Goal: Task Accomplishment & Management: Manage account settings

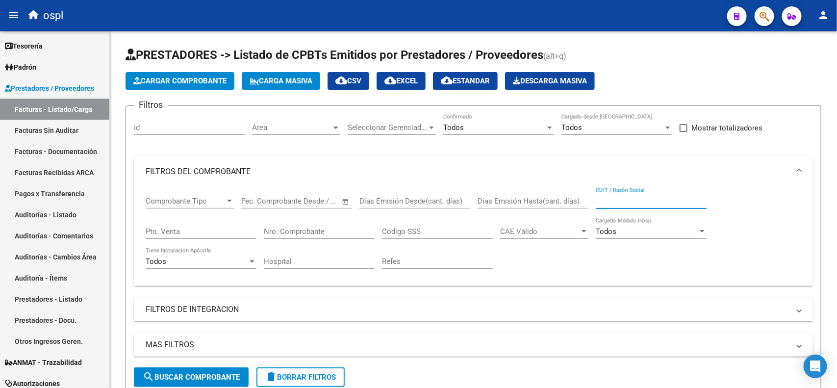
scroll to position [13, 0]
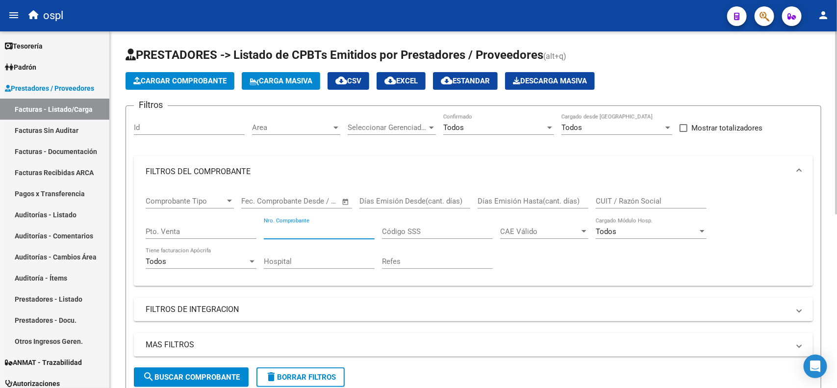
click at [311, 227] on input "Nro. Comprobante" at bounding box center [319, 231] width 111 height 9
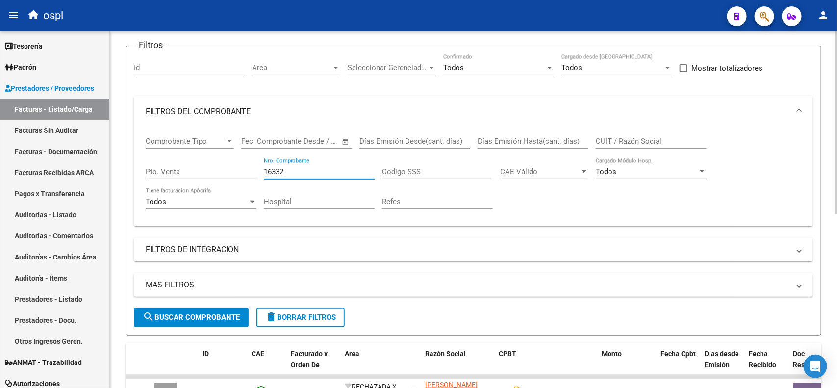
scroll to position [61, 0]
type input "16332"
click at [191, 308] on button "search Buscar Comprobante" at bounding box center [191, 316] width 115 height 20
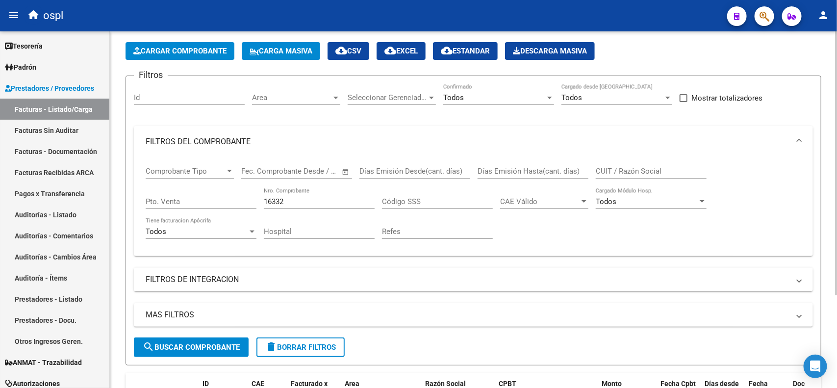
scroll to position [0, 0]
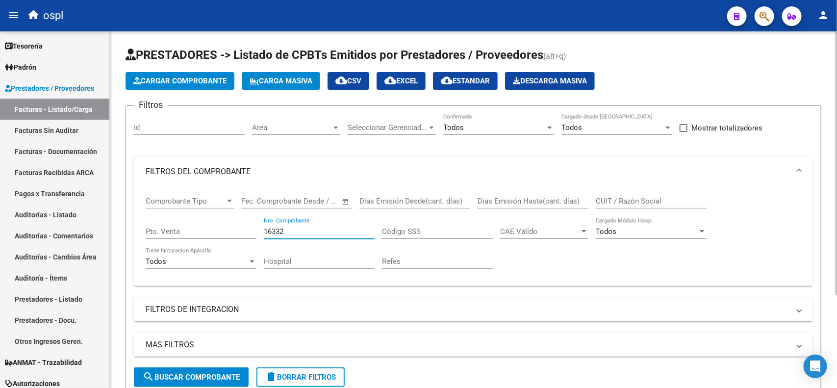
drag, startPoint x: 301, startPoint y: 230, endPoint x: 229, endPoint y: 231, distance: 71.1
click at [229, 231] on div "Comprobante Tipo Comprobante Tipo Start date – End date Fec. Comprobante Desde …" at bounding box center [473, 232] width 655 height 91
click at [652, 198] on input "CUIT / Razón Social" at bounding box center [651, 201] width 111 height 9
drag, startPoint x: 648, startPoint y: 200, endPoint x: 578, endPoint y: 199, distance: 69.1
click at [578, 199] on div "Comprobante Tipo Comprobante Tipo Start date – End date Fec. Comprobante Desde …" at bounding box center [473, 232] width 655 height 91
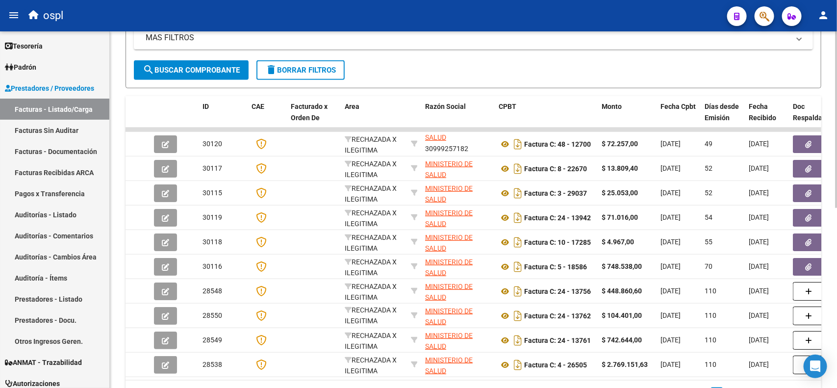
scroll to position [363, 0]
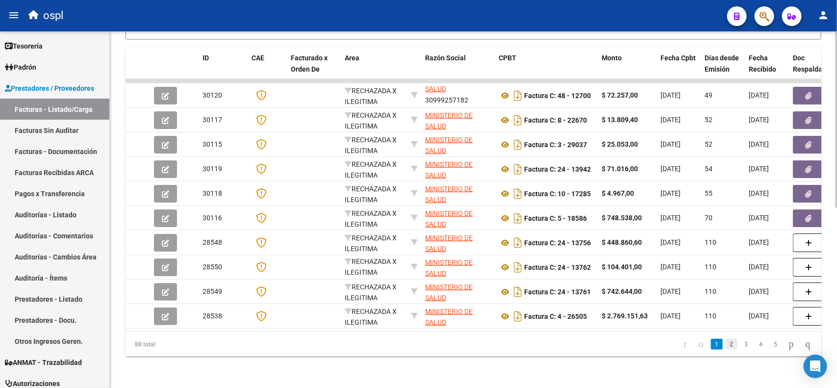
type input "30999257182"
click at [727, 344] on link "2" at bounding box center [732, 344] width 12 height 11
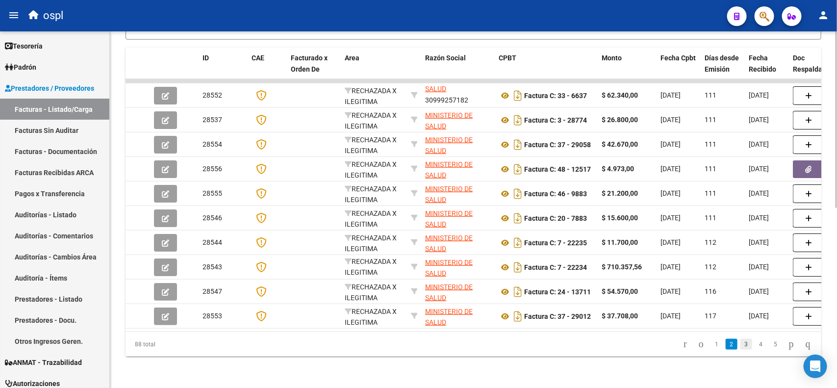
click at [740, 345] on link "3" at bounding box center [746, 344] width 12 height 11
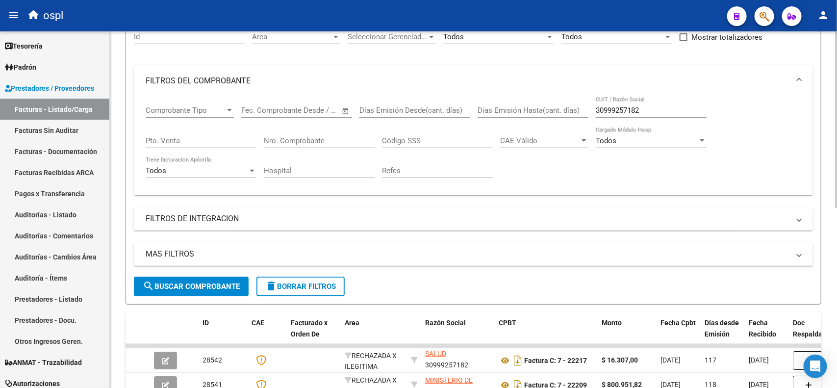
scroll to position [0, 0]
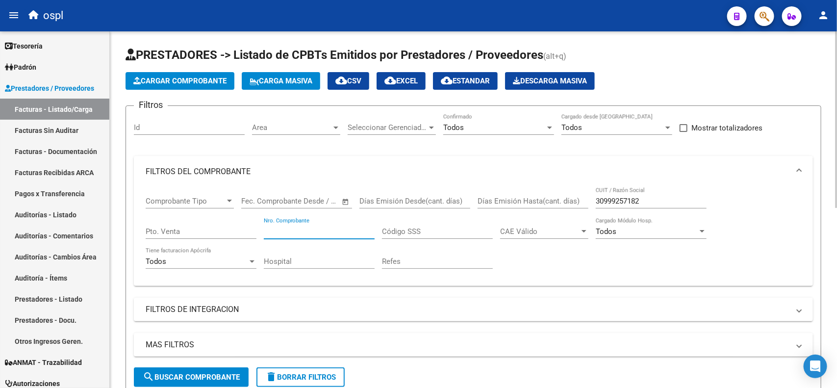
click at [312, 227] on input "Nro. Comprobante" at bounding box center [319, 231] width 111 height 9
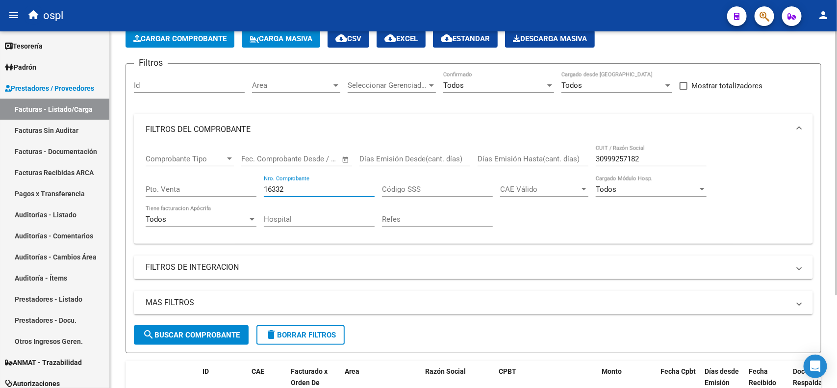
scroll to position [64, 0]
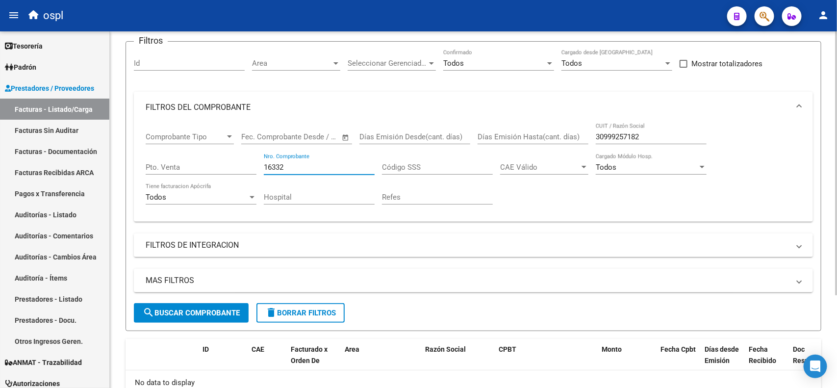
drag, startPoint x: 282, startPoint y: 163, endPoint x: 238, endPoint y: 158, distance: 44.4
click at [238, 158] on div "Comprobante Tipo Comprobante Tipo Start date – End date Fec. Comprobante Desde …" at bounding box center [473, 168] width 655 height 91
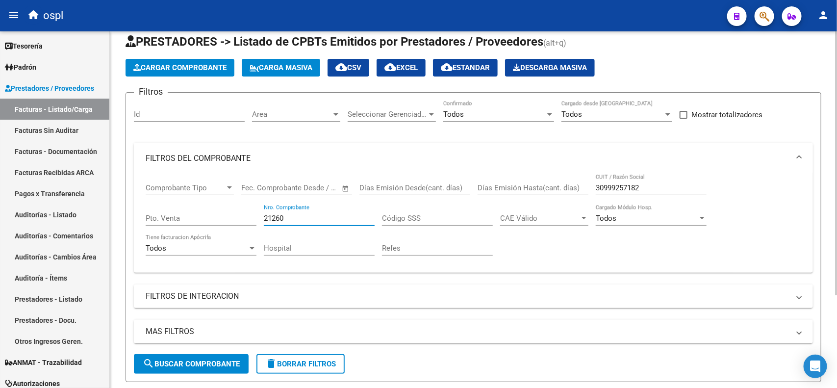
scroll to position [3, 0]
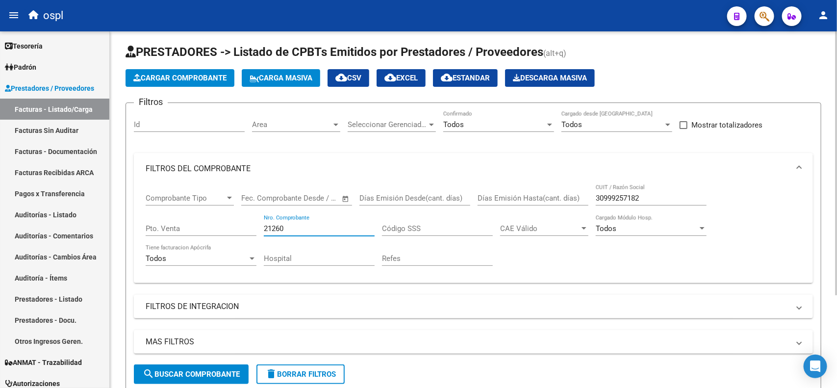
type input "21260"
drag, startPoint x: 655, startPoint y: 196, endPoint x: 579, endPoint y: 188, distance: 76.0
click at [581, 195] on div "Comprobante Tipo Comprobante Tipo Start date – End date Fec. Comprobante Desde …" at bounding box center [473, 229] width 655 height 91
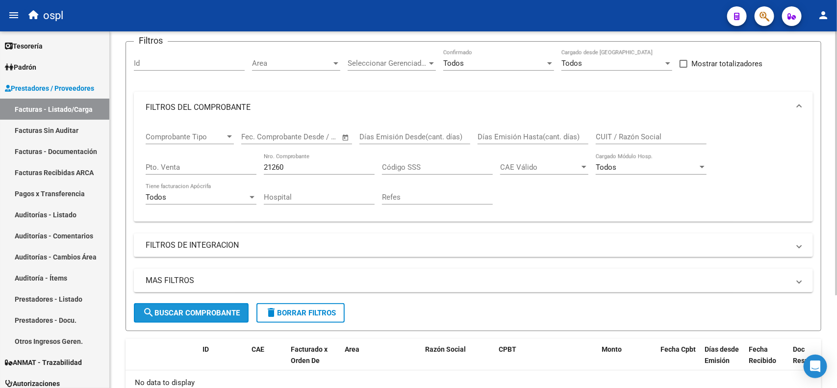
click at [180, 304] on button "search Buscar Comprobante" at bounding box center [191, 313] width 115 height 20
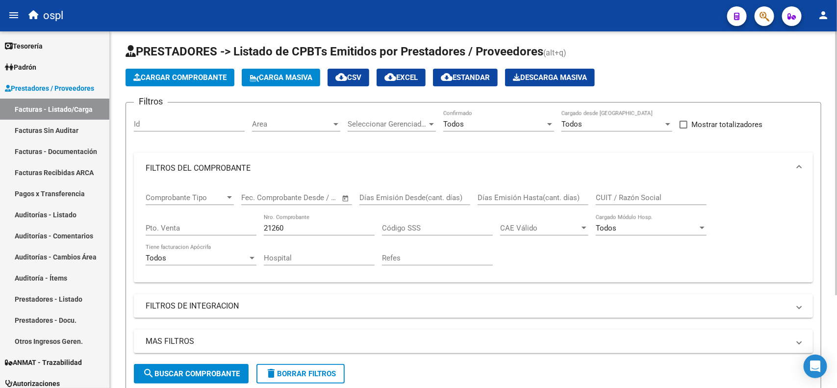
scroll to position [3, 0]
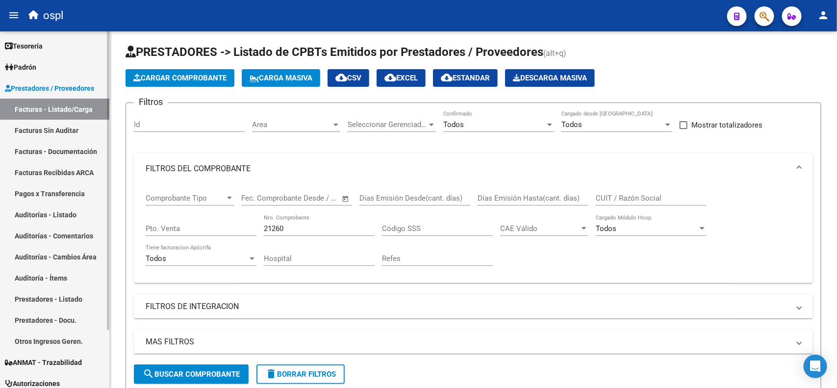
click at [59, 152] on link "Facturas - Documentación" at bounding box center [54, 151] width 109 height 21
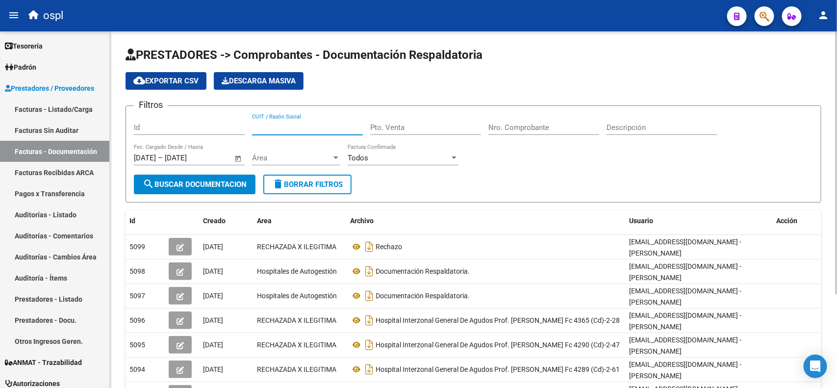
click at [315, 126] on input "CUIT / Razón Social" at bounding box center [307, 127] width 111 height 9
click at [552, 127] on input "Nro. Comprobante" at bounding box center [543, 127] width 111 height 9
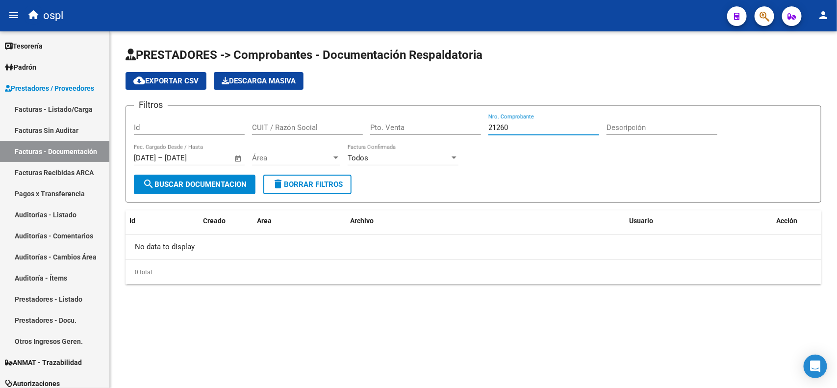
drag, startPoint x: 521, startPoint y: 126, endPoint x: 497, endPoint y: 130, distance: 24.4
click at [497, 130] on input "21260" at bounding box center [543, 127] width 111 height 9
type input "21259"
click at [235, 157] on span "Open calendar" at bounding box center [238, 159] width 24 height 24
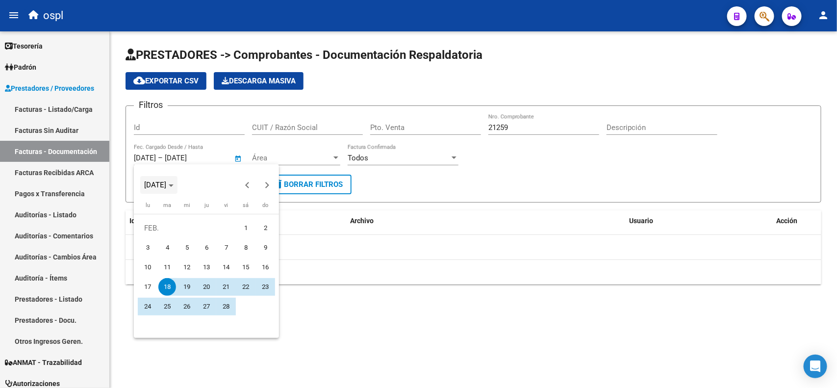
click at [174, 184] on icon "Choose month and year" at bounding box center [171, 185] width 5 height 2
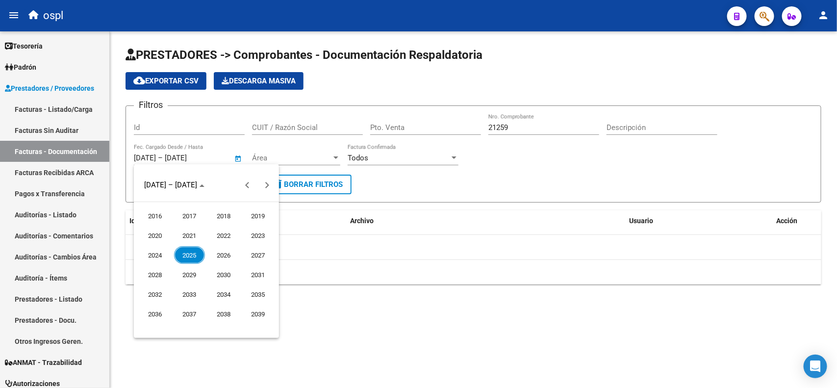
click at [150, 254] on span "2024" at bounding box center [155, 255] width 31 height 18
click at [263, 275] on span "DIC." at bounding box center [258, 275] width 31 height 18
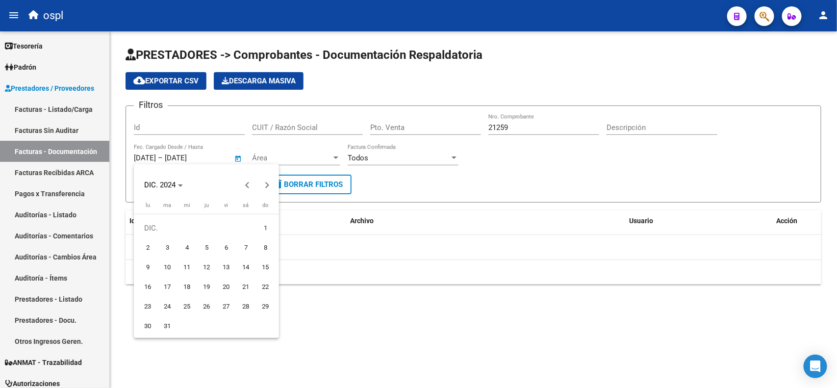
click at [159, 326] on span "31" at bounding box center [167, 326] width 18 height 18
type input "31/12/2024"
click at [150, 155] on div at bounding box center [418, 194] width 837 height 388
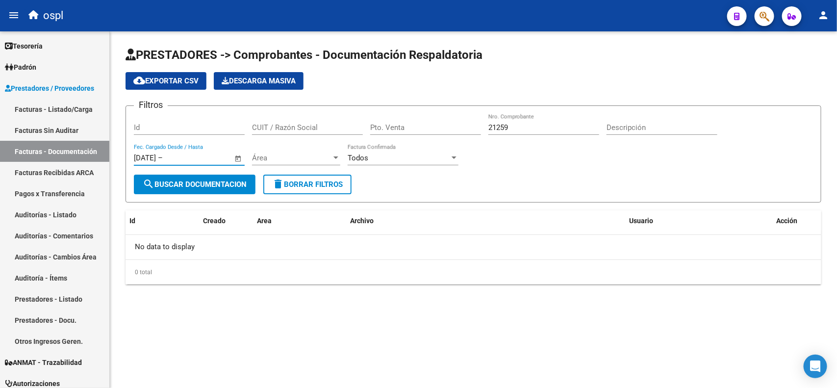
click at [137, 155] on input "31/12/2024" at bounding box center [145, 157] width 22 height 9
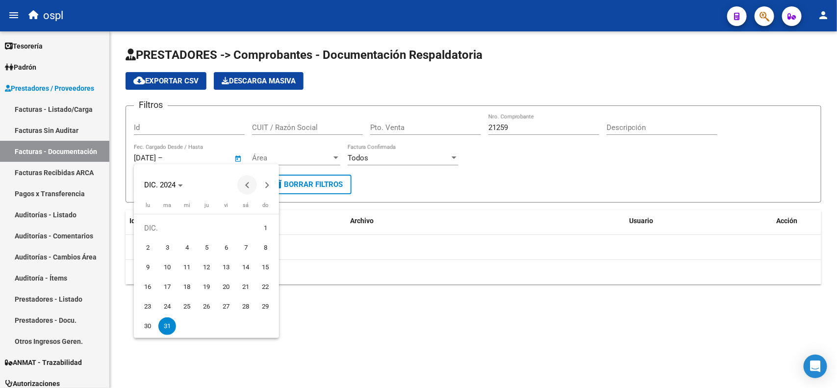
click at [242, 187] on span "Previous month" at bounding box center [247, 185] width 20 height 20
click at [166, 184] on span "NOV. 2024" at bounding box center [155, 184] width 22 height 9
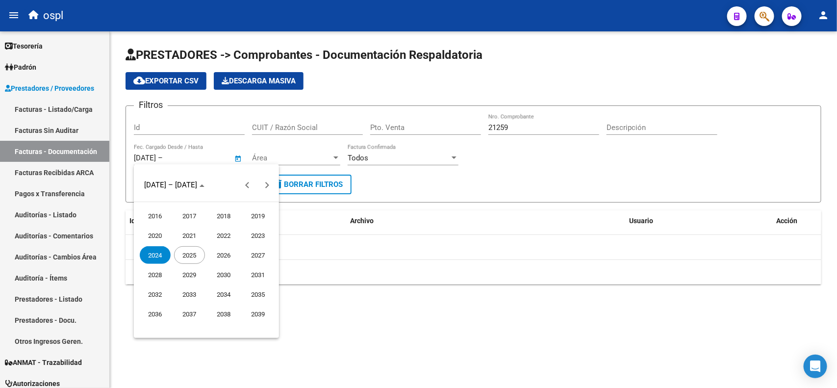
click at [155, 249] on span "2024" at bounding box center [155, 255] width 31 height 18
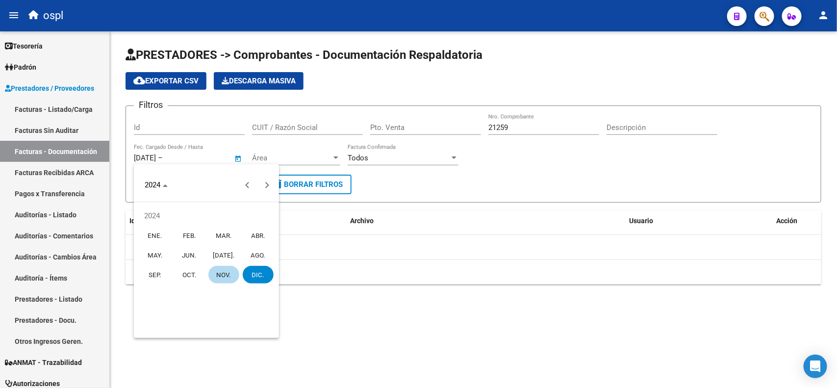
click at [146, 234] on span "ENE." at bounding box center [155, 235] width 31 height 18
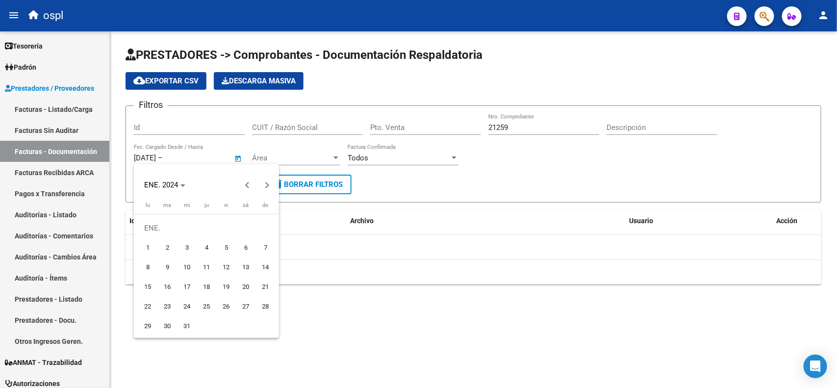
click at [154, 246] on span "1" at bounding box center [148, 248] width 18 height 18
type input "1/1/2024"
click at [202, 155] on div at bounding box center [418, 194] width 837 height 388
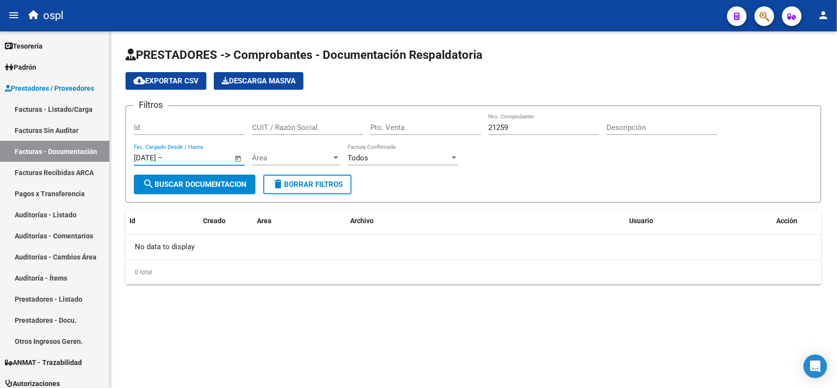
click at [192, 157] on input "text" at bounding box center [189, 157] width 48 height 9
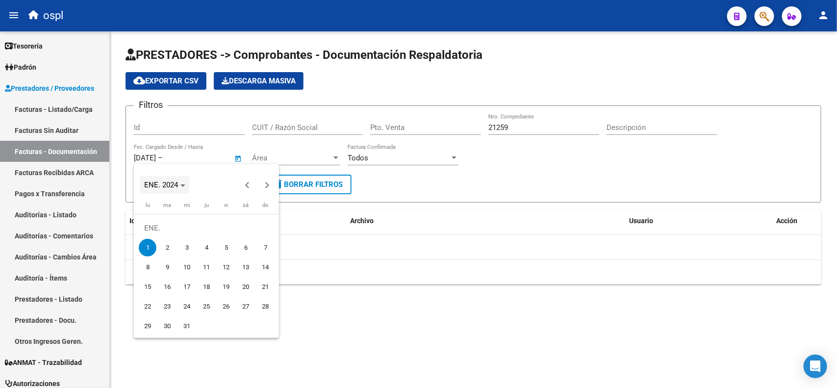
click at [183, 184] on polygon "Choose month and year" at bounding box center [182, 185] width 5 height 2
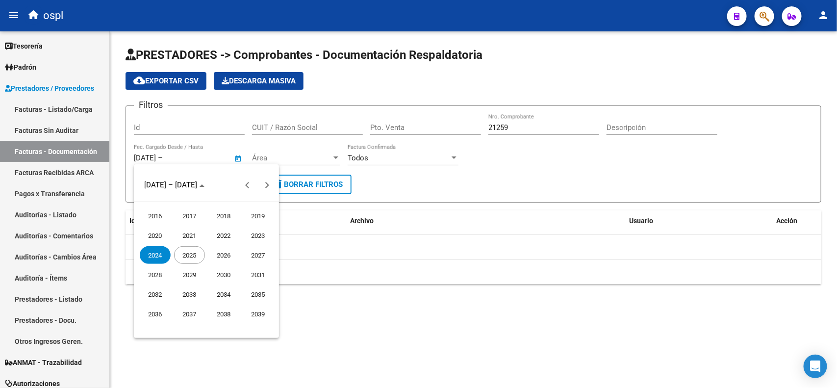
click at [196, 249] on span "2025" at bounding box center [189, 255] width 31 height 18
click at [191, 235] on span "FEB." at bounding box center [189, 235] width 31 height 18
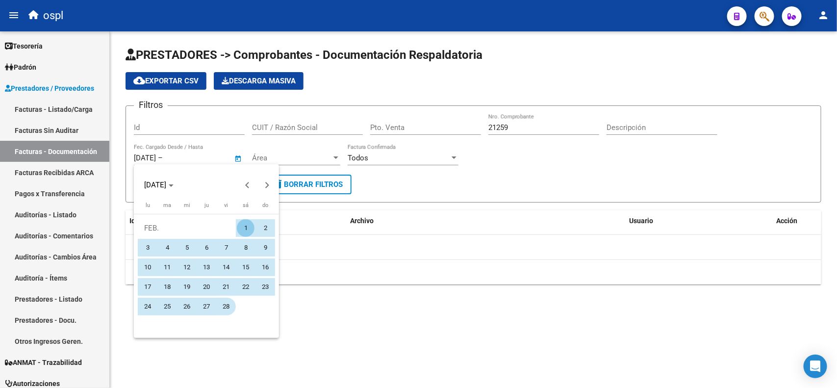
click at [221, 302] on span "28" at bounding box center [226, 307] width 18 height 18
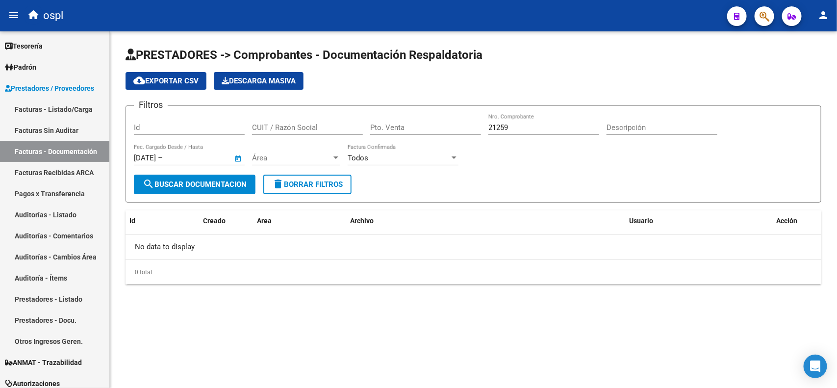
type input "28/2/2025"
click at [207, 180] on span "search Buscar Documentacion" at bounding box center [195, 184] width 104 height 9
click at [238, 153] on span "Open calendar" at bounding box center [238, 159] width 24 height 24
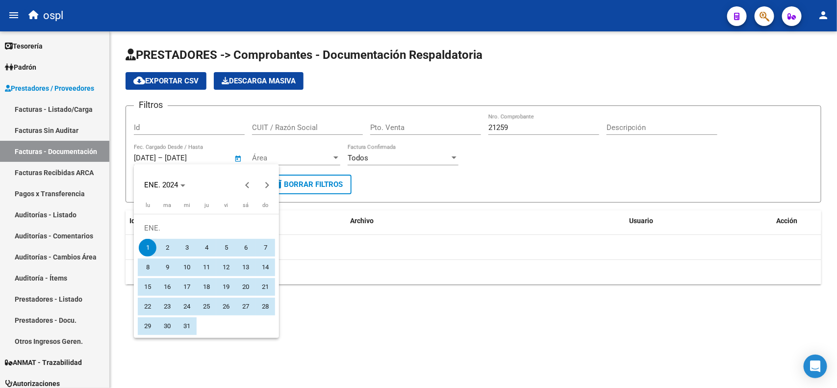
click at [522, 125] on div at bounding box center [418, 194] width 837 height 388
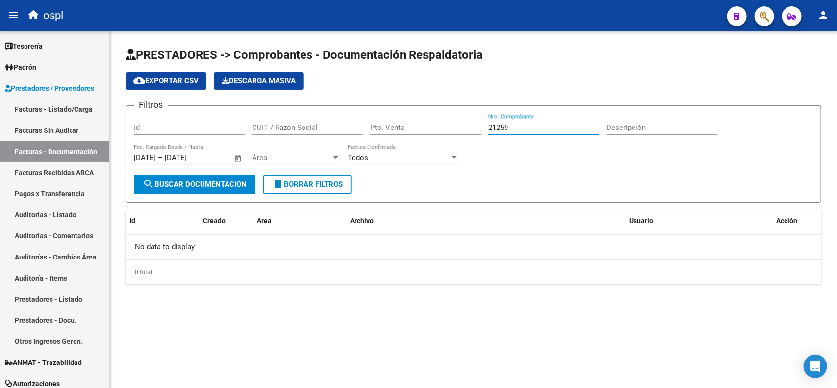
drag, startPoint x: 517, startPoint y: 125, endPoint x: 484, endPoint y: 125, distance: 32.8
click at [484, 125] on div "Filtros Id CUIT / Razón Social Pto. Venta 21259 Nro. Comprobante Descripción 1/…" at bounding box center [473, 144] width 679 height 61
click at [56, 108] on link "Facturas - Listado/Carga" at bounding box center [54, 109] width 109 height 21
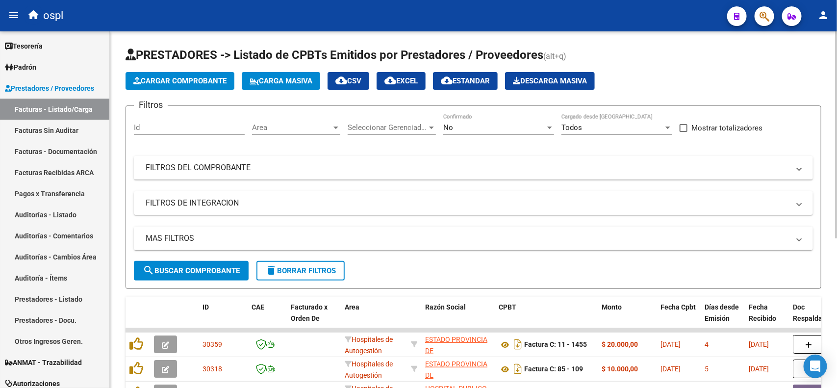
click at [510, 130] on div "No" at bounding box center [494, 127] width 102 height 9
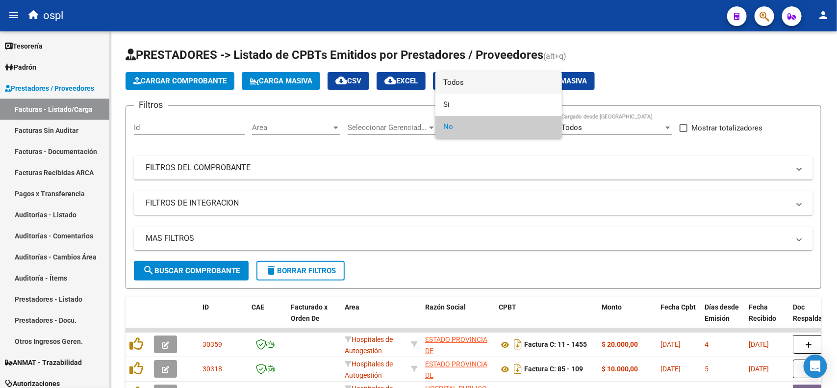
click at [478, 83] on span "Todos" at bounding box center [498, 83] width 111 height 22
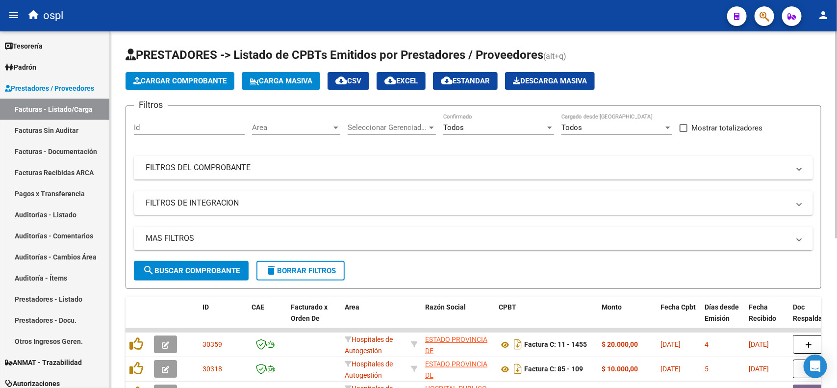
click at [243, 175] on mat-expansion-panel-header "FILTROS DEL COMPROBANTE" at bounding box center [473, 168] width 679 height 24
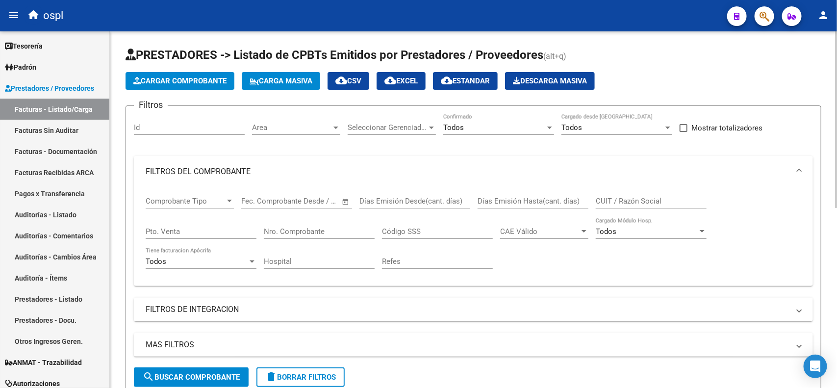
click at [292, 228] on input "Nro. Comprobante" at bounding box center [319, 231] width 111 height 9
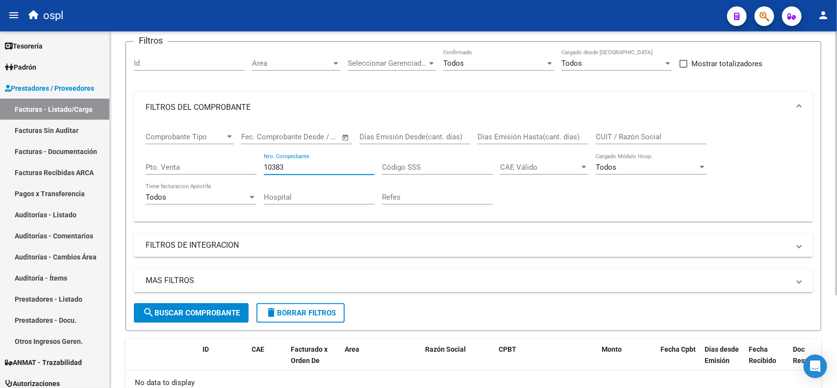
scroll to position [3, 0]
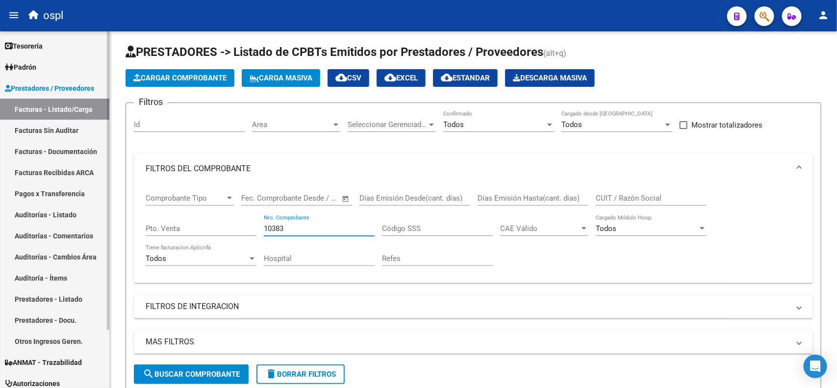
type input "10383"
click at [71, 146] on link "Facturas - Documentación" at bounding box center [54, 151] width 109 height 21
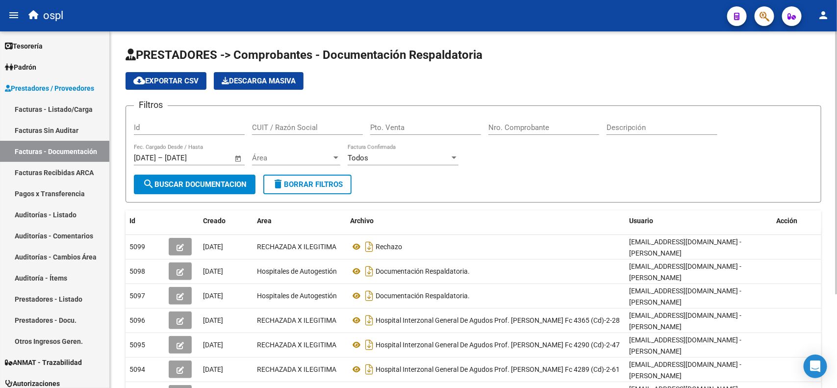
click at [234, 157] on span "Open calendar" at bounding box center [238, 159] width 24 height 24
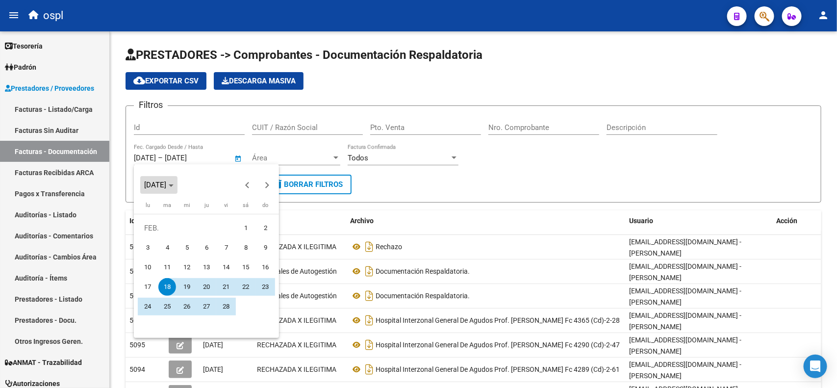
click at [166, 182] on span "FEB. 2025" at bounding box center [155, 184] width 22 height 9
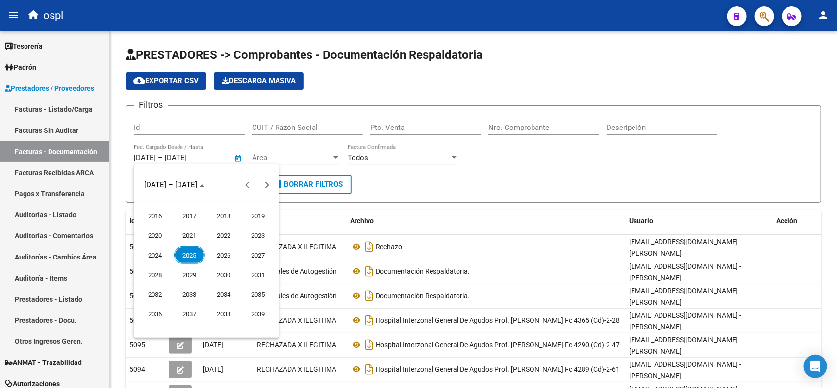
click at [247, 241] on span "2023" at bounding box center [258, 235] width 31 height 18
click at [230, 270] on span "NOV." at bounding box center [223, 275] width 31 height 18
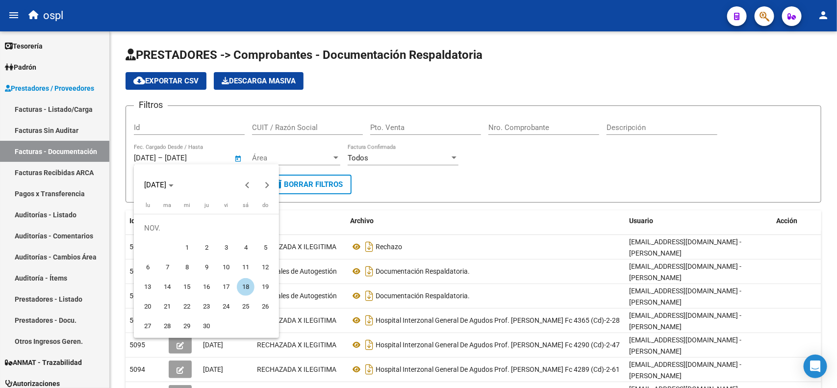
click at [204, 323] on span "30" at bounding box center [207, 326] width 18 height 18
type input "30/11/2023"
click at [193, 151] on div at bounding box center [418, 194] width 837 height 388
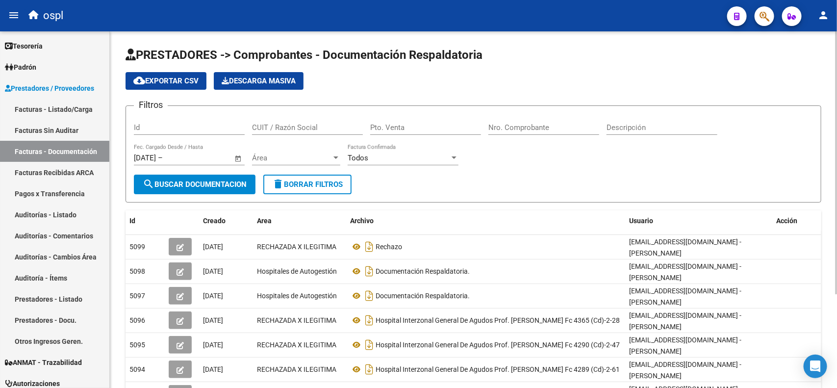
click at [188, 150] on div "30/11/2023 30/11/2023 – End date Fec. Cargado Desde / Hasta" at bounding box center [183, 154] width 99 height 21
click at [193, 150] on div "30/11/2023 30/11/2023 – End date Fec. Cargado Desde / Hasta" at bounding box center [183, 154] width 99 height 21
click at [236, 155] on span "Open calendar" at bounding box center [238, 159] width 24 height 24
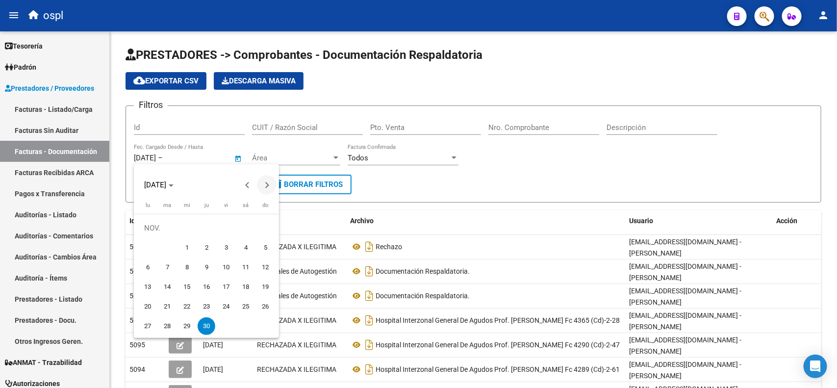
click at [265, 178] on span "Next month" at bounding box center [267, 185] width 20 height 20
click at [182, 188] on span "DIC. 2023" at bounding box center [163, 184] width 39 height 7
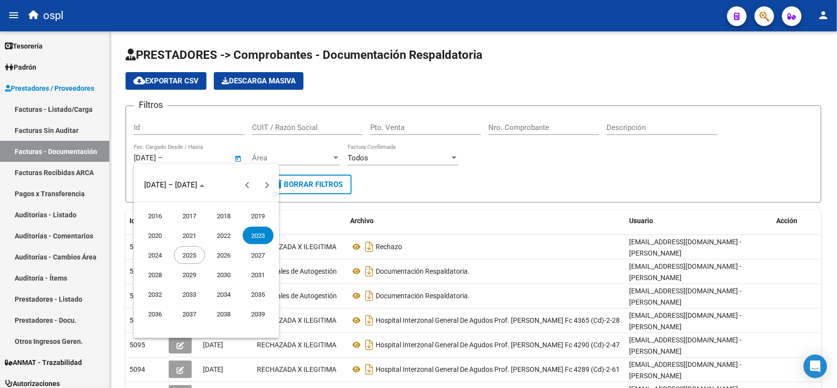
click at [194, 251] on span "2025" at bounding box center [189, 255] width 31 height 18
click at [229, 268] on span "NOV." at bounding box center [223, 275] width 31 height 18
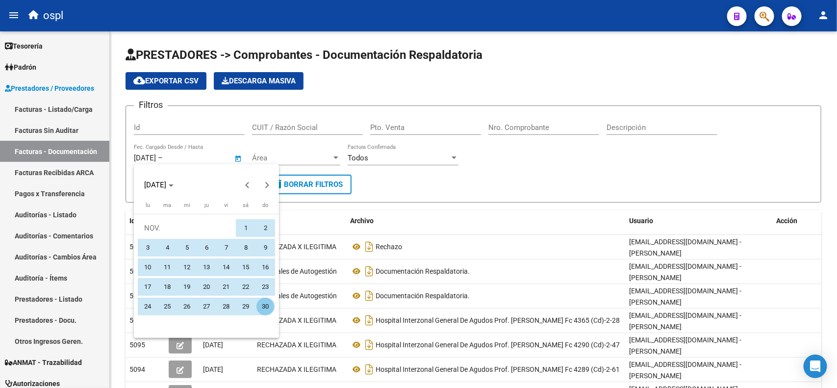
click at [263, 302] on span "30" at bounding box center [265, 307] width 18 height 18
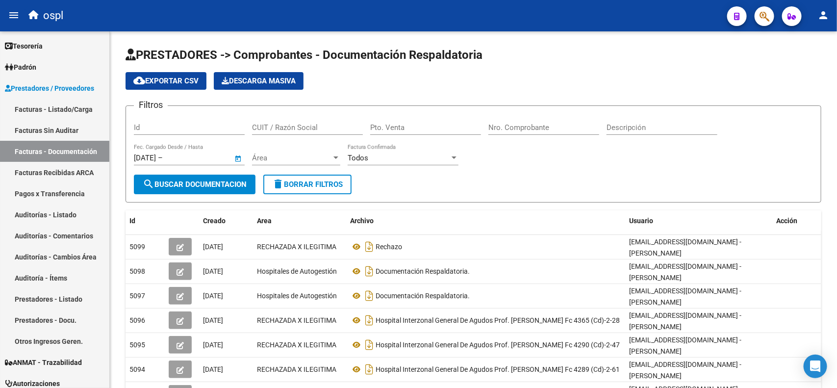
type input "30/11/2025"
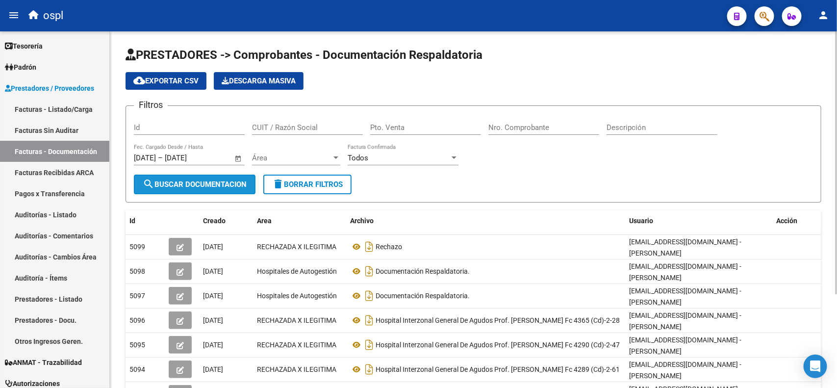
click at [193, 187] on span "search Buscar Documentacion" at bounding box center [195, 184] width 104 height 9
click at [542, 125] on input "Nro. Comprobante" at bounding box center [543, 127] width 111 height 9
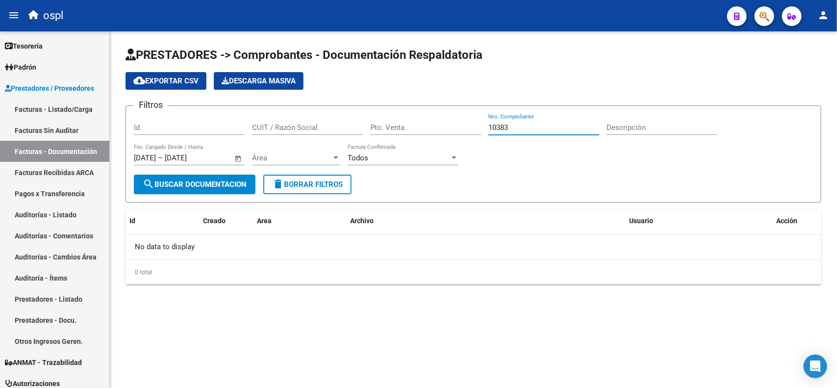
drag, startPoint x: 524, startPoint y: 123, endPoint x: 409, endPoint y: 125, distance: 114.2
click at [409, 125] on div "Filtros Id CUIT / Razón Social Pto. Venta 10383 Nro. Comprobante Descripción 30…" at bounding box center [473, 144] width 679 height 61
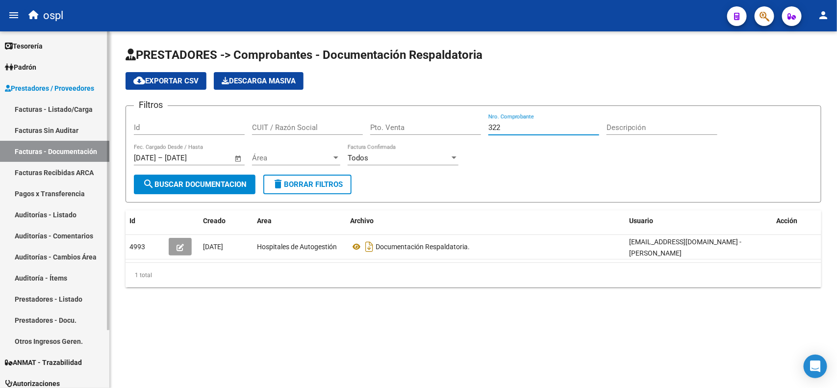
type input "322"
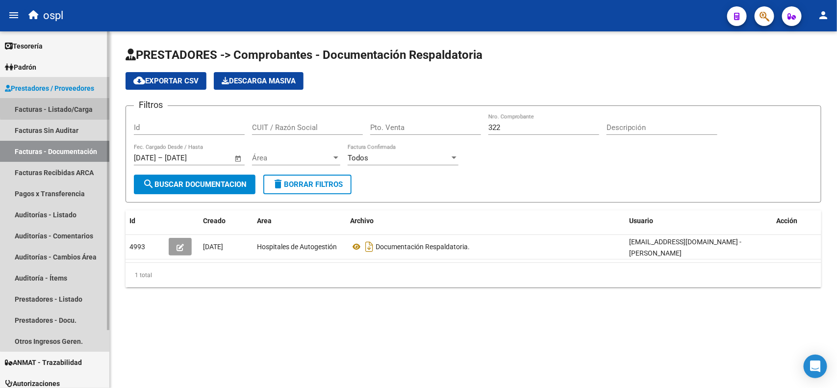
click at [67, 107] on link "Facturas - Listado/Carga" at bounding box center [54, 109] width 109 height 21
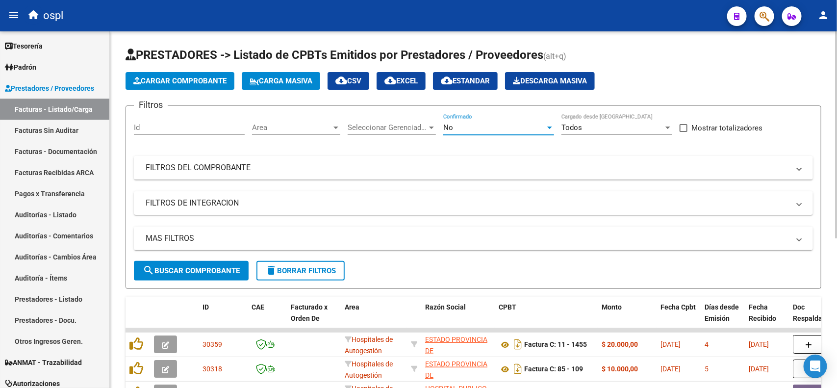
click at [479, 123] on div "No" at bounding box center [494, 127] width 102 height 9
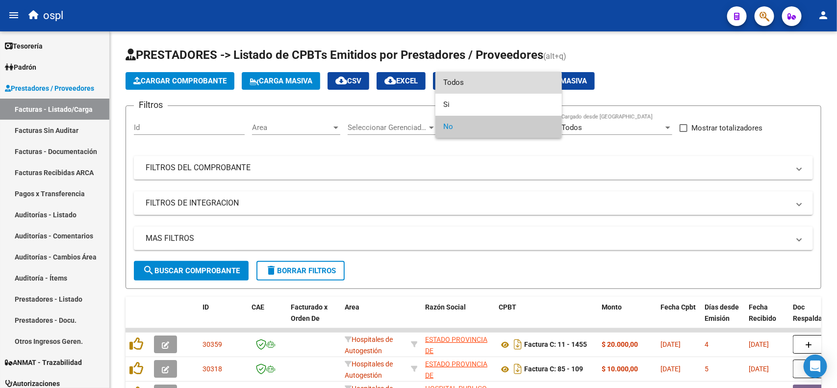
click at [467, 86] on span "Todos" at bounding box center [498, 83] width 111 height 22
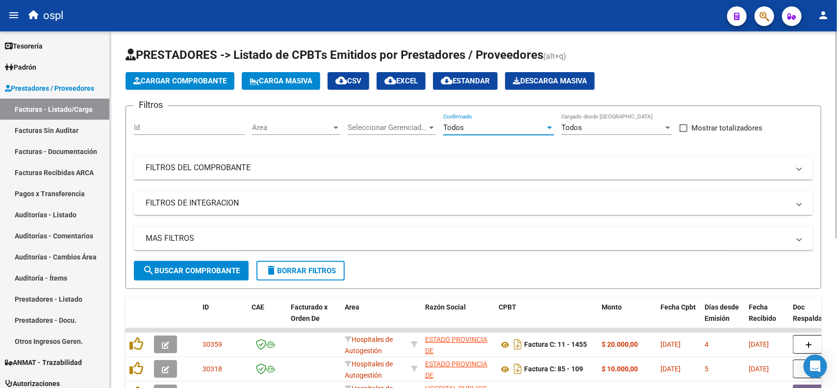
click at [273, 160] on mat-expansion-panel-header "FILTROS DEL COMPROBANTE" at bounding box center [473, 168] width 679 height 24
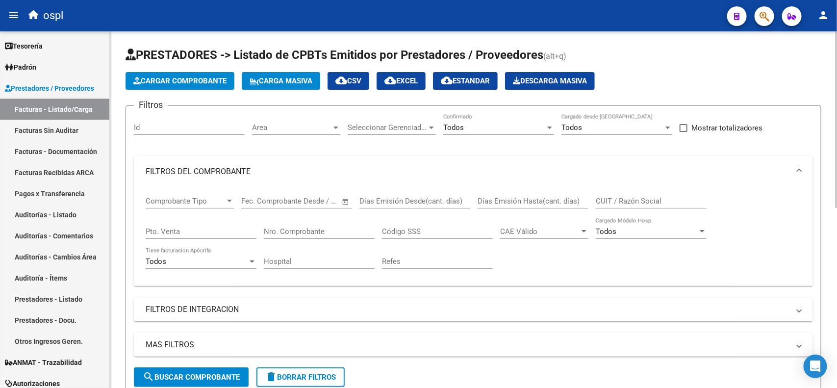
click at [327, 227] on input "Nro. Comprobante" at bounding box center [319, 231] width 111 height 9
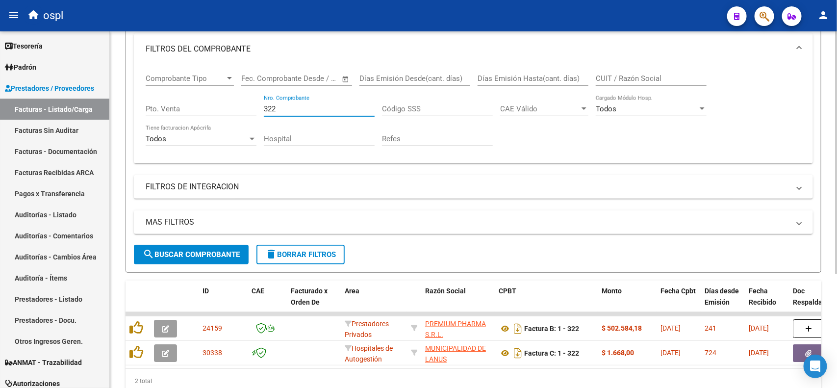
scroll to position [167, 0]
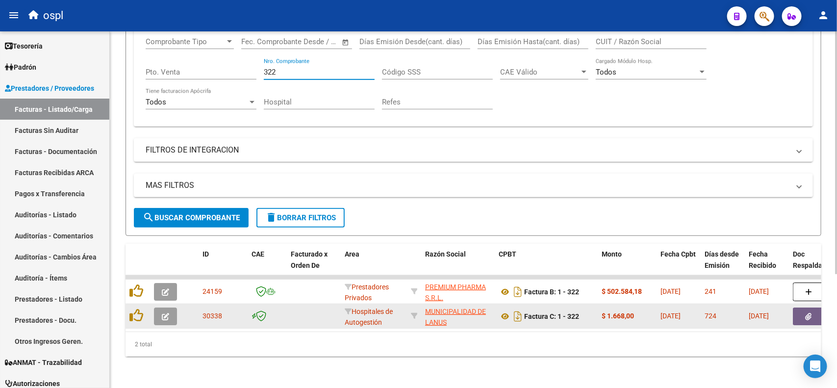
type input "322"
click at [807, 313] on icon "button" at bounding box center [808, 316] width 6 height 7
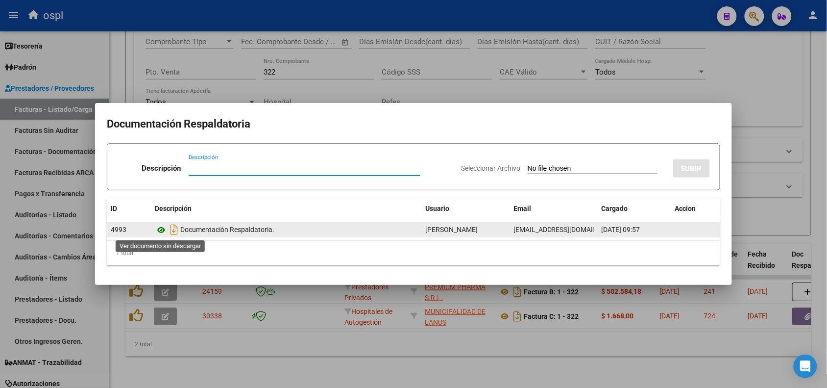
click at [161, 231] on icon at bounding box center [161, 230] width 13 height 12
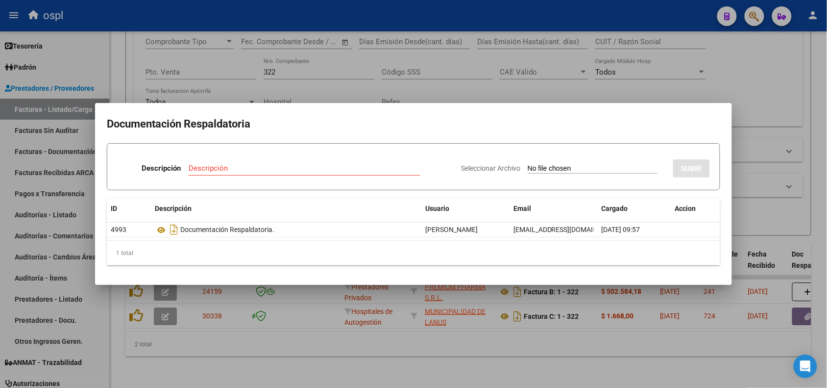
click at [552, 170] on input "Seleccionar Archivo" at bounding box center [593, 168] width 130 height 9
type input "C:\fakepath\RECHAZO 322- LANÚS.pdf"
click at [305, 170] on input "Descripción" at bounding box center [276, 168] width 193 height 9
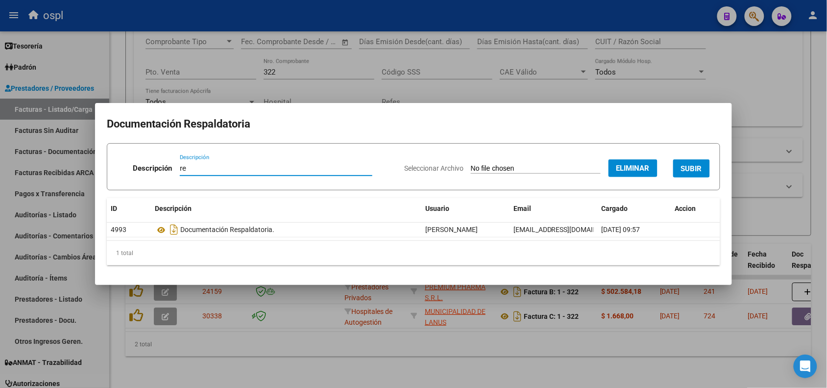
type input "r"
type input "RECHAZO"
click at [689, 172] on span "SUBIR" at bounding box center [691, 168] width 21 height 9
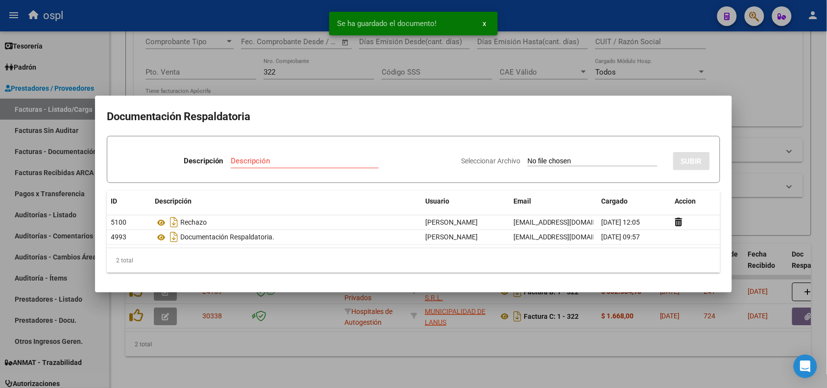
click at [760, 97] on div at bounding box center [413, 194] width 827 height 388
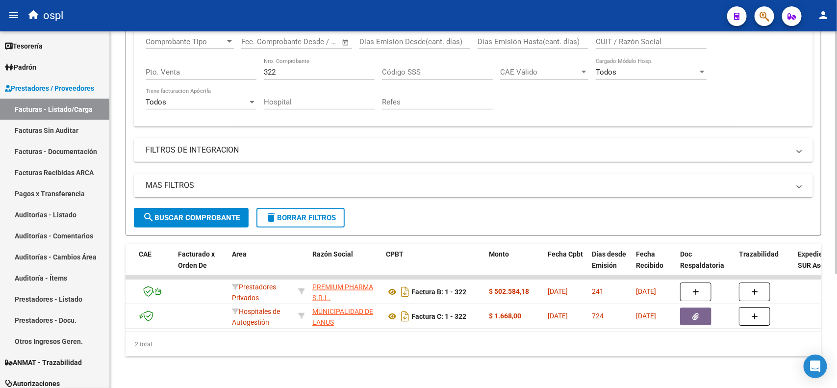
scroll to position [0, 181]
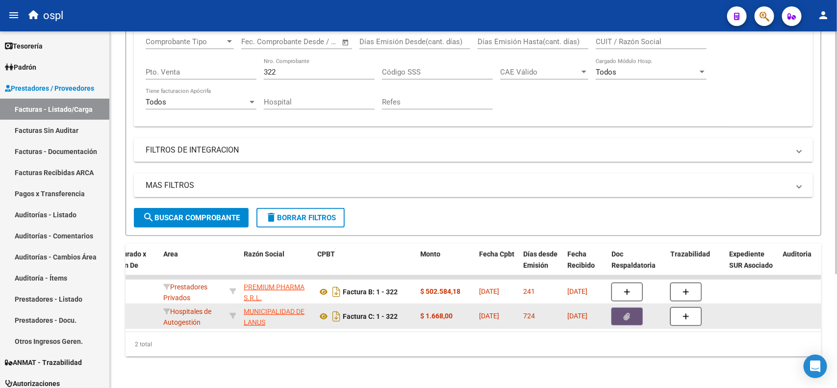
click at [621, 309] on button "button" at bounding box center [626, 316] width 31 height 18
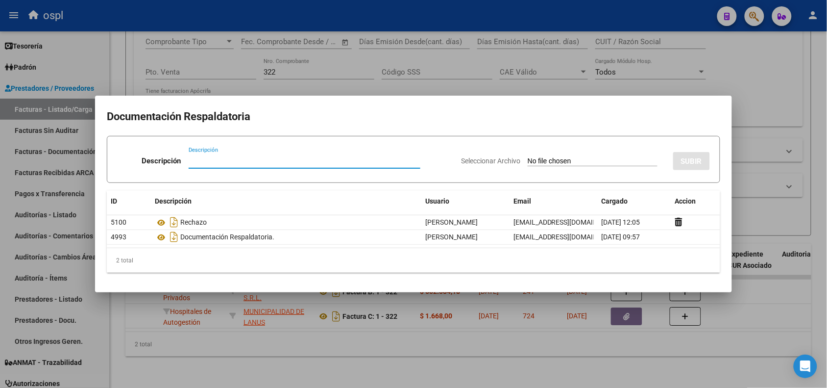
click at [683, 16] on div at bounding box center [413, 194] width 827 height 388
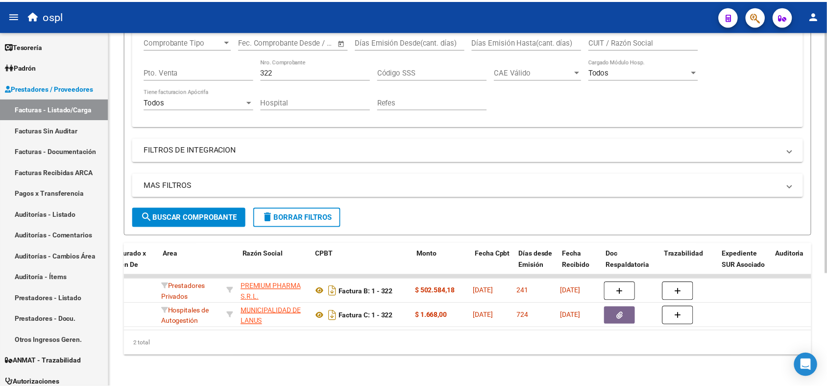
scroll to position [0, 0]
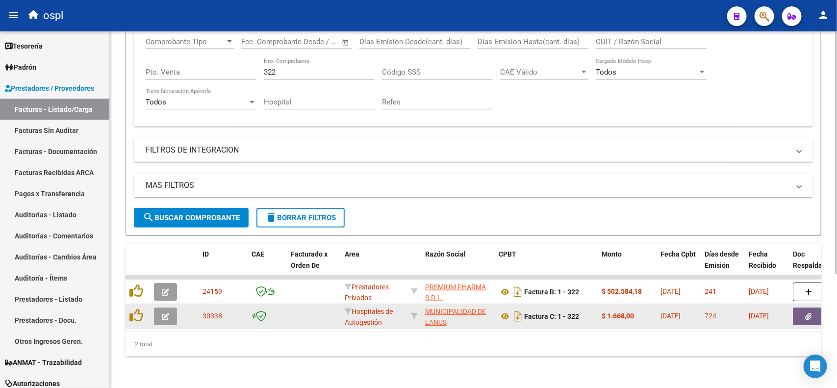
click at [162, 313] on icon "button" at bounding box center [165, 316] width 7 height 7
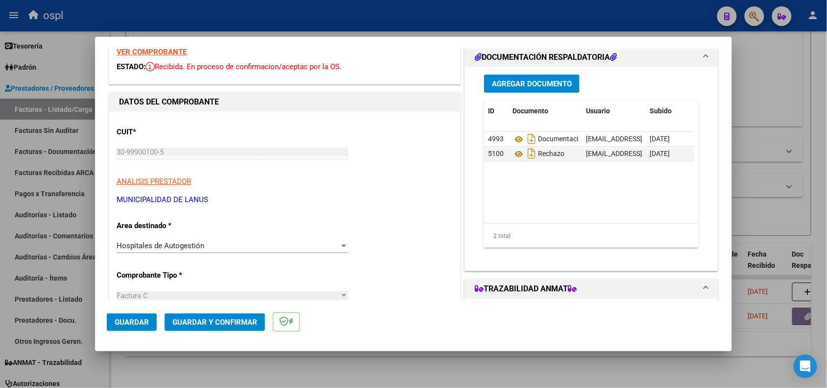
scroll to position [61, 0]
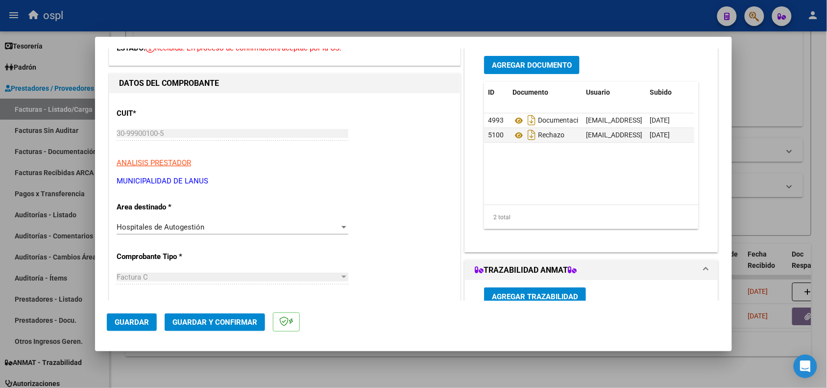
click at [242, 230] on div "Hospitales de Autogestión" at bounding box center [228, 227] width 223 height 9
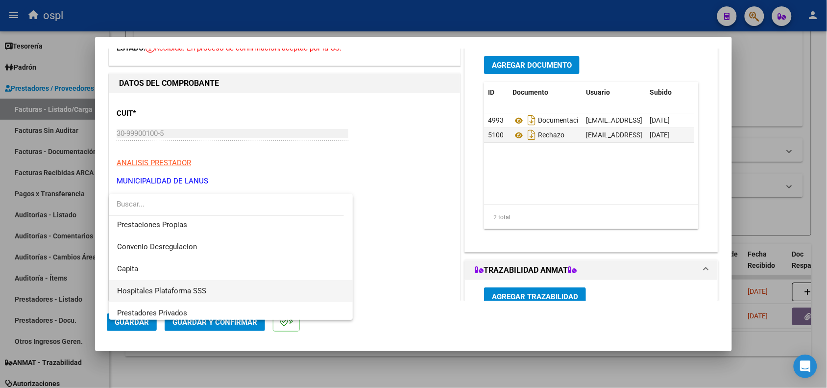
scroll to position [95, 0]
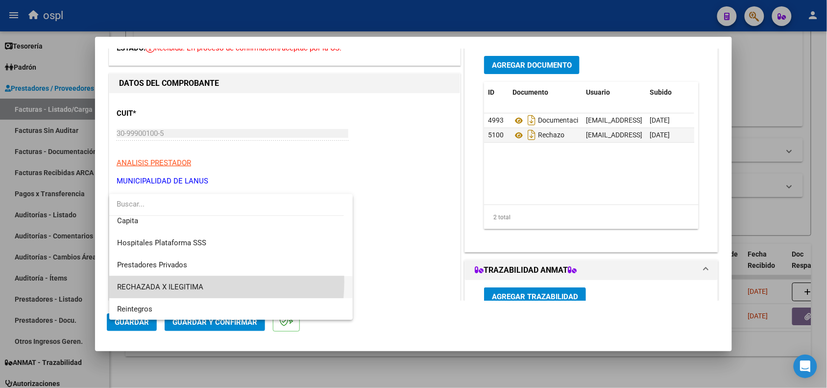
click at [177, 281] on span "RECHAZADA X ILEGITIMA" at bounding box center [231, 287] width 228 height 22
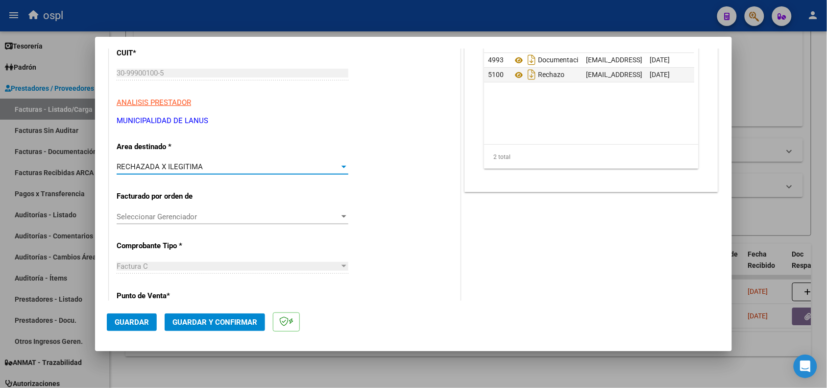
scroll to position [123, 0]
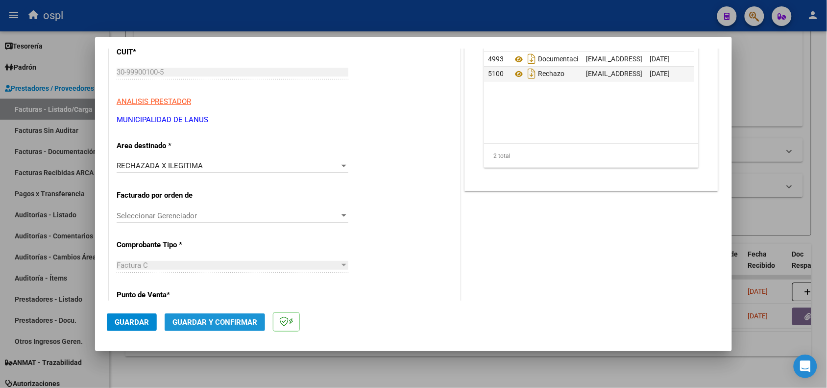
click at [224, 317] on button "Guardar y Confirmar" at bounding box center [215, 322] width 100 height 18
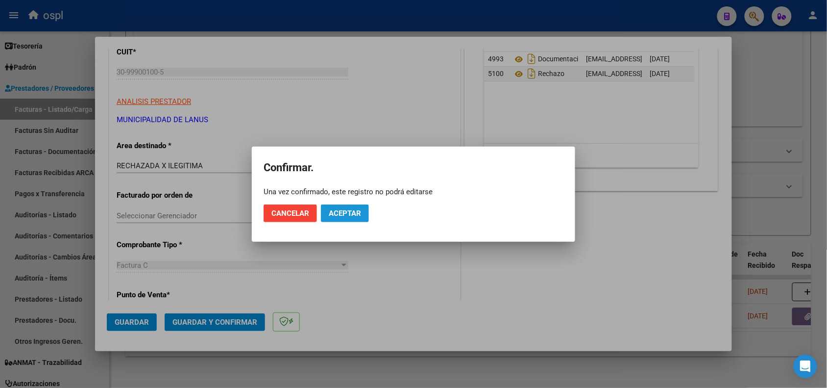
click at [354, 215] on span "Aceptar" at bounding box center [345, 213] width 32 height 9
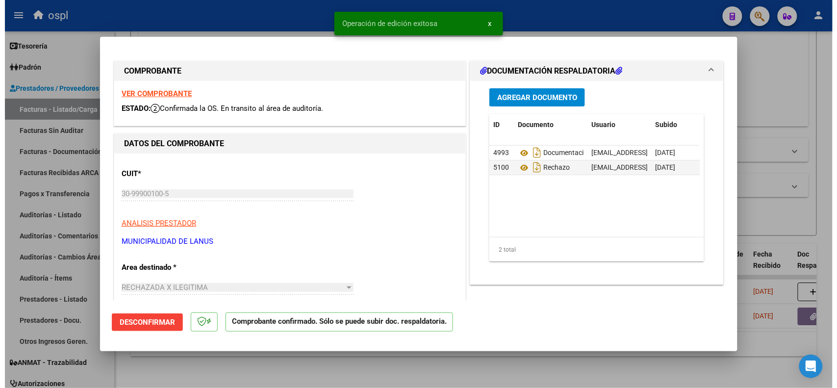
scroll to position [0, 0]
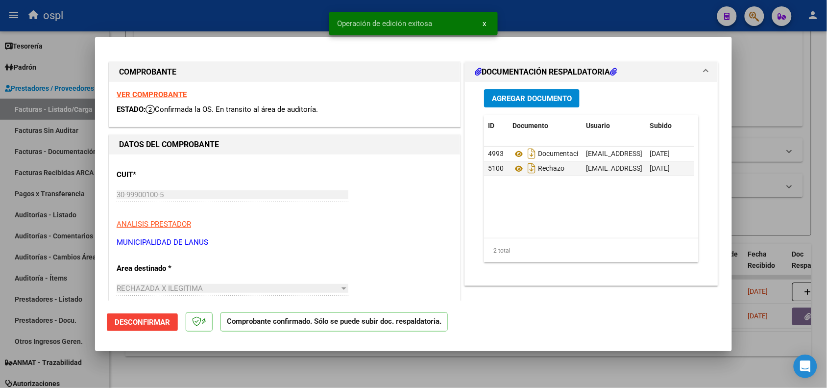
click at [130, 23] on div at bounding box center [413, 194] width 827 height 388
type input "$ 0,00"
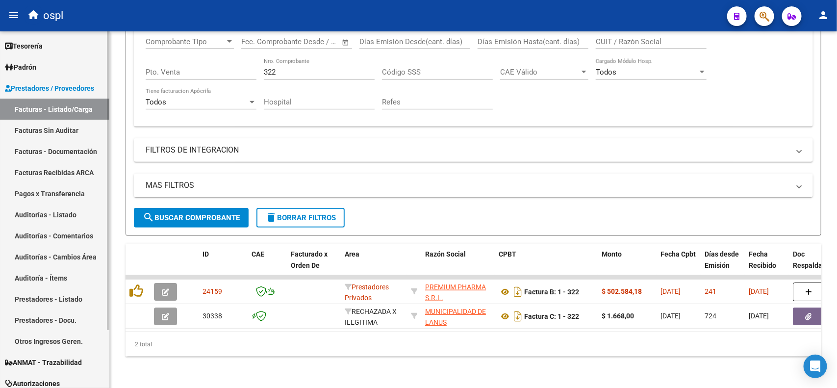
click at [52, 128] on link "Facturas Sin Auditar" at bounding box center [54, 130] width 109 height 21
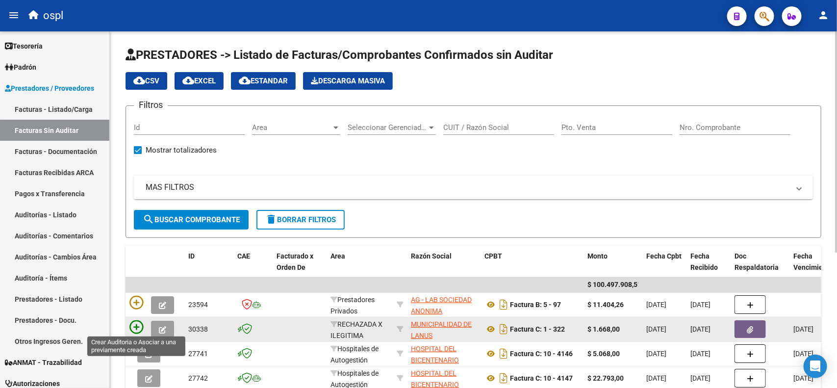
click at [140, 326] on icon at bounding box center [136, 327] width 14 height 14
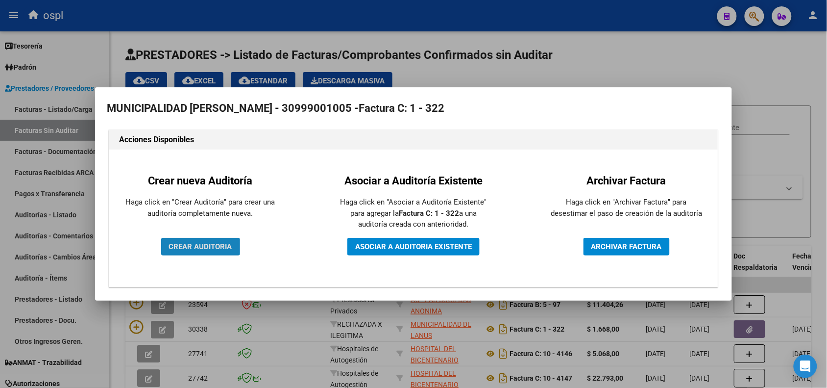
click at [211, 248] on span "CREAR AUDITORIA" at bounding box center [200, 246] width 63 height 9
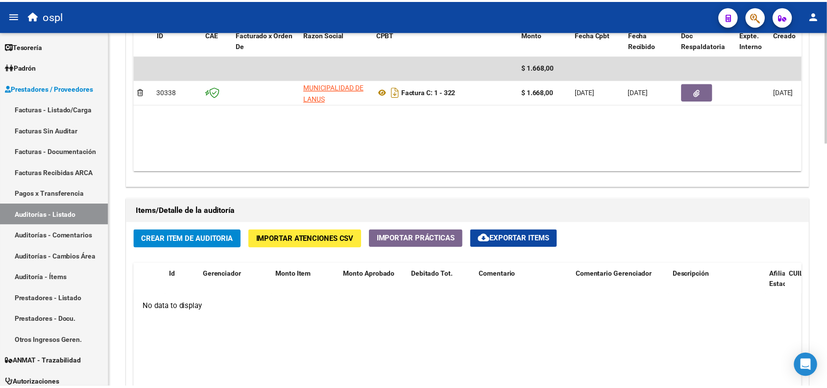
scroll to position [552, 0]
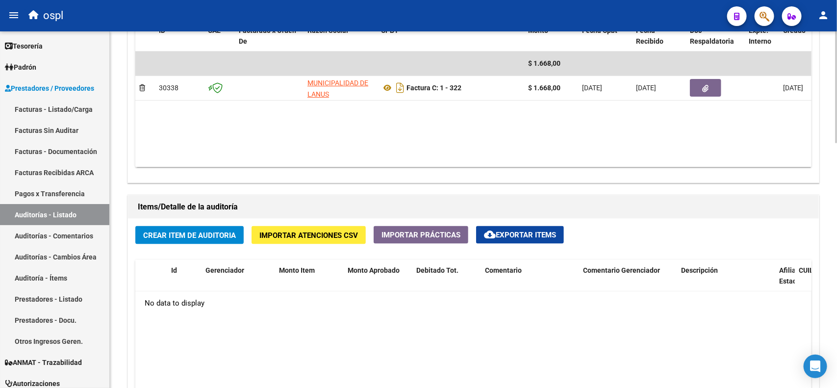
click at [202, 237] on span "Crear Item de Auditoria" at bounding box center [189, 235] width 93 height 9
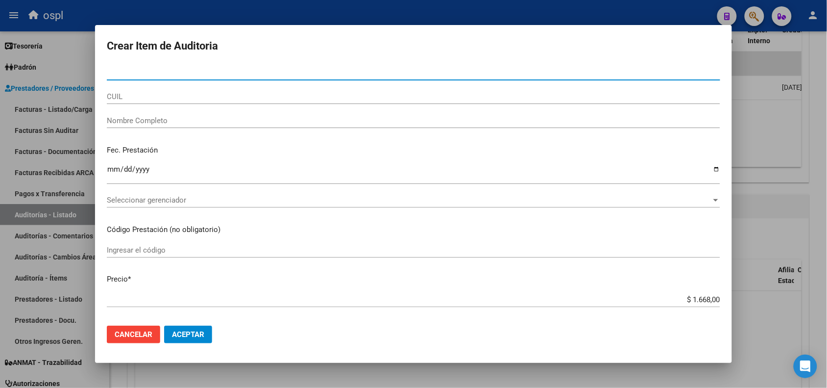
click at [145, 119] on input "Nombre Completo" at bounding box center [414, 120] width 614 height 9
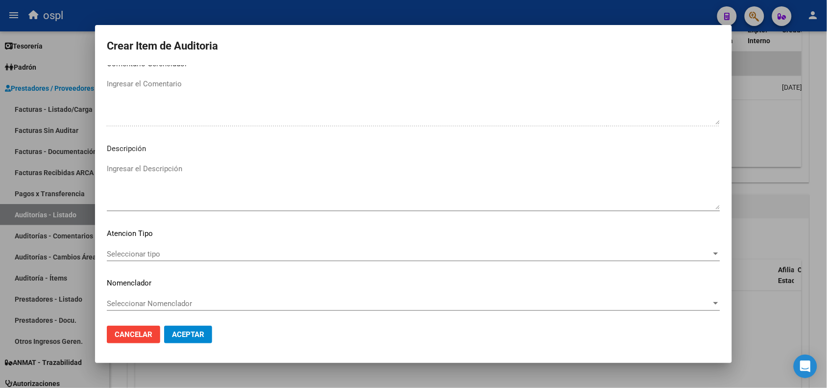
scroll to position [501, 0]
type input "VARIOS"
click at [153, 174] on textarea "Ingresar el Descripción" at bounding box center [414, 184] width 614 height 46
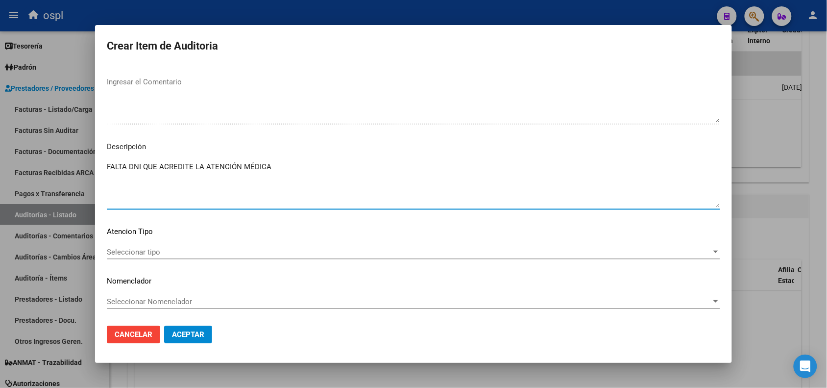
type textarea "FALTA DNI QUE ACREDITE LA ATENCIÓN MÉDICA"
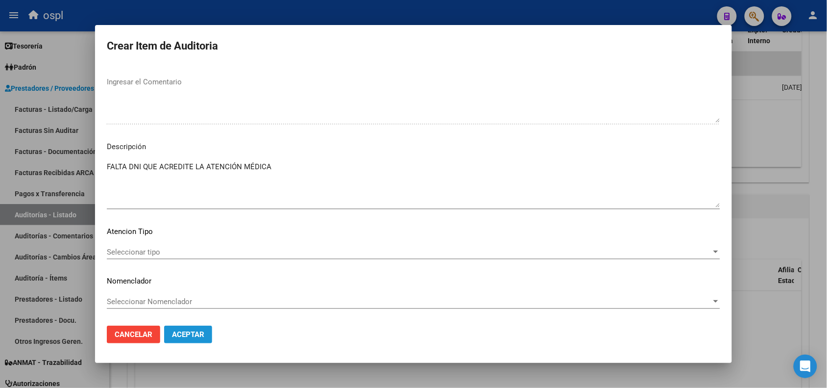
click at [193, 333] on span "Aceptar" at bounding box center [188, 334] width 32 height 9
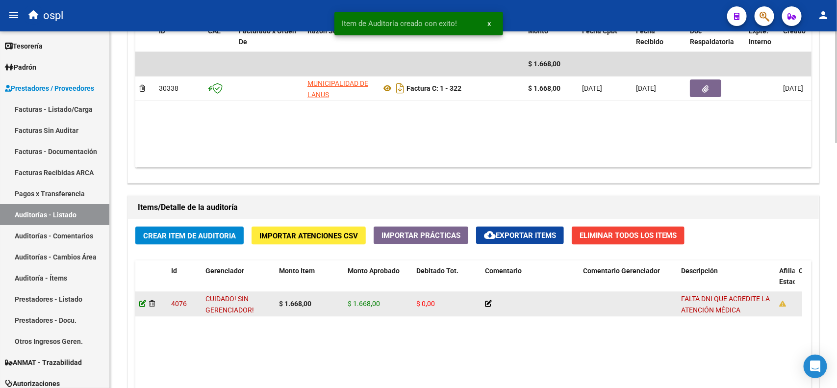
click at [140, 301] on icon at bounding box center [142, 303] width 7 height 7
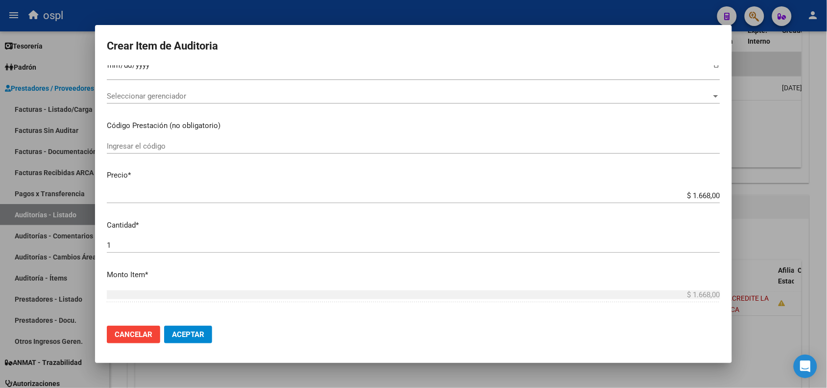
scroll to position [123, 0]
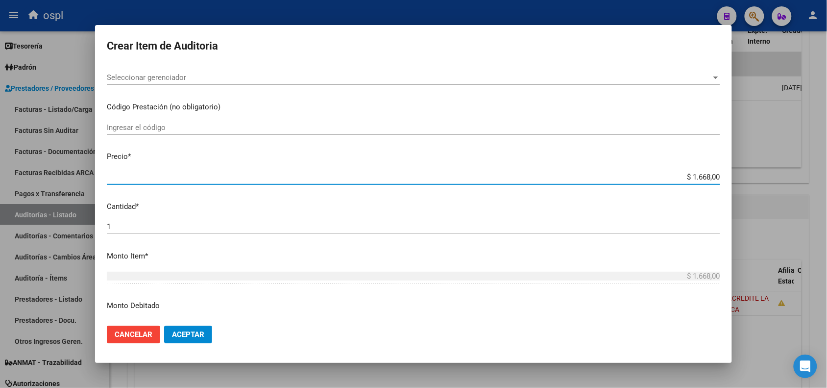
drag, startPoint x: 677, startPoint y: 179, endPoint x: 716, endPoint y: 175, distance: 38.9
click at [716, 175] on app-form-text-field "Precio * $ 1.668,00 Ingresar el precio" at bounding box center [418, 166] width 622 height 30
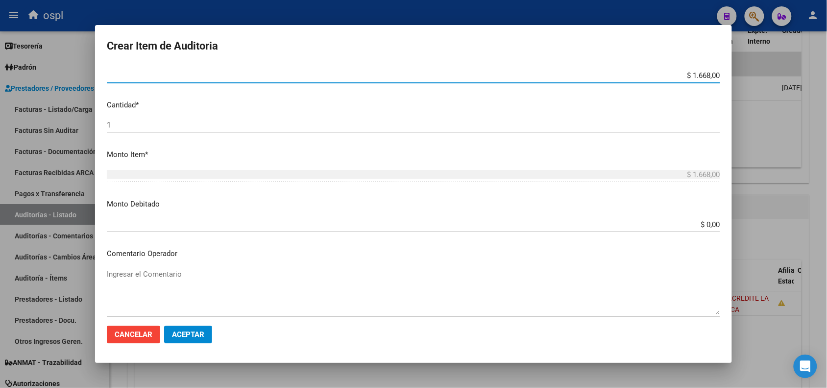
scroll to position [245, 0]
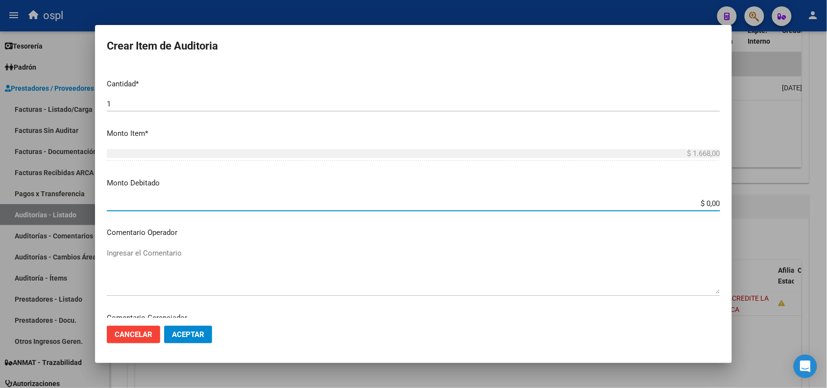
drag, startPoint x: 683, startPoint y: 202, endPoint x: 724, endPoint y: 200, distance: 41.3
click at [724, 200] on mat-dialog-content "Nro Documento CUIL VARIOS Nombre Completo Fec. Prestación Ingresar la fecha Sel…" at bounding box center [413, 191] width 637 height 252
paste input "1.668"
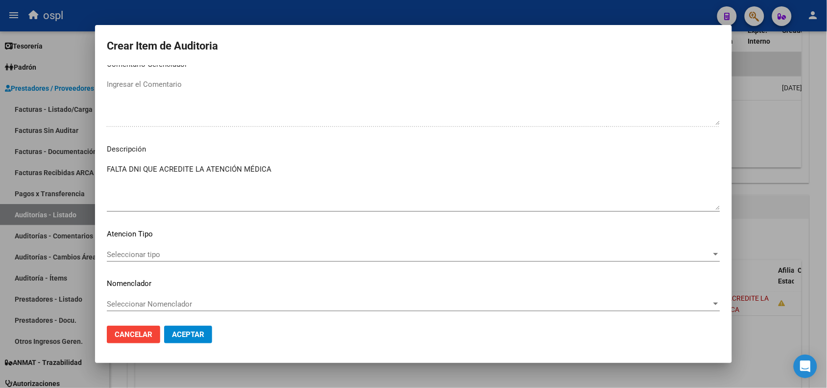
scroll to position [501, 0]
type input "$ 1.668,00"
click at [207, 329] on button "Aceptar" at bounding box center [188, 335] width 48 height 18
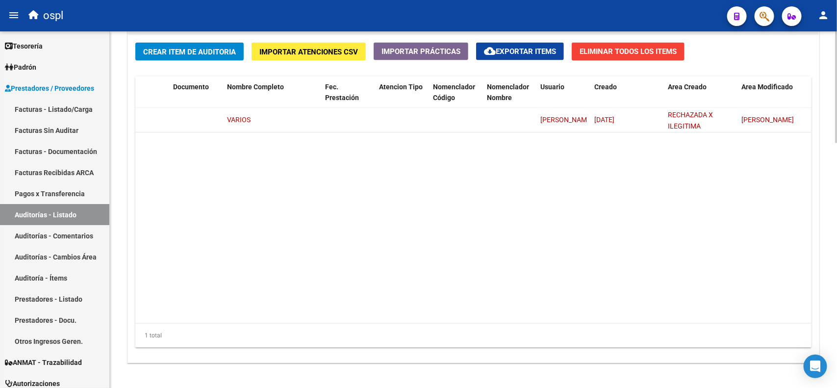
scroll to position [0, 0]
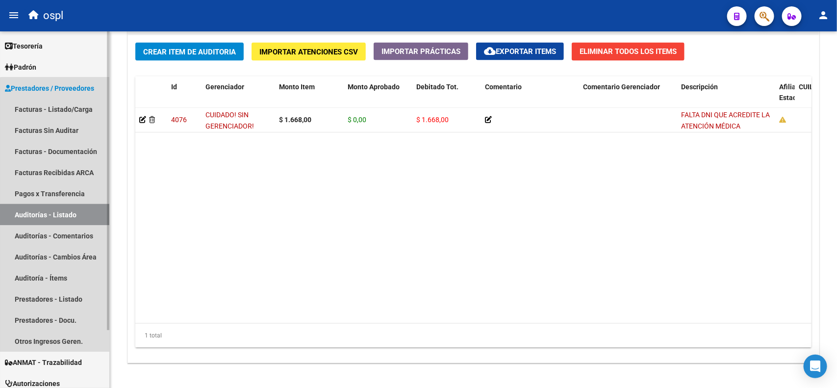
click at [67, 215] on link "Auditorías - Listado" at bounding box center [54, 214] width 109 height 21
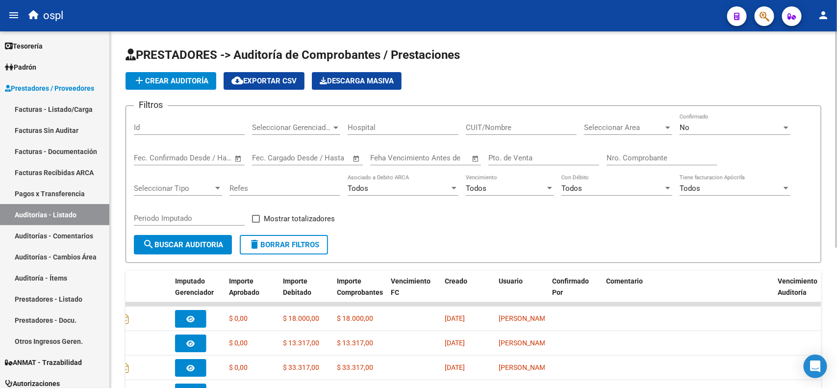
click at [640, 155] on input "Nro. Comprobante" at bounding box center [661, 157] width 111 height 9
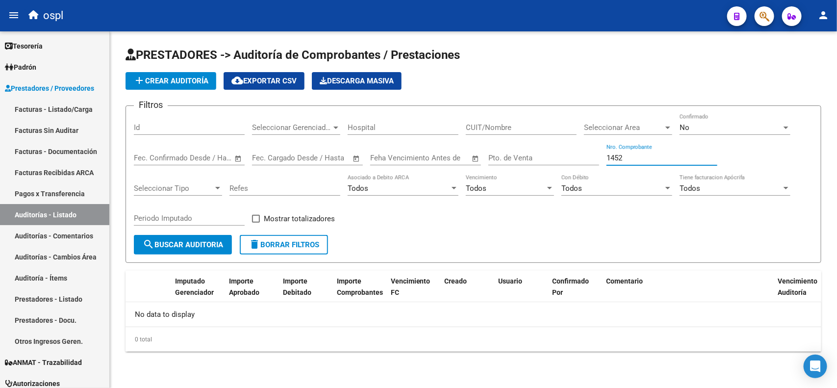
type input "1452"
click at [722, 128] on div "No" at bounding box center [730, 127] width 102 height 9
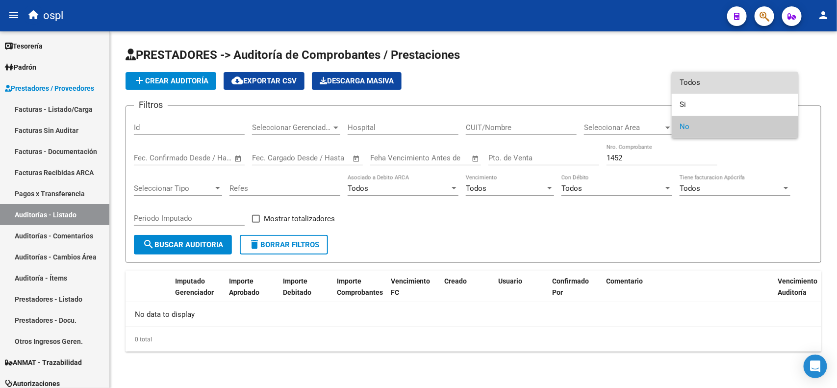
click at [695, 80] on span "Todos" at bounding box center [734, 83] width 111 height 22
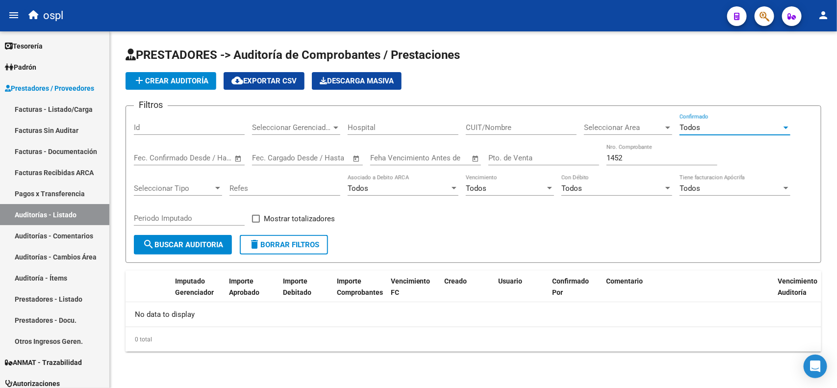
click at [186, 241] on span "search Buscar Auditoria" at bounding box center [183, 244] width 80 height 9
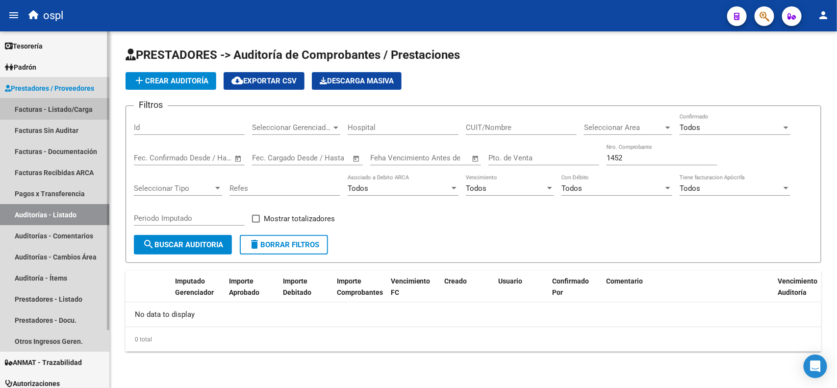
click at [57, 113] on link "Facturas - Listado/Carga" at bounding box center [54, 109] width 109 height 21
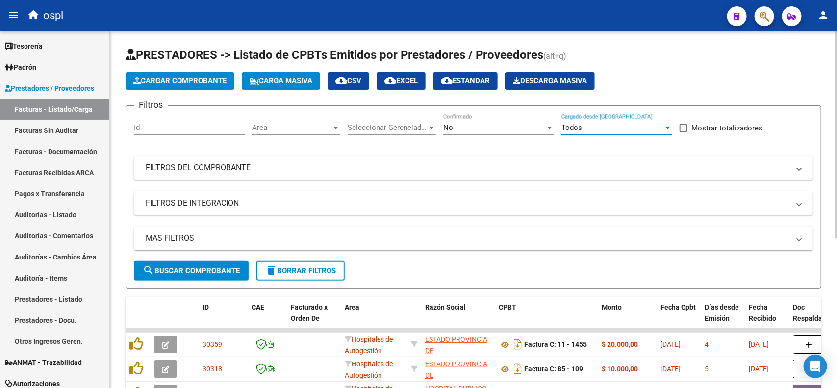
click at [612, 123] on div "Todos" at bounding box center [612, 127] width 102 height 9
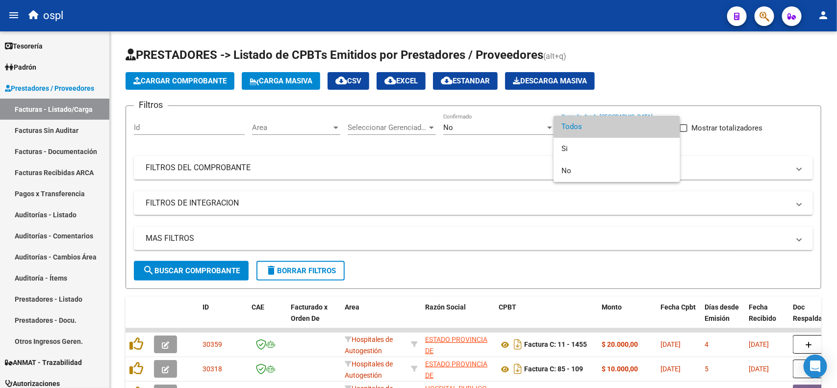
click at [572, 127] on span "Todos" at bounding box center [616, 127] width 111 height 22
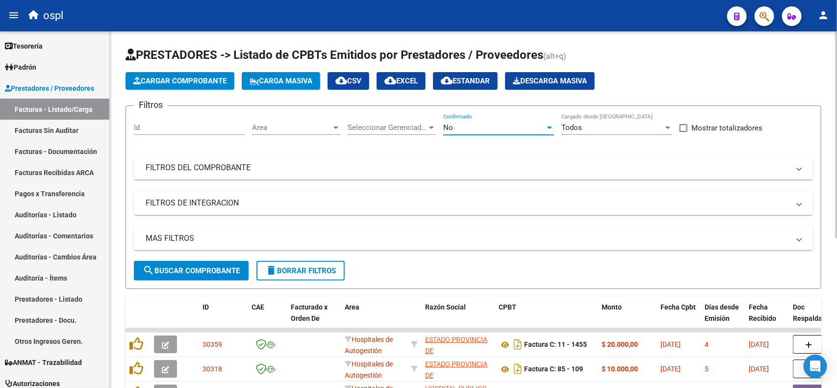
click at [505, 123] on div "No" at bounding box center [494, 127] width 102 height 9
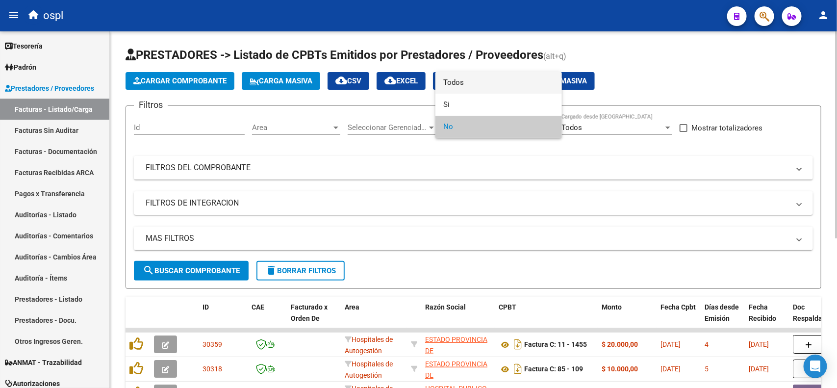
drag, startPoint x: 471, startPoint y: 83, endPoint x: 449, endPoint y: 94, distance: 25.0
click at [471, 82] on span "Todos" at bounding box center [498, 83] width 111 height 22
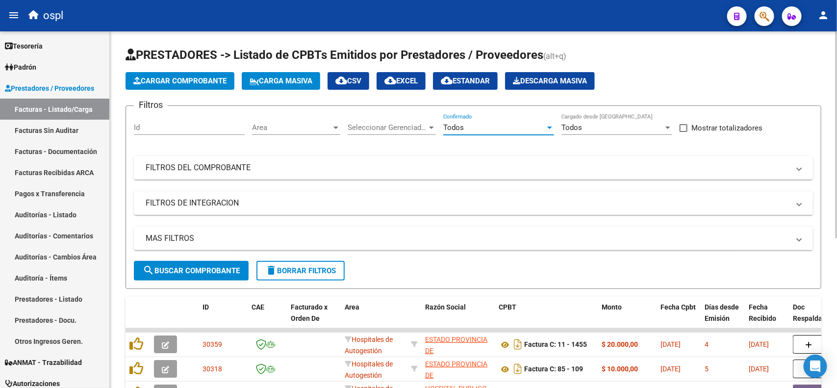
click at [234, 165] on mat-panel-title "FILTROS DEL COMPROBANTE" at bounding box center [468, 167] width 644 height 11
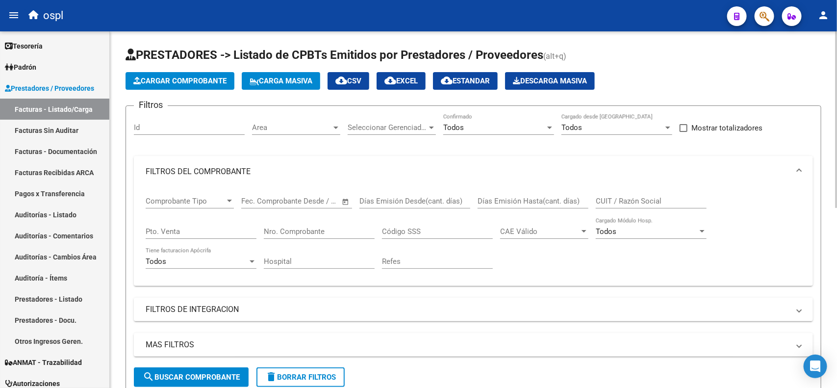
click at [307, 228] on input "Nro. Comprobante" at bounding box center [319, 231] width 111 height 9
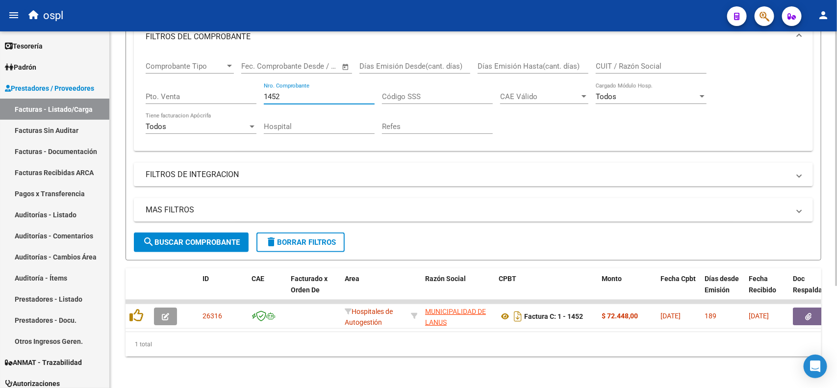
scroll to position [143, 0]
type input "1452"
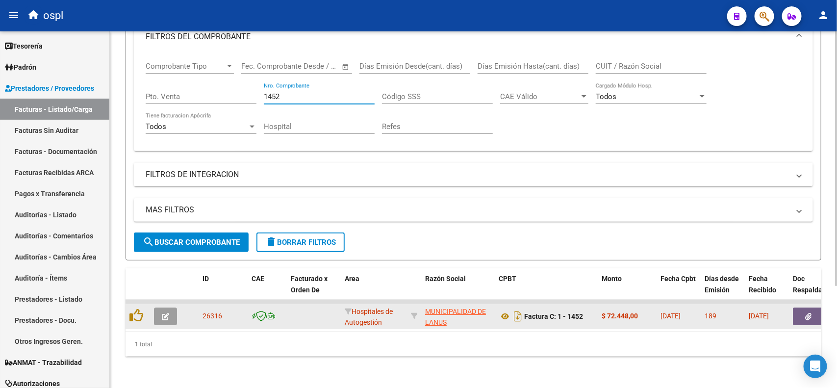
click at [158, 309] on button "button" at bounding box center [165, 316] width 23 height 18
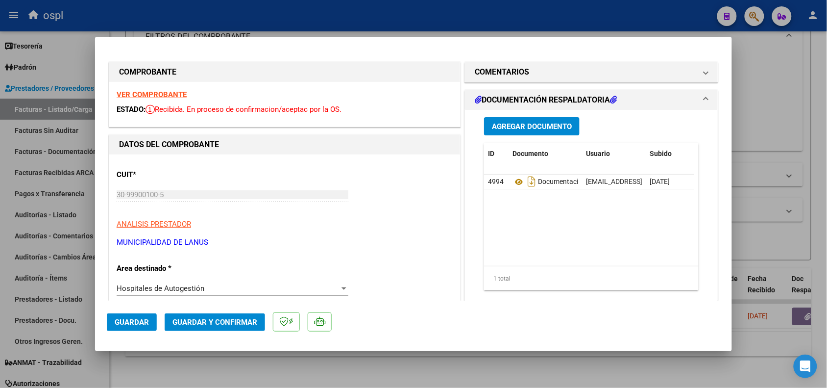
click at [438, 15] on div at bounding box center [413, 194] width 827 height 388
type input "$ 0,00"
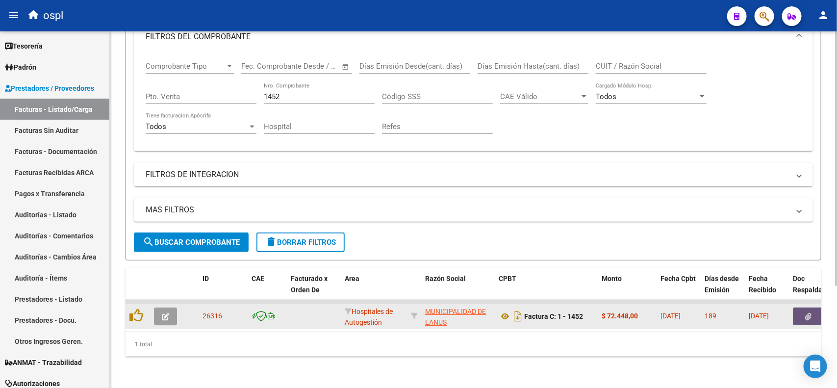
click at [802, 307] on button "button" at bounding box center [808, 316] width 31 height 18
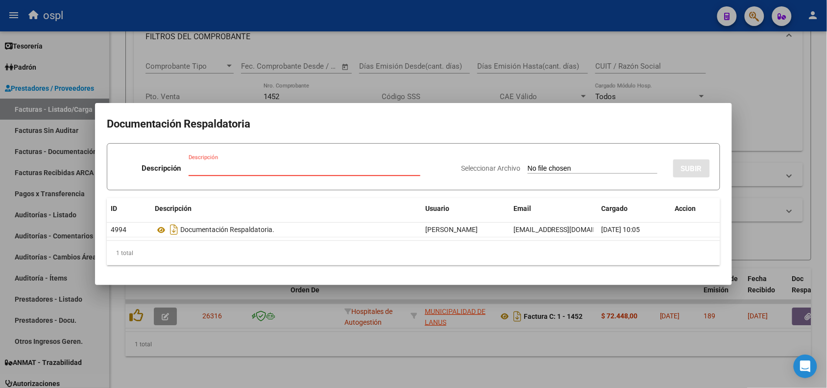
click at [551, 166] on input "Seleccionar Archivo" at bounding box center [593, 168] width 130 height 9
type input "C:\fakepath\RECHAZO 1452-LANÚS.pdf"
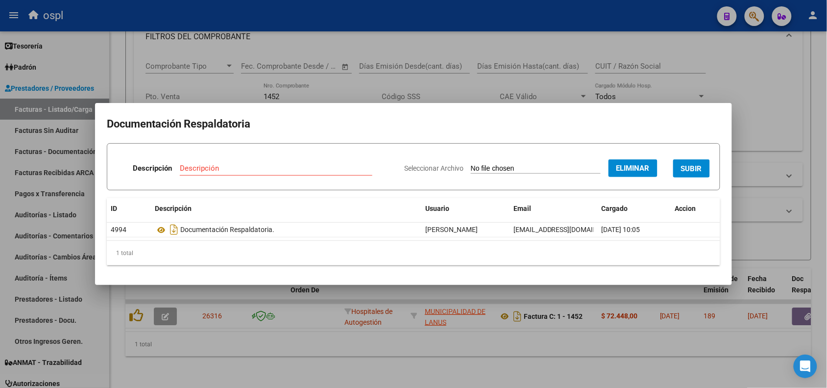
click at [269, 164] on input "Descripción" at bounding box center [276, 168] width 193 height 9
type input "RECHAZO"
click at [689, 170] on span "SUBIR" at bounding box center [691, 168] width 21 height 9
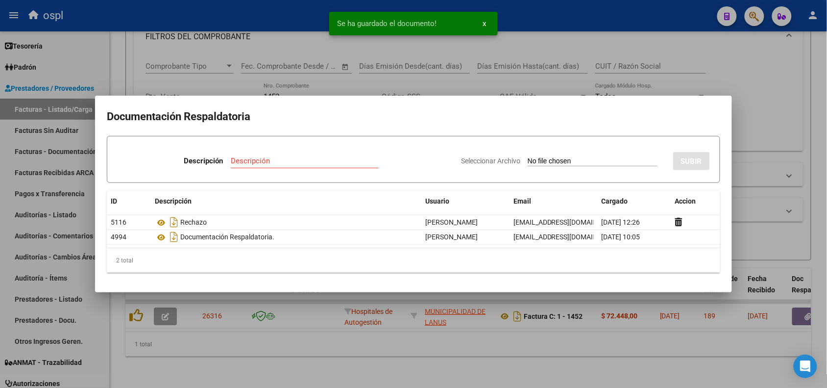
click at [240, 364] on div at bounding box center [413, 194] width 827 height 388
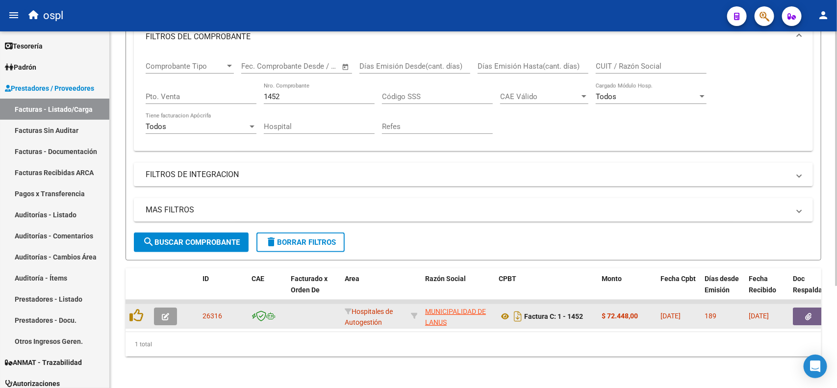
click at [807, 313] on icon "button" at bounding box center [808, 316] width 6 height 7
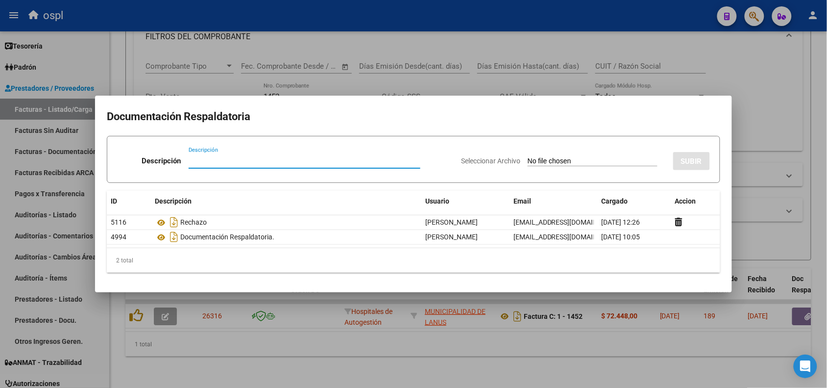
click at [417, 17] on div at bounding box center [413, 194] width 827 height 388
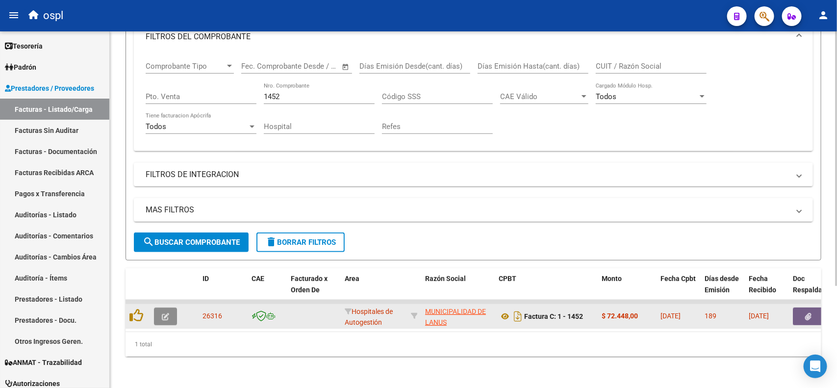
click at [162, 313] on icon "button" at bounding box center [165, 316] width 7 height 7
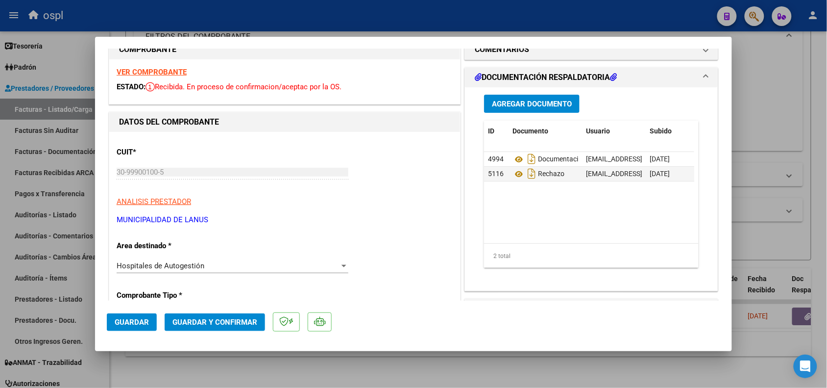
scroll to position [61, 0]
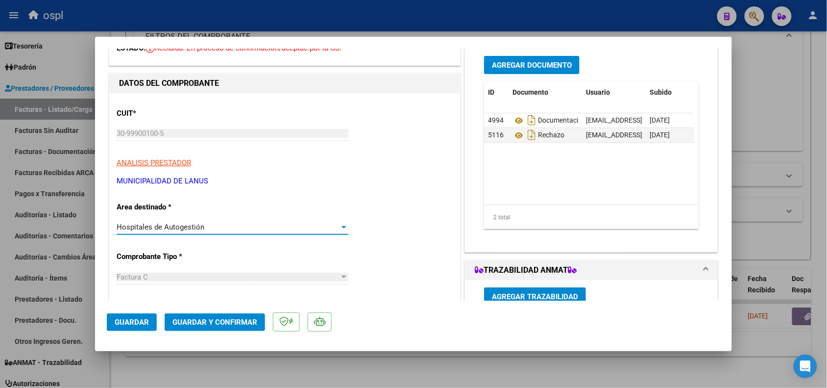
click at [207, 226] on div "Hospitales de Autogestión" at bounding box center [228, 227] width 223 height 9
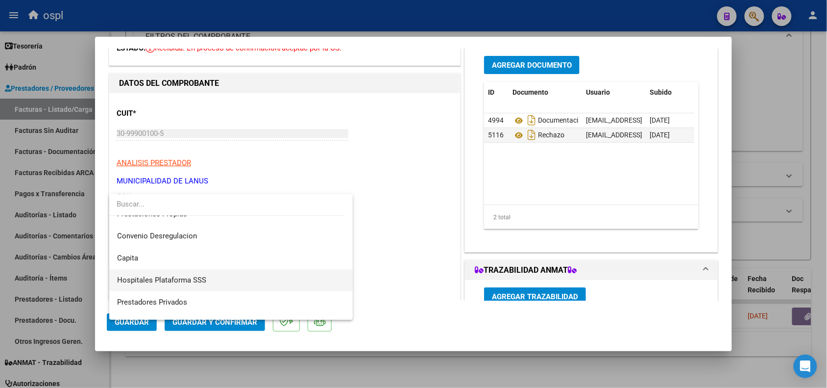
scroll to position [95, 0]
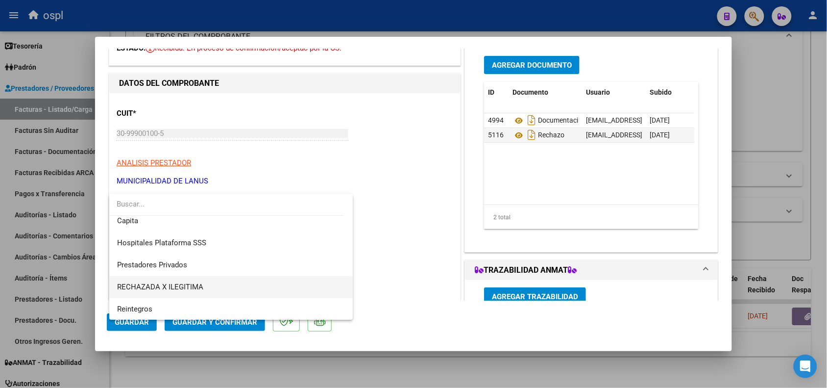
click at [173, 281] on span "RECHAZADA X ILEGITIMA" at bounding box center [231, 287] width 228 height 22
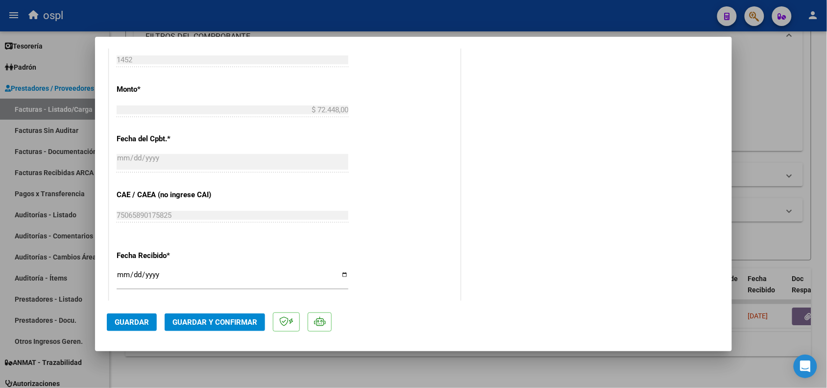
scroll to position [429, 0]
click at [216, 318] on span "Guardar y Confirmar" at bounding box center [215, 322] width 85 height 9
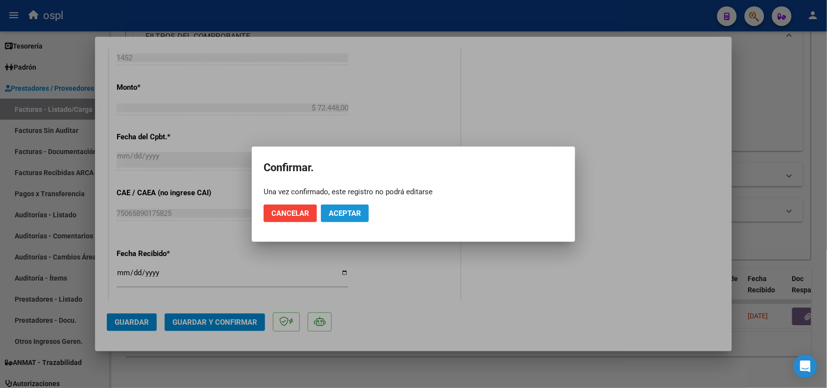
click at [351, 213] on span "Aceptar" at bounding box center [345, 213] width 32 height 9
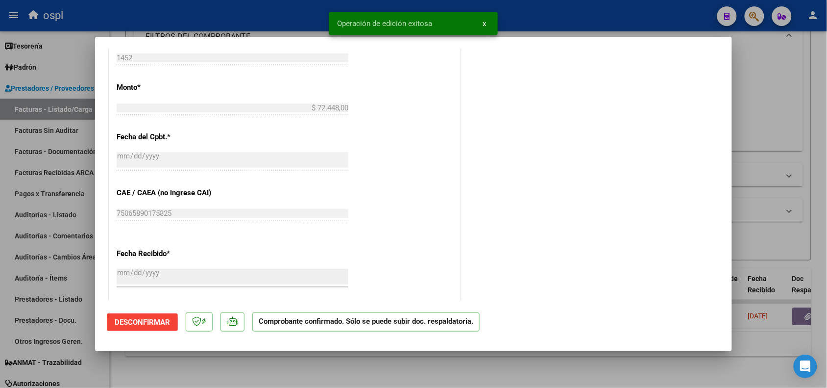
click at [54, 128] on div at bounding box center [413, 194] width 827 height 388
type input "$ 0,00"
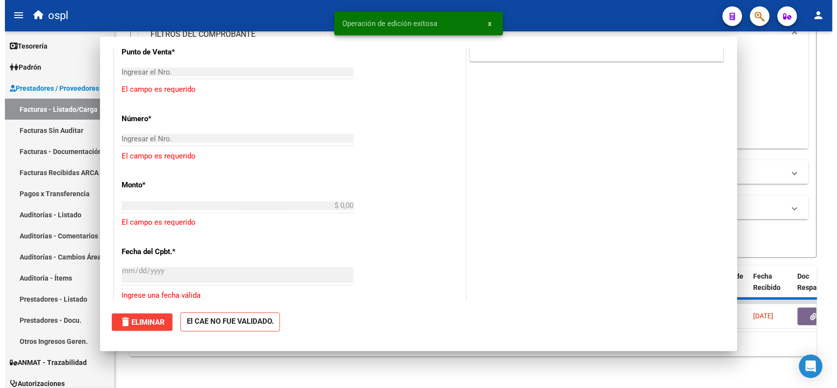
scroll to position [510, 0]
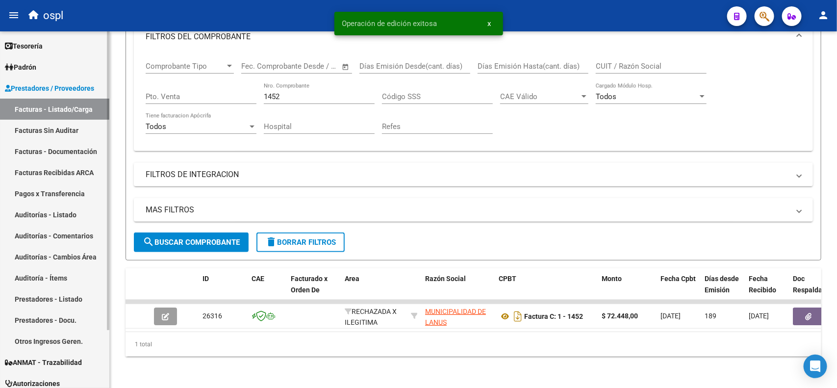
click at [54, 128] on link "Facturas Sin Auditar" at bounding box center [54, 130] width 109 height 21
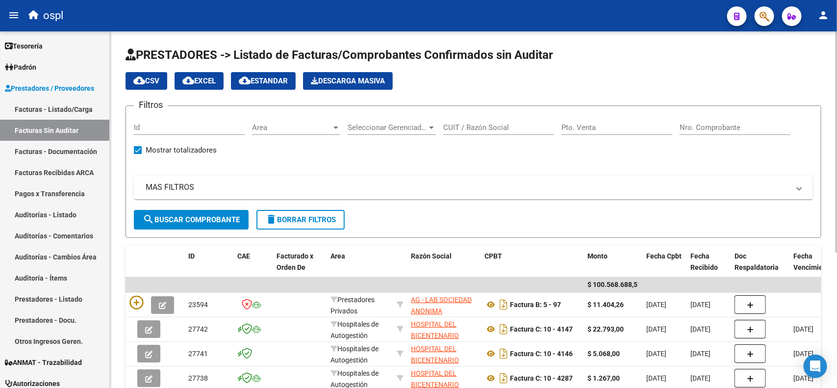
click at [718, 123] on input "Nro. Comprobante" at bounding box center [734, 127] width 111 height 9
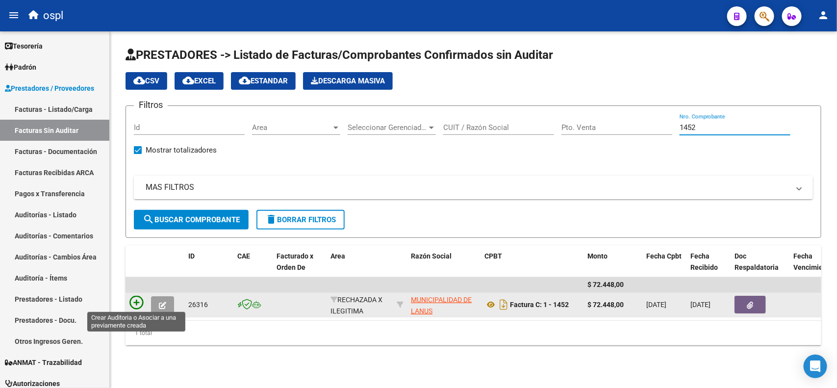
type input "1452"
click at [136, 300] on icon at bounding box center [136, 303] width 14 height 14
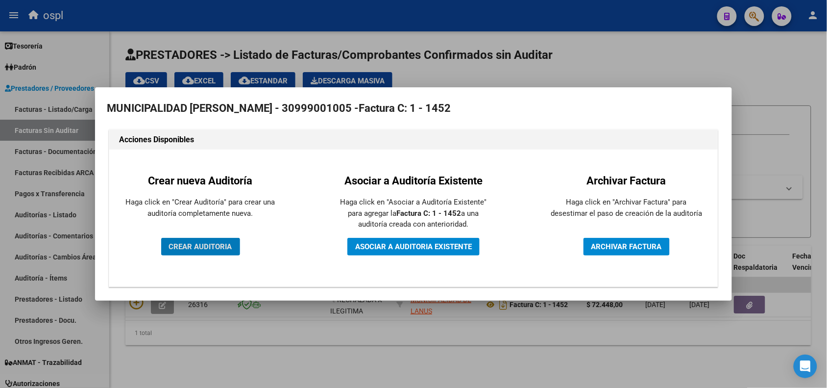
click at [194, 246] on span "CREAR AUDITORIA" at bounding box center [200, 246] width 63 height 9
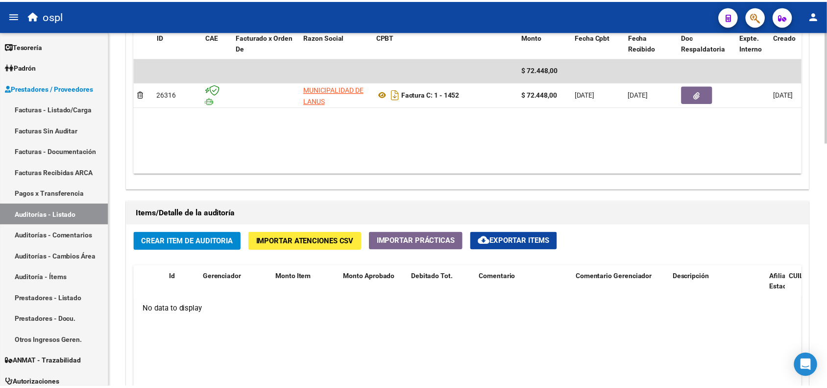
scroll to position [552, 0]
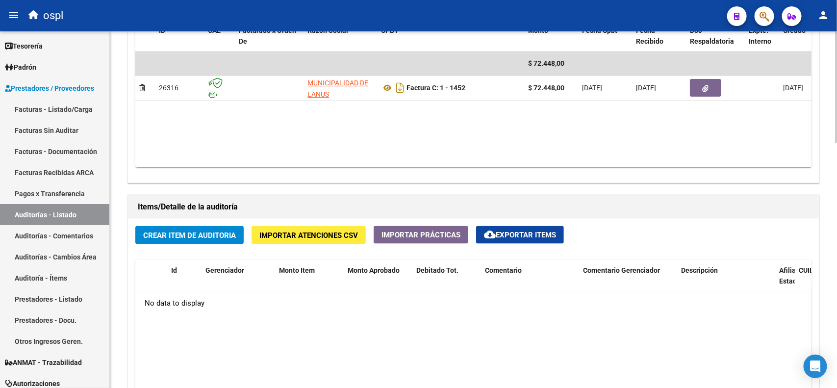
click at [181, 234] on span "Crear Item de Auditoria" at bounding box center [189, 235] width 93 height 9
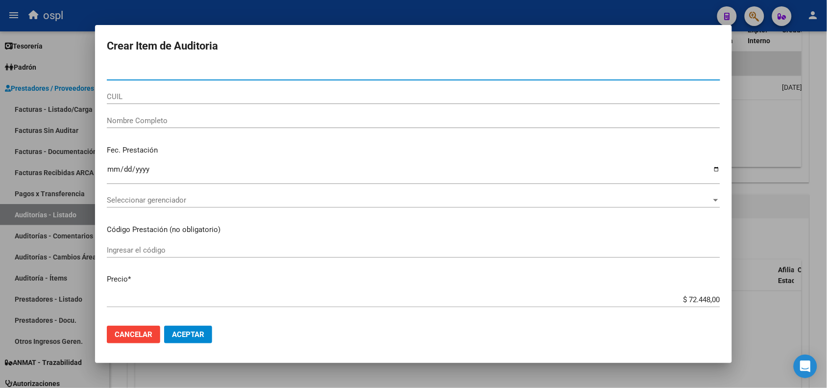
click at [170, 117] on input "Nombre Completo" at bounding box center [414, 120] width 614 height 9
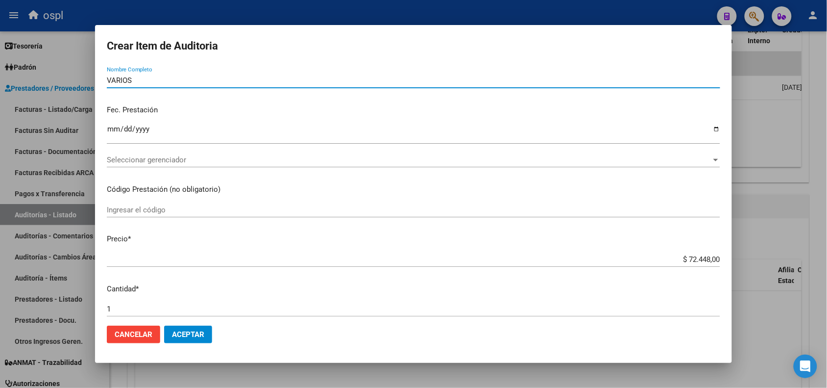
scroll to position [61, 0]
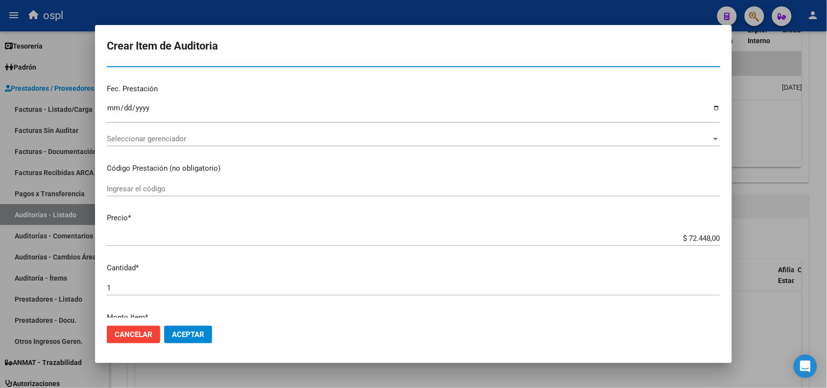
type input "VARIOS"
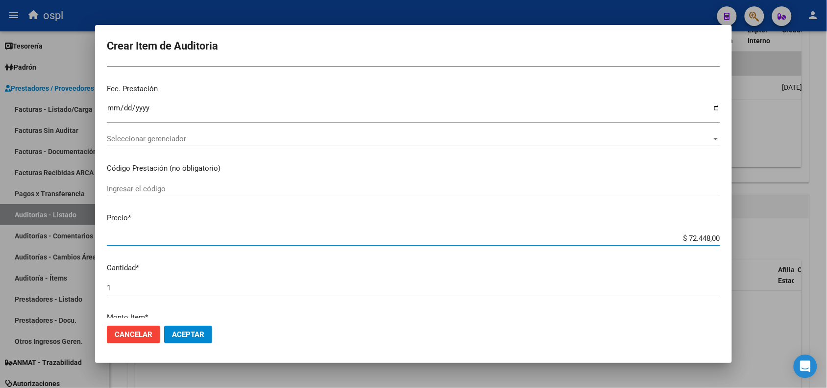
drag, startPoint x: 673, startPoint y: 237, endPoint x: 716, endPoint y: 233, distance: 42.8
click at [716, 233] on mat-dialog-content "Nro Documento CUIL VARIOS Nombre Completo Fec. Prestación Ingresar la fecha Sel…" at bounding box center [413, 191] width 637 height 252
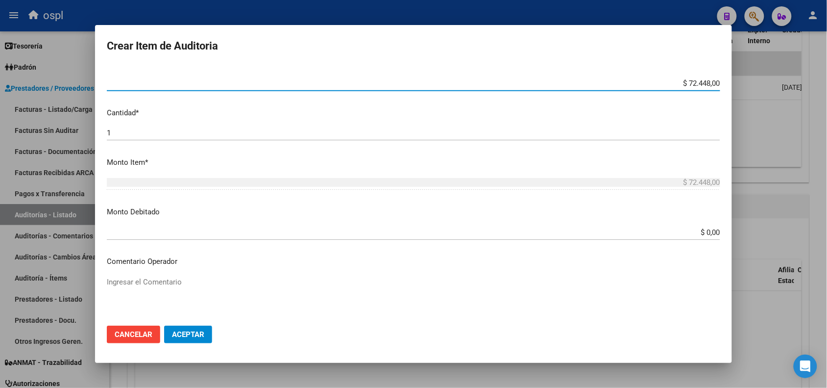
scroll to position [245, 0]
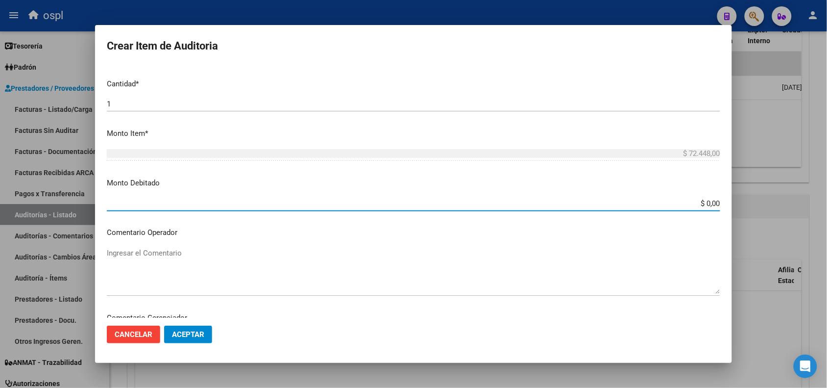
drag, startPoint x: 687, startPoint y: 199, endPoint x: 726, endPoint y: 199, distance: 39.2
click at [726, 199] on mat-dialog-content "Nro Documento CUIL VARIOS Nombre Completo Fec. Prestación Ingresar la fecha Sel…" at bounding box center [413, 191] width 637 height 252
paste input "72.448"
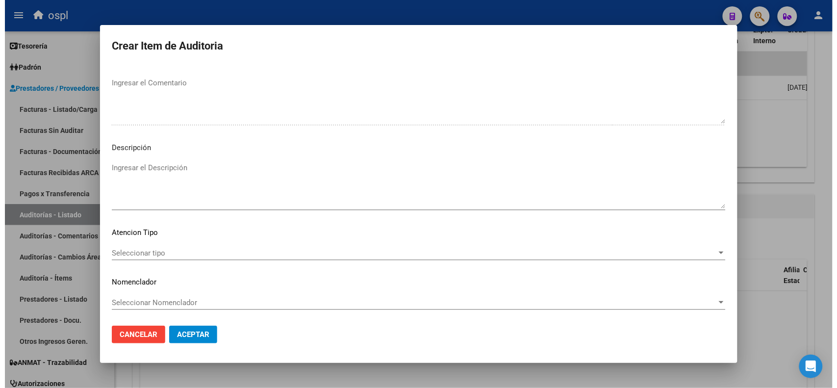
scroll to position [501, 0]
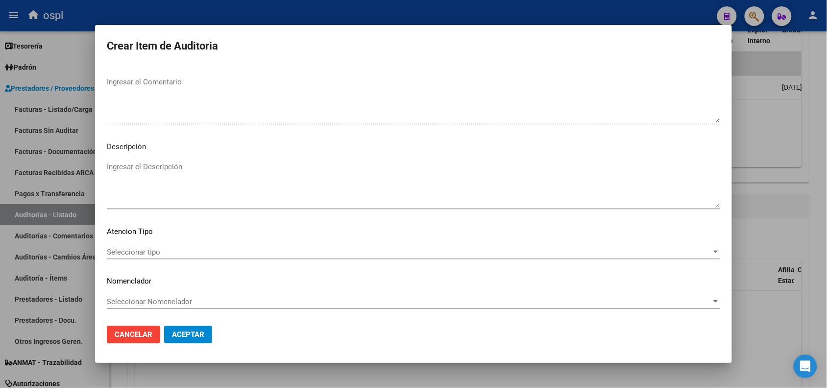
type input "$ 72.448,00"
click at [159, 170] on textarea "Ingresar el Descripción" at bounding box center [414, 184] width 614 height 46
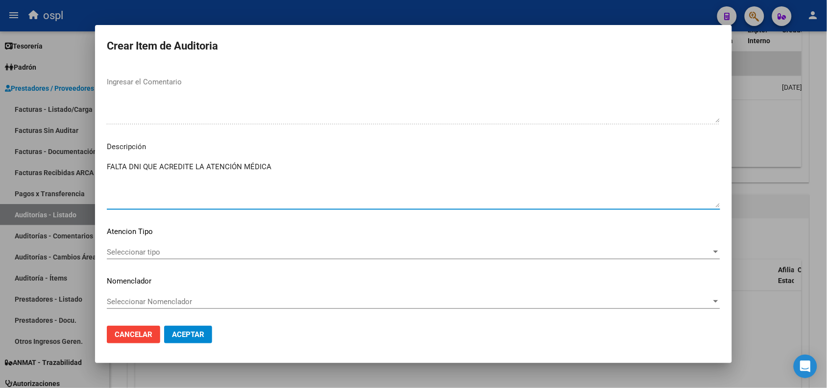
type textarea "FALTA DNI QUE ACREDITE LA ATENCIÓN MÉDICA"
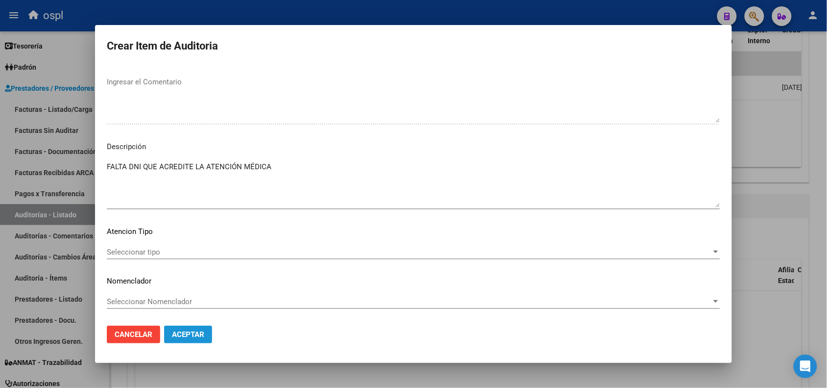
click at [197, 336] on span "Aceptar" at bounding box center [188, 334] width 32 height 9
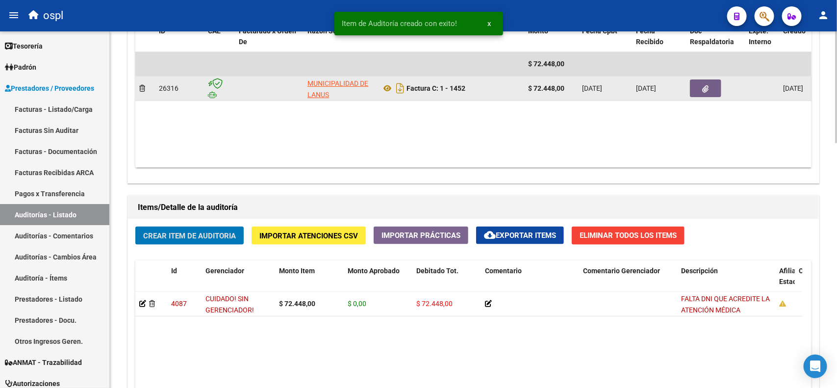
click at [711, 90] on button "button" at bounding box center [705, 88] width 31 height 18
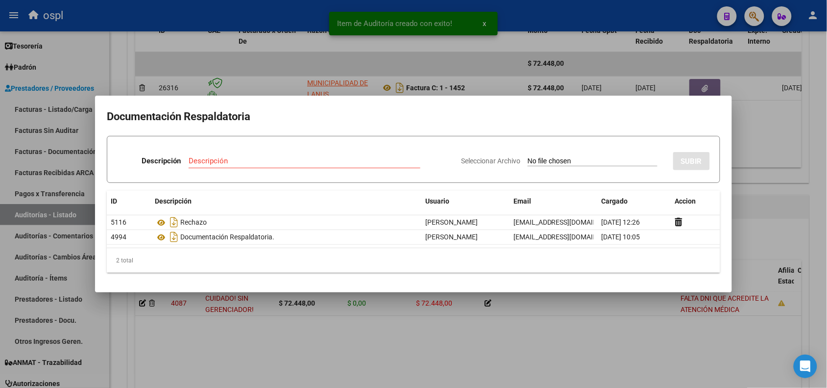
click at [545, 16] on div at bounding box center [413, 194] width 827 height 388
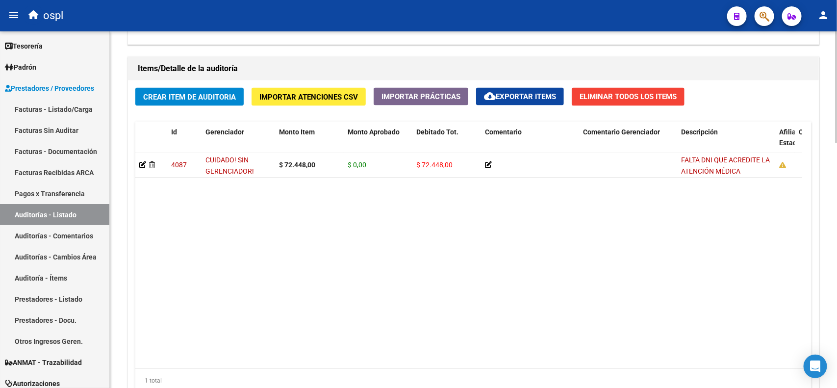
scroll to position [596, 0]
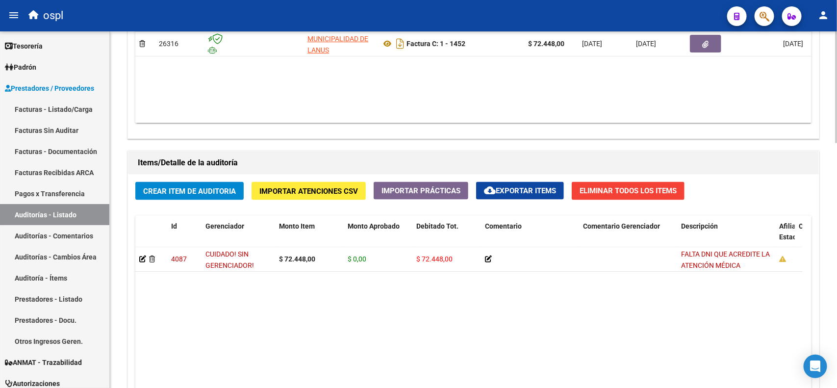
click at [690, 35] on button "button" at bounding box center [705, 44] width 31 height 18
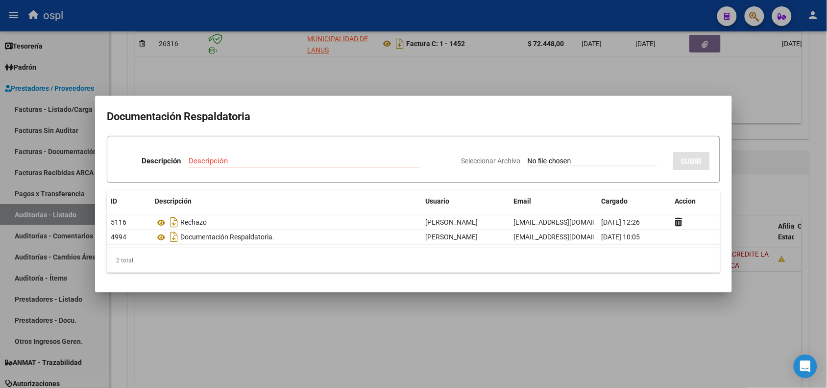
click at [351, 15] on div at bounding box center [413, 194] width 827 height 388
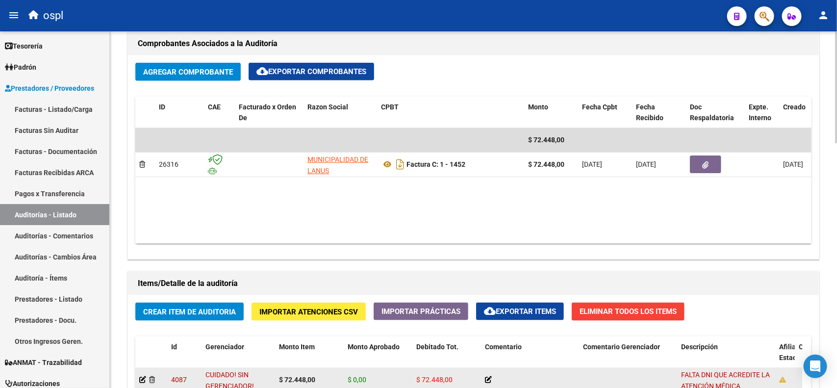
scroll to position [474, 0]
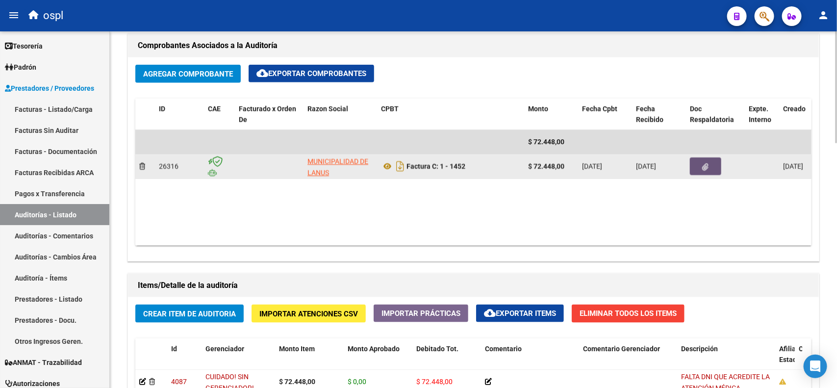
click at [702, 160] on button "button" at bounding box center [705, 166] width 31 height 18
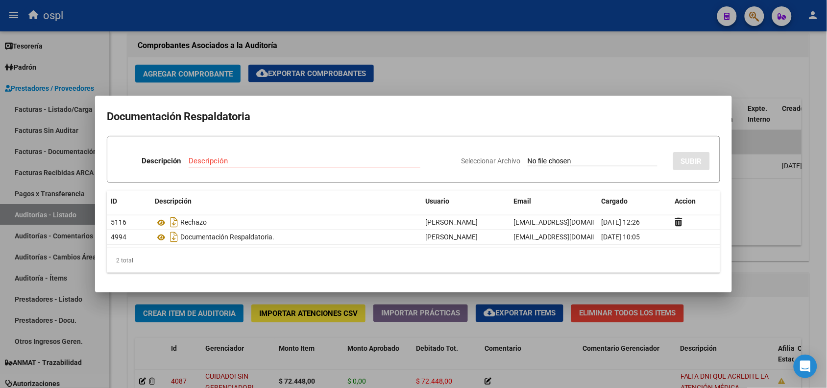
click at [434, 12] on div at bounding box center [413, 194] width 827 height 388
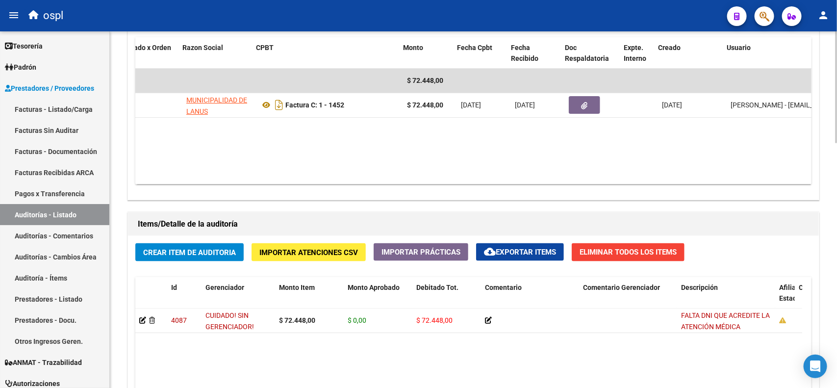
scroll to position [0, 232]
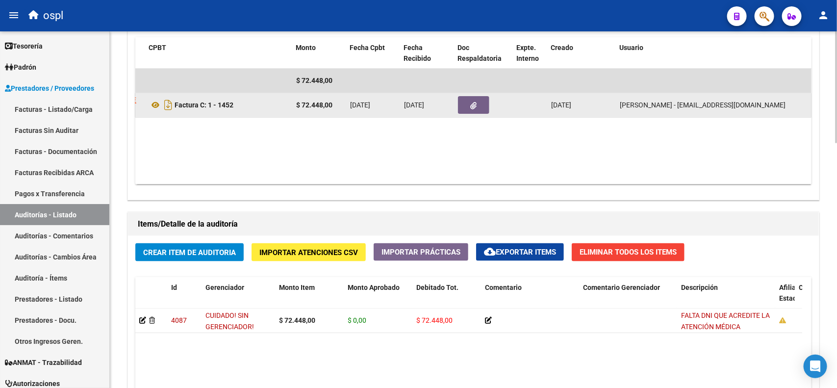
click at [477, 107] on button "button" at bounding box center [473, 105] width 31 height 18
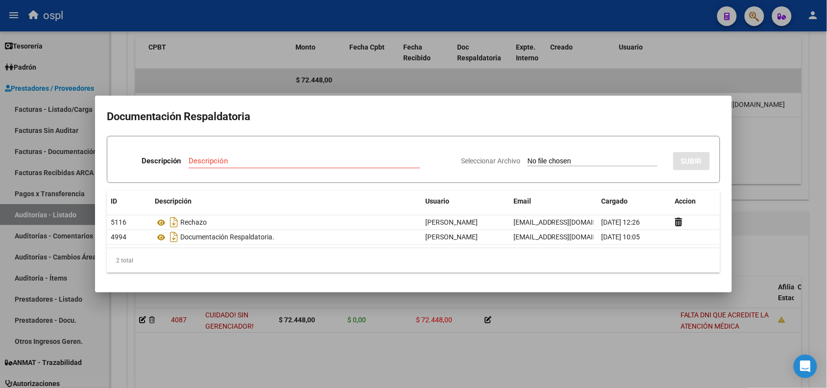
click at [574, 14] on div at bounding box center [413, 194] width 827 height 388
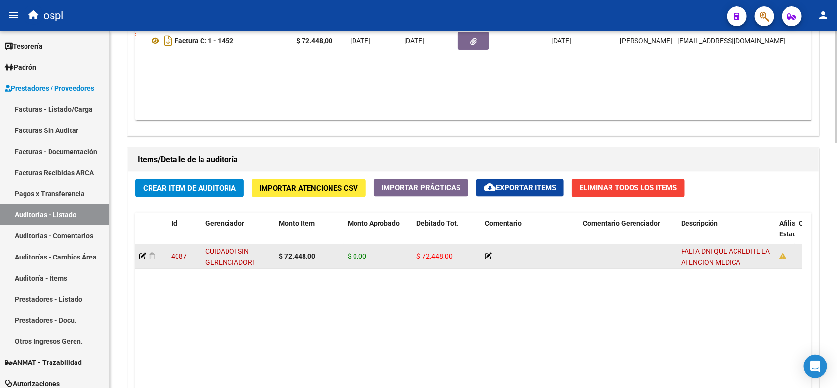
scroll to position [596, 0]
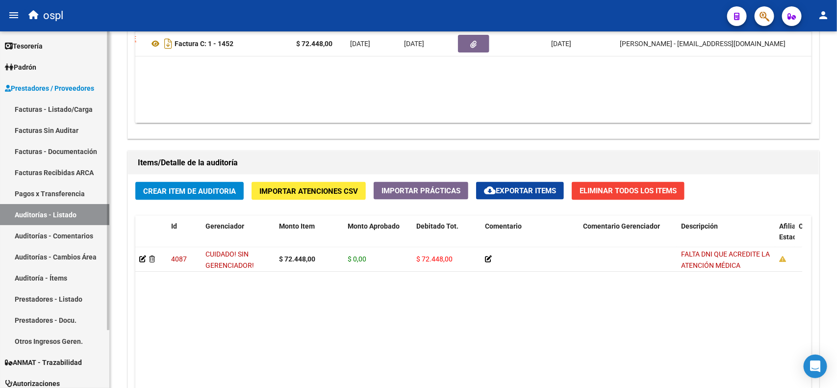
click at [70, 214] on link "Auditorías - Listado" at bounding box center [54, 214] width 109 height 21
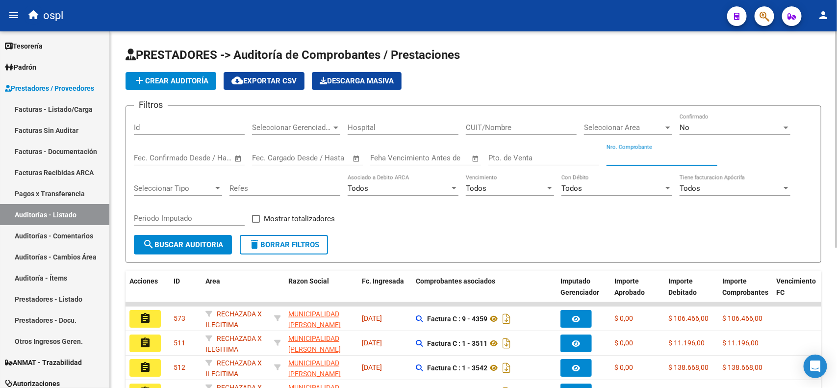
click at [645, 158] on input "Nro. Comprobante" at bounding box center [661, 157] width 111 height 9
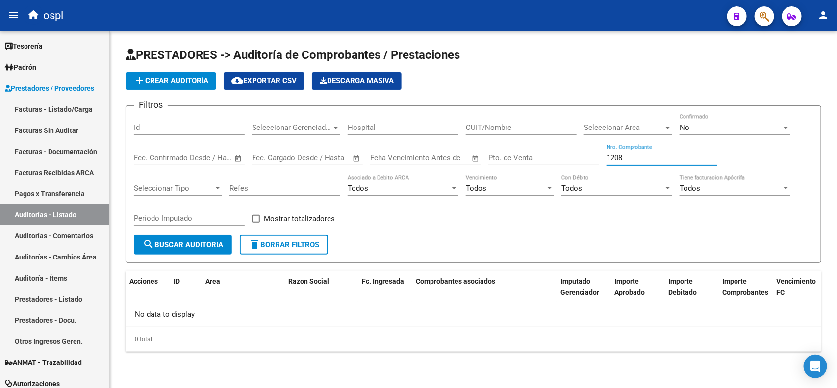
type input "1208"
click at [690, 128] on div "No" at bounding box center [730, 127] width 102 height 9
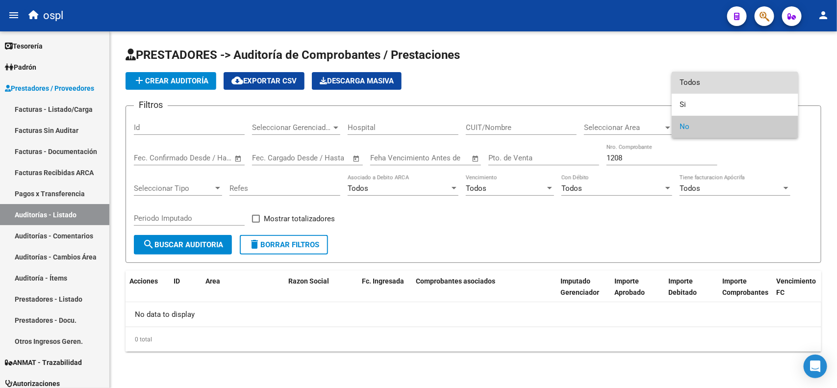
click at [686, 84] on span "Todos" at bounding box center [734, 83] width 111 height 22
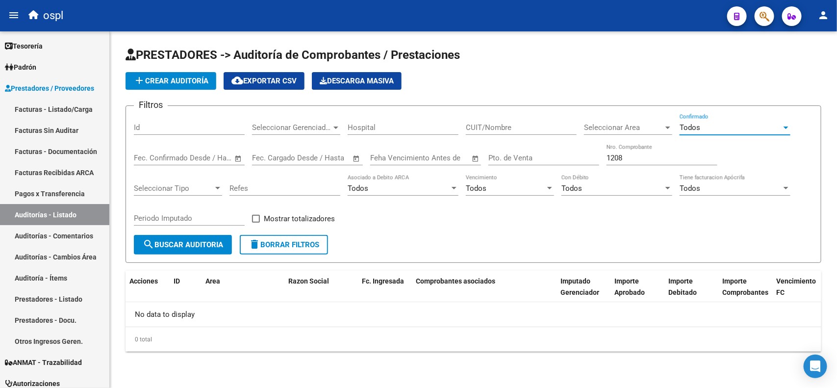
click at [184, 247] on span "search Buscar Auditoria" at bounding box center [183, 244] width 80 height 9
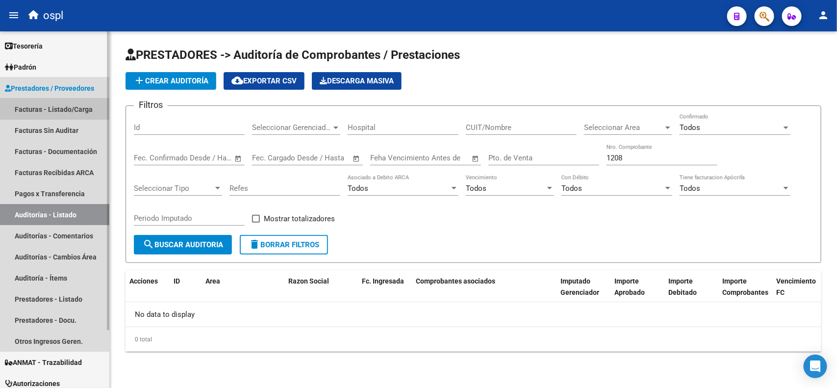
click at [80, 104] on link "Facturas - Listado/Carga" at bounding box center [54, 109] width 109 height 21
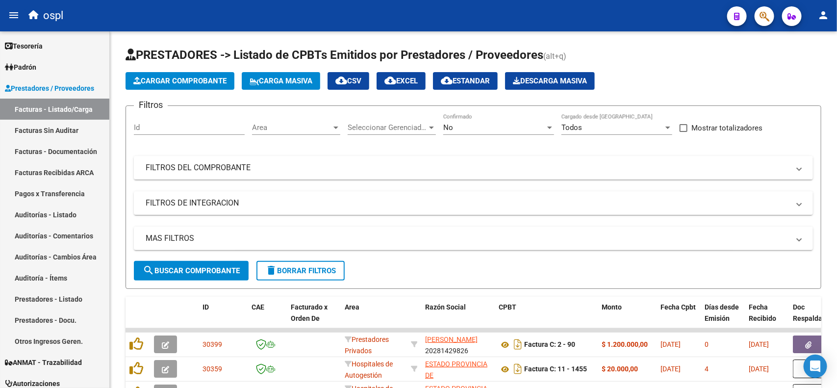
click at [498, 130] on div "No" at bounding box center [494, 127] width 102 height 9
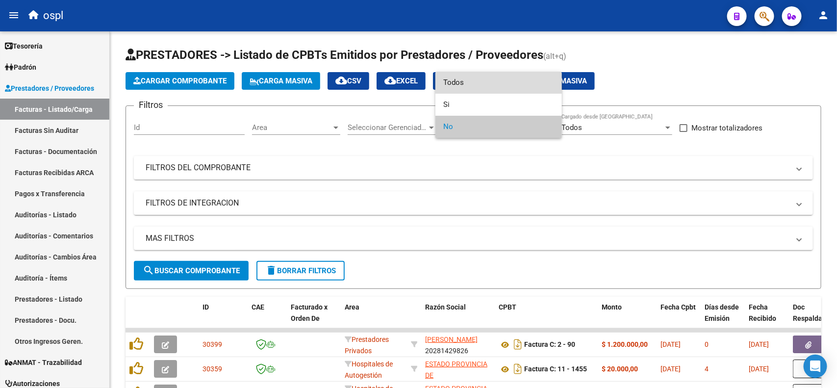
click at [469, 82] on span "Todos" at bounding box center [498, 83] width 111 height 22
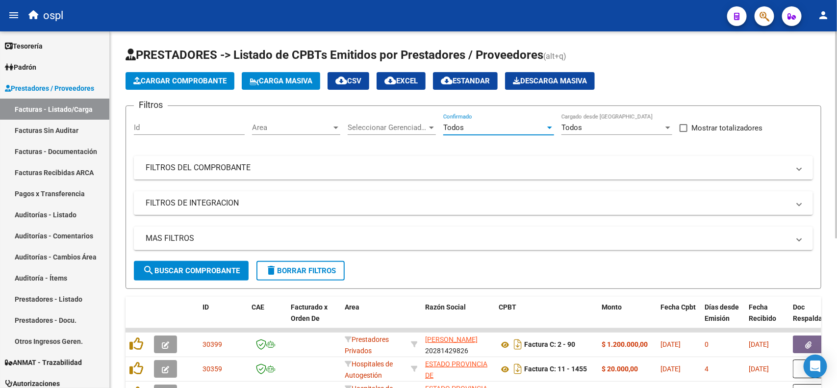
click at [192, 163] on mat-panel-title "FILTROS DEL COMPROBANTE" at bounding box center [468, 167] width 644 height 11
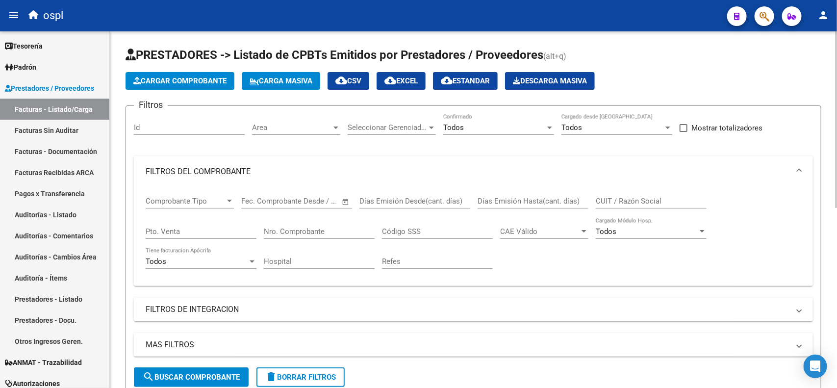
click at [322, 227] on input "Nro. Comprobante" at bounding box center [319, 231] width 111 height 9
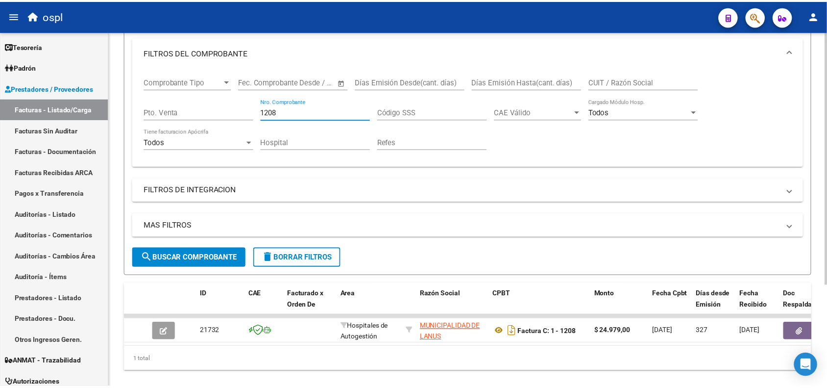
scroll to position [123, 0]
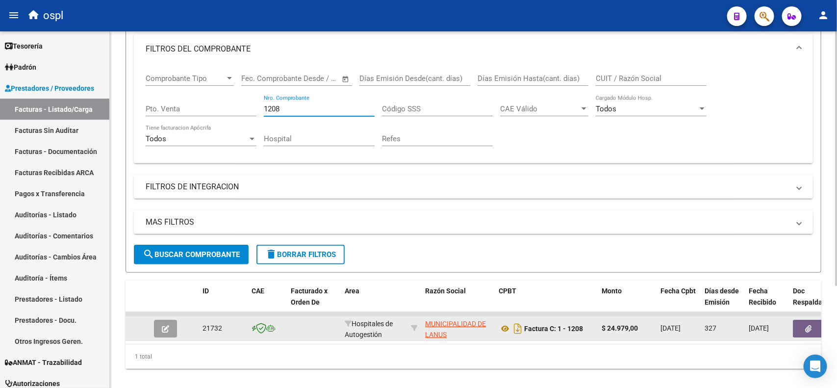
type input "1208"
click at [798, 322] on button "button" at bounding box center [808, 329] width 31 height 18
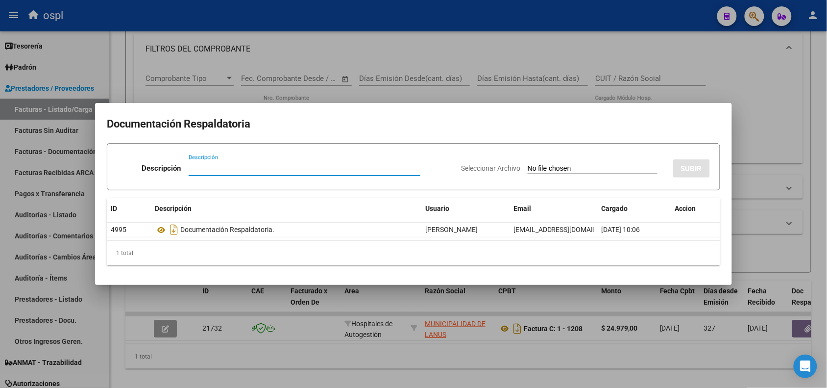
click at [550, 171] on input "Seleccionar Archivo" at bounding box center [593, 168] width 130 height 9
type input "C:\fakepath\RECHAZO 1208- LANÚS.pdf"
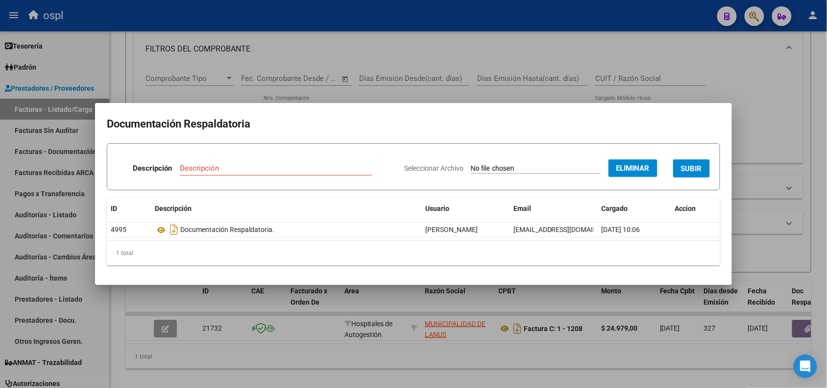
click at [255, 164] on input "Descripción" at bounding box center [276, 168] width 193 height 9
type input "r"
type input "RECHAZO"
click at [687, 170] on span "SUBIR" at bounding box center [691, 168] width 21 height 9
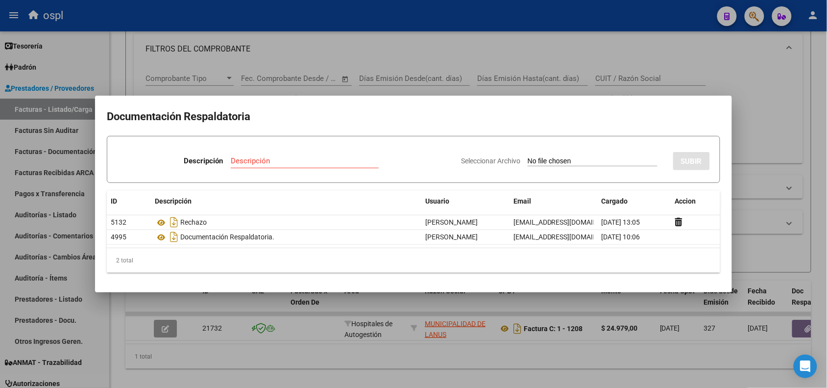
click at [301, 15] on div at bounding box center [413, 194] width 827 height 388
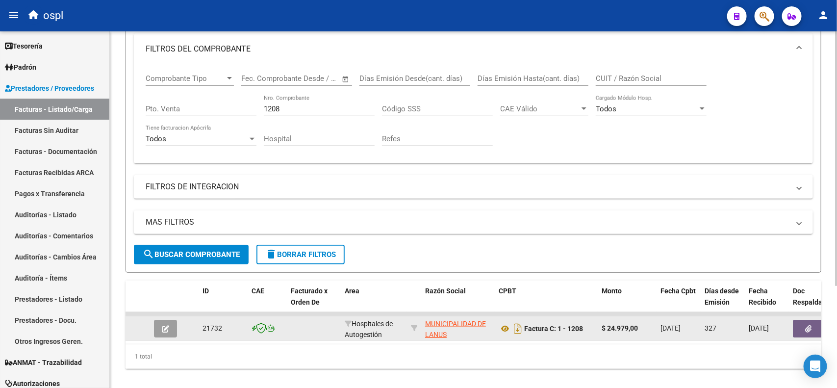
click at [804, 327] on button "button" at bounding box center [808, 329] width 31 height 18
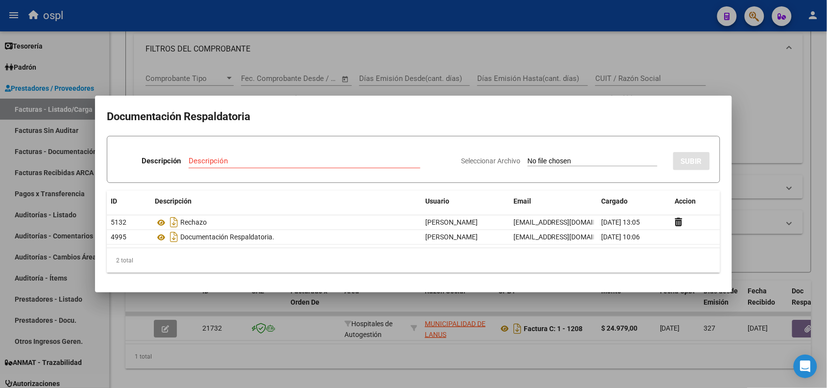
click at [540, 24] on div at bounding box center [413, 194] width 827 height 388
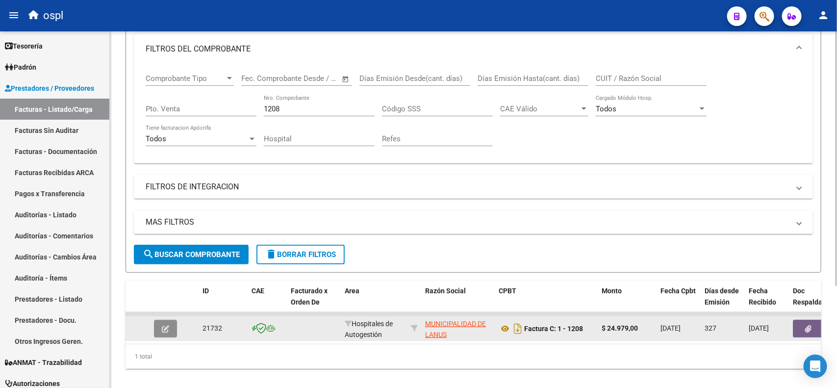
click at [167, 324] on span "button" at bounding box center [165, 328] width 7 height 9
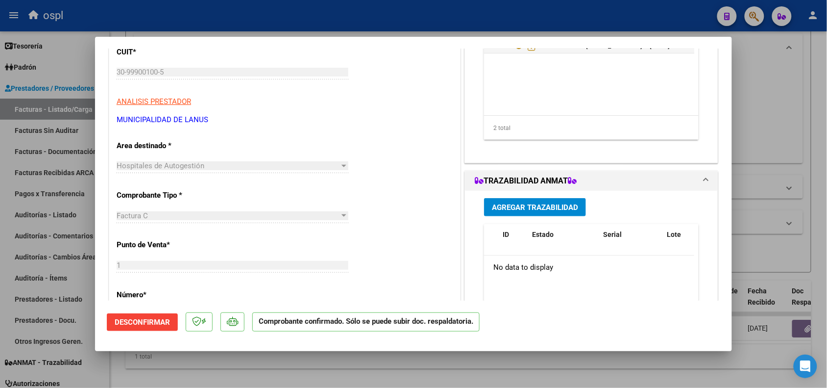
scroll to position [61, 0]
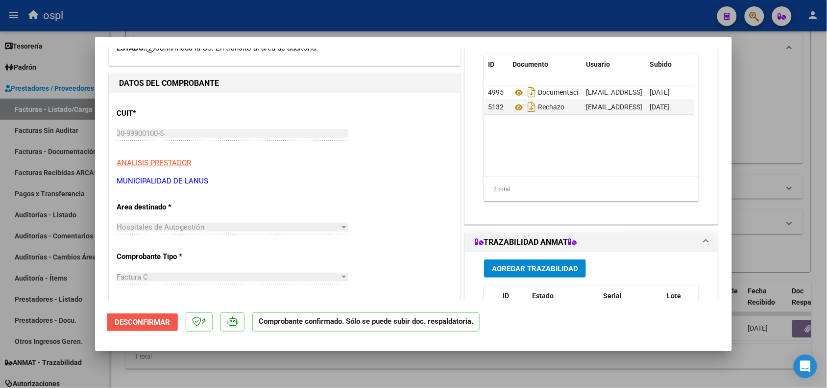
click at [157, 322] on span "Desconfirmar" at bounding box center [142, 322] width 55 height 9
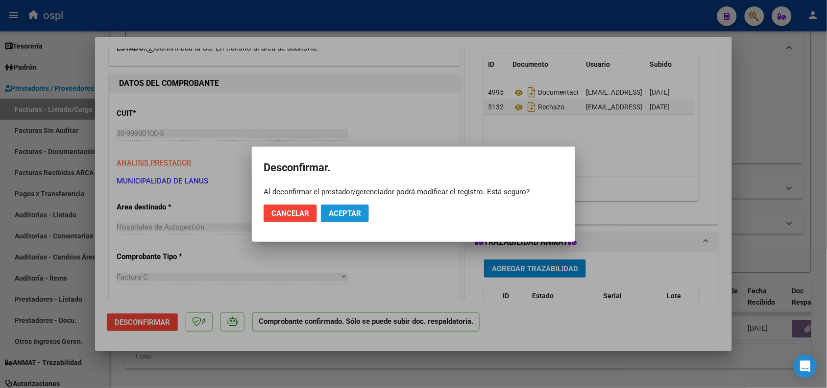
click at [343, 209] on span "Aceptar" at bounding box center [345, 213] width 32 height 9
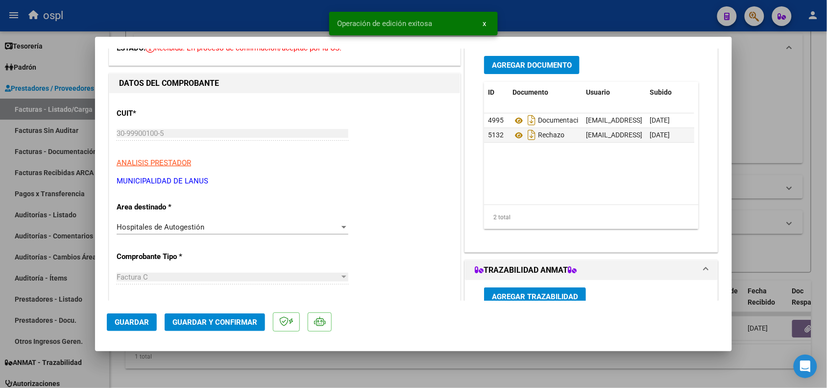
click at [253, 230] on div "Hospitales de Autogestión" at bounding box center [228, 227] width 223 height 9
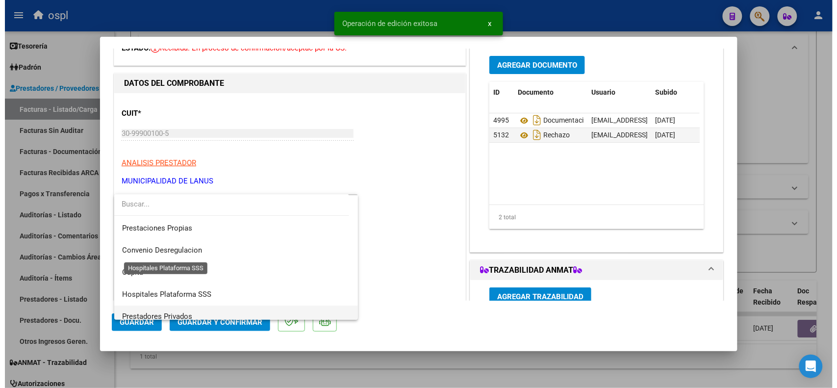
scroll to position [95, 0]
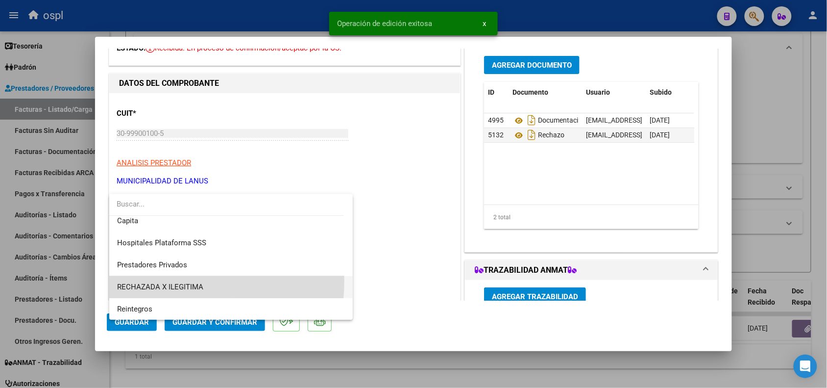
click at [165, 280] on span "RECHAZADA X ILEGITIMA" at bounding box center [231, 287] width 228 height 22
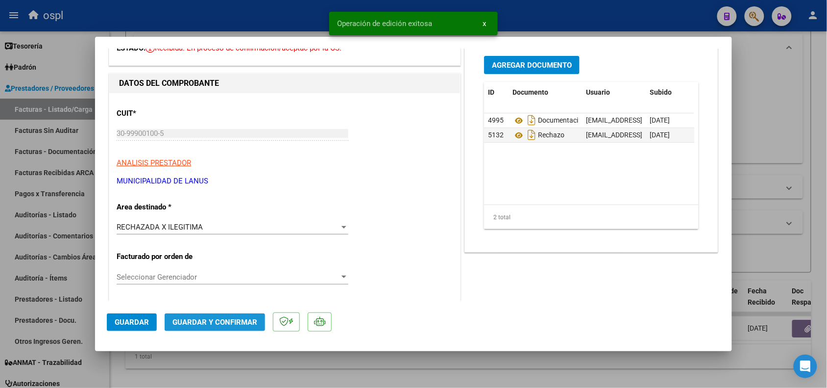
click at [199, 322] on span "Guardar y Confirmar" at bounding box center [215, 322] width 85 height 9
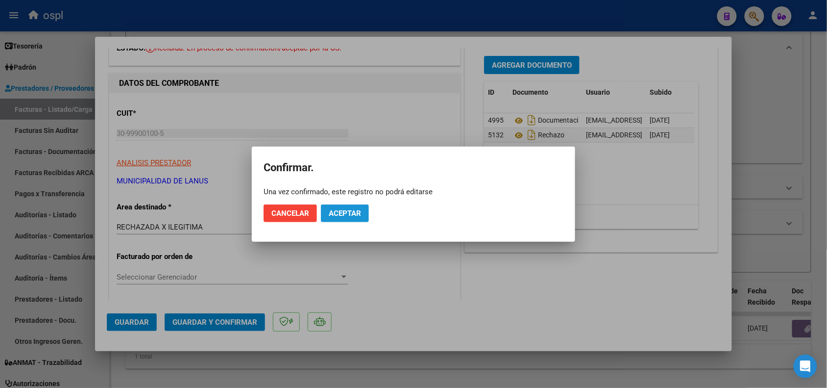
click at [346, 214] on span "Aceptar" at bounding box center [345, 213] width 32 height 9
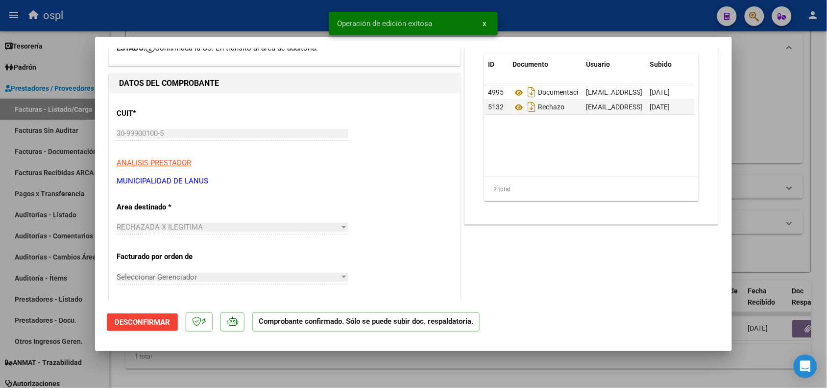
click at [52, 133] on div at bounding box center [413, 194] width 827 height 388
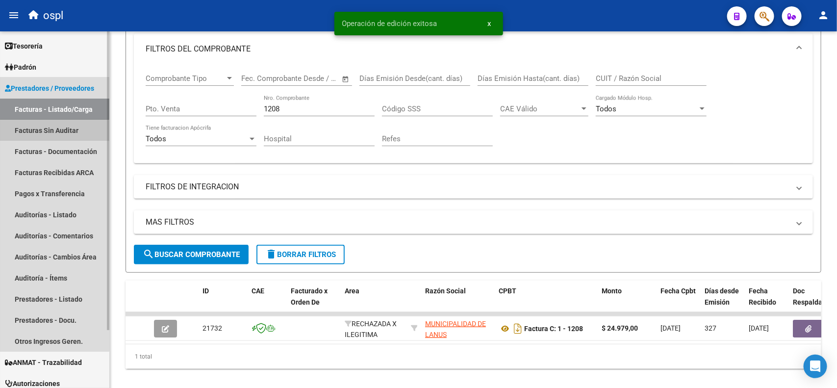
click at [50, 133] on link "Facturas Sin Auditar" at bounding box center [54, 130] width 109 height 21
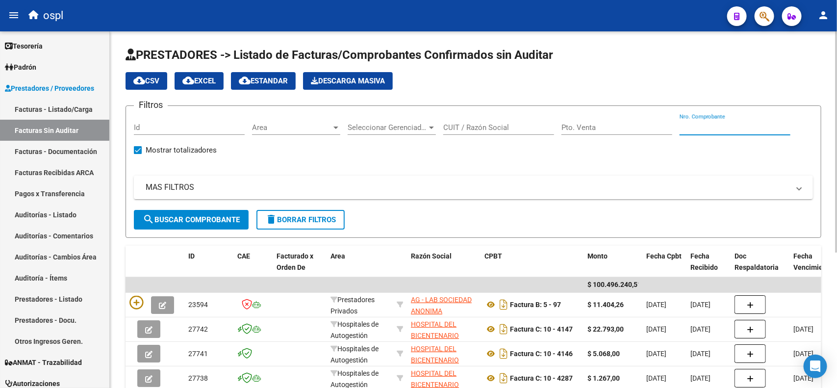
click at [709, 126] on input "Nro. Comprobante" at bounding box center [734, 127] width 111 height 9
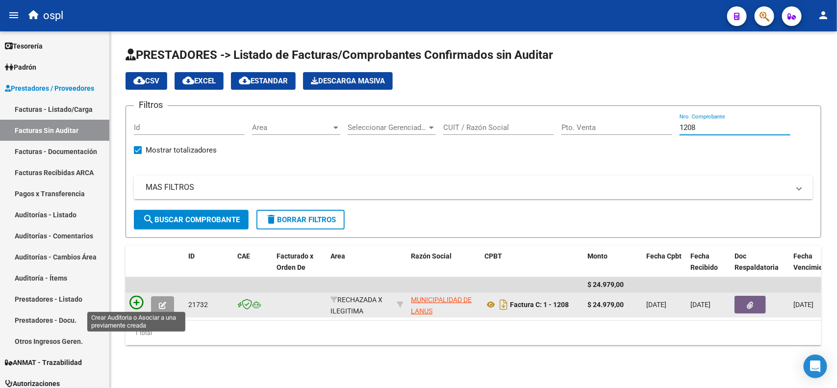
type input "1208"
click at [131, 300] on icon at bounding box center [136, 303] width 14 height 14
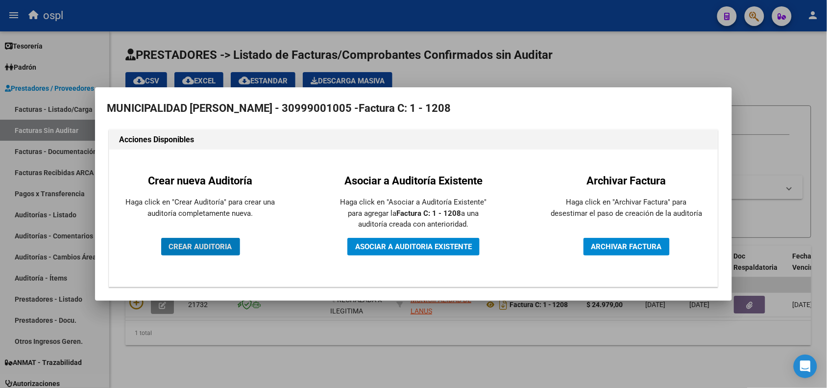
click at [168, 252] on button "CREAR AUDITORIA" at bounding box center [200, 247] width 79 height 18
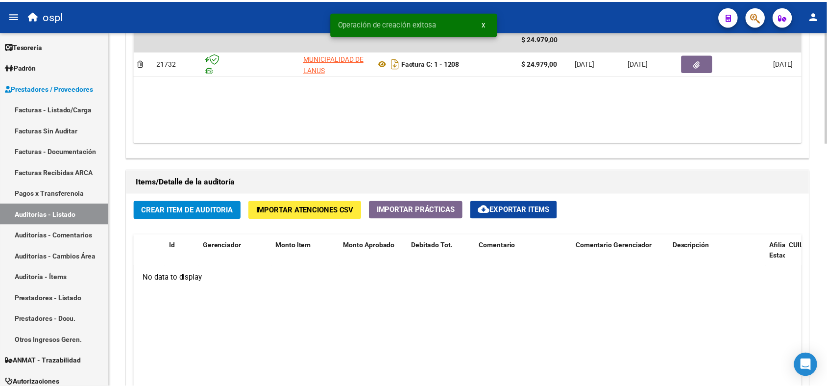
scroll to position [552, 0]
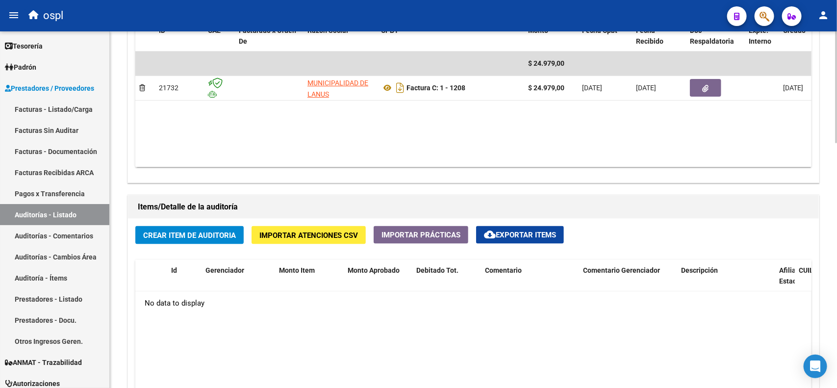
click at [159, 231] on span "Crear Item de Auditoria" at bounding box center [189, 235] width 93 height 9
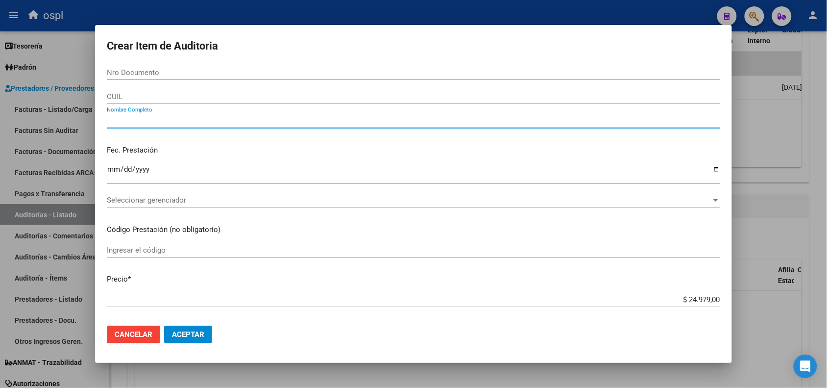
click at [183, 116] on input "Nombre Completo" at bounding box center [414, 120] width 614 height 9
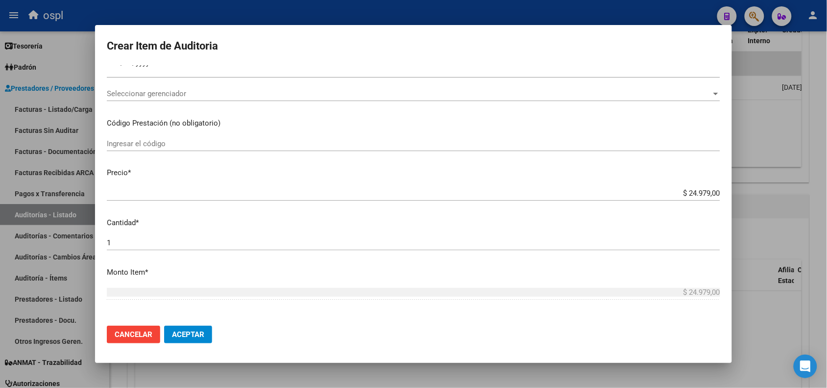
scroll to position [123, 0]
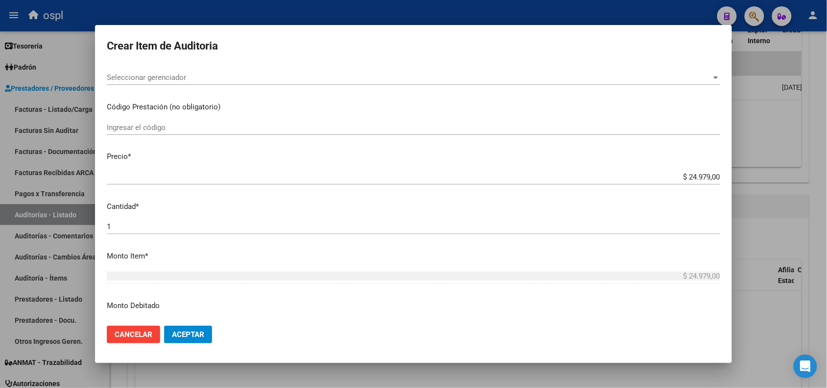
type input "VARIOS"
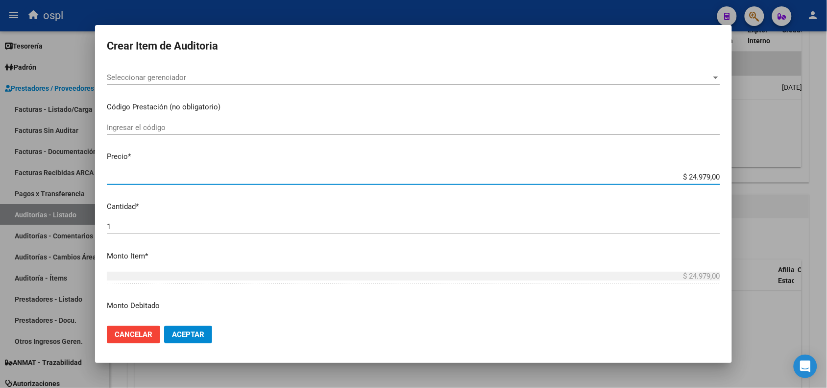
drag, startPoint x: 680, startPoint y: 176, endPoint x: 714, endPoint y: 176, distance: 33.8
click at [714, 176] on app-form-text-field "Precio * $ 24.979,00 Ingresar el precio" at bounding box center [418, 166] width 622 height 30
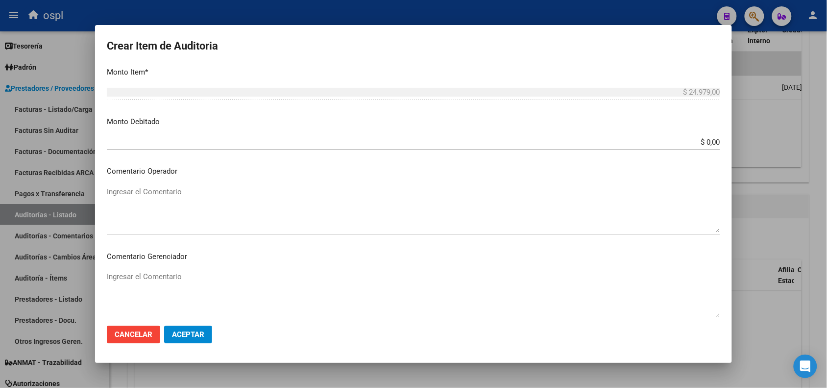
scroll to position [245, 0]
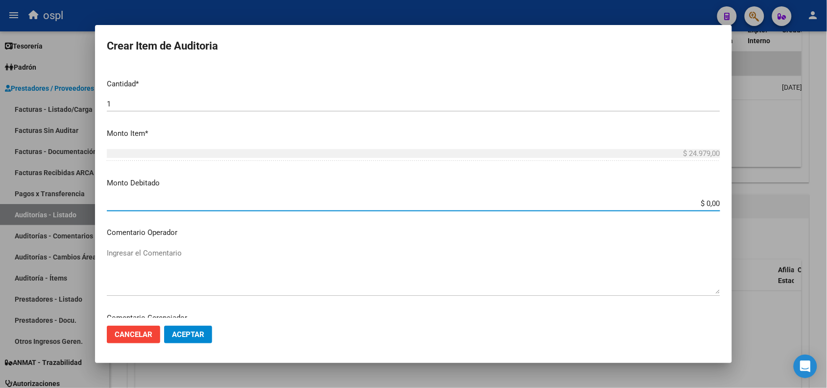
drag, startPoint x: 684, startPoint y: 203, endPoint x: 728, endPoint y: 204, distance: 43.6
click at [728, 204] on mat-dialog-content "Nro Documento CUIL VARIOS Nombre Completo Fec. Prestación Ingresar la fecha Sel…" at bounding box center [413, 191] width 637 height 252
paste input "24.979"
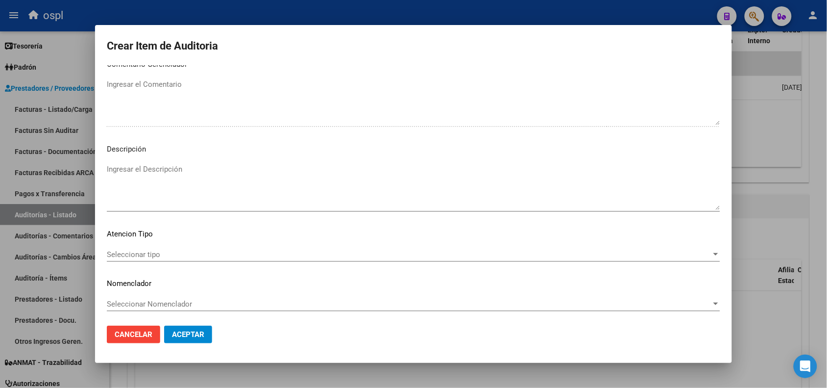
scroll to position [501, 0]
type input "$ 24.979,00"
click at [130, 166] on textarea "Ingresar el Descripción" at bounding box center [414, 184] width 614 height 46
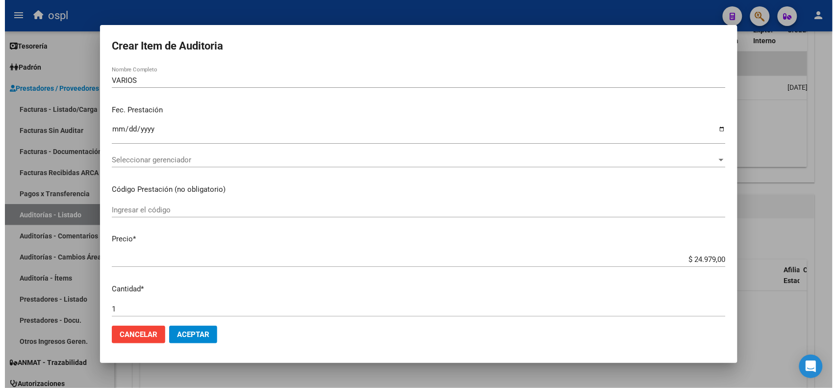
scroll to position [61, 0]
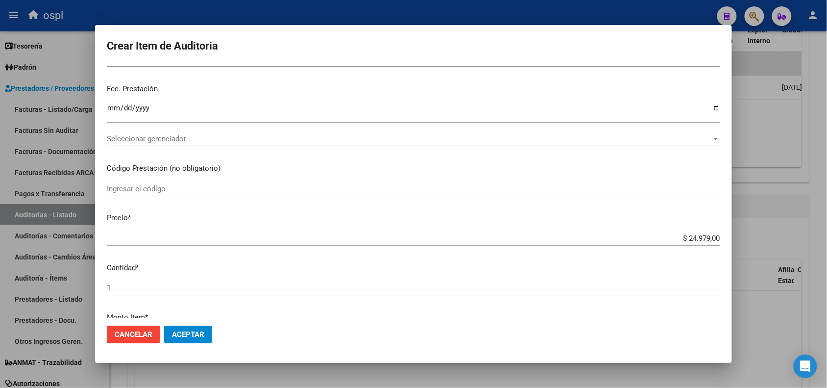
type textarea "FALTA DNI QUE ACREDITE LA ATENCIÓN"
click at [197, 330] on span "Aceptar" at bounding box center [188, 334] width 32 height 9
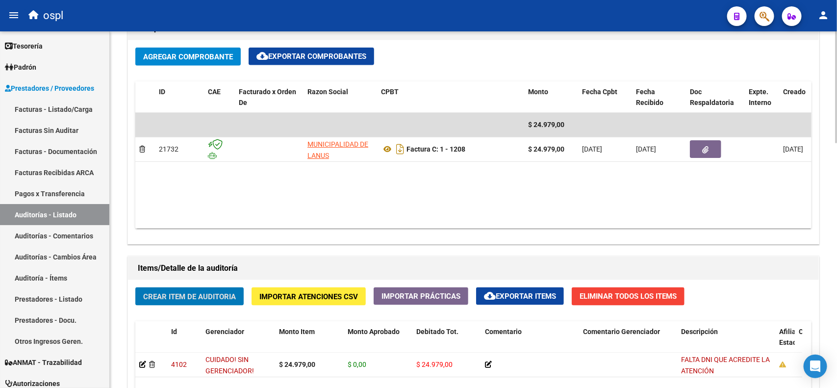
scroll to position [490, 0]
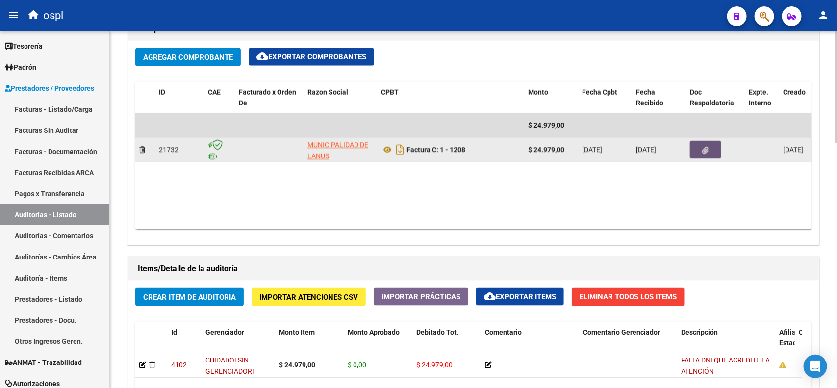
click at [703, 147] on icon "button" at bounding box center [705, 150] width 6 height 7
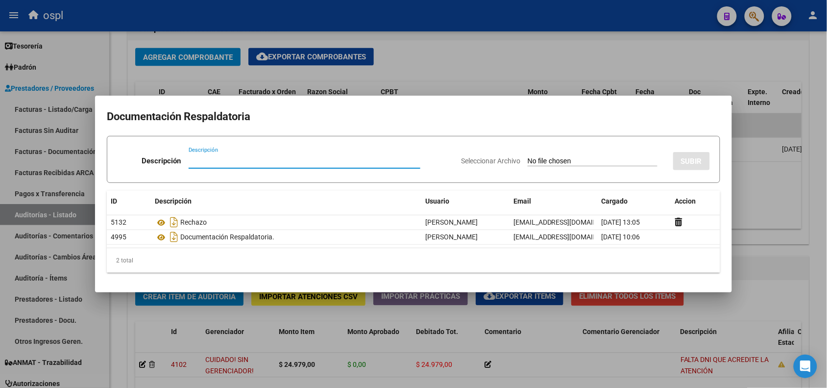
click at [454, 32] on div at bounding box center [413, 194] width 827 height 388
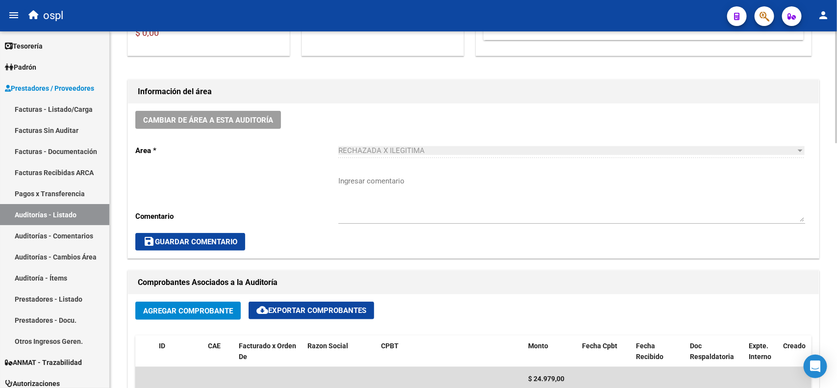
scroll to position [368, 0]
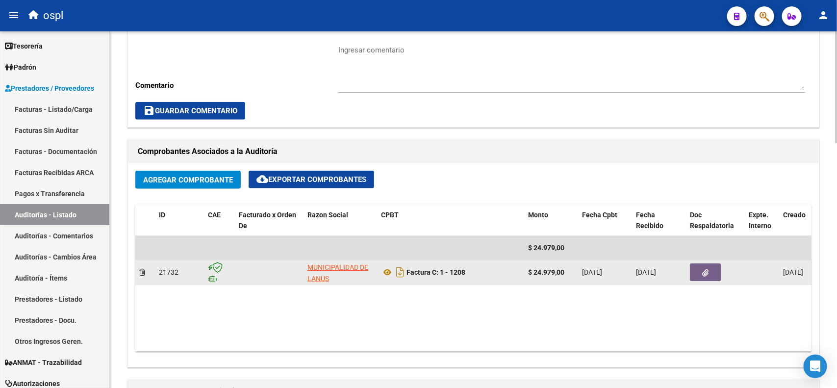
click at [701, 273] on button "button" at bounding box center [705, 272] width 31 height 18
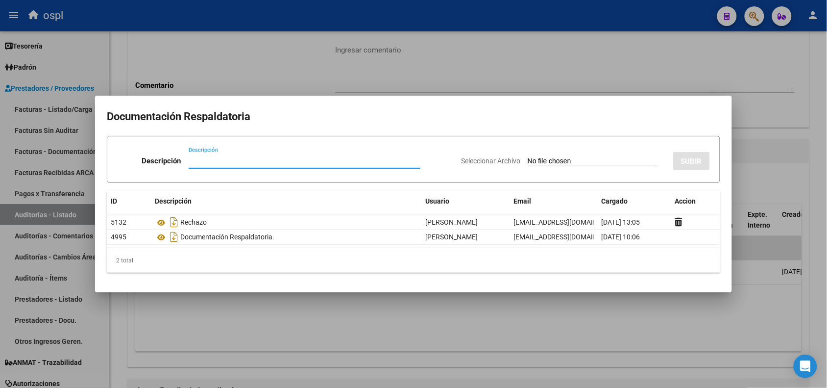
click at [577, 21] on div at bounding box center [413, 194] width 827 height 388
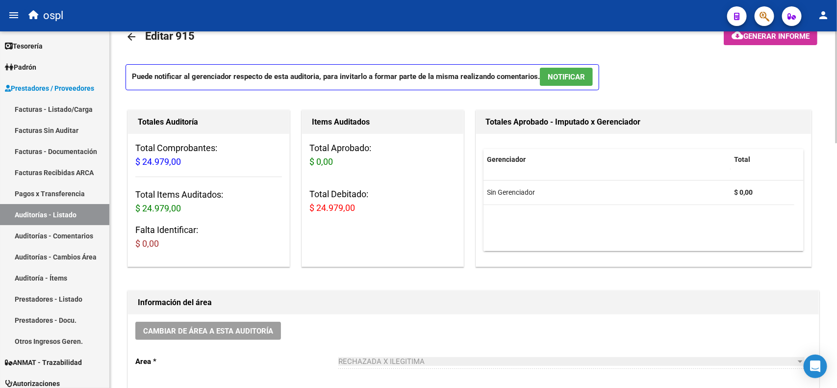
scroll to position [0, 0]
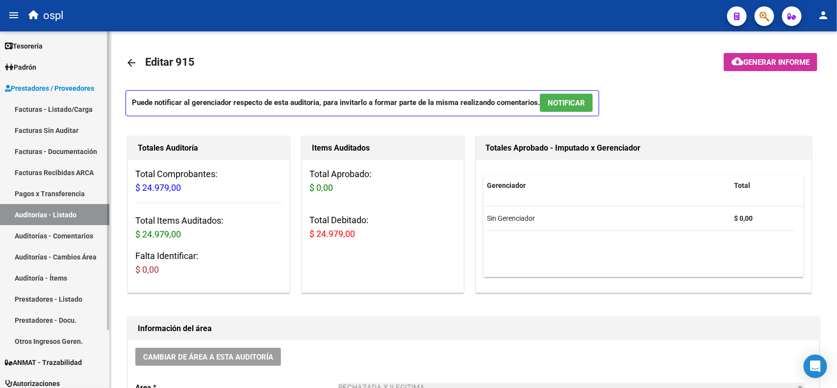
click at [67, 108] on link "Facturas - Listado/Carga" at bounding box center [54, 109] width 109 height 21
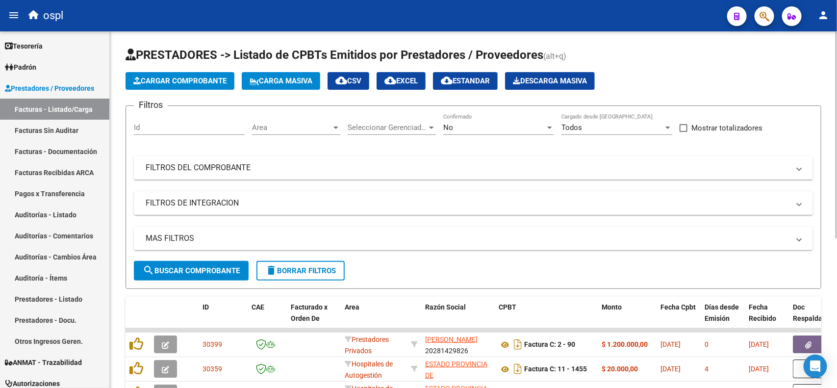
click at [475, 124] on div "No" at bounding box center [494, 127] width 102 height 9
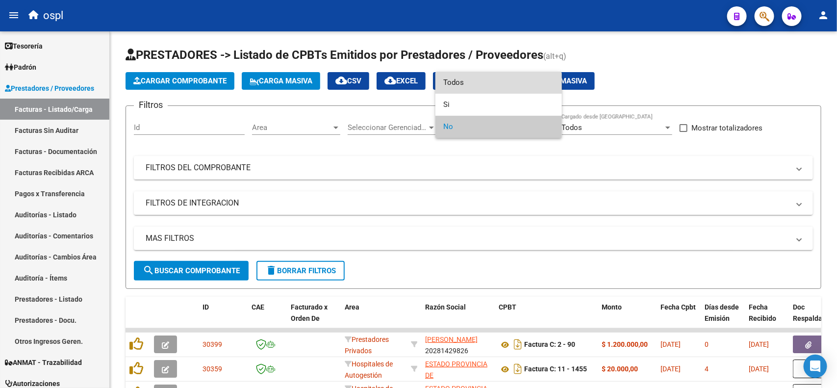
click at [476, 91] on span "Todos" at bounding box center [498, 83] width 111 height 22
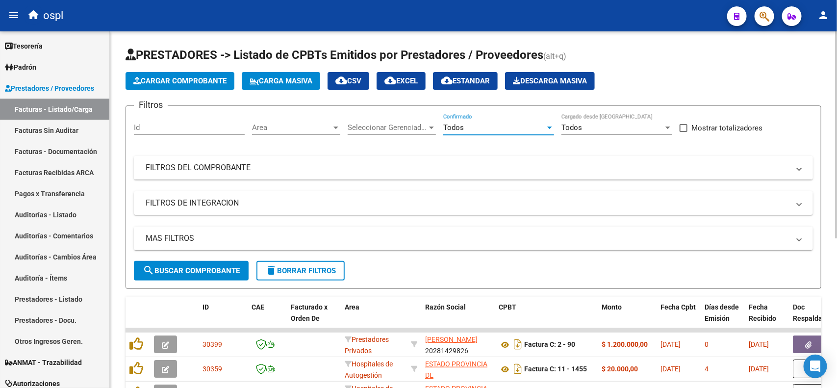
click at [217, 168] on mat-panel-title "FILTROS DEL COMPROBANTE" at bounding box center [468, 167] width 644 height 11
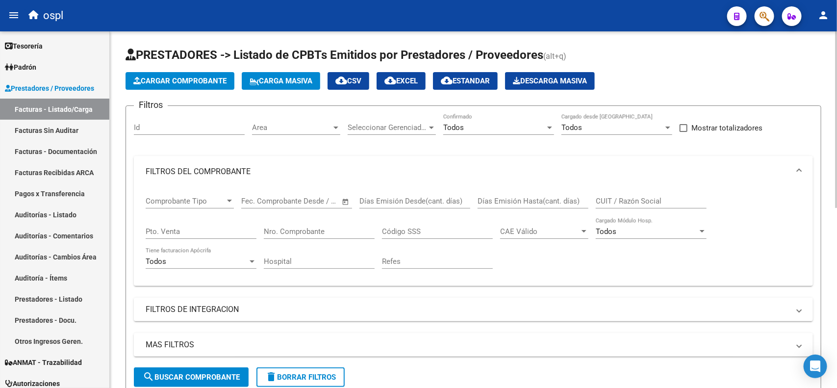
click at [334, 229] on input "Nro. Comprobante" at bounding box center [319, 231] width 111 height 9
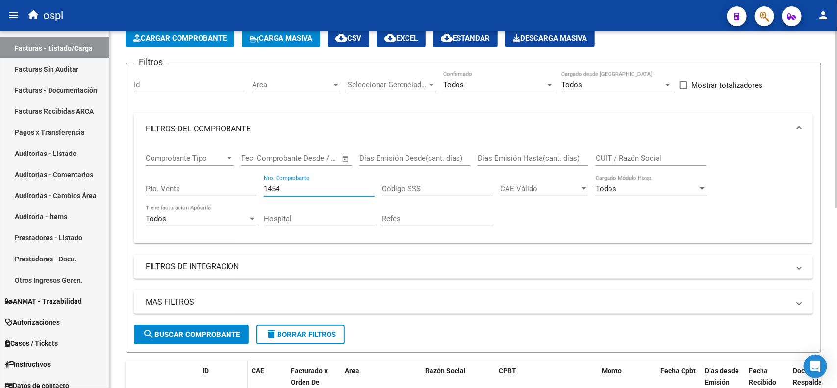
scroll to position [61, 0]
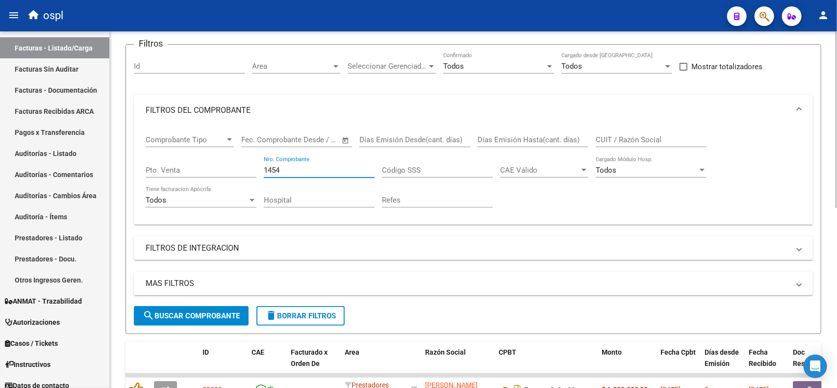
type input "1454"
click at [199, 315] on span "search Buscar Comprobante" at bounding box center [191, 315] width 97 height 9
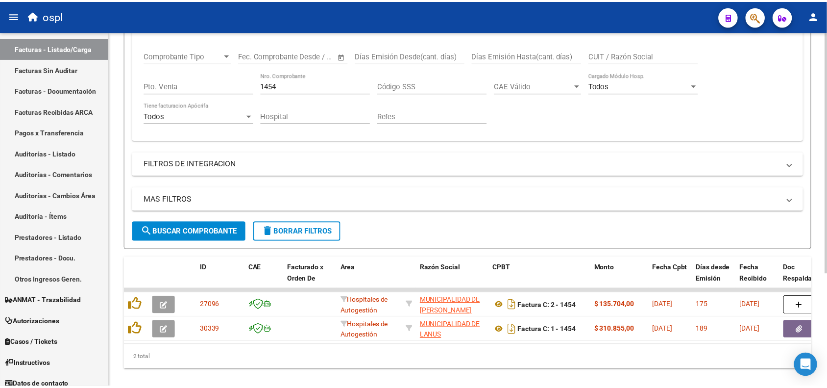
scroll to position [167, 0]
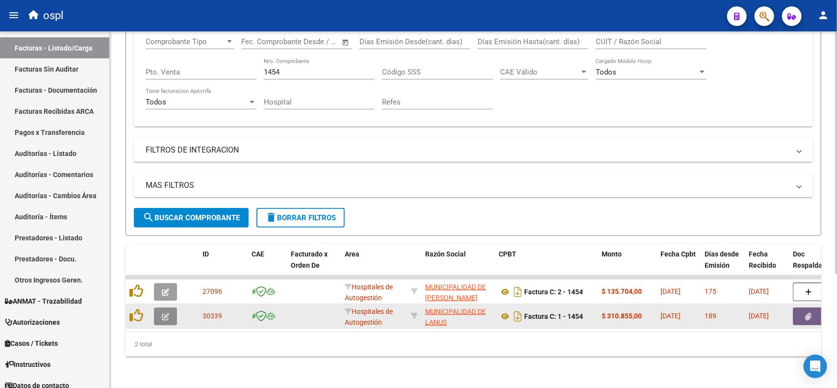
click at [173, 307] on button "button" at bounding box center [165, 316] width 23 height 18
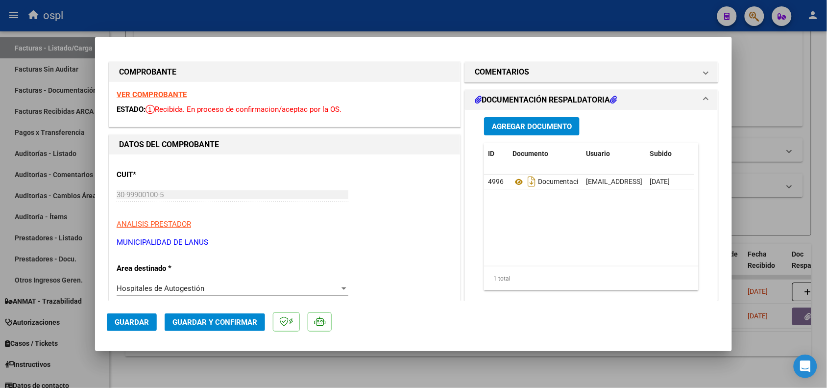
scroll to position [61, 0]
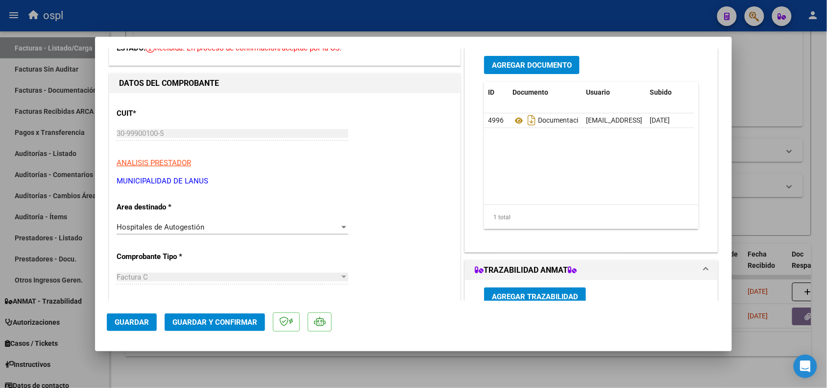
click at [200, 231] on div "Hospitales de Autogestión" at bounding box center [228, 227] width 223 height 9
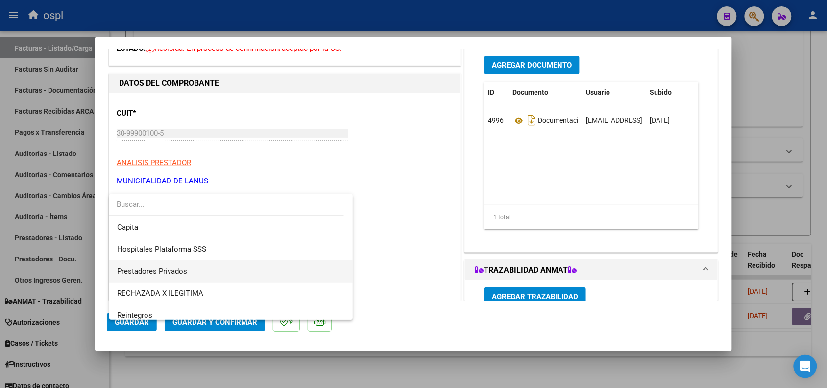
scroll to position [95, 0]
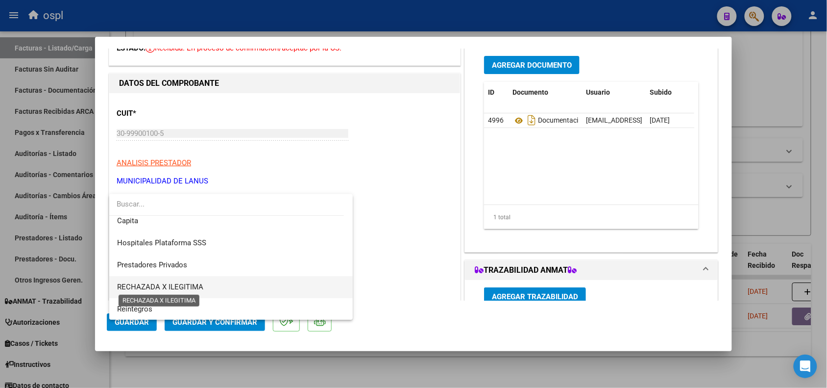
click at [185, 285] on span "RECHAZADA X ILEGITIMA" at bounding box center [160, 286] width 86 height 9
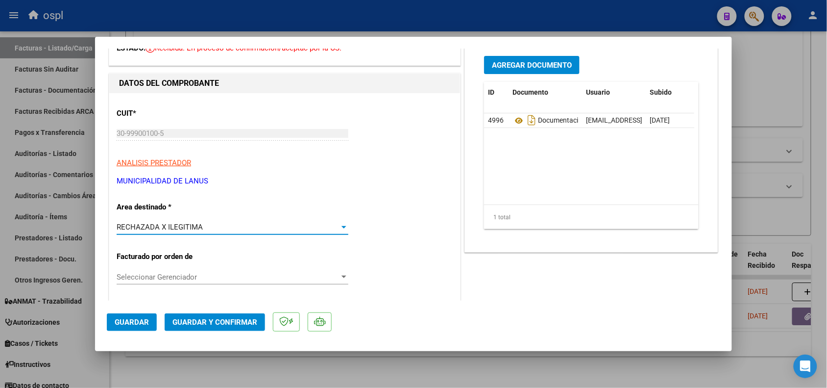
click at [200, 327] on button "Guardar y Confirmar" at bounding box center [215, 322] width 100 height 18
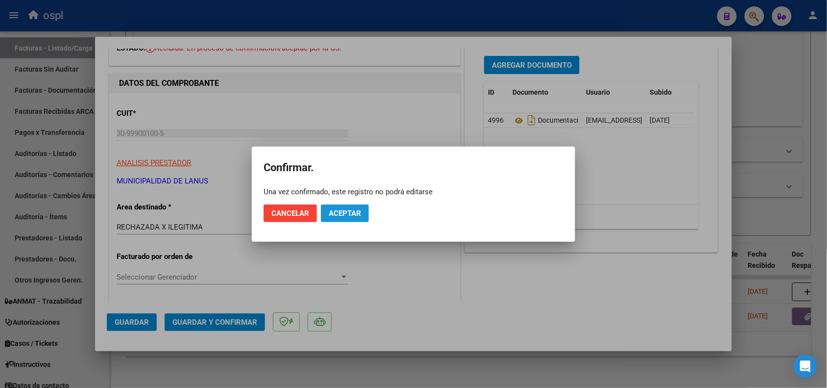
click at [344, 216] on span "Aceptar" at bounding box center [345, 213] width 32 height 9
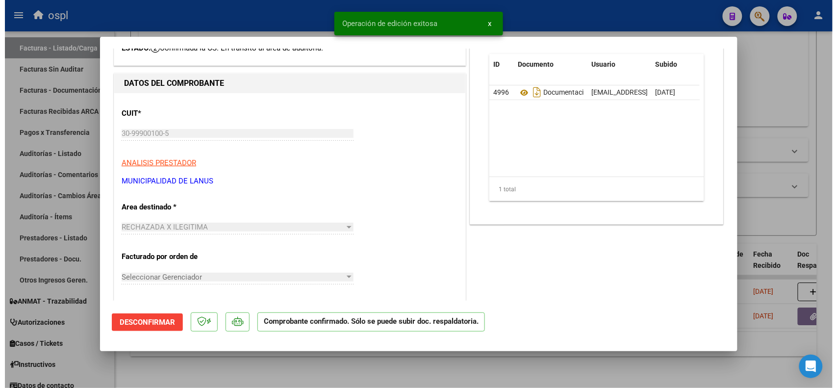
scroll to position [0, 0]
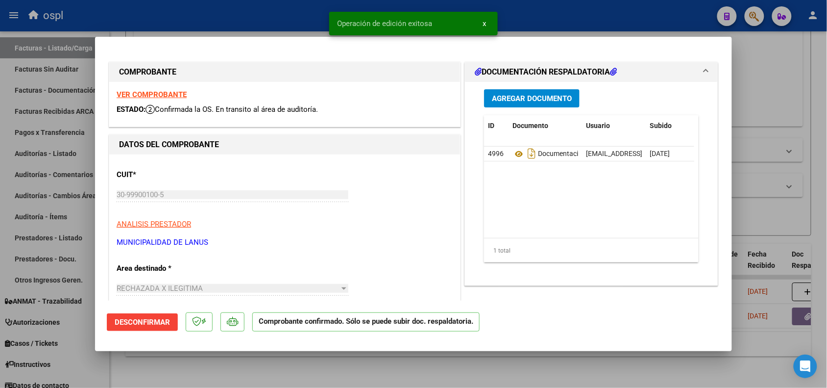
click at [255, 20] on div at bounding box center [413, 194] width 827 height 388
type input "$ 0,00"
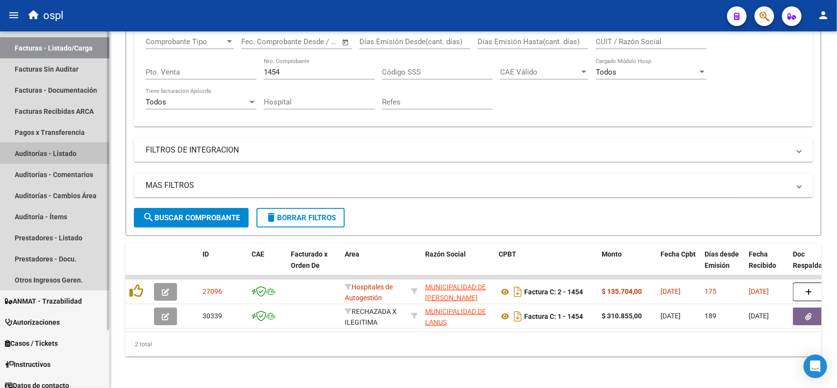
click at [72, 150] on link "Auditorías - Listado" at bounding box center [54, 153] width 109 height 21
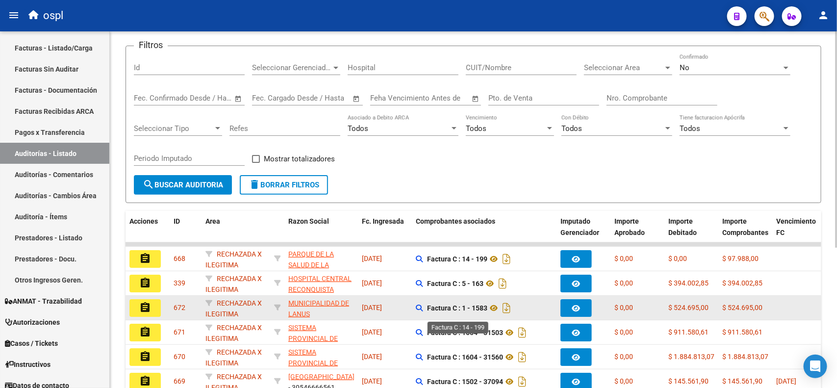
scroll to position [61, 0]
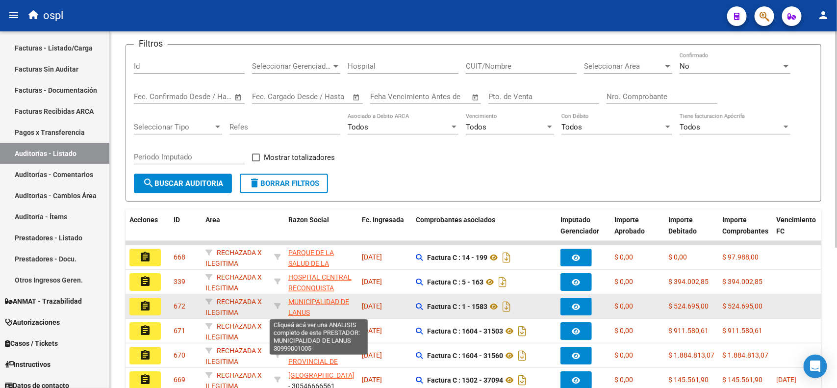
click at [304, 301] on span "MUNICIPALIDAD DE LANUS" at bounding box center [318, 307] width 61 height 19
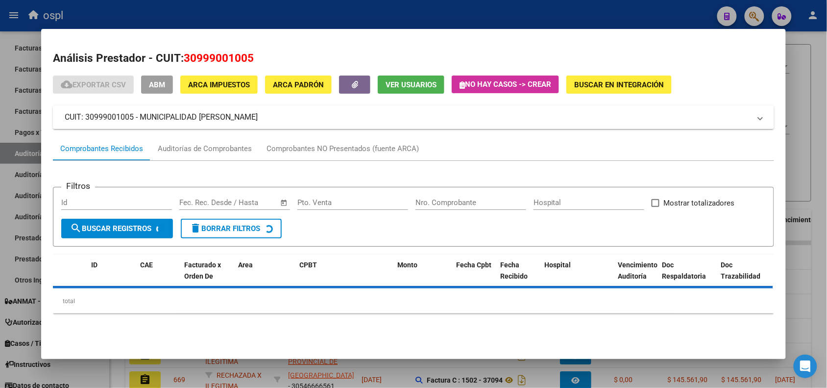
click at [618, 13] on div at bounding box center [413, 194] width 827 height 388
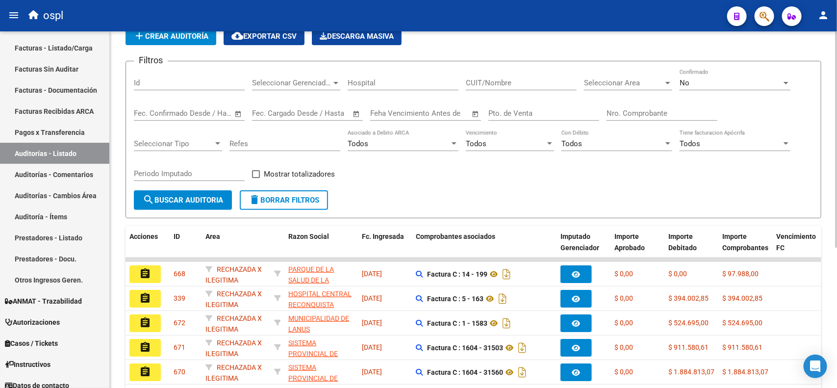
scroll to position [0, 0]
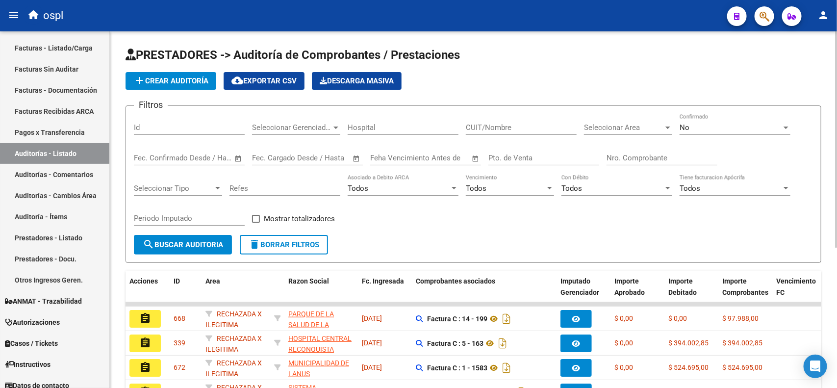
click at [670, 155] on input "Nro. Comprobante" at bounding box center [661, 157] width 111 height 9
type input "1454"
click at [163, 238] on button "search Buscar Auditoria" at bounding box center [183, 245] width 98 height 20
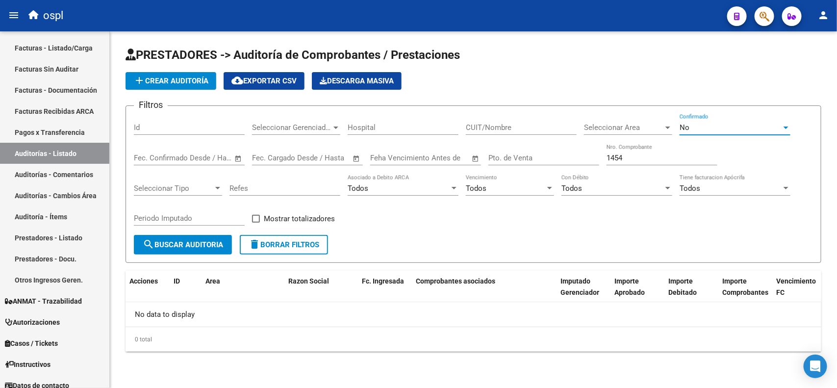
click at [702, 123] on div "No" at bounding box center [730, 127] width 102 height 9
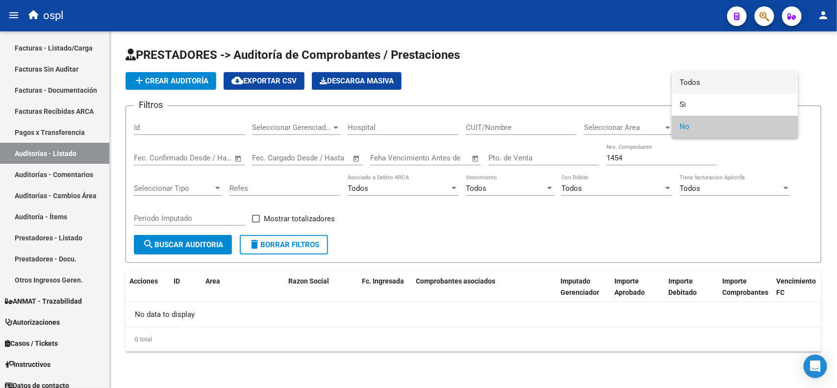
click at [687, 86] on span "Todos" at bounding box center [734, 83] width 111 height 22
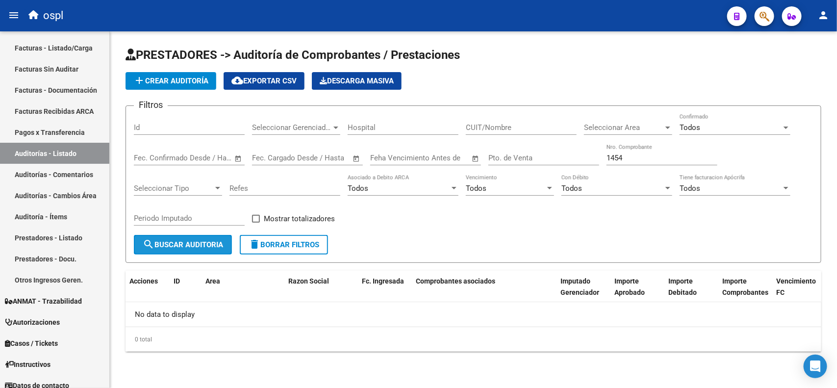
click at [184, 240] on span "search Buscar Auditoria" at bounding box center [183, 244] width 80 height 9
click at [59, 69] on link "Facturas Sin Auditar" at bounding box center [54, 68] width 109 height 21
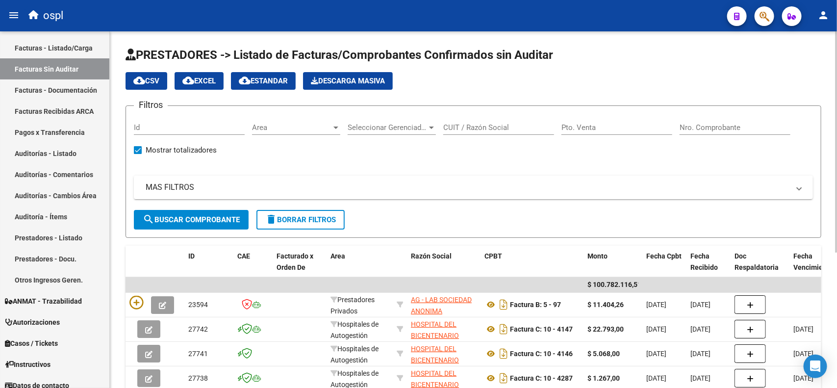
click at [608, 131] on div "Pto. Venta" at bounding box center [616, 124] width 111 height 21
click at [721, 130] on input "Nro. Comprobante" at bounding box center [734, 127] width 111 height 9
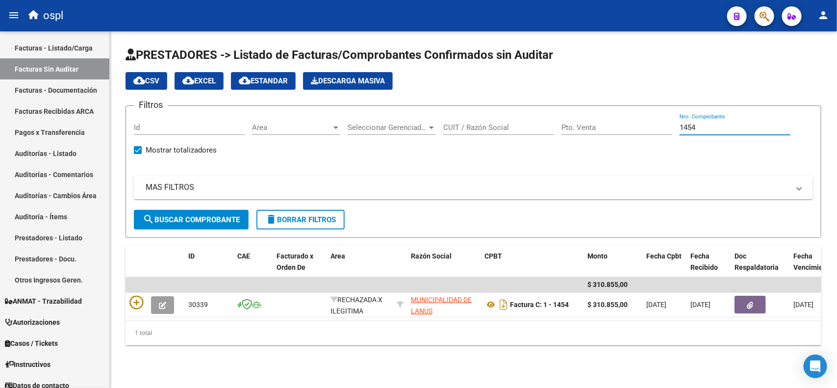
type input "1454"
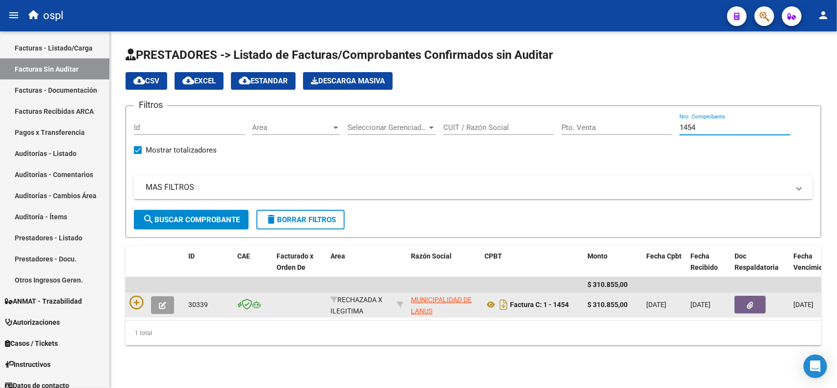
click at [744, 301] on button "button" at bounding box center [749, 305] width 31 height 18
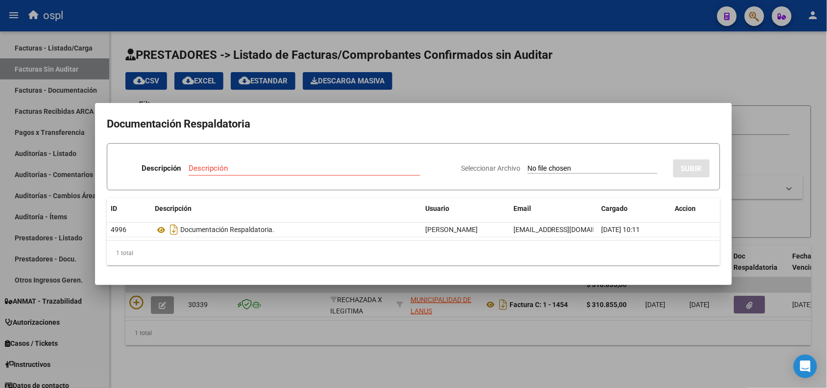
click at [548, 167] on input "Seleccionar Archivo" at bounding box center [593, 168] width 130 height 9
type input "C:\fakepath\RECHAZO 1452-LANÚS.pdf"
click at [219, 172] on input "Descripción" at bounding box center [276, 168] width 193 height 9
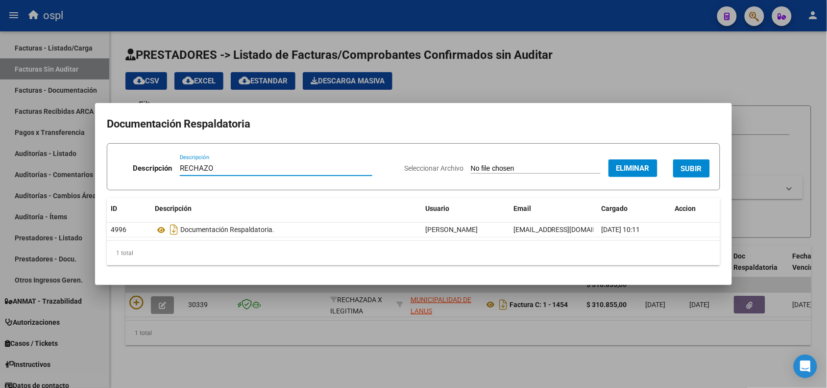
type input "RECHAZO"
click at [689, 171] on span "SUBIR" at bounding box center [691, 168] width 21 height 9
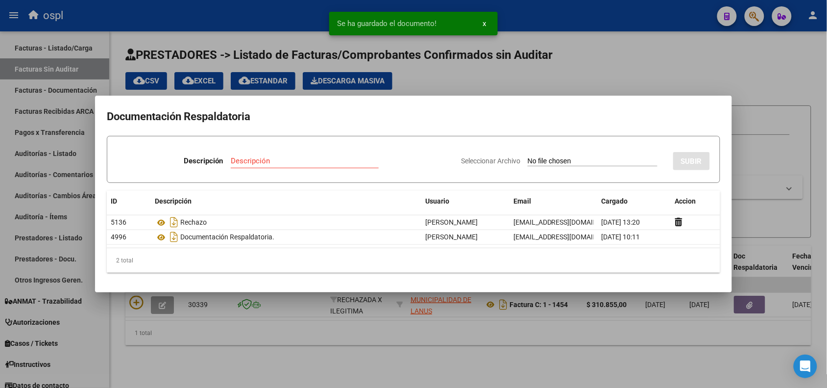
click at [604, 20] on div at bounding box center [413, 194] width 827 height 388
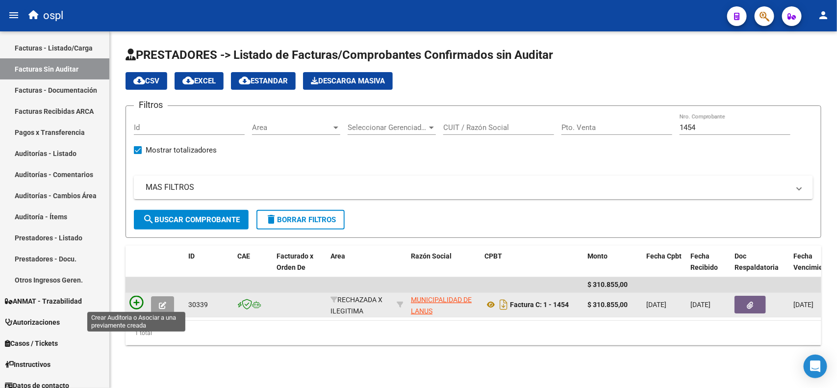
click at [136, 303] on icon at bounding box center [136, 303] width 14 height 14
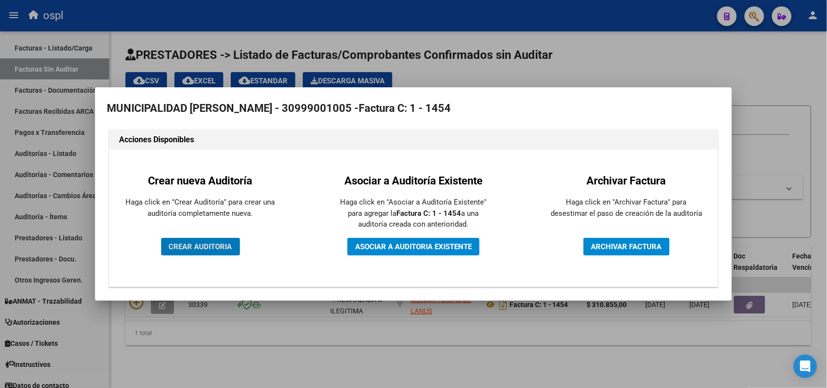
click at [204, 248] on span "CREAR AUDITORIA" at bounding box center [200, 246] width 63 height 9
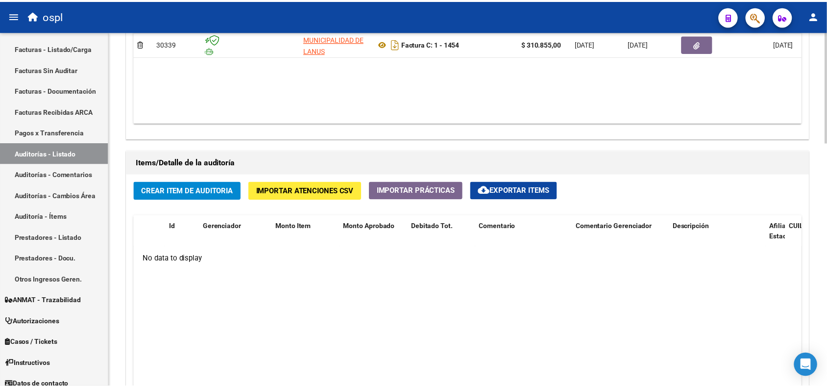
scroll to position [613, 0]
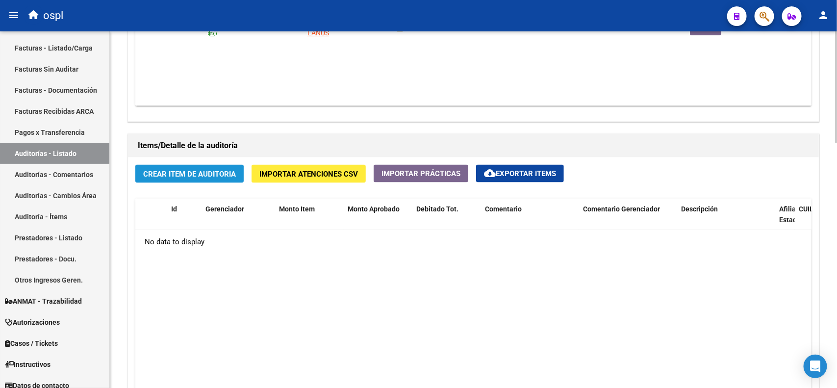
click at [189, 175] on span "Crear Item de Auditoria" at bounding box center [189, 174] width 93 height 9
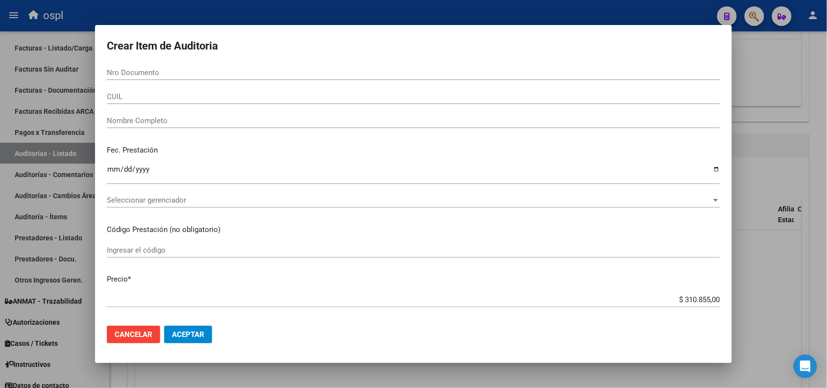
click at [189, 115] on div "Nombre Completo" at bounding box center [414, 120] width 614 height 15
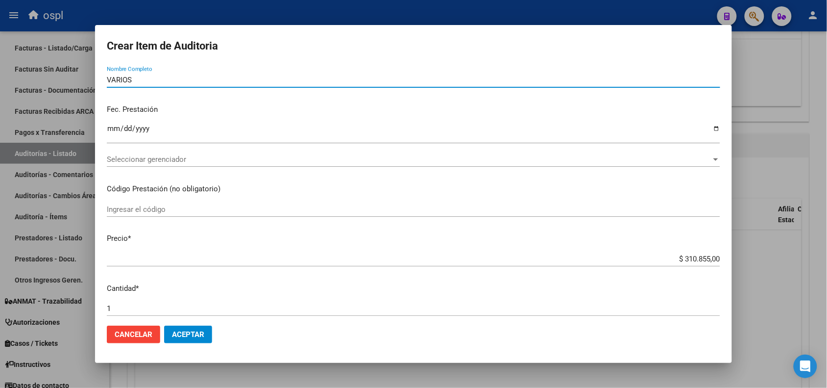
scroll to position [61, 0]
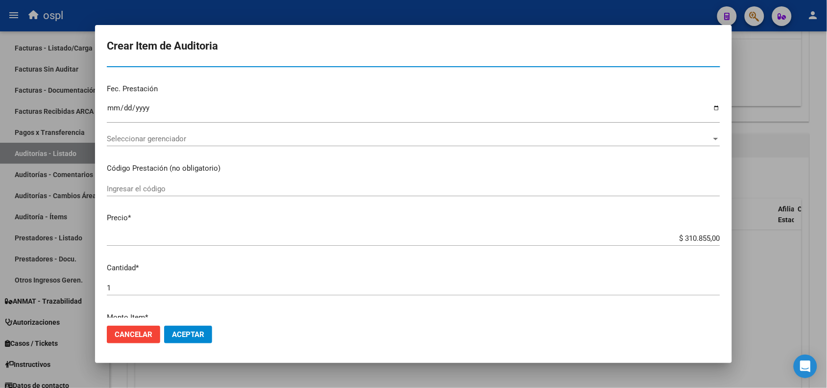
type input "VARIOS"
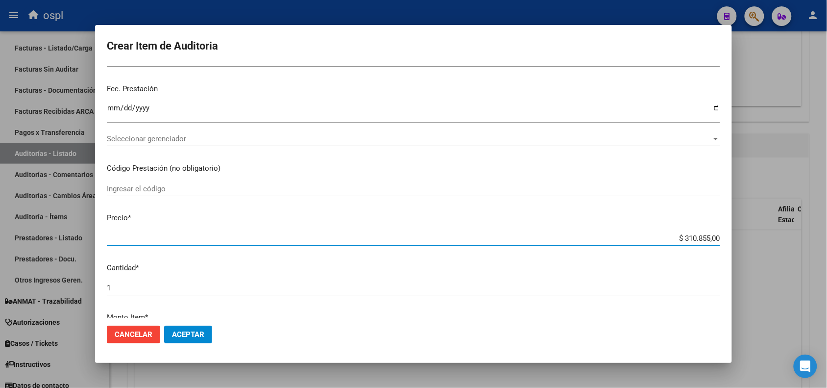
drag, startPoint x: 675, startPoint y: 239, endPoint x: 714, endPoint y: 238, distance: 39.7
click at [714, 238] on app-form-text-field "Precio * $ 310.855,00 Ingresar el precio" at bounding box center [418, 227] width 622 height 30
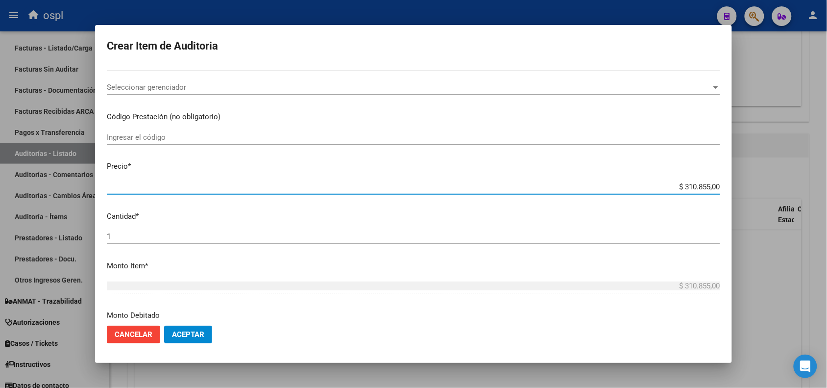
scroll to position [184, 0]
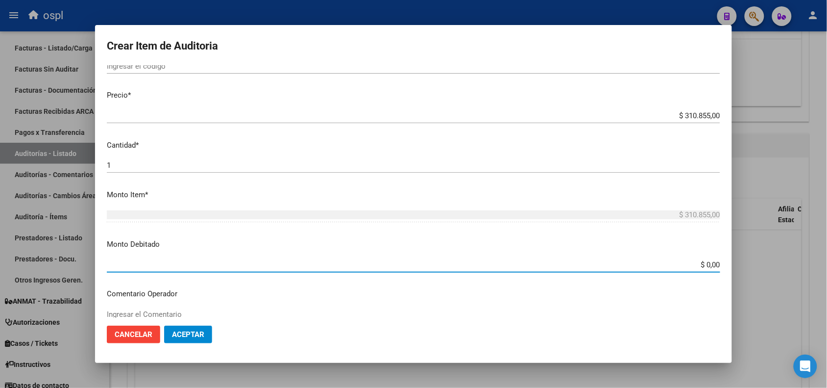
drag, startPoint x: 676, startPoint y: 262, endPoint x: 752, endPoint y: 237, distance: 81.1
click at [736, 261] on div "Crear Item de Auditoria Nro Documento CUIL VARIOS Nombre Completo Fec. Prestaci…" at bounding box center [413, 194] width 827 height 388
paste input "310.855"
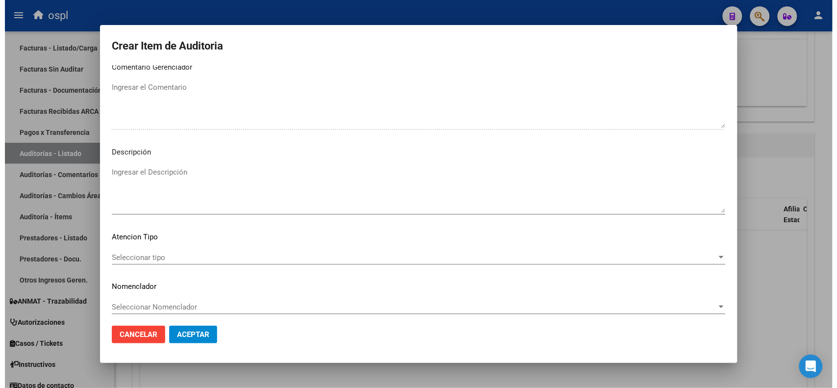
scroll to position [501, 0]
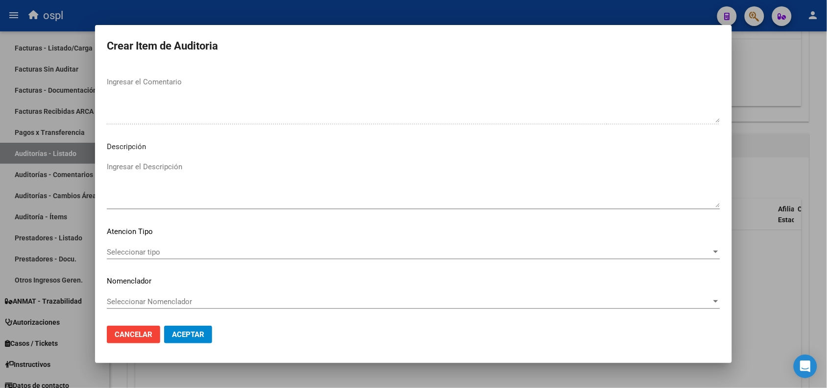
type input "$ 310.855,00"
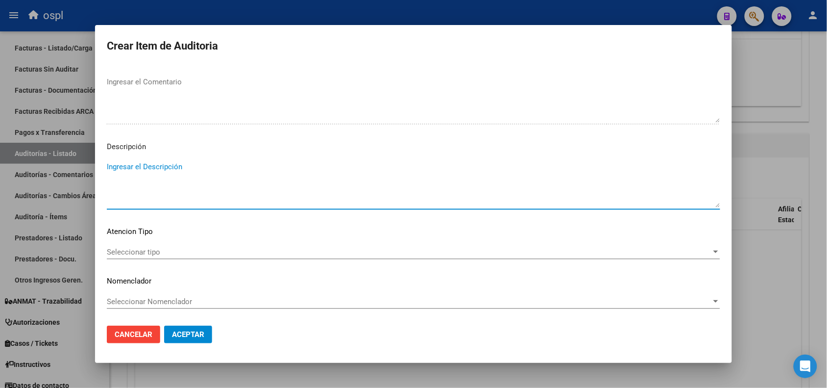
click at [152, 179] on textarea "Ingresar el Descripción" at bounding box center [414, 184] width 614 height 46
type textarea "NO HAY DNI QUE ACREDITE LA ATENCIÓN"
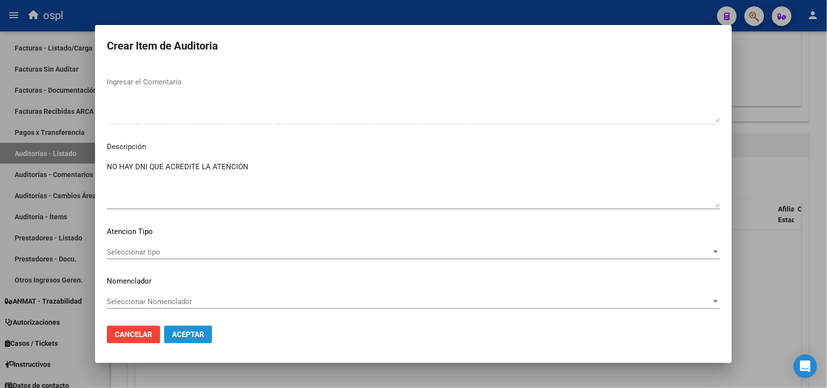
click at [194, 333] on span "Aceptar" at bounding box center [188, 334] width 32 height 9
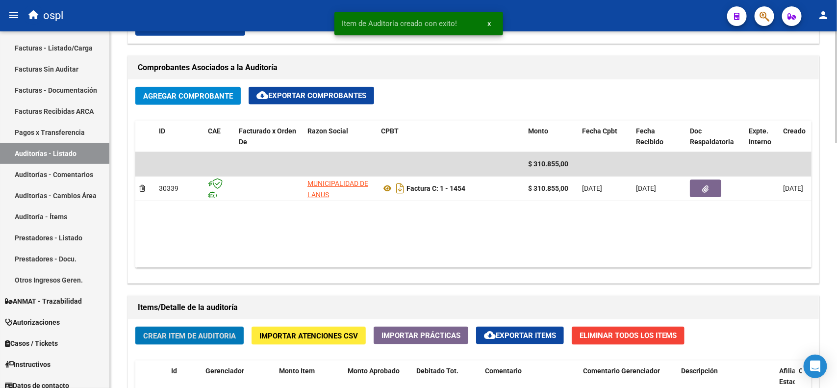
scroll to position [429, 0]
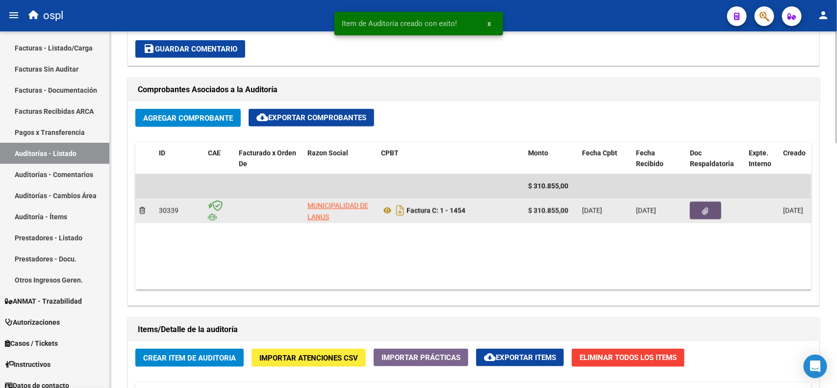
click at [698, 214] on button "button" at bounding box center [705, 210] width 31 height 18
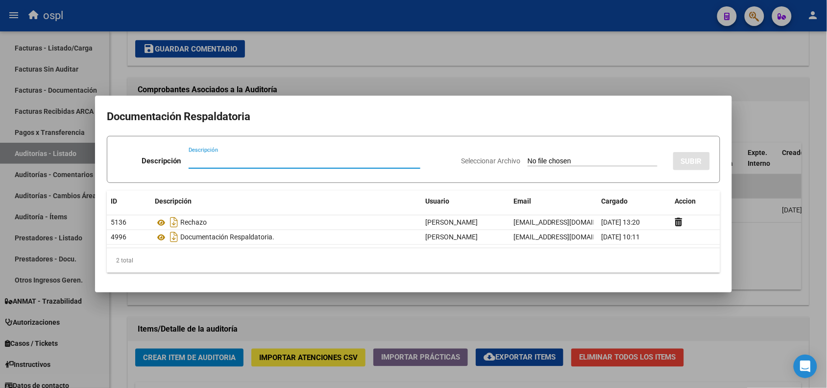
click at [518, 13] on div at bounding box center [413, 194] width 827 height 388
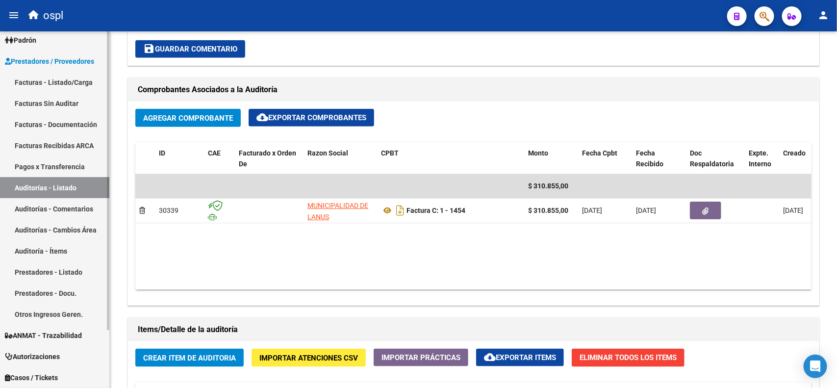
scroll to position [0, 0]
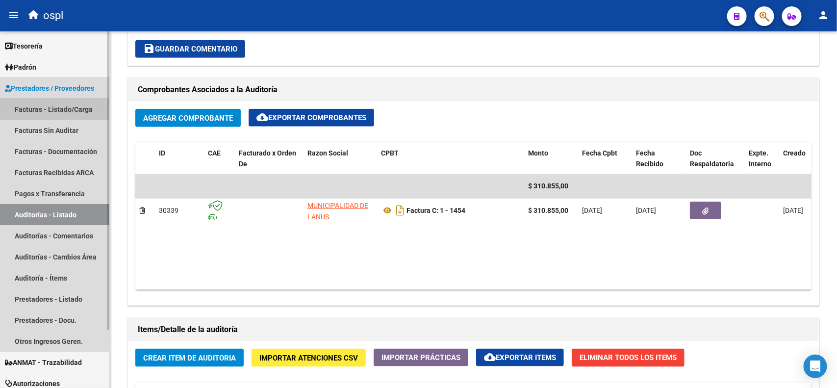
click at [59, 111] on link "Facturas - Listado/Carga" at bounding box center [54, 109] width 109 height 21
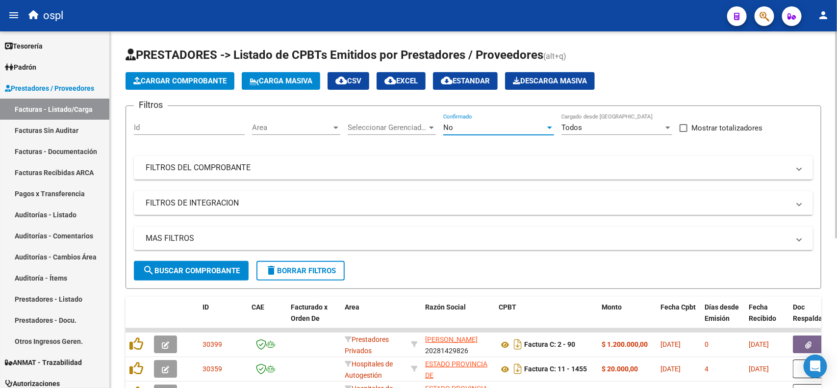
click at [526, 128] on div "No" at bounding box center [494, 127] width 102 height 9
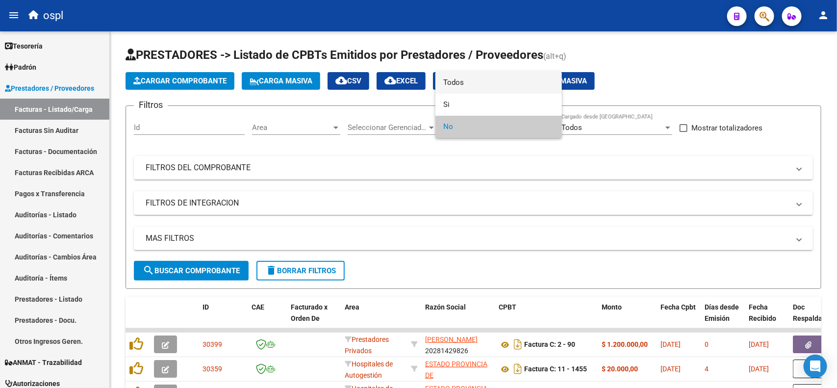
click at [472, 86] on span "Todos" at bounding box center [498, 83] width 111 height 22
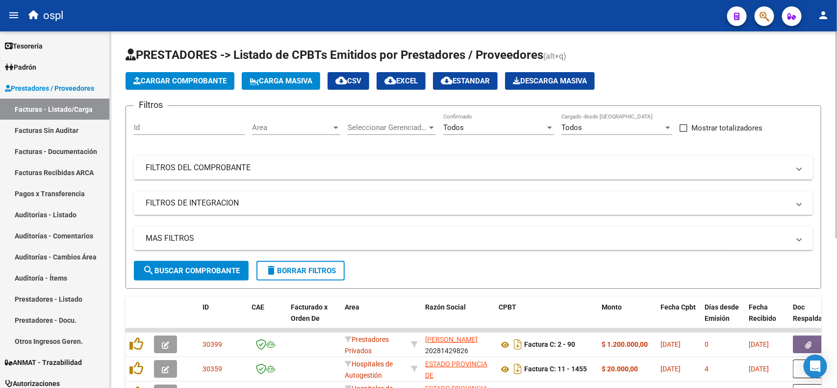
click at [266, 173] on mat-expansion-panel-header "FILTROS DEL COMPROBANTE" at bounding box center [473, 168] width 679 height 24
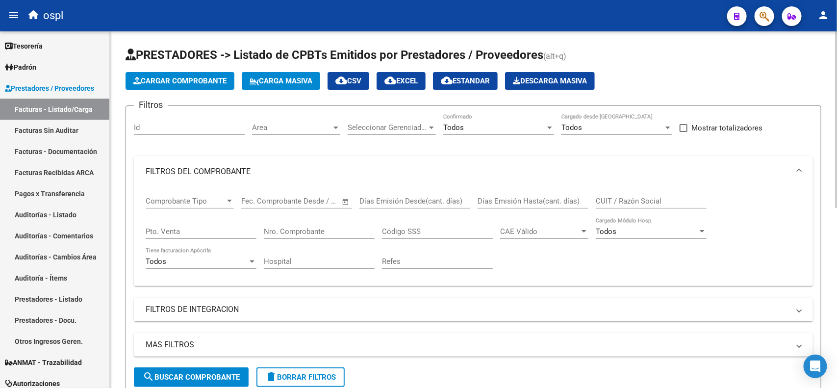
click at [640, 199] on input "CUIT / Razón Social" at bounding box center [651, 201] width 111 height 9
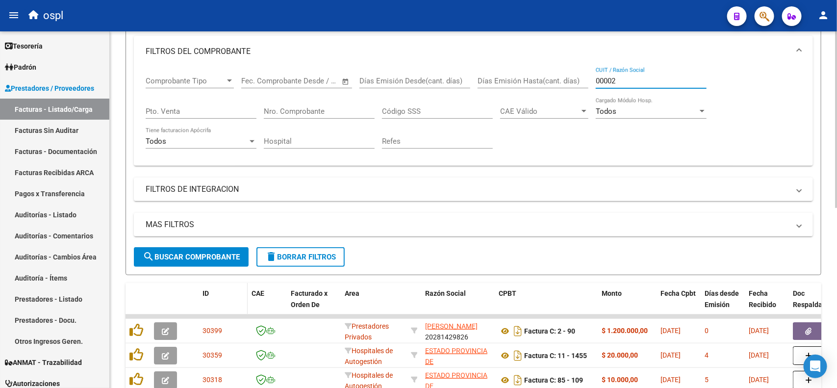
scroll to position [123, 0]
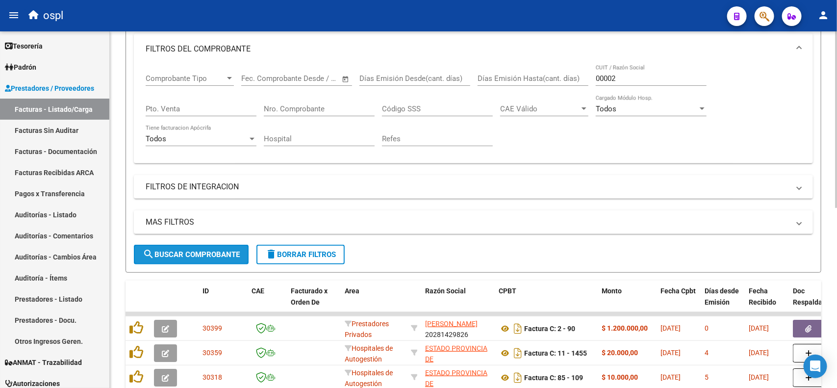
click at [198, 253] on span "search Buscar Comprobante" at bounding box center [191, 254] width 97 height 9
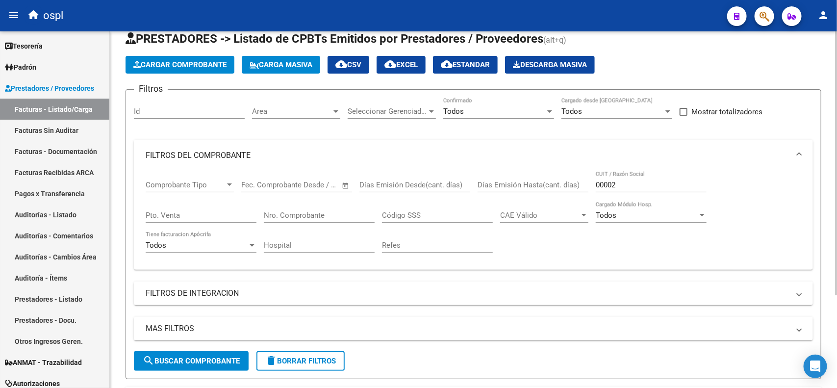
scroll to position [0, 0]
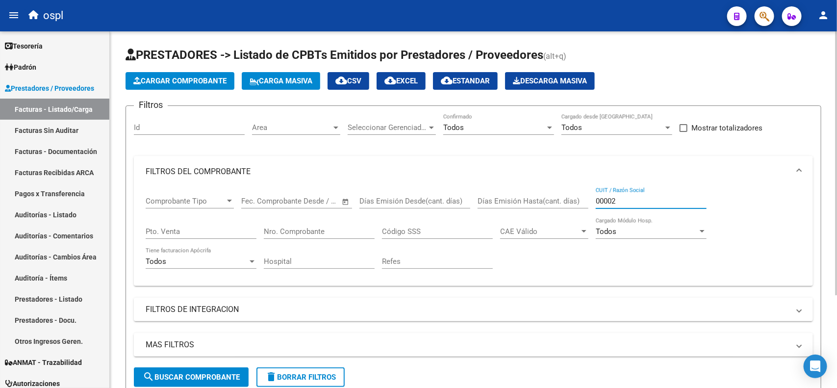
drag, startPoint x: 627, startPoint y: 195, endPoint x: 578, endPoint y: 201, distance: 48.4
click at [578, 201] on div "Comprobante Tipo Comprobante Tipo Start date – End date Fec. Comprobante Desde …" at bounding box center [473, 232] width 655 height 91
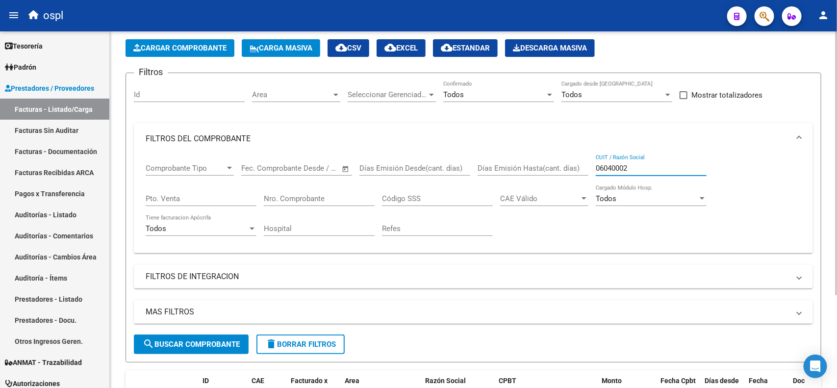
scroll to position [61, 0]
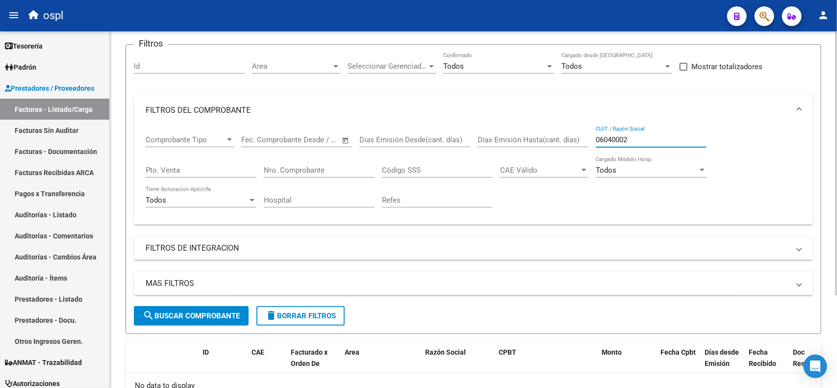
type input "06040002"
click at [188, 317] on span "search Buscar Comprobante" at bounding box center [191, 315] width 97 height 9
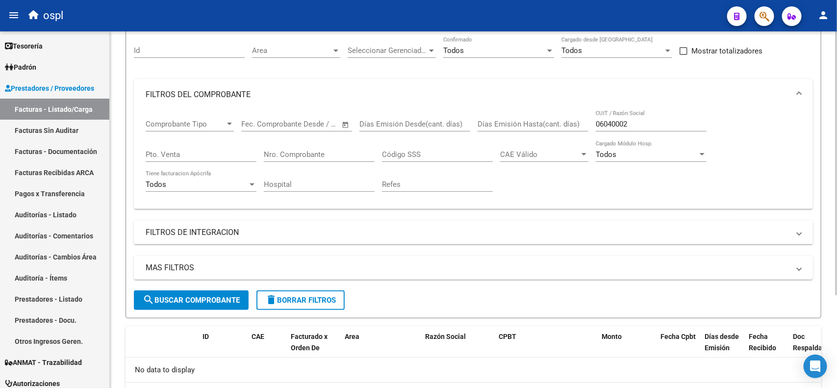
scroll to position [0, 0]
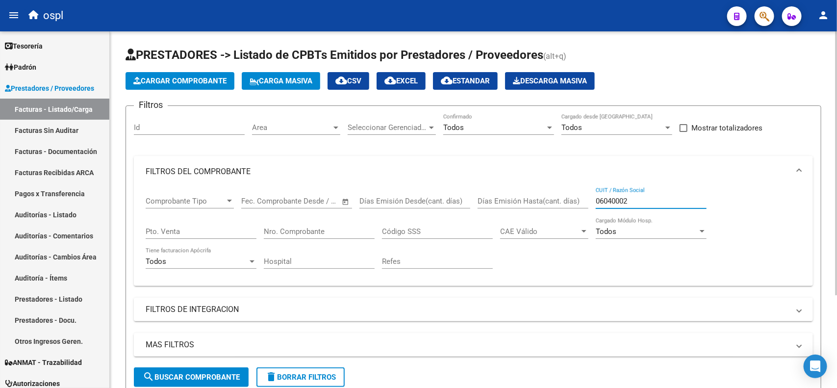
drag, startPoint x: 636, startPoint y: 195, endPoint x: 579, endPoint y: 197, distance: 56.9
click at [579, 197] on div "Comprobante Tipo Comprobante Tipo Start date – End date Fec. Comprobante Desde …" at bounding box center [473, 232] width 655 height 91
click at [332, 227] on input "Nro. Comprobante" at bounding box center [319, 231] width 111 height 9
paste input "06040002"
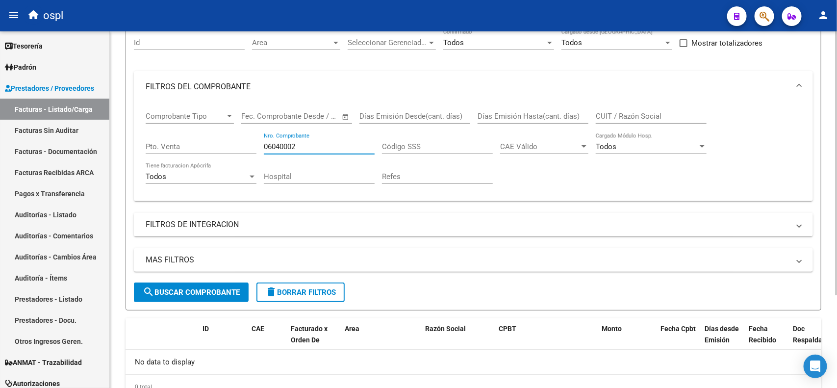
scroll to position [64, 0]
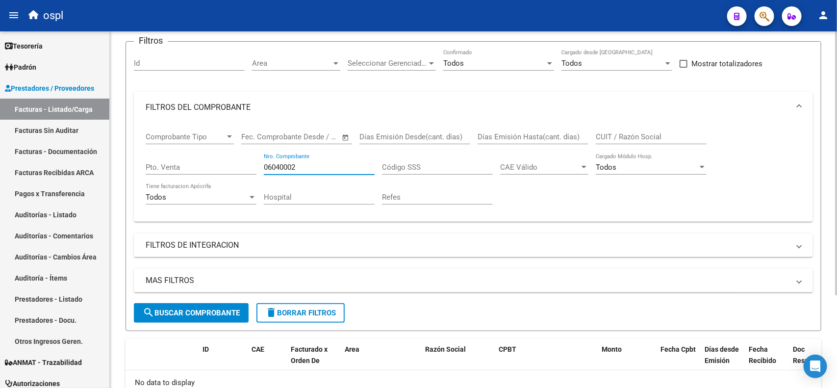
click at [289, 167] on input "06040002" at bounding box center [319, 167] width 111 height 9
type input "0002"
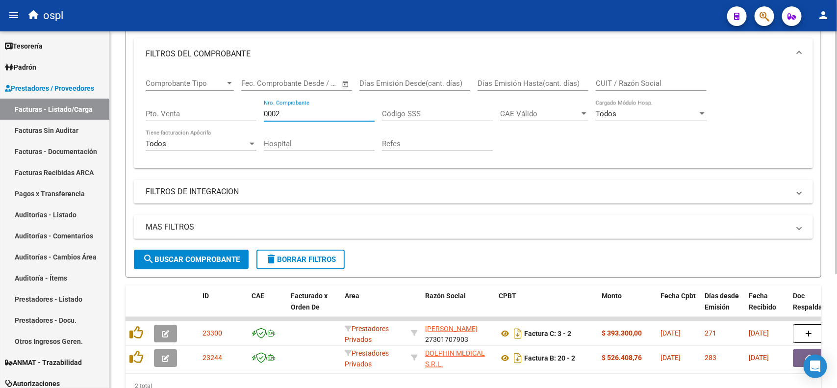
scroll to position [106, 0]
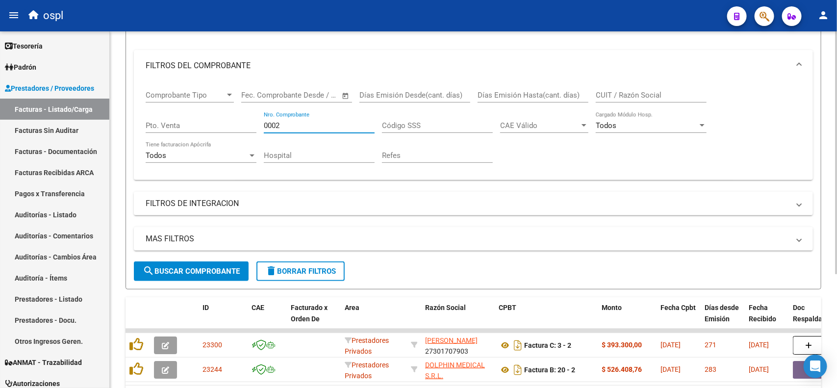
drag, startPoint x: 287, startPoint y: 125, endPoint x: 257, endPoint y: 127, distance: 30.0
click at [257, 127] on div "Comprobante Tipo Comprobante Tipo Start date – End date Fec. Comprobante Desde …" at bounding box center [473, 126] width 655 height 91
click at [643, 96] on input "CUIT / Razón Social" at bounding box center [651, 95] width 111 height 9
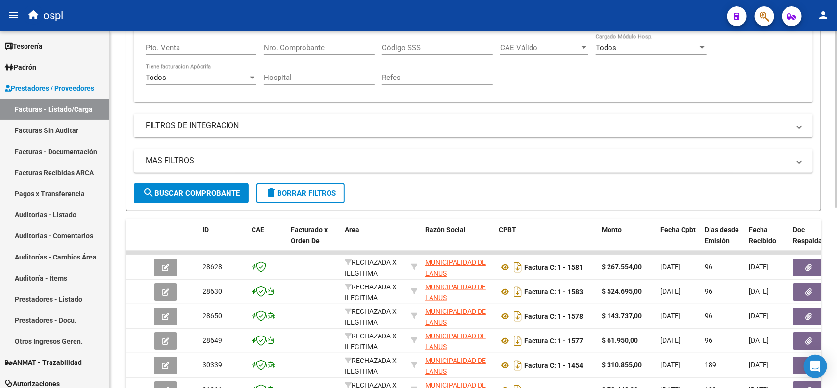
scroll to position [123, 0]
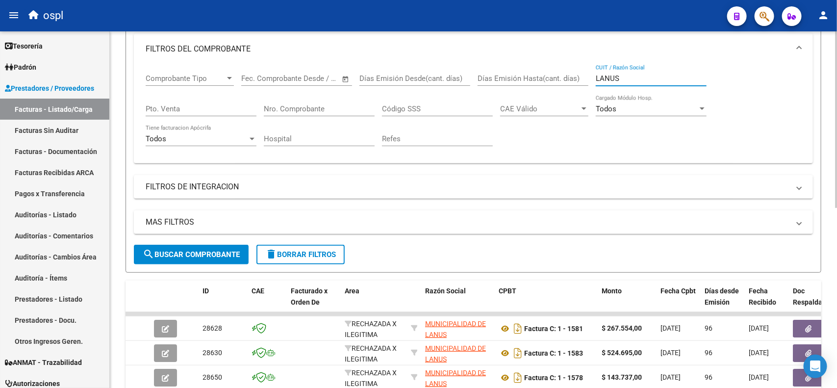
type input "LANUS"
click at [332, 141] on input "Hospital" at bounding box center [319, 138] width 111 height 9
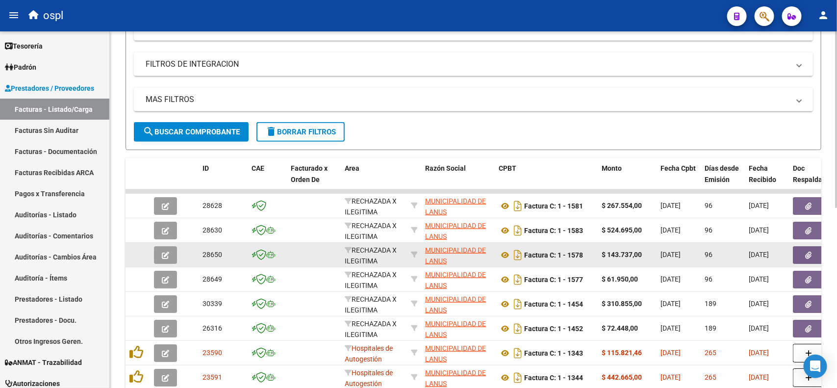
scroll to position [363, 0]
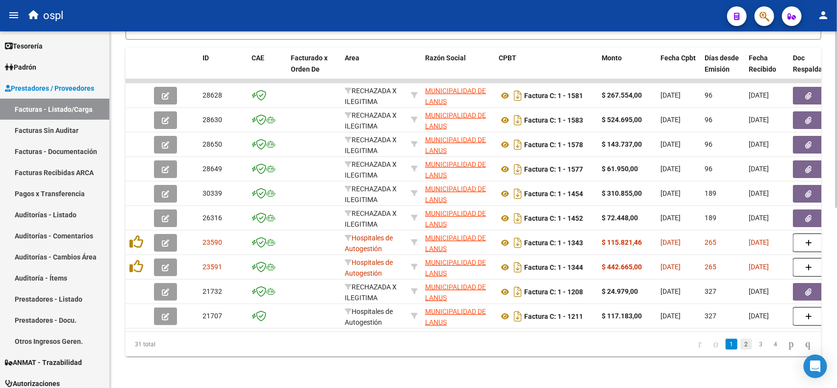
click at [740, 346] on link "2" at bounding box center [746, 344] width 12 height 11
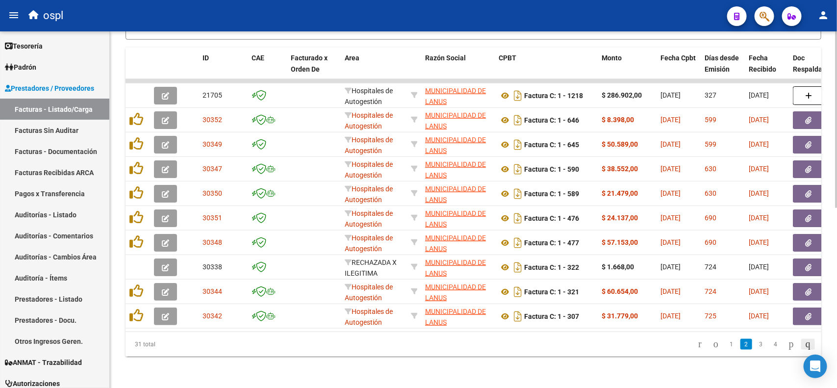
click at [805, 346] on icon "go to last page" at bounding box center [808, 344] width 8 height 12
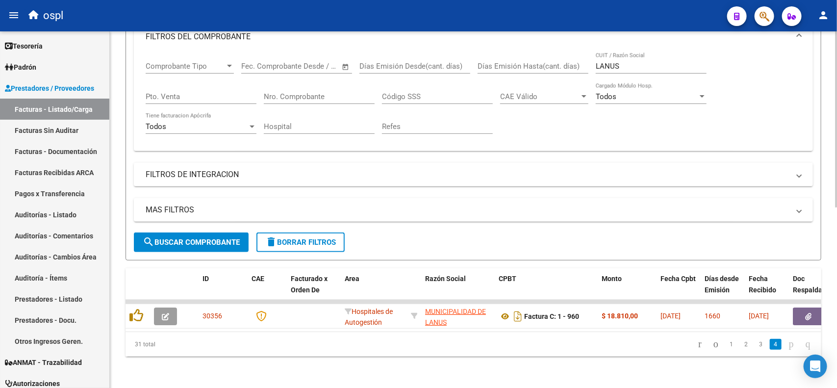
scroll to position [143, 0]
click at [755, 344] on link "3" at bounding box center [761, 344] width 12 height 11
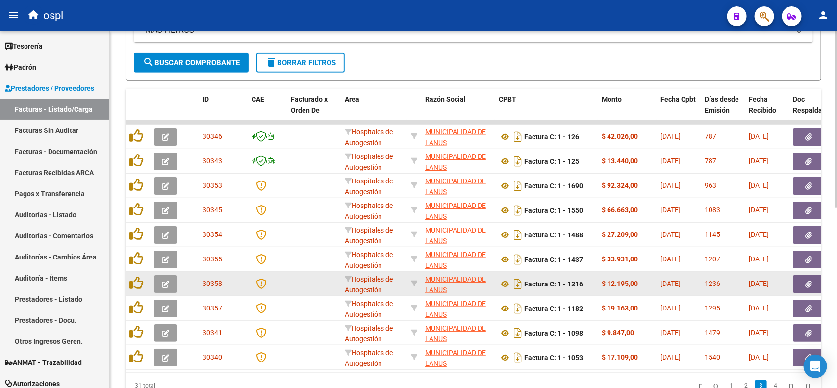
scroll to position [326, 0]
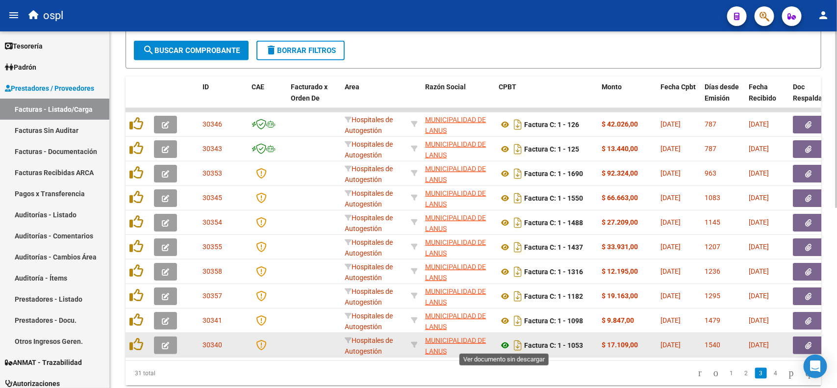
click at [509, 342] on icon at bounding box center [505, 345] width 13 height 12
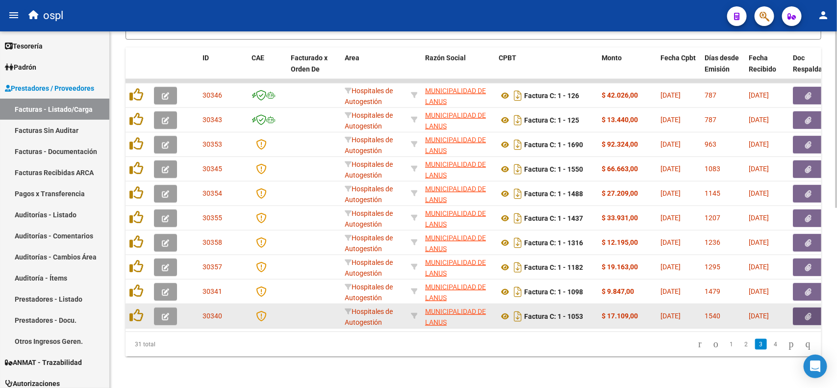
click at [800, 310] on button "button" at bounding box center [808, 316] width 31 height 18
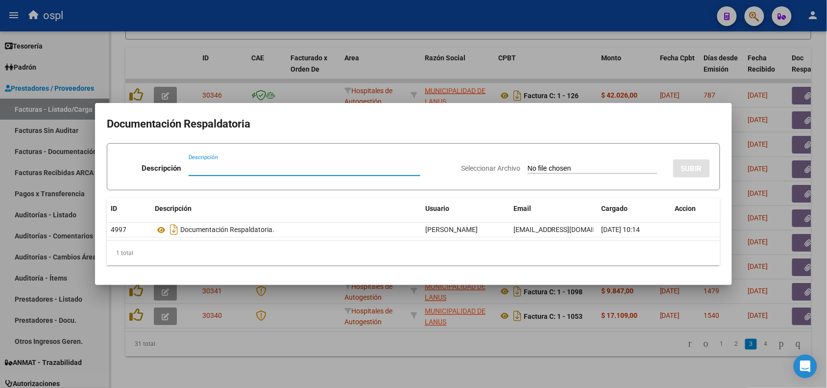
click at [503, 20] on div at bounding box center [413, 194] width 827 height 388
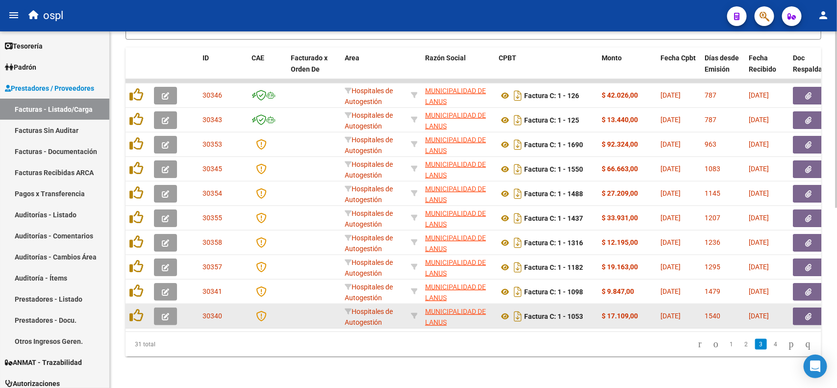
click at [162, 313] on icon "button" at bounding box center [165, 316] width 7 height 7
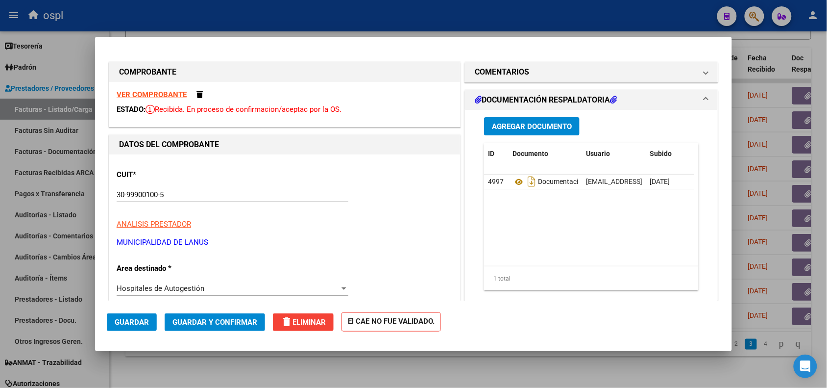
scroll to position [61, 0]
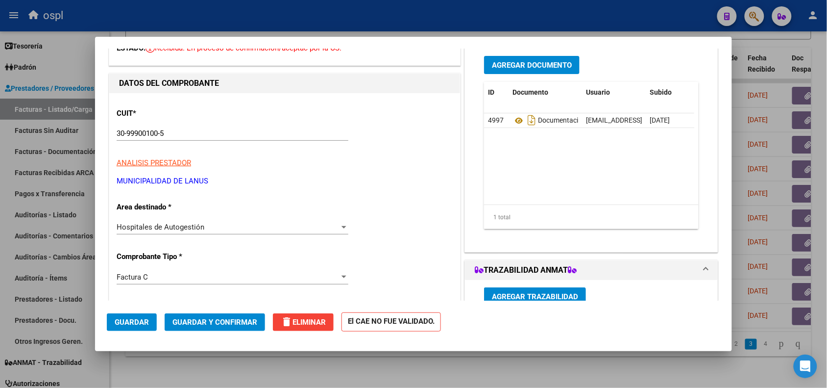
click at [226, 226] on div "Hospitales de Autogestión" at bounding box center [228, 227] width 223 height 9
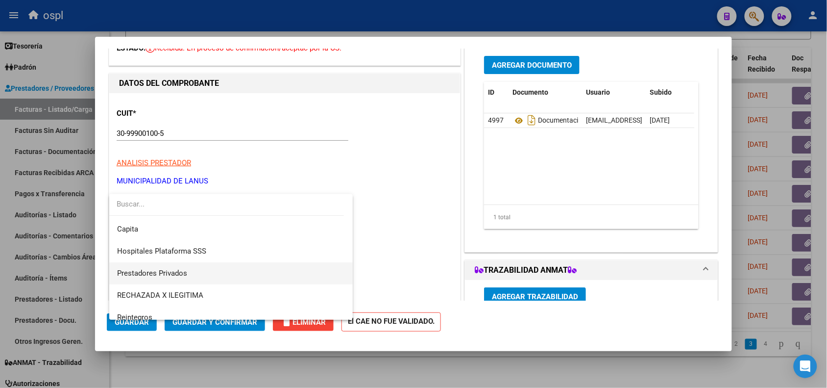
scroll to position [95, 0]
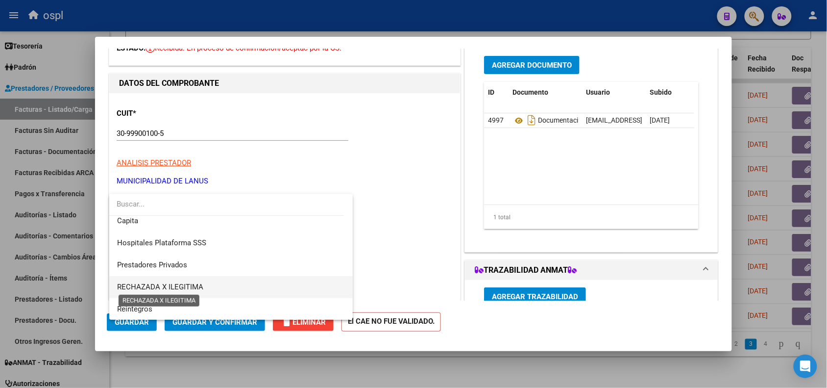
click at [182, 285] on span "RECHAZADA X ILEGITIMA" at bounding box center [160, 286] width 86 height 9
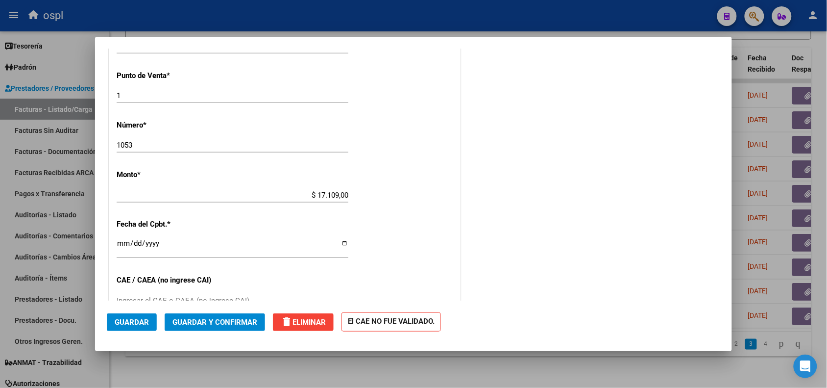
scroll to position [368, 0]
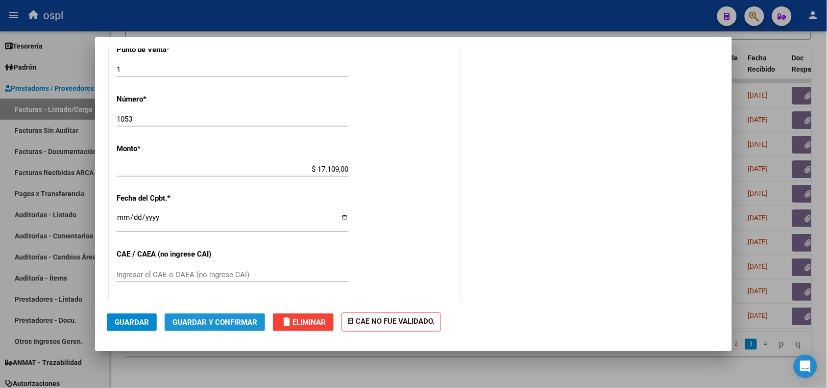
click at [209, 319] on span "Guardar y Confirmar" at bounding box center [215, 322] width 85 height 9
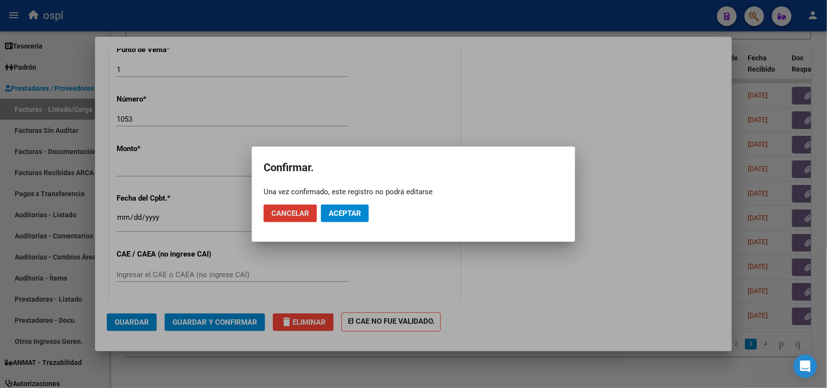
click at [351, 216] on span "Aceptar" at bounding box center [345, 213] width 32 height 9
click at [332, 214] on span "Guardar igualmente." at bounding box center [370, 213] width 83 height 9
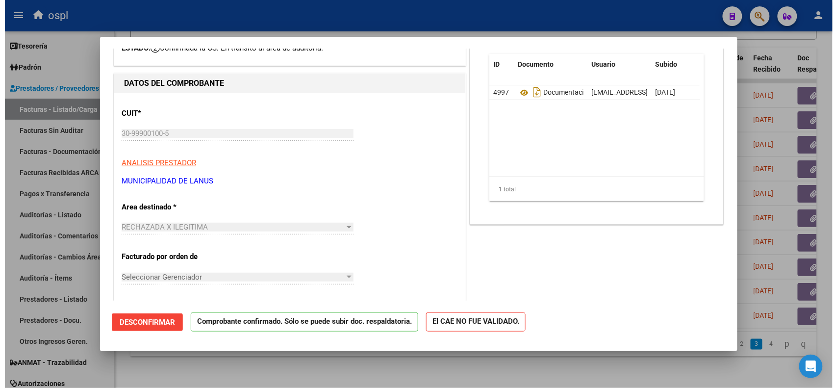
scroll to position [0, 0]
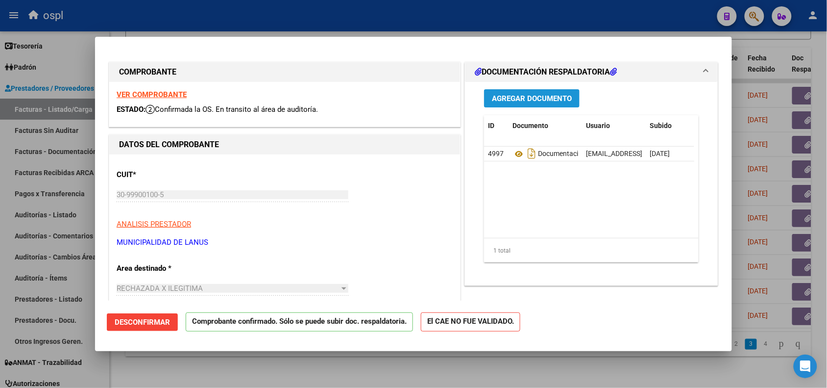
click at [519, 97] on span "Agregar Documento" at bounding box center [532, 98] width 80 height 9
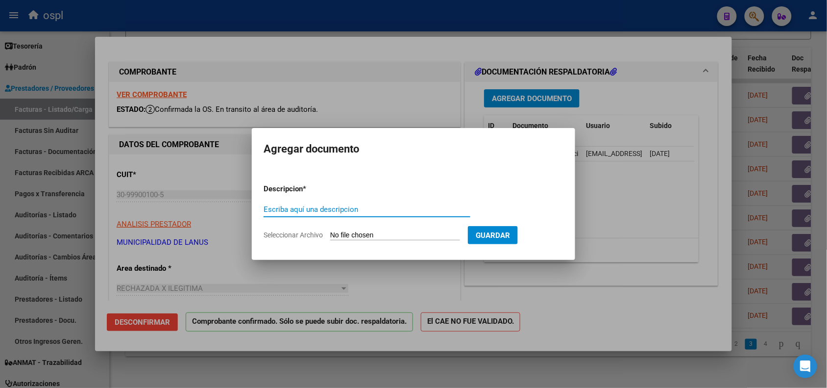
click at [369, 210] on input "Escriba aquí una descripcion" at bounding box center [367, 209] width 207 height 9
type input "RECHZO"
click at [388, 236] on input "Seleccionar Archivo" at bounding box center [395, 235] width 130 height 9
click at [447, 232] on input "Seleccionar Archivo" at bounding box center [395, 235] width 130 height 9
type input "C:\fakepath\RECHAZO 1053-LANÚS.pdf"
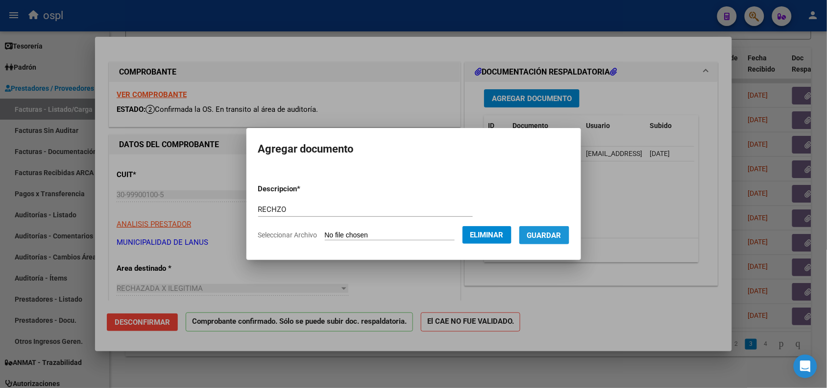
click at [552, 241] on button "Guardar" at bounding box center [545, 235] width 50 height 18
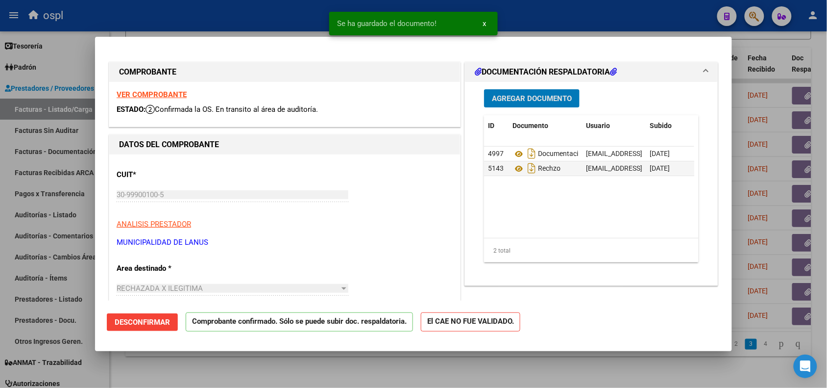
click at [627, 20] on div at bounding box center [413, 194] width 827 height 388
type input "$ 0,00"
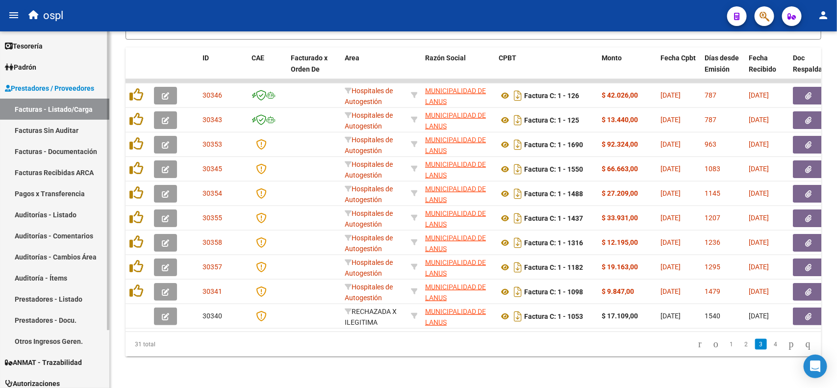
click at [65, 129] on link "Facturas Sin Auditar" at bounding box center [54, 130] width 109 height 21
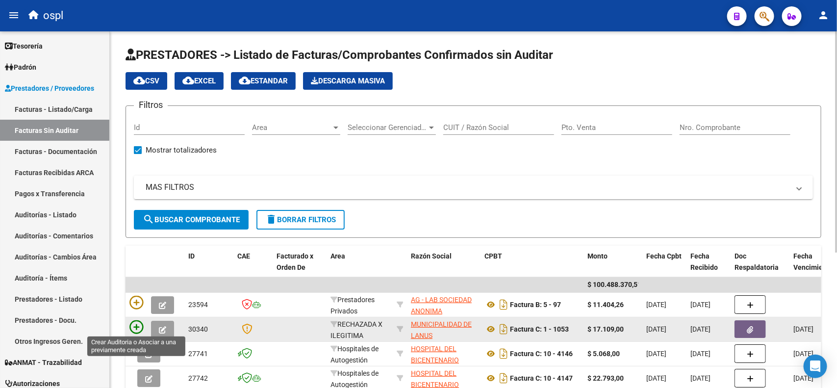
click at [136, 325] on icon at bounding box center [136, 327] width 14 height 14
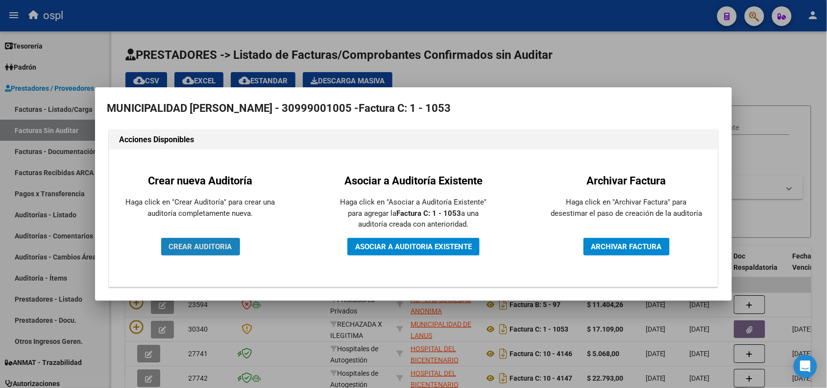
click at [194, 251] on button "CREAR AUDITORIA" at bounding box center [200, 247] width 79 height 18
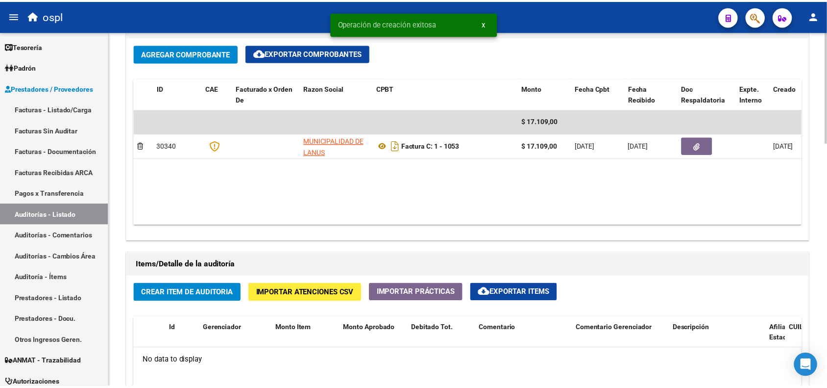
scroll to position [613, 0]
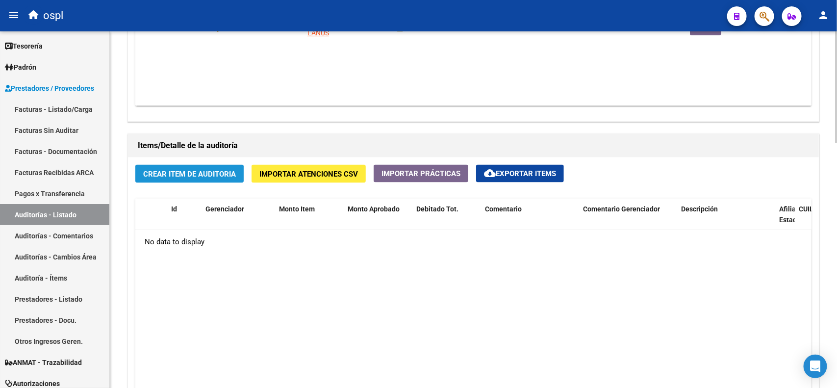
click at [176, 179] on button "Crear Item de Auditoria" at bounding box center [189, 174] width 108 height 18
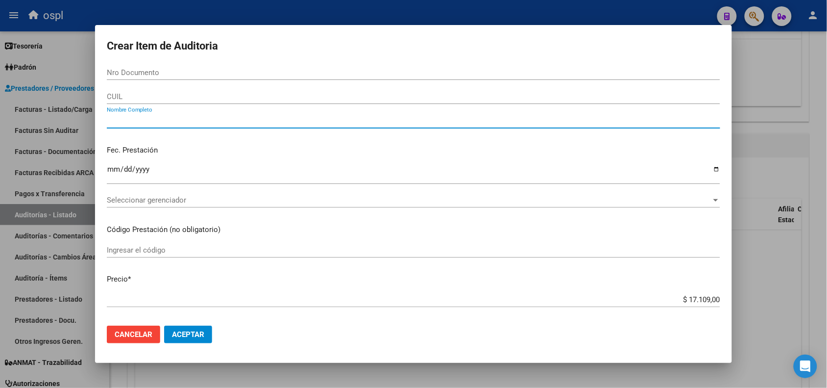
click at [176, 120] on input "Nombre Completo" at bounding box center [414, 120] width 614 height 9
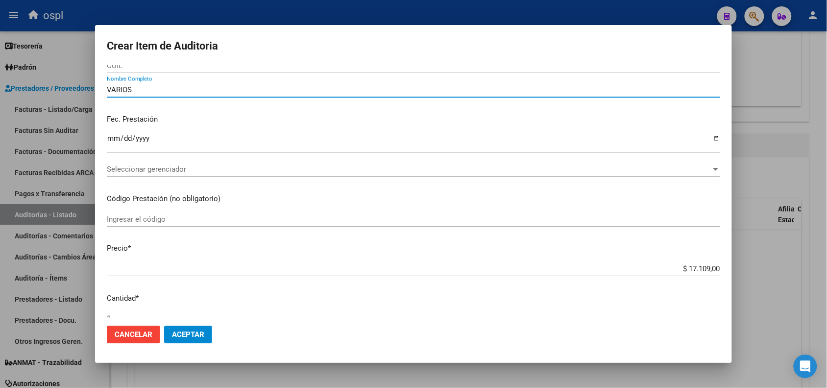
scroll to position [61, 0]
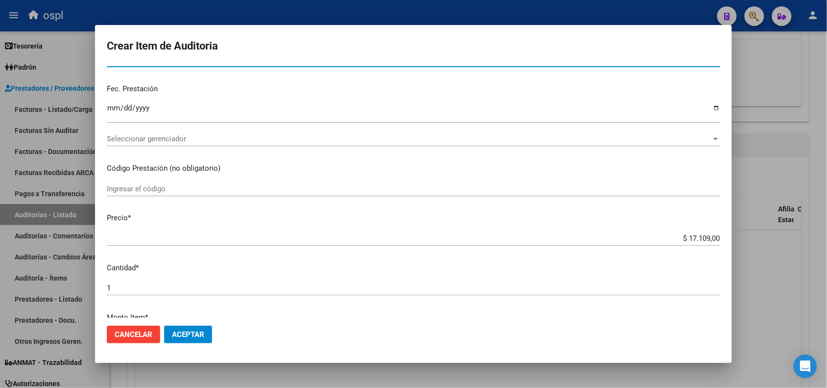
type input "VARIOS"
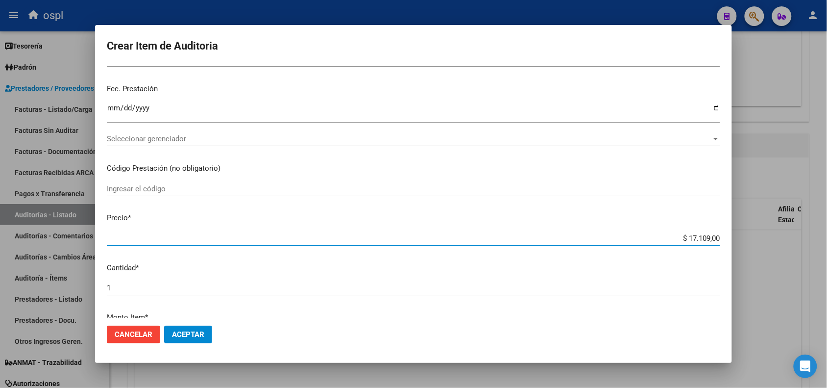
drag, startPoint x: 680, startPoint y: 234, endPoint x: 716, endPoint y: 235, distance: 36.3
click at [716, 235] on app-form-text-field "Precio * $ 17.109,00 Ingresar el precio" at bounding box center [418, 227] width 622 height 30
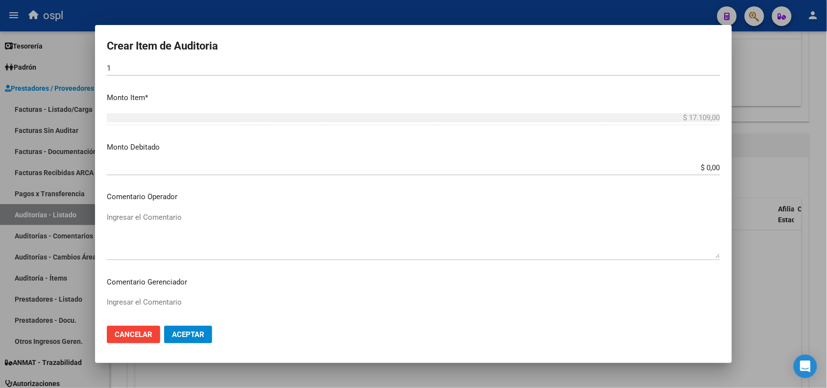
scroll to position [245, 0]
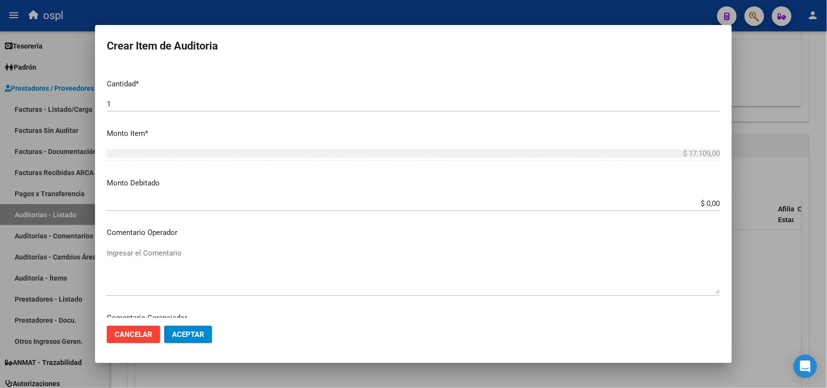
click at [638, 195] on mat-dialog-content "Nro Documento CUIL VARIOS Nombre Completo Fec. Prestación Ingresar la fecha Sel…" at bounding box center [413, 191] width 637 height 252
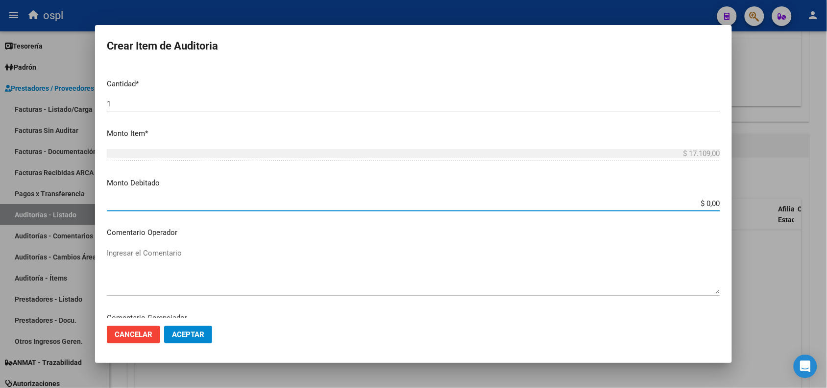
drag, startPoint x: 648, startPoint y: 204, endPoint x: 753, endPoint y: 204, distance: 105.9
click at [753, 204] on div "Crear Item de Auditoria Nro Documento CUIL VARIOS Nombre Completo Fec. Prestaci…" at bounding box center [413, 194] width 827 height 388
paste input "17.109"
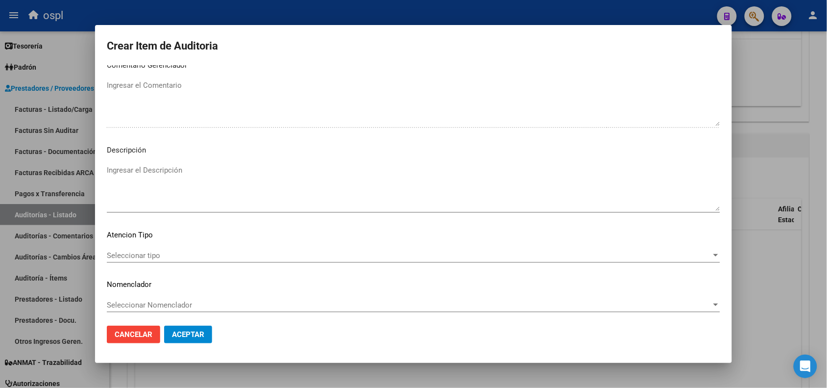
scroll to position [501, 0]
type input "$ 17.109,00"
click at [138, 171] on textarea "Ingresar el Descripción" at bounding box center [414, 184] width 614 height 46
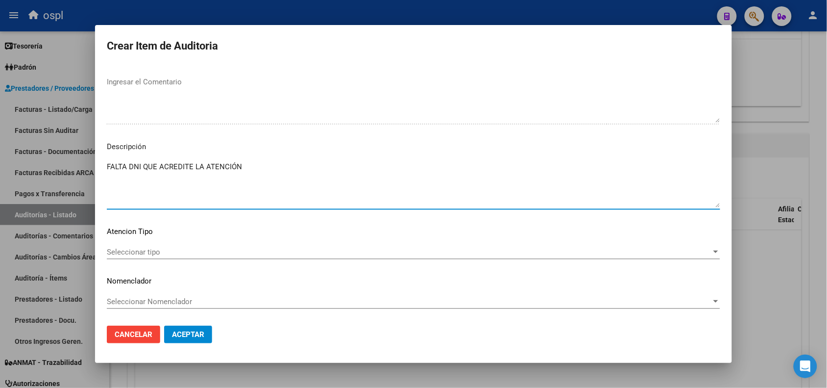
type textarea "FALTA DNI QUE ACREDITE LA ATENCIÓN"
click at [182, 327] on button "Aceptar" at bounding box center [188, 335] width 48 height 18
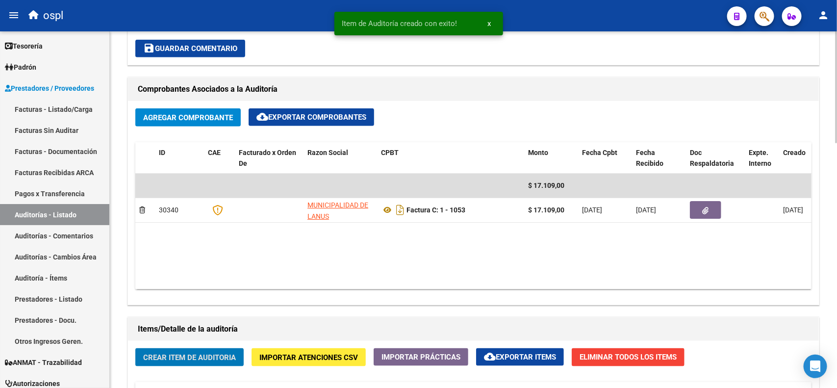
scroll to position [429, 0]
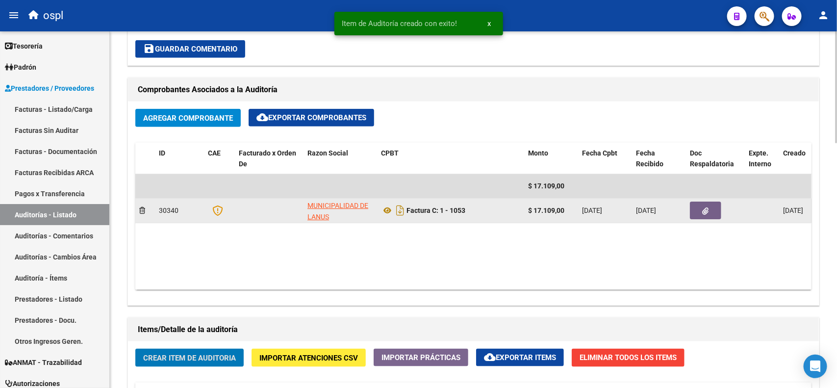
click at [709, 211] on button "button" at bounding box center [705, 210] width 31 height 18
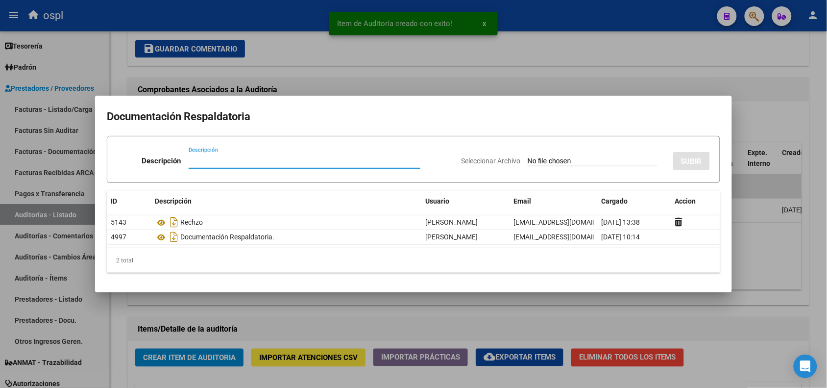
click at [533, 15] on div at bounding box center [413, 194] width 827 height 388
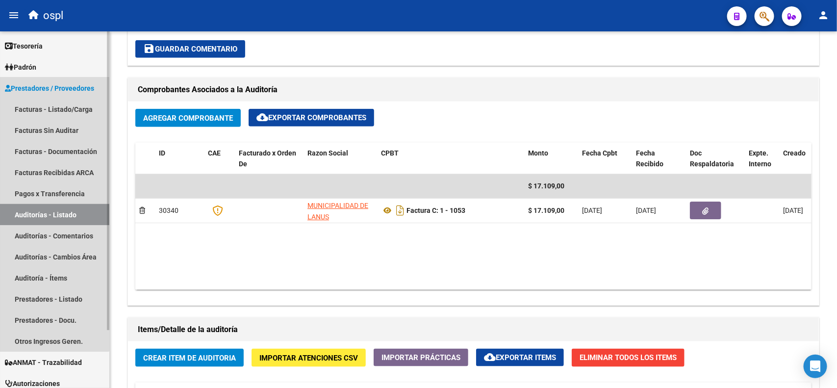
click at [35, 212] on link "Auditorías - Listado" at bounding box center [54, 214] width 109 height 21
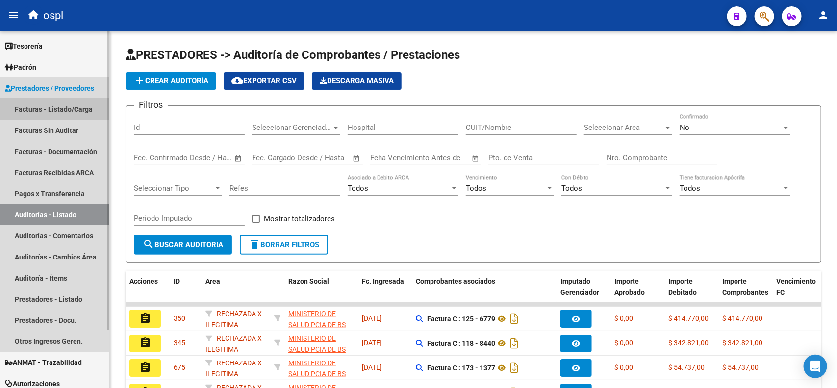
click at [37, 102] on link "Facturas - Listado/Carga" at bounding box center [54, 109] width 109 height 21
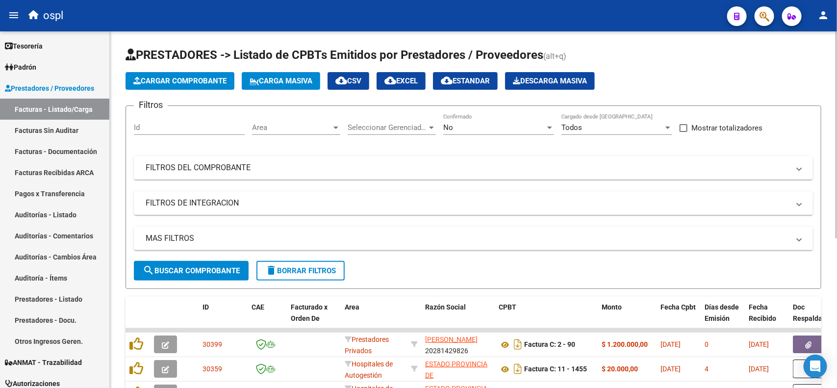
click at [479, 121] on div "No Confirmado" at bounding box center [498, 124] width 111 height 21
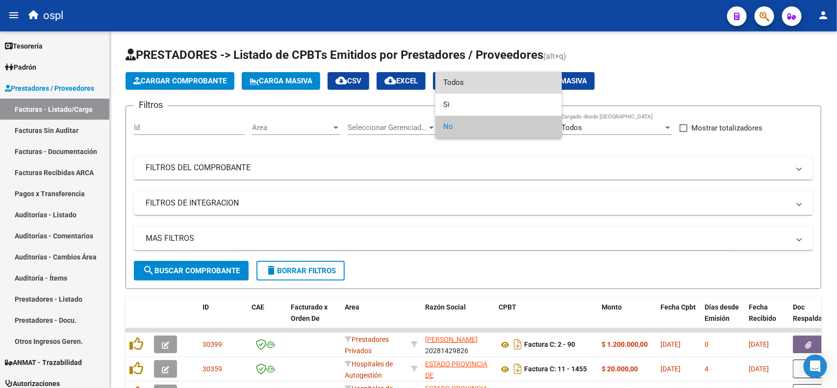
click at [478, 88] on span "Todos" at bounding box center [498, 83] width 111 height 22
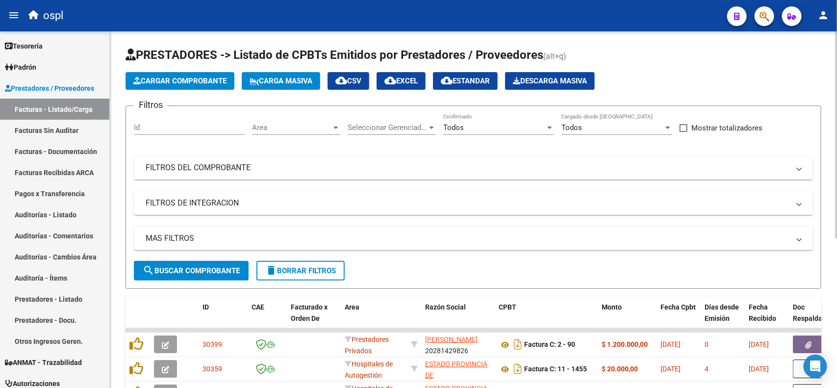
click at [214, 179] on div "Filtros Id Area Area Seleccionar Gerenciador Seleccionar Gerenciador Todos Conf…" at bounding box center [473, 187] width 679 height 147
click at [214, 173] on mat-expansion-panel-header "FILTROS DEL COMPROBANTE" at bounding box center [473, 168] width 679 height 24
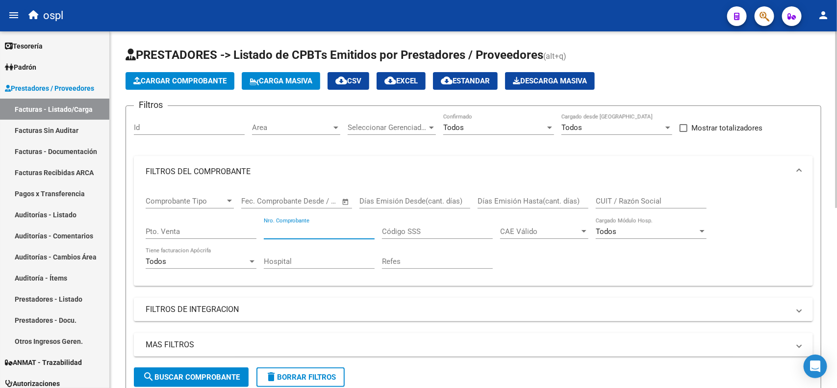
click at [317, 227] on input "Nro. Comprobante" at bounding box center [319, 231] width 111 height 9
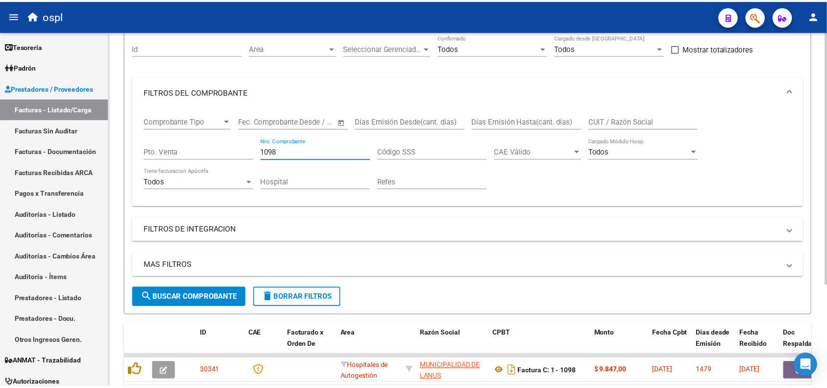
scroll to position [123, 0]
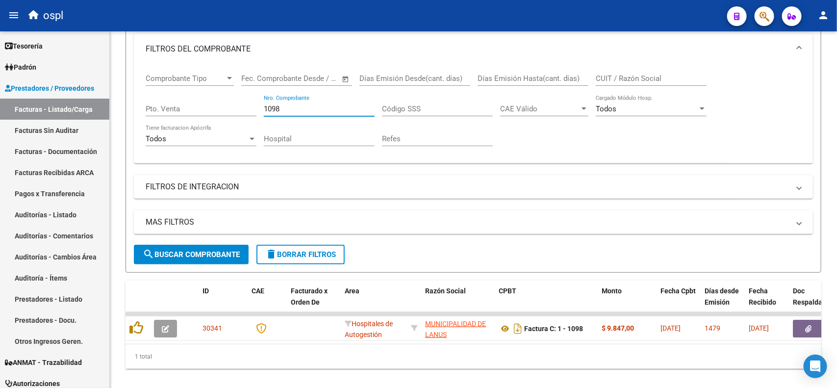
type input "1098"
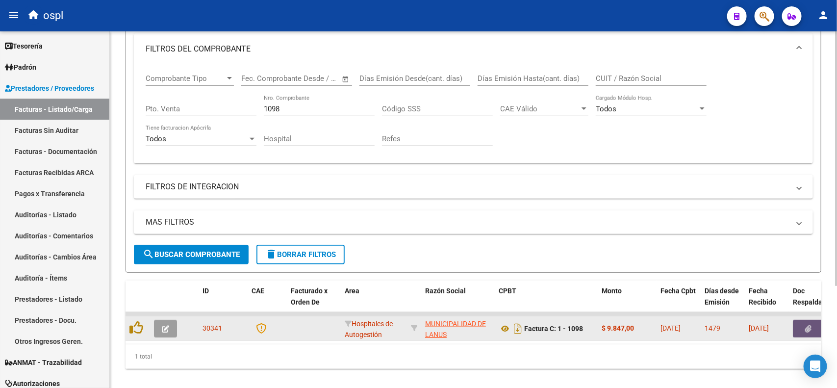
click at [810, 325] on icon "button" at bounding box center [808, 328] width 6 height 7
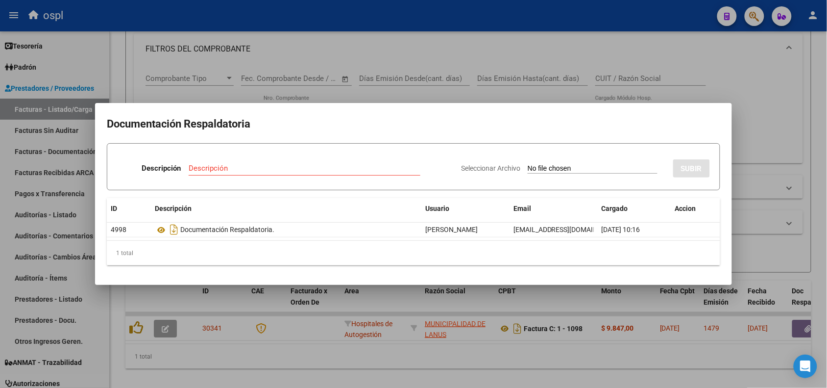
click at [571, 168] on input "Seleccionar Archivo" at bounding box center [593, 168] width 130 height 9
type input "C:\fakepath\RECHAZO 1098-LANÚS.pdf"
click at [246, 170] on input "Descripción" at bounding box center [276, 168] width 193 height 9
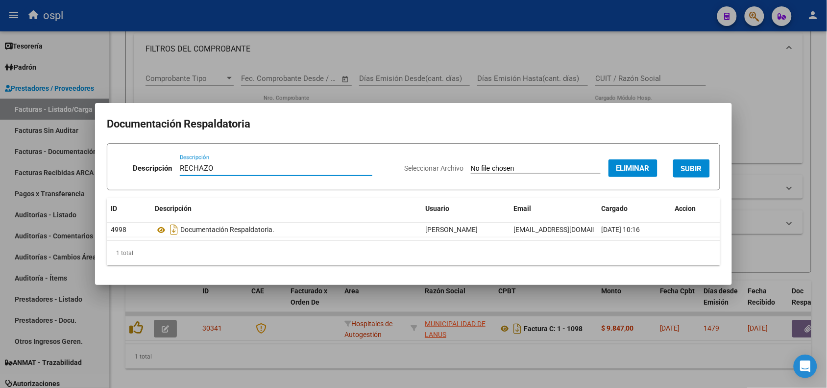
type input "RECHAZO"
click at [684, 168] on span "SUBIR" at bounding box center [691, 168] width 21 height 9
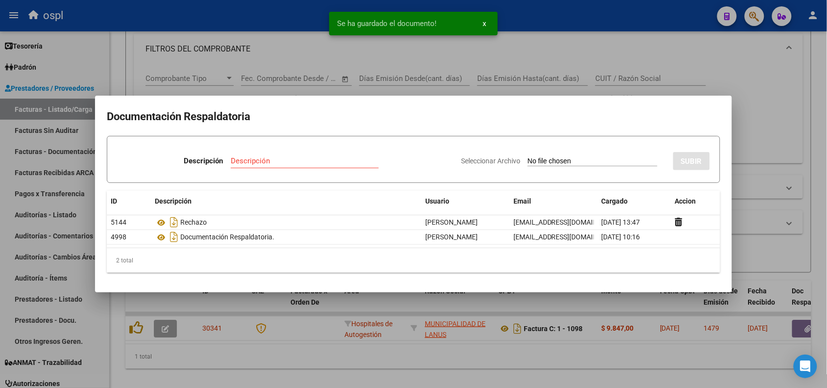
click at [235, 20] on div at bounding box center [413, 194] width 827 height 388
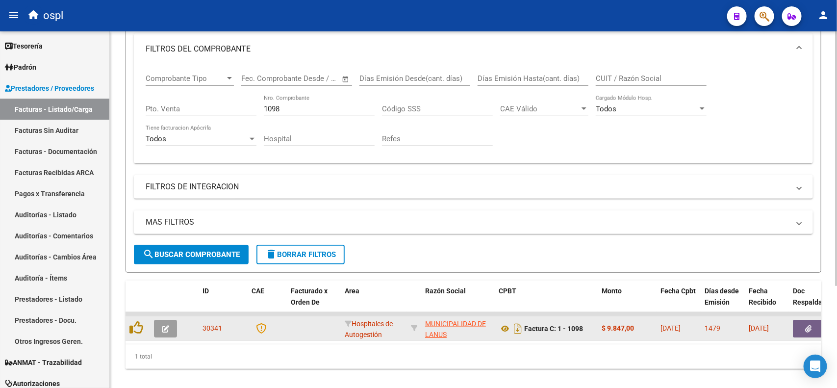
click at [165, 329] on icon "button" at bounding box center [165, 328] width 7 height 7
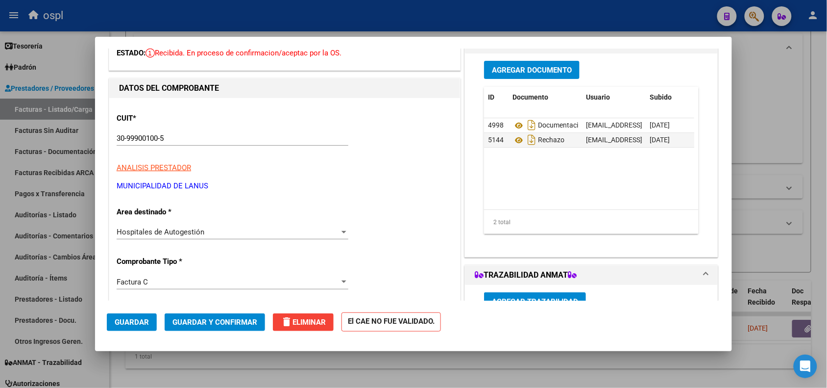
scroll to position [61, 0]
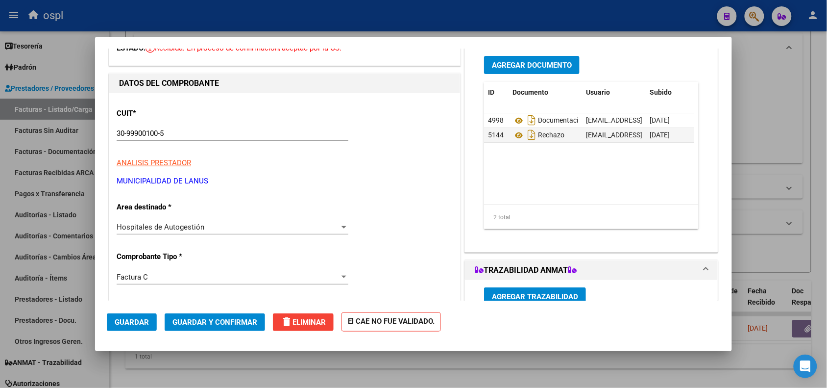
click at [200, 228] on span "Hospitales de Autogestión" at bounding box center [161, 227] width 88 height 9
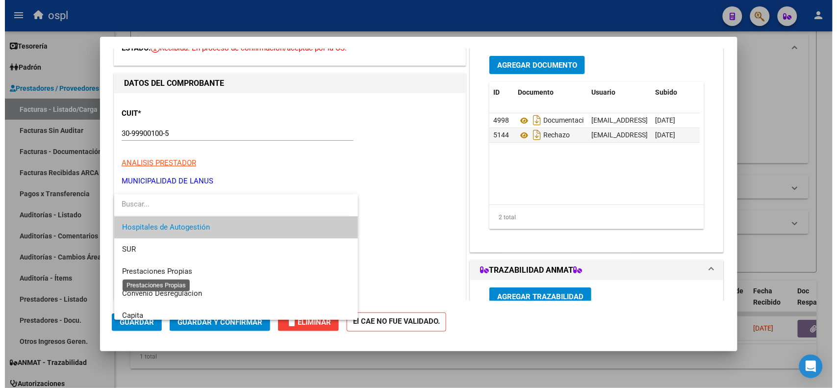
scroll to position [95, 0]
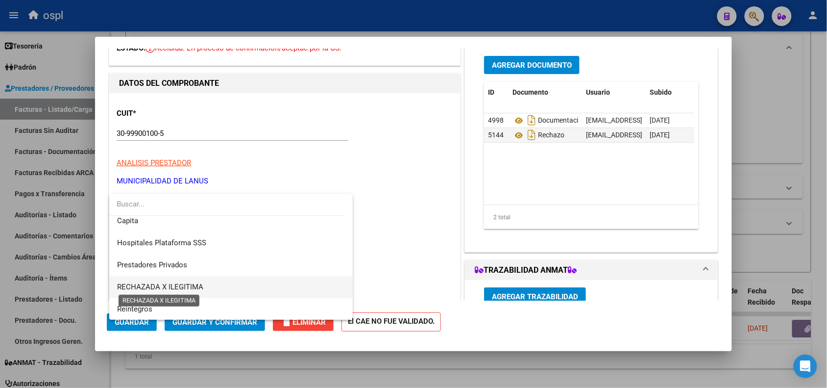
click at [179, 284] on span "RECHAZADA X ILEGITIMA" at bounding box center [160, 286] width 86 height 9
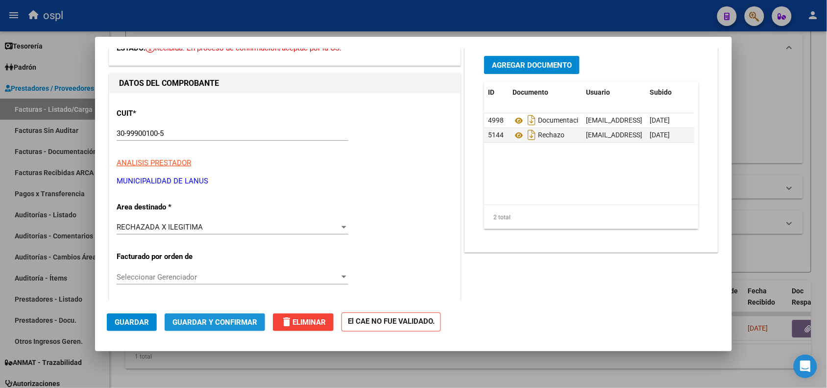
click at [202, 320] on span "Guardar y Confirmar" at bounding box center [215, 322] width 85 height 9
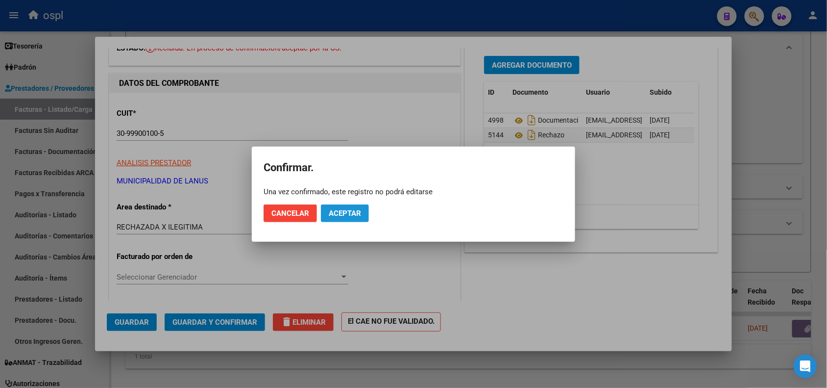
click at [347, 213] on span "Aceptar" at bounding box center [345, 213] width 32 height 9
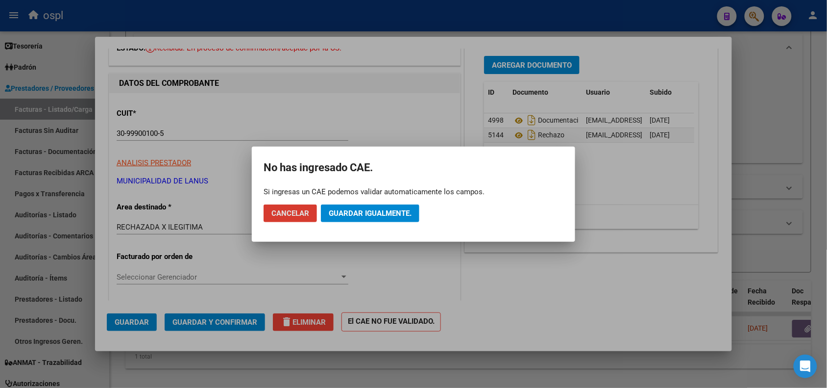
click at [361, 212] on span "Guardar igualmente." at bounding box center [370, 213] width 83 height 9
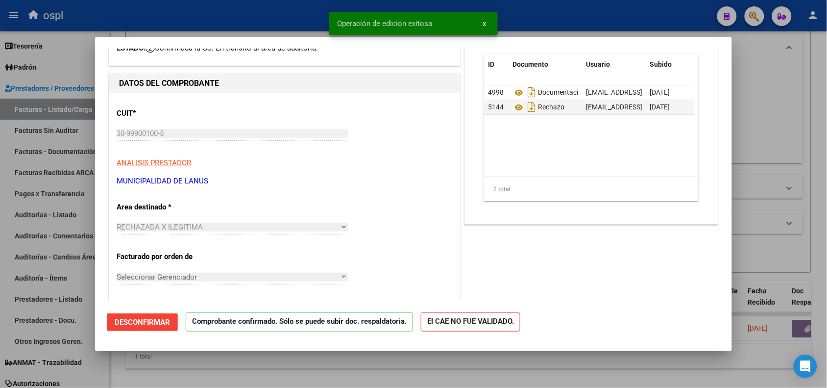
click at [59, 133] on div at bounding box center [413, 194] width 827 height 388
type input "$ 0,00"
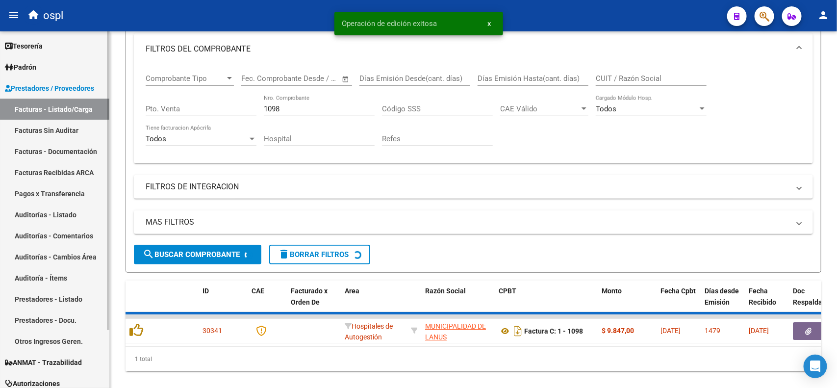
click at [59, 133] on link "Facturas Sin Auditar" at bounding box center [54, 130] width 109 height 21
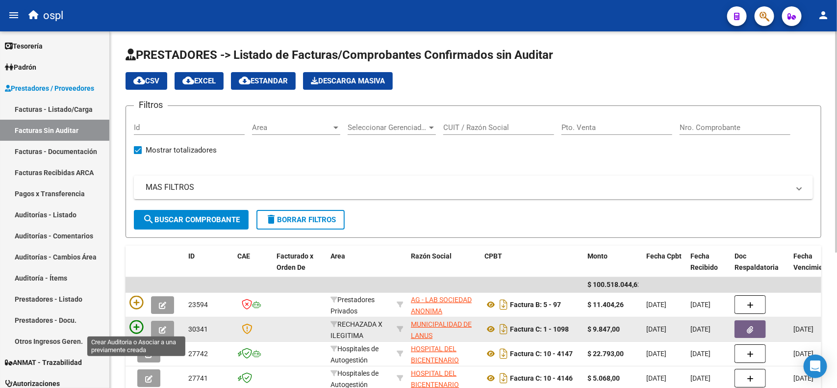
click at [138, 323] on icon at bounding box center [136, 327] width 14 height 14
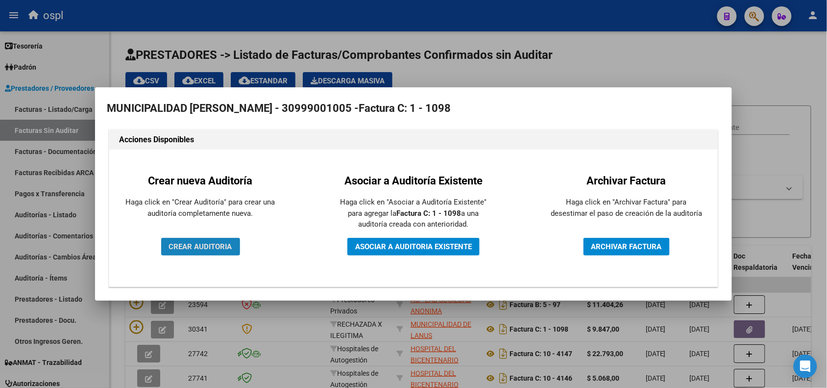
click at [221, 253] on button "CREAR AUDITORIA" at bounding box center [200, 247] width 79 height 18
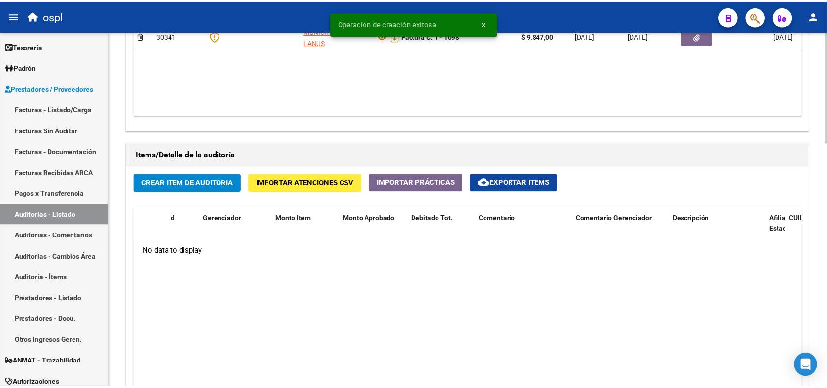
scroll to position [552, 0]
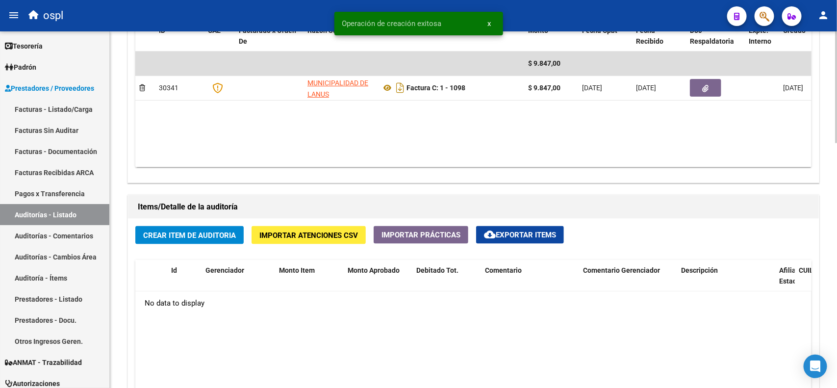
click at [198, 228] on button "Crear Item de Auditoria" at bounding box center [189, 235] width 108 height 18
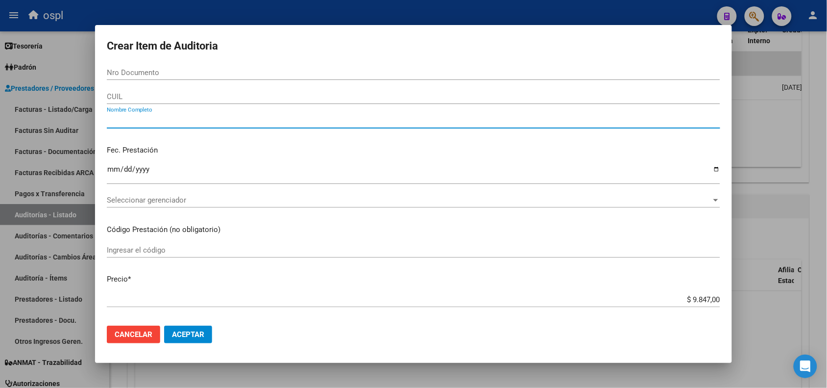
click at [155, 123] on input "Nombre Completo" at bounding box center [414, 120] width 614 height 9
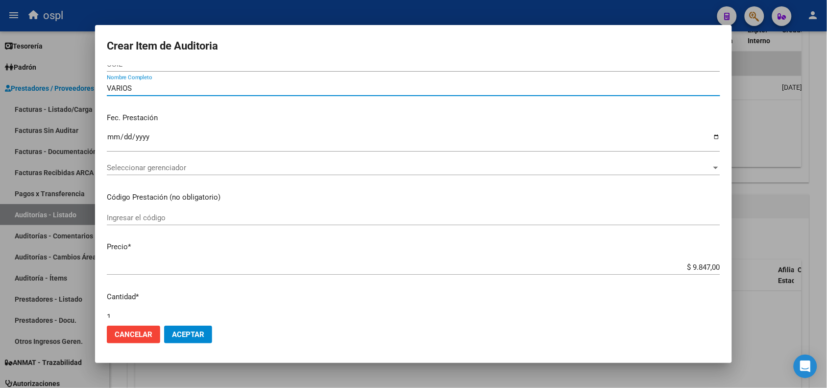
scroll to position [61, 0]
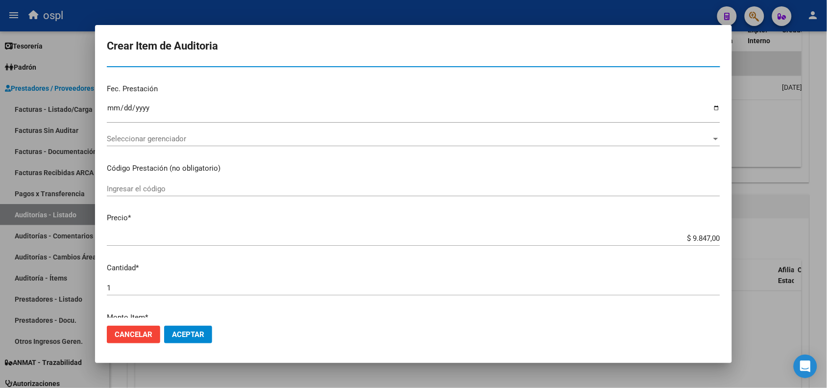
type input "VARIOS"
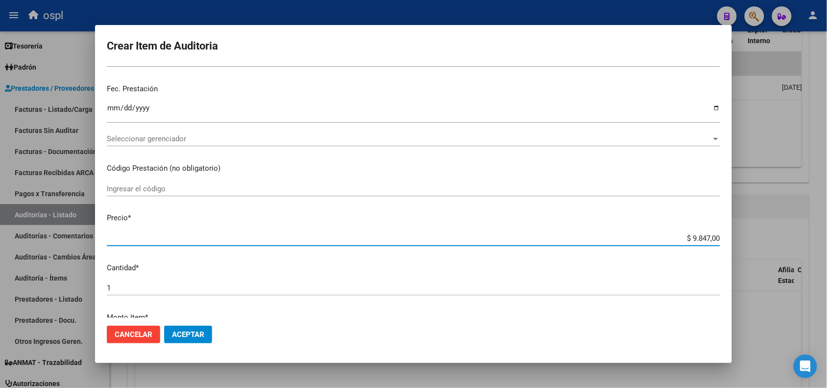
drag, startPoint x: 679, startPoint y: 238, endPoint x: 728, endPoint y: 240, distance: 48.6
click at [728, 240] on mat-dialog-content "Nro Documento CUIL VARIOS Nombre Completo Fec. Prestación Ingresar la fecha Sel…" at bounding box center [413, 191] width 637 height 252
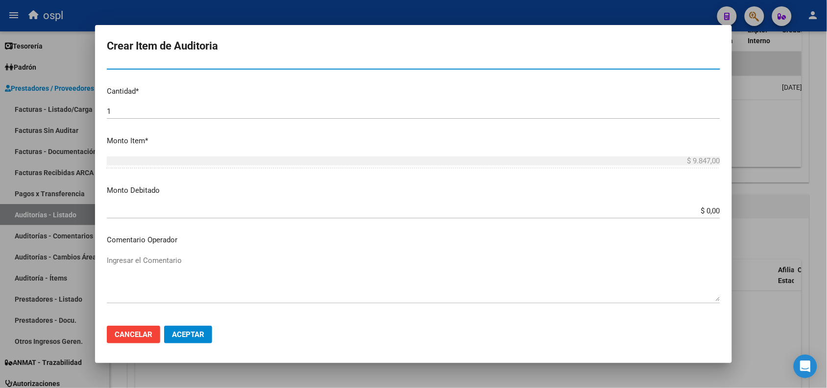
scroll to position [245, 0]
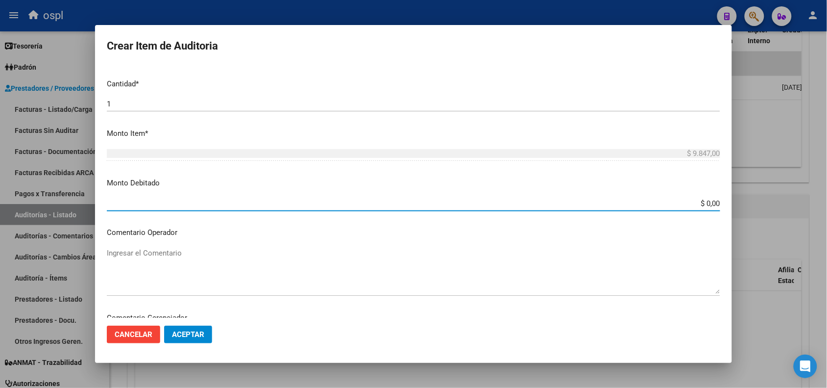
drag, startPoint x: 687, startPoint y: 204, endPoint x: 721, endPoint y: 204, distance: 33.8
click at [721, 204] on mat-dialog-content "Nro Documento CUIL VARIOS Nombre Completo Fec. Prestación Ingresar la fecha Sel…" at bounding box center [413, 191] width 637 height 252
paste input "9.847"
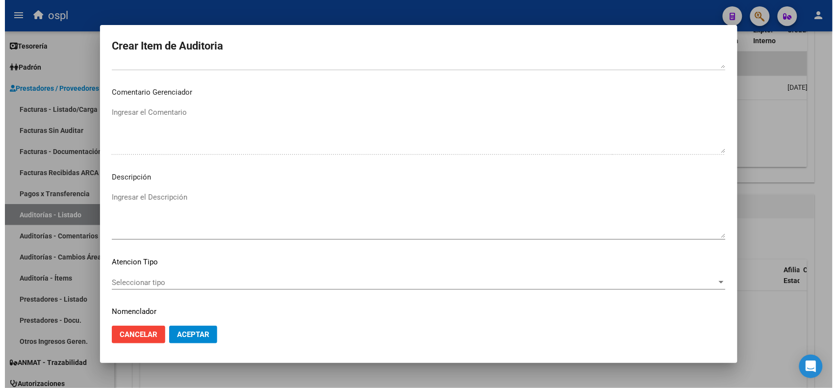
scroll to position [501, 0]
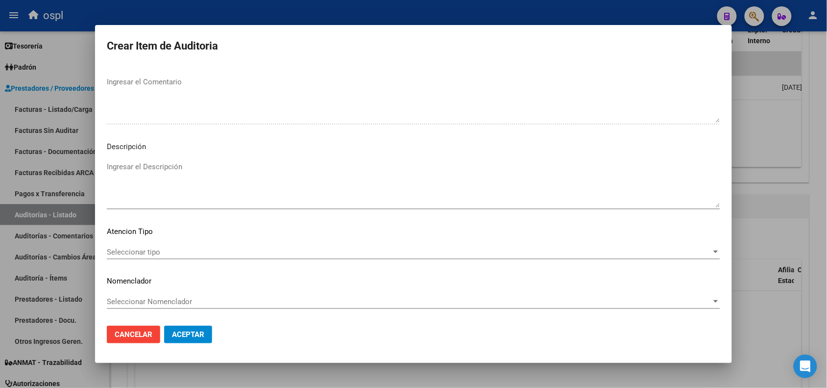
type input "$ 9.847,00"
click at [167, 172] on textarea "Ingresar el Descripción" at bounding box center [414, 184] width 614 height 46
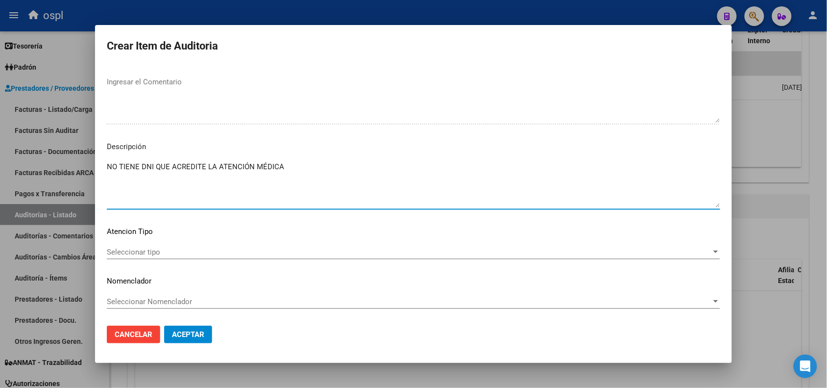
type textarea "NO TIENE DNI QUE ACREDITE LA ATENCIÓN MÉDICA"
click at [196, 334] on span "Aceptar" at bounding box center [188, 334] width 32 height 9
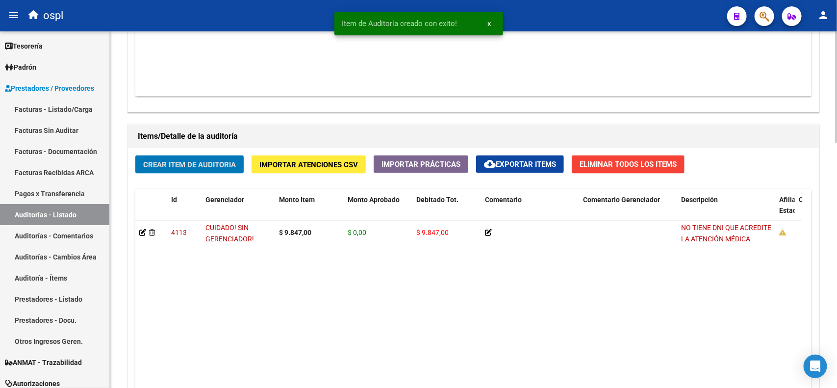
scroll to position [596, 0]
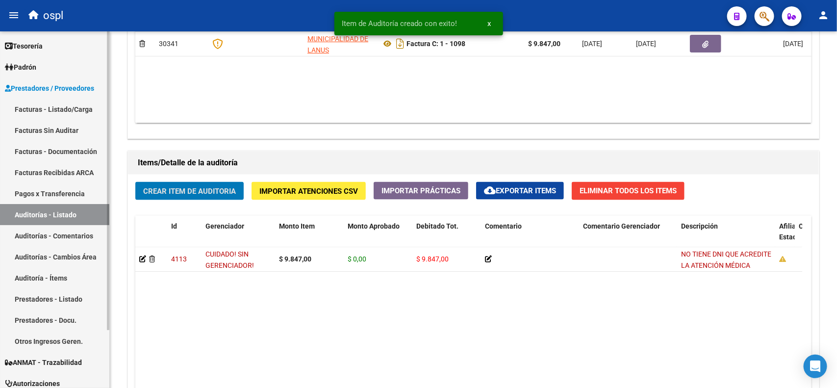
click at [73, 209] on link "Auditorías - Listado" at bounding box center [54, 214] width 109 height 21
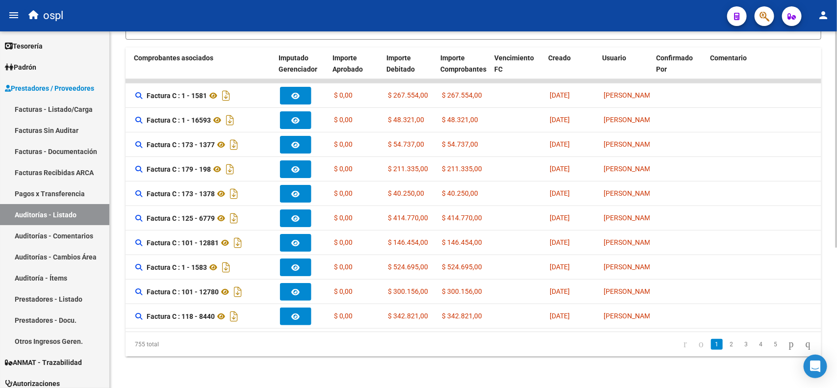
scroll to position [0, 284]
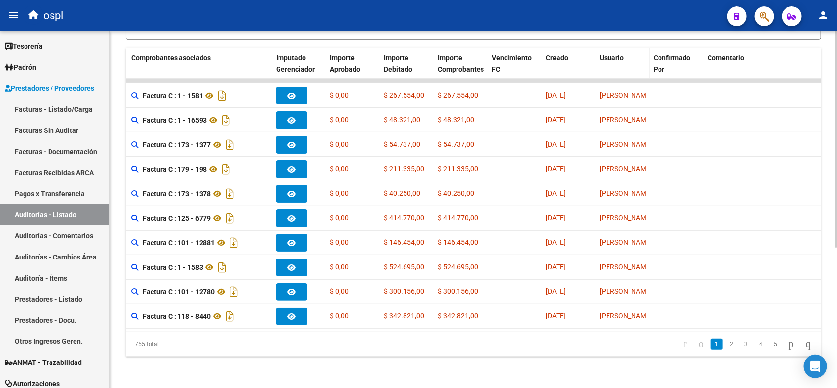
click at [608, 54] on span "Usuario" at bounding box center [612, 58] width 24 height 8
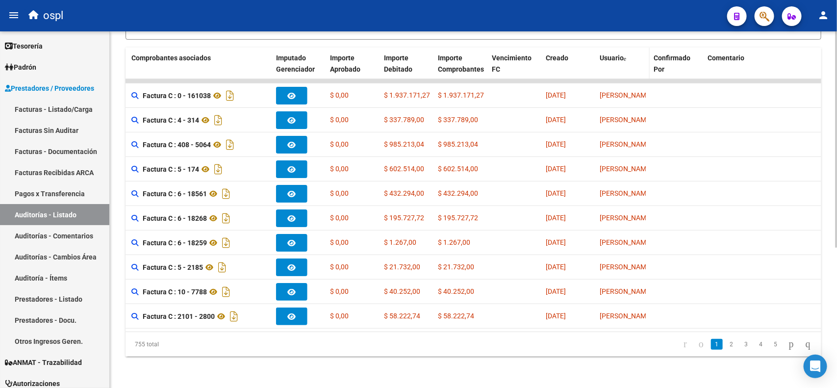
click at [607, 54] on span "Usuario" at bounding box center [612, 58] width 24 height 8
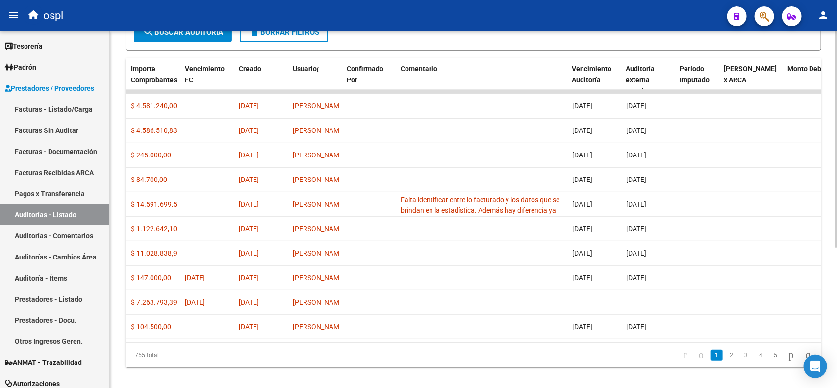
scroll to position [170, 0]
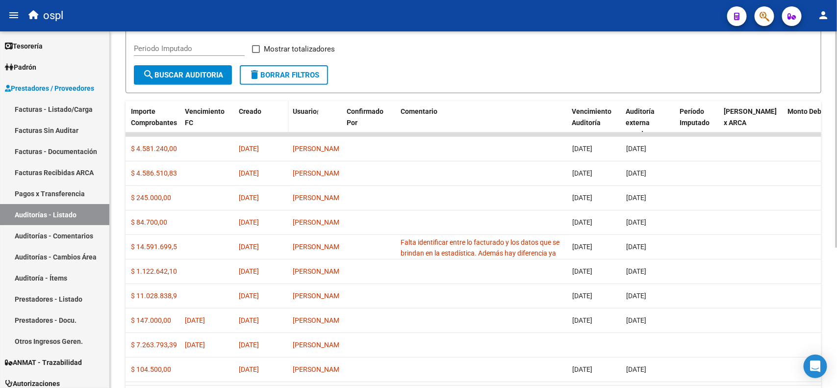
click at [251, 111] on span "Creado" at bounding box center [250, 111] width 23 height 8
click at [250, 108] on span "Creado" at bounding box center [250, 111] width 23 height 8
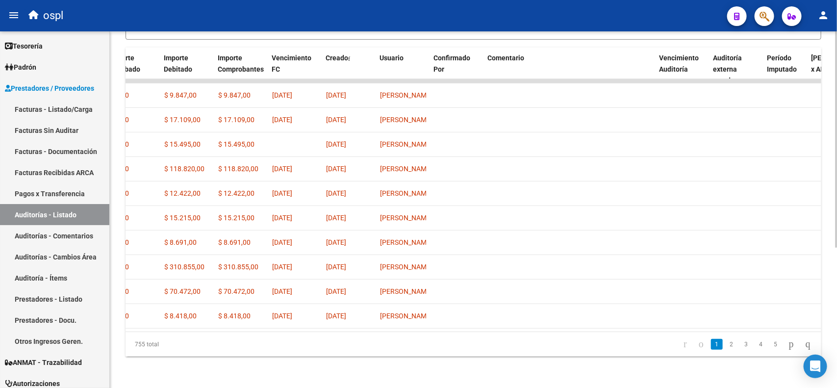
scroll to position [0, 506]
click at [726, 346] on link "2" at bounding box center [732, 344] width 12 height 11
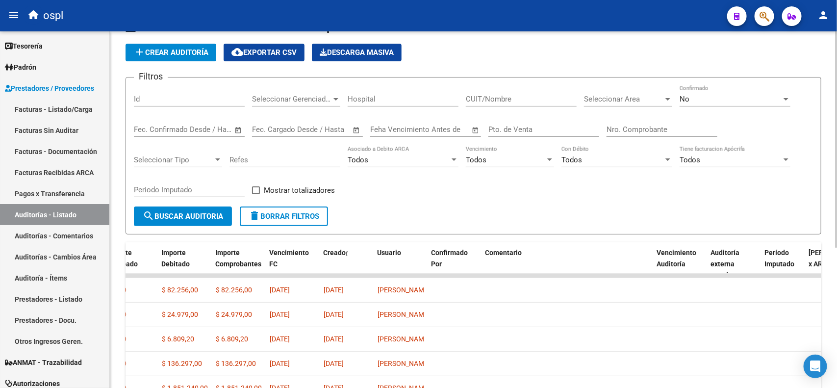
scroll to position [0, 0]
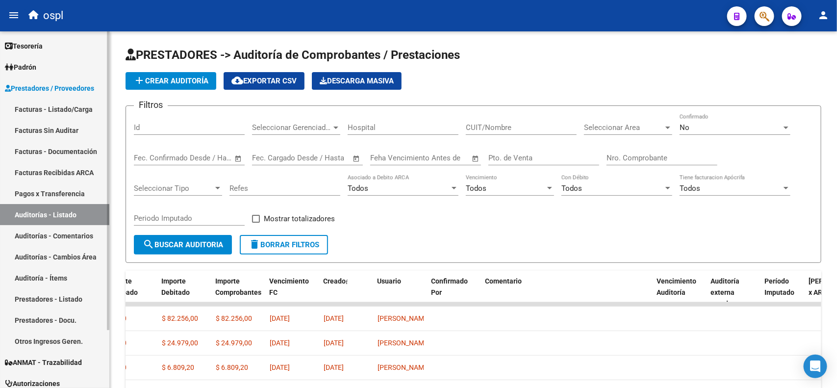
click at [74, 111] on link "Facturas - Listado/Carga" at bounding box center [54, 109] width 109 height 21
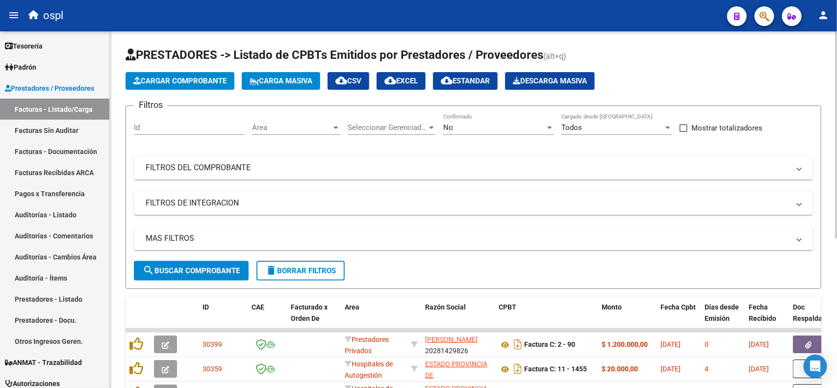
click at [590, 123] on div "Todos" at bounding box center [612, 127] width 102 height 9
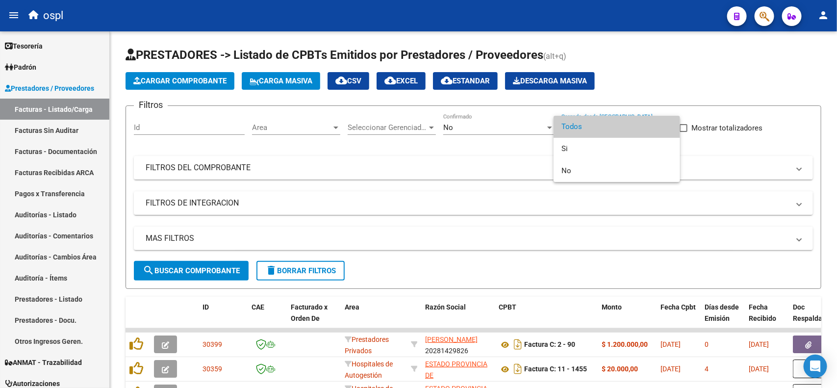
click at [518, 128] on div at bounding box center [418, 194] width 837 height 388
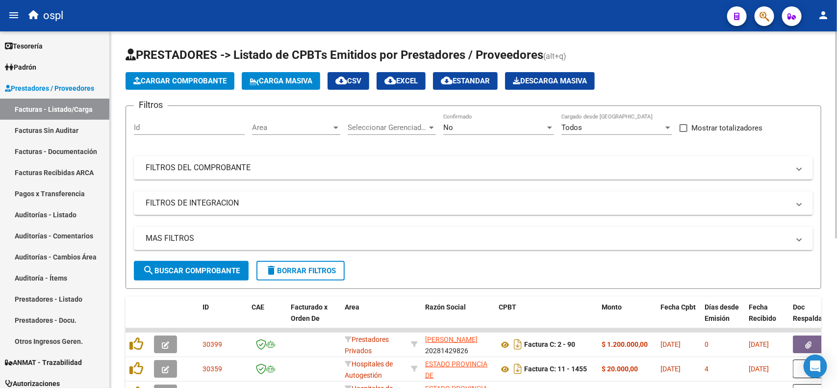
click at [517, 129] on div "No" at bounding box center [494, 127] width 102 height 9
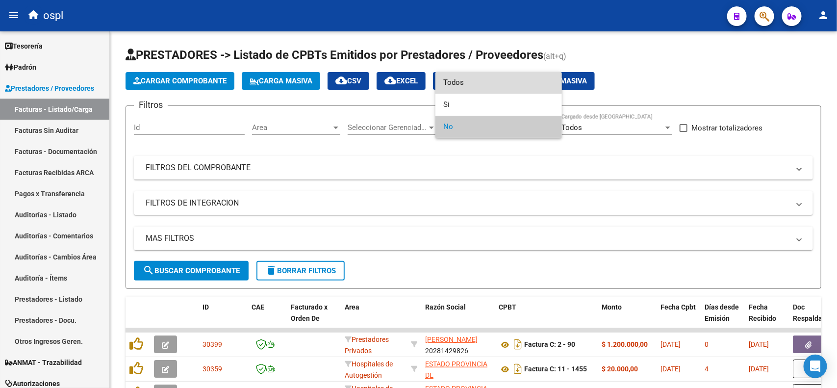
click at [478, 81] on span "Todos" at bounding box center [498, 83] width 111 height 22
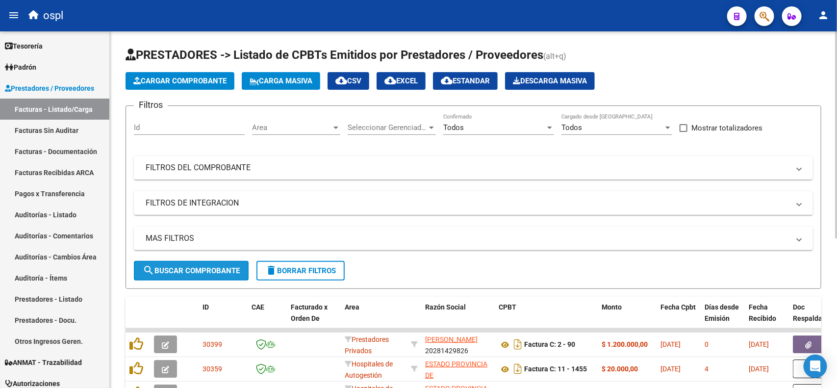
click at [170, 269] on span "search Buscar Comprobante" at bounding box center [191, 270] width 97 height 9
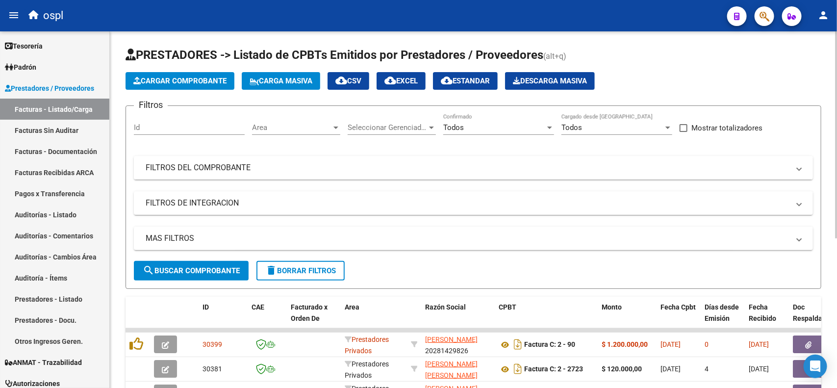
click at [280, 173] on mat-expansion-panel-header "FILTROS DEL COMPROBANTE" at bounding box center [473, 168] width 679 height 24
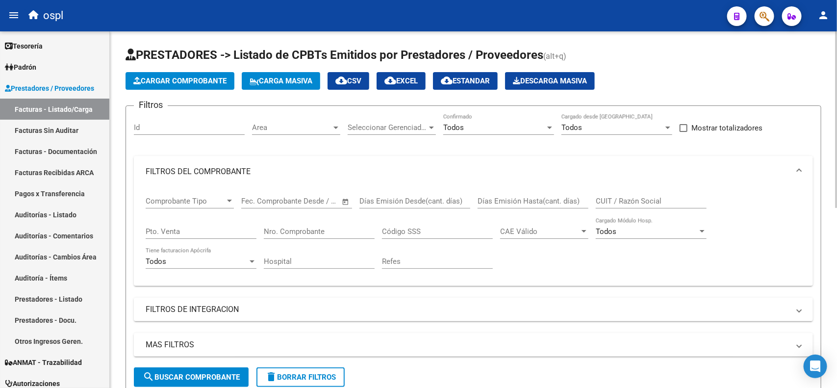
click at [302, 227] on input "Nro. Comprobante" at bounding box center [319, 231] width 111 height 9
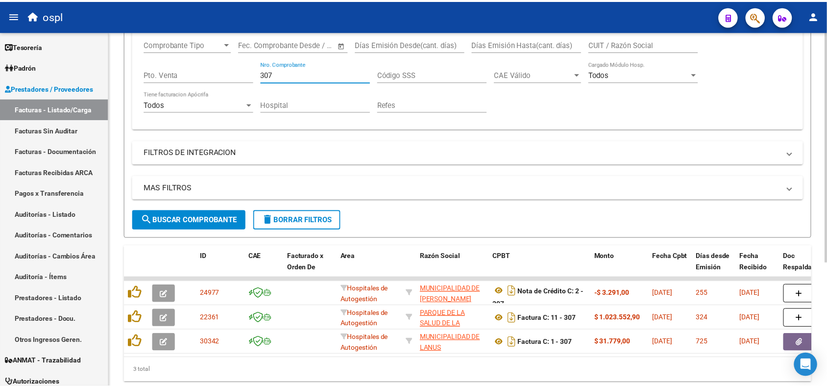
scroll to position [184, 0]
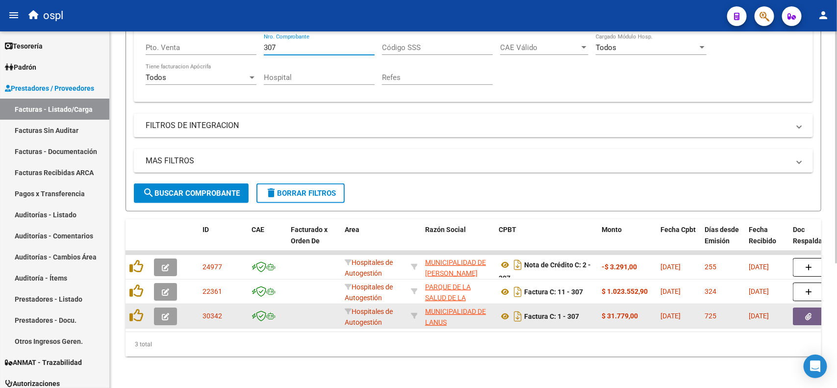
type input "307"
click at [167, 314] on icon "button" at bounding box center [165, 316] width 7 height 7
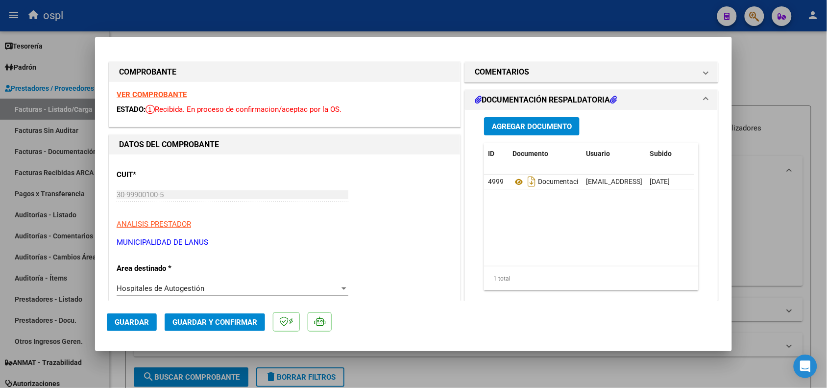
scroll to position [184, 0]
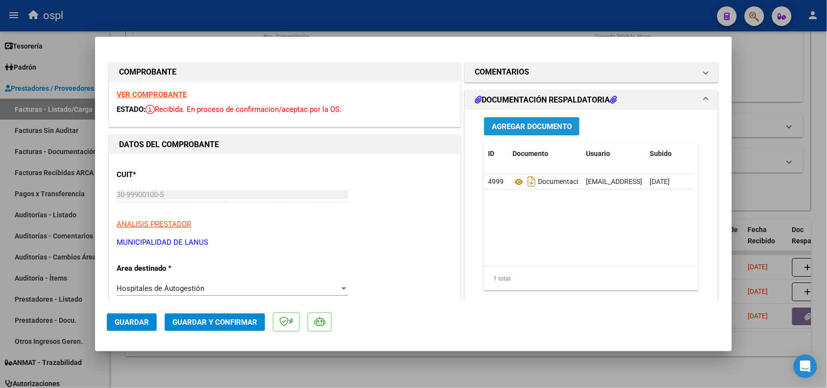
click at [543, 124] on span "Agregar Documento" at bounding box center [532, 126] width 80 height 9
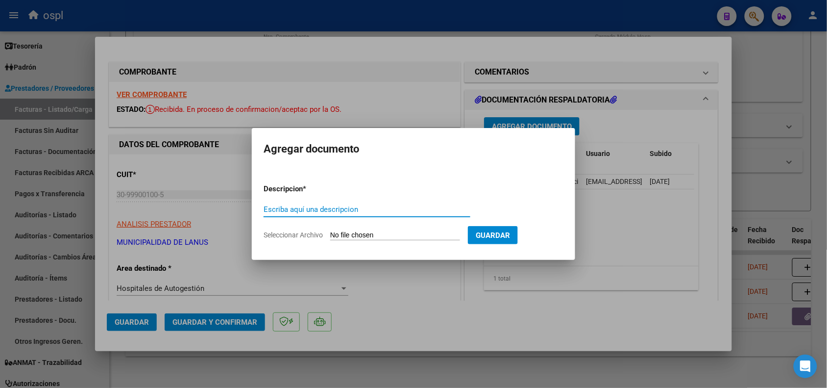
click at [417, 234] on input "Seleccionar Archivo" at bounding box center [395, 235] width 130 height 9
type input "C:\fakepath\RECHAZO 307-[PERSON_NAME].pdf"
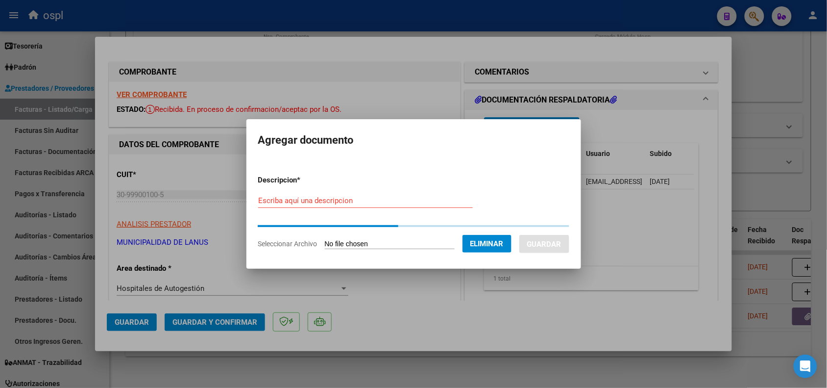
click at [386, 199] on form "Descripcion * Escriba aquí una descripcion Seleccionar Archivo Eliminar Guardar" at bounding box center [413, 211] width 311 height 89
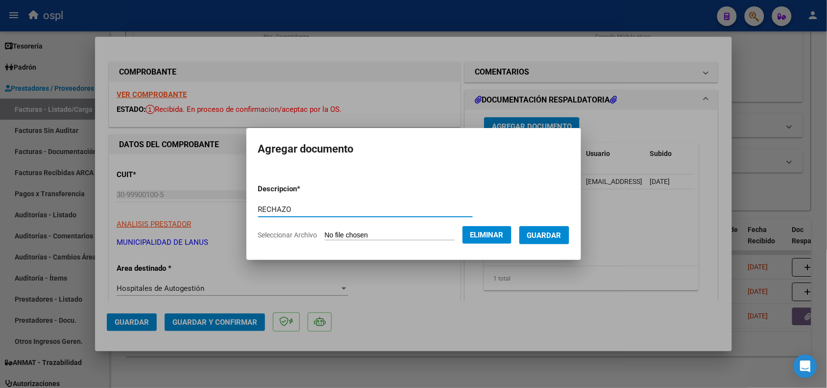
type input "RECHAZO"
click at [562, 231] on span "Guardar" at bounding box center [544, 235] width 34 height 9
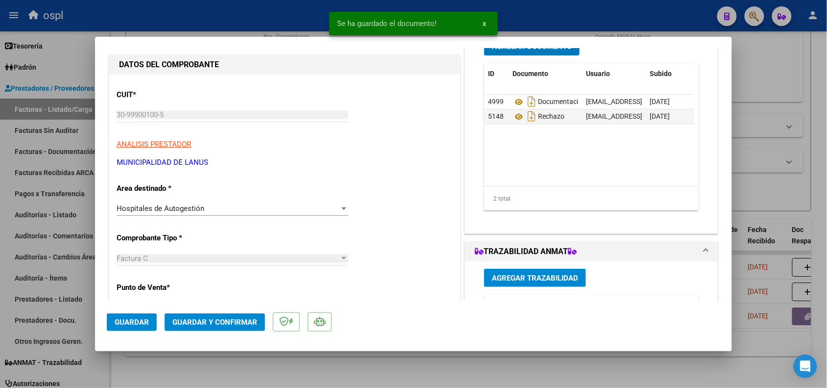
scroll to position [123, 0]
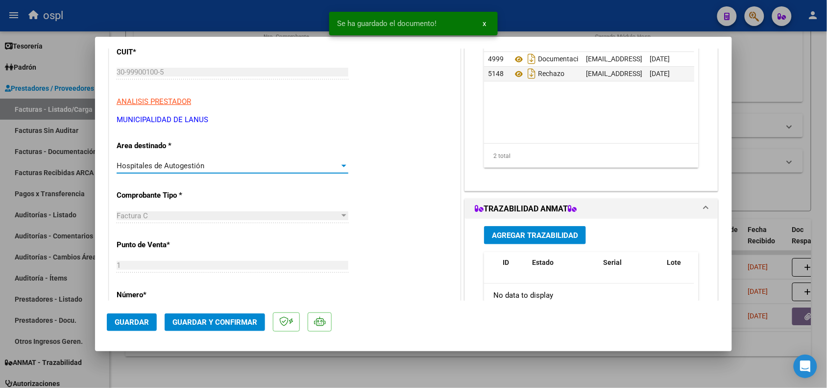
click at [234, 168] on div "Hospitales de Autogestión" at bounding box center [228, 165] width 223 height 9
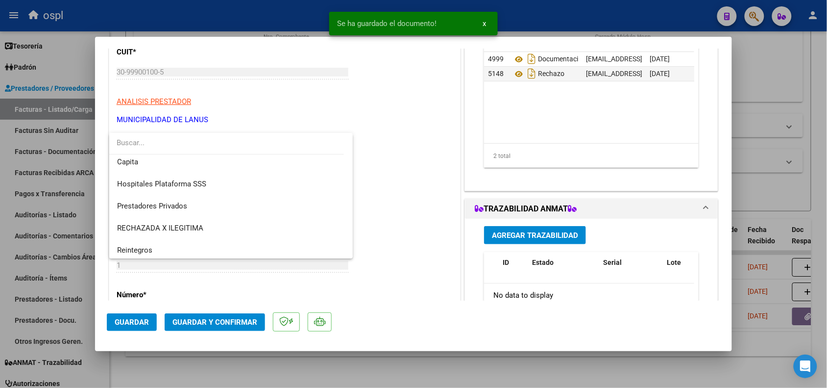
scroll to position [95, 0]
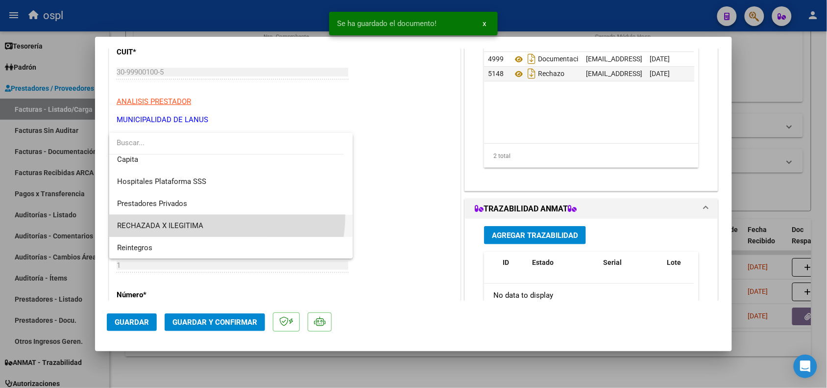
click at [181, 215] on span "RECHAZADA X ILEGITIMA" at bounding box center [231, 226] width 228 height 22
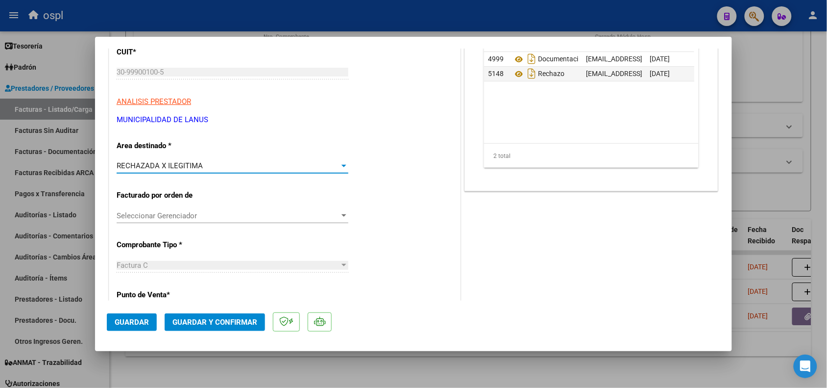
click at [206, 320] on span "Guardar y Confirmar" at bounding box center [215, 322] width 85 height 9
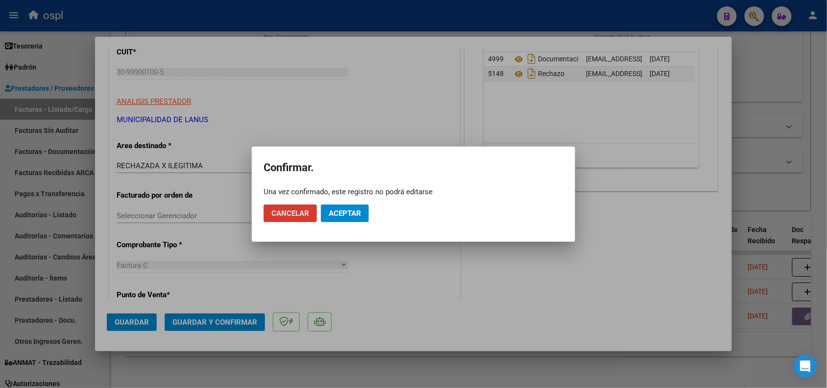
click at [338, 209] on span "Aceptar" at bounding box center [345, 213] width 32 height 9
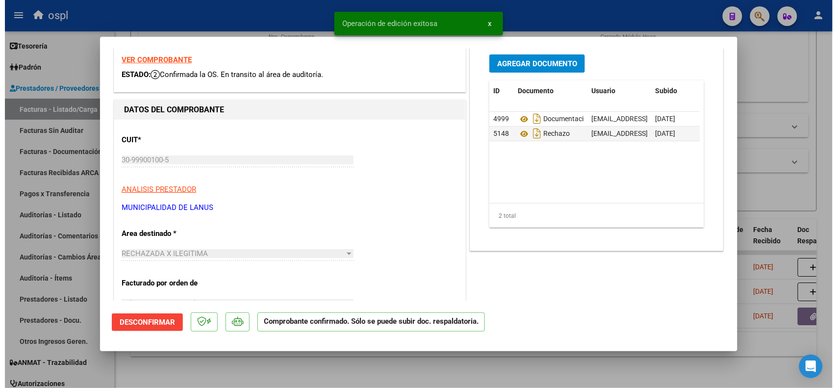
scroll to position [0, 0]
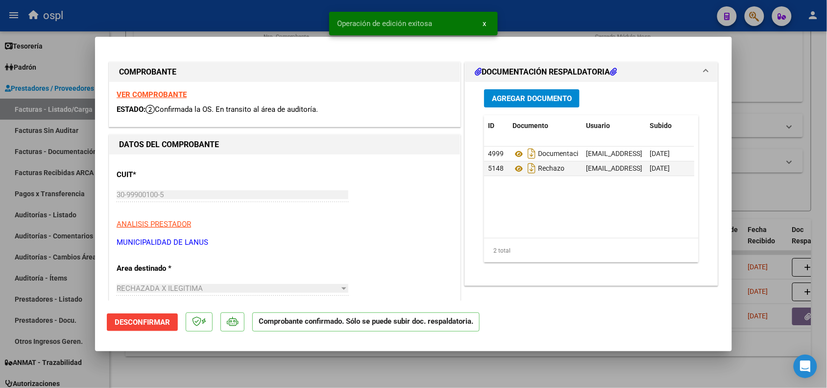
click at [187, 21] on div at bounding box center [413, 194] width 827 height 388
type input "$ 0,00"
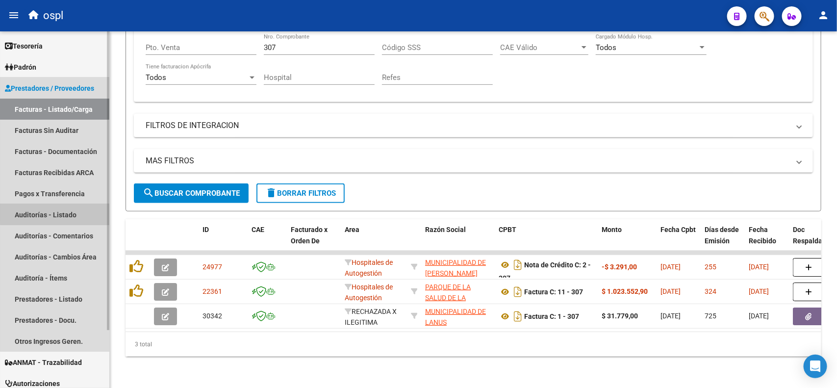
click at [65, 211] on link "Auditorías - Listado" at bounding box center [54, 214] width 109 height 21
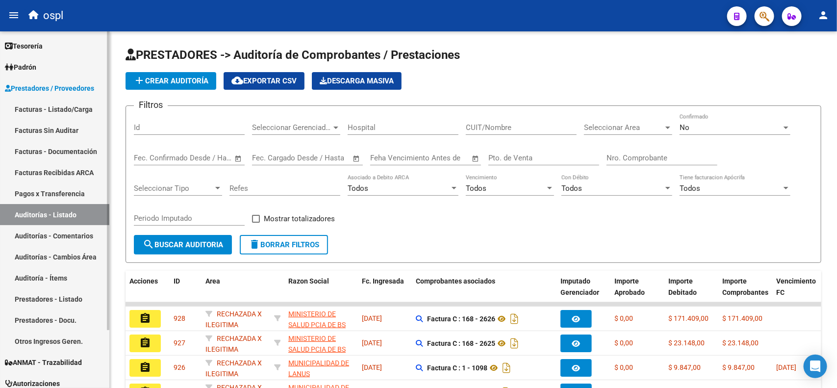
click at [72, 127] on link "Facturas Sin Auditar" at bounding box center [54, 130] width 109 height 21
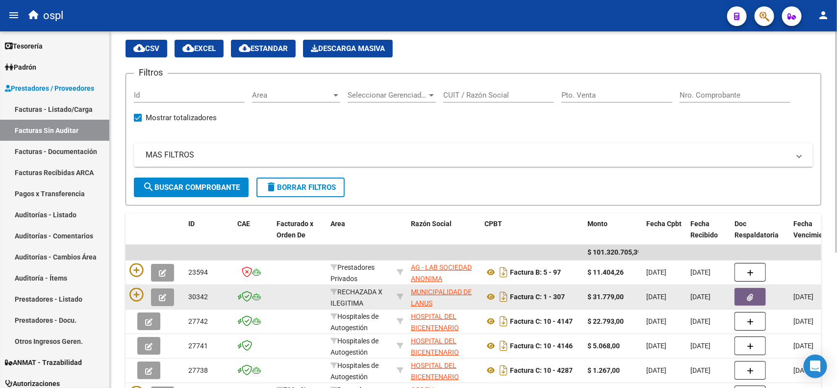
scroll to position [61, 0]
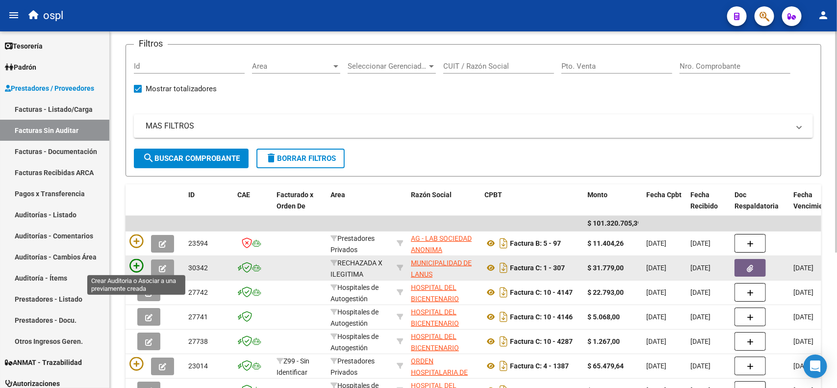
click at [133, 263] on icon at bounding box center [136, 266] width 14 height 14
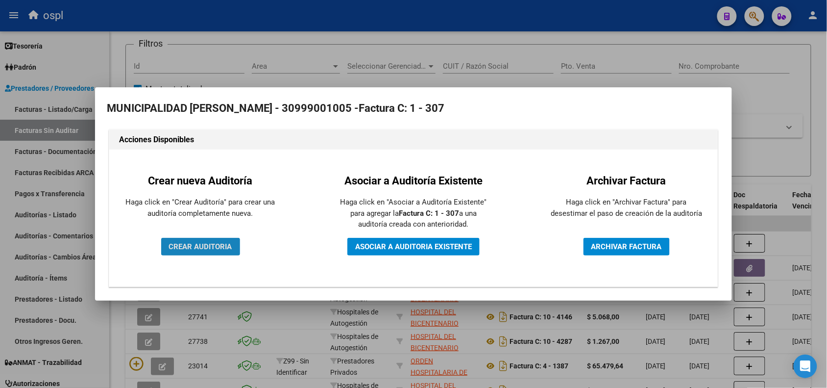
click at [202, 245] on span "CREAR AUDITORIA" at bounding box center [200, 246] width 63 height 9
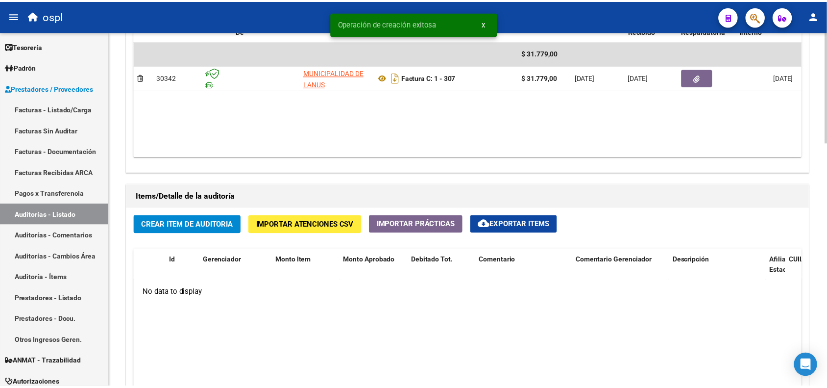
scroll to position [613, 0]
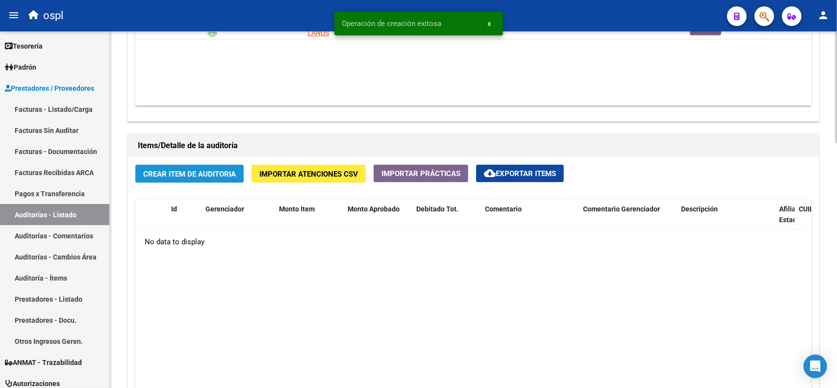
click at [185, 171] on span "Crear Item de Auditoria" at bounding box center [189, 174] width 93 height 9
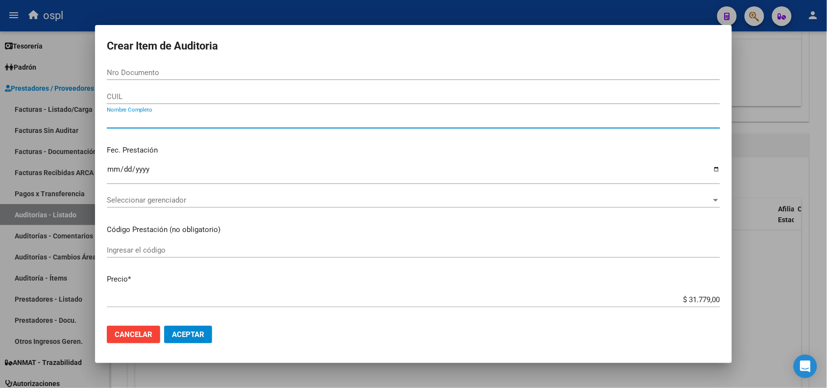
click at [155, 123] on input "Nombre Completo" at bounding box center [414, 120] width 614 height 9
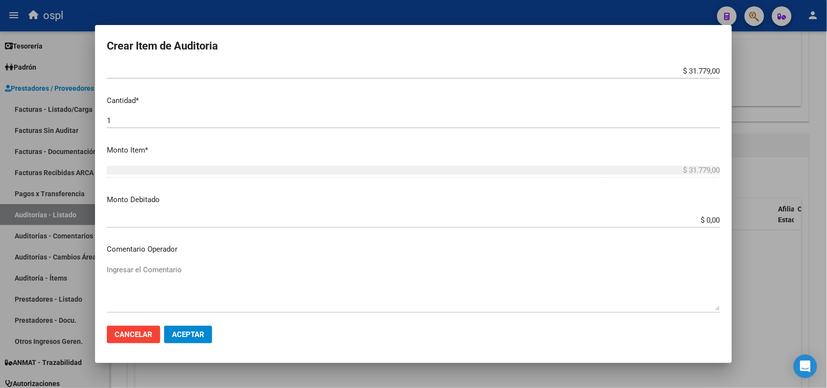
scroll to position [184, 0]
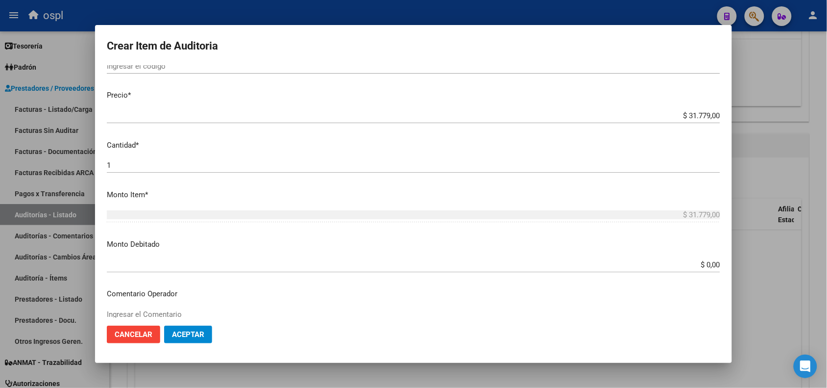
type input "VARIOS"
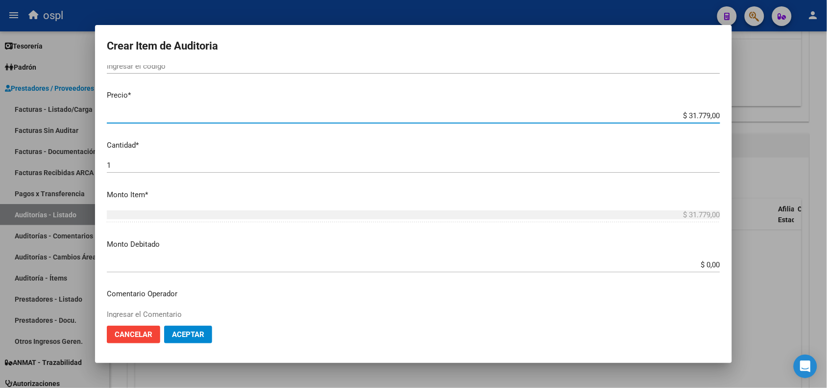
drag, startPoint x: 680, startPoint y: 114, endPoint x: 714, endPoint y: 114, distance: 33.8
click at [714, 114] on app-form-text-field "Precio * $ 31.779,00 Ingresar el precio" at bounding box center [418, 105] width 622 height 30
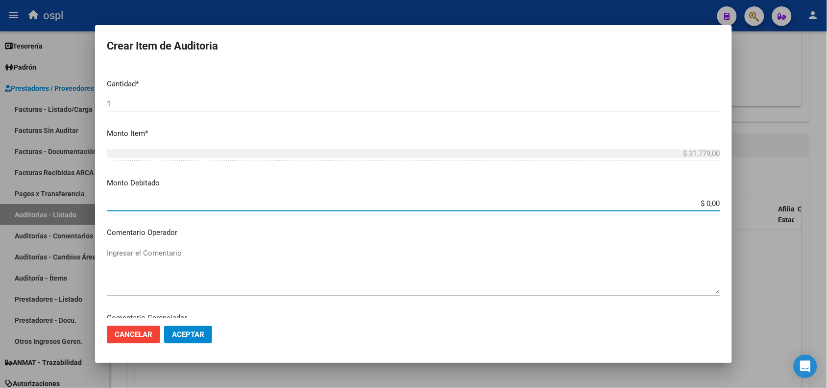
drag, startPoint x: 698, startPoint y: 204, endPoint x: 726, endPoint y: 199, distance: 28.9
click at [726, 199] on mat-dialog-content "Nro Documento CUIL VARIOS Nombre Completo Fec. Prestación Ingresar la fecha Sel…" at bounding box center [413, 191] width 637 height 252
paste input "31.779"
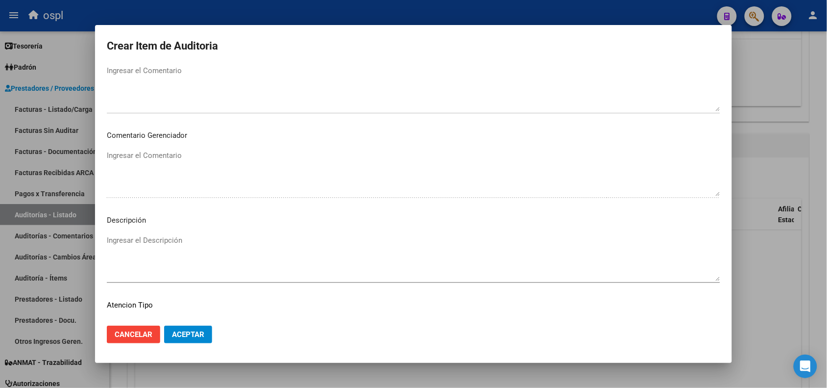
scroll to position [501, 0]
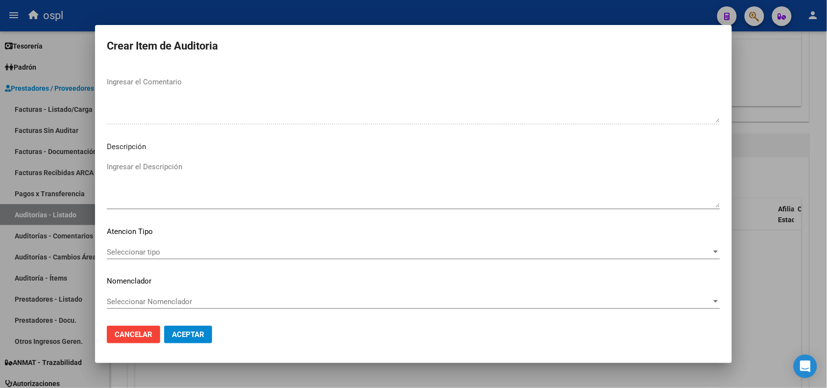
type input "$ 31.779,00"
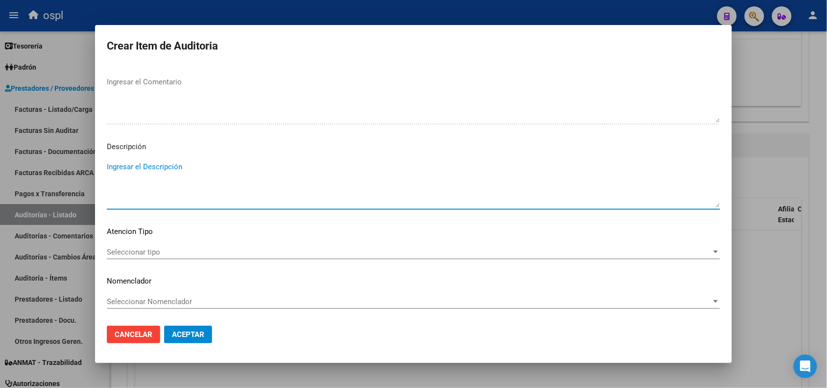
click at [499, 183] on textarea "Ingresar el Descripción" at bounding box center [414, 184] width 614 height 46
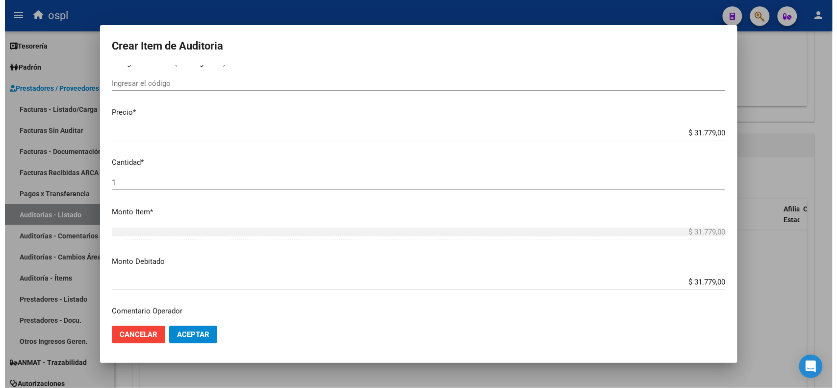
scroll to position [317, 0]
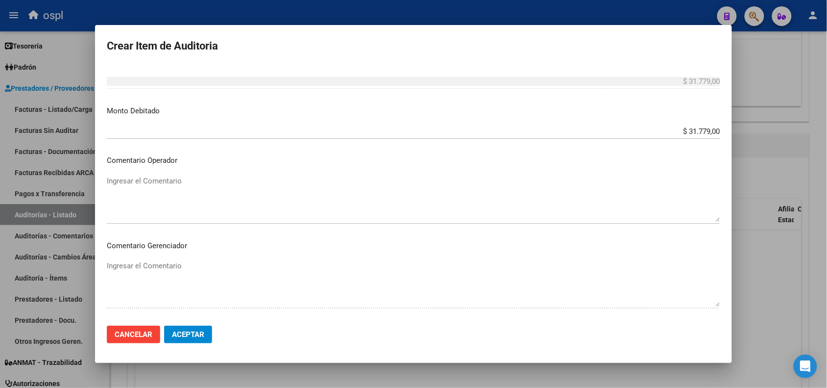
type textarea "FALTA DNI QUE ACREDITE LA ATENCIÓN MÉDICA"
click at [186, 330] on span "Aceptar" at bounding box center [188, 334] width 32 height 9
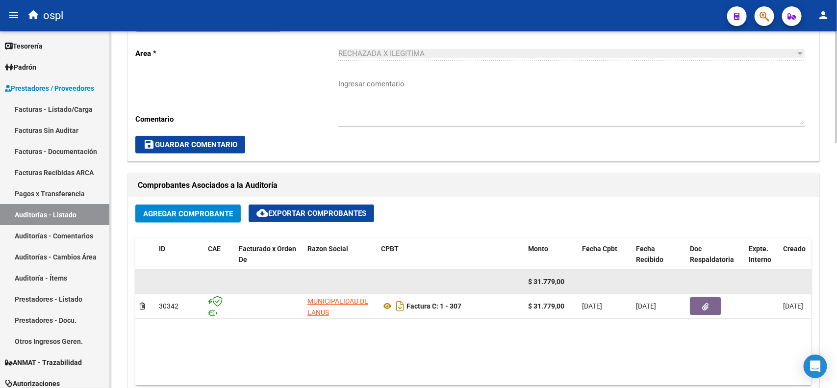
scroll to position [351, 0]
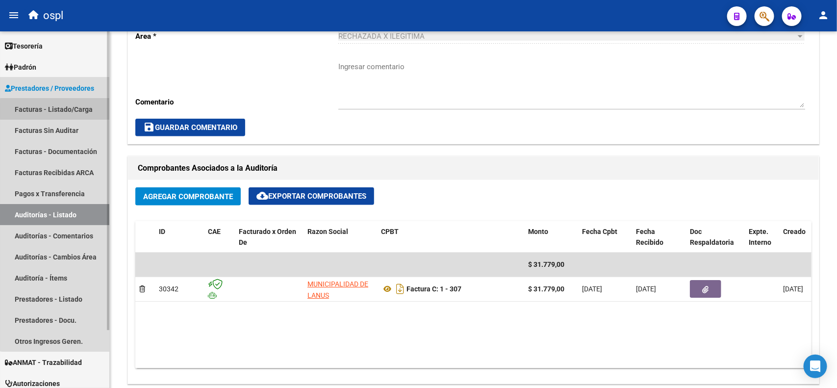
click at [69, 110] on link "Facturas - Listado/Carga" at bounding box center [54, 109] width 109 height 21
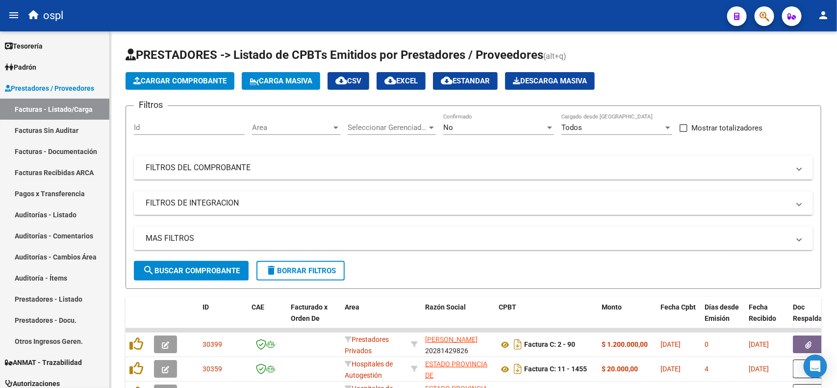
click at [523, 119] on div "No Confirmado" at bounding box center [498, 124] width 111 height 21
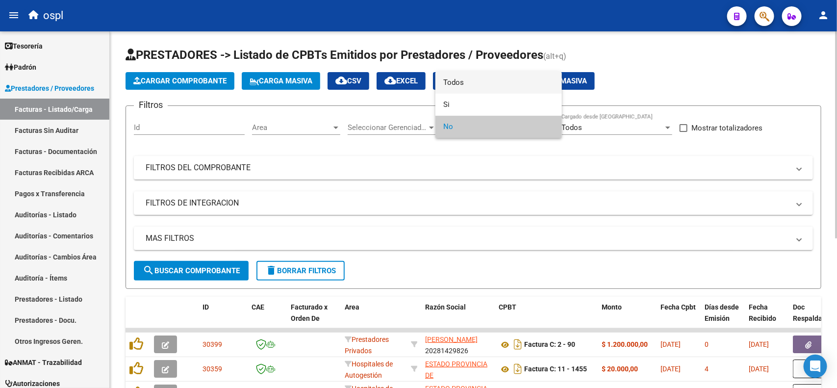
click at [486, 80] on span "Todos" at bounding box center [498, 83] width 111 height 22
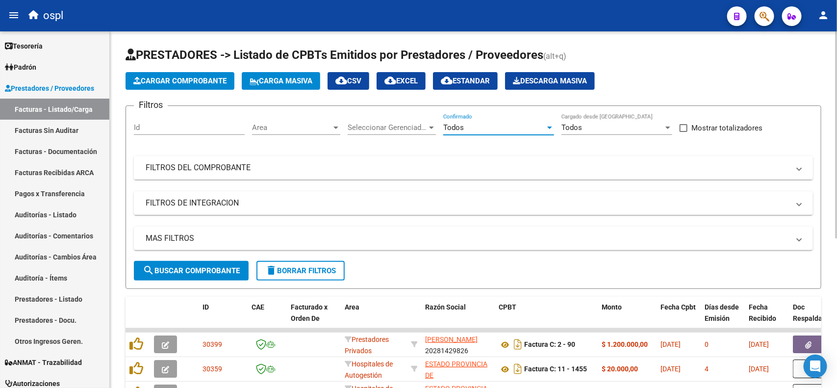
click at [530, 168] on mat-panel-title "FILTROS DEL COMPROBANTE" at bounding box center [468, 167] width 644 height 11
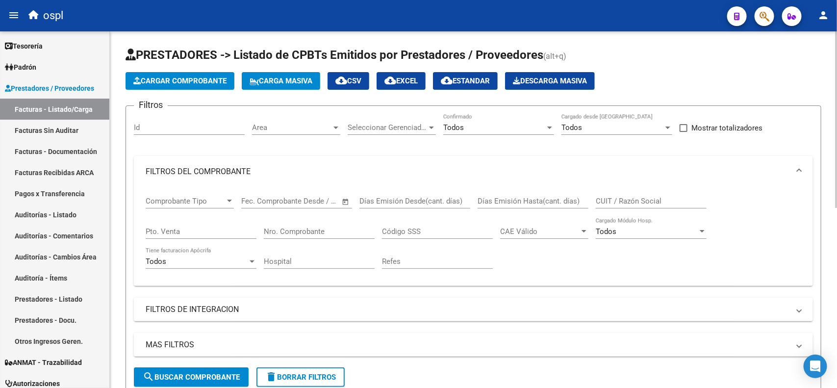
click at [304, 228] on input "Nro. Comprobante" at bounding box center [319, 231] width 111 height 9
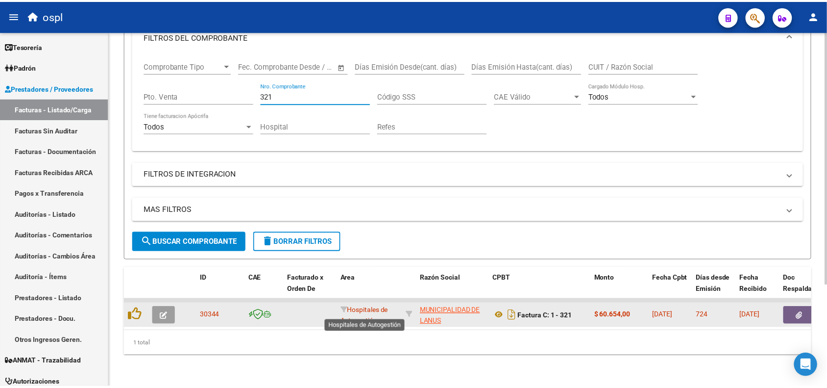
scroll to position [143, 0]
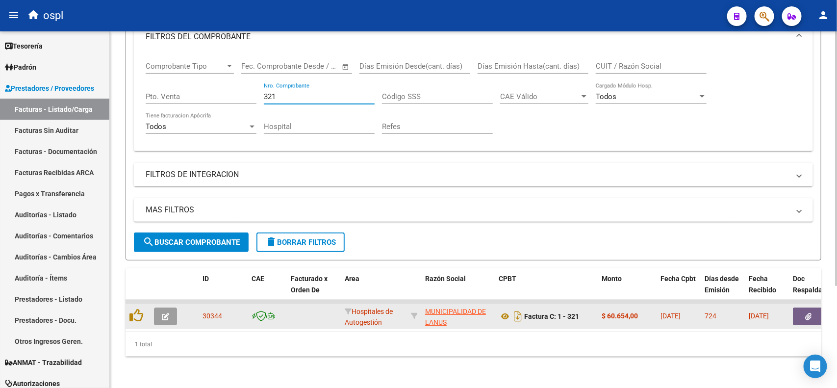
type input "321"
click at [166, 313] on icon "button" at bounding box center [165, 316] width 7 height 7
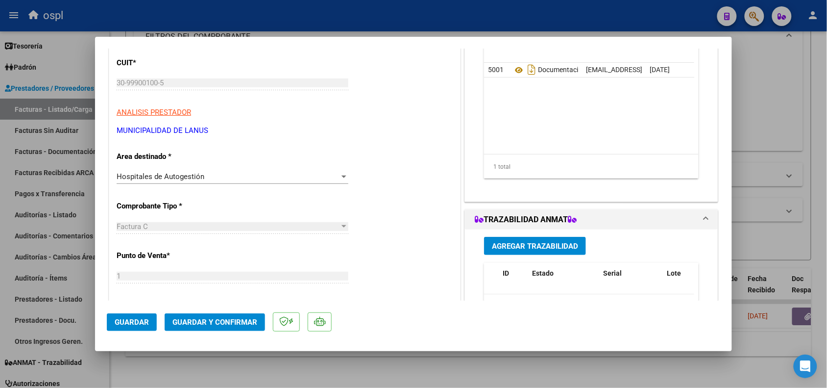
scroll to position [123, 0]
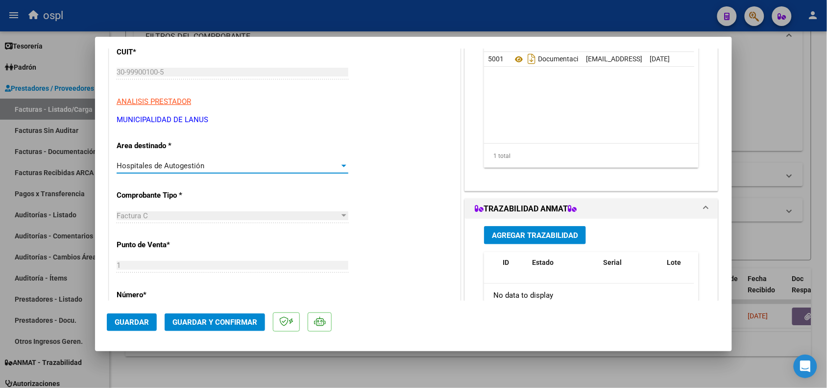
click at [192, 165] on span "Hospitales de Autogestión" at bounding box center [161, 165] width 88 height 9
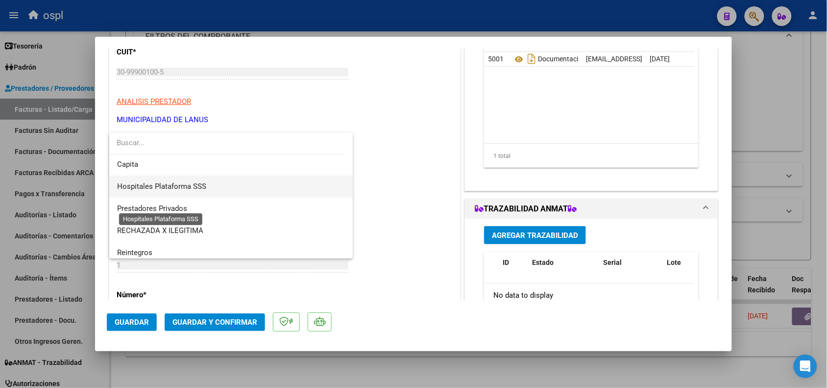
scroll to position [95, 0]
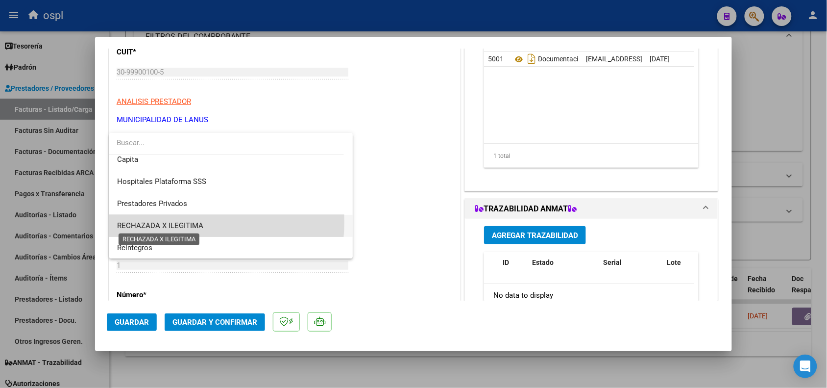
click at [184, 222] on span "RECHAZADA X ILEGITIMA" at bounding box center [160, 225] width 86 height 9
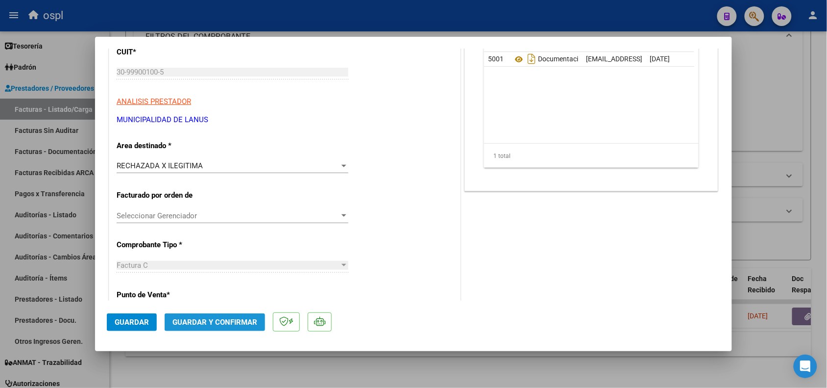
click at [221, 323] on span "Guardar y Confirmar" at bounding box center [215, 322] width 85 height 9
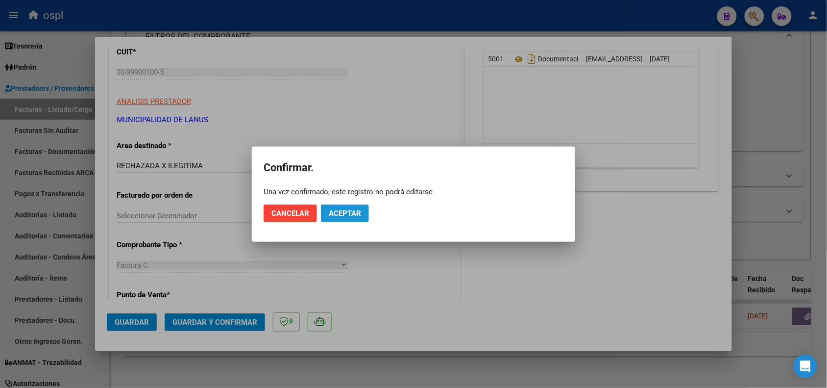
click at [341, 209] on span "Aceptar" at bounding box center [345, 213] width 32 height 9
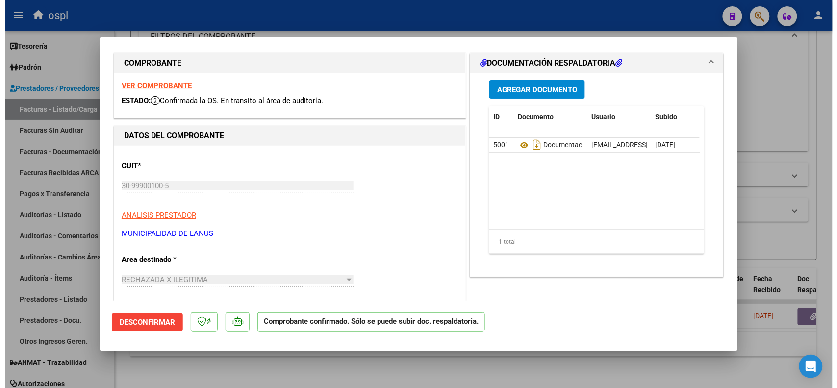
scroll to position [0, 0]
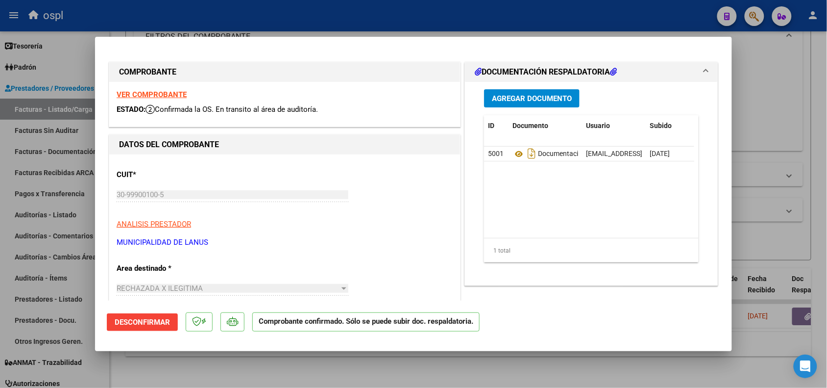
click at [540, 96] on span "Agregar Documento" at bounding box center [532, 98] width 80 height 9
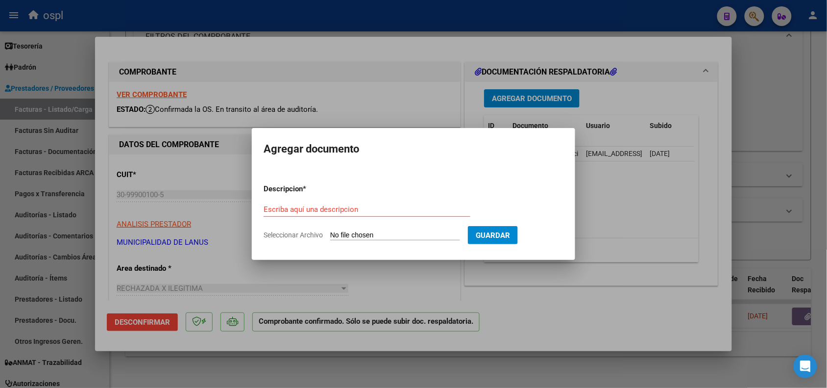
click at [427, 235] on input "Seleccionar Archivo" at bounding box center [395, 235] width 130 height 9
type input "C:\fakepath\RECHAZO 321-[PERSON_NAME].pdf"
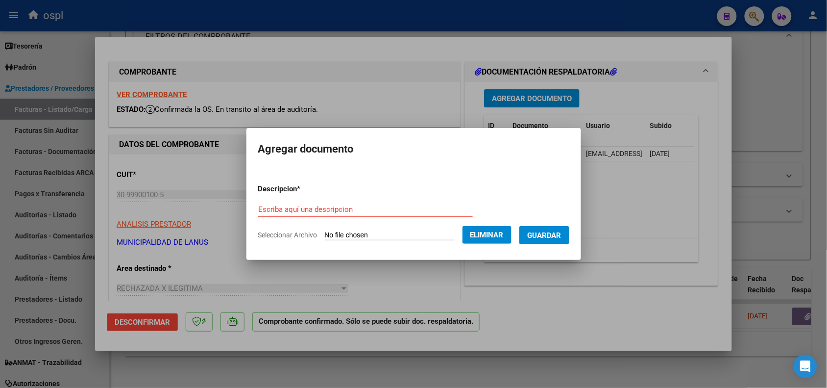
click at [338, 198] on form "Descripcion * Escriba aquí una descripcion Seleccionar Archivo Eliminar Guardar" at bounding box center [413, 212] width 311 height 72
click at [338, 207] on input "Escriba aquí una descripcion" at bounding box center [365, 209] width 215 height 9
type input "RECHAZO"
click at [544, 232] on span "Guardar" at bounding box center [544, 235] width 34 height 9
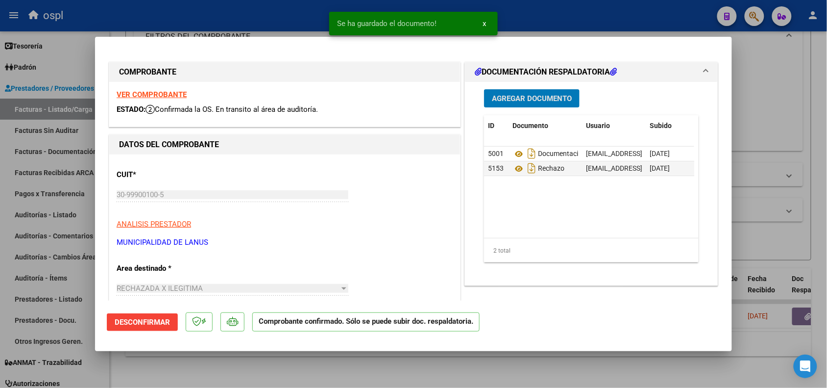
click at [276, 13] on div at bounding box center [413, 194] width 827 height 388
type input "$ 0,00"
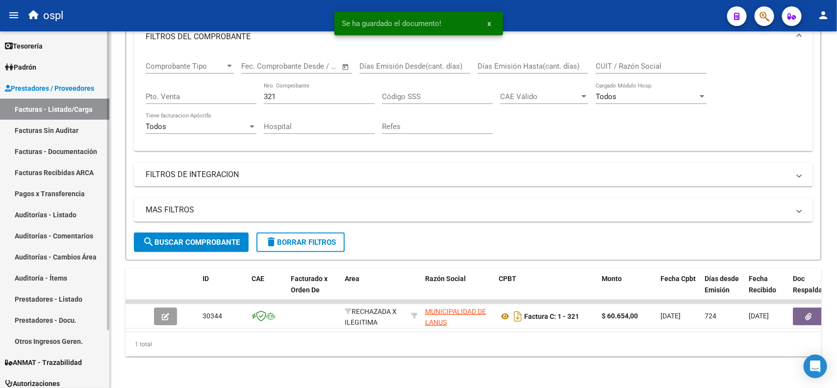
click at [60, 132] on link "Facturas Sin Auditar" at bounding box center [54, 130] width 109 height 21
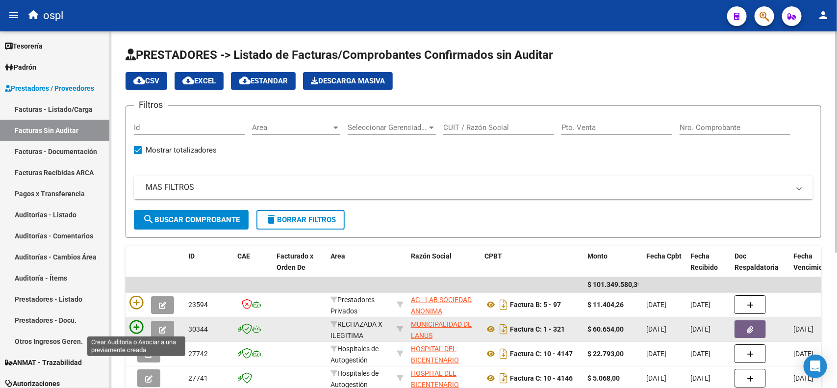
click at [138, 326] on icon at bounding box center [136, 327] width 14 height 14
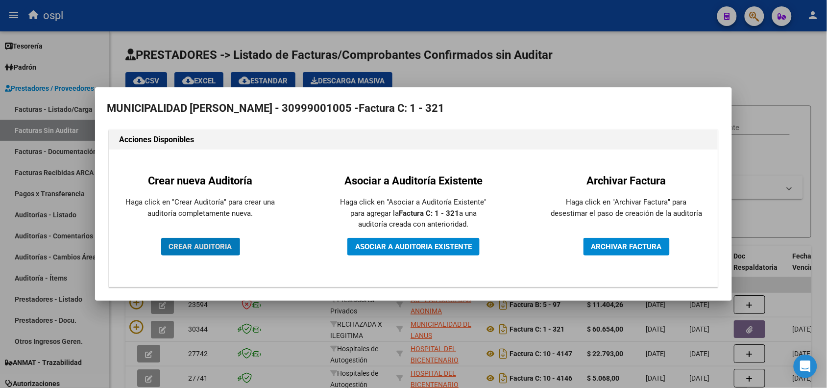
click at [190, 246] on span "CREAR AUDITORIA" at bounding box center [200, 246] width 63 height 9
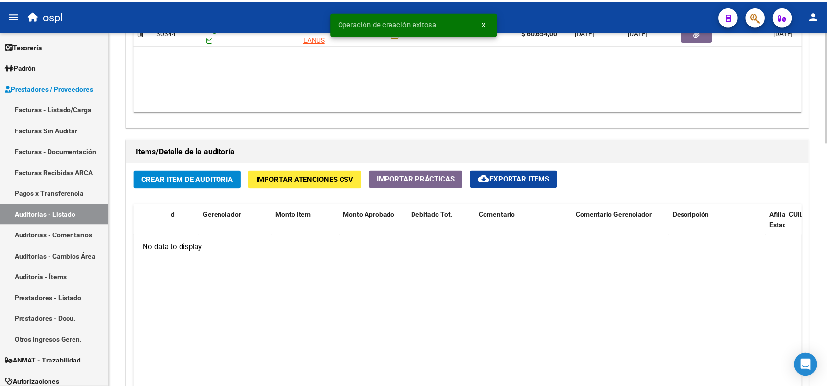
scroll to position [613, 0]
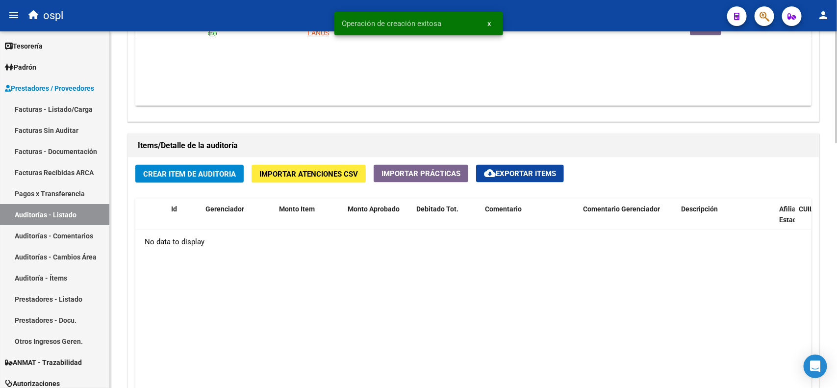
click at [190, 176] on span "Crear Item de Auditoria" at bounding box center [189, 174] width 93 height 9
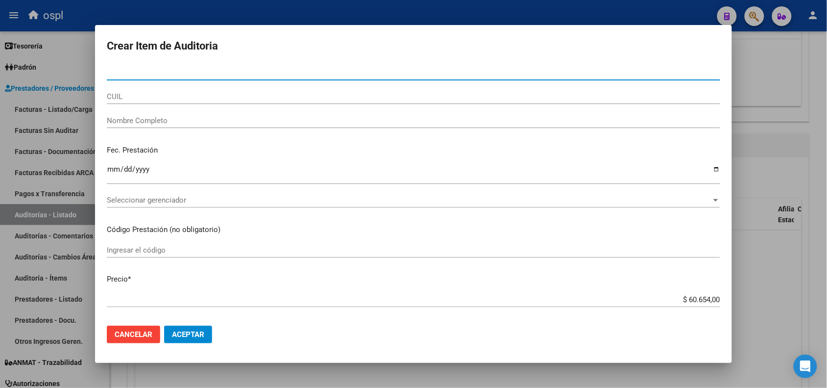
click at [175, 118] on input "Nombre Completo" at bounding box center [414, 120] width 614 height 9
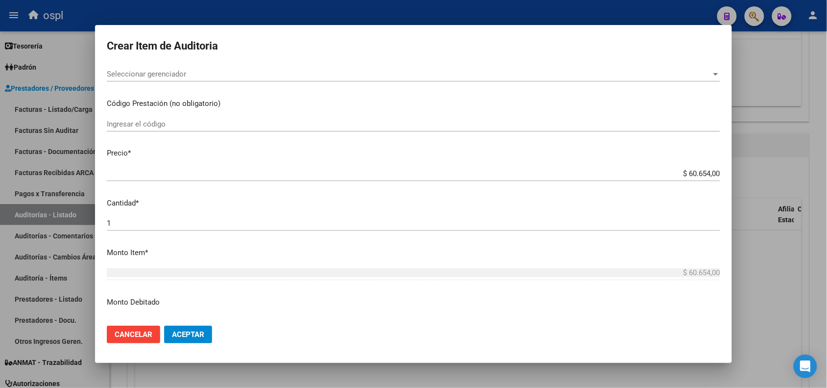
scroll to position [123, 0]
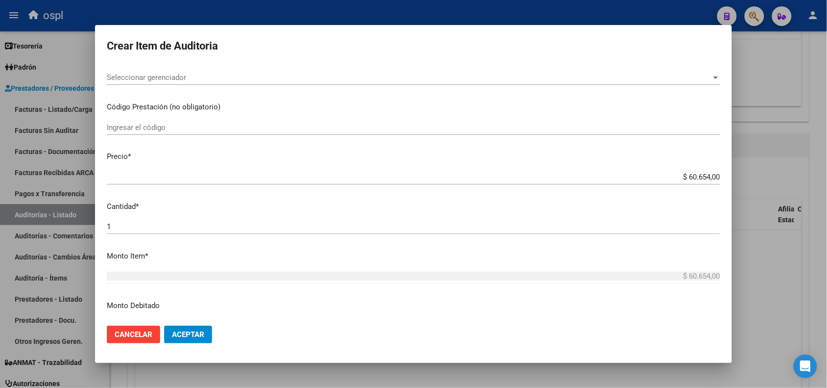
type input "VARIOS"
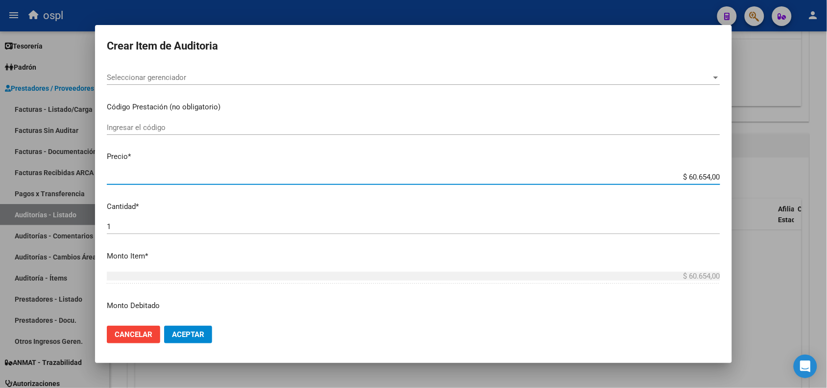
drag, startPoint x: 680, startPoint y: 174, endPoint x: 717, endPoint y: 174, distance: 37.3
click at [717, 174] on app-form-text-field "Precio * $ 60.654,00 Ingresar el precio" at bounding box center [418, 166] width 622 height 30
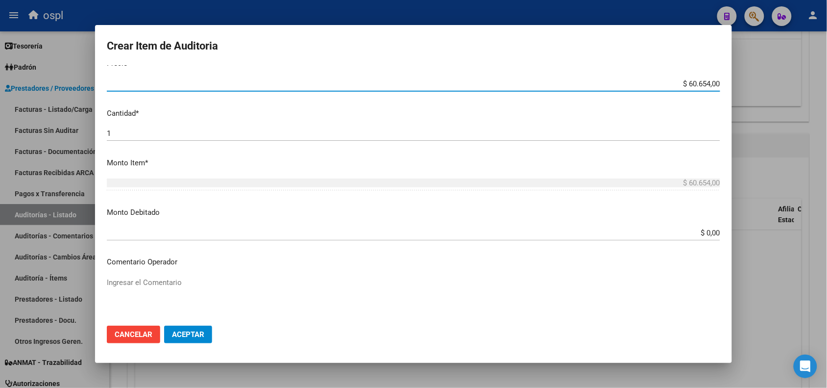
scroll to position [245, 0]
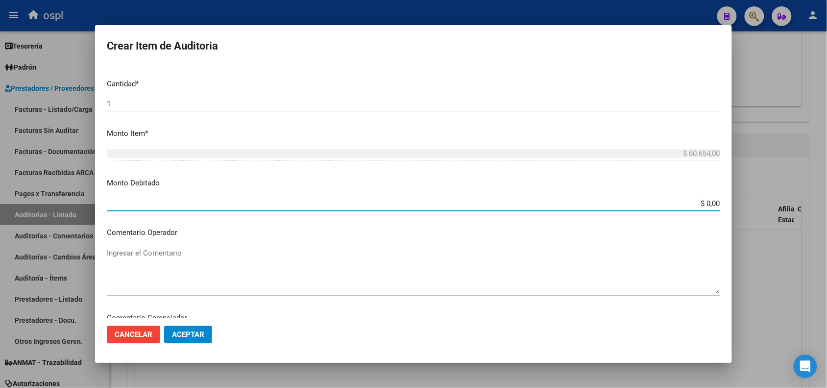
drag, startPoint x: 685, startPoint y: 202, endPoint x: 718, endPoint y: 202, distance: 33.3
click at [718, 202] on app-form-text-field "Monto Debitado $ 0,00 Ingresar el monto" at bounding box center [418, 192] width 622 height 30
paste input "60.654"
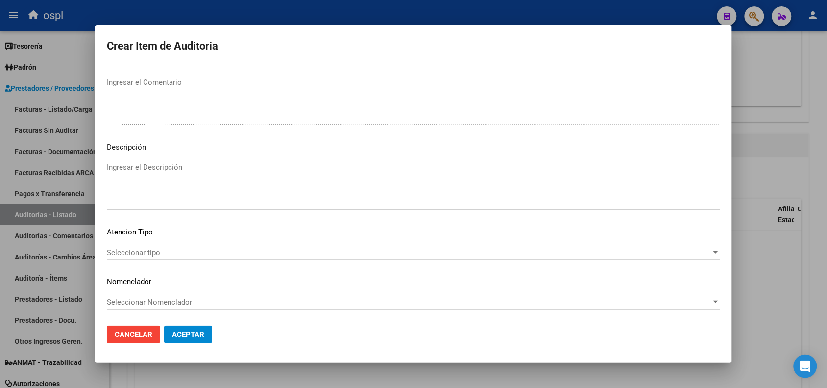
scroll to position [501, 0]
type input "$ 60.654,00"
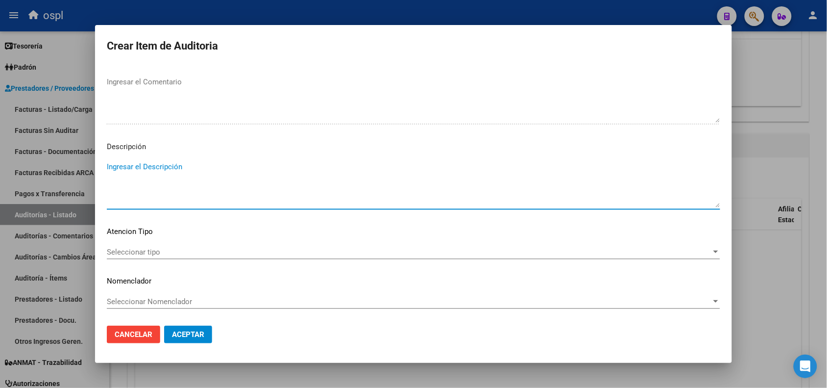
click at [149, 170] on textarea "Ingresar el Descripción" at bounding box center [414, 184] width 614 height 46
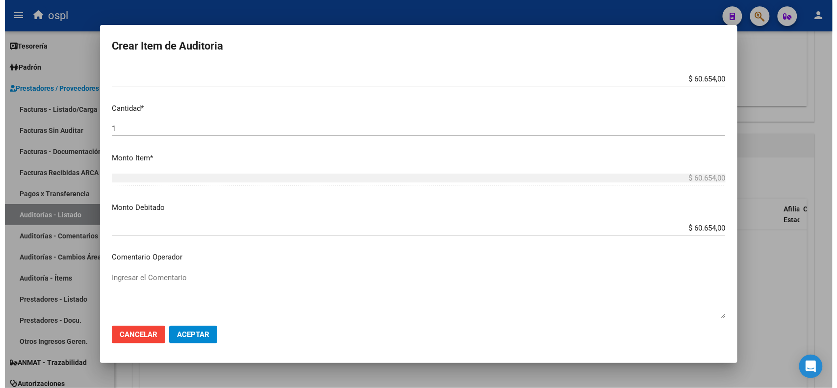
scroll to position [440, 0]
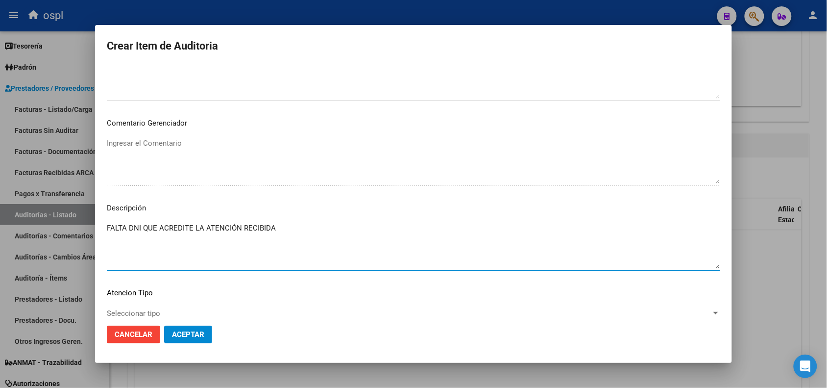
type textarea "FALTA DNI QUE ACREDITE LA ATENCIÓN RECIBIDA"
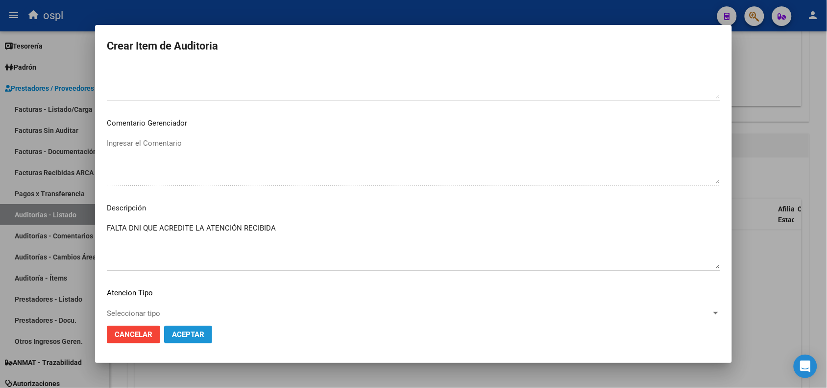
click at [203, 330] on span "Aceptar" at bounding box center [188, 334] width 32 height 9
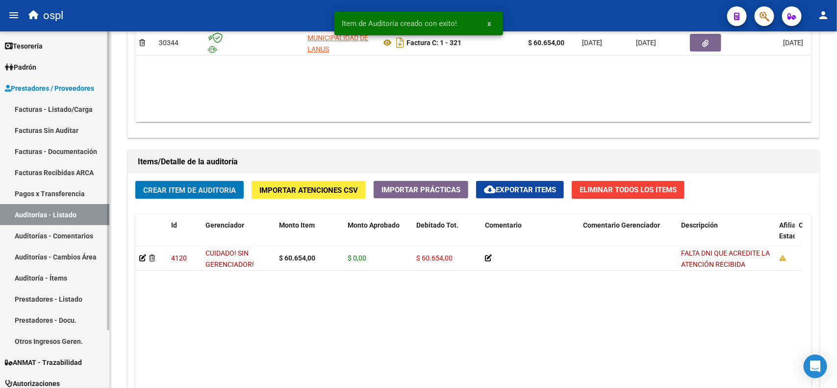
scroll to position [596, 0]
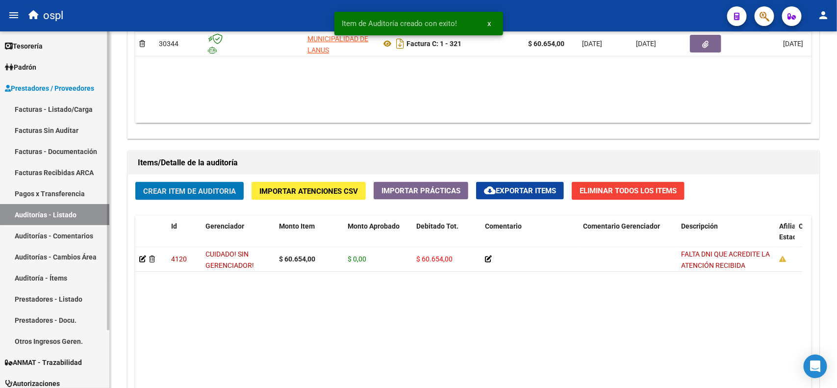
drag, startPoint x: 60, startPoint y: 218, endPoint x: 79, endPoint y: 197, distance: 28.5
click at [60, 218] on link "Auditorías - Listado" at bounding box center [54, 214] width 109 height 21
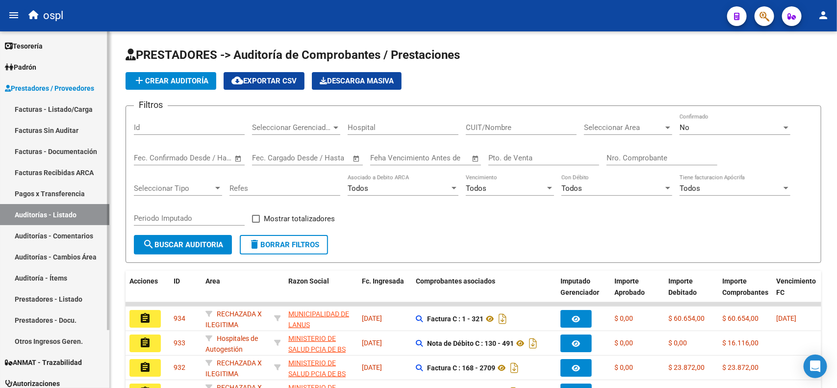
click at [64, 111] on link "Facturas - Listado/Carga" at bounding box center [54, 109] width 109 height 21
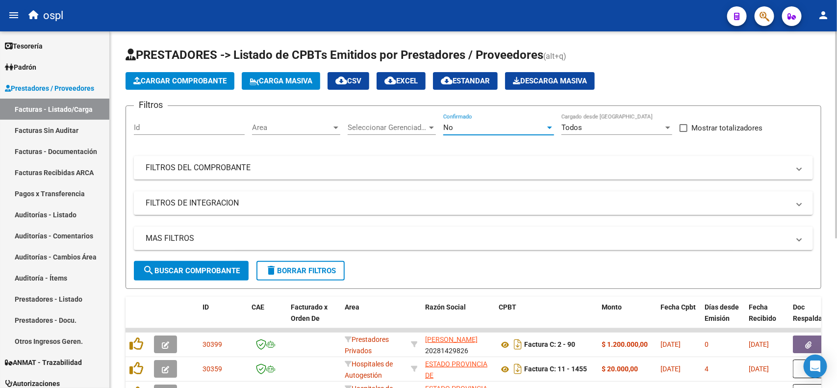
click at [469, 123] on div "No" at bounding box center [494, 127] width 102 height 9
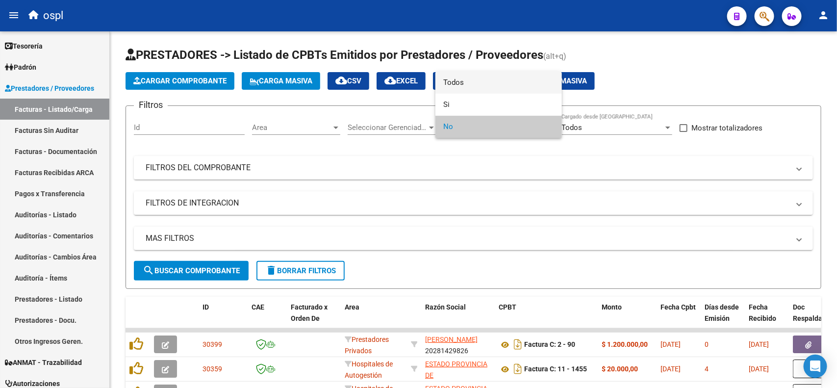
click at [466, 85] on span "Todos" at bounding box center [498, 83] width 111 height 22
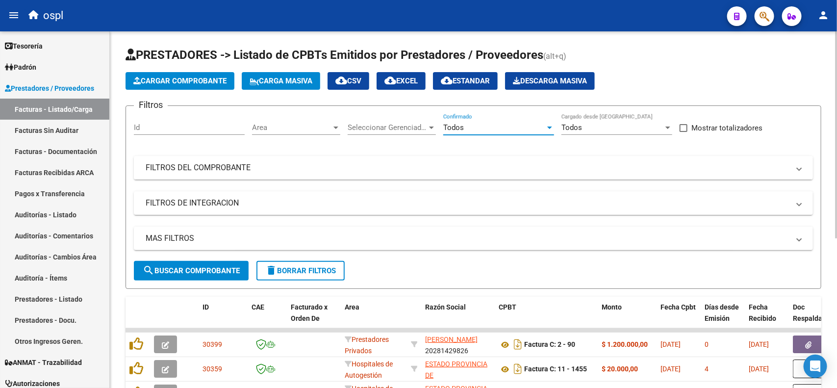
click at [219, 165] on mat-panel-title "FILTROS DEL COMPROBANTE" at bounding box center [468, 167] width 644 height 11
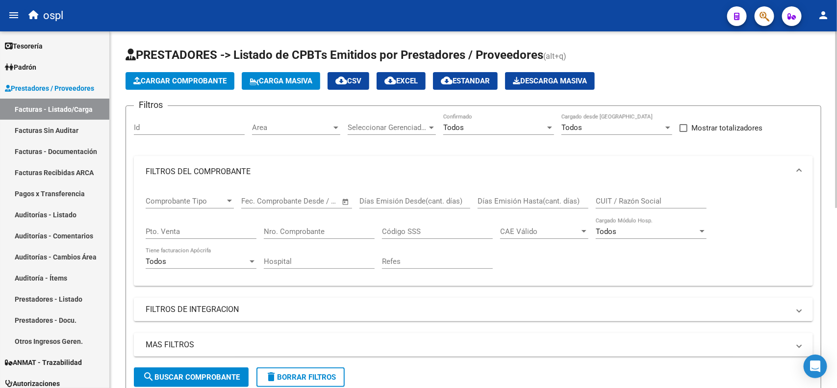
click at [328, 227] on input "Nro. Comprobante" at bounding box center [319, 231] width 111 height 9
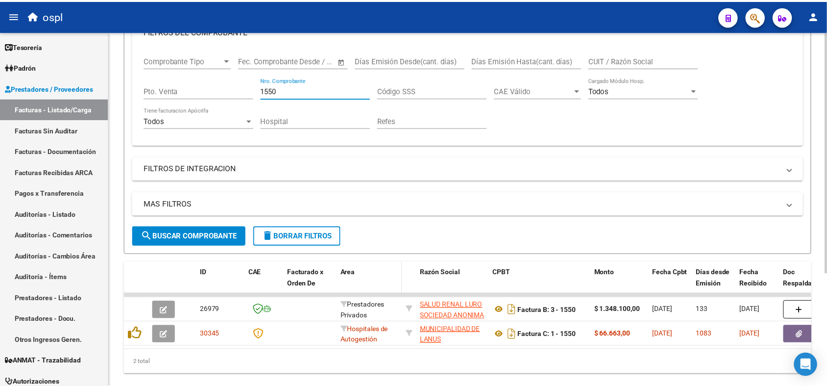
scroll to position [167, 0]
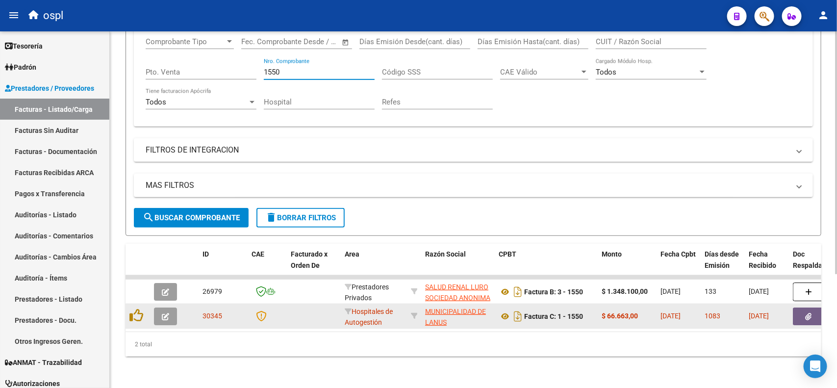
type input "1550"
click at [804, 307] on button "button" at bounding box center [808, 316] width 31 height 18
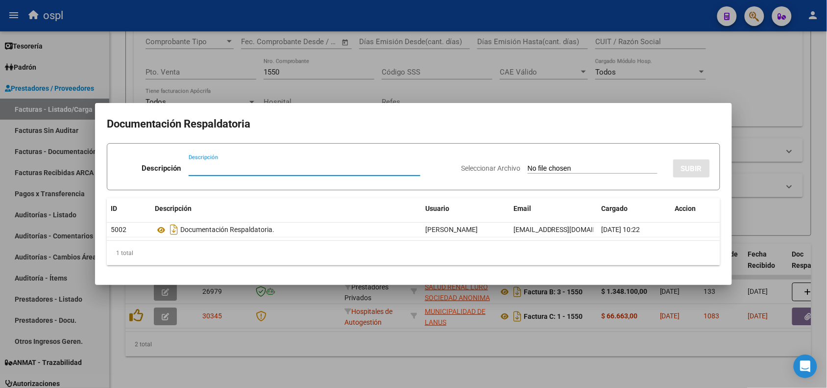
click at [557, 167] on input "Seleccionar Archivo" at bounding box center [593, 168] width 130 height 9
type input "C:\fakepath\RECHAZO 1550-[PERSON_NAME].pdf"
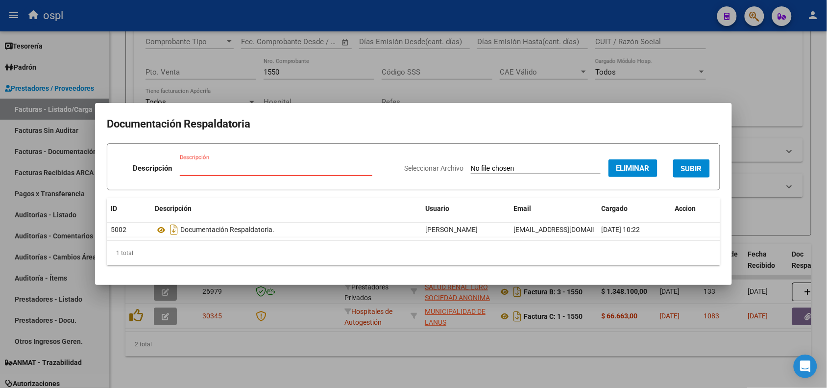
click at [250, 166] on input "Descripción" at bounding box center [276, 168] width 193 height 9
type input "RECHAZO"
click at [702, 167] on span "SUBIR" at bounding box center [691, 168] width 21 height 9
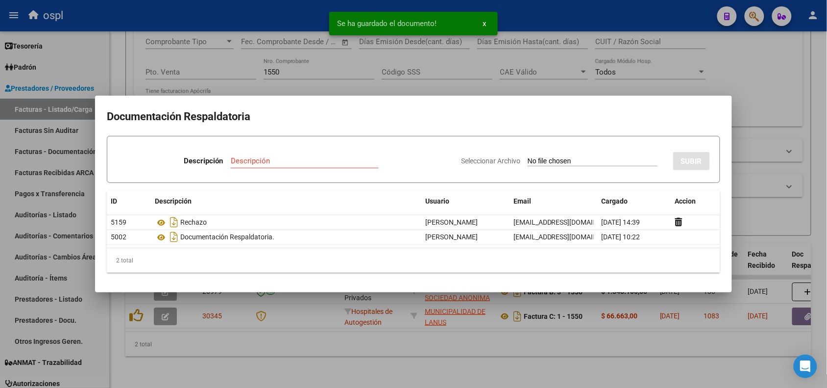
click at [231, 25] on div at bounding box center [413, 194] width 827 height 388
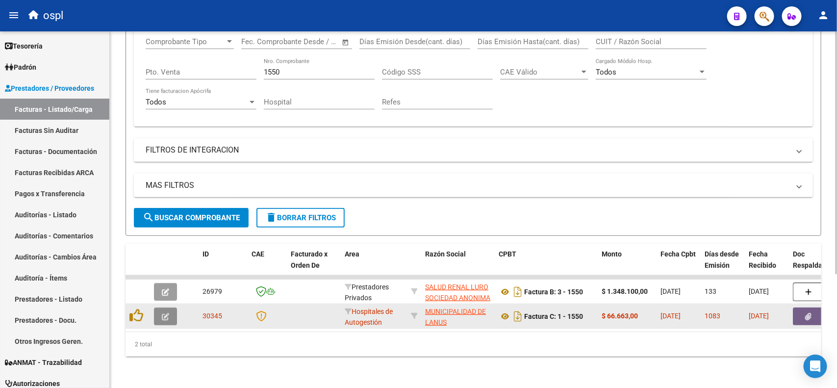
click at [166, 313] on icon "button" at bounding box center [165, 316] width 7 height 7
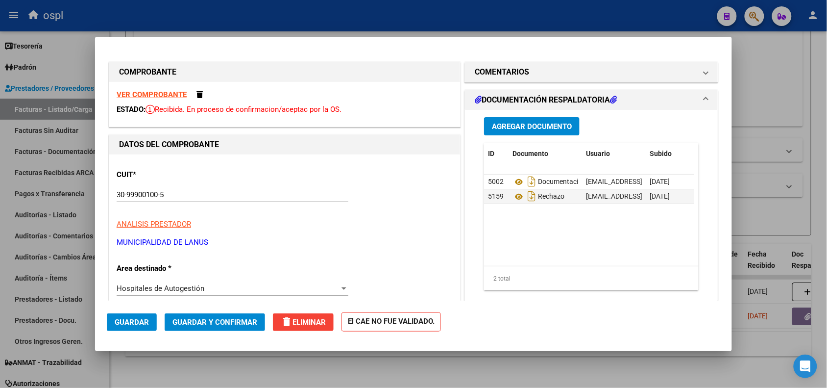
scroll to position [61, 0]
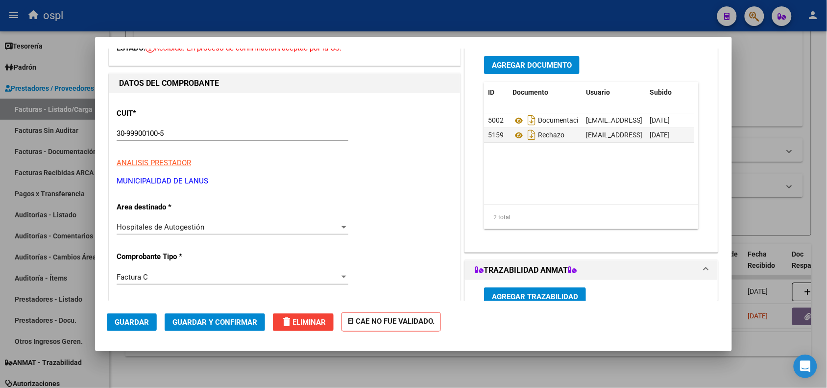
click at [208, 228] on div "Hospitales de Autogestión" at bounding box center [228, 227] width 223 height 9
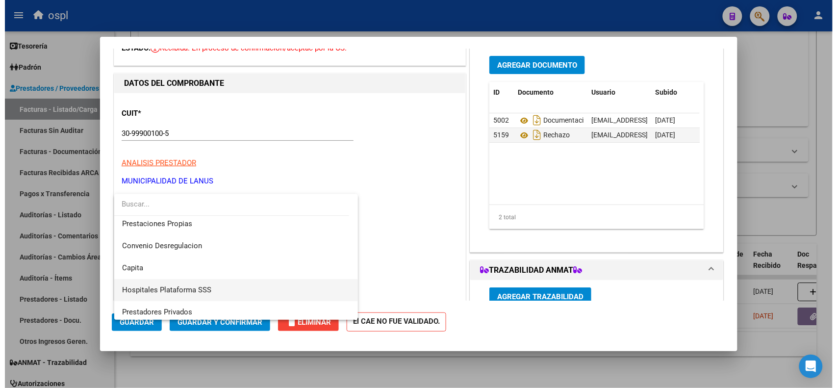
scroll to position [95, 0]
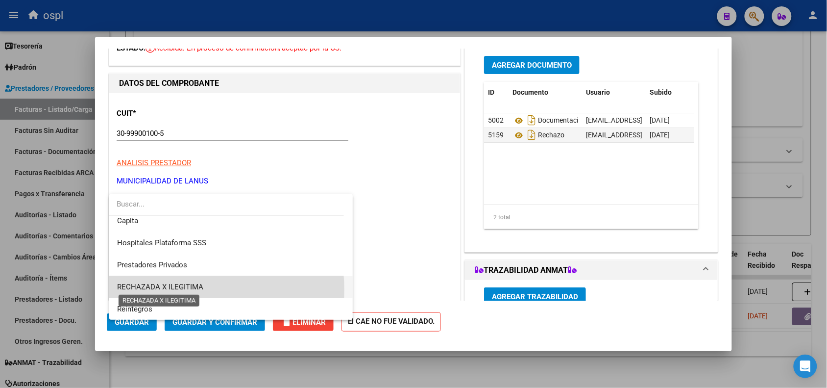
click at [179, 289] on span "RECHAZADA X ILEGITIMA" at bounding box center [160, 286] width 86 height 9
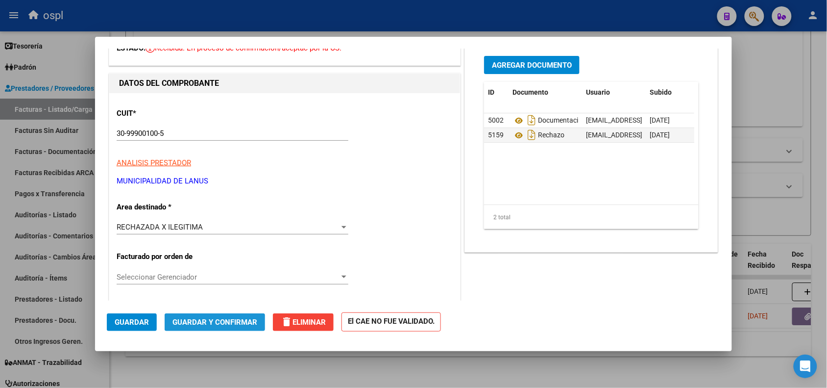
click at [187, 324] on span "Guardar y Confirmar" at bounding box center [215, 322] width 85 height 9
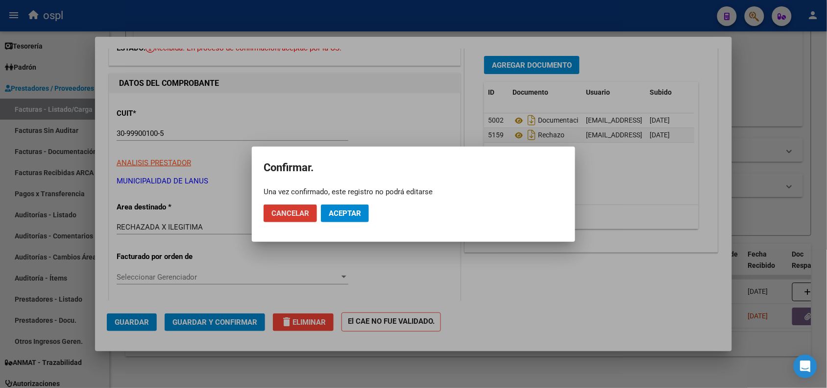
click at [351, 216] on span "Aceptar" at bounding box center [345, 213] width 32 height 9
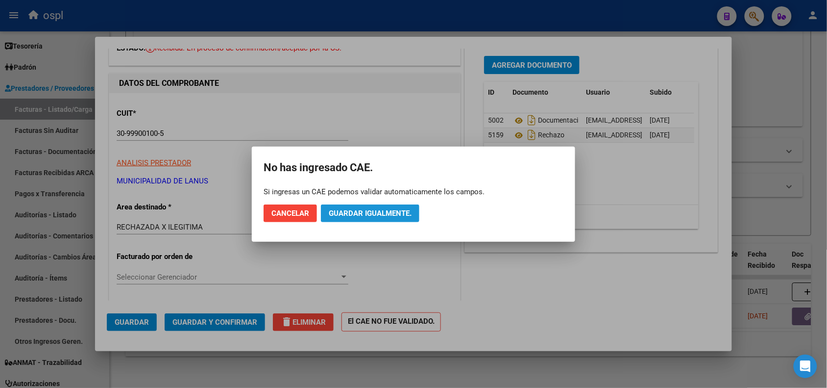
click at [364, 210] on span "Guardar igualmente." at bounding box center [370, 213] width 83 height 9
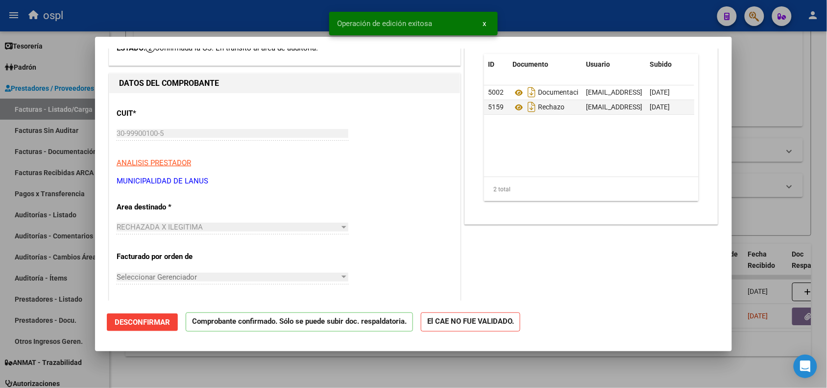
click at [150, 19] on div at bounding box center [413, 194] width 827 height 388
type input "$ 0,00"
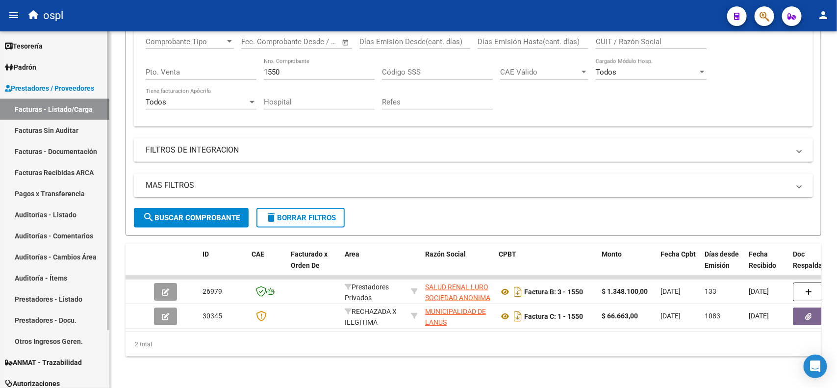
click at [64, 128] on link "Facturas Sin Auditar" at bounding box center [54, 130] width 109 height 21
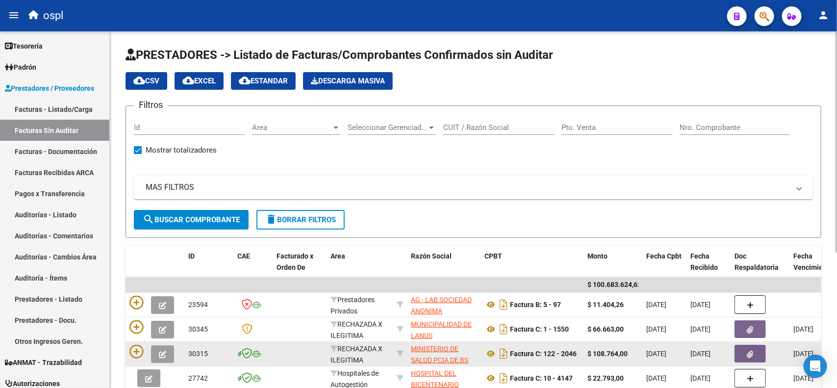
scroll to position [61, 0]
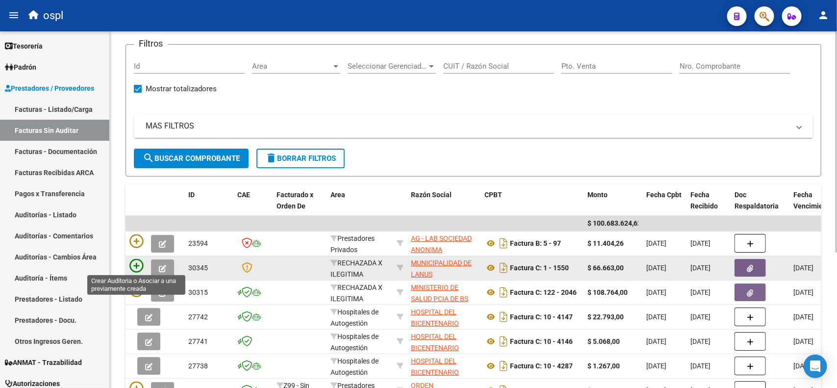
click at [139, 262] on icon at bounding box center [136, 266] width 14 height 14
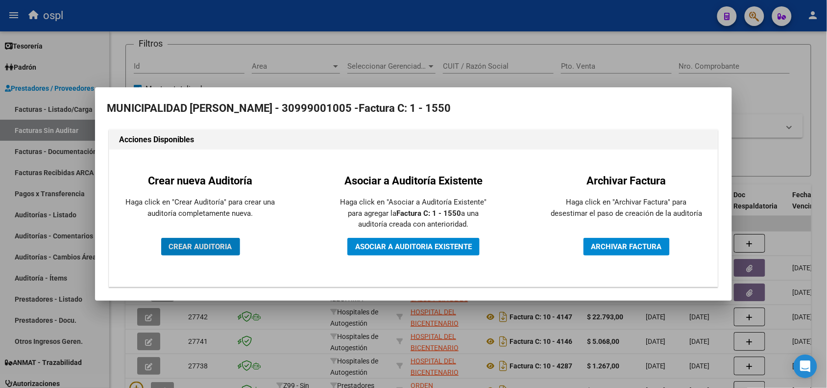
click at [172, 244] on span "CREAR AUDITORIA" at bounding box center [200, 246] width 63 height 9
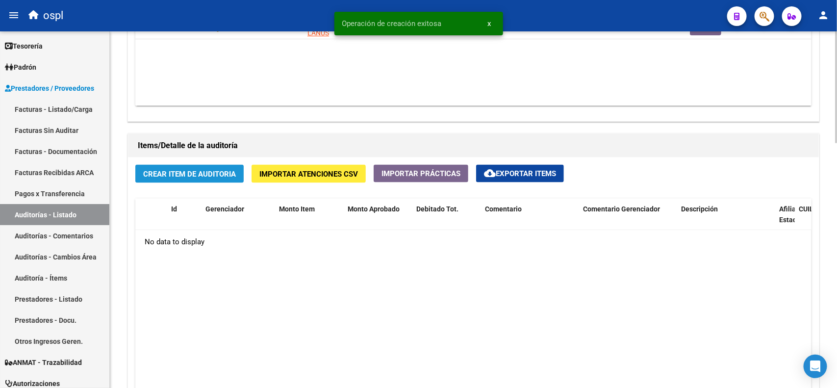
click at [192, 179] on button "Crear Item de Auditoria" at bounding box center [189, 174] width 108 height 18
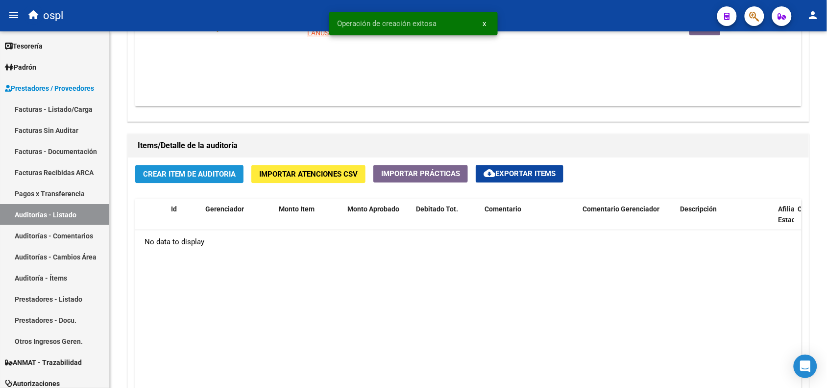
scroll to position [552, 0]
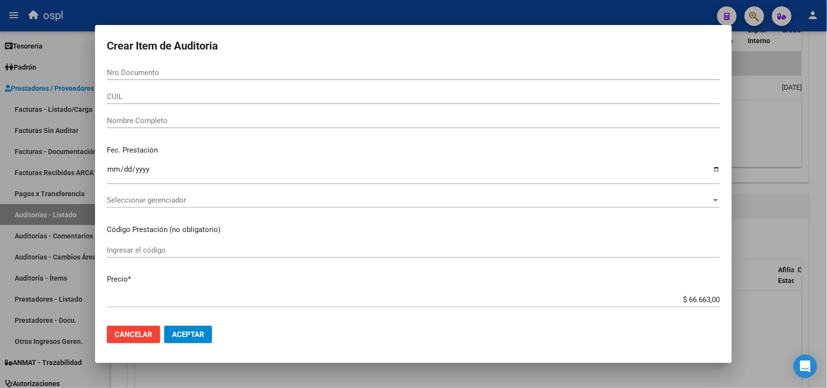
click at [184, 125] on div "Nombre Completo" at bounding box center [414, 120] width 614 height 15
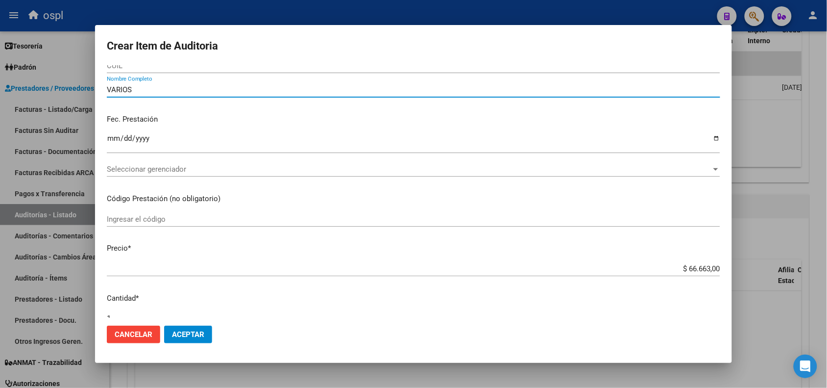
scroll to position [61, 0]
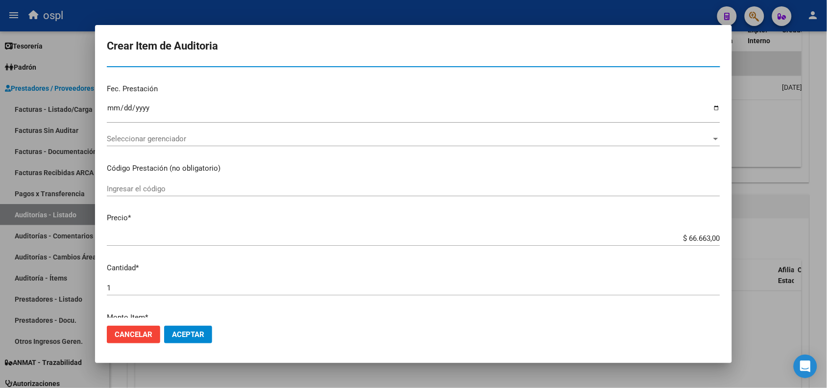
type input "VARIOS"
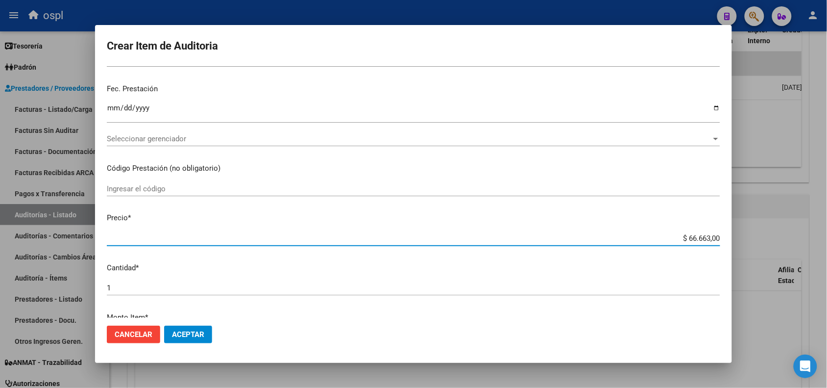
drag, startPoint x: 678, startPoint y: 239, endPoint x: 729, endPoint y: 239, distance: 51.0
click at [729, 239] on mat-dialog-content "Nro Documento CUIL VARIOS Nombre Completo Fec. Prestación Ingresar la fecha Sel…" at bounding box center [413, 191] width 637 height 252
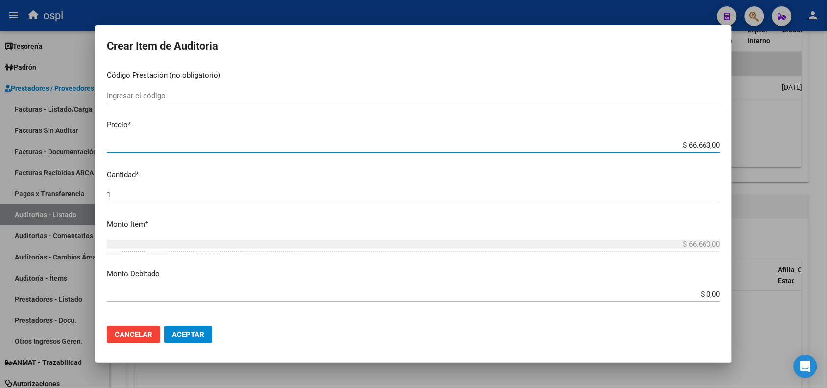
scroll to position [184, 0]
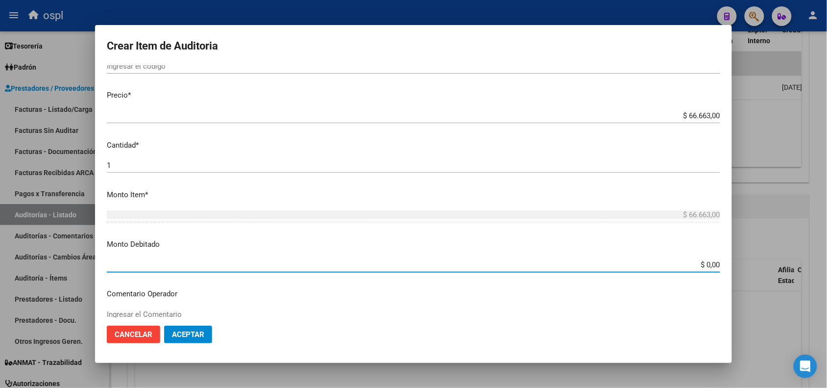
drag, startPoint x: 682, startPoint y: 261, endPoint x: 723, endPoint y: 255, distance: 41.1
click at [723, 255] on mat-dialog-content "Nro Documento CUIL VARIOS Nombre Completo Fec. Prestación Ingresar la fecha Sel…" at bounding box center [413, 191] width 637 height 252
paste input "66.663"
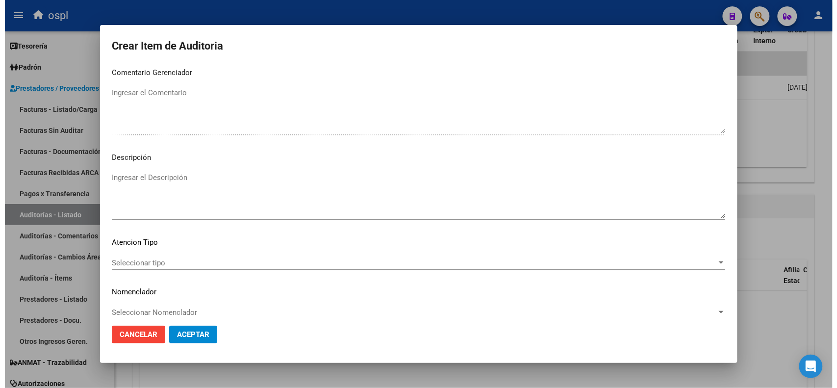
scroll to position [501, 0]
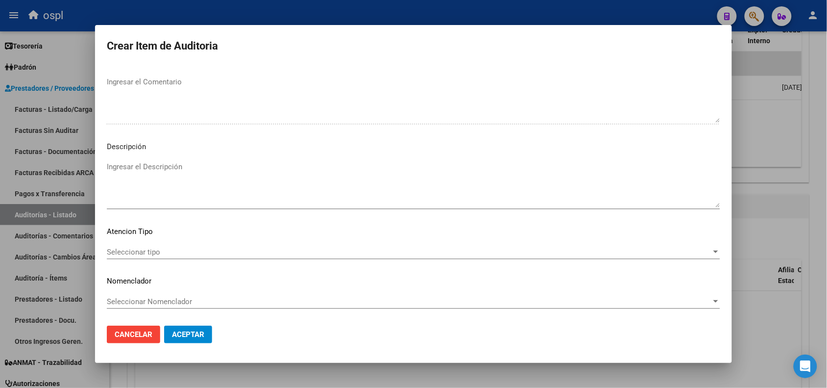
type input "$ 66.663,00"
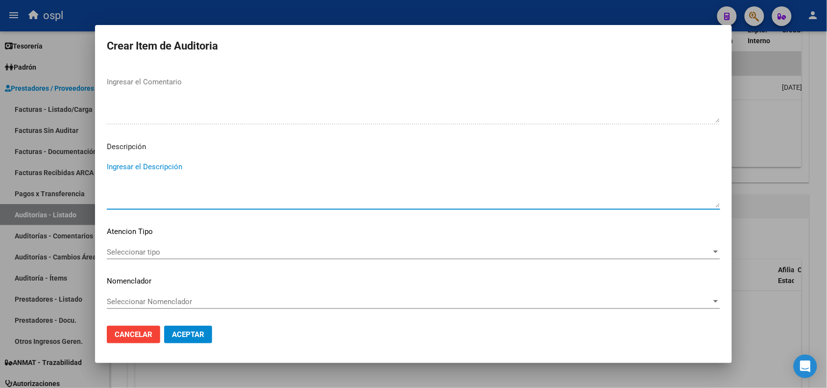
click at [175, 175] on textarea "Ingresar el Descripción" at bounding box center [414, 184] width 614 height 46
type textarea "FALTA EL DNI QUE ACREDITE LA ATENCIÓN MÉDICA"
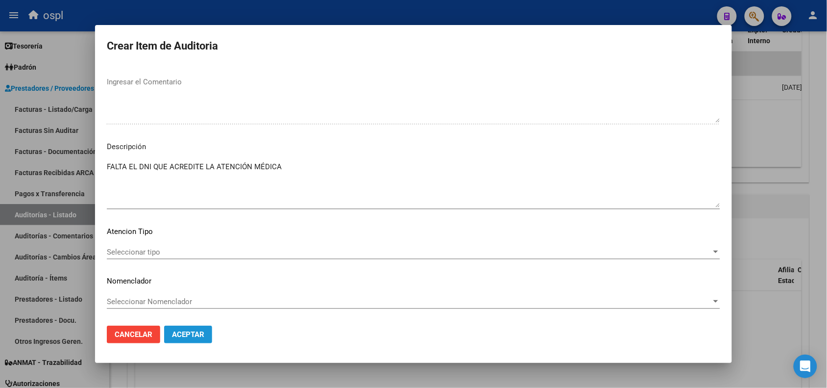
click at [194, 339] on button "Aceptar" at bounding box center [188, 335] width 48 height 18
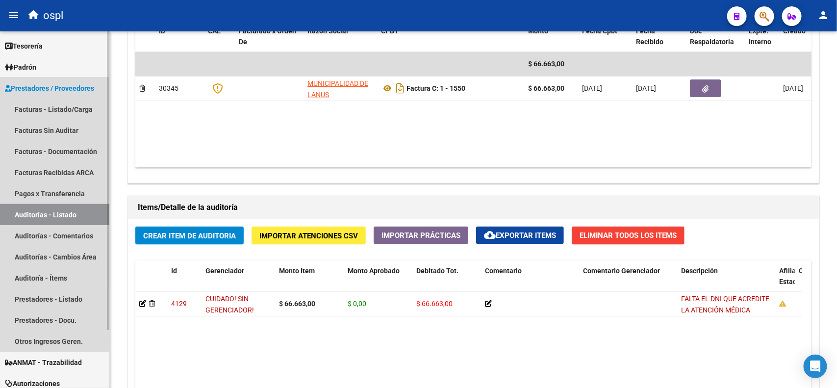
click at [70, 211] on link "Auditorías - Listado" at bounding box center [54, 214] width 109 height 21
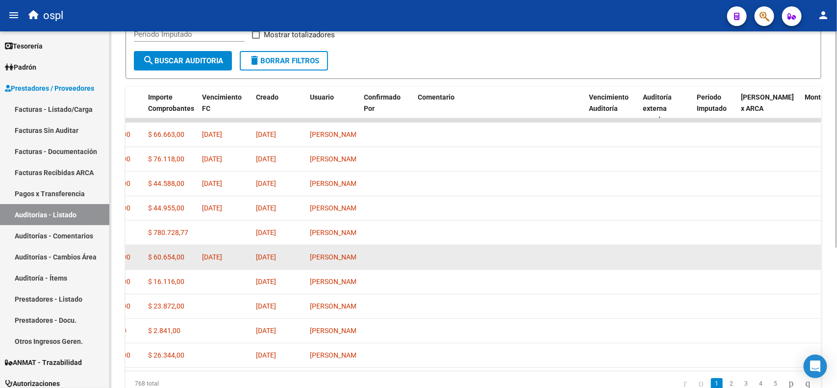
scroll to position [123, 0]
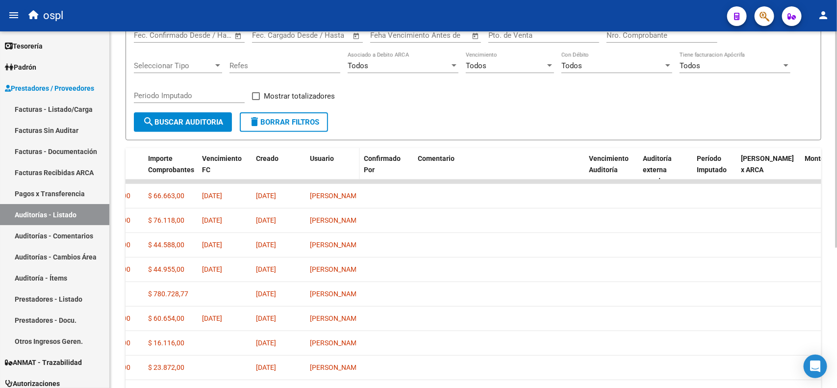
click at [325, 158] on span "Usuario" at bounding box center [322, 158] width 24 height 8
click at [325, 157] on span "Usuario" at bounding box center [322, 158] width 24 height 8
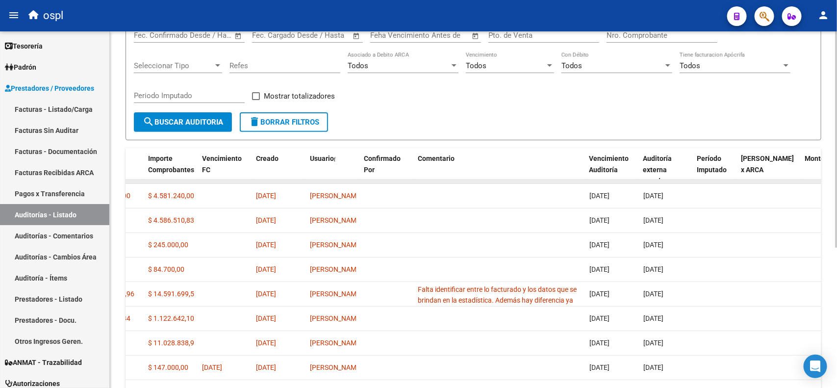
drag, startPoint x: 368, startPoint y: 180, endPoint x: 326, endPoint y: 178, distance: 41.7
click at [319, 179] on div at bounding box center [237, 181] width 1372 height 4
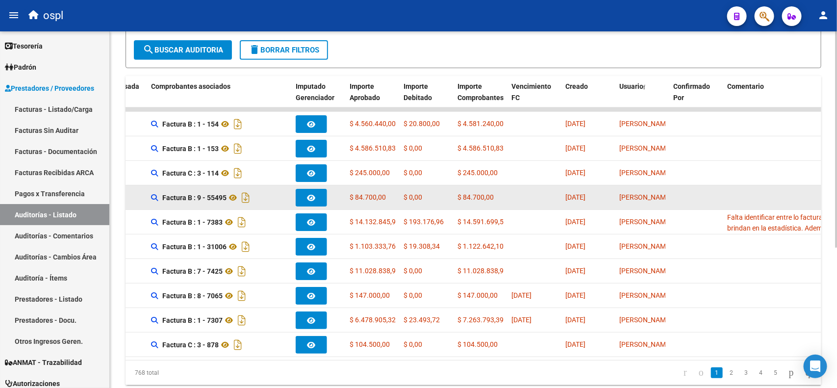
scroll to position [170, 0]
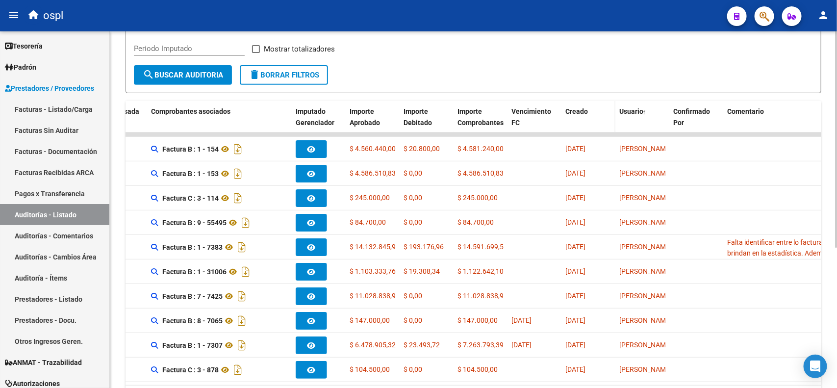
click at [575, 110] on span "Creado" at bounding box center [576, 111] width 23 height 8
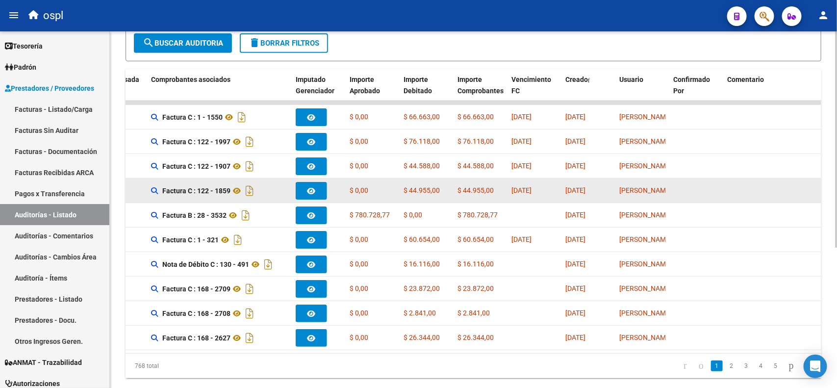
scroll to position [231, 0]
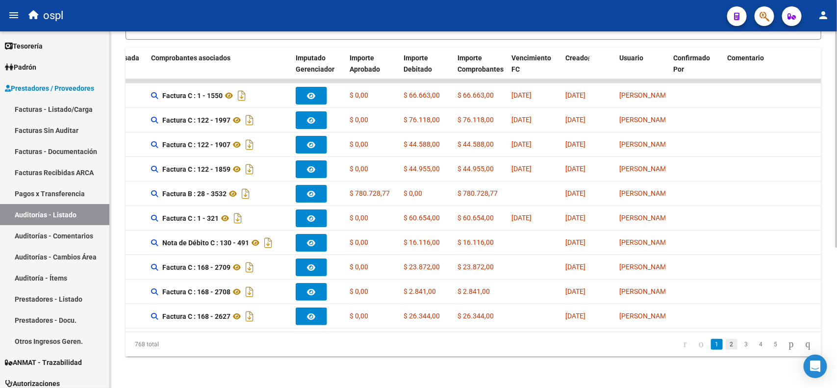
click at [726, 346] on link "2" at bounding box center [732, 344] width 12 height 11
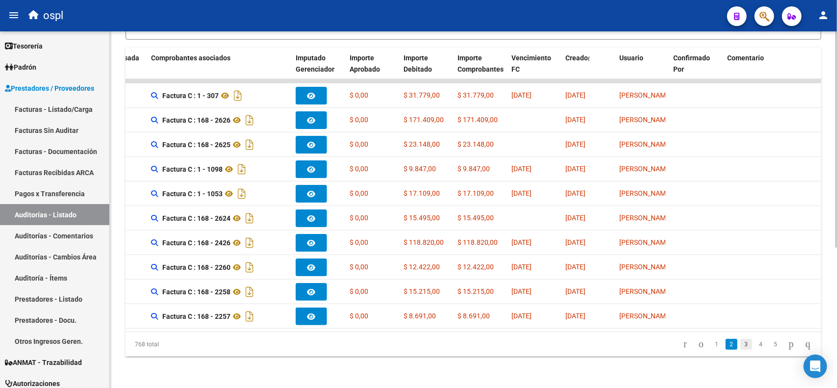
click at [740, 346] on link "3" at bounding box center [746, 344] width 12 height 11
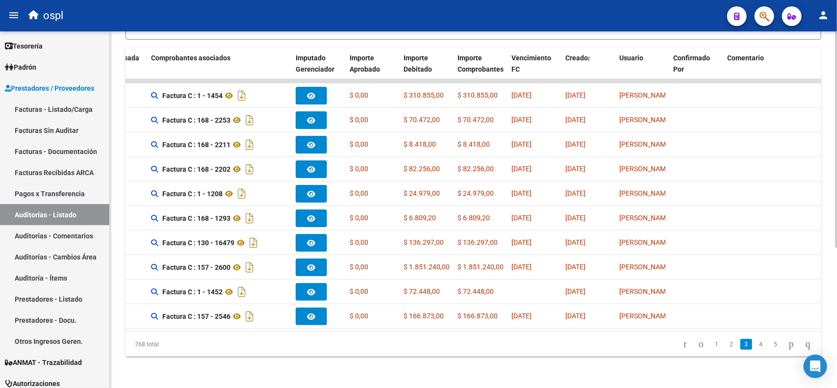
scroll to position [13, 0]
click at [755, 342] on link "4" at bounding box center [761, 344] width 12 height 11
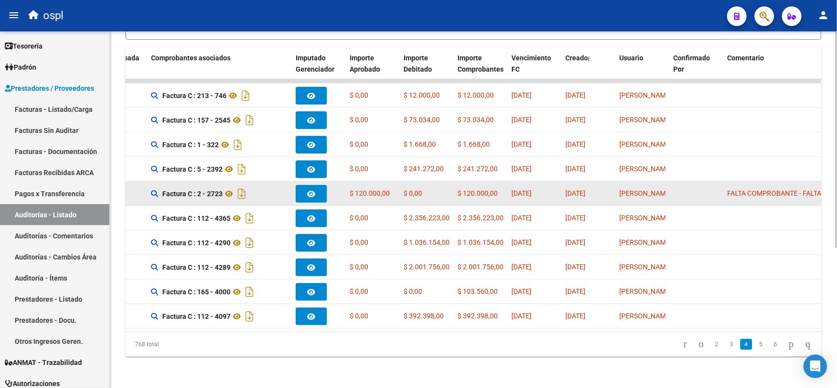
scroll to position [24, 0]
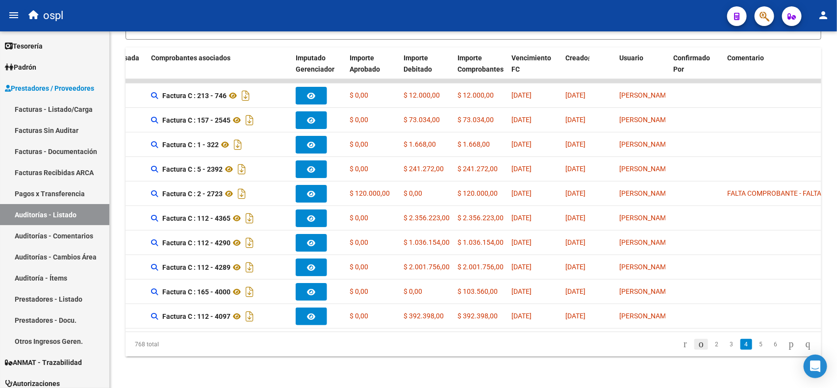
click at [697, 341] on icon "go to previous page" at bounding box center [701, 344] width 8 height 12
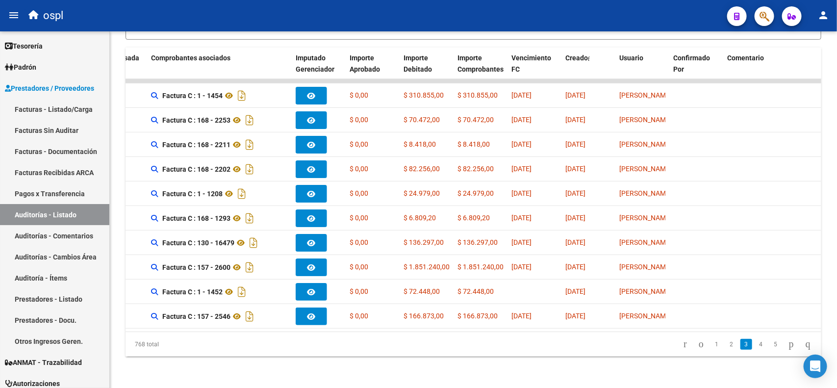
scroll to position [13, 0]
click at [711, 345] on link "1" at bounding box center [717, 344] width 12 height 11
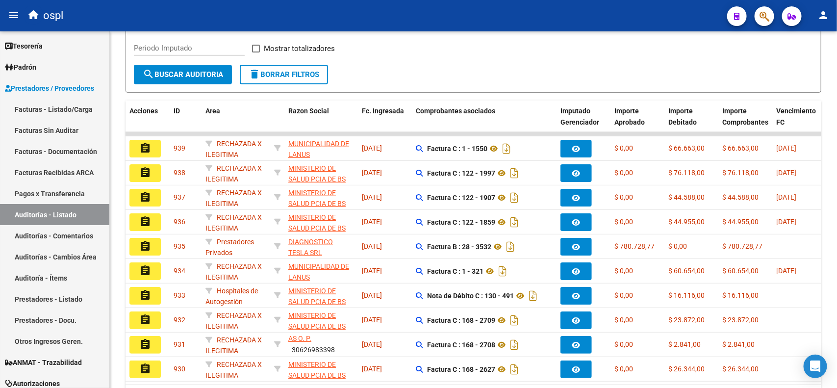
scroll to position [231, 0]
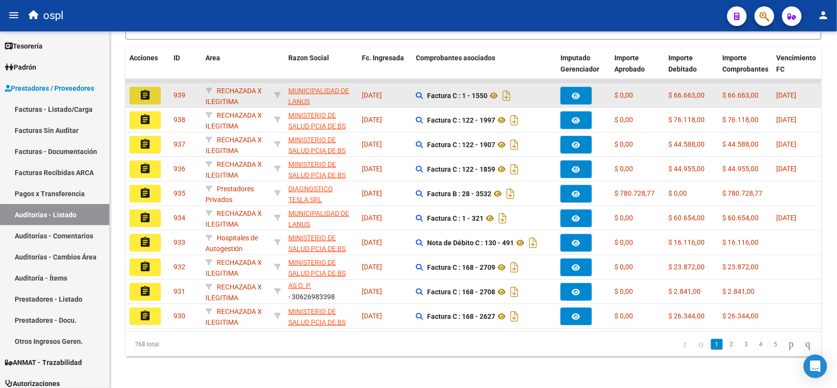
click at [146, 89] on mat-icon "assignment" at bounding box center [145, 95] width 12 height 12
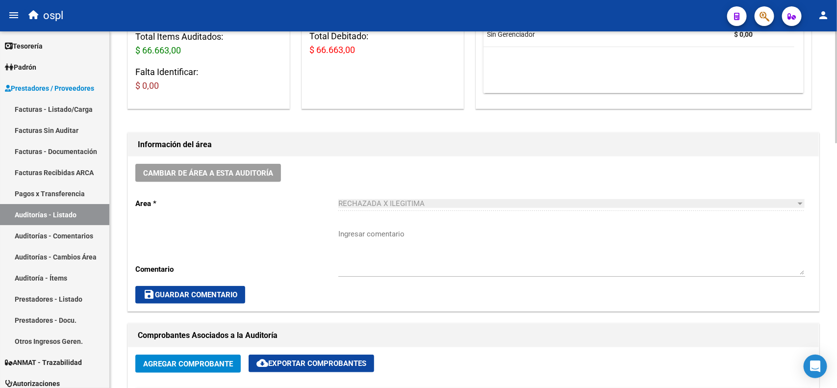
scroll to position [306, 0]
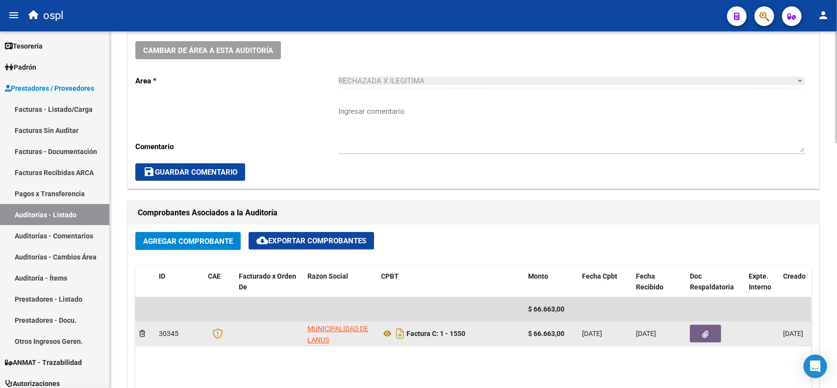
click at [708, 335] on icon "button" at bounding box center [705, 333] width 6 height 7
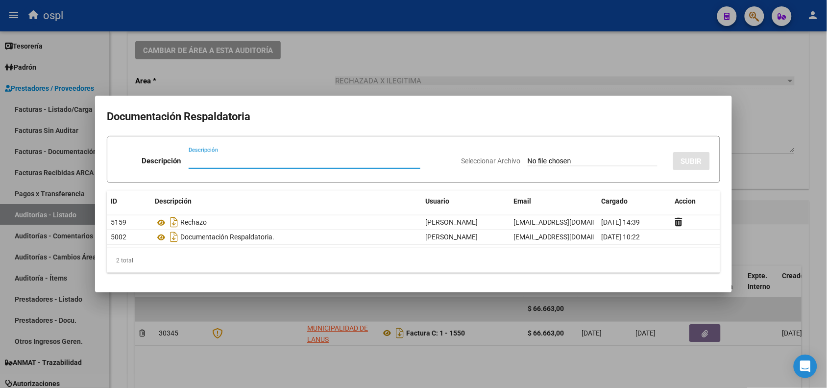
click at [468, 19] on div at bounding box center [413, 194] width 827 height 388
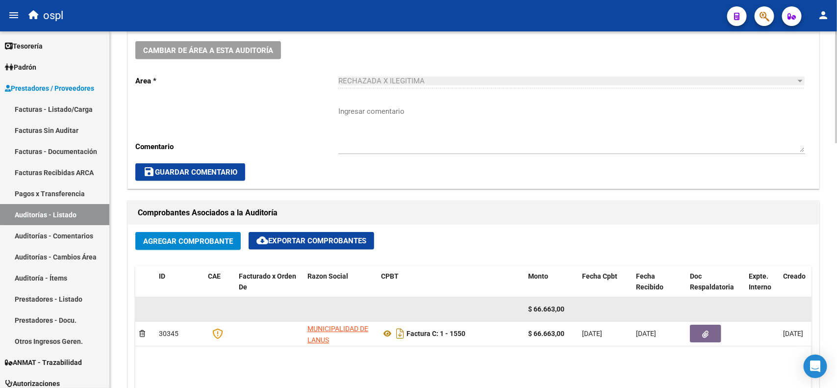
drag, startPoint x: 569, startPoint y: 298, endPoint x: 567, endPoint y: 314, distance: 16.2
click at [567, 314] on datatable-body-cell "$ 66.663,00" at bounding box center [551, 309] width 54 height 24
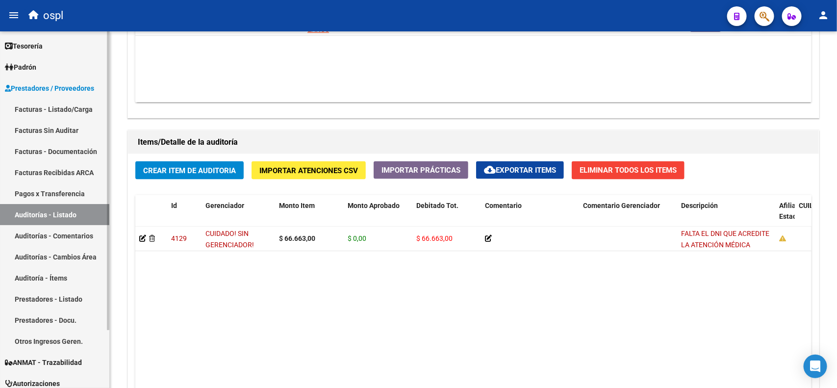
scroll to position [613, 0]
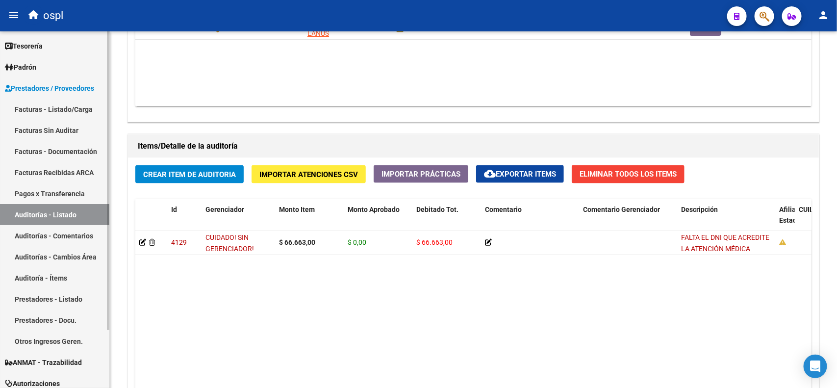
click at [67, 125] on link "Facturas Sin Auditar" at bounding box center [54, 130] width 109 height 21
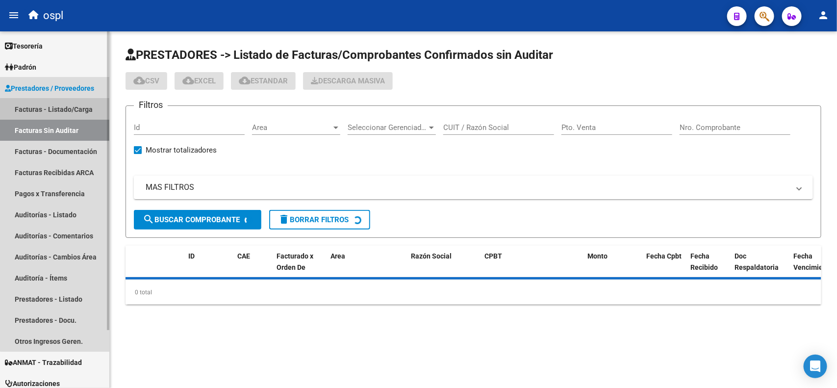
click at [86, 110] on link "Facturas - Listado/Carga" at bounding box center [54, 109] width 109 height 21
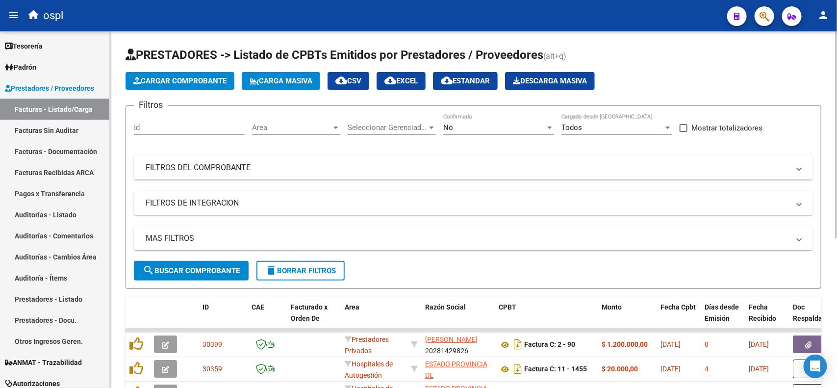
click at [341, 167] on mat-panel-title "FILTROS DEL COMPROBANTE" at bounding box center [468, 167] width 644 height 11
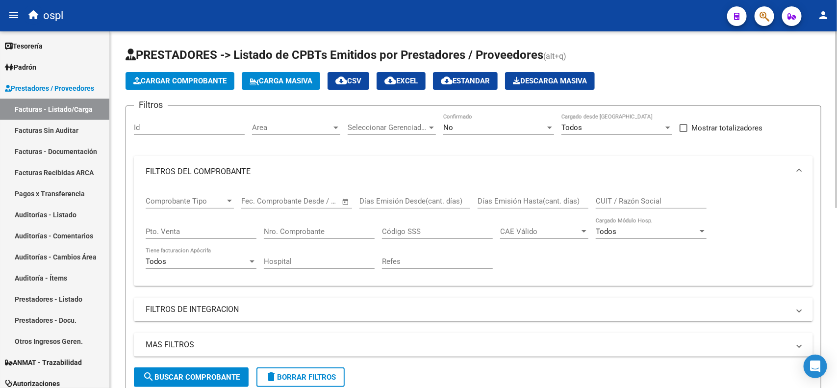
click at [285, 228] on input "Nro. Comprobante" at bounding box center [319, 231] width 111 height 9
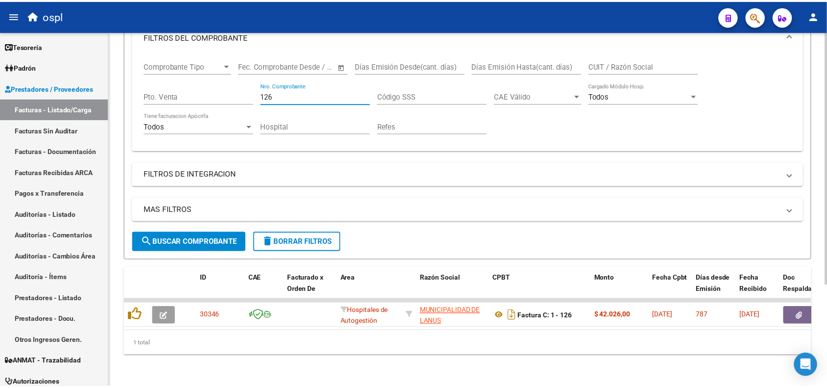
scroll to position [143, 0]
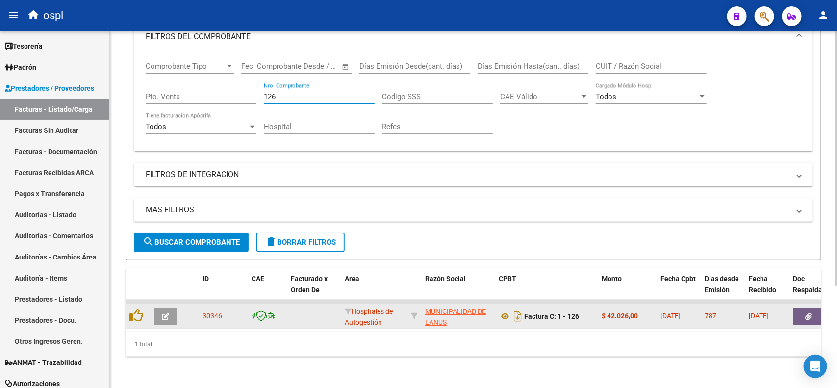
type input "126"
click at [168, 310] on button "button" at bounding box center [165, 316] width 23 height 18
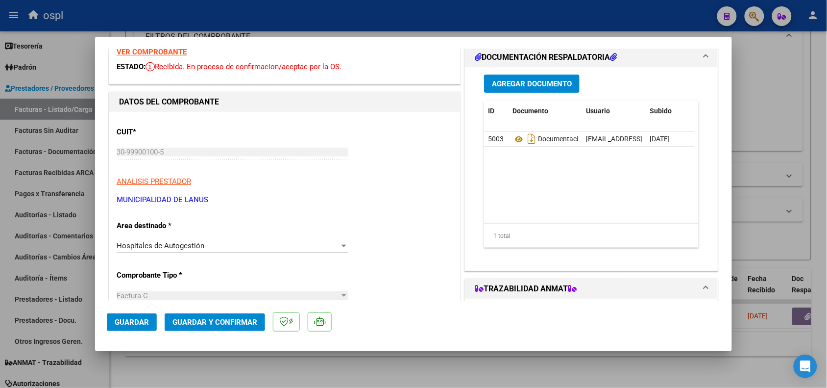
scroll to position [61, 0]
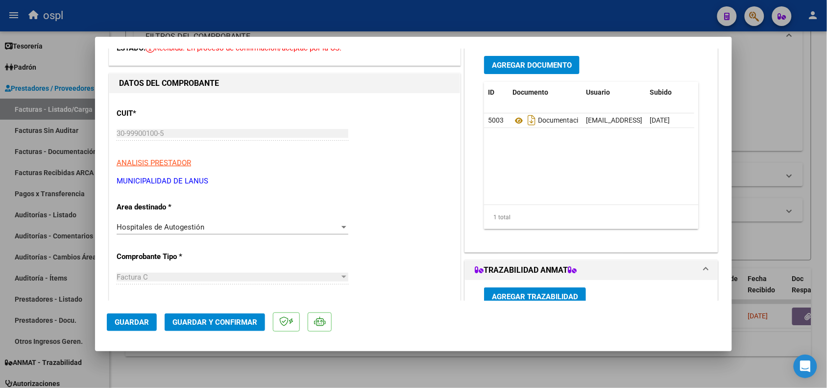
click at [204, 228] on div "Hospitales de Autogestión" at bounding box center [228, 227] width 223 height 9
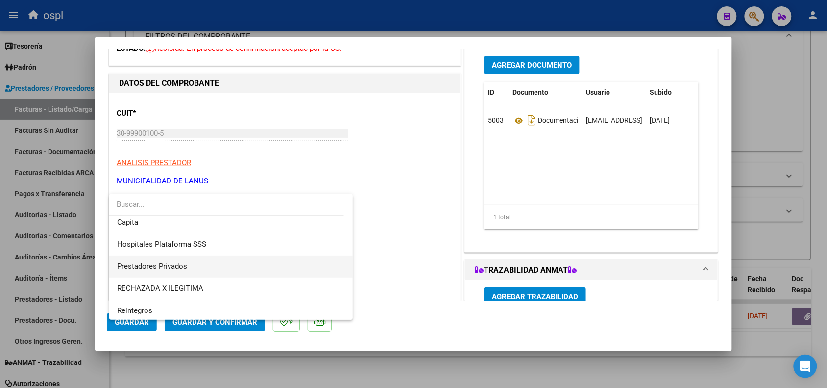
scroll to position [95, 0]
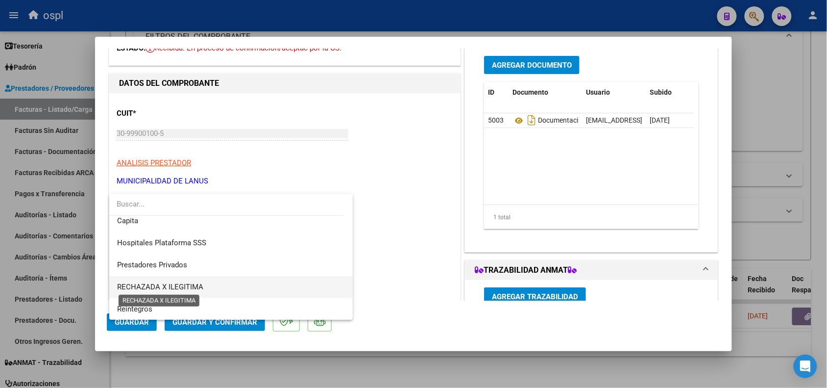
click at [195, 284] on span "RECHAZADA X ILEGITIMA" at bounding box center [160, 286] width 86 height 9
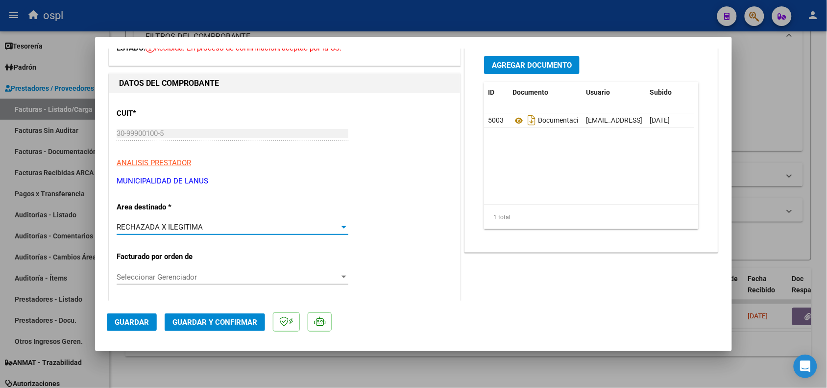
click at [199, 321] on span "Guardar y Confirmar" at bounding box center [215, 322] width 85 height 9
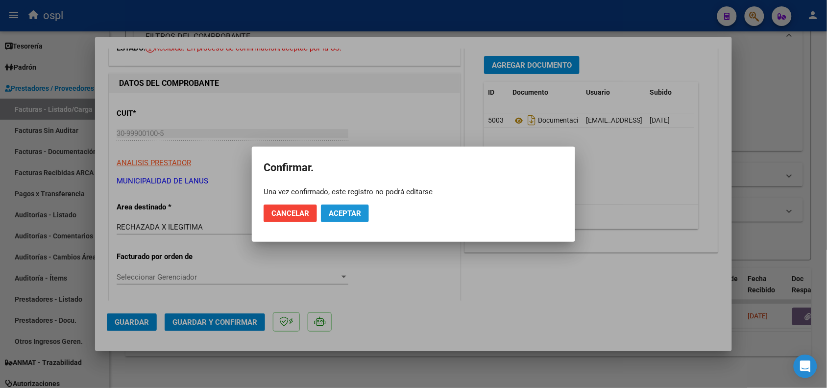
click at [357, 222] on button "Aceptar" at bounding box center [345, 213] width 48 height 18
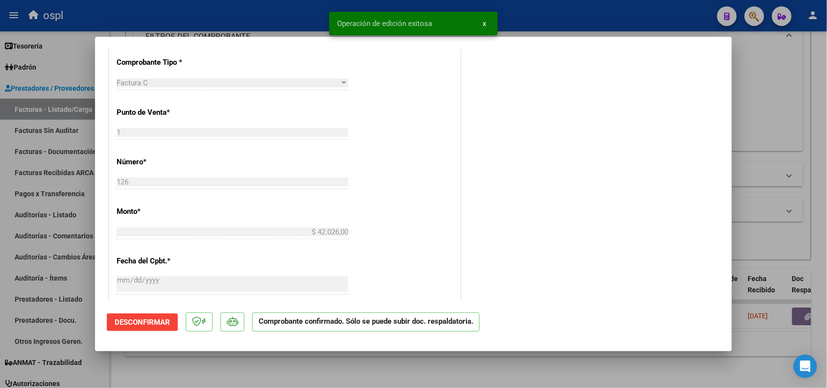
scroll to position [368, 0]
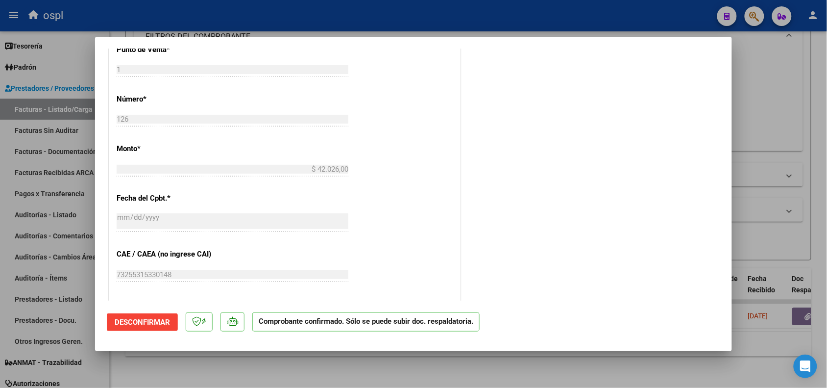
click at [207, 16] on div at bounding box center [413, 194] width 827 height 388
type input "$ 0,00"
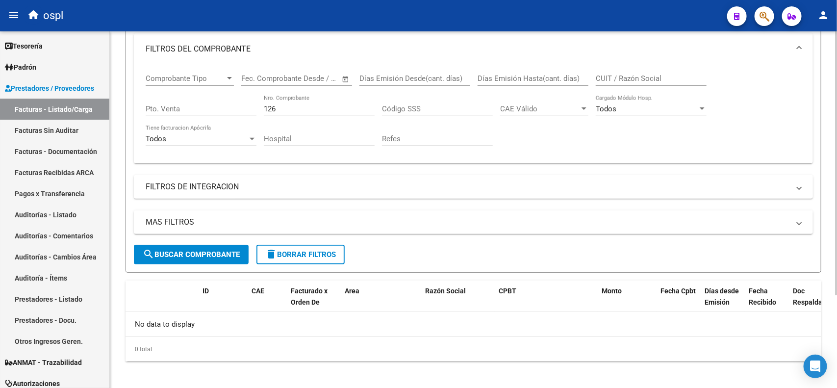
scroll to position [125, 0]
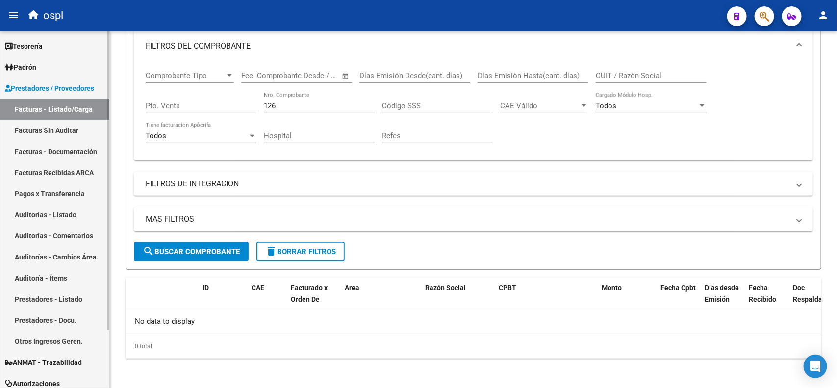
click at [34, 126] on link "Facturas Sin Auditar" at bounding box center [54, 130] width 109 height 21
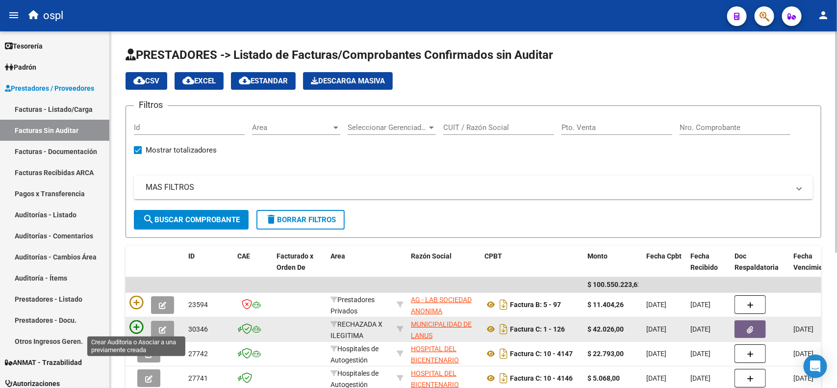
click at [137, 328] on icon at bounding box center [136, 327] width 14 height 14
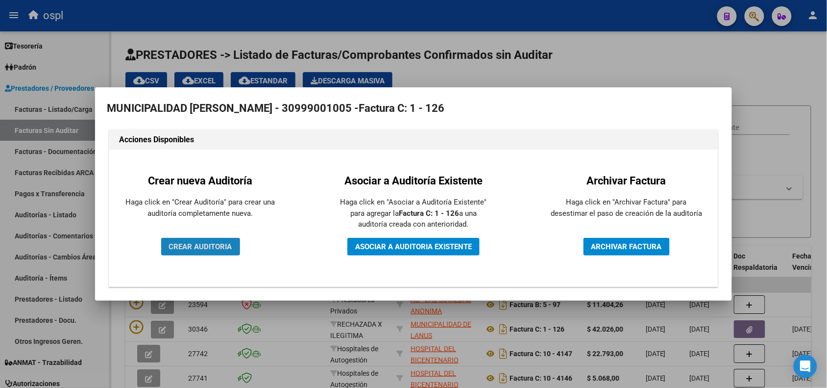
click at [222, 249] on span "CREAR AUDITORIA" at bounding box center [200, 246] width 63 height 9
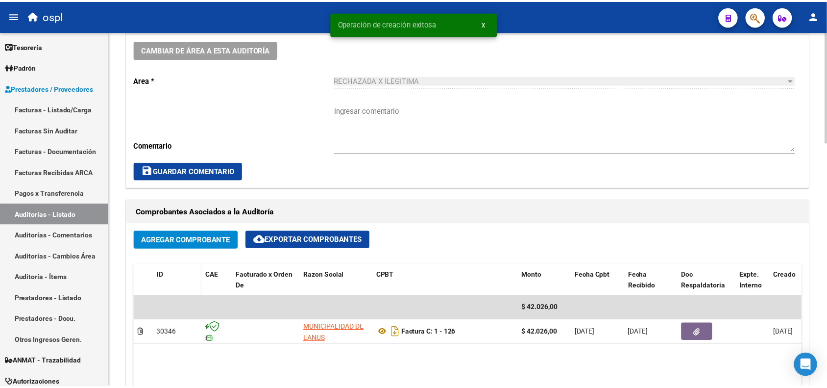
scroll to position [490, 0]
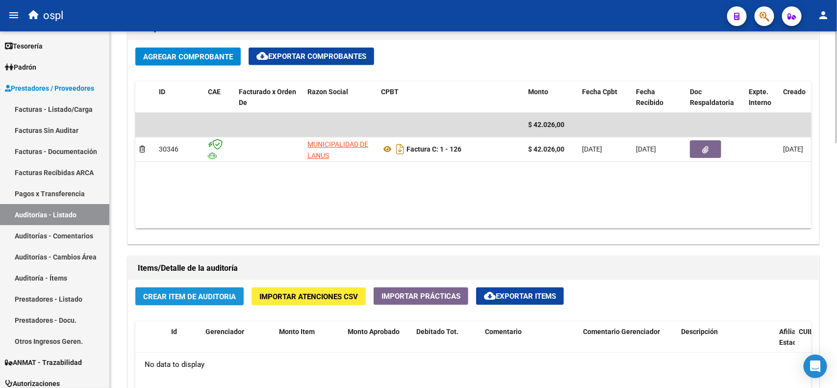
click at [187, 302] on button "Crear Item de Auditoria" at bounding box center [189, 296] width 108 height 18
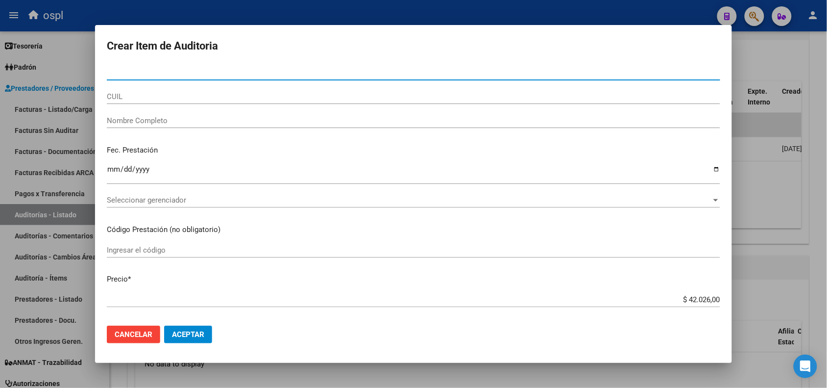
click at [180, 111] on div "CUIL" at bounding box center [414, 101] width 614 height 24
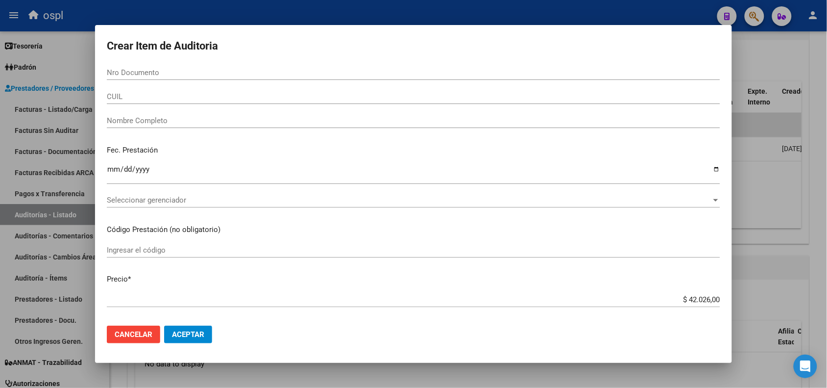
click at [177, 116] on div "Nombre Completo" at bounding box center [414, 120] width 614 height 15
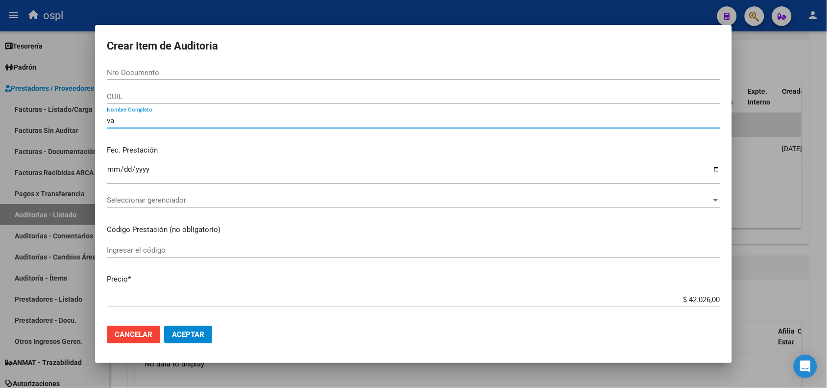
type input "v"
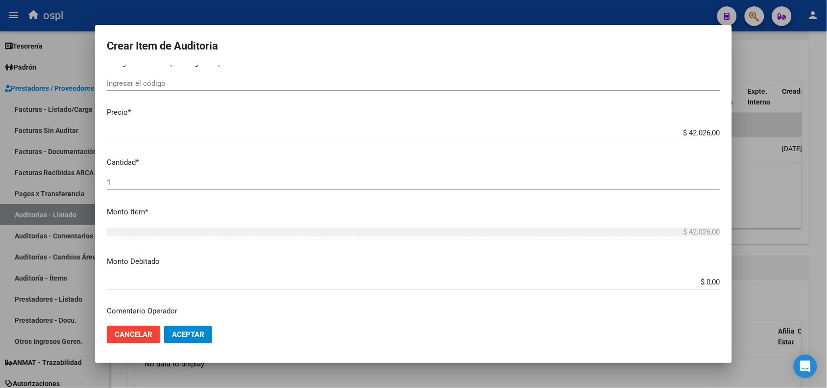
scroll to position [123, 0]
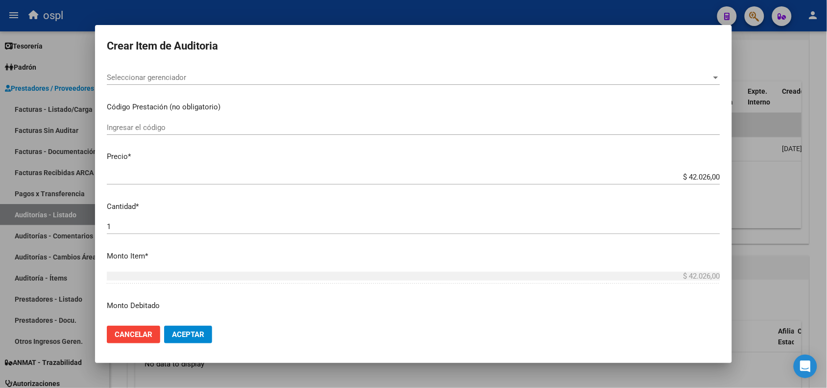
type input "VARIOS"
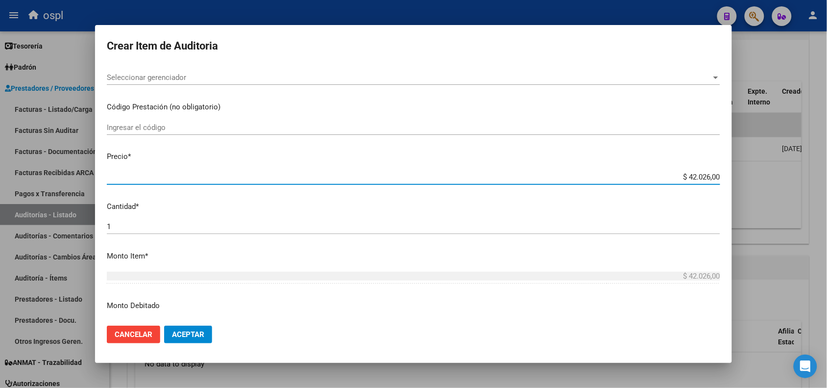
drag, startPoint x: 680, startPoint y: 175, endPoint x: 714, endPoint y: 175, distance: 33.8
click at [714, 175] on app-form-text-field "Precio * $ 42.026,00 Ingresar el precio" at bounding box center [418, 166] width 622 height 30
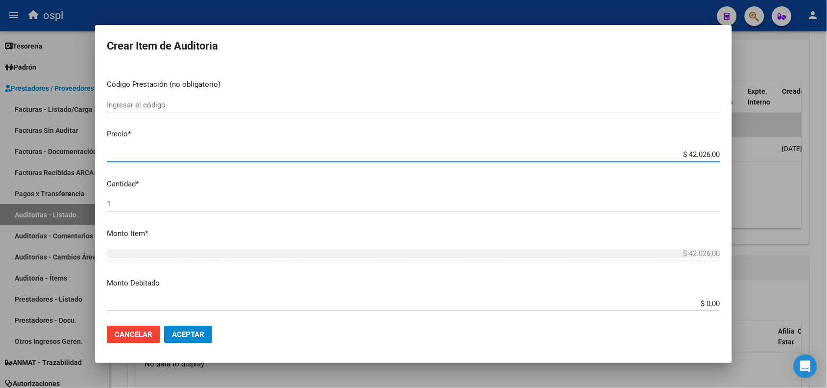
scroll to position [184, 0]
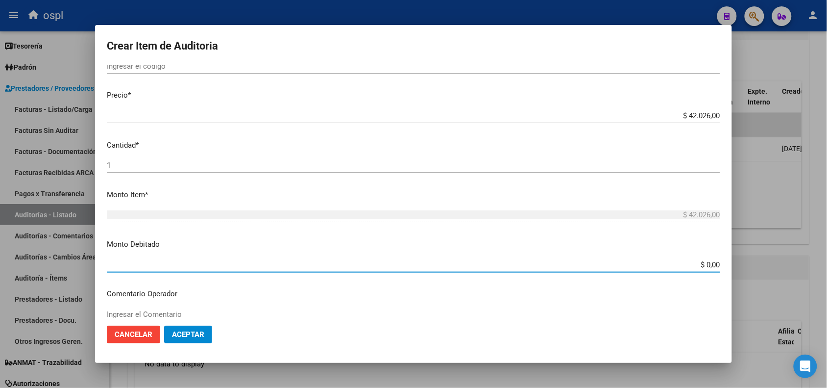
drag, startPoint x: 696, startPoint y: 266, endPoint x: 729, endPoint y: 266, distance: 33.3
click at [729, 266] on mat-dialog-content "Nro Documento CUIL VARIOS Nombre Completo Fec. Prestación Ingresar la fecha Sel…" at bounding box center [413, 191] width 637 height 252
paste input "42.026"
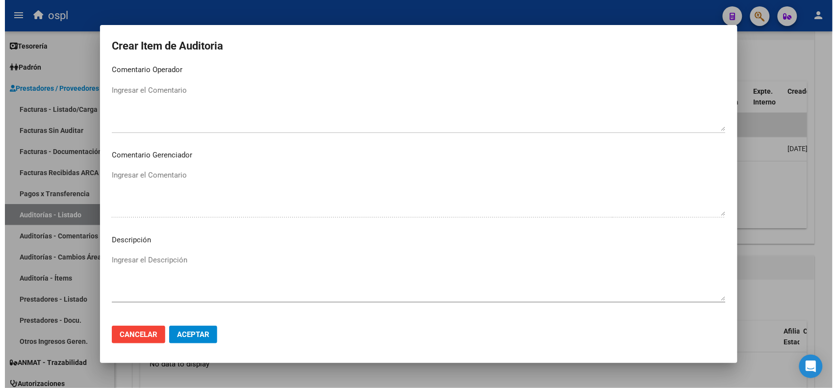
scroll to position [429, 0]
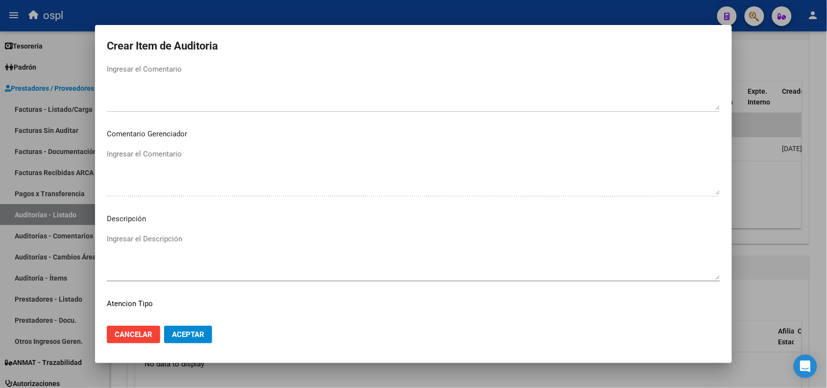
type input "$ 42.026,00"
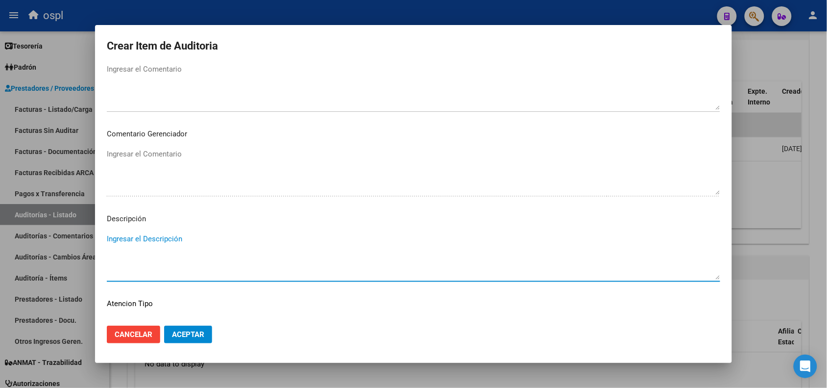
click at [137, 238] on textarea "Ingresar el Descripción" at bounding box center [414, 256] width 614 height 46
type textarea "FALTA DNI QUE ACREDITE LA ATENCIÓN MÉDICA"
click at [189, 331] on span "Aceptar" at bounding box center [188, 334] width 32 height 9
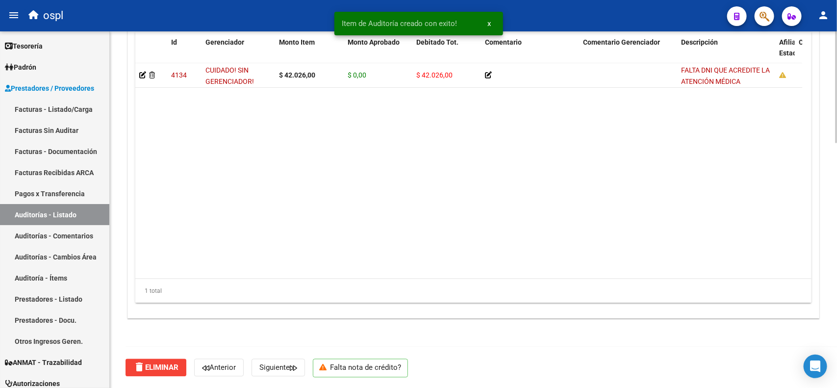
scroll to position [596, 0]
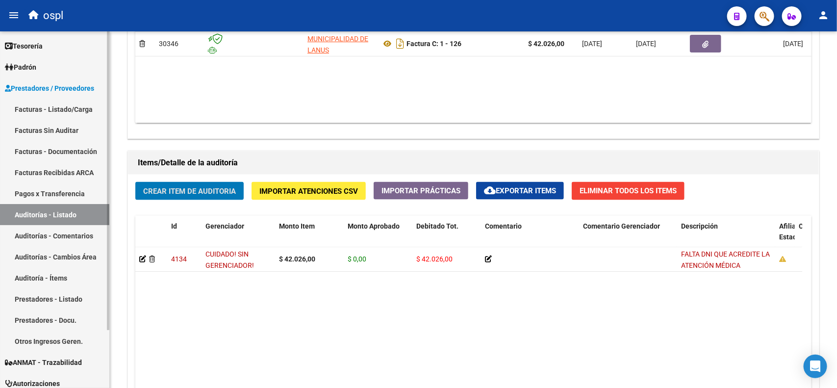
click at [135, 182] on button "Crear Item de Auditoria" at bounding box center [189, 191] width 108 height 18
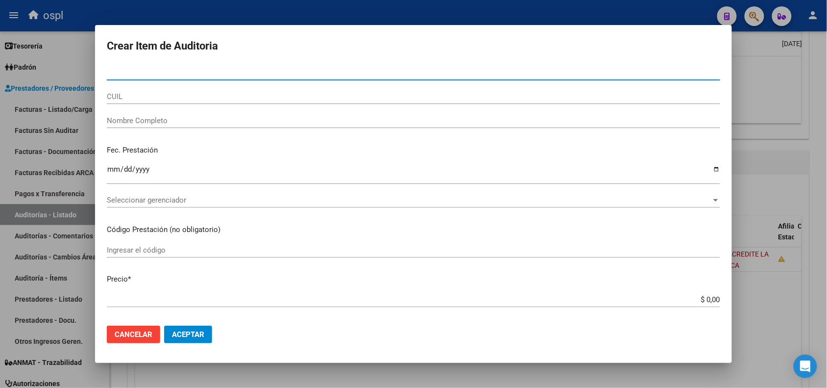
click at [350, 11] on div at bounding box center [413, 194] width 827 height 388
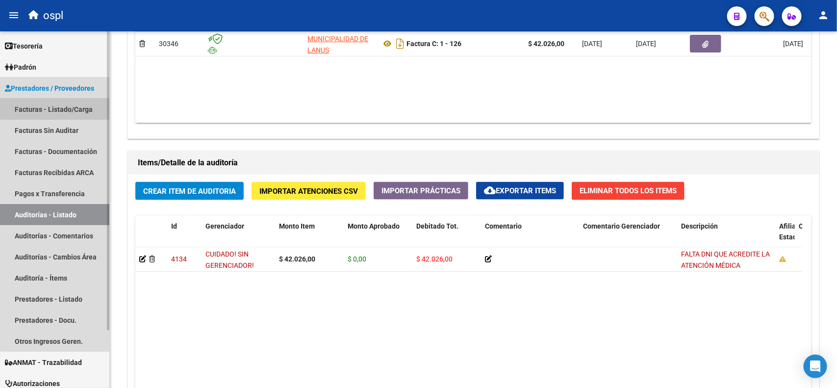
click at [57, 103] on link "Facturas - Listado/Carga" at bounding box center [54, 109] width 109 height 21
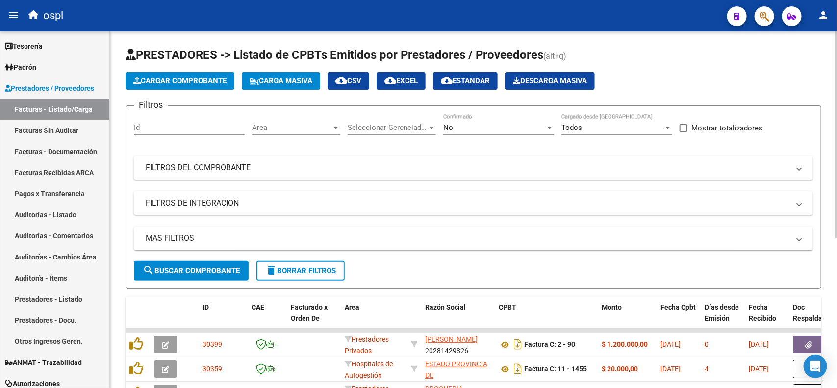
click at [537, 126] on div "No" at bounding box center [494, 127] width 102 height 9
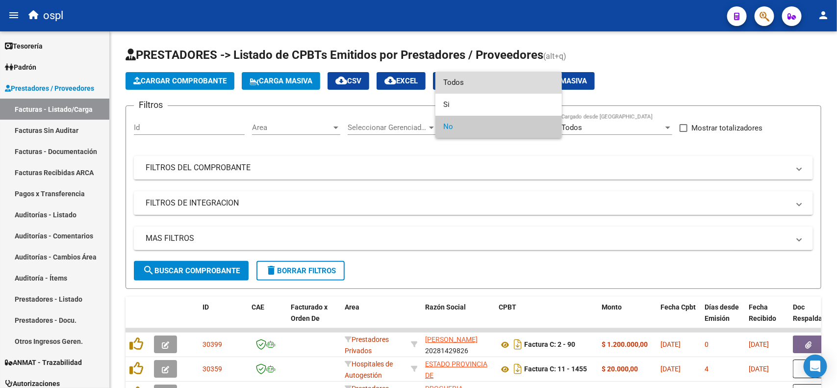
click at [470, 90] on span "Todos" at bounding box center [498, 83] width 111 height 22
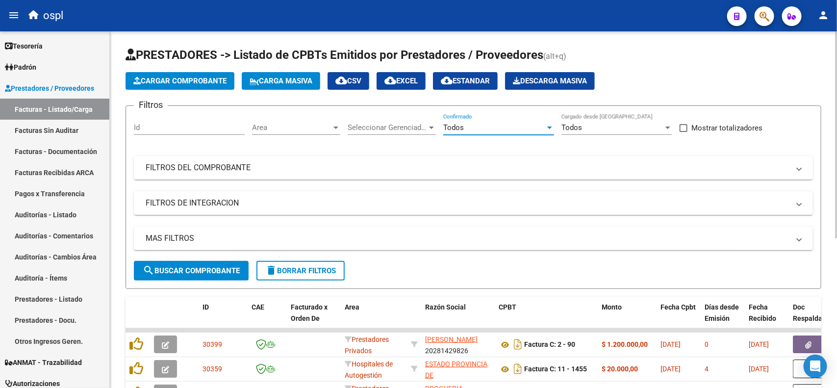
click at [222, 172] on mat-panel-title "FILTROS DEL COMPROBANTE" at bounding box center [468, 167] width 644 height 11
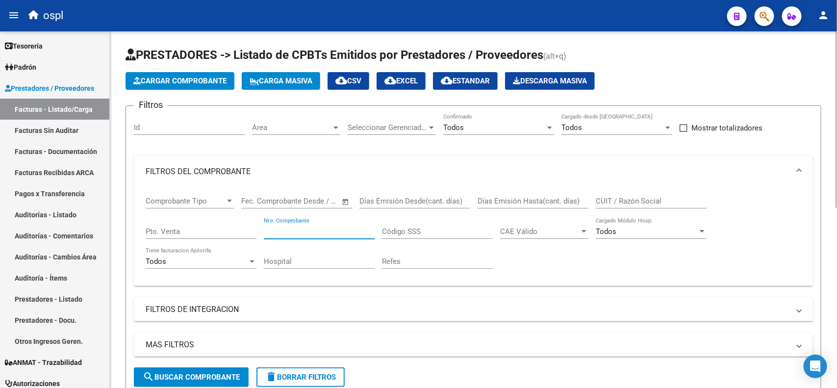
click at [285, 229] on input "Nro. Comprobante" at bounding box center [319, 231] width 111 height 9
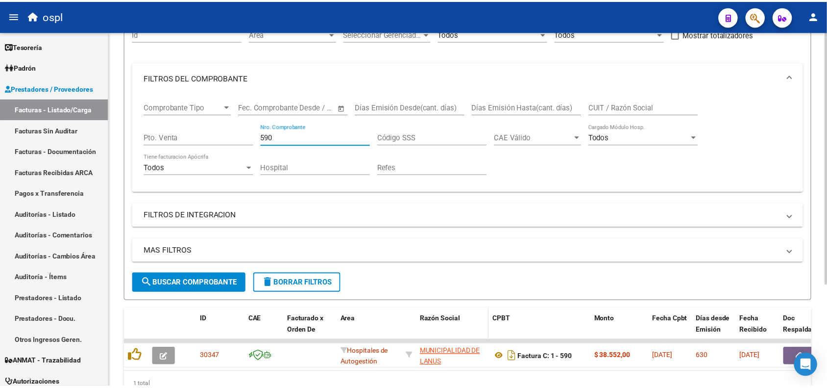
scroll to position [123, 0]
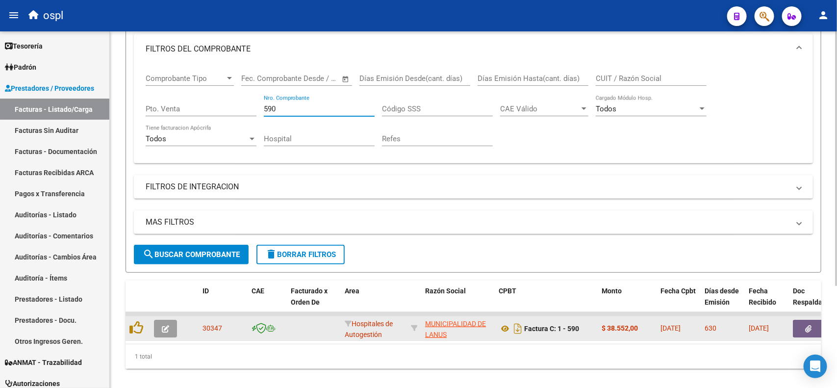
type input "590"
click at [808, 325] on icon "button" at bounding box center [808, 328] width 6 height 7
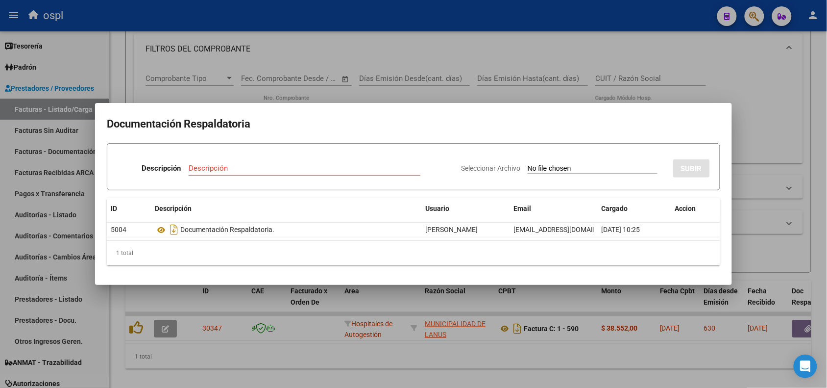
click at [435, 26] on div at bounding box center [413, 194] width 827 height 388
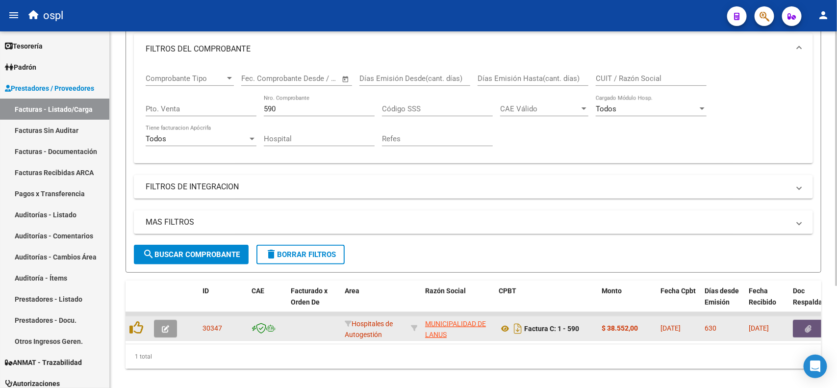
click at [802, 331] on button "button" at bounding box center [808, 329] width 31 height 18
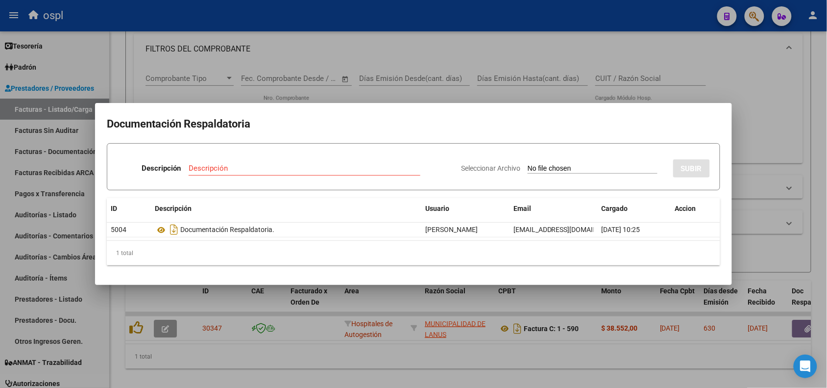
click at [568, 162] on div "Seleccionar Archivo SUBIR" at bounding box center [585, 166] width 249 height 30
click at [559, 164] on app-file-uploader "Seleccionar Archivo" at bounding box center [563, 168] width 204 height 9
click at [562, 168] on input "Seleccionar Archivo" at bounding box center [593, 168] width 130 height 9
type input "C:\fakepath\RECHAZO 590-[PERSON_NAME].pdf"
click at [697, 172] on span "SUBIR" at bounding box center [691, 168] width 21 height 9
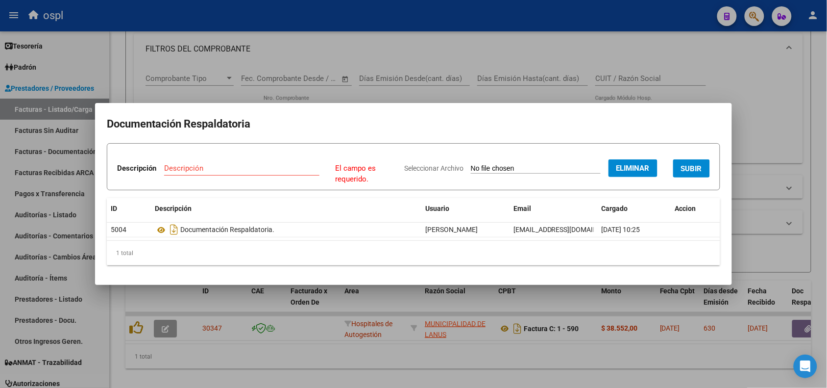
click at [234, 165] on input "Descripción" at bounding box center [241, 168] width 155 height 9
type input "r"
type input "RECHAZO"
click at [690, 167] on span "SUBIR" at bounding box center [691, 168] width 21 height 9
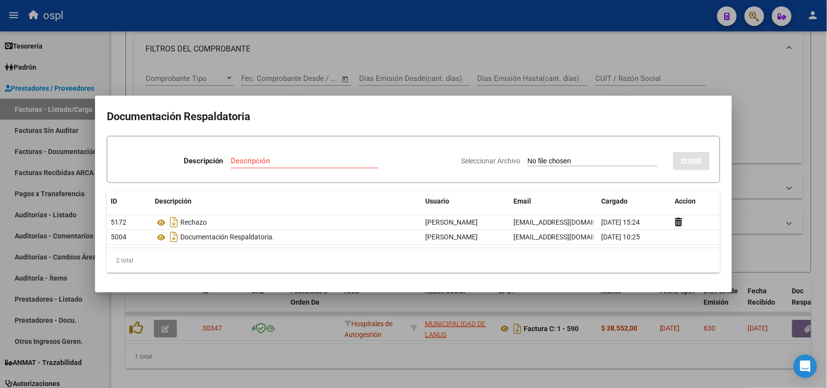
click at [286, 160] on input "Descripción" at bounding box center [305, 160] width 148 height 9
type input "RECHAZO"
drag, startPoint x: 274, startPoint y: 157, endPoint x: 133, endPoint y: 154, distance: 140.7
click at [133, 154] on div "Descripción RECHAZO Descripción" at bounding box center [285, 162] width 336 height 29
click at [433, 50] on div at bounding box center [413, 194] width 827 height 388
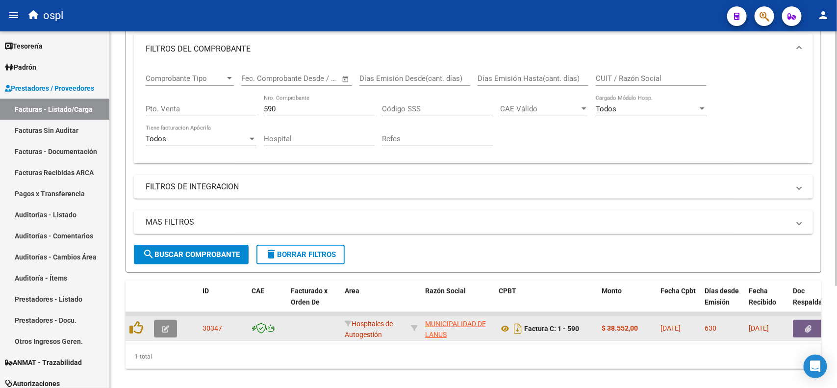
click at [167, 327] on icon "button" at bounding box center [165, 328] width 7 height 7
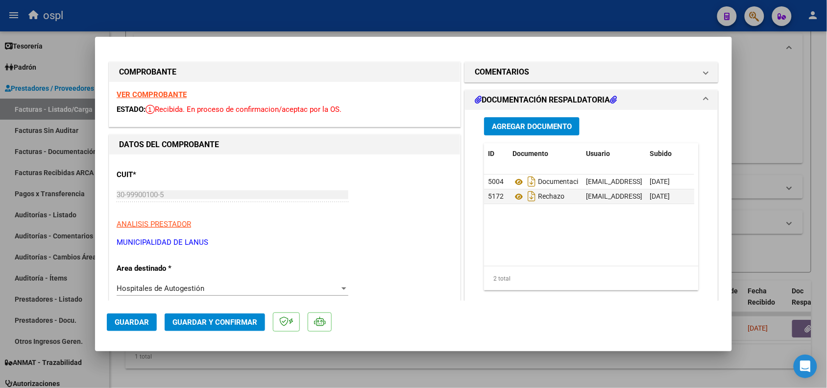
click at [184, 290] on span "Hospitales de Autogestión" at bounding box center [161, 288] width 88 height 9
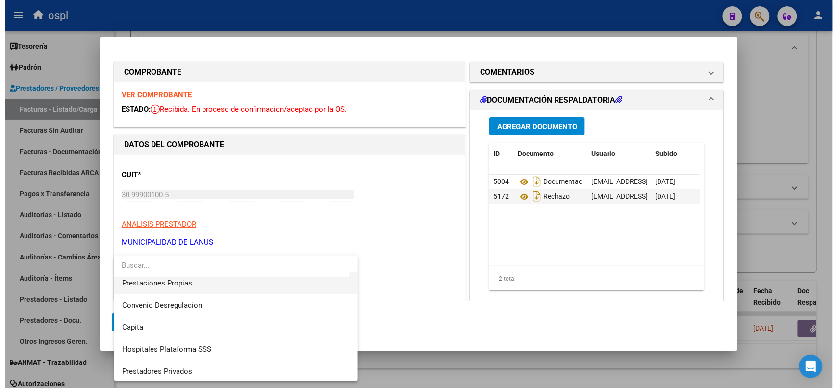
scroll to position [95, 0]
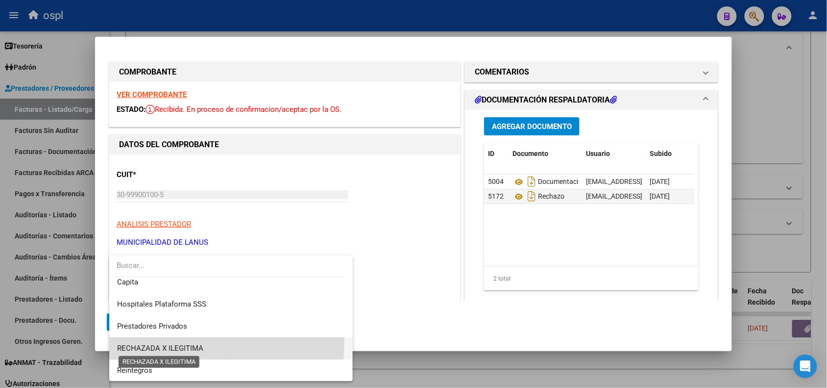
click at [162, 344] on span "RECHAZADA X ILEGITIMA" at bounding box center [160, 348] width 86 height 9
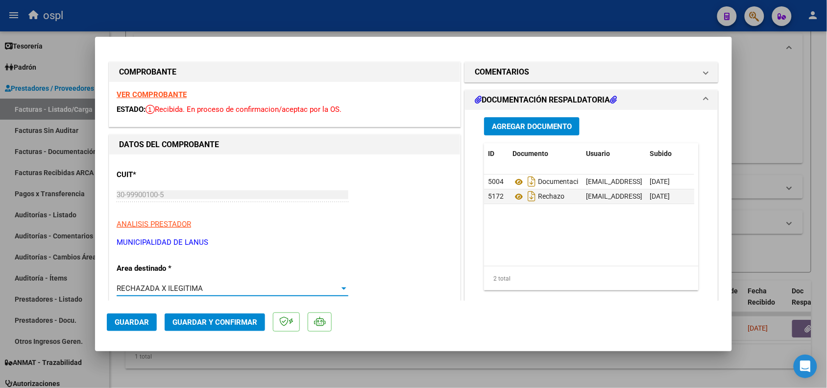
click at [177, 320] on span "Guardar y Confirmar" at bounding box center [215, 322] width 85 height 9
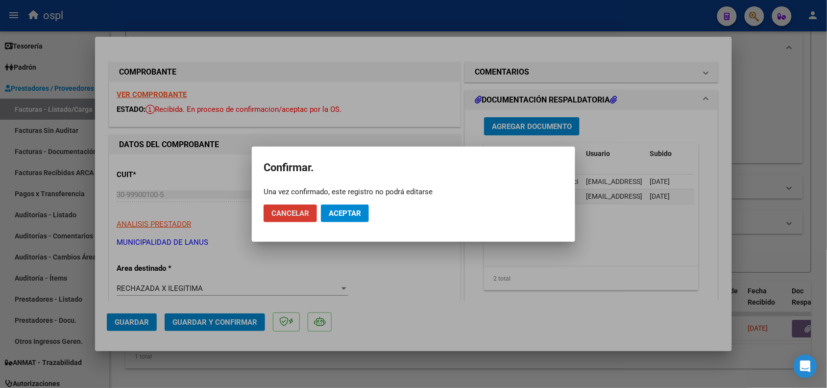
click at [351, 204] on button "Aceptar" at bounding box center [345, 213] width 48 height 18
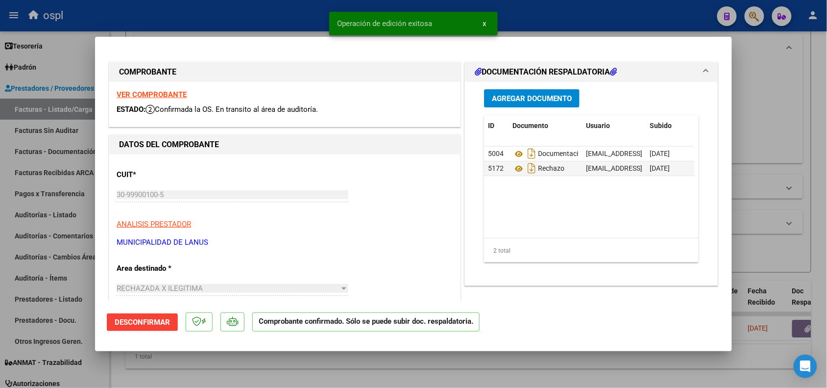
click at [283, 23] on div at bounding box center [413, 194] width 827 height 388
type input "$ 0,00"
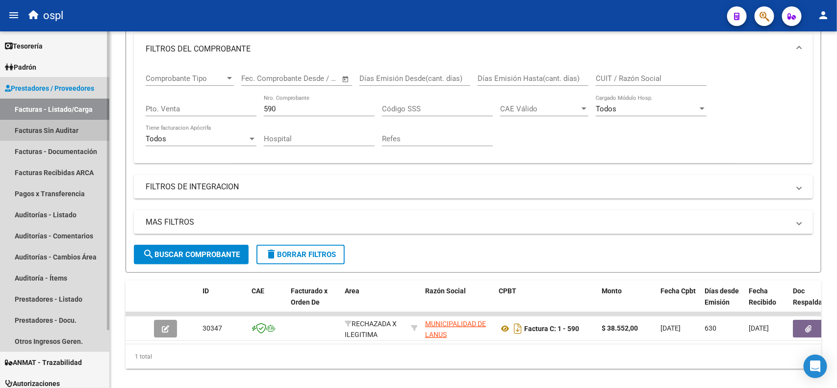
click at [60, 126] on link "Facturas Sin Auditar" at bounding box center [54, 130] width 109 height 21
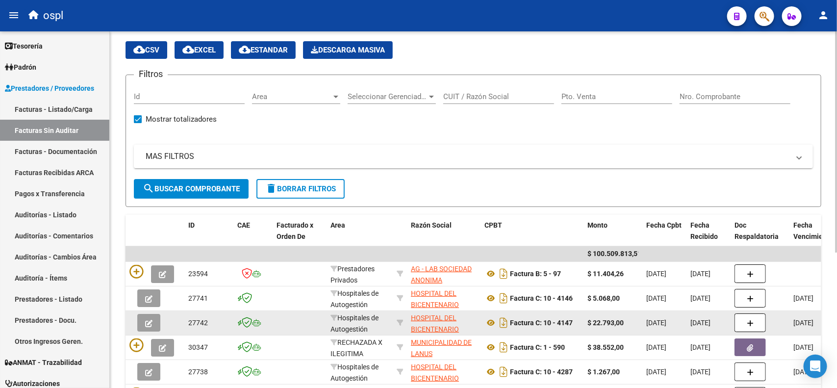
scroll to position [61, 0]
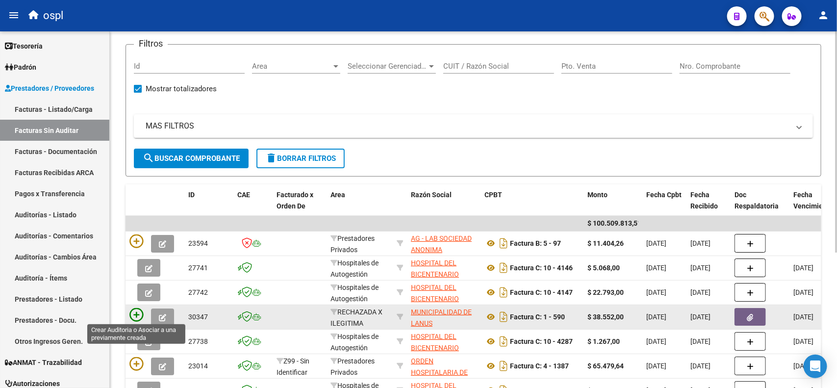
click at [134, 314] on icon at bounding box center [136, 315] width 14 height 14
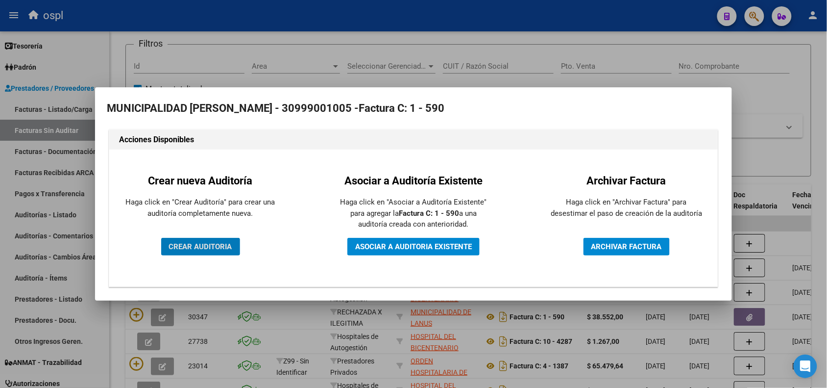
click at [207, 242] on span "CREAR AUDITORIA" at bounding box center [200, 246] width 63 height 9
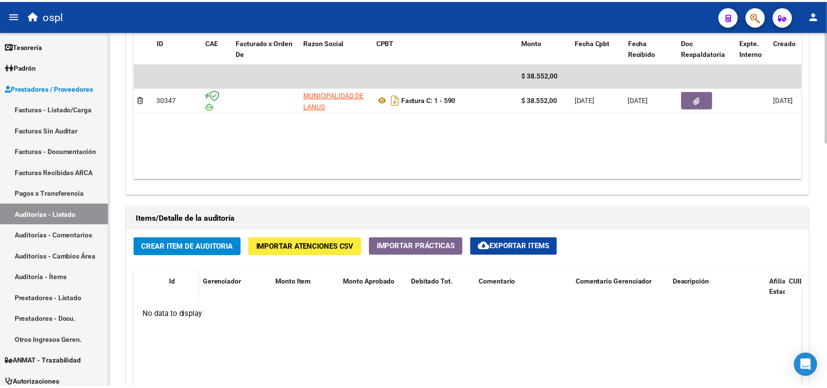
scroll to position [552, 0]
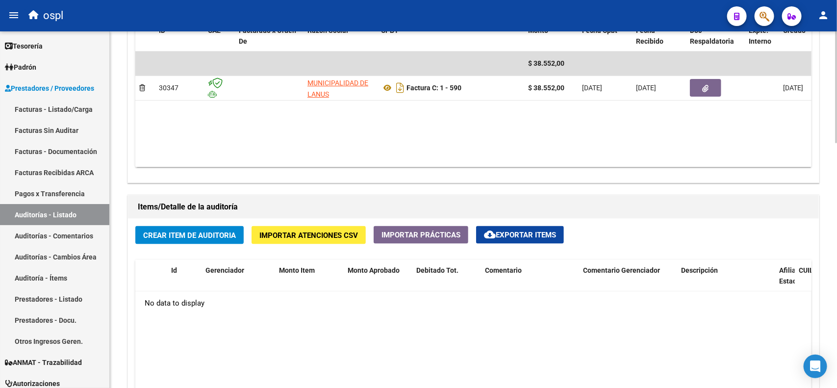
click at [195, 236] on span "Crear Item de Auditoria" at bounding box center [189, 235] width 93 height 9
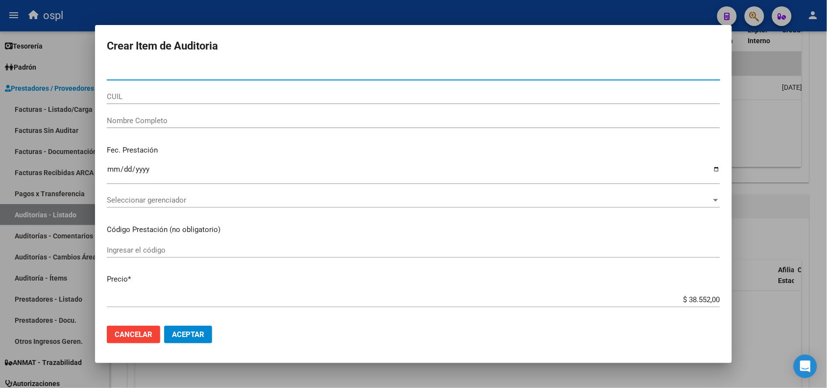
click at [165, 121] on input "Nombre Completo" at bounding box center [414, 120] width 614 height 9
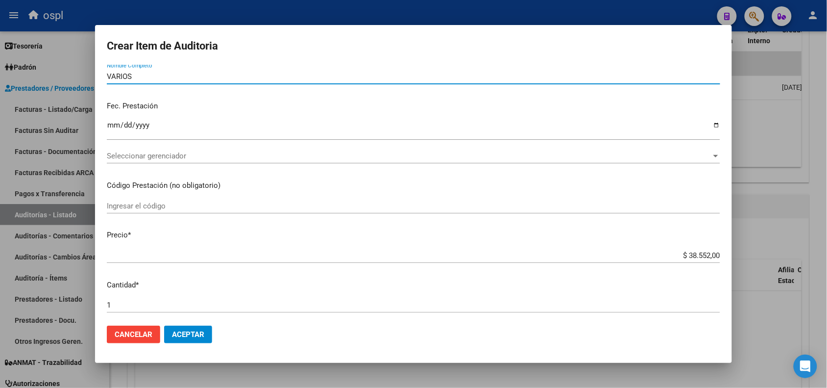
scroll to position [123, 0]
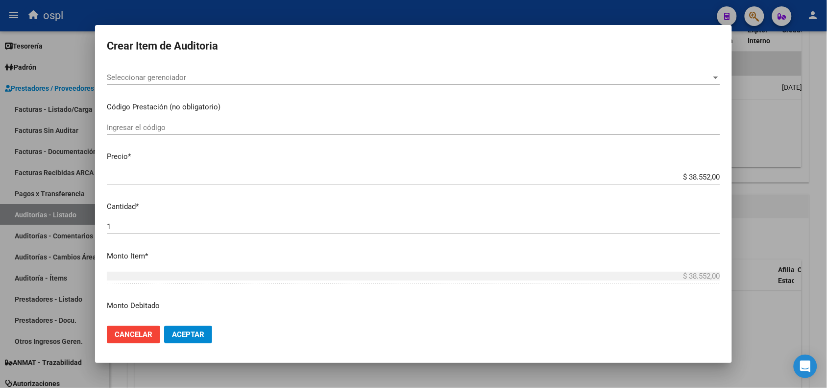
type input "VARIOS"
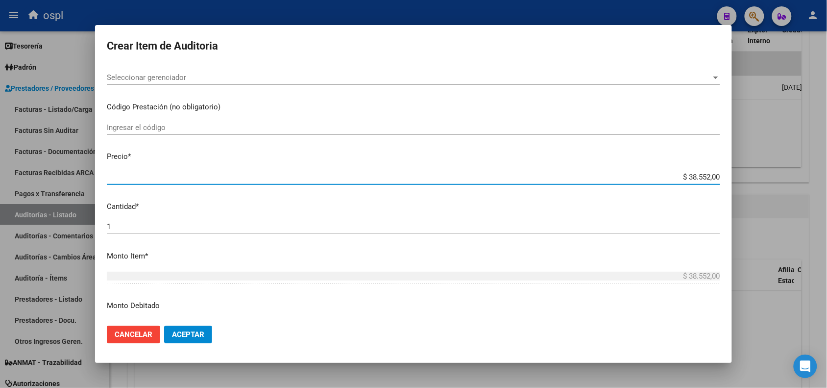
drag, startPoint x: 680, startPoint y: 175, endPoint x: 714, endPoint y: 173, distance: 33.9
click at [714, 173] on app-form-text-field "Precio * $ 38.552,00 Ingresar el precio" at bounding box center [418, 166] width 622 height 30
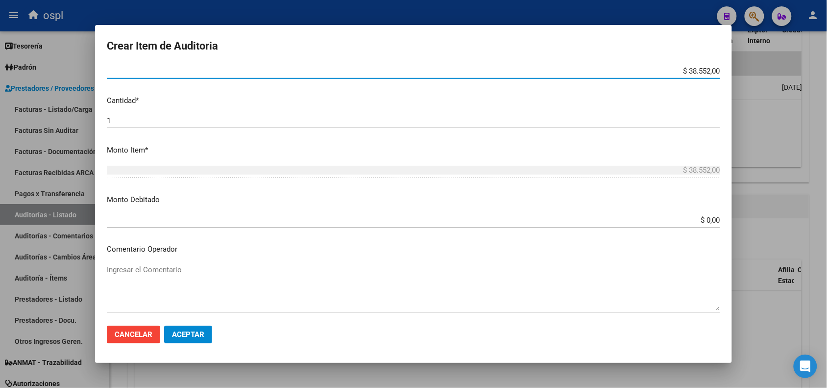
scroll to position [245, 0]
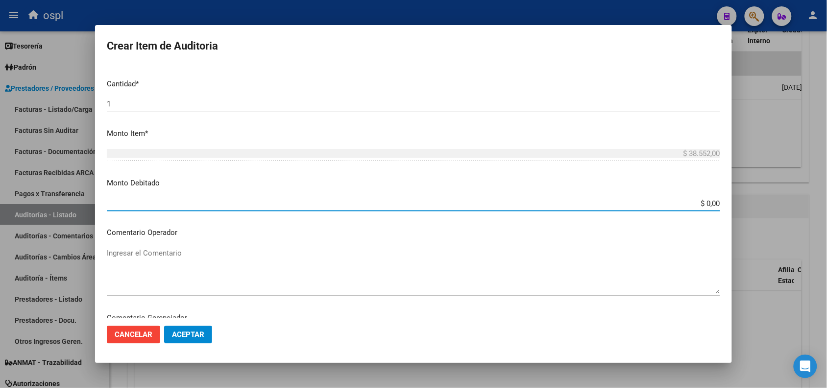
drag, startPoint x: 689, startPoint y: 202, endPoint x: 742, endPoint y: 194, distance: 53.7
click at [730, 197] on mat-dialog-content "Nro Documento CUIL VARIOS Nombre Completo Fec. Prestación Ingresar la fecha Sel…" at bounding box center [413, 191] width 637 height 252
paste input "38.552"
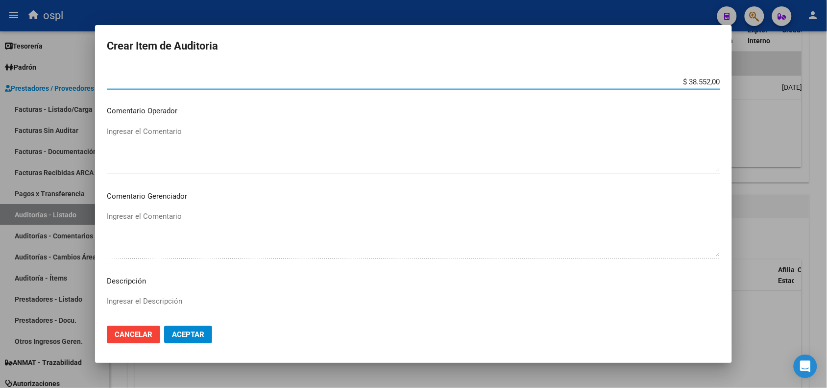
scroll to position [368, 0]
type input "$ 38.552,00"
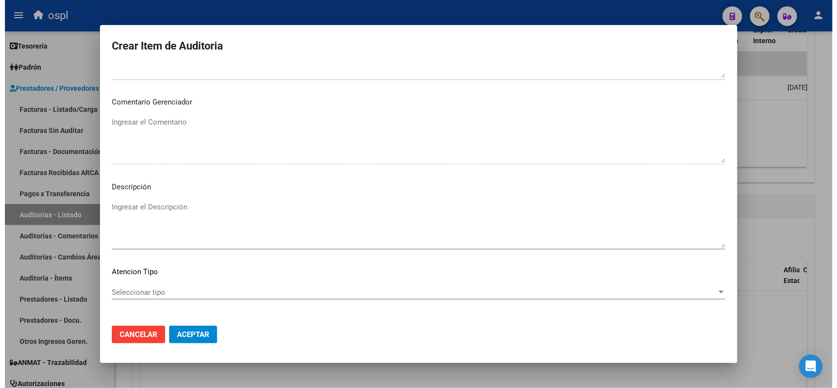
scroll to position [490, 0]
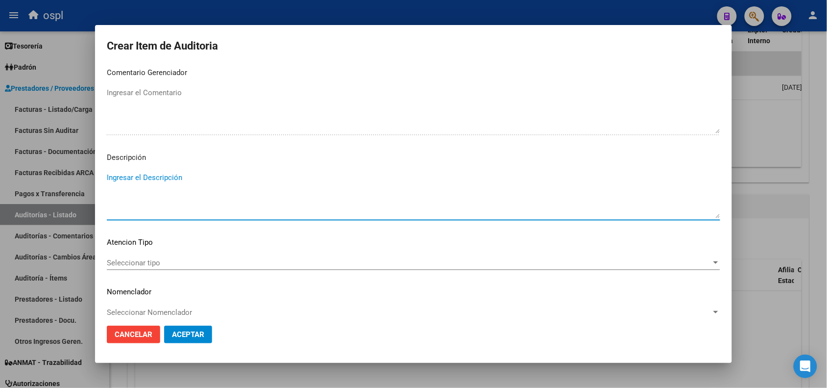
click at [153, 177] on textarea "Ingresar el Descripción" at bounding box center [414, 195] width 614 height 46
type textarea "FALTA EL DNI QUE ACREDITE LA ATENCIÓN MÉDICA"
click at [186, 334] on span "Aceptar" at bounding box center [188, 334] width 32 height 9
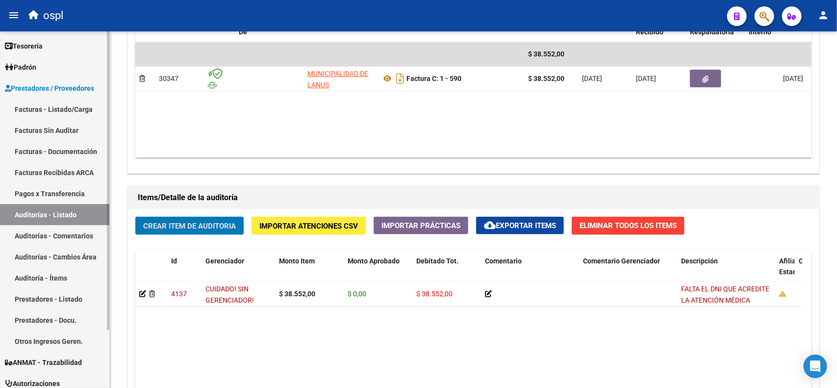
scroll to position [535, 0]
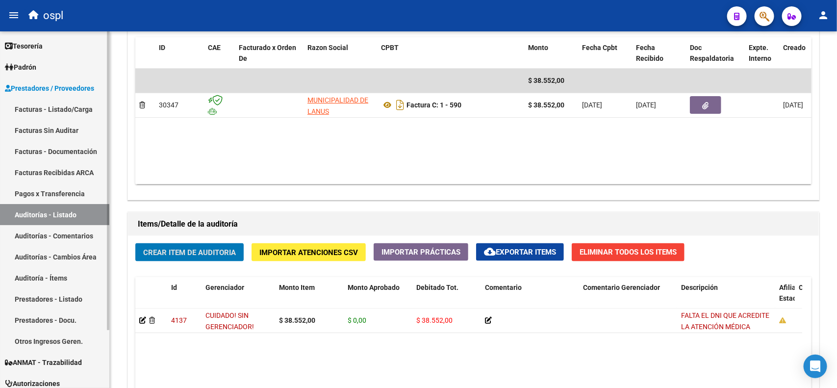
click at [56, 105] on link "Facturas - Listado/Carga" at bounding box center [54, 109] width 109 height 21
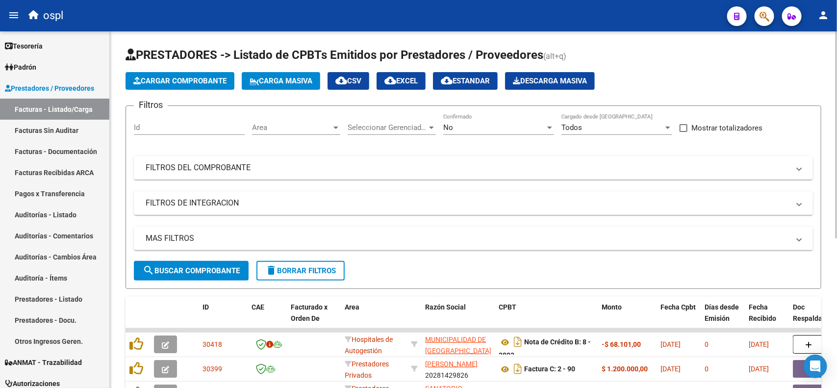
click at [466, 128] on div "No" at bounding box center [494, 127] width 102 height 9
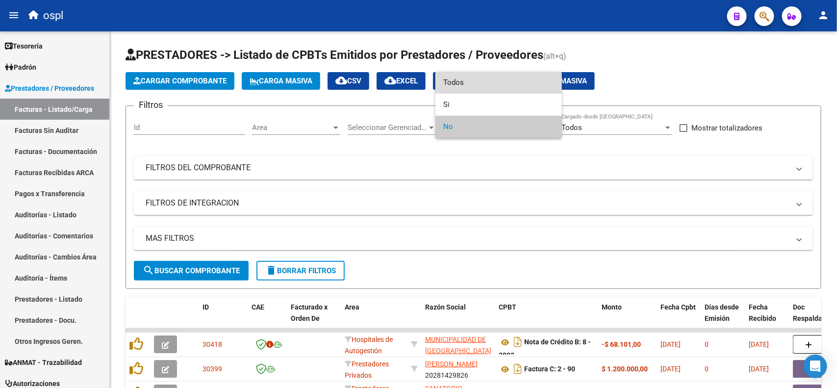
click at [474, 88] on span "Todos" at bounding box center [498, 83] width 111 height 22
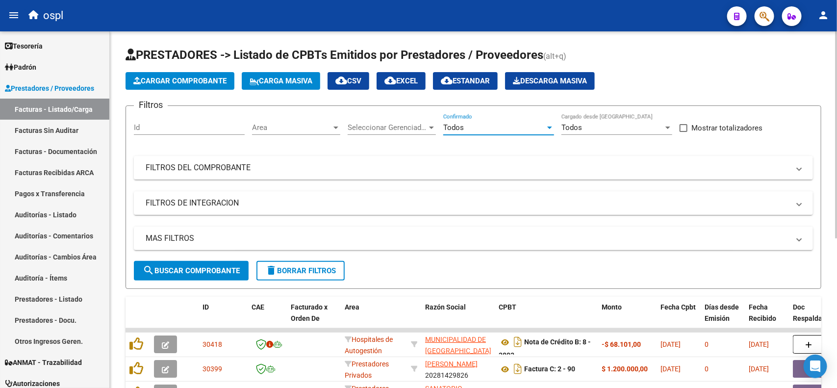
click at [190, 267] on span "search Buscar Comprobante" at bounding box center [191, 270] width 97 height 9
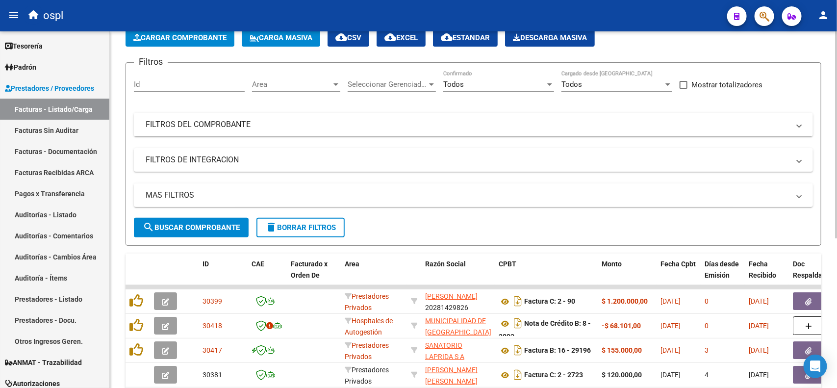
scroll to position [61, 0]
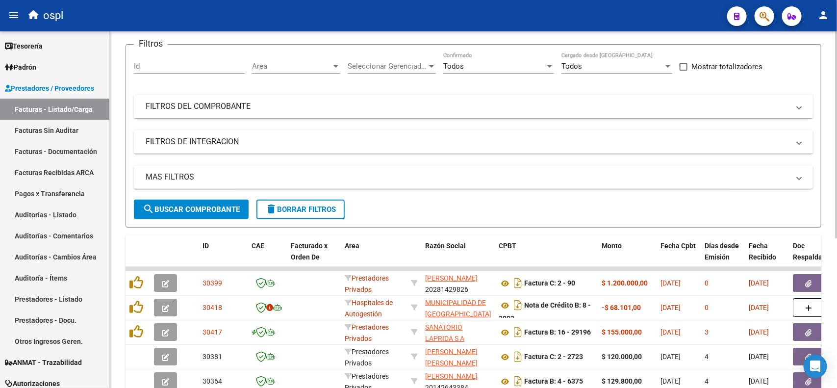
click at [297, 113] on mat-expansion-panel-header "FILTROS DEL COMPROBANTE" at bounding box center [473, 107] width 679 height 24
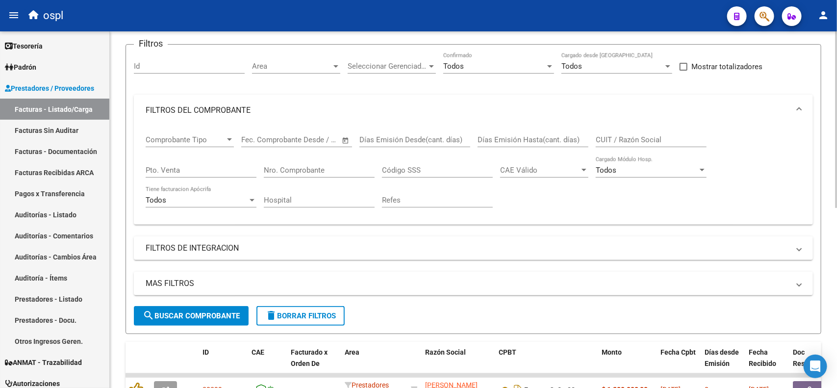
click at [295, 170] on input "Nro. Comprobante" at bounding box center [319, 170] width 111 height 9
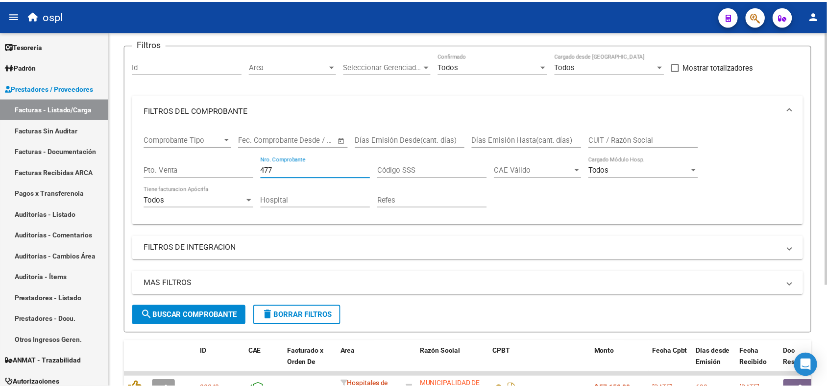
scroll to position [123, 0]
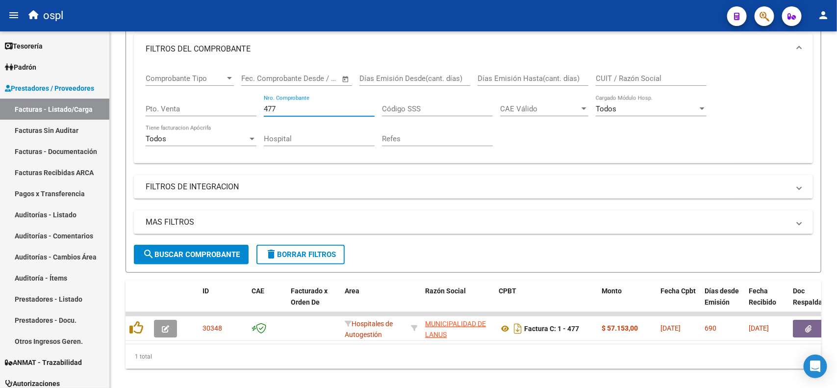
type input "477"
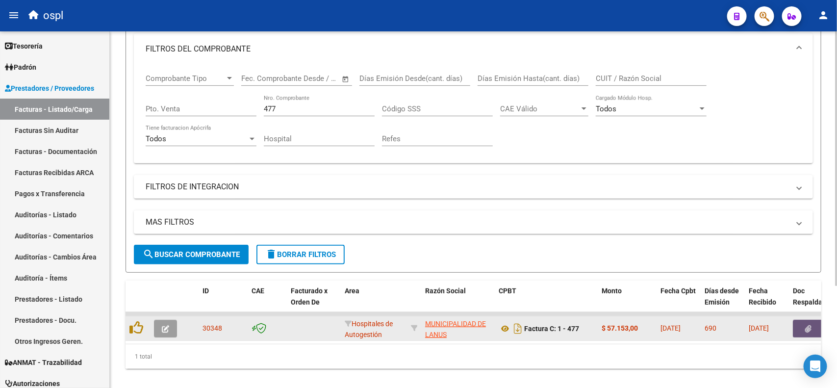
click at [810, 327] on icon "button" at bounding box center [808, 328] width 6 height 7
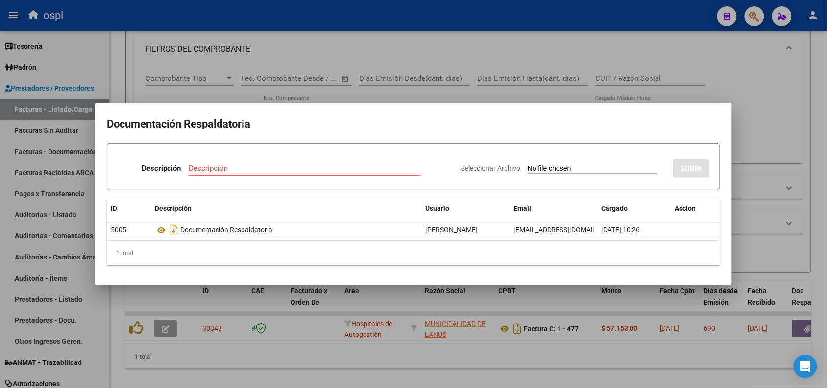
click at [565, 168] on input "Seleccionar Archivo" at bounding box center [593, 168] width 130 height 9
type input "C:\fakepath\RECHAZO 477-[PERSON_NAME].pdf"
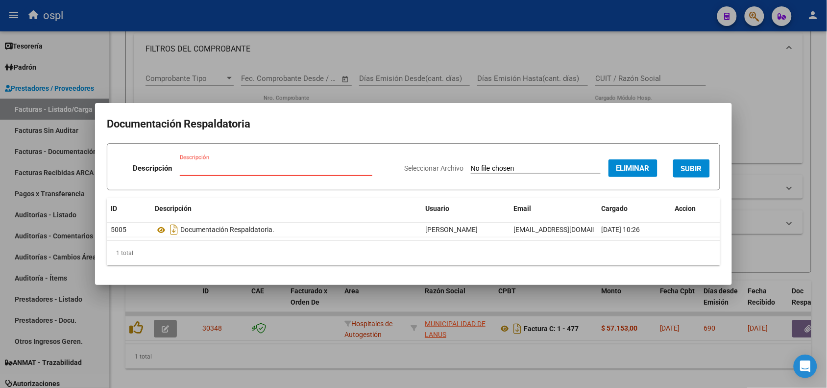
click at [295, 168] on input "Descripción" at bounding box center [276, 168] width 193 height 9
type input "RECHAZO"
click at [688, 160] on button "SUBIR" at bounding box center [692, 168] width 37 height 18
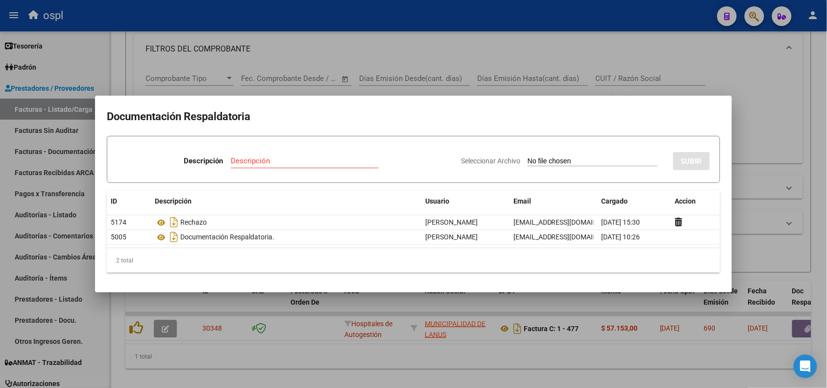
click at [572, 23] on div at bounding box center [413, 194] width 827 height 388
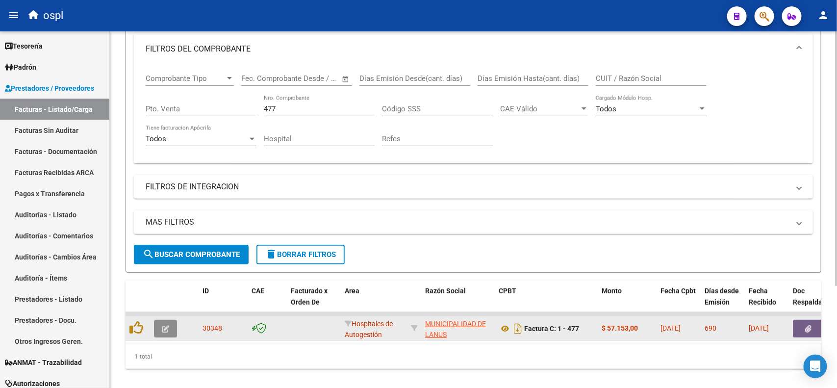
click at [160, 329] on button "button" at bounding box center [165, 329] width 23 height 18
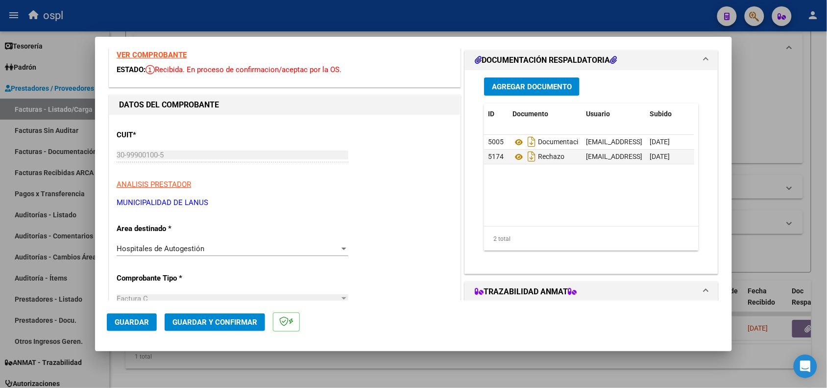
scroll to position [61, 0]
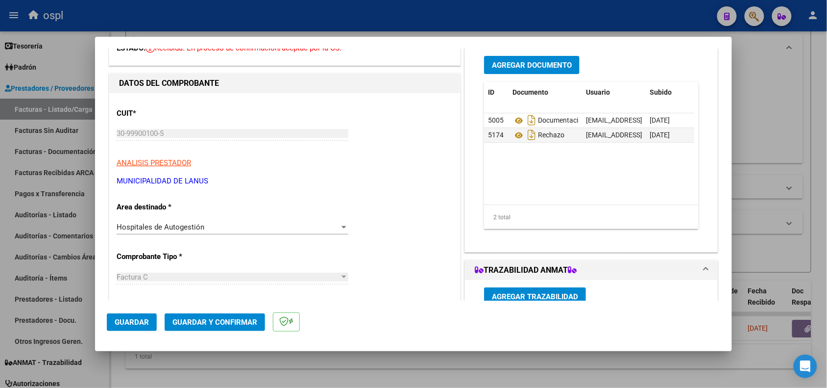
click at [204, 226] on div "Hospitales de Autogestión" at bounding box center [228, 227] width 223 height 9
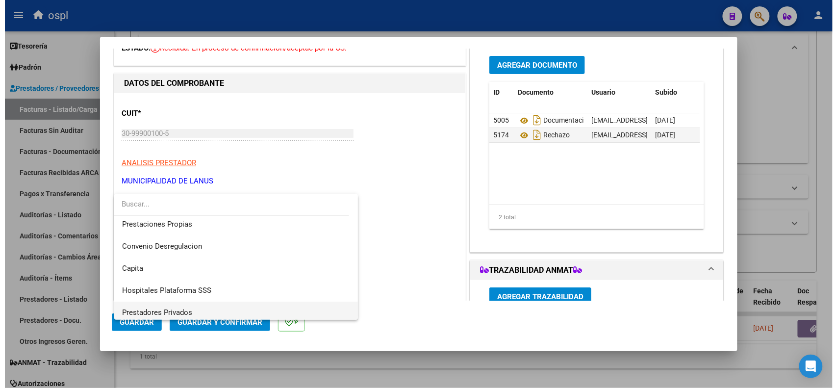
scroll to position [95, 0]
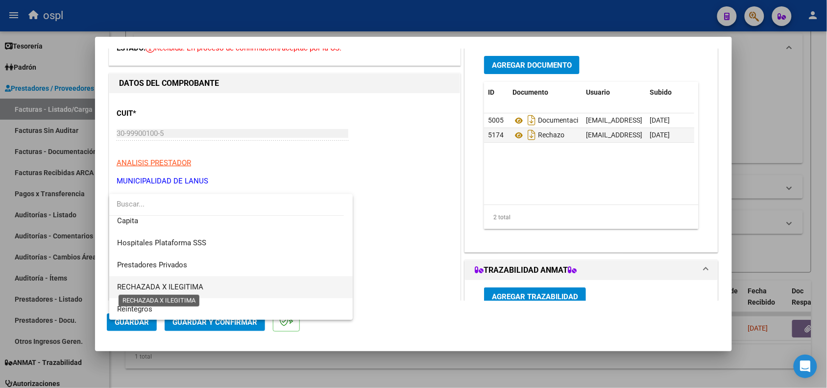
click at [197, 283] on span "RECHAZADA X ILEGITIMA" at bounding box center [160, 286] width 86 height 9
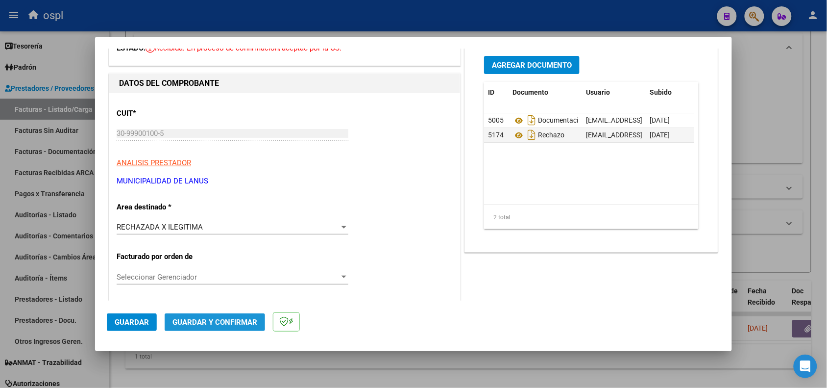
click at [198, 319] on span "Guardar y Confirmar" at bounding box center [215, 322] width 85 height 9
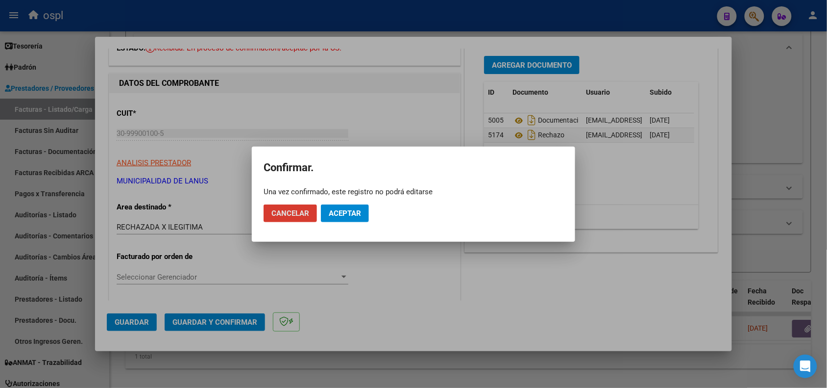
click at [323, 219] on button "Aceptar" at bounding box center [345, 213] width 48 height 18
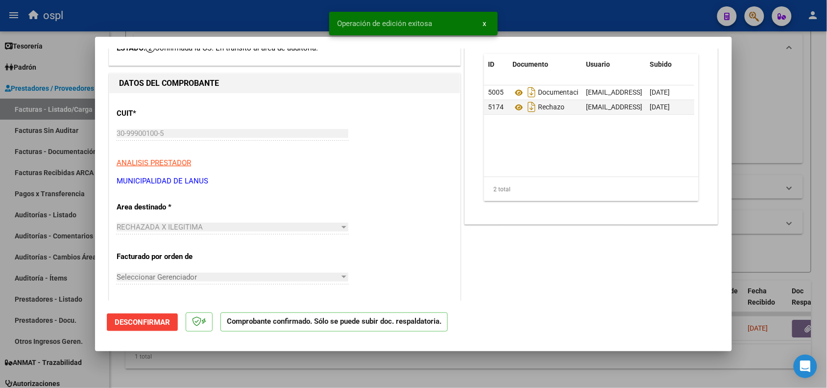
click at [194, 21] on div at bounding box center [413, 194] width 827 height 388
type input "$ 0,00"
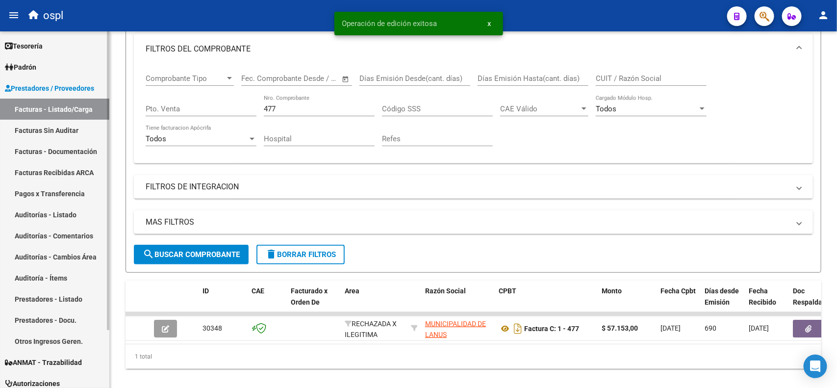
click at [58, 132] on link "Facturas Sin Auditar" at bounding box center [54, 130] width 109 height 21
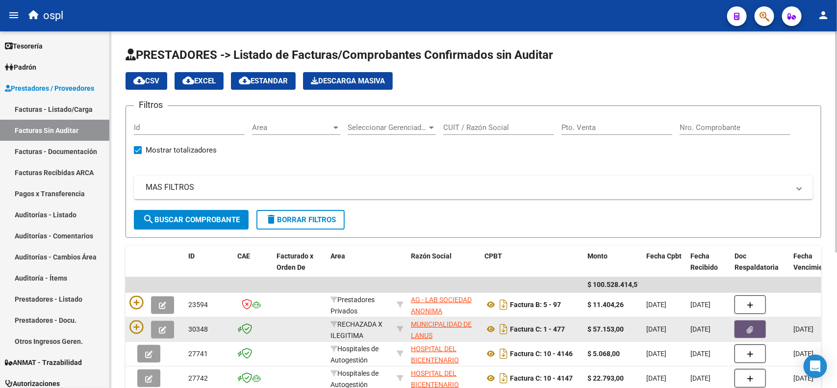
click at [753, 327] on button "button" at bounding box center [749, 329] width 31 height 18
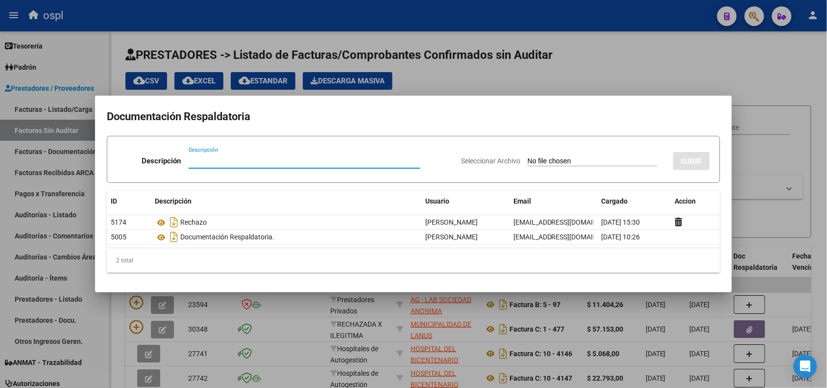
click at [597, 18] on div at bounding box center [413, 194] width 827 height 388
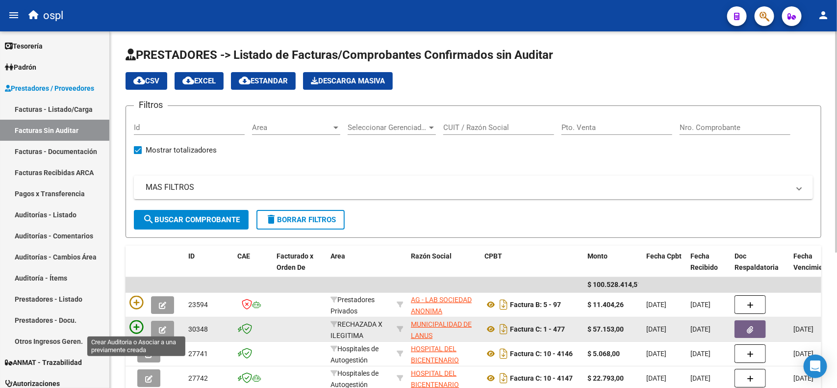
click at [132, 324] on icon at bounding box center [136, 327] width 14 height 14
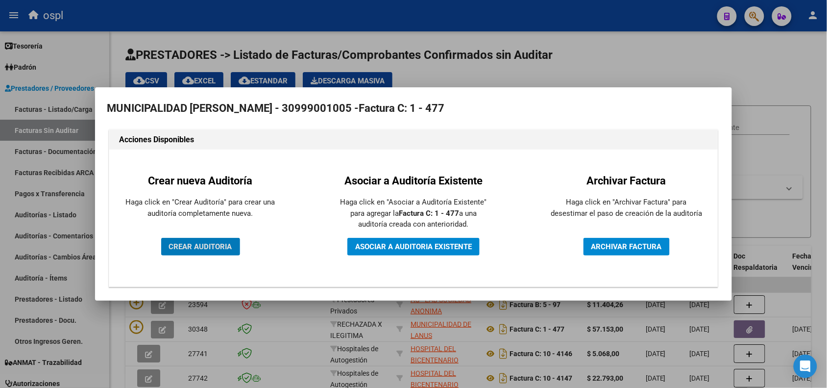
click at [209, 246] on span "CREAR AUDITORIA" at bounding box center [200, 246] width 63 height 9
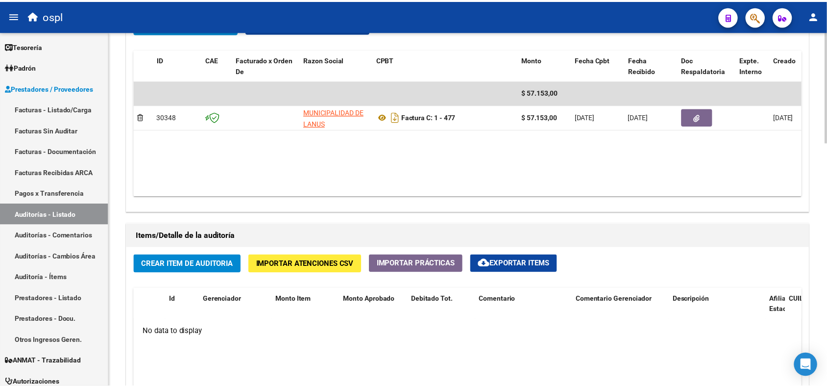
scroll to position [552, 0]
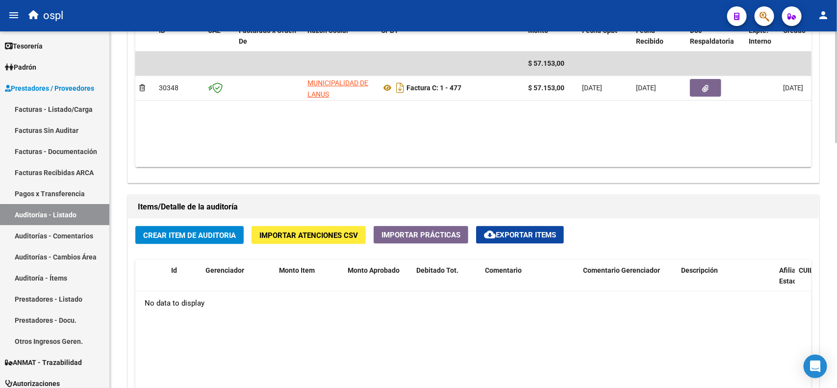
click at [209, 234] on span "Crear Item de Auditoria" at bounding box center [189, 235] width 93 height 9
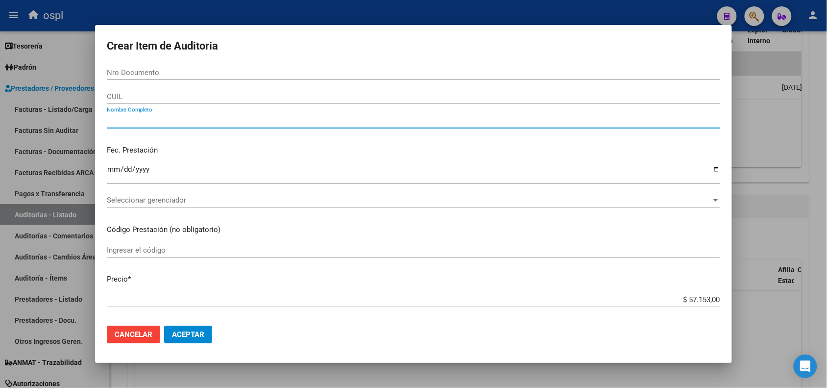
click at [166, 118] on input "Nombre Completo" at bounding box center [414, 120] width 614 height 9
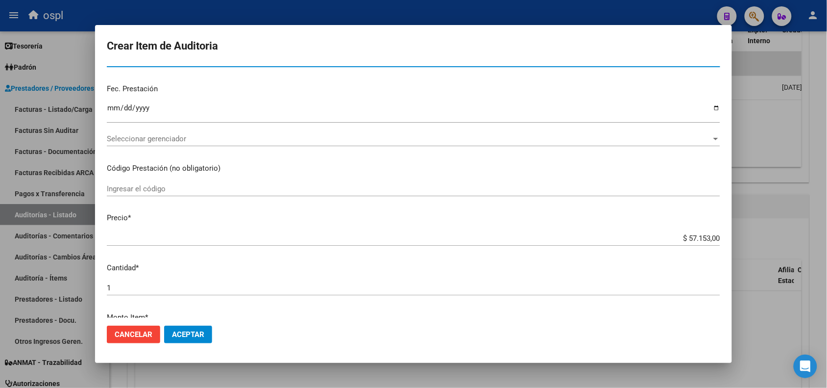
type input "VARIOS"
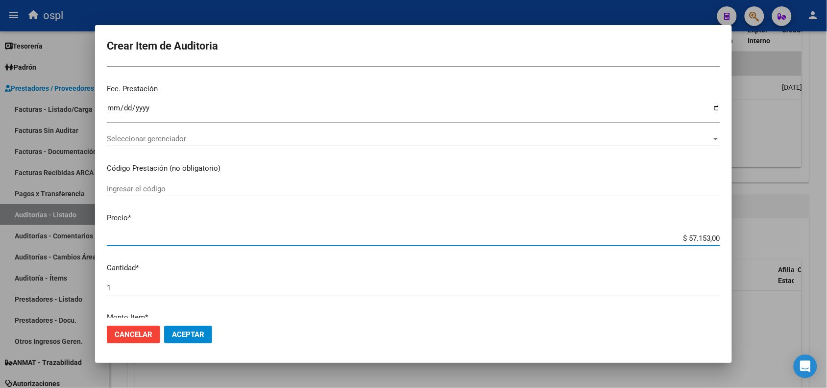
drag, startPoint x: 681, startPoint y: 237, endPoint x: 718, endPoint y: 233, distance: 36.9
click at [718, 233] on mat-dialog-content "Nro Documento CUIL VARIOS Nombre Completo Fec. Prestación Ingresar la fecha Sel…" at bounding box center [413, 191] width 637 height 252
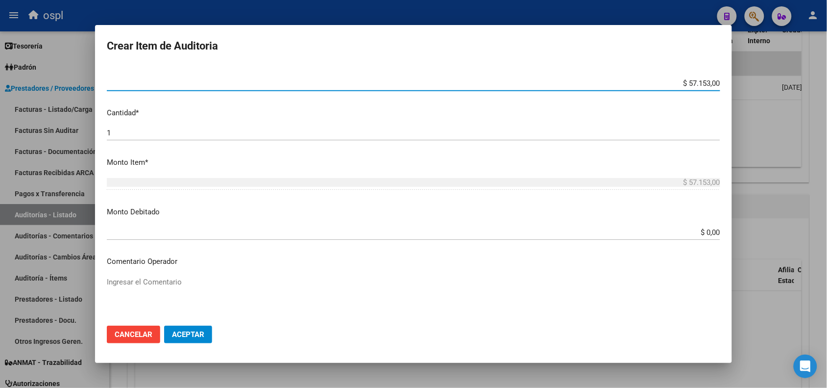
scroll to position [245, 0]
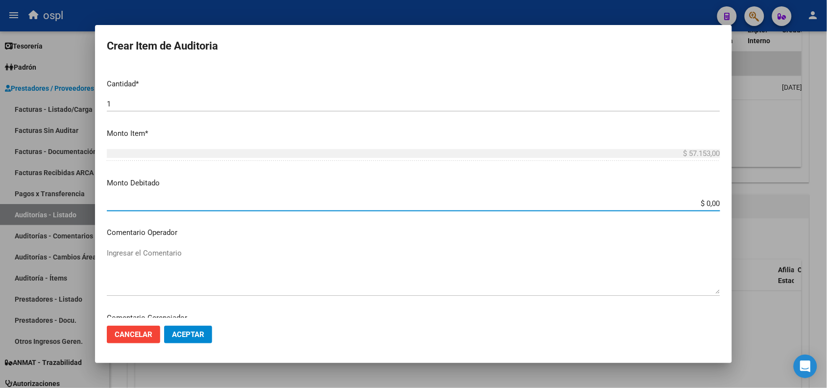
drag, startPoint x: 690, startPoint y: 202, endPoint x: 728, endPoint y: 204, distance: 38.8
click at [728, 204] on mat-dialog-content "Nro Documento CUIL VARIOS Nombre Completo Fec. Prestación Ingresar la fecha Sel…" at bounding box center [413, 191] width 637 height 252
paste input "57.153"
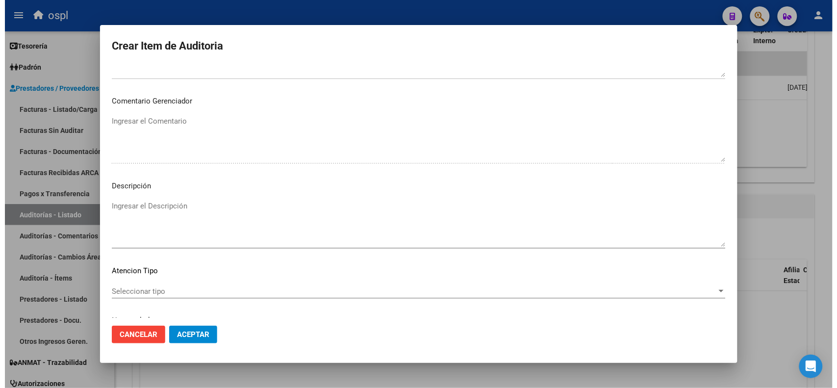
scroll to position [440, 0]
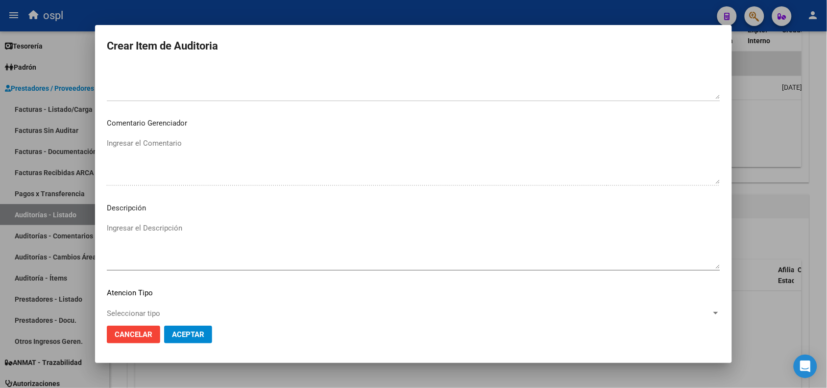
type input "$ 57.153,00"
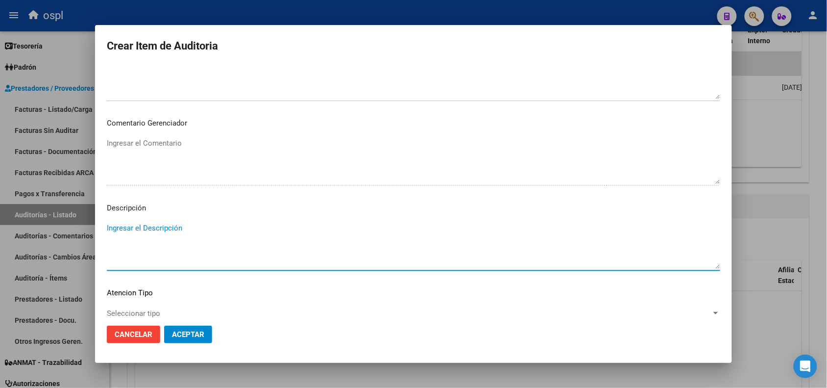
click at [189, 225] on textarea "Ingresar el Descripción" at bounding box center [414, 246] width 614 height 46
type textarea "FALTA DNI QUE ACREDITE LA ATENCIÓN MÉDICA"
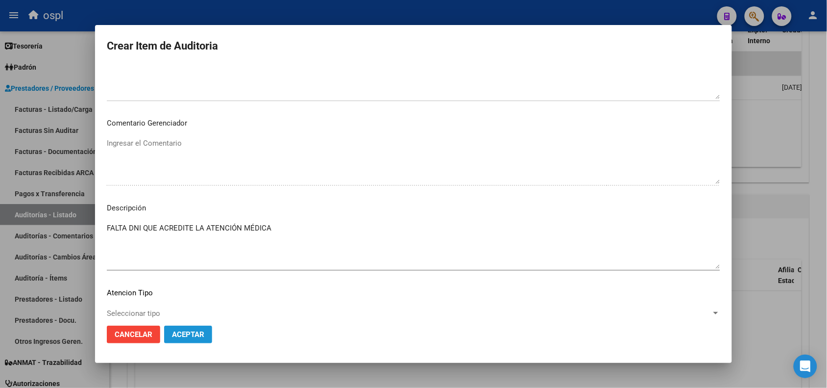
click at [200, 334] on span "Aceptar" at bounding box center [188, 334] width 32 height 9
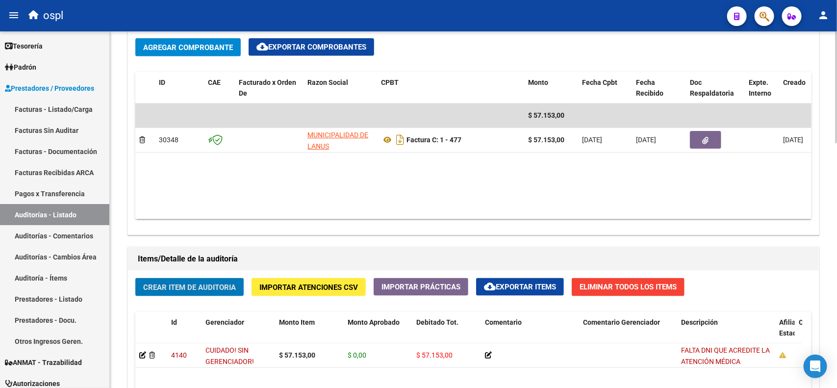
scroll to position [429, 0]
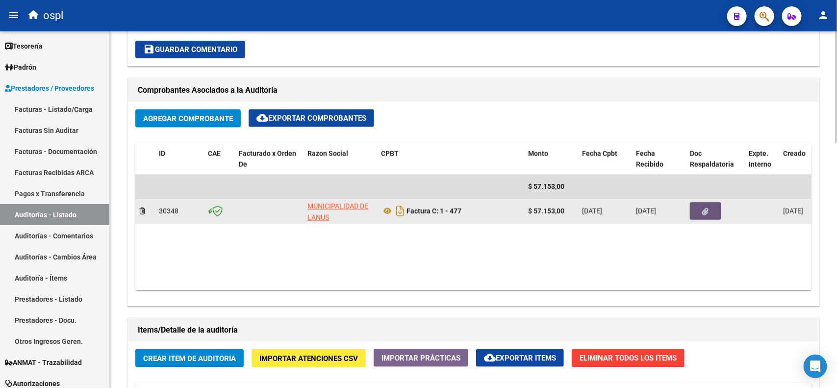
click at [703, 208] on icon "button" at bounding box center [705, 211] width 6 height 7
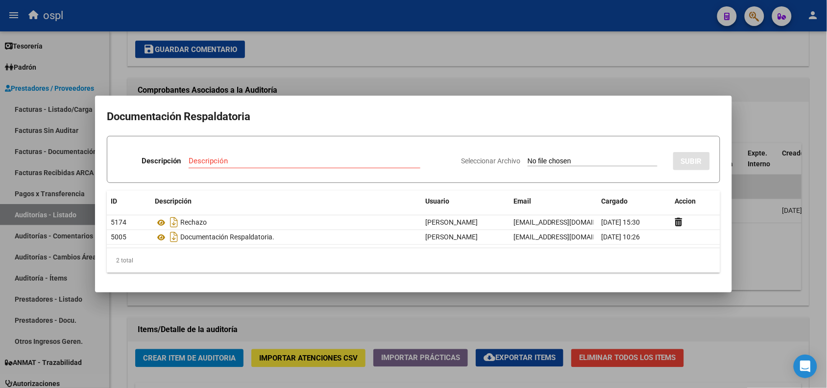
click at [582, 16] on div at bounding box center [413, 194] width 827 height 388
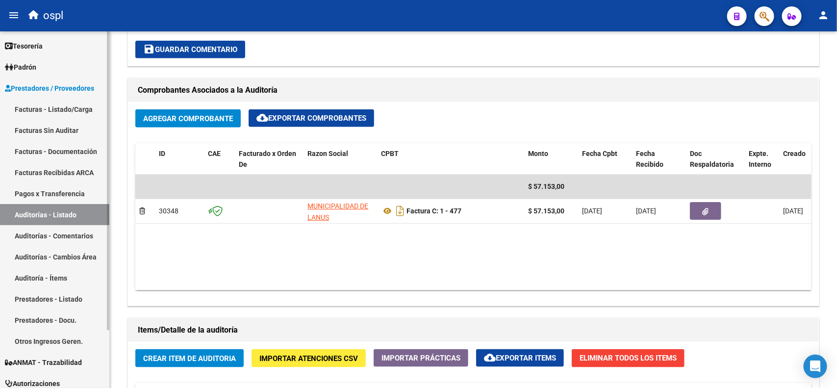
click at [54, 214] on link "Auditorías - Listado" at bounding box center [54, 214] width 109 height 21
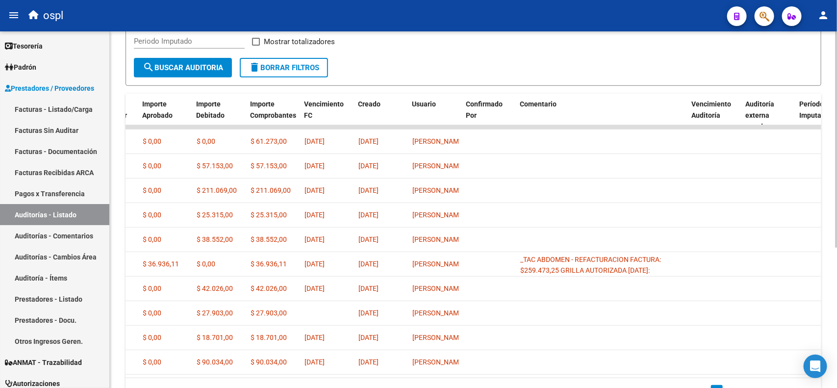
scroll to position [170, 0]
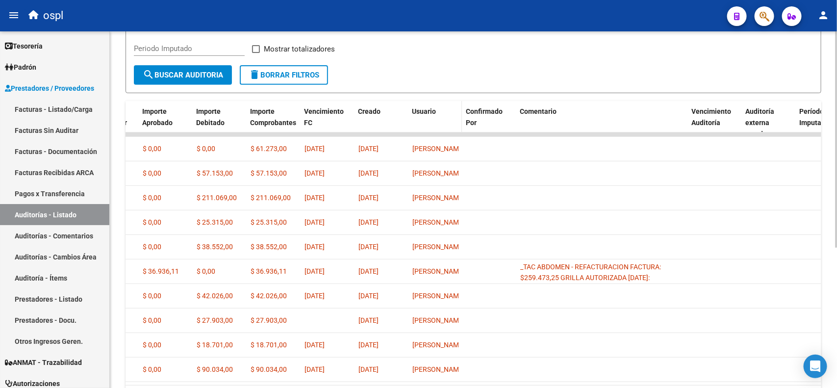
click at [430, 116] on datatable-header-cell "Usuario" at bounding box center [435, 122] width 54 height 43
click at [372, 113] on span "Creado" at bounding box center [369, 111] width 23 height 8
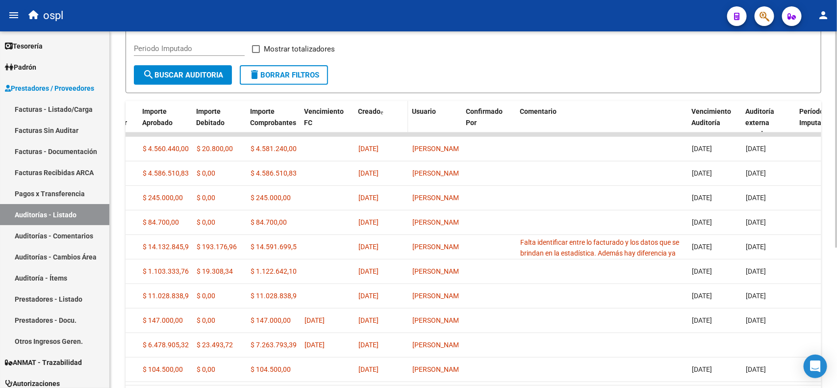
click at [372, 113] on span "Creado" at bounding box center [369, 111] width 23 height 8
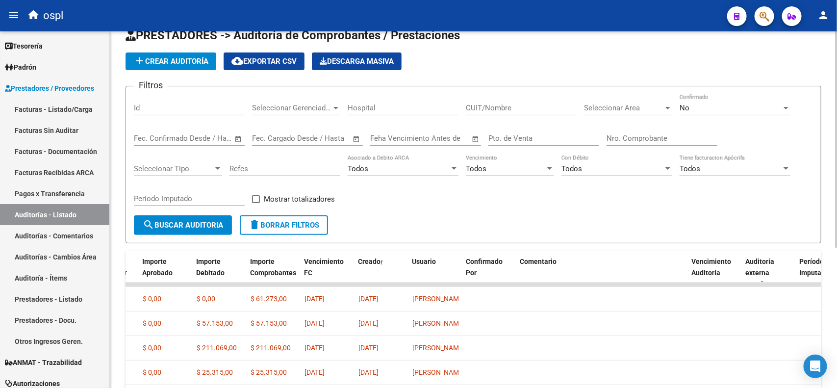
scroll to position [0, 0]
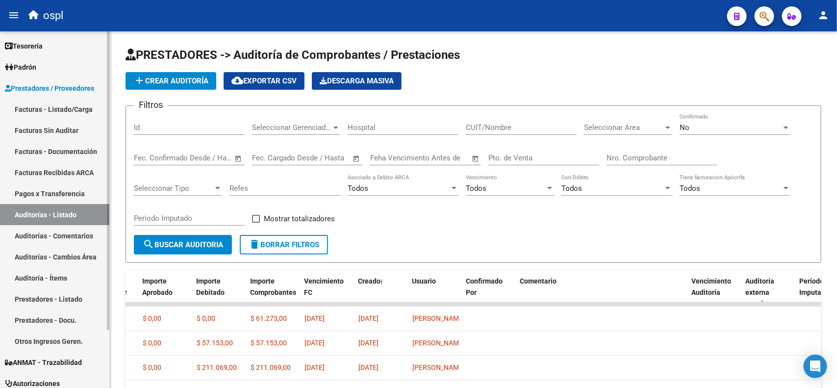
click at [59, 104] on link "Facturas - Listado/Carga" at bounding box center [54, 109] width 109 height 21
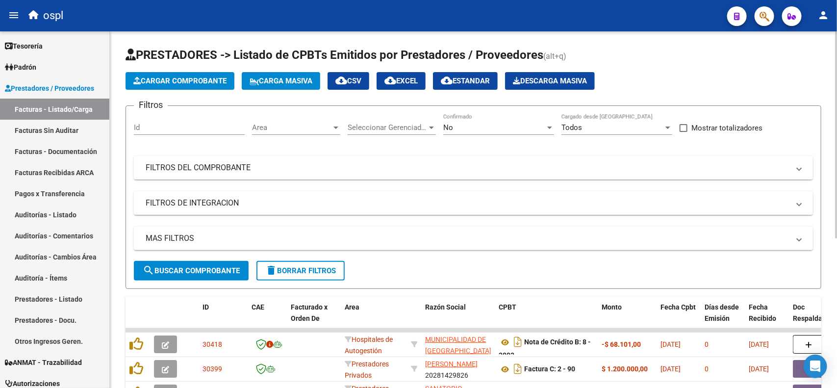
click at [485, 128] on div "No" at bounding box center [494, 127] width 102 height 9
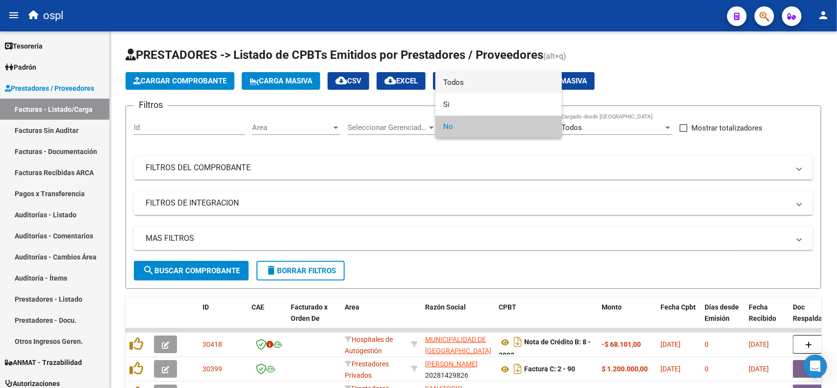
click at [476, 79] on span "Todos" at bounding box center [498, 83] width 111 height 22
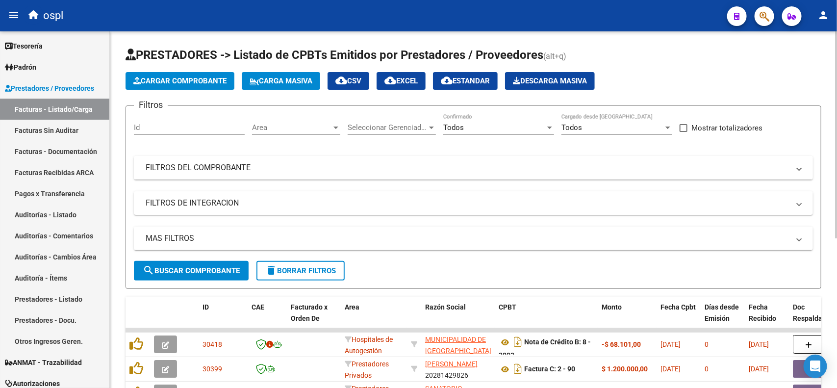
click at [256, 175] on mat-expansion-panel-header "FILTROS DEL COMPROBANTE" at bounding box center [473, 168] width 679 height 24
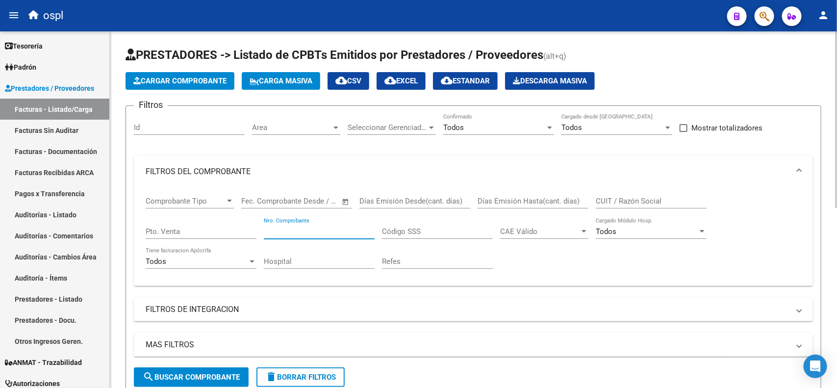
click at [296, 227] on input "Nro. Comprobante" at bounding box center [319, 231] width 111 height 9
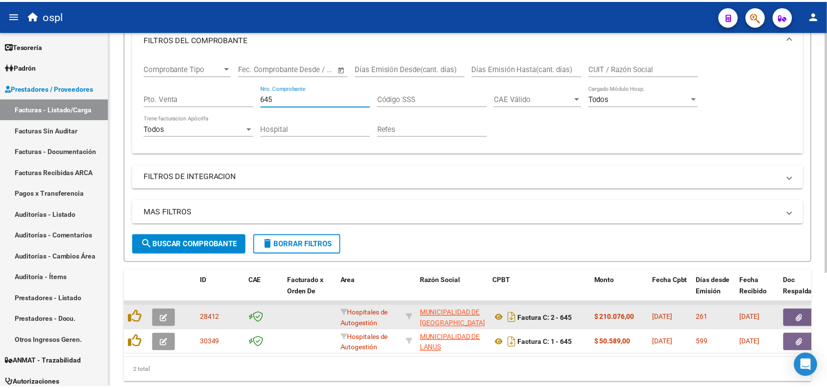
scroll to position [167, 0]
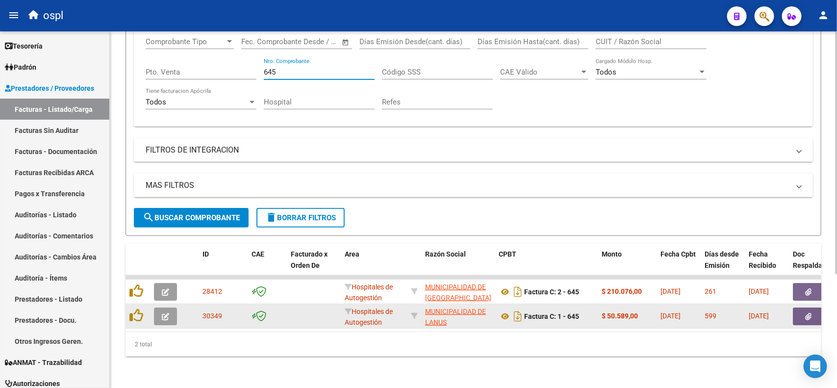
type input "645"
click at [175, 307] on button "button" at bounding box center [165, 316] width 23 height 18
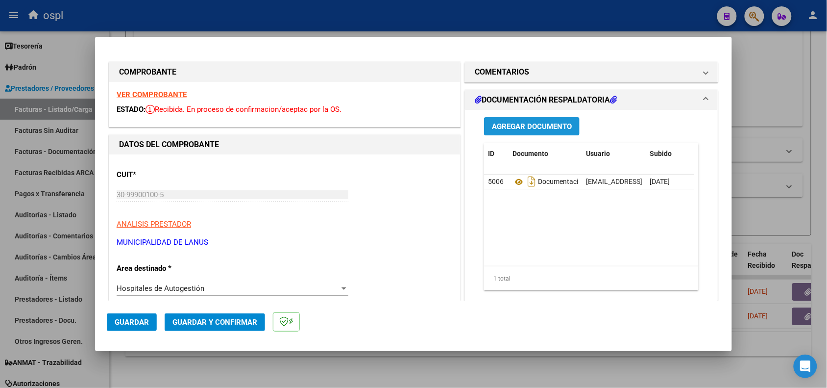
click at [540, 126] on span "Agregar Documento" at bounding box center [532, 126] width 80 height 9
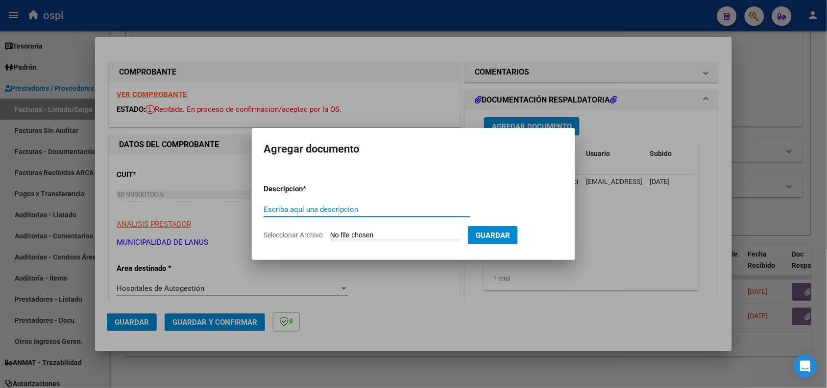
click at [390, 231] on input "Seleccionar Archivo" at bounding box center [395, 235] width 130 height 9
type input "C:\fakepath\RECHAZO 645-[PERSON_NAME].pdf"
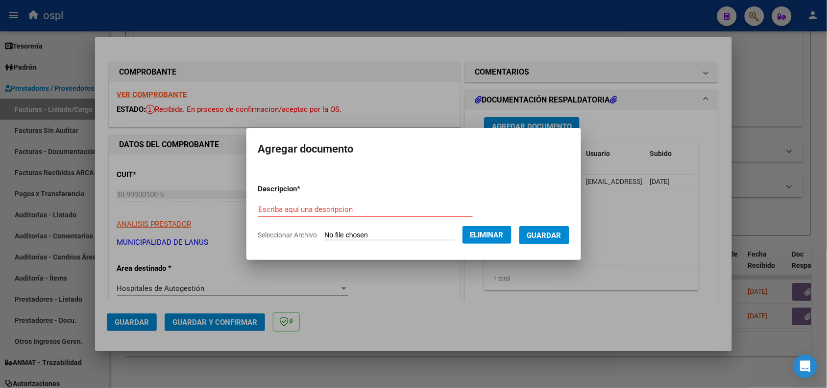
drag, startPoint x: 559, startPoint y: 239, endPoint x: 386, endPoint y: 212, distance: 174.6
click at [387, 213] on form "Descripcion * Escriba aquí una descripcion Seleccionar Archivo Eliminar Guardar" at bounding box center [413, 212] width 311 height 72
click at [374, 209] on input "Escriba aquí una descripcion" at bounding box center [365, 209] width 215 height 9
type input "RECHAZO"
click at [547, 238] on span "Guardar" at bounding box center [544, 235] width 34 height 9
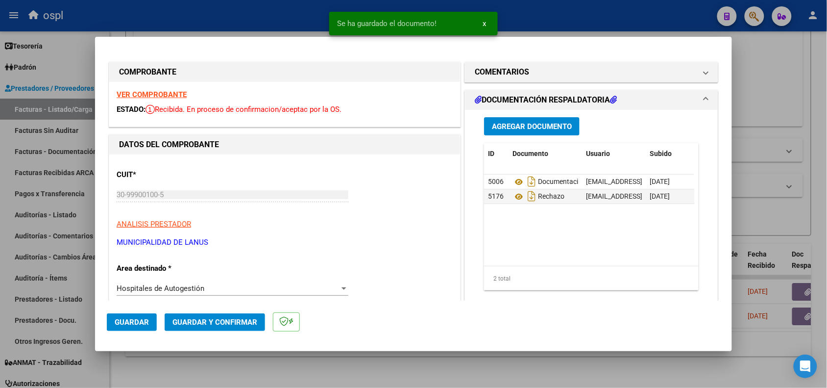
click at [255, 19] on div at bounding box center [413, 194] width 827 height 388
type input "$ 0,00"
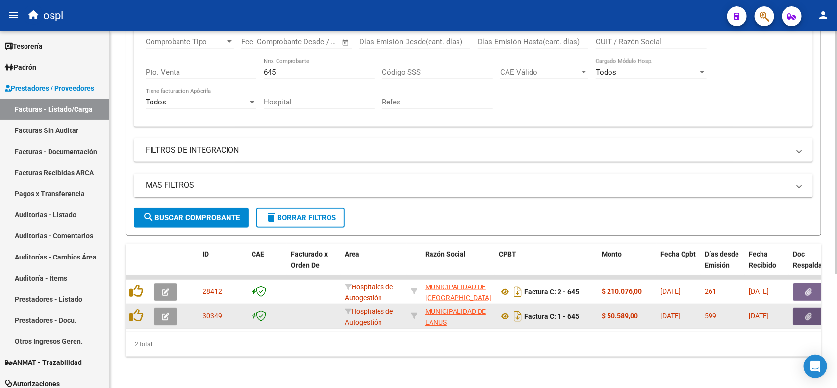
click at [797, 307] on button "button" at bounding box center [808, 316] width 31 height 18
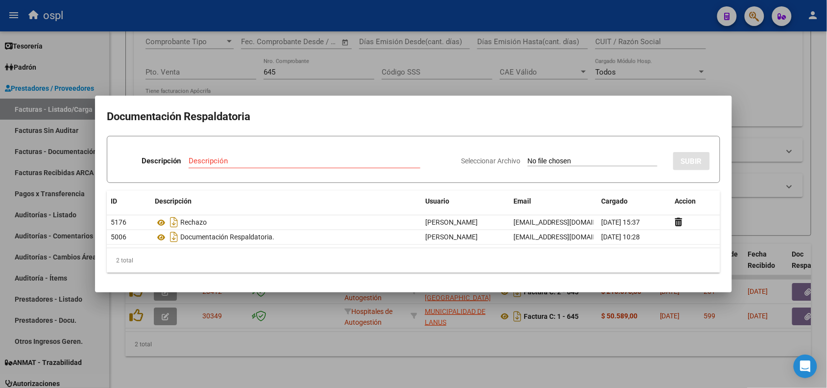
click at [384, 18] on div at bounding box center [413, 194] width 827 height 388
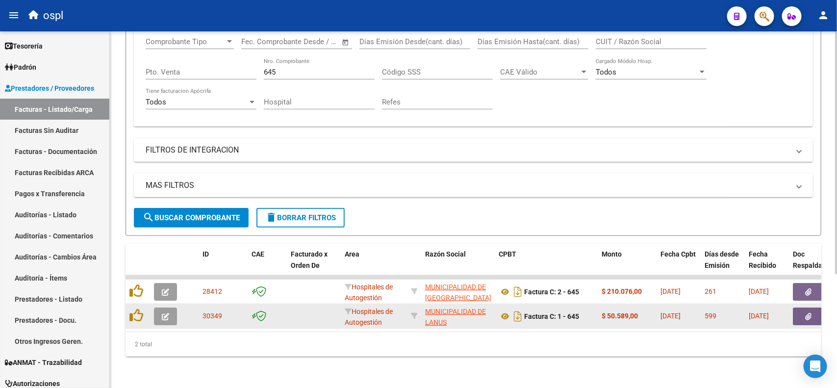
click at [159, 307] on button "button" at bounding box center [165, 316] width 23 height 18
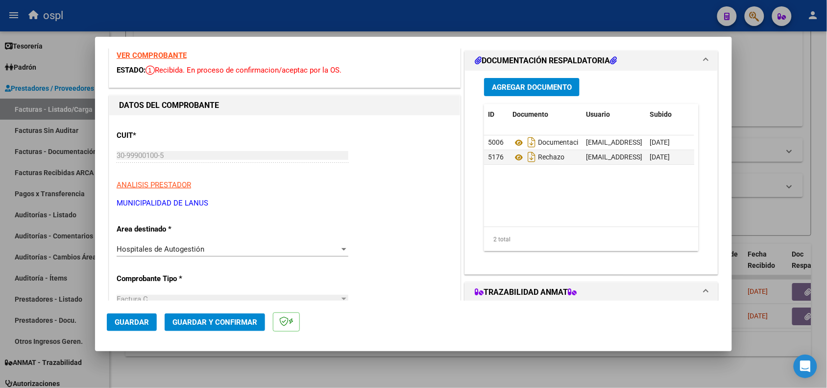
scroll to position [61, 0]
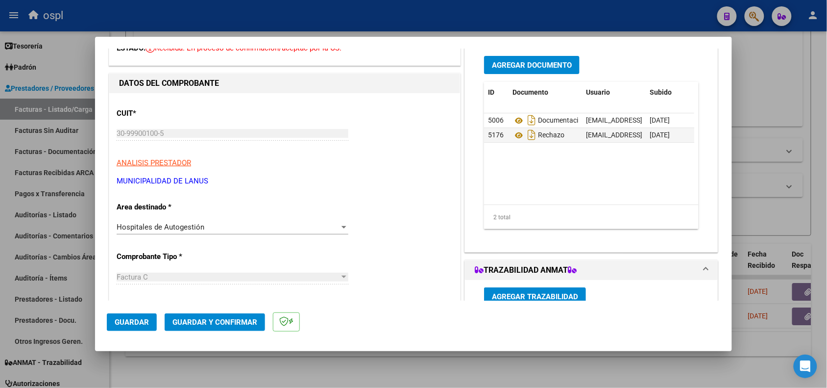
click at [182, 227] on span "Hospitales de Autogestión" at bounding box center [161, 227] width 88 height 9
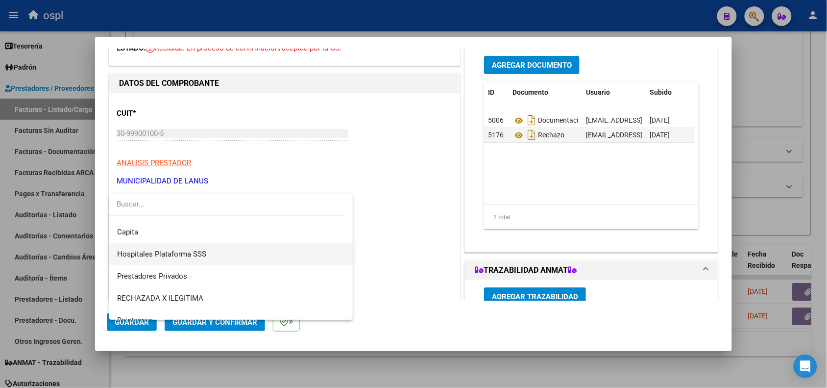
scroll to position [95, 0]
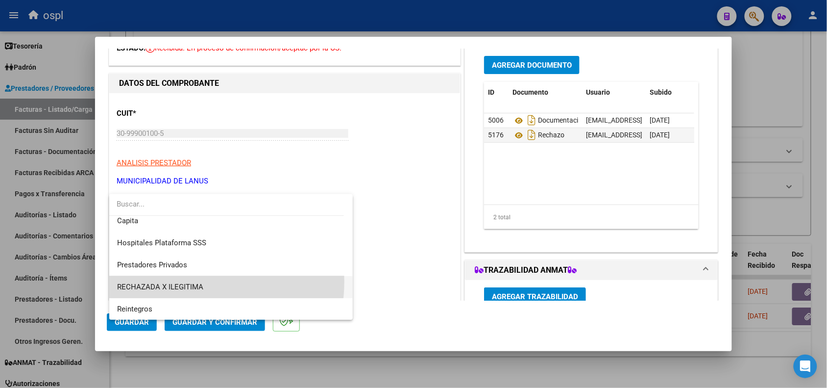
click at [188, 281] on span "RECHAZADA X ILEGITIMA" at bounding box center [231, 287] width 228 height 22
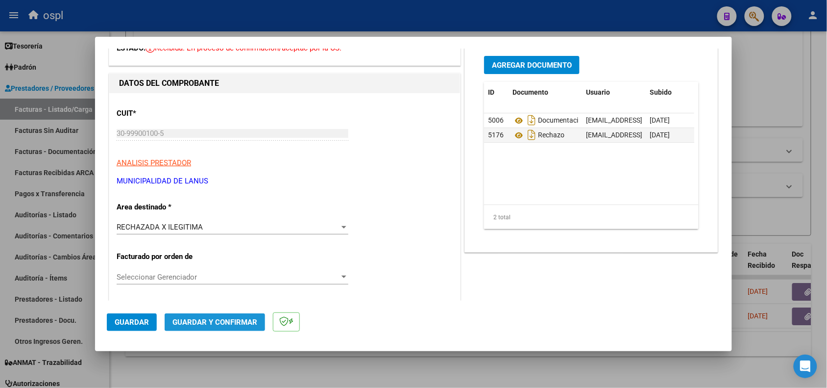
click at [207, 320] on span "Guardar y Confirmar" at bounding box center [215, 322] width 85 height 9
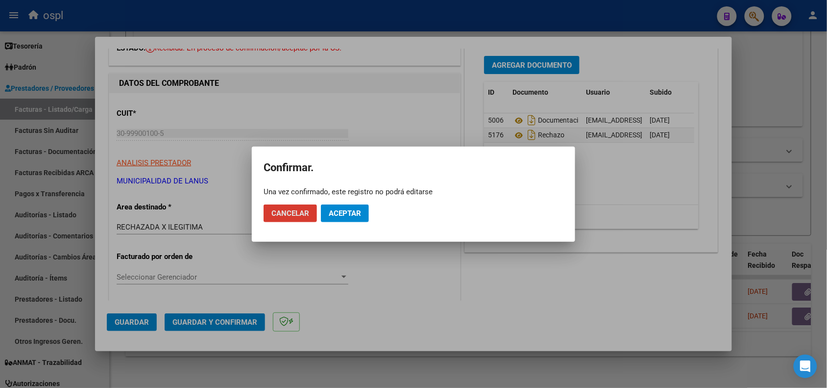
click at [339, 216] on span "Aceptar" at bounding box center [345, 213] width 32 height 9
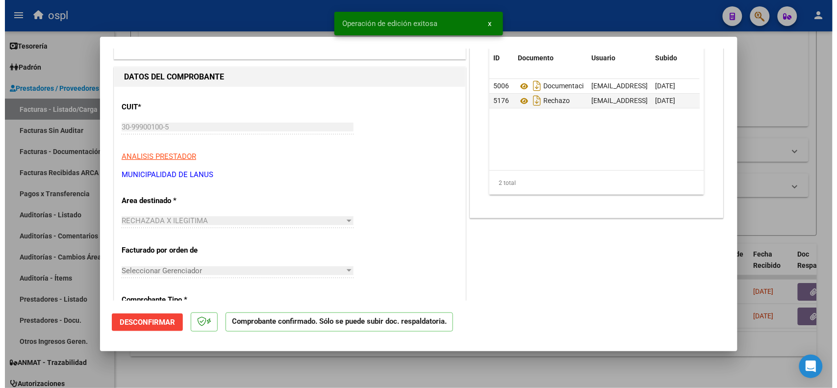
scroll to position [61, 0]
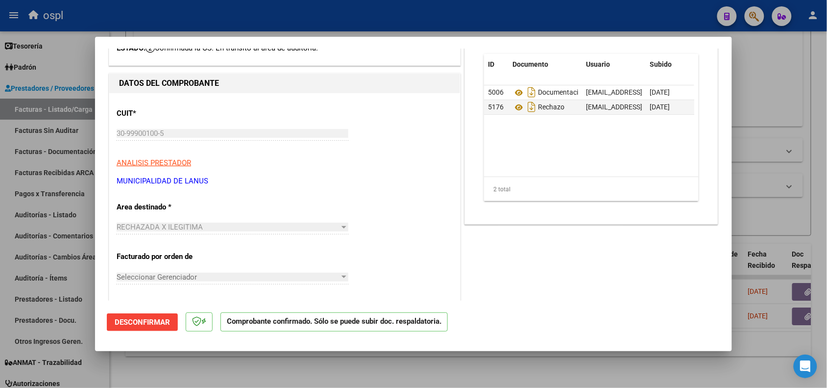
click at [237, 18] on div at bounding box center [413, 194] width 827 height 388
type input "$ 0,00"
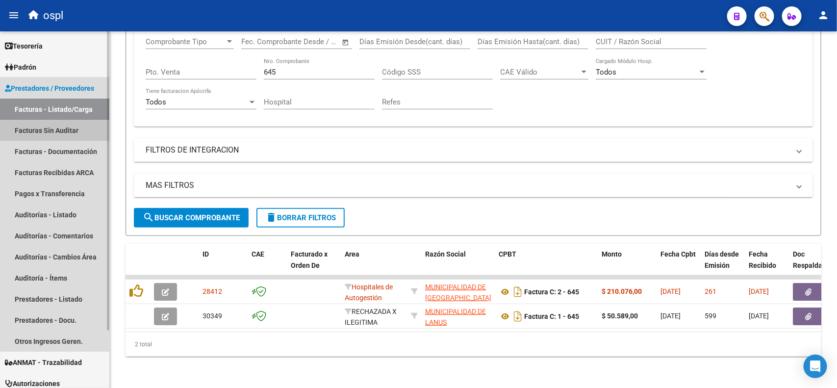
click at [72, 128] on link "Facturas Sin Auditar" at bounding box center [54, 130] width 109 height 21
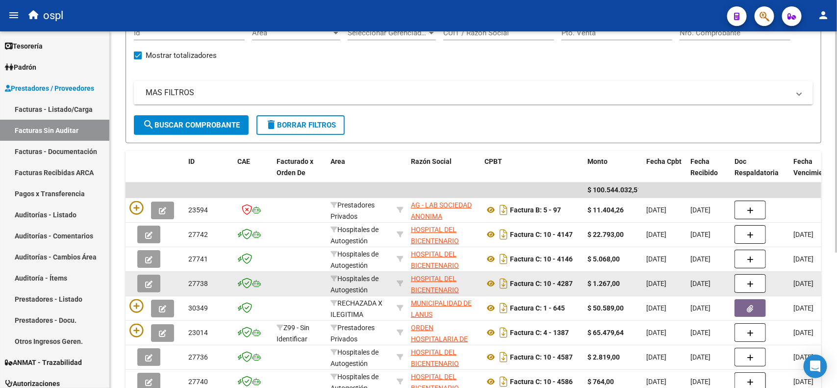
scroll to position [123, 0]
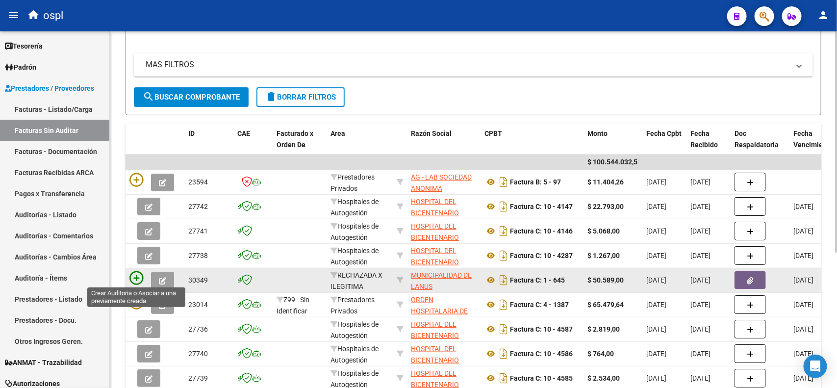
click at [133, 276] on icon at bounding box center [136, 278] width 14 height 14
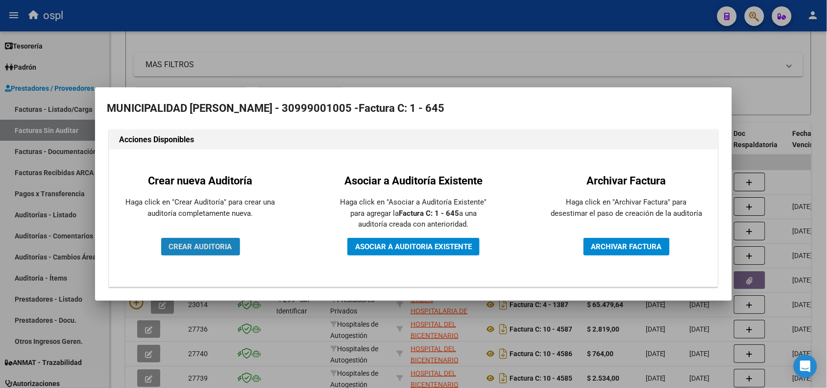
click at [203, 250] on span "CREAR AUDITORIA" at bounding box center [200, 246] width 63 height 9
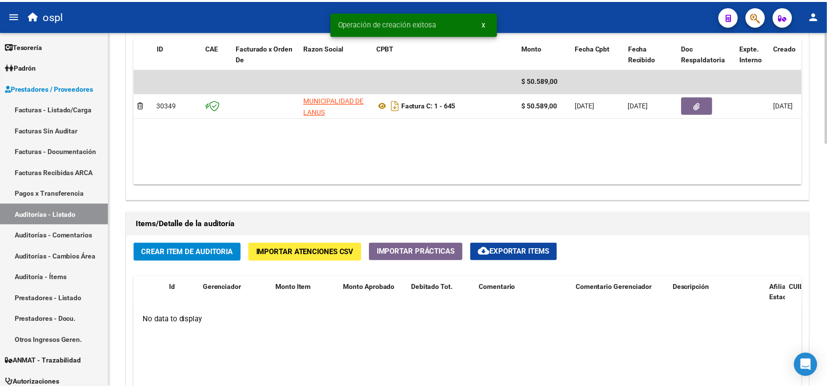
scroll to position [552, 0]
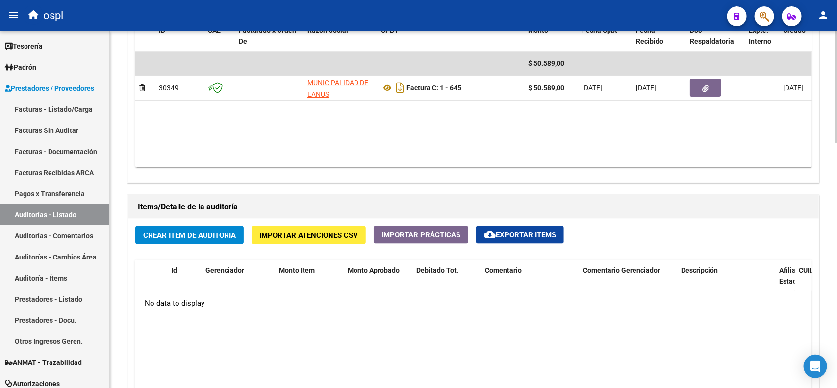
click at [199, 239] on button "Crear Item de Auditoria" at bounding box center [189, 235] width 108 height 18
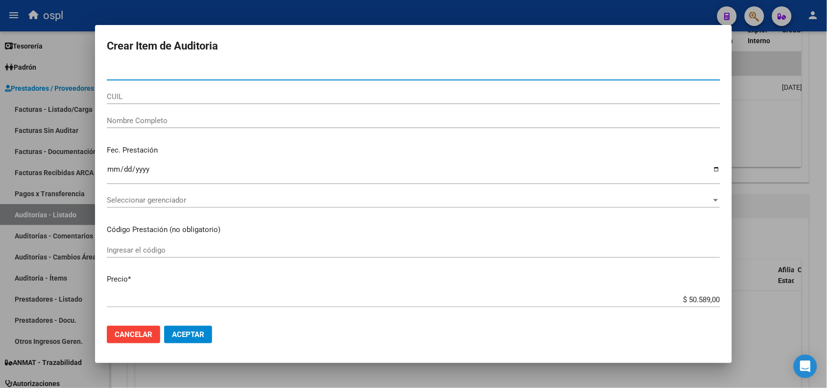
click at [173, 120] on input "Nombre Completo" at bounding box center [414, 120] width 614 height 9
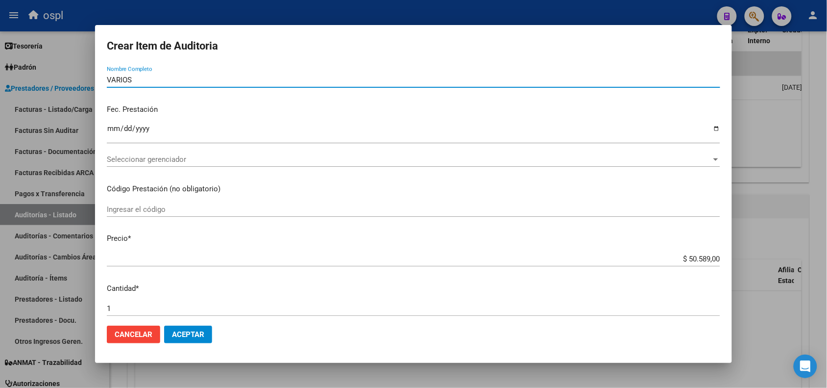
scroll to position [61, 0]
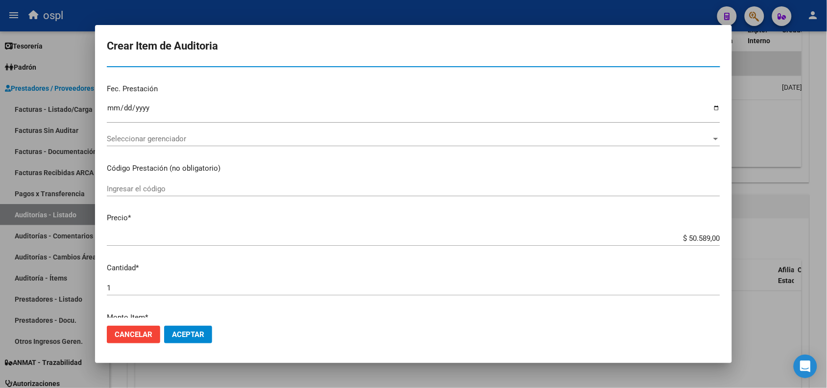
type input "VARIOS"
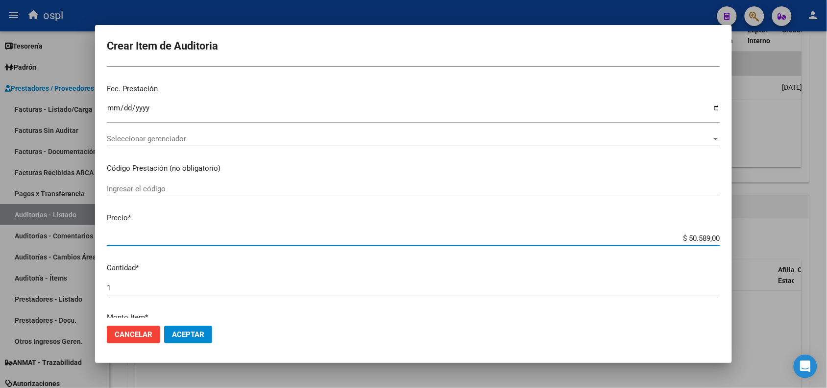
drag, startPoint x: 679, startPoint y: 236, endPoint x: 721, endPoint y: 237, distance: 41.7
click at [721, 237] on mat-dialog-content "Nro Documento CUIL VARIOS Nombre Completo Fec. Prestación Ingresar la fecha Sel…" at bounding box center [413, 191] width 637 height 252
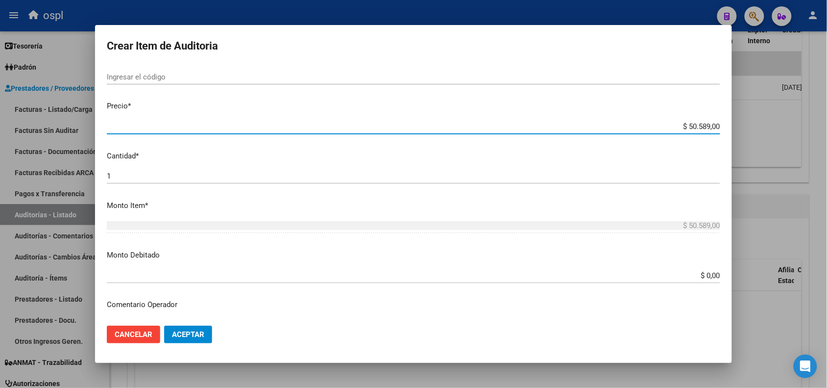
scroll to position [184, 0]
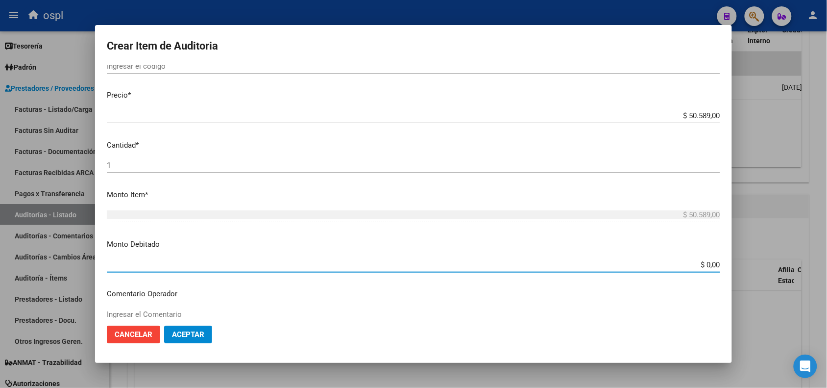
drag, startPoint x: 702, startPoint y: 260, endPoint x: 729, endPoint y: 260, distance: 27.5
click at [729, 260] on mat-dialog-content "Nro Documento CUIL VARIOS Nombre Completo Fec. Prestación Ingresar la fecha Sel…" at bounding box center [413, 191] width 637 height 252
paste input "50.589"
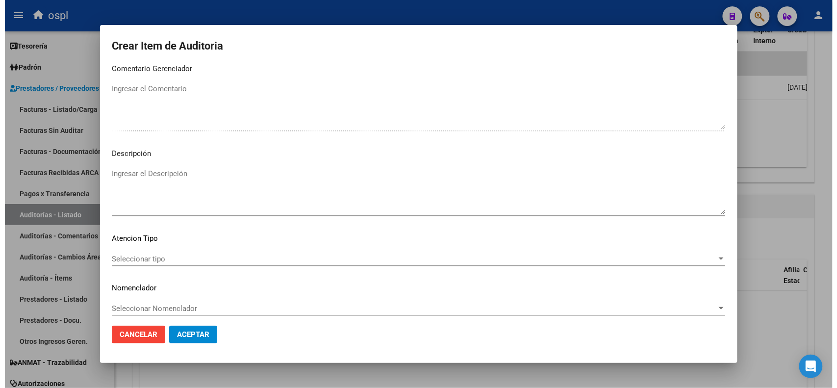
scroll to position [501, 0]
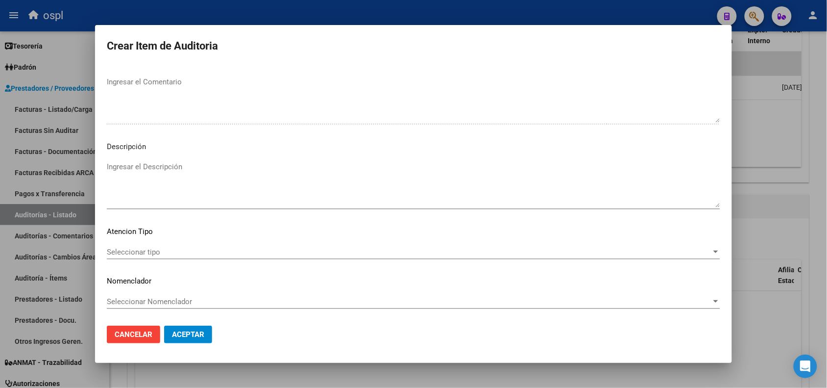
type input "$ 50.589,00"
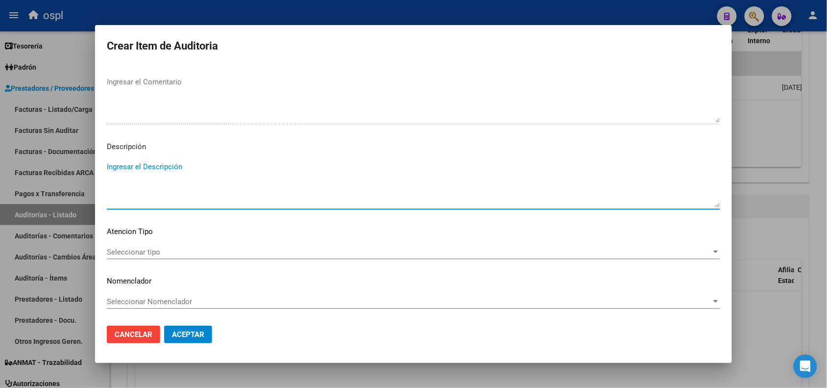
click at [173, 173] on textarea "Ingresar el Descripción" at bounding box center [414, 184] width 614 height 46
type textarea "FALTA EL DNI QUE ACREDITE LA ATENCIÓN MÉDICA"
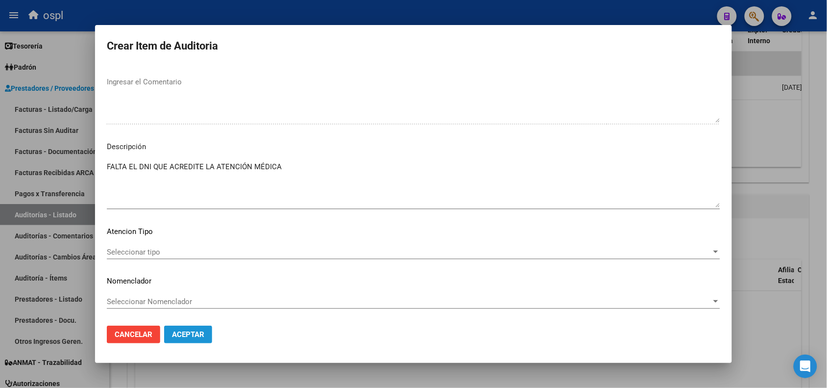
click at [201, 332] on span "Aceptar" at bounding box center [188, 334] width 32 height 9
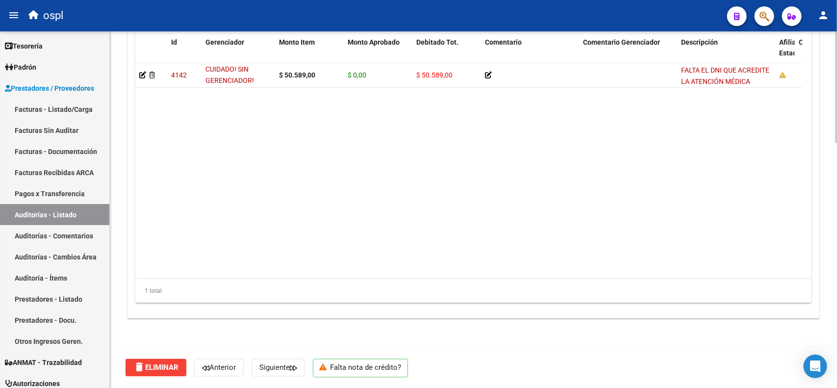
scroll to position [474, 0]
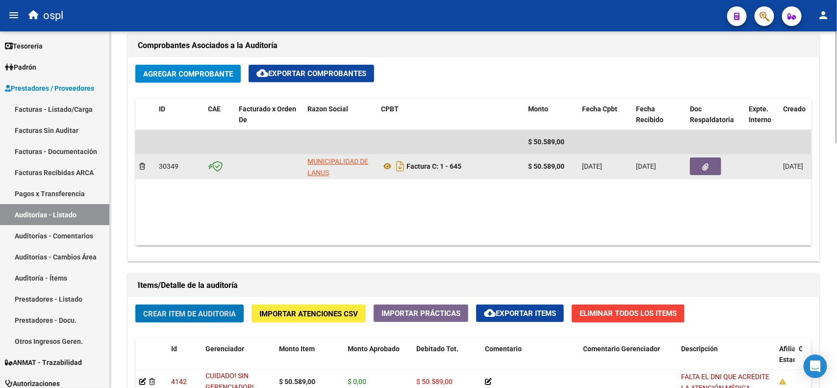
click at [706, 172] on button "button" at bounding box center [705, 166] width 31 height 18
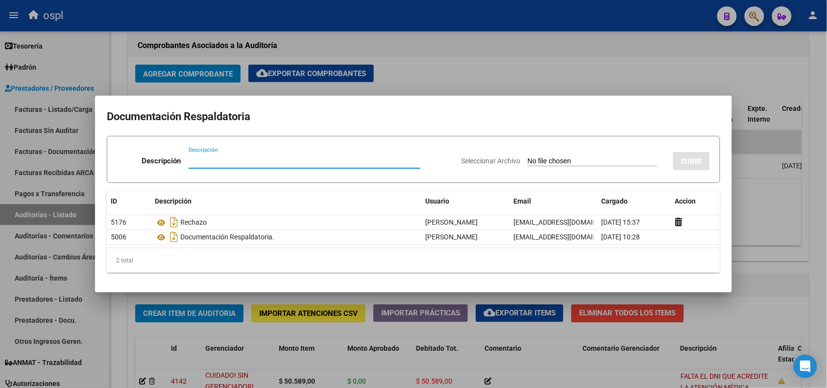
click at [484, 40] on div at bounding box center [413, 194] width 827 height 388
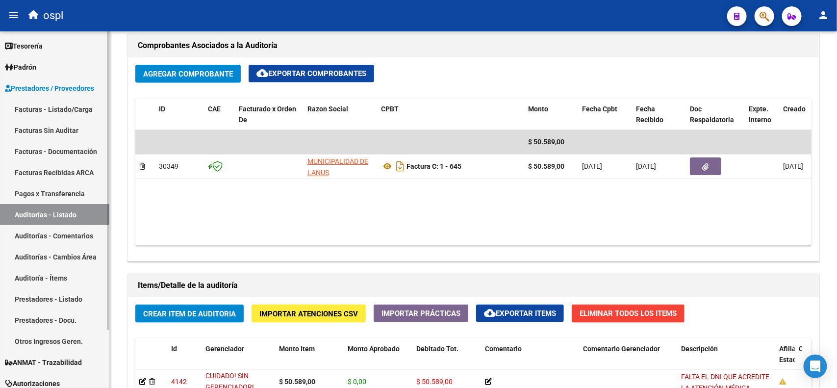
click at [74, 111] on link "Facturas - Listado/Carga" at bounding box center [54, 109] width 109 height 21
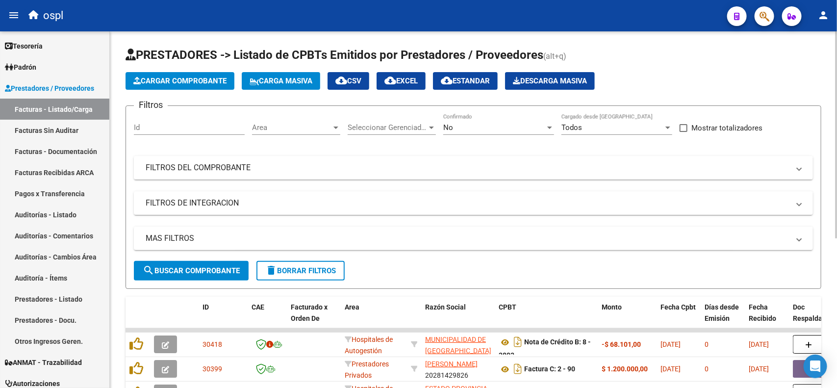
click at [514, 124] on div "No" at bounding box center [494, 127] width 102 height 9
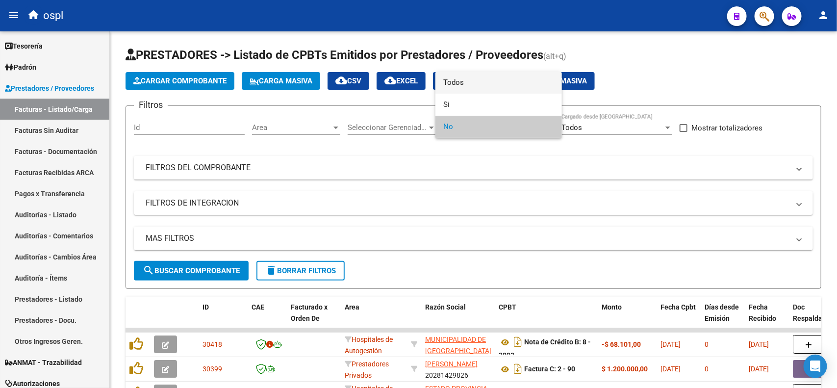
click at [472, 81] on span "Todos" at bounding box center [498, 83] width 111 height 22
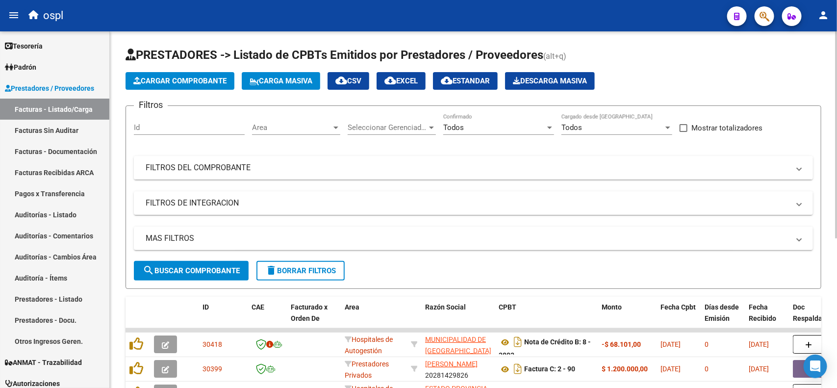
click at [223, 172] on mat-panel-title "FILTROS DEL COMPROBANTE" at bounding box center [468, 167] width 644 height 11
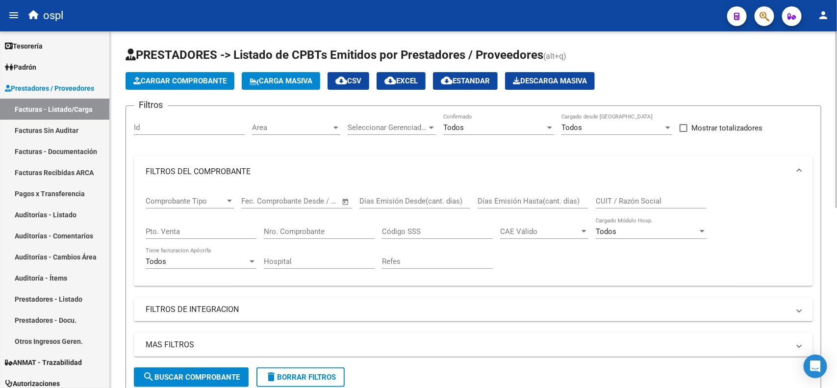
click at [292, 225] on div "Nro. Comprobante" at bounding box center [319, 228] width 111 height 21
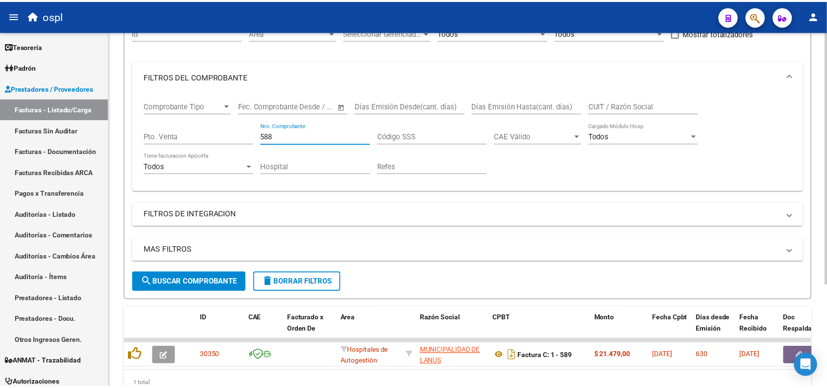
scroll to position [123, 0]
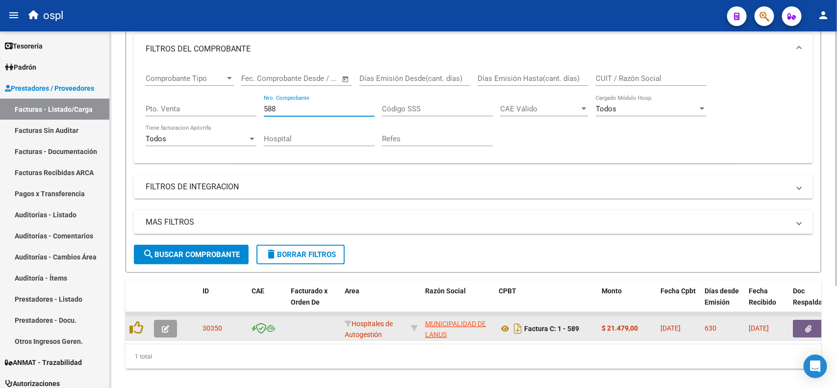
type input "588"
click at [814, 325] on button "button" at bounding box center [808, 329] width 31 height 18
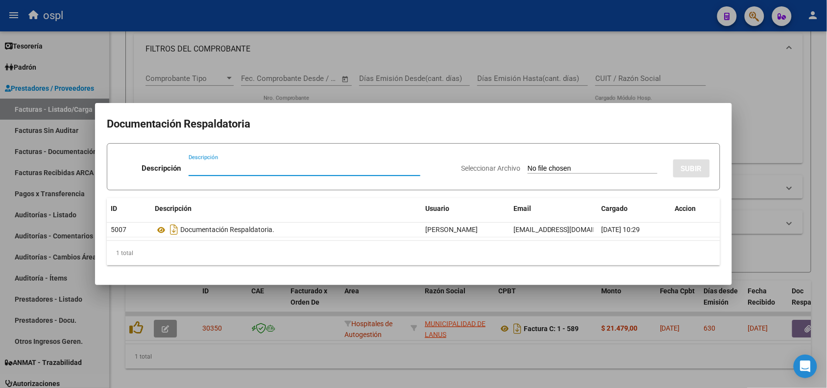
click at [583, 168] on input "Seleccionar Archivo" at bounding box center [593, 168] width 130 height 9
type input "C:\fakepath\RECHAZO 589-[PERSON_NAME].pdf"
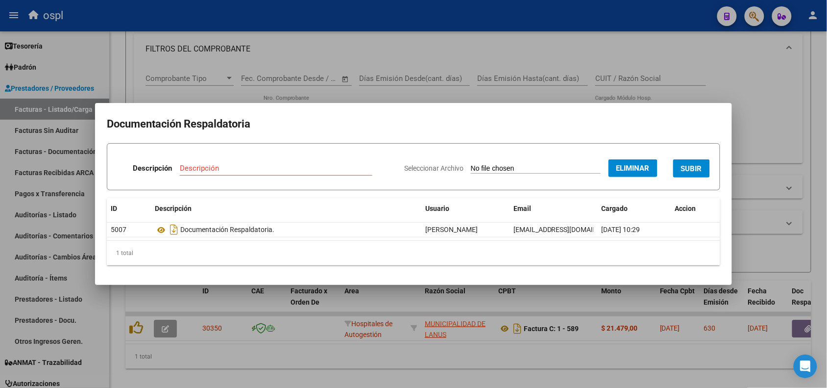
click at [297, 162] on div "Descripción" at bounding box center [276, 168] width 193 height 15
click at [326, 180] on div "Descripción" at bounding box center [276, 173] width 193 height 24
click at [315, 161] on div "Descripción" at bounding box center [276, 168] width 193 height 15
type input "RECHAZO"
click at [695, 168] on span "SUBIR" at bounding box center [691, 168] width 21 height 9
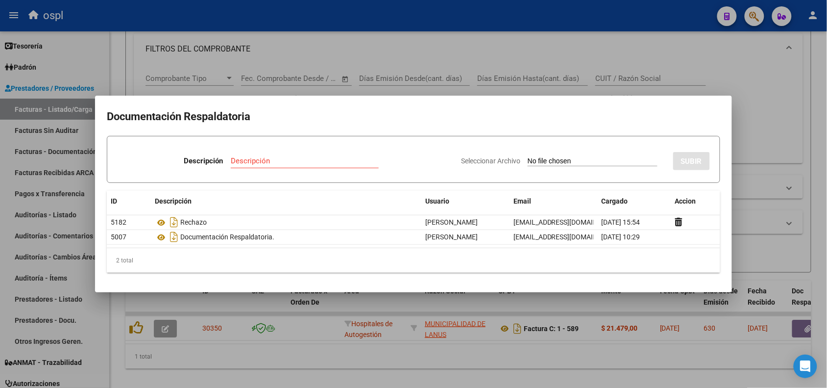
click at [309, 18] on div at bounding box center [413, 194] width 827 height 388
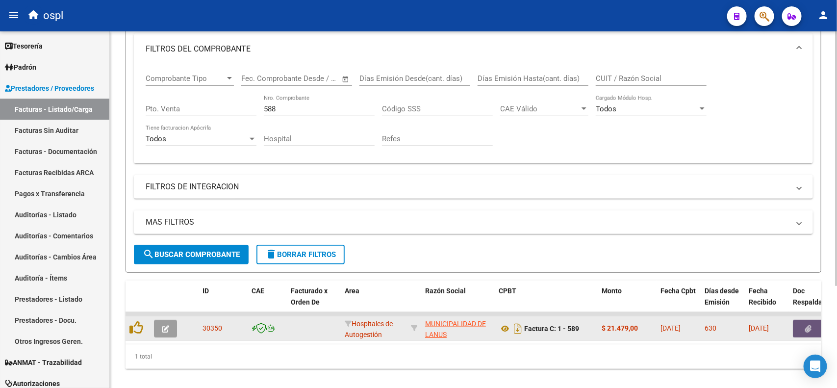
click at [805, 326] on icon "button" at bounding box center [808, 328] width 6 height 7
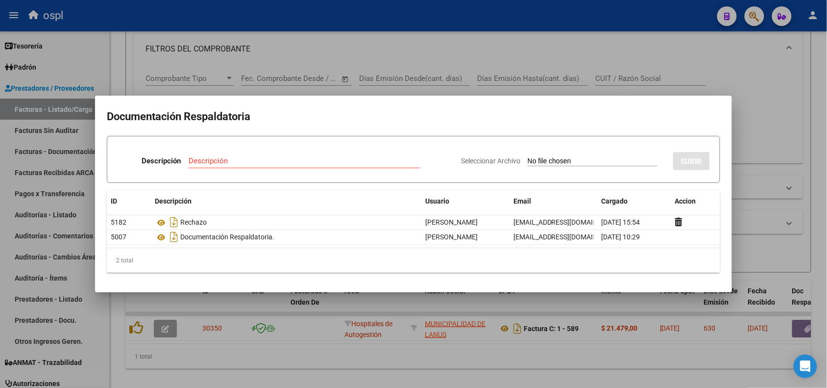
click at [616, 29] on div at bounding box center [413, 194] width 827 height 388
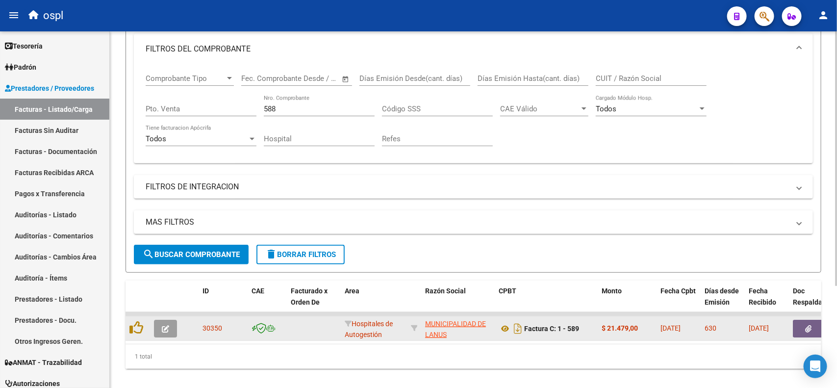
click at [170, 324] on button "button" at bounding box center [165, 329] width 23 height 18
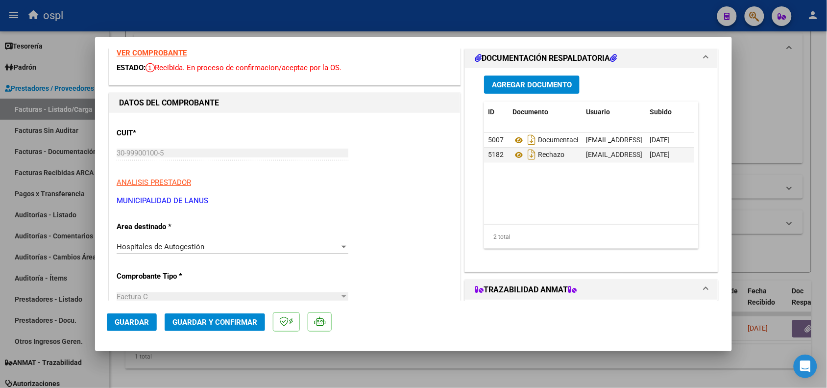
scroll to position [61, 0]
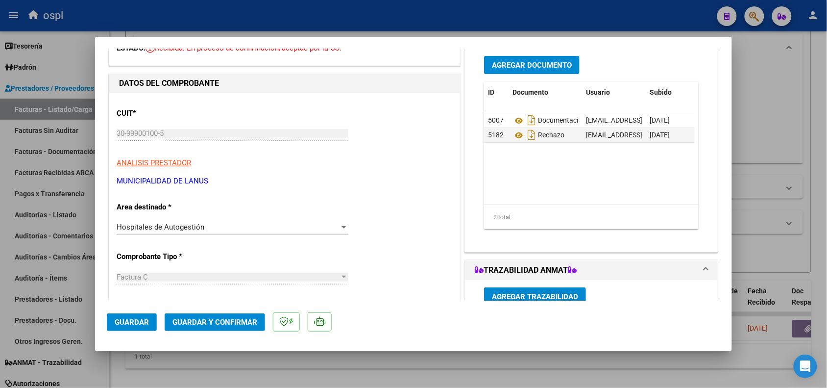
click at [199, 229] on span "Hospitales de Autogestión" at bounding box center [161, 227] width 88 height 9
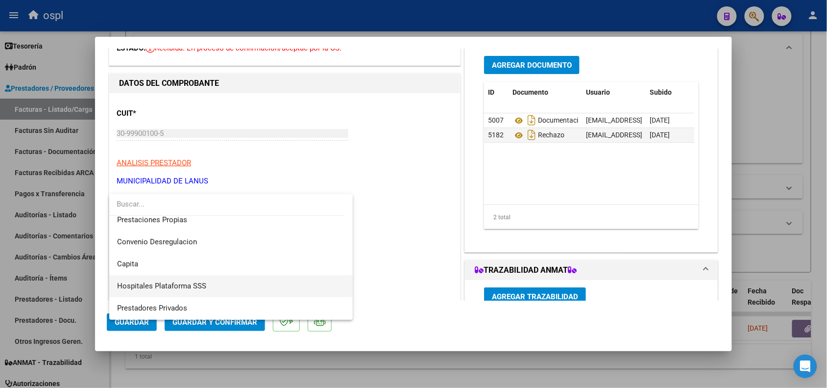
scroll to position [95, 0]
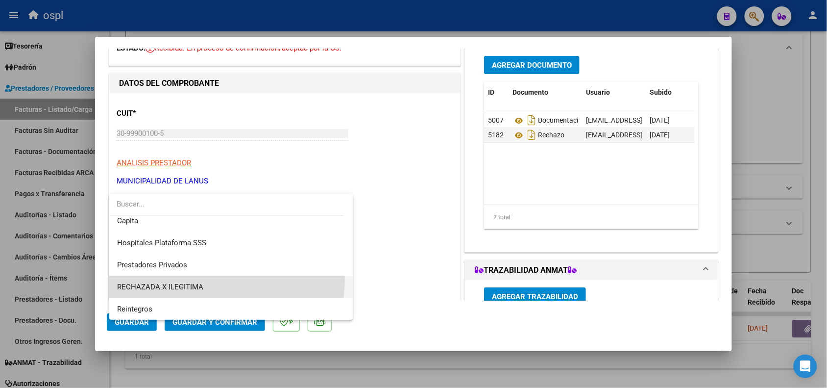
click at [178, 278] on span "RECHAZADA X ILEGITIMA" at bounding box center [231, 287] width 228 height 22
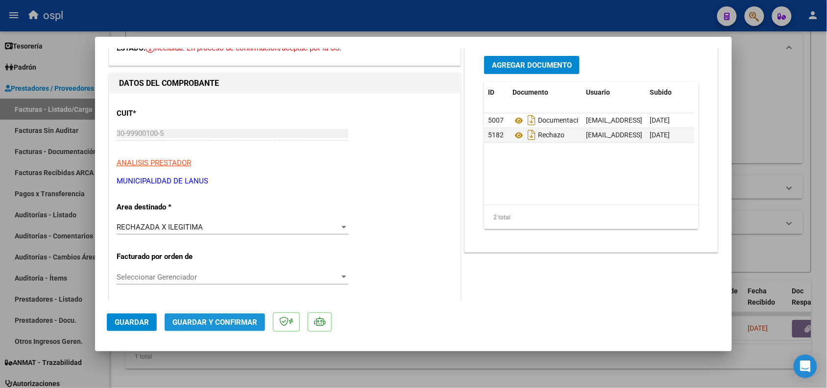
click at [215, 323] on span "Guardar y Confirmar" at bounding box center [215, 322] width 85 height 9
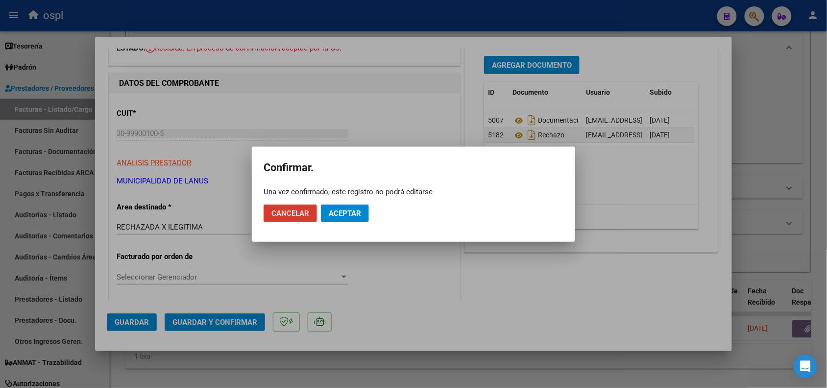
click at [353, 211] on span "Aceptar" at bounding box center [345, 213] width 32 height 9
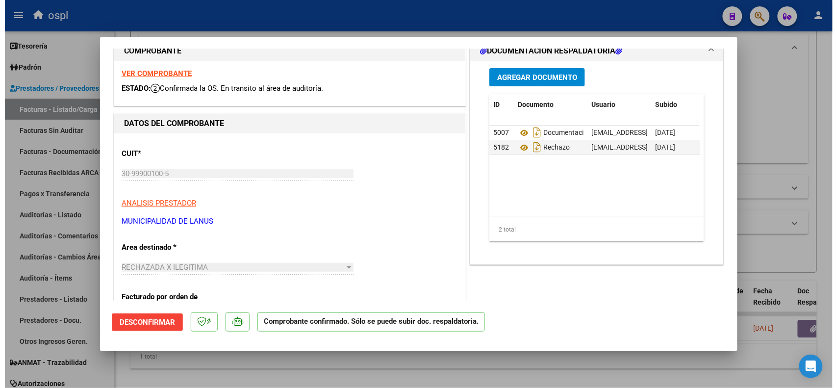
scroll to position [0, 0]
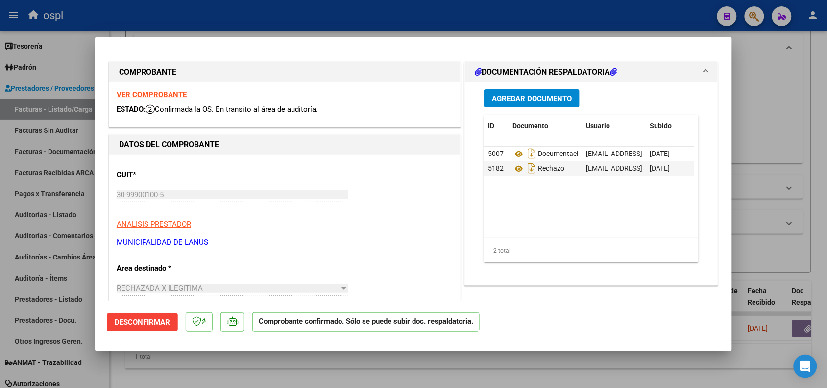
click at [313, 24] on div at bounding box center [413, 194] width 827 height 388
type input "$ 0,00"
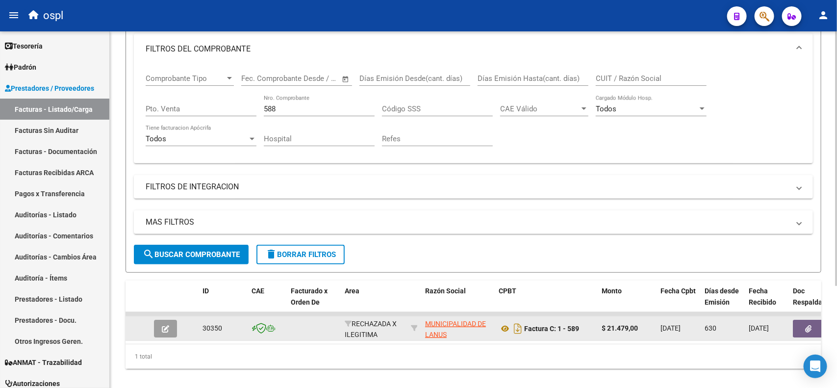
click at [800, 329] on button "button" at bounding box center [808, 329] width 31 height 18
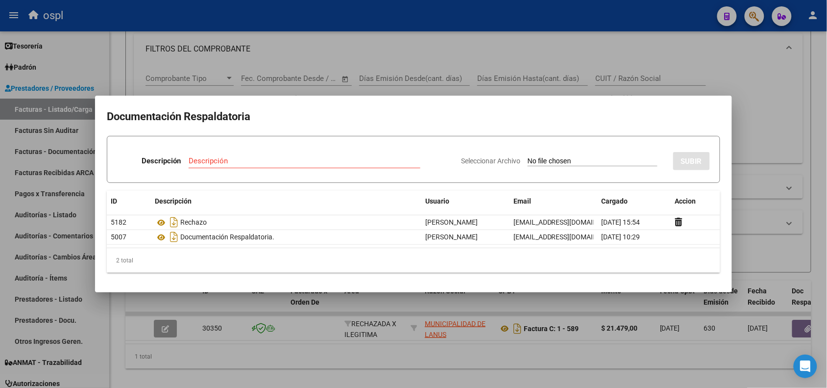
click at [555, 21] on div at bounding box center [413, 194] width 827 height 388
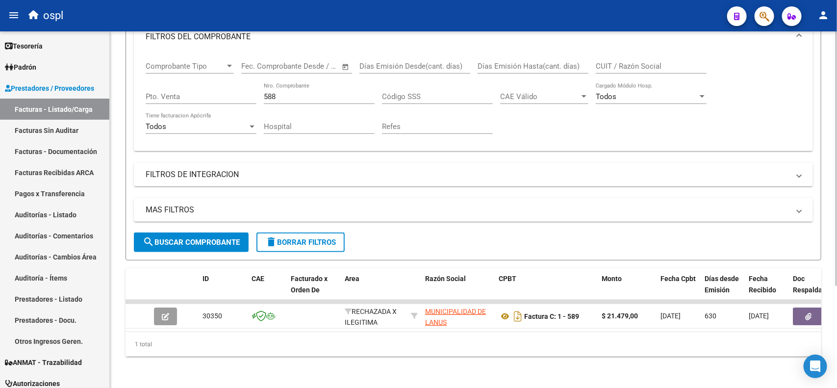
scroll to position [143, 0]
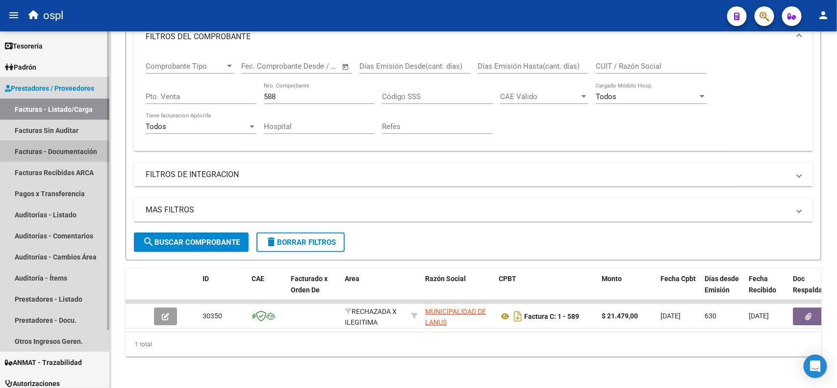
click at [70, 150] on link "Facturas - Documentación" at bounding box center [54, 151] width 109 height 21
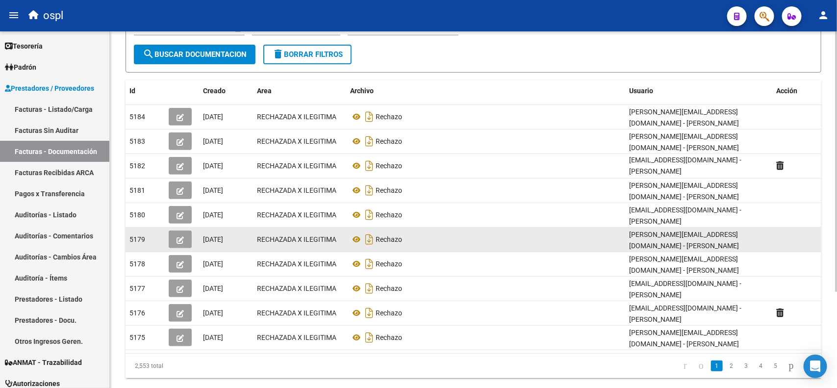
scroll to position [131, 0]
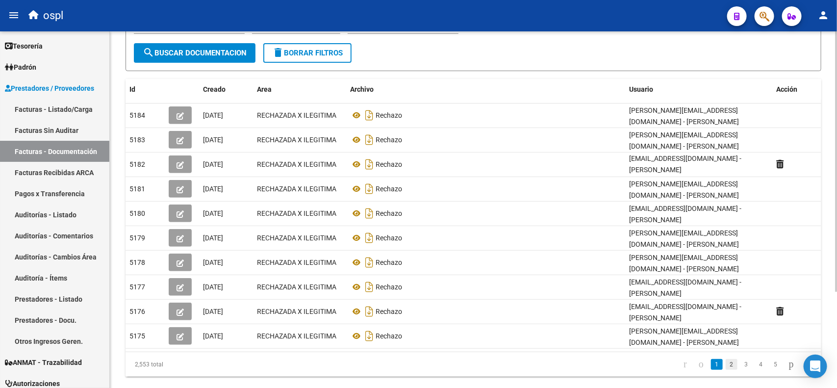
click at [726, 359] on link "2" at bounding box center [732, 364] width 12 height 11
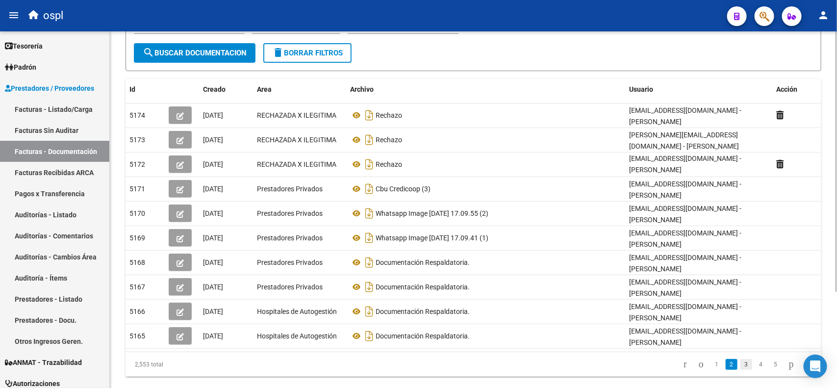
click at [740, 359] on link "3" at bounding box center [746, 364] width 12 height 11
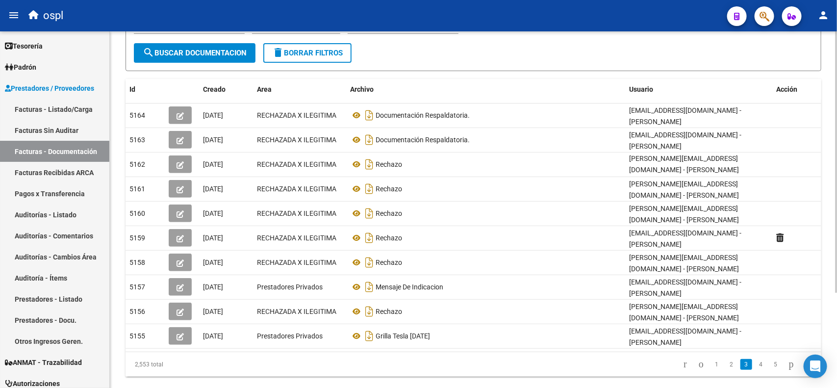
scroll to position [129, 0]
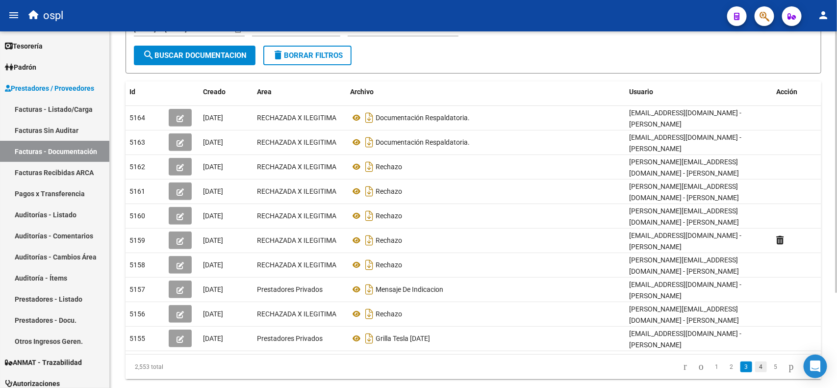
click at [755, 361] on link "4" at bounding box center [761, 366] width 12 height 11
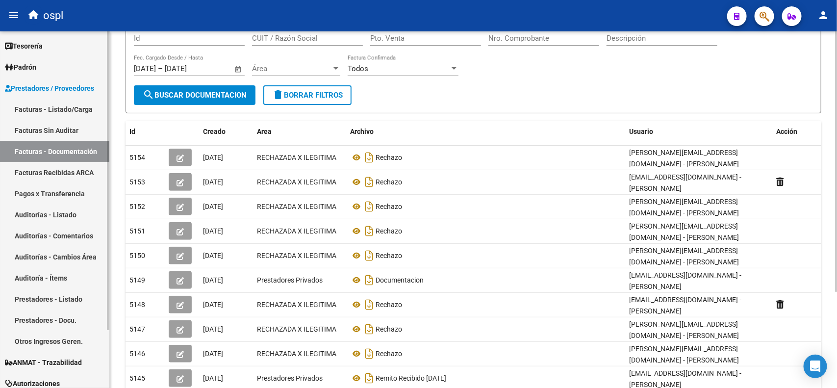
scroll to position [68, 0]
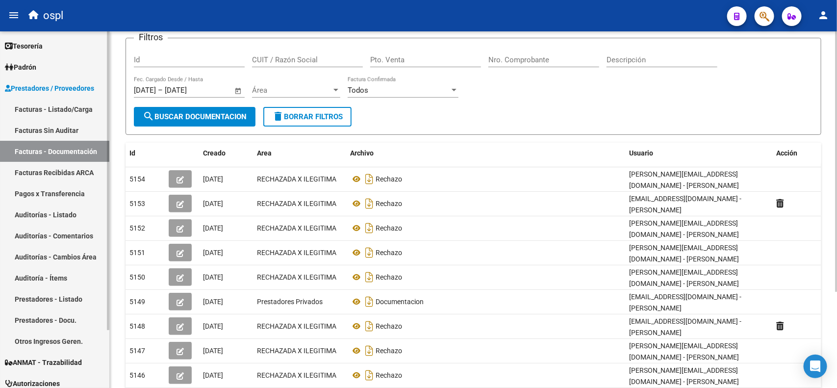
click at [42, 104] on link "Facturas - Listado/Carga" at bounding box center [54, 109] width 109 height 21
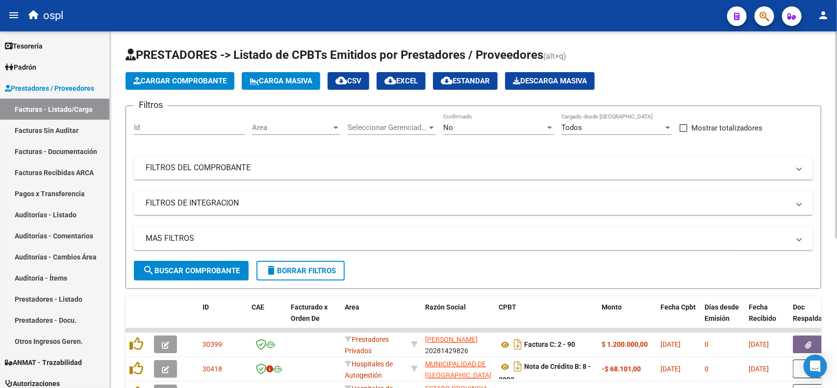
click at [501, 130] on div "No" at bounding box center [494, 127] width 102 height 9
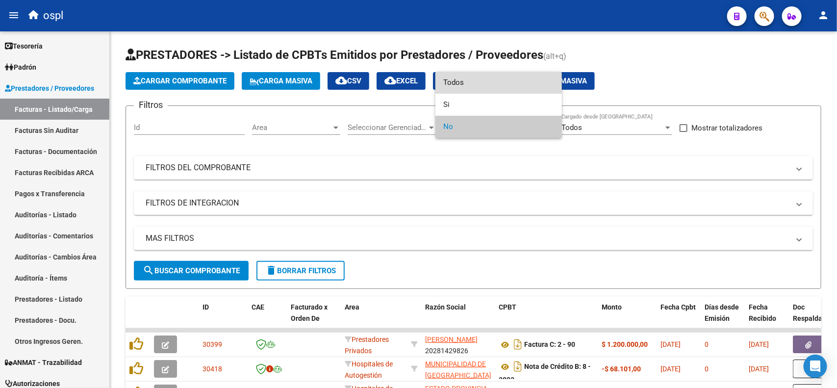
click at [474, 82] on span "Todos" at bounding box center [498, 83] width 111 height 22
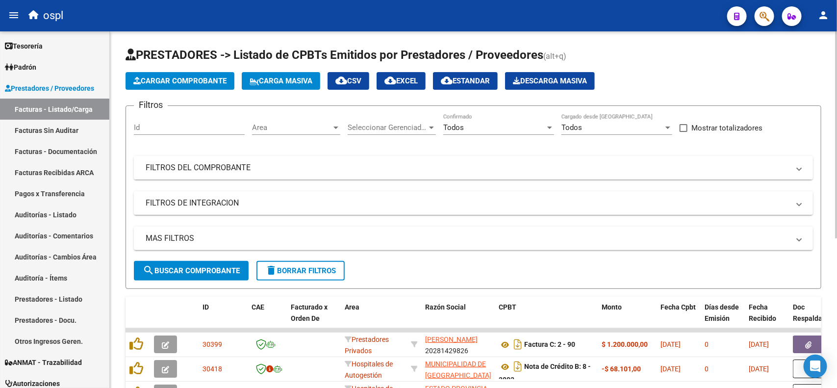
click at [220, 175] on mat-expansion-panel-header "FILTROS DEL COMPROBANTE" at bounding box center [473, 168] width 679 height 24
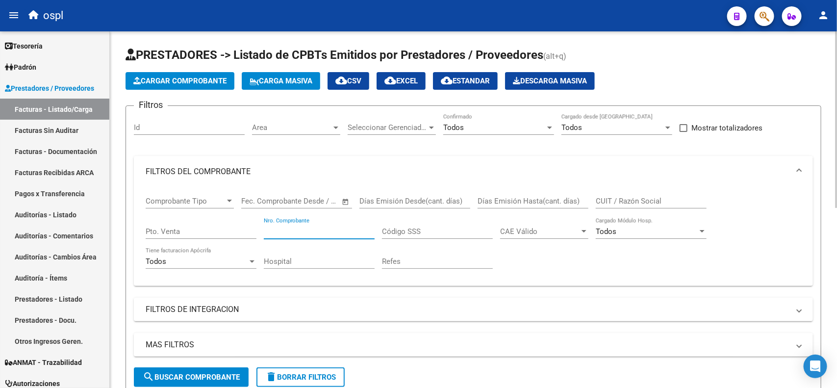
click at [307, 230] on input "Nro. Comprobante" at bounding box center [319, 231] width 111 height 9
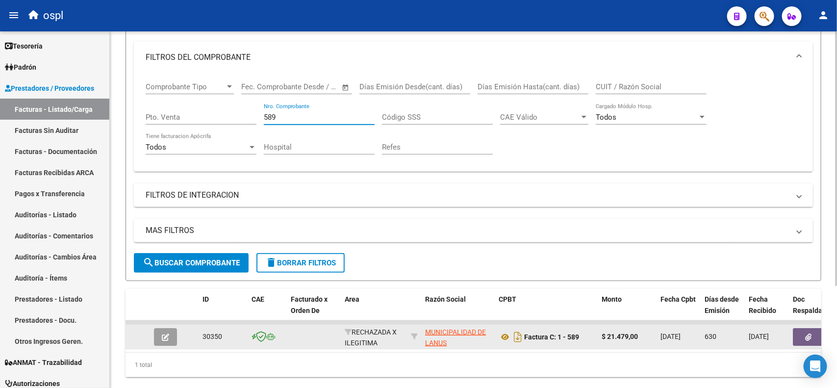
scroll to position [123, 0]
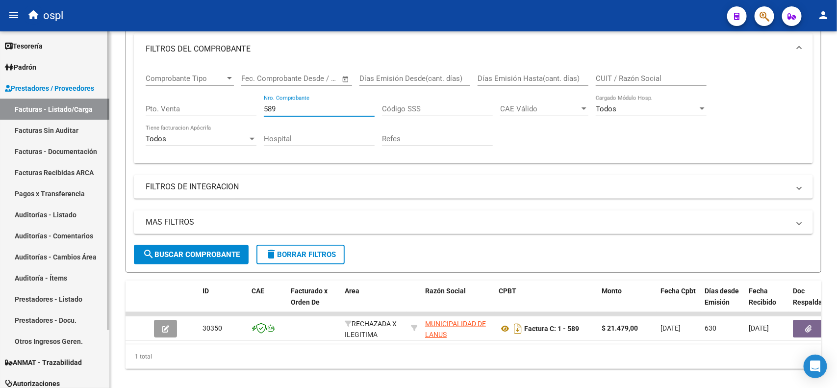
type input "589"
click at [71, 131] on link "Facturas Sin Auditar" at bounding box center [54, 130] width 109 height 21
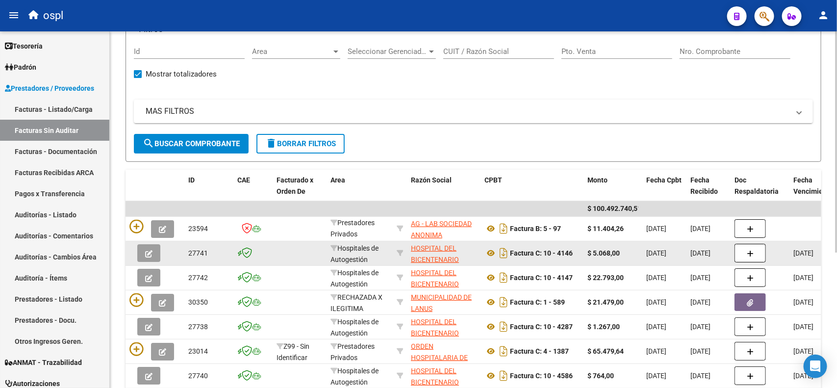
scroll to position [123, 0]
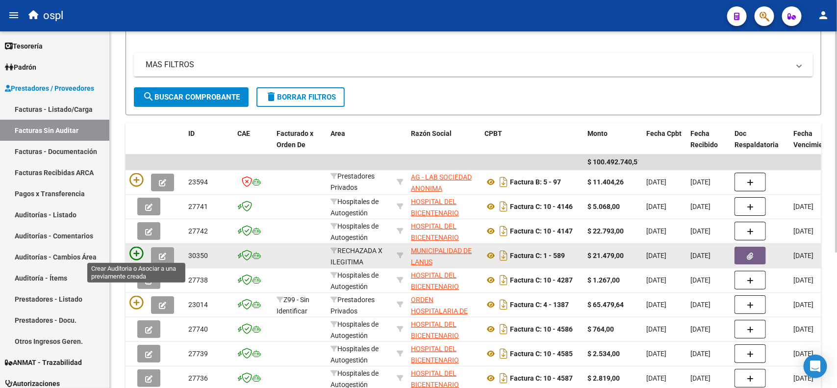
click at [132, 254] on icon at bounding box center [136, 254] width 14 height 14
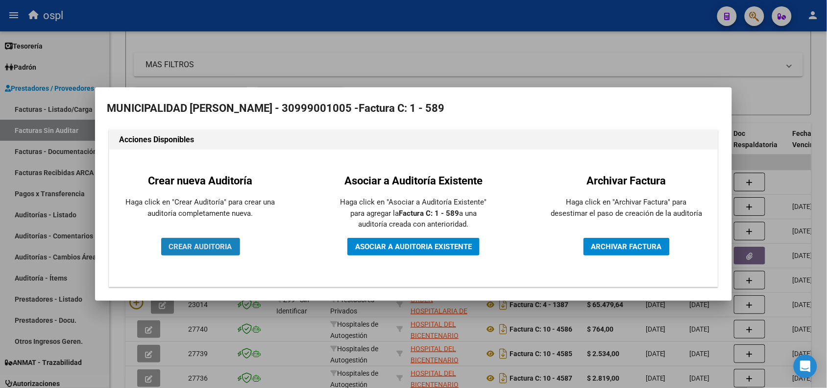
click at [199, 246] on span "CREAR AUDITORIA" at bounding box center [200, 246] width 63 height 9
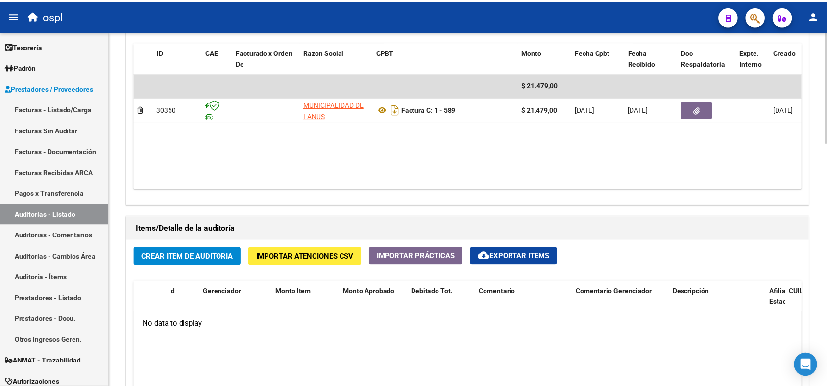
scroll to position [490, 0]
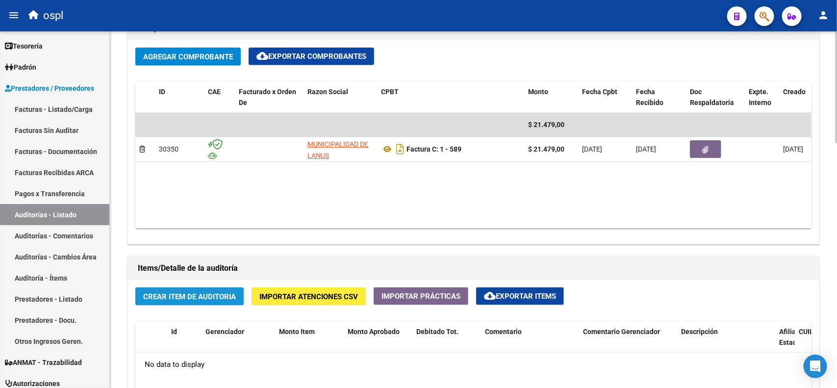
click at [221, 292] on span "Crear Item de Auditoria" at bounding box center [189, 296] width 93 height 9
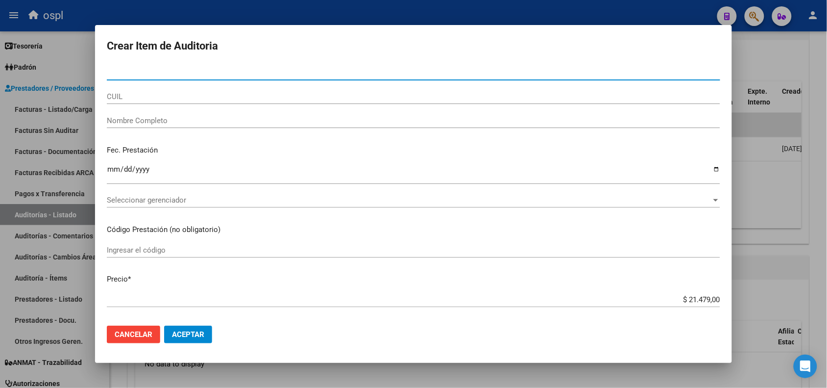
click at [158, 119] on input "Nombre Completo" at bounding box center [414, 120] width 614 height 9
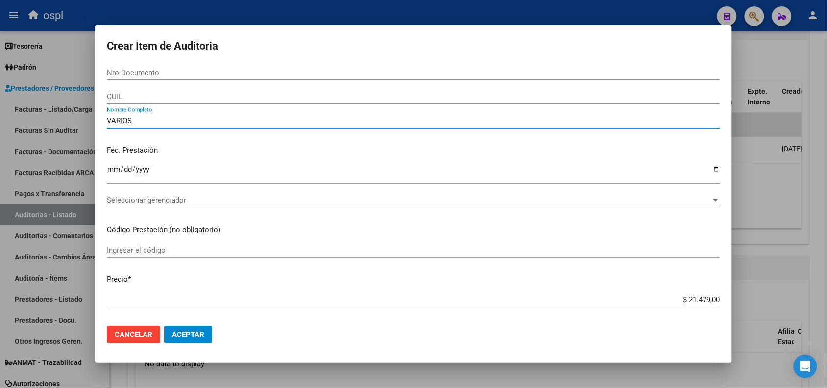
type input "VARIOS"
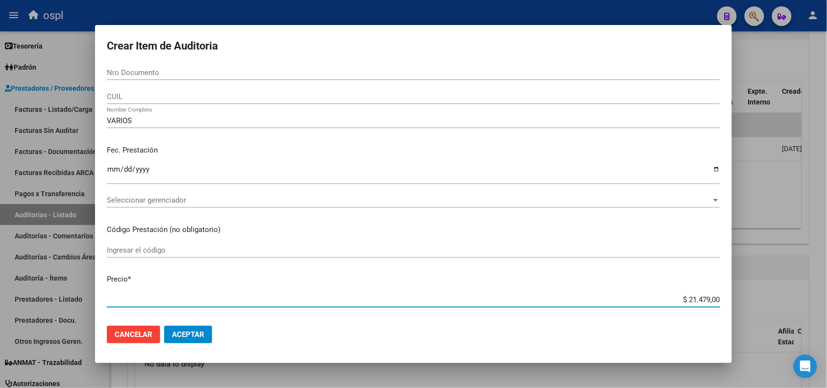
drag, startPoint x: 680, startPoint y: 299, endPoint x: 712, endPoint y: 298, distance: 31.4
click at [712, 298] on input "$ 21.479,00" at bounding box center [414, 299] width 614 height 9
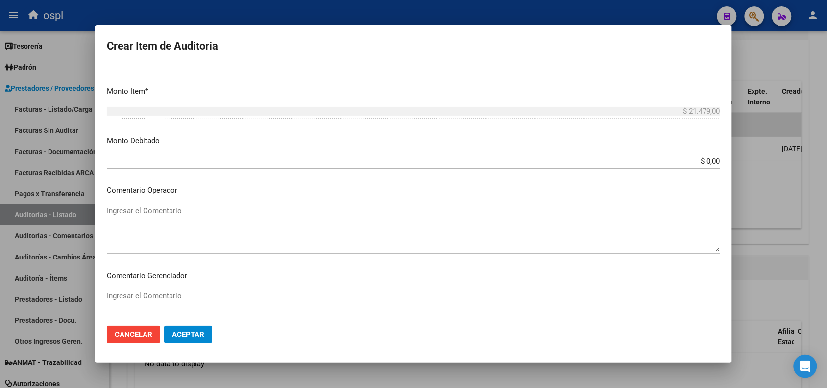
scroll to position [306, 0]
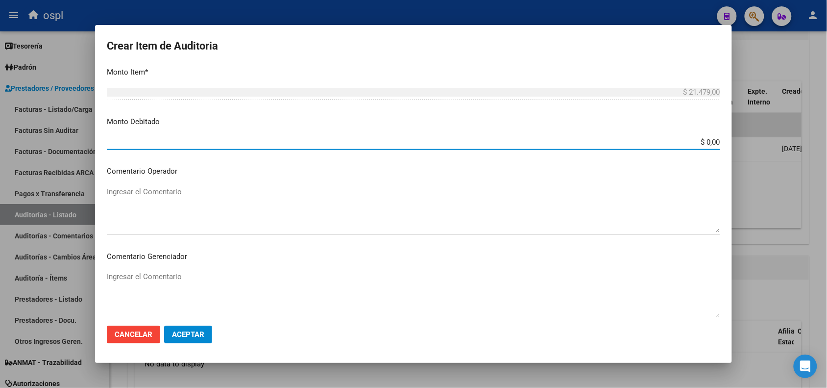
drag, startPoint x: 690, startPoint y: 139, endPoint x: 731, endPoint y: 140, distance: 40.7
click at [731, 143] on mat-dialog-content "Nro Documento CUIL VARIOS Nombre Completo Fec. Prestación Ingresar la fecha Sel…" at bounding box center [413, 191] width 637 height 252
paste input "21.479"
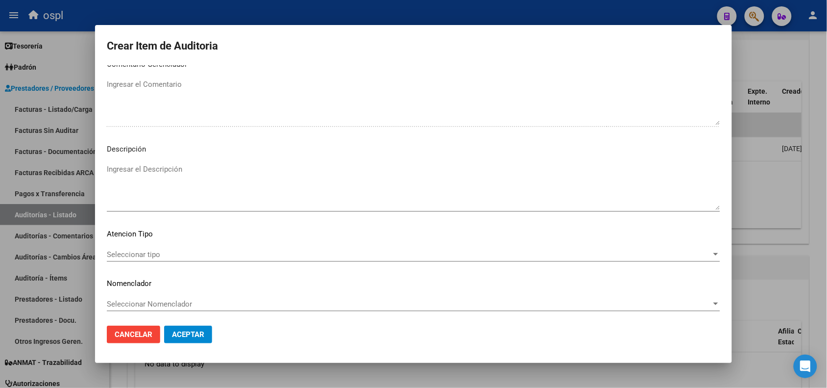
scroll to position [501, 0]
type input "$ 21.479,00"
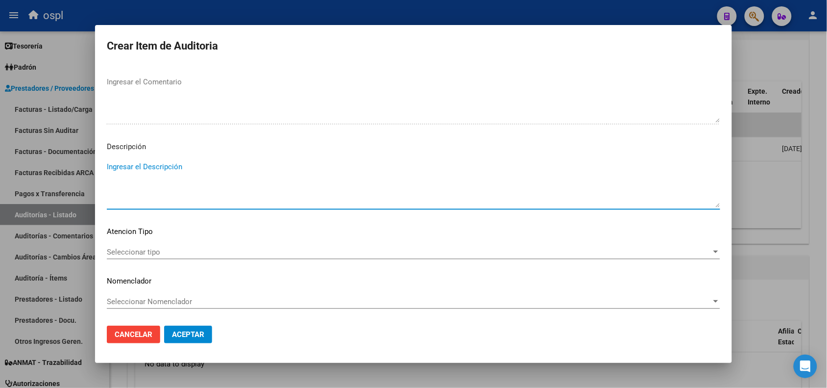
click at [165, 175] on textarea "Ingresar el Descripción" at bounding box center [414, 184] width 614 height 46
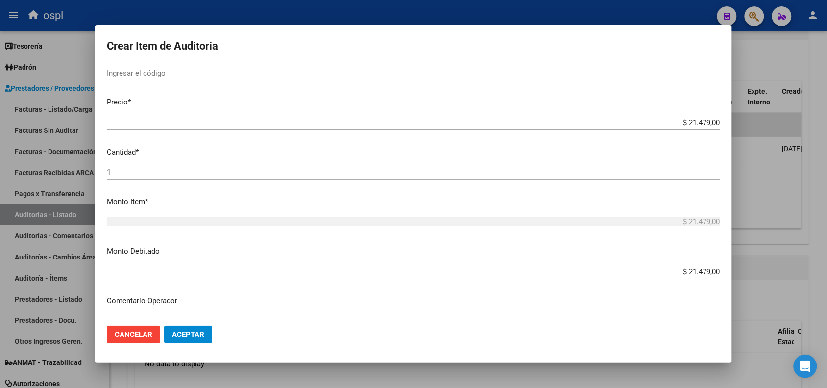
scroll to position [184, 0]
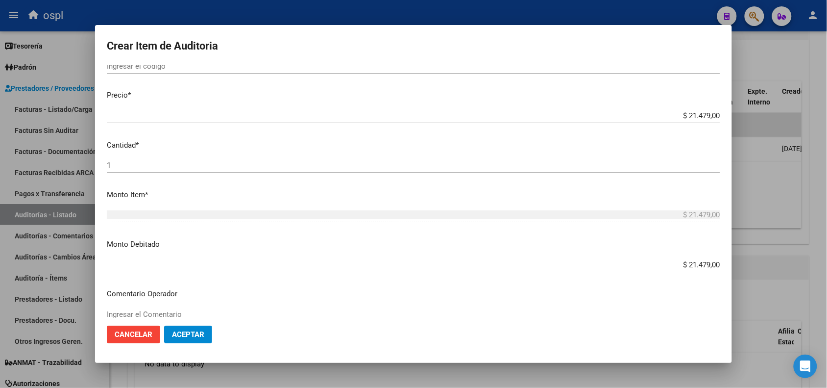
type textarea "FALTA EL DNI QUE ACREDITE LA ATENCIÓN MÉDICA"
click at [197, 332] on span "Aceptar" at bounding box center [188, 334] width 32 height 9
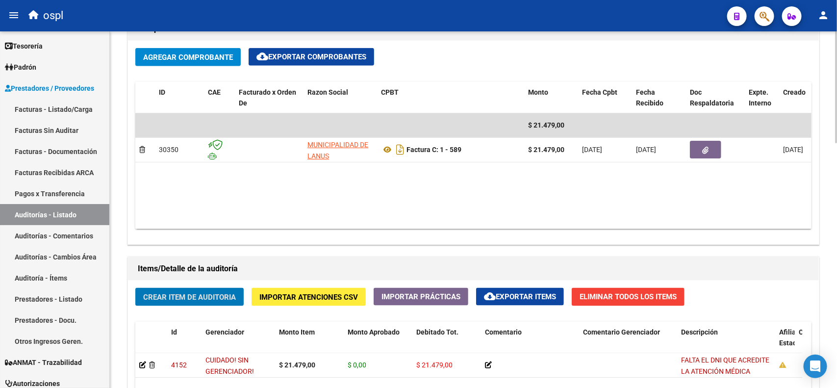
click at [135, 288] on button "Crear Item de Auditoria" at bounding box center [189, 297] width 108 height 18
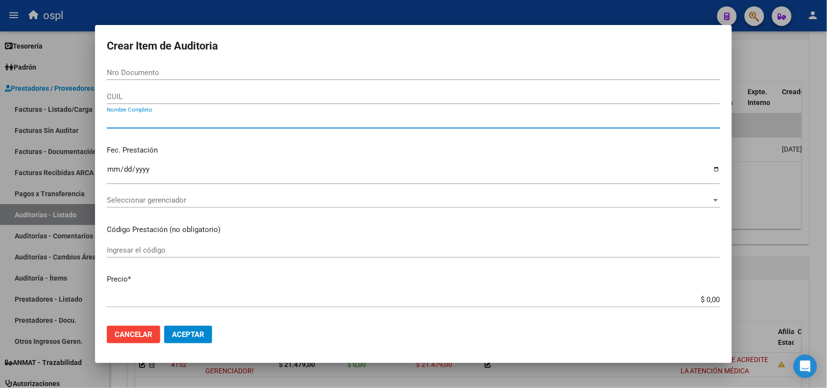
drag, startPoint x: 170, startPoint y: 123, endPoint x: 167, endPoint y: 128, distance: 5.7
click at [167, 128] on div "Nombre Completo" at bounding box center [414, 125] width 614 height 24
type input "v"
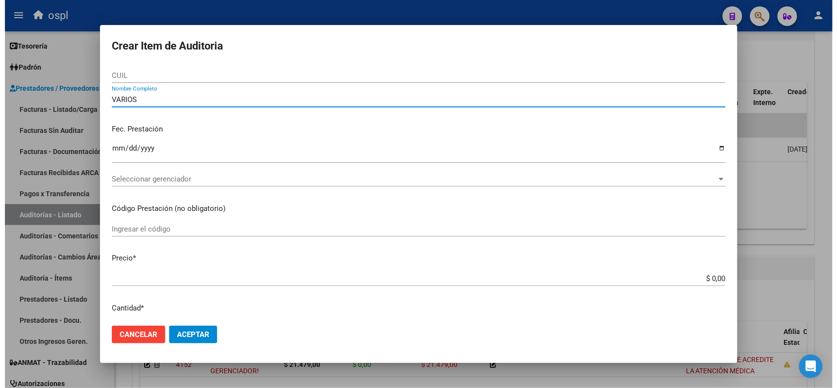
scroll to position [0, 0]
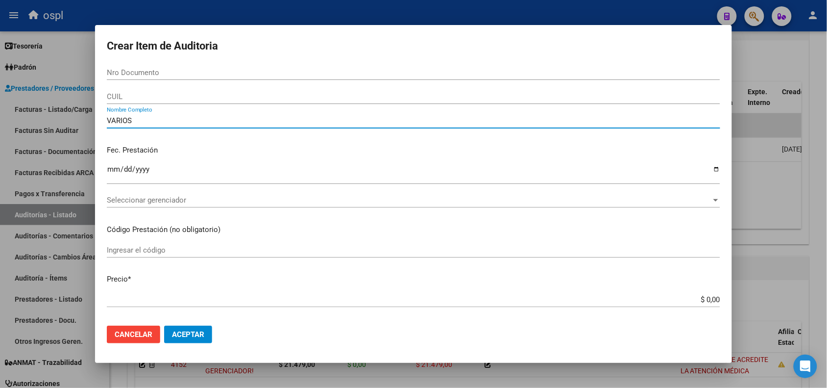
type input "VARIOS"
click at [635, 13] on div at bounding box center [413, 194] width 827 height 388
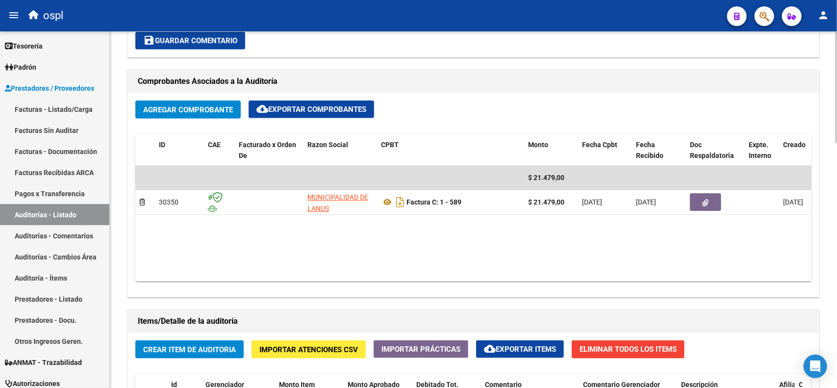
scroll to position [429, 0]
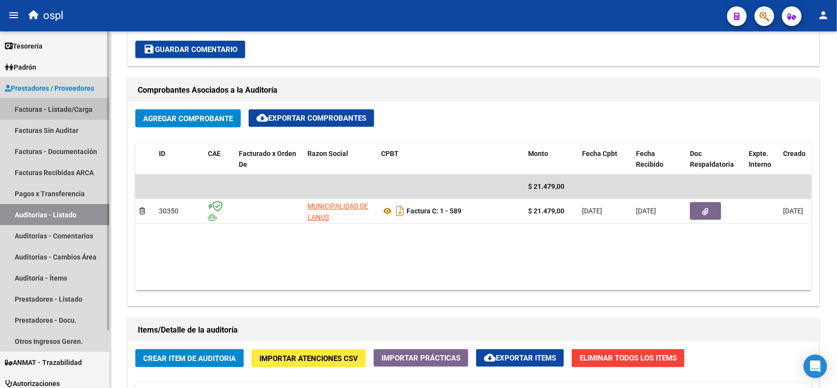
click at [59, 108] on link "Facturas - Listado/Carga" at bounding box center [54, 109] width 109 height 21
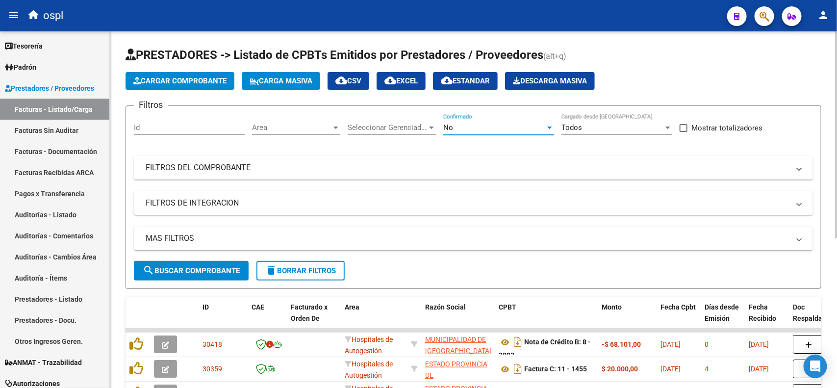
click at [489, 125] on div "No" at bounding box center [494, 127] width 102 height 9
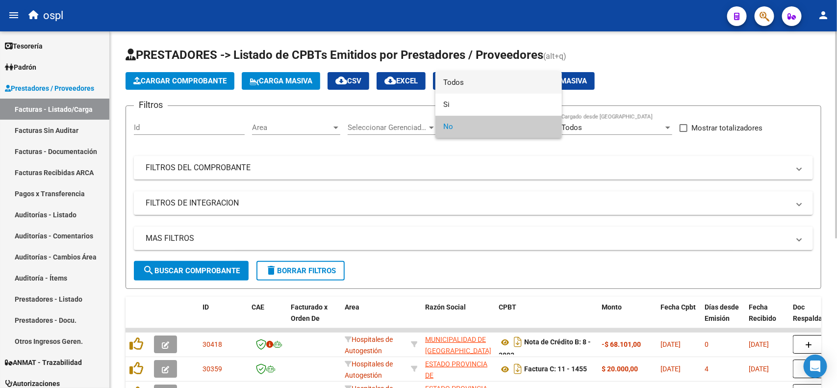
click at [467, 84] on span "Todos" at bounding box center [498, 83] width 111 height 22
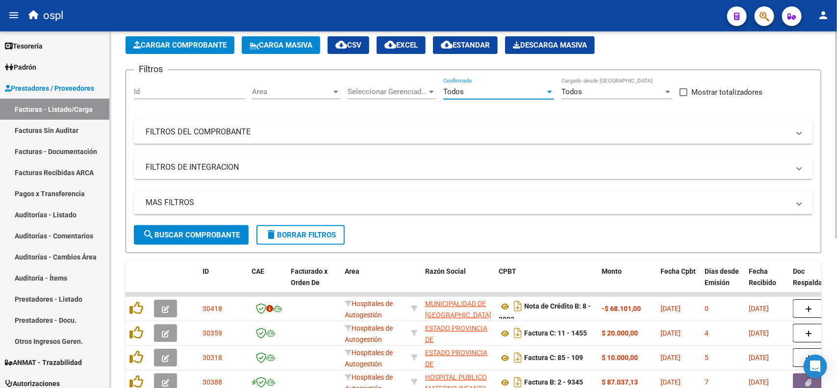
scroll to position [61, 0]
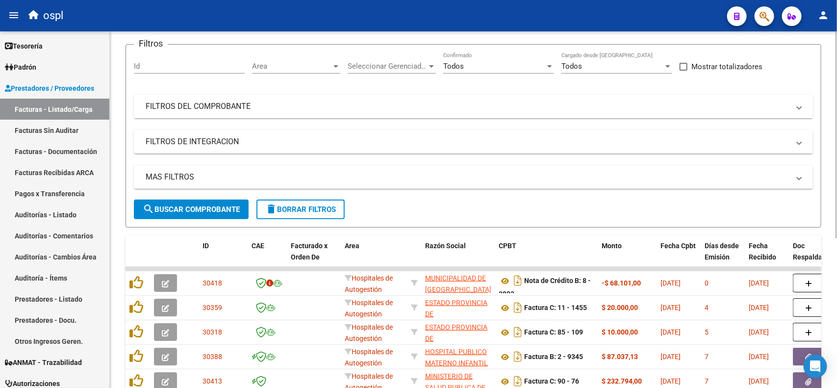
click at [240, 114] on mat-expansion-panel-header "FILTROS DEL COMPROBANTE" at bounding box center [473, 107] width 679 height 24
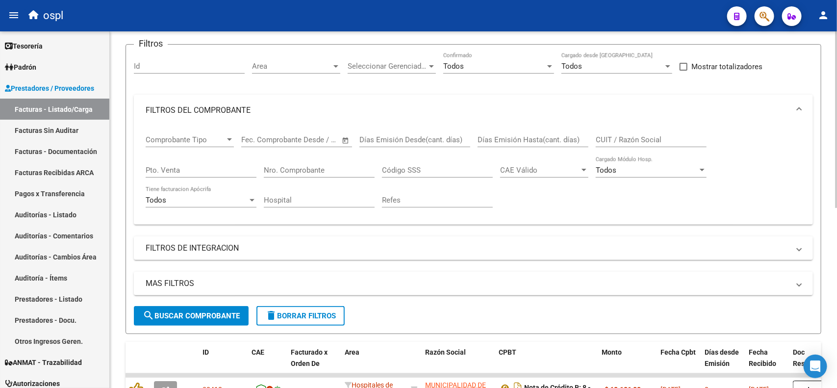
click at [307, 170] on input "Nro. Comprobante" at bounding box center [319, 170] width 111 height 9
type input "476"
click at [188, 314] on span "search Buscar Comprobante" at bounding box center [191, 315] width 97 height 9
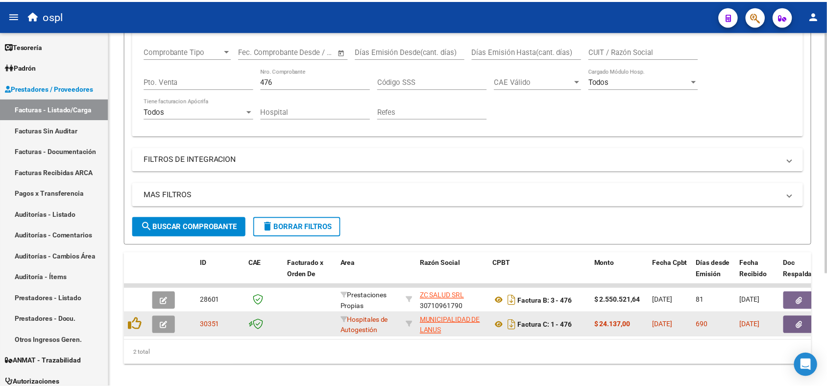
scroll to position [167, 0]
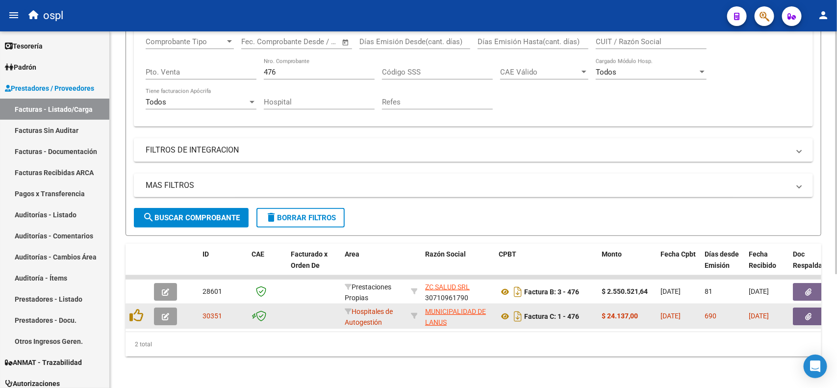
click at [806, 312] on span "button" at bounding box center [808, 316] width 6 height 9
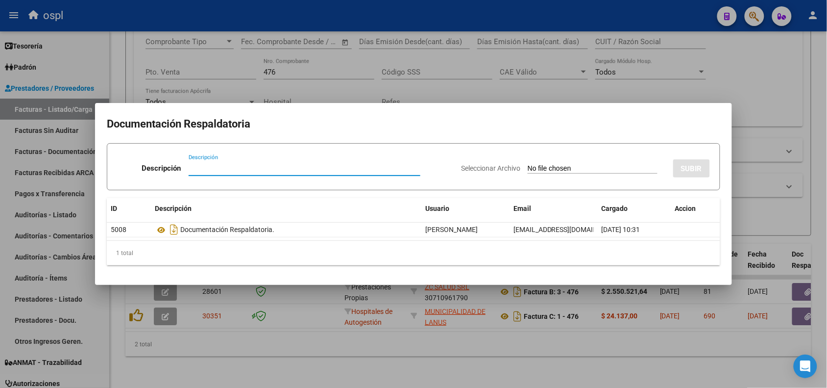
click at [539, 170] on input "Seleccionar Archivo" at bounding box center [593, 168] width 130 height 9
type input "C:\fakepath\RECHAZO 476-[PERSON_NAME].pdf"
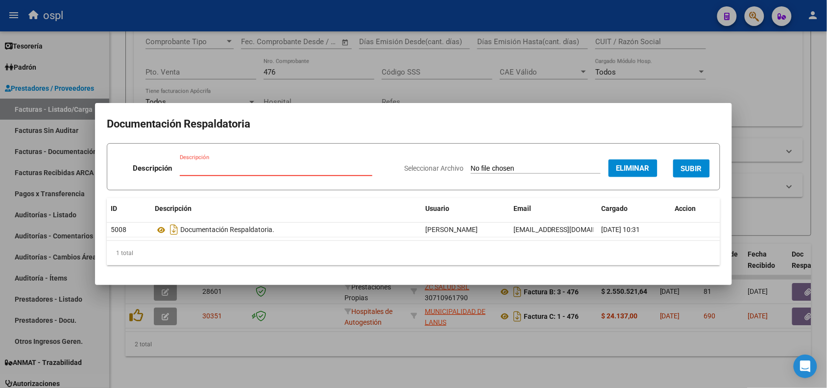
click at [247, 167] on input "Descripción" at bounding box center [276, 168] width 193 height 9
type input "RECHAZO"
click at [690, 163] on button "SUBIR" at bounding box center [692, 168] width 37 height 18
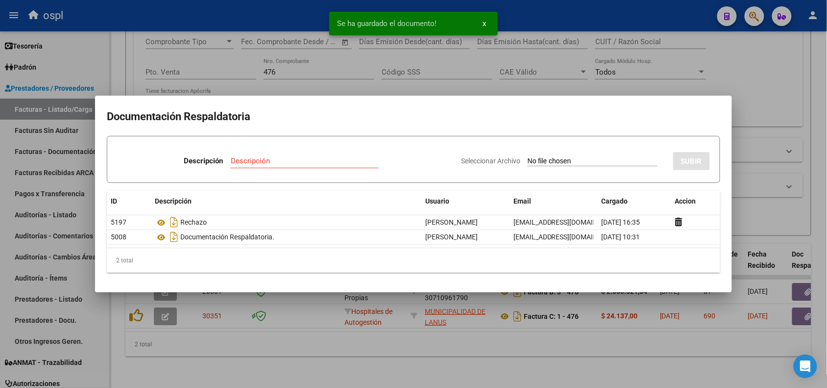
click at [182, 18] on div at bounding box center [413, 194] width 827 height 388
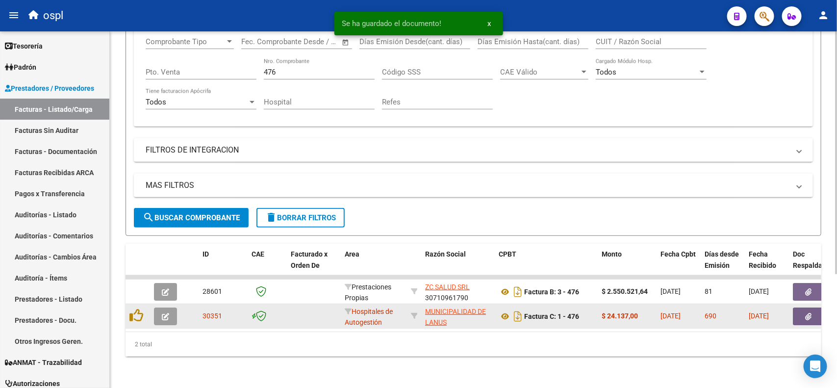
click at [162, 312] on span "button" at bounding box center [165, 316] width 7 height 9
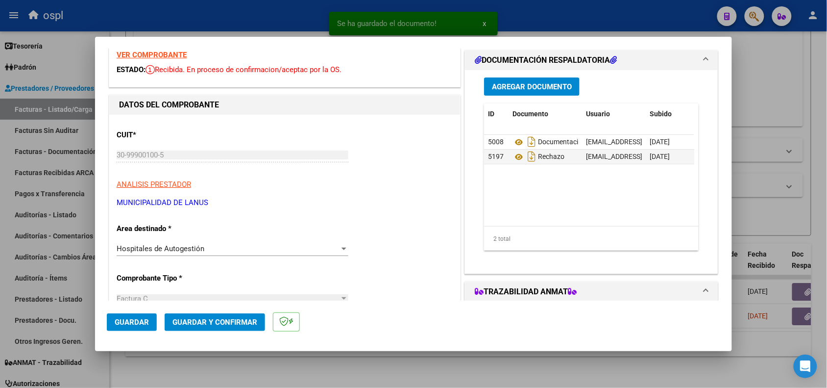
scroll to position [61, 0]
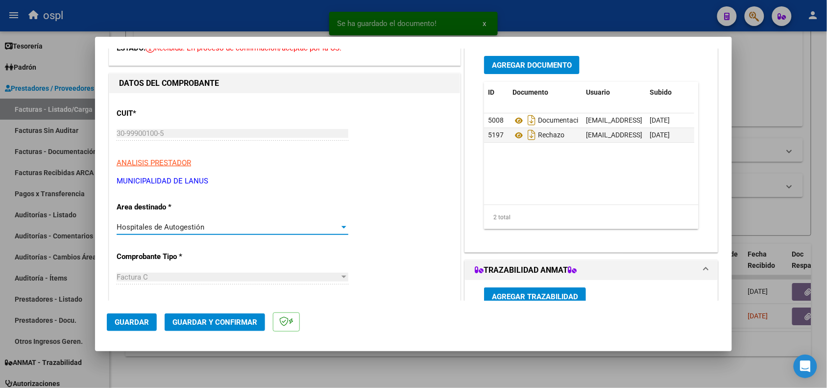
click at [197, 224] on span "Hospitales de Autogestión" at bounding box center [161, 227] width 88 height 9
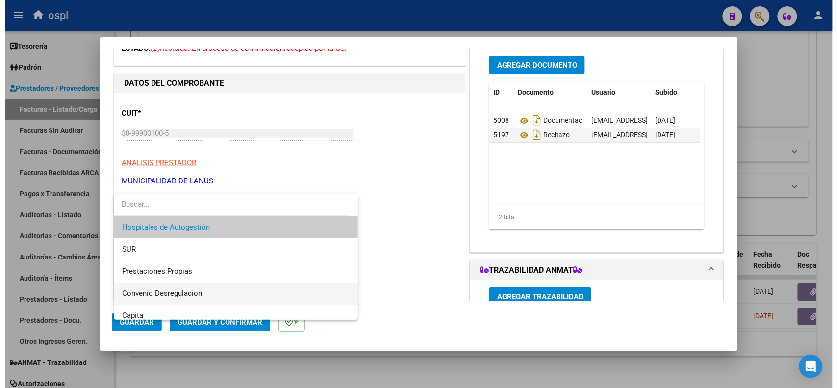
scroll to position [95, 0]
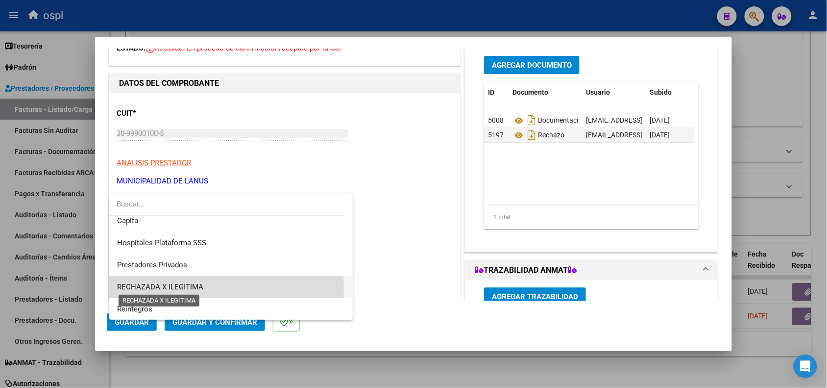
click at [178, 288] on span "RECHAZADA X ILEGITIMA" at bounding box center [160, 286] width 86 height 9
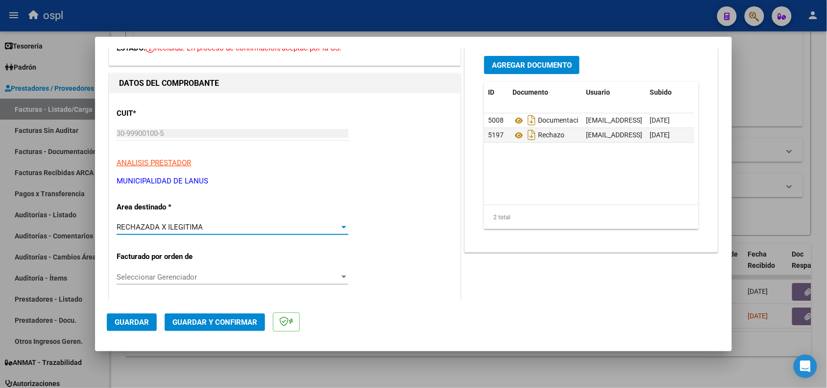
click at [190, 324] on span "Guardar y Confirmar" at bounding box center [215, 322] width 85 height 9
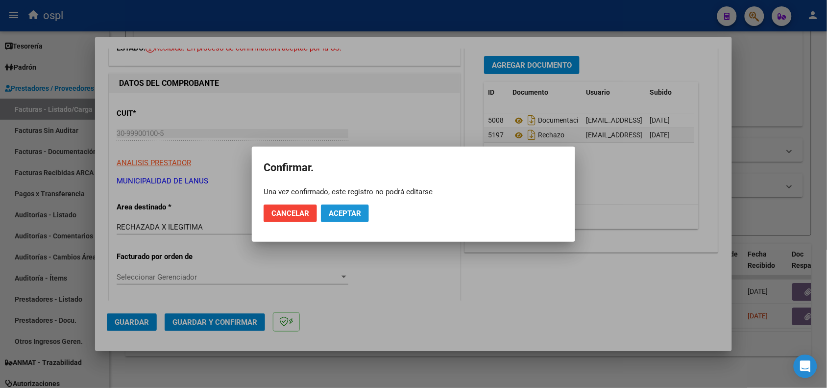
click at [347, 213] on span "Aceptar" at bounding box center [345, 213] width 32 height 9
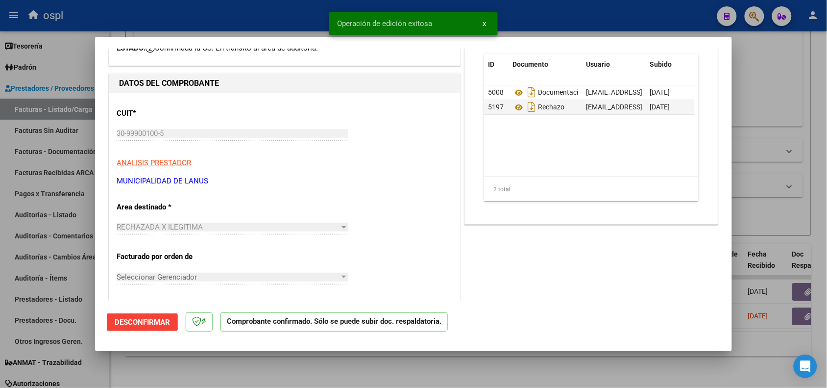
click at [195, 22] on div at bounding box center [413, 194] width 827 height 388
type input "$ 0,00"
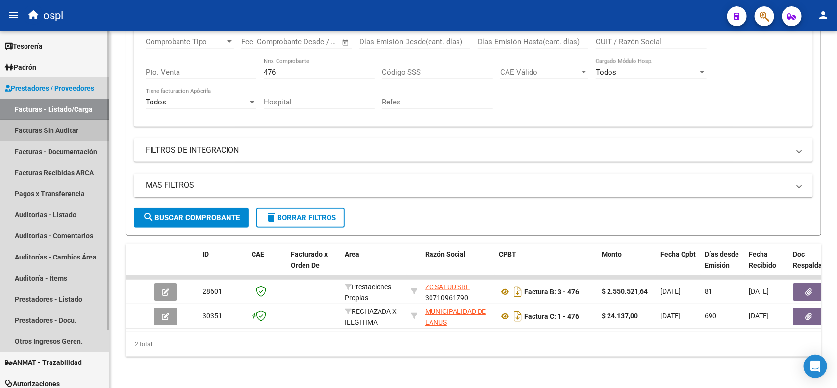
click at [68, 131] on link "Facturas Sin Auditar" at bounding box center [54, 130] width 109 height 21
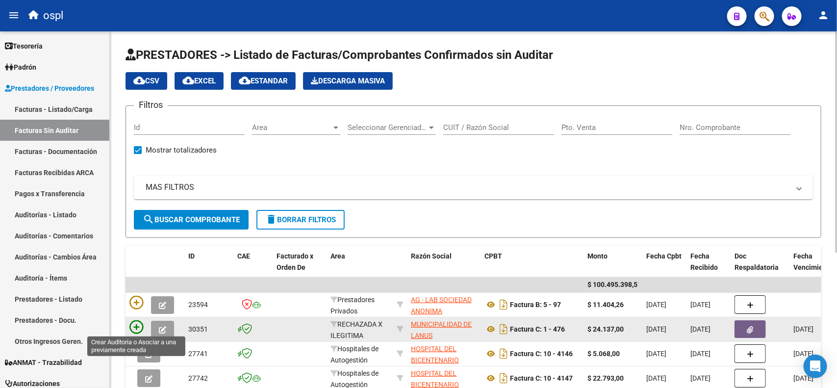
click at [135, 325] on icon at bounding box center [136, 327] width 14 height 14
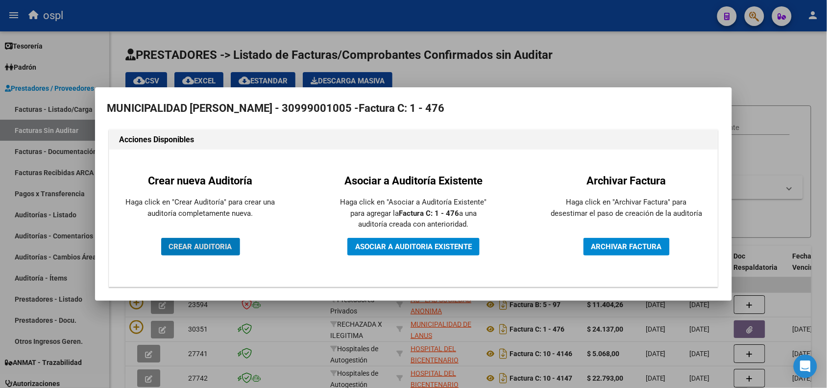
click at [194, 249] on span "CREAR AUDITORIA" at bounding box center [200, 246] width 63 height 9
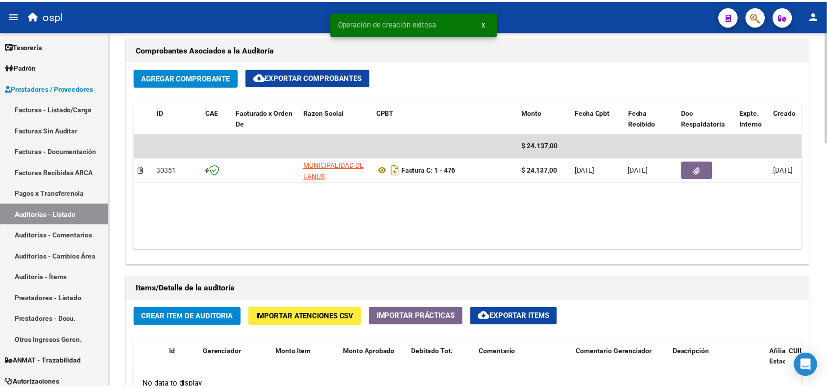
scroll to position [490, 0]
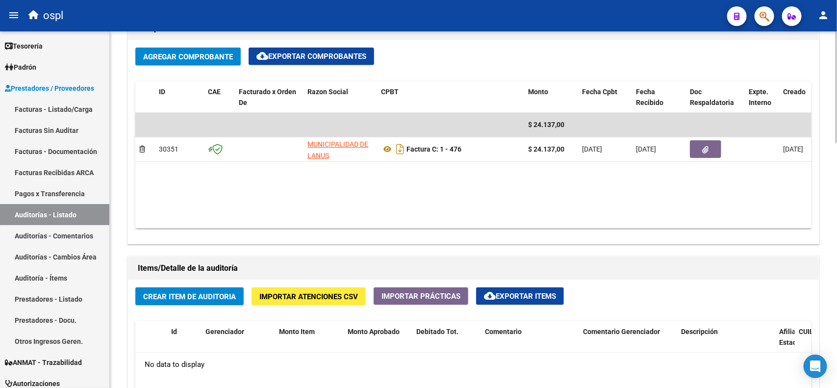
click at [189, 294] on span "Crear Item de Auditoria" at bounding box center [189, 296] width 93 height 9
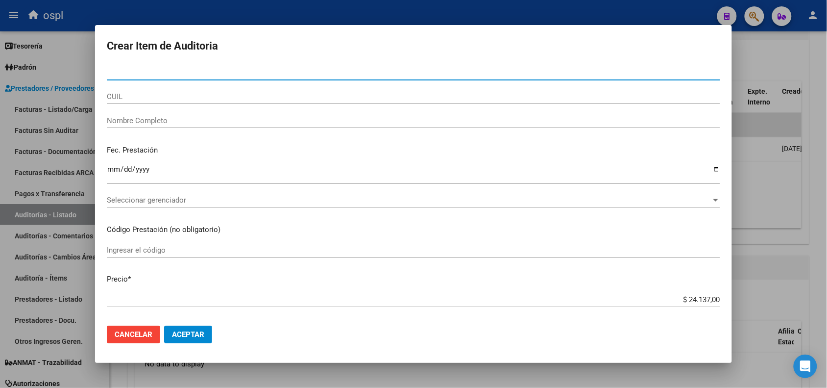
click at [149, 119] on input "Nombre Completo" at bounding box center [414, 120] width 614 height 9
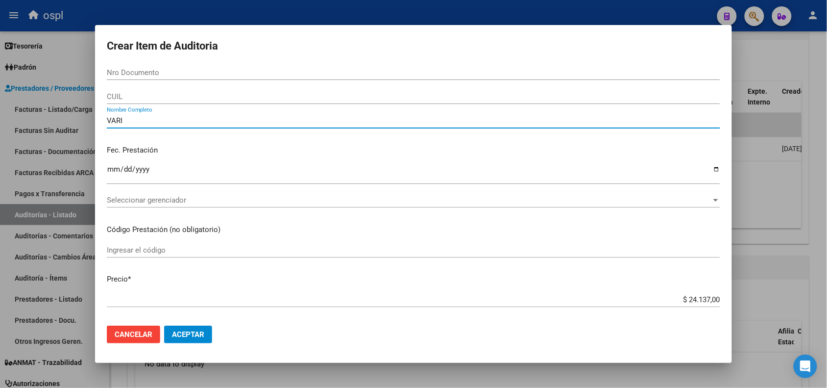
type input "VARIO"
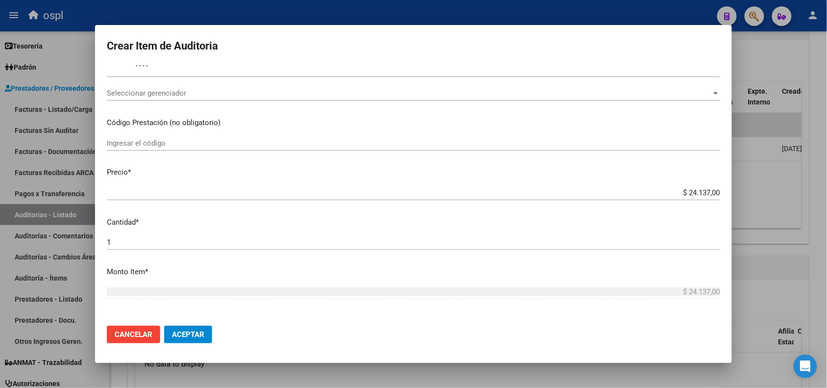
scroll to position [61, 0]
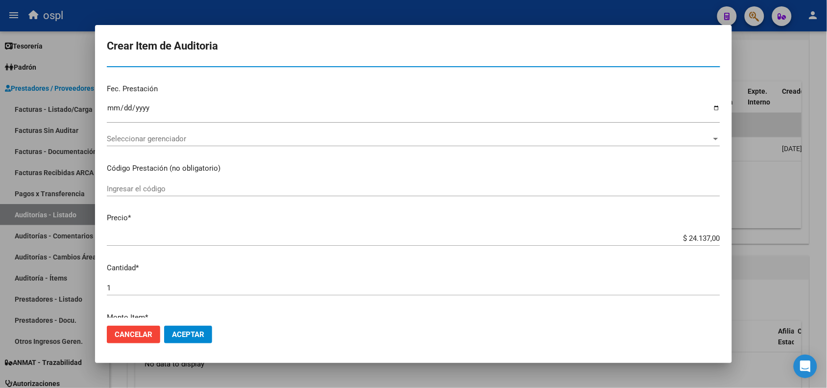
type input "VARIOS"
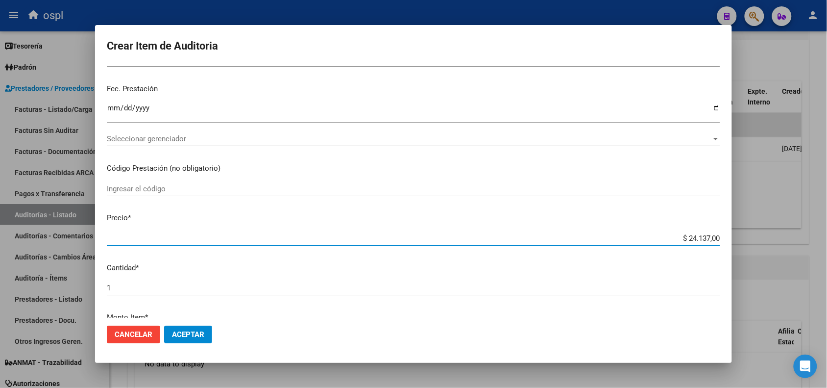
drag, startPoint x: 676, startPoint y: 238, endPoint x: 727, endPoint y: 236, distance: 51.5
click at [727, 236] on mat-dialog-content "Nro Documento CUIL VARIOS Nombre Completo Fec. Prestación Ingresar la fecha Sel…" at bounding box center [413, 191] width 637 height 252
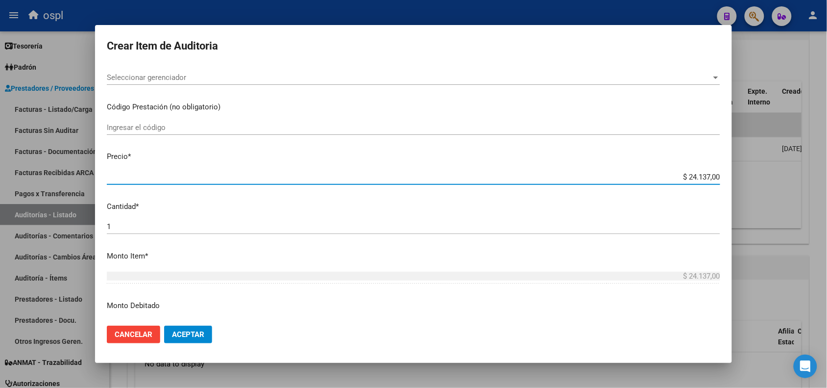
scroll to position [184, 0]
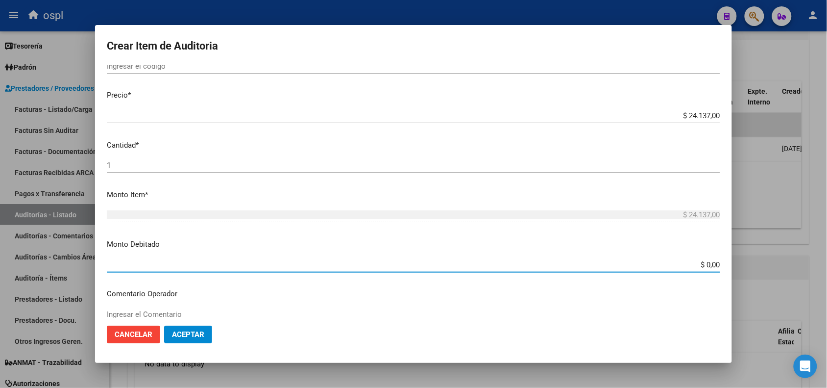
drag, startPoint x: 674, startPoint y: 260, endPoint x: 753, endPoint y: 242, distance: 81.1
click at [753, 252] on div "Crear Item de Auditoria Nro Documento CUIL VARIOS Nombre Completo Fec. Prestaci…" at bounding box center [413, 194] width 827 height 388
paste input "24.137"
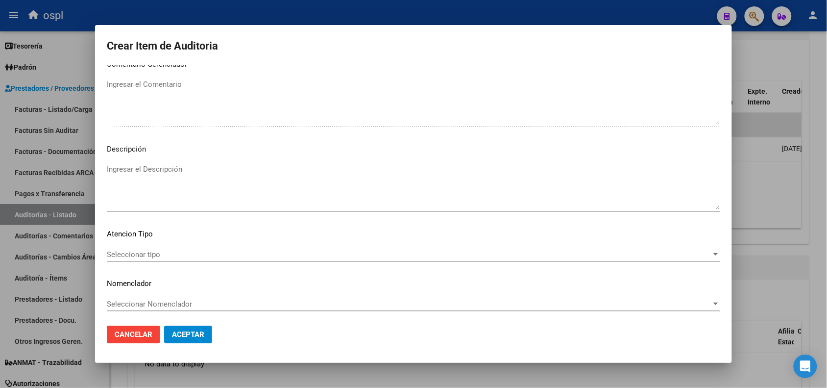
scroll to position [501, 0]
type input "$ 24.137,00"
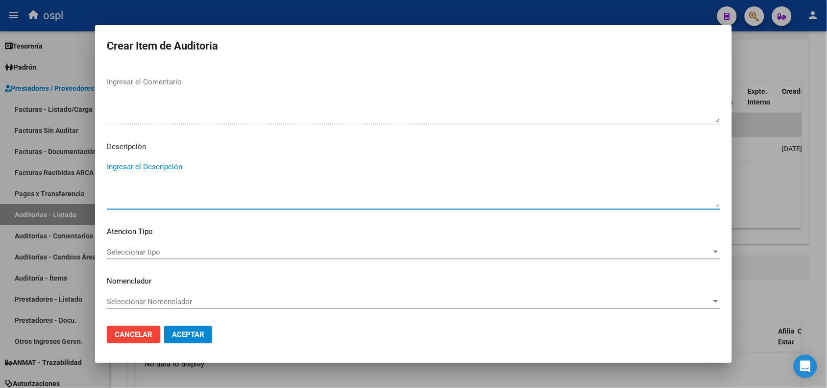
click at [207, 173] on textarea "Ingresar el Descripción" at bounding box center [414, 184] width 614 height 46
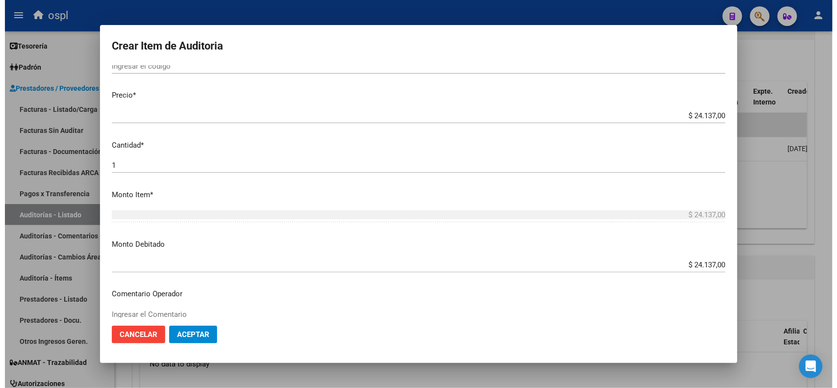
scroll to position [0, 0]
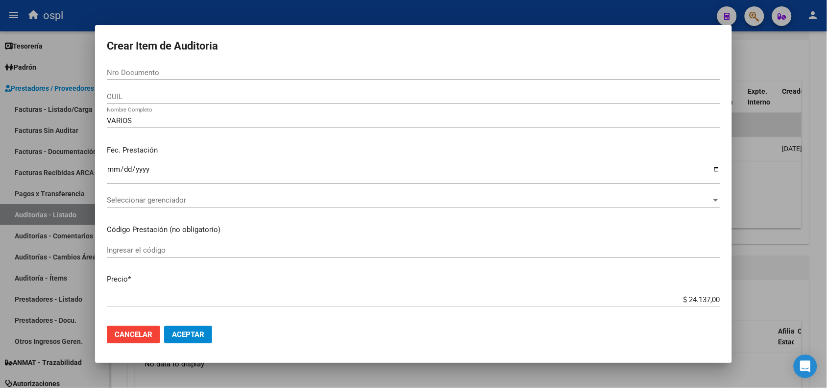
type textarea "FALTA DNI QUE ACREDITE LA ATENCIÓN MÉDICA"
click at [192, 334] on span "Aceptar" at bounding box center [188, 334] width 32 height 9
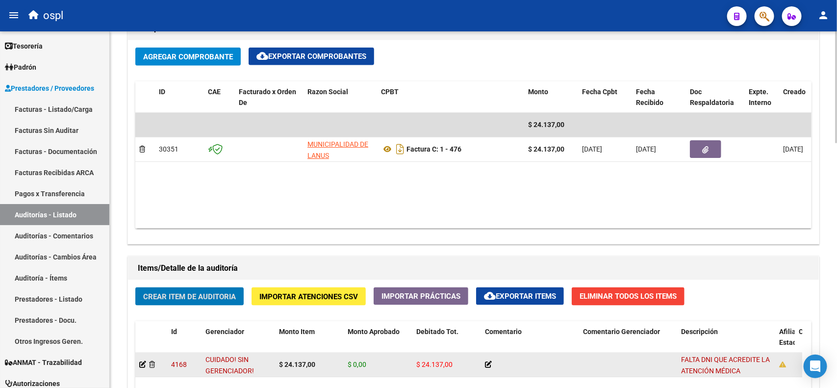
scroll to position [474, 0]
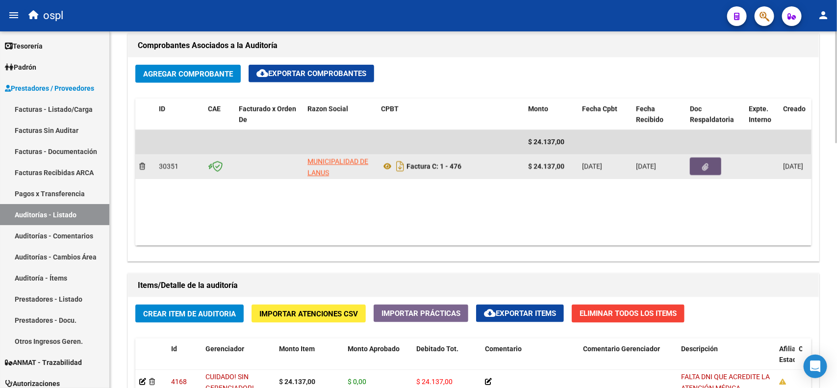
click at [704, 167] on icon "button" at bounding box center [705, 166] width 6 height 7
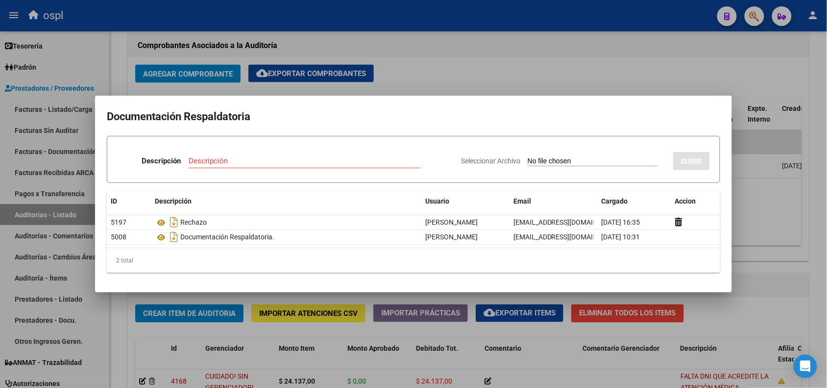
click at [473, 34] on div at bounding box center [413, 194] width 827 height 388
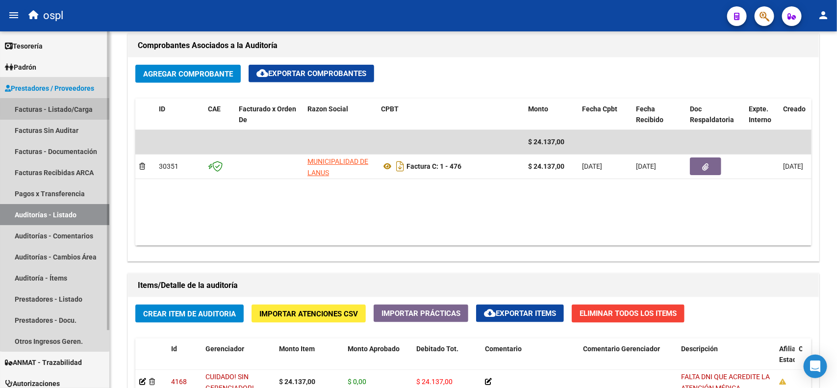
click at [55, 109] on link "Facturas - Listado/Carga" at bounding box center [54, 109] width 109 height 21
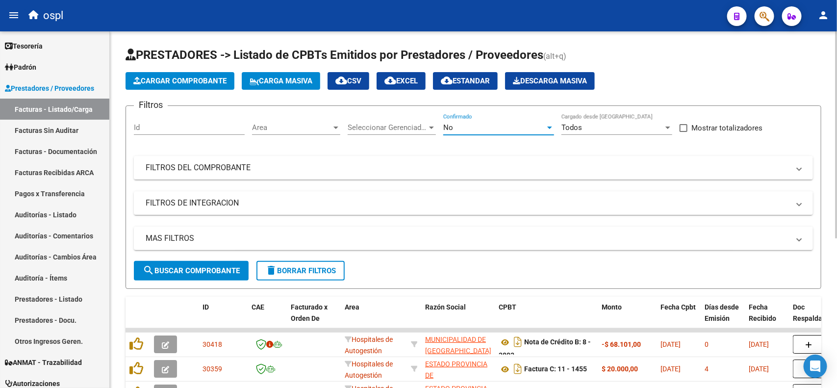
click at [499, 128] on div "No" at bounding box center [494, 127] width 102 height 9
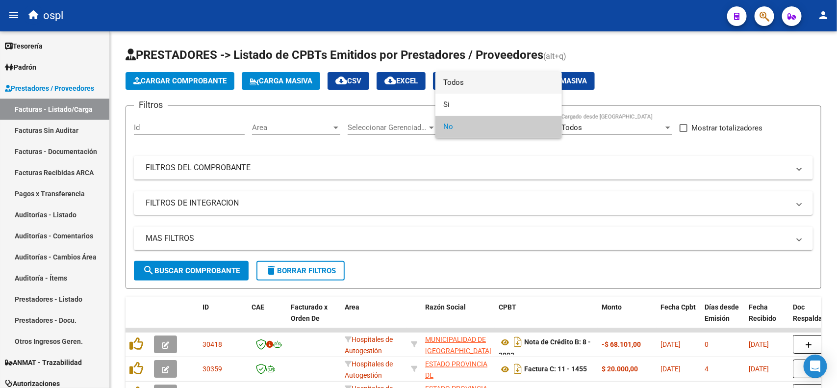
click at [479, 84] on span "Todos" at bounding box center [498, 83] width 111 height 22
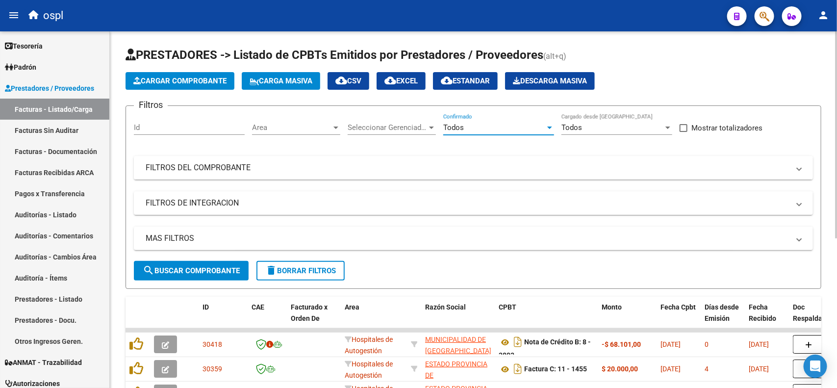
click at [263, 173] on mat-expansion-panel-header "FILTROS DEL COMPROBANTE" at bounding box center [473, 168] width 679 height 24
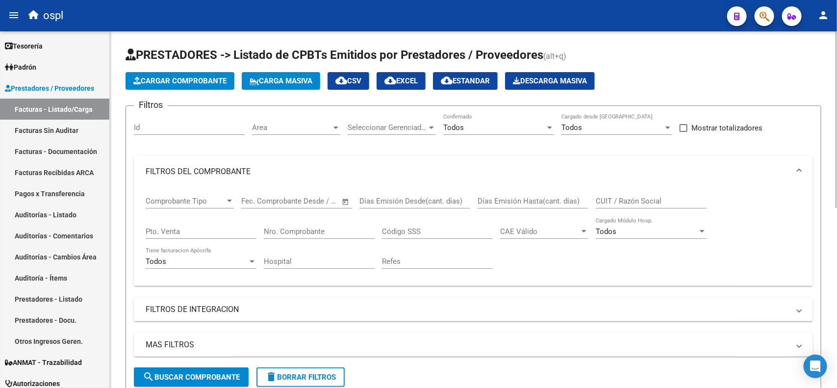
click at [301, 231] on input "Nro. Comprobante" at bounding box center [319, 231] width 111 height 9
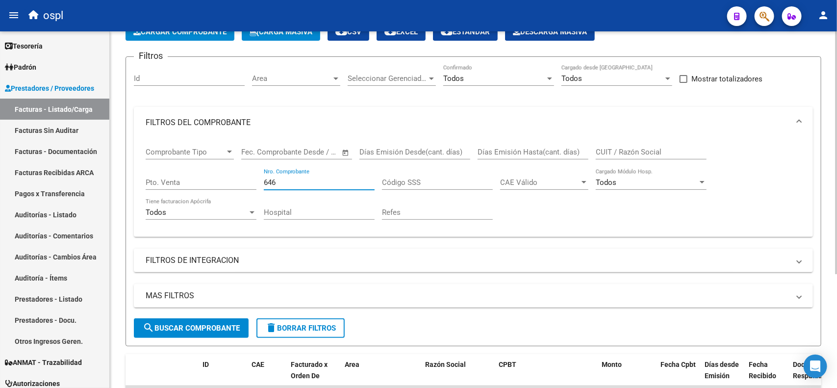
scroll to position [123, 0]
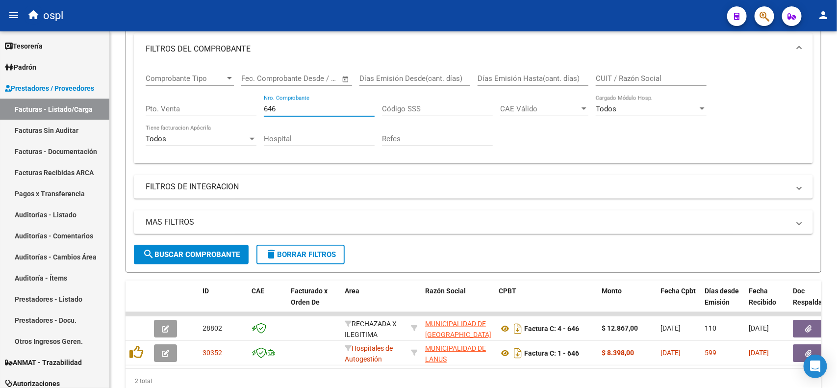
type input "646"
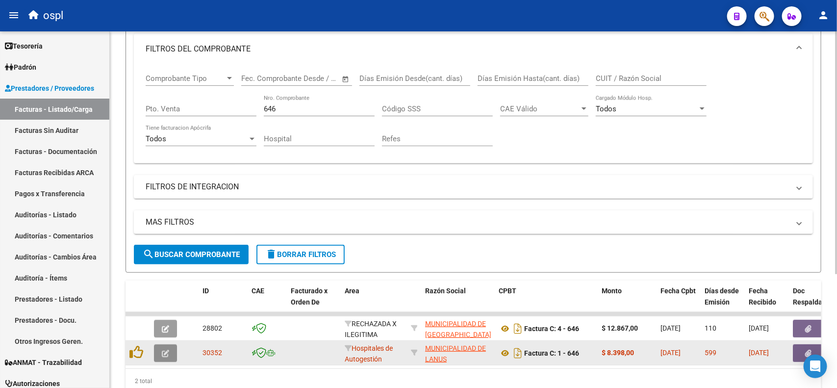
click at [162, 350] on icon "button" at bounding box center [165, 353] width 7 height 7
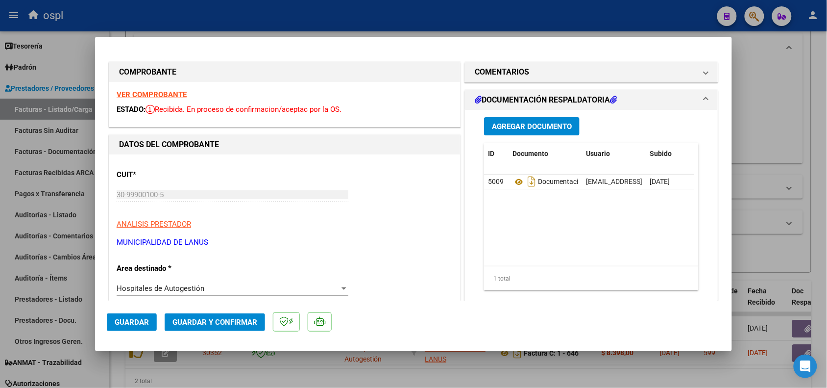
click at [530, 126] on span "Agregar Documento" at bounding box center [532, 126] width 80 height 9
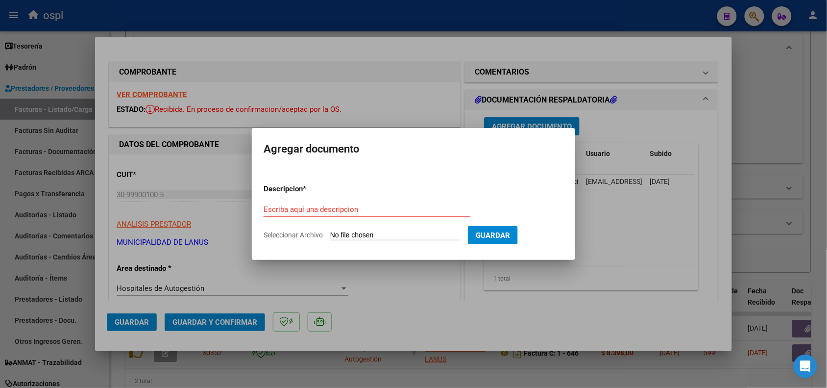
click at [411, 231] on input "Seleccionar Archivo" at bounding box center [395, 235] width 130 height 9
click at [438, 25] on div at bounding box center [413, 194] width 827 height 388
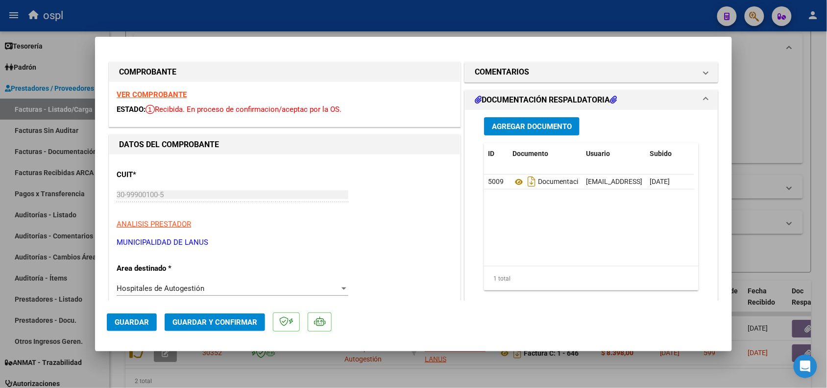
click at [542, 128] on span "Agregar Documento" at bounding box center [532, 126] width 80 height 9
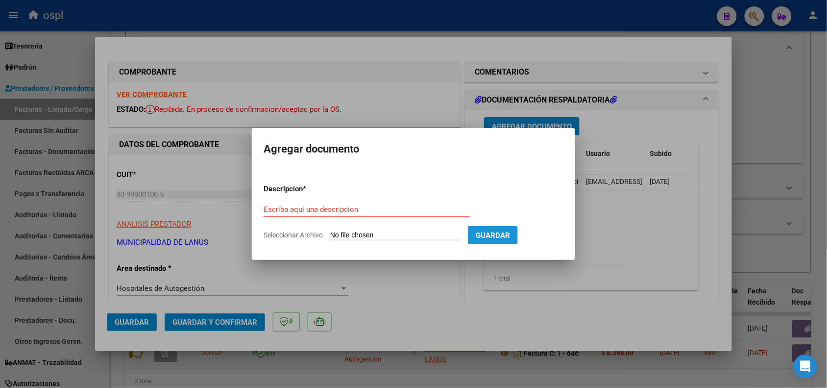
click at [489, 235] on button "Guardar" at bounding box center [493, 235] width 50 height 18
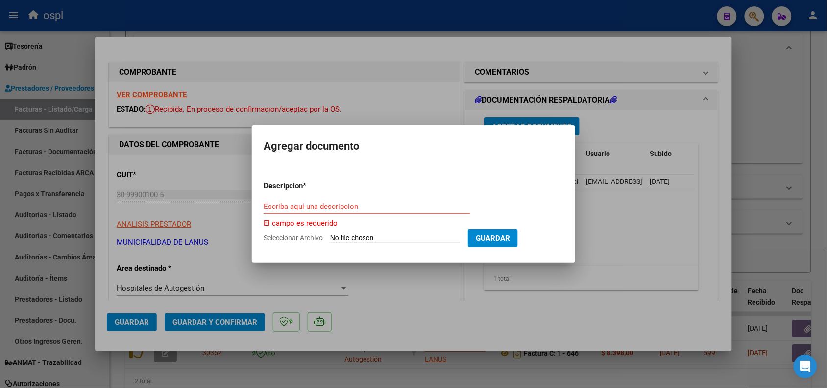
click at [413, 230] on form "Descripcion * Escriba aquí una descripcion El campo es requerido Seleccionar Ar…" at bounding box center [414, 212] width 300 height 78
click at [395, 232] on form "Descripcion * Escriba aquí una descripcion El campo es requerido Seleccionar Ar…" at bounding box center [414, 212] width 300 height 78
click at [371, 238] on input "Seleccionar Archivo" at bounding box center [395, 238] width 130 height 9
type input "C:\fakepath\RECHAZO 646-LANÚS.pdf"
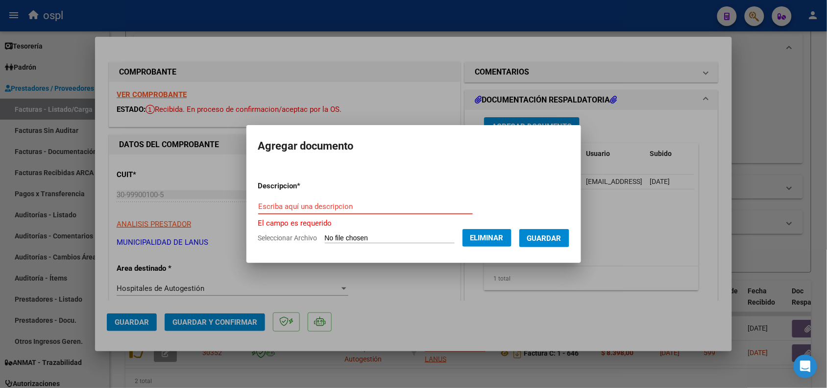
click at [348, 204] on input "Escriba aquí una descripcion" at bounding box center [365, 206] width 215 height 9
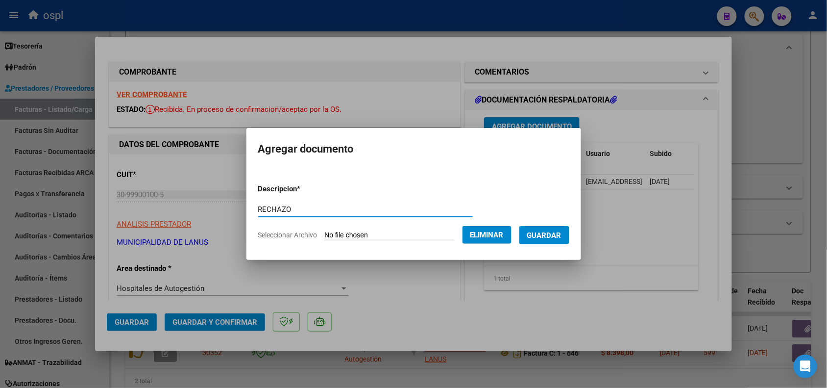
type input "RECHAZO"
click at [556, 236] on span "Guardar" at bounding box center [544, 235] width 34 height 9
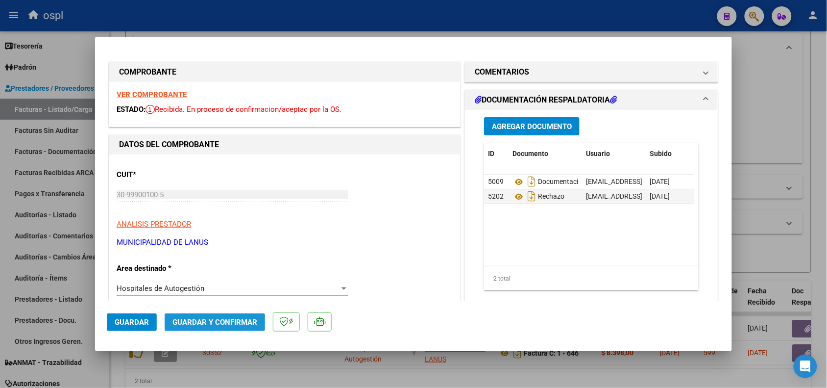
click at [214, 323] on span "Guardar y Confirmar" at bounding box center [215, 322] width 85 height 9
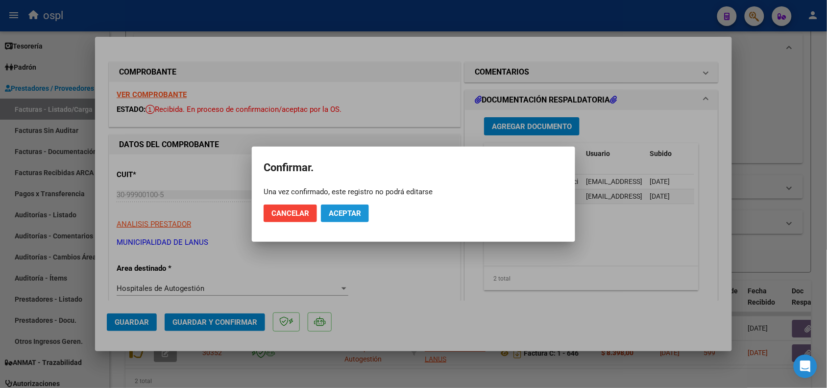
click at [336, 215] on span "Aceptar" at bounding box center [345, 213] width 32 height 9
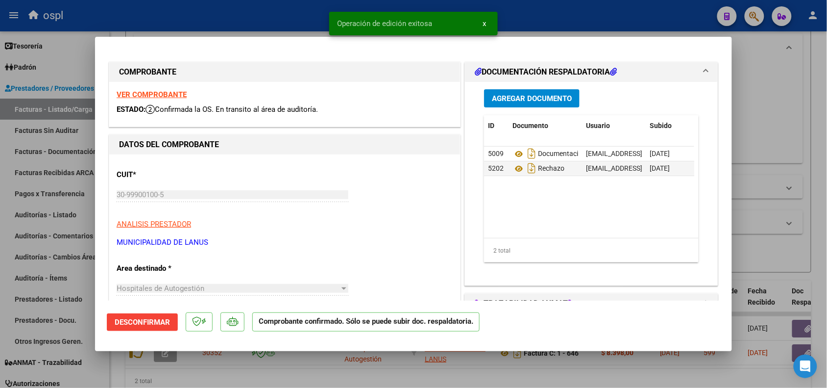
click at [254, 23] on div at bounding box center [413, 194] width 827 height 388
type input "$ 0,00"
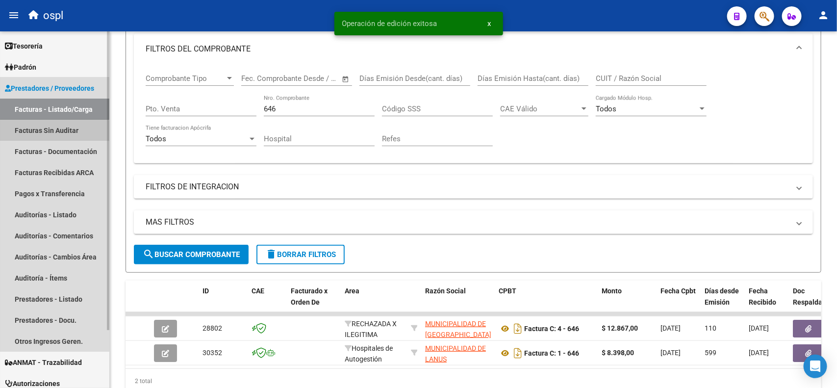
click at [54, 131] on link "Facturas Sin Auditar" at bounding box center [54, 130] width 109 height 21
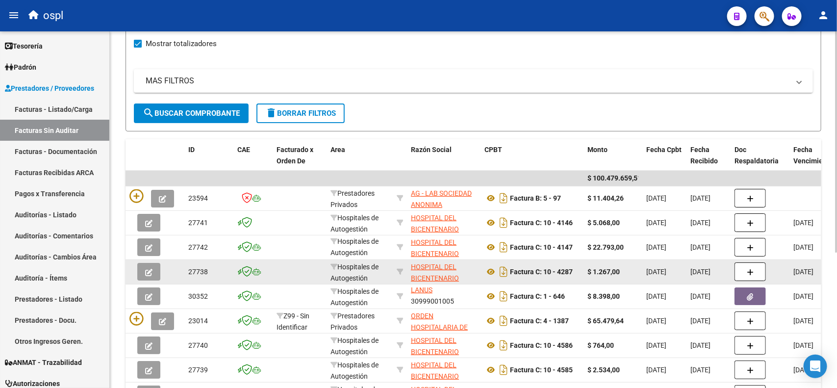
scroll to position [123, 0]
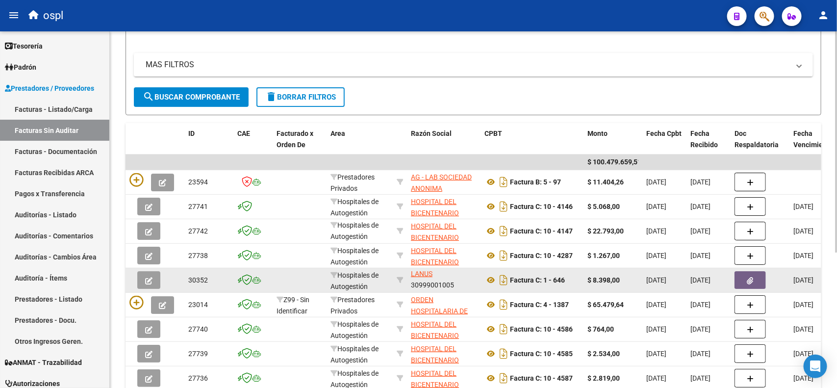
click at [751, 281] on icon "button" at bounding box center [750, 280] width 6 height 7
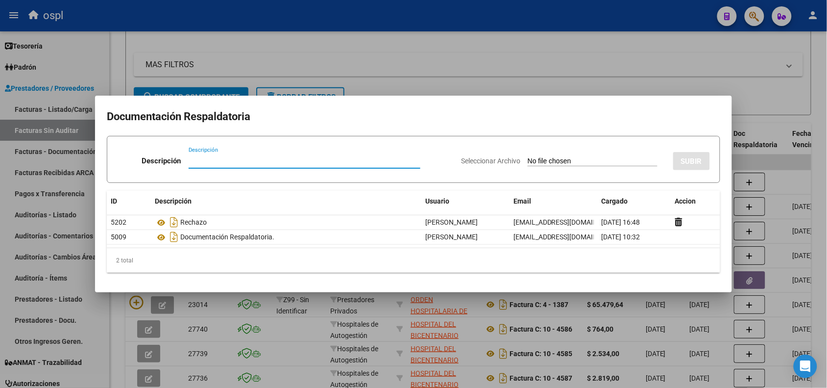
click at [535, 33] on div at bounding box center [413, 194] width 827 height 388
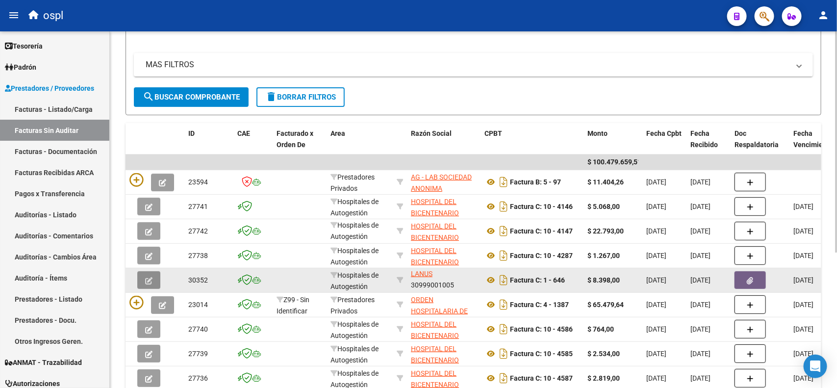
click at [147, 278] on icon "button" at bounding box center [148, 280] width 7 height 7
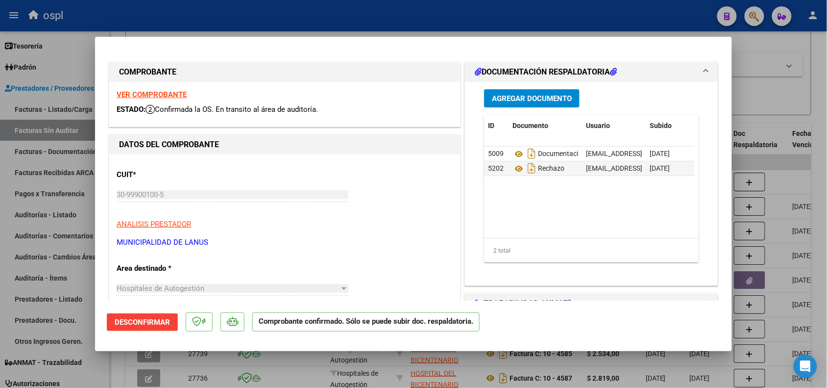
click at [145, 323] on span "Desconfirmar" at bounding box center [142, 322] width 55 height 9
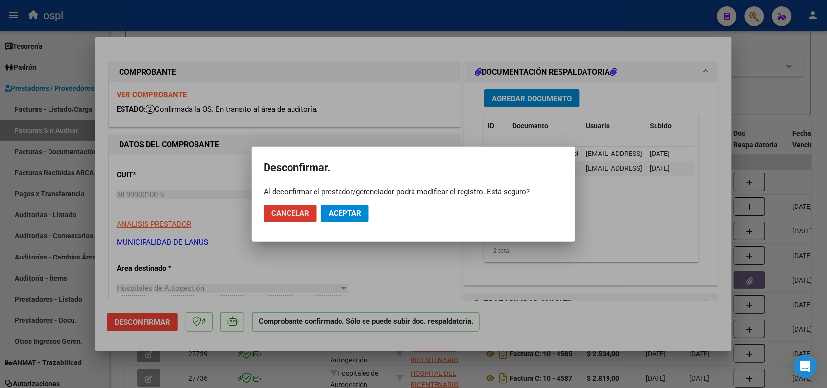
click at [340, 213] on span "Aceptar" at bounding box center [345, 213] width 32 height 9
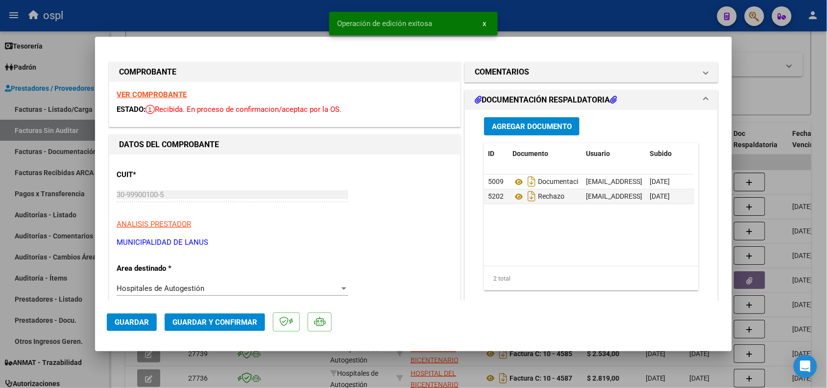
scroll to position [61, 0]
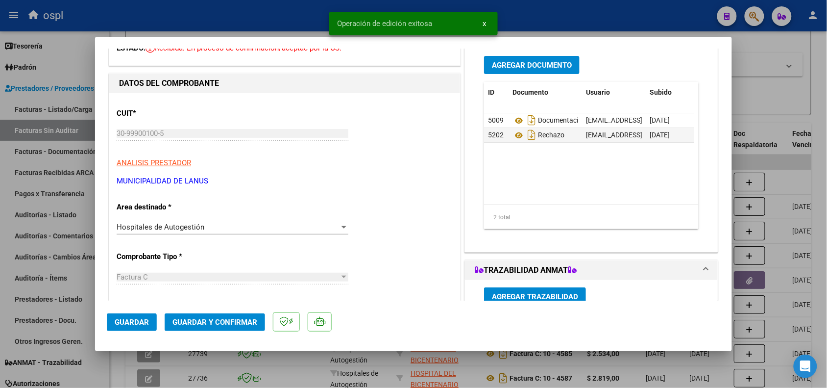
click at [302, 234] on div "Hospitales de Autogestión Seleccionar Area" at bounding box center [233, 227] width 232 height 15
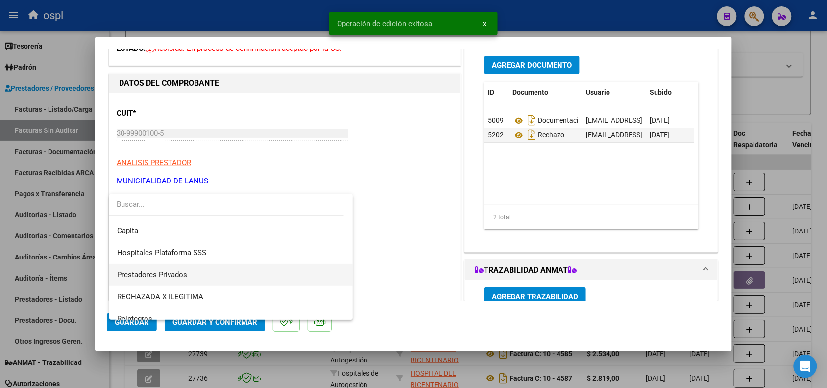
scroll to position [95, 0]
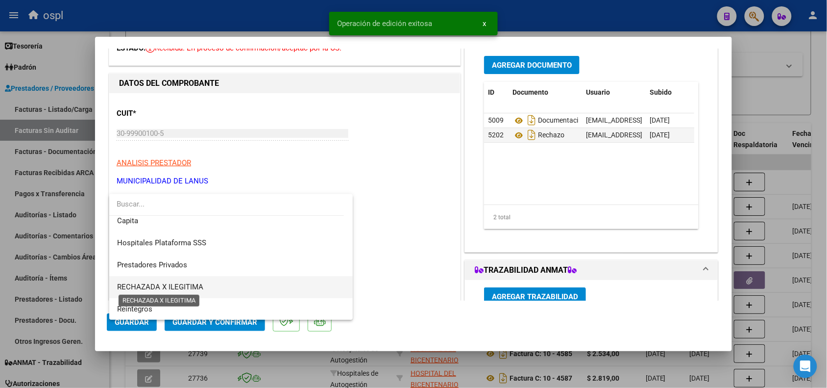
click at [184, 286] on span "RECHAZADA X ILEGITIMA" at bounding box center [160, 286] width 86 height 9
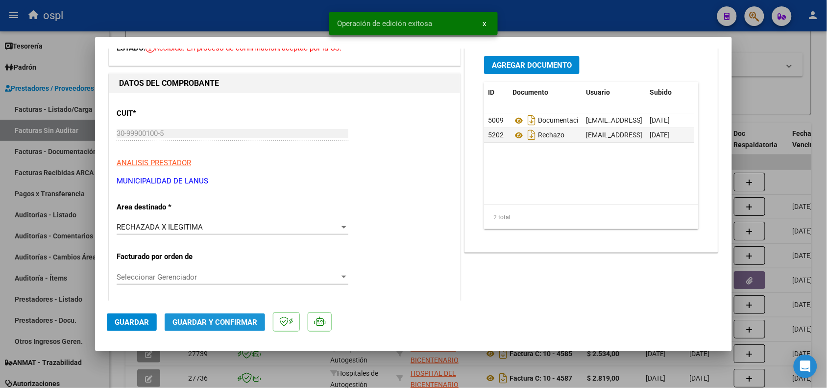
click at [189, 320] on span "Guardar y Confirmar" at bounding box center [215, 322] width 85 height 9
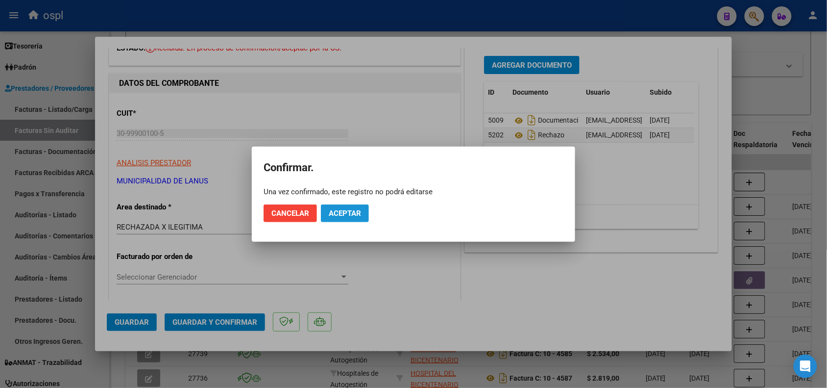
click at [357, 213] on span "Aceptar" at bounding box center [345, 213] width 32 height 9
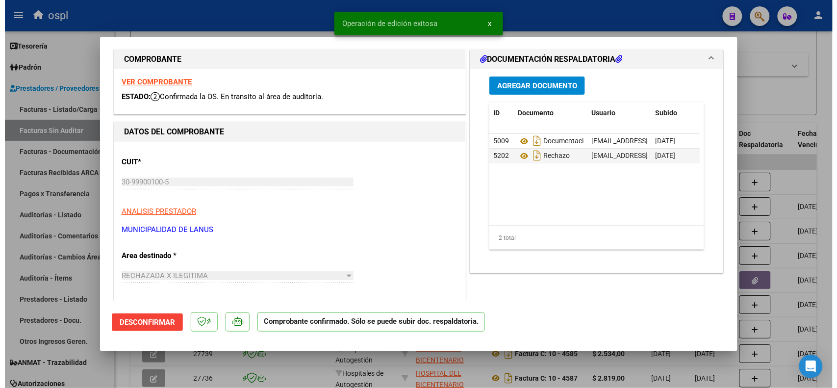
scroll to position [0, 0]
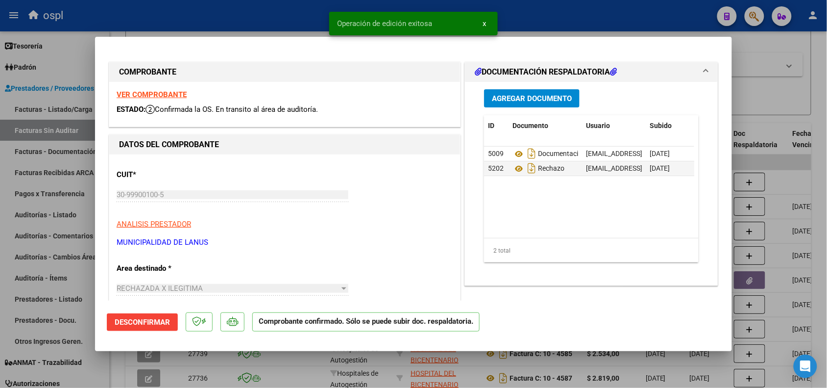
click at [211, 21] on div at bounding box center [413, 194] width 827 height 388
type input "$ 0,00"
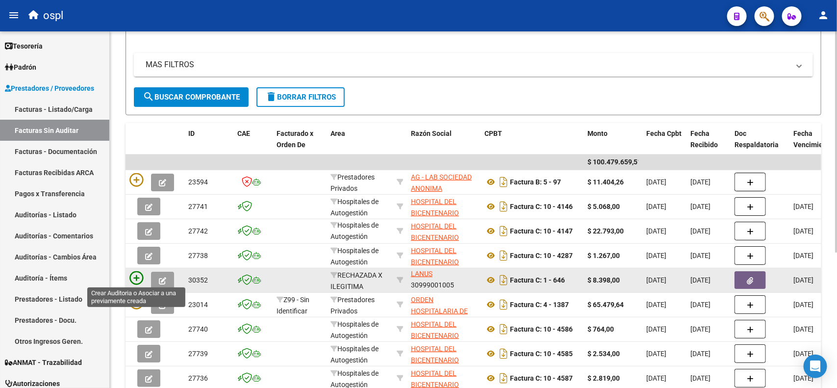
click at [133, 275] on icon at bounding box center [136, 278] width 14 height 14
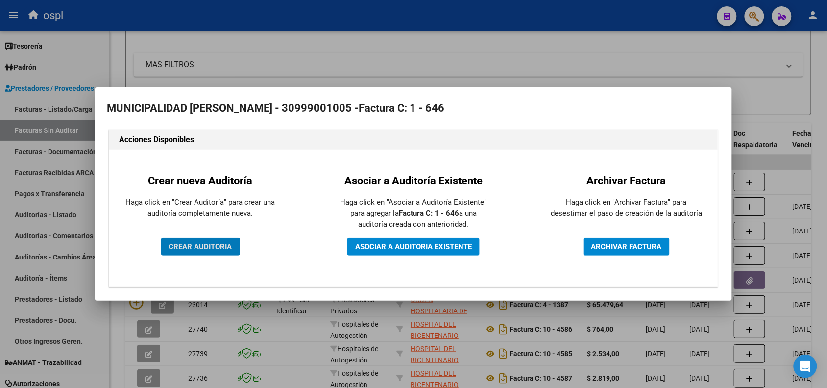
click at [184, 249] on span "CREAR AUDITORIA" at bounding box center [200, 246] width 63 height 9
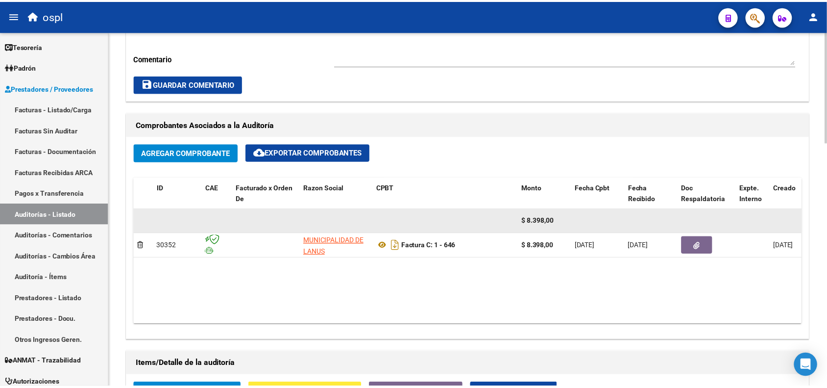
scroll to position [490, 0]
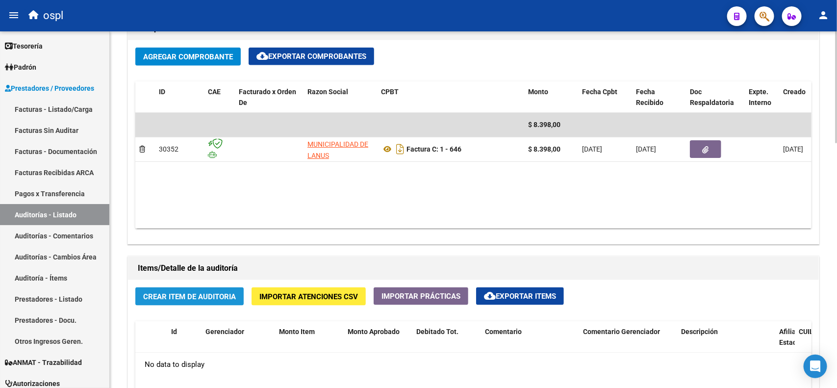
click at [202, 299] on span "Crear Item de Auditoria" at bounding box center [189, 296] width 93 height 9
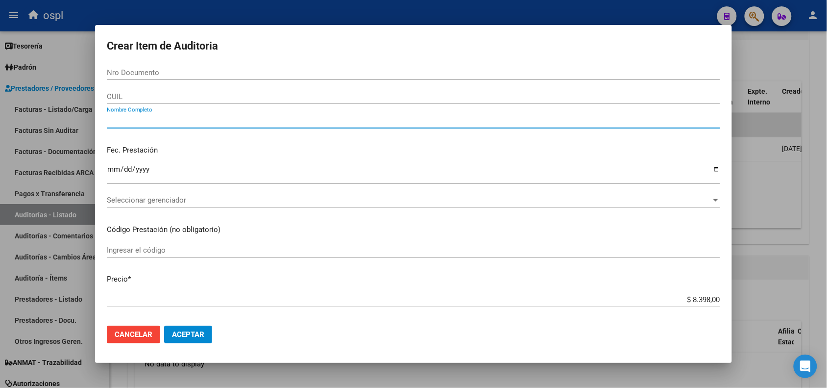
click at [143, 116] on input "Nombre Completo" at bounding box center [414, 120] width 614 height 9
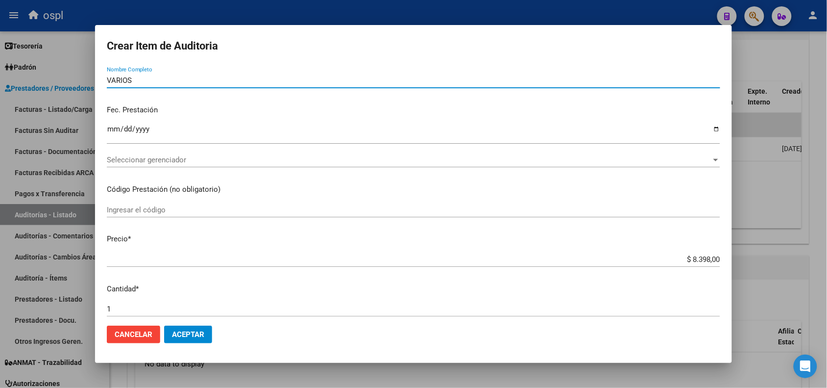
scroll to position [61, 0]
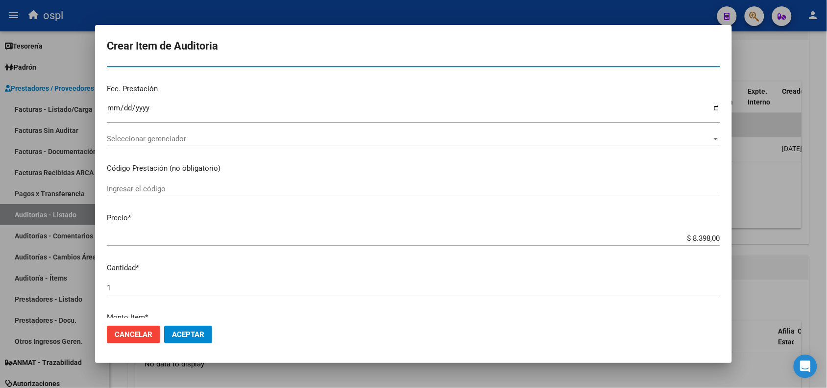
type input "VARIOS"
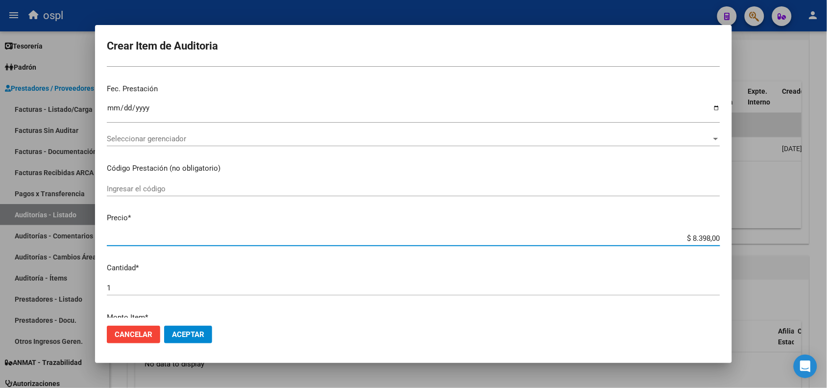
drag, startPoint x: 677, startPoint y: 237, endPoint x: 719, endPoint y: 238, distance: 42.2
click at [719, 238] on mat-dialog-content "Nro Documento CUIL VARIOS Nombre Completo Fec. Prestación Ingresar la fecha Sel…" at bounding box center [413, 191] width 637 height 252
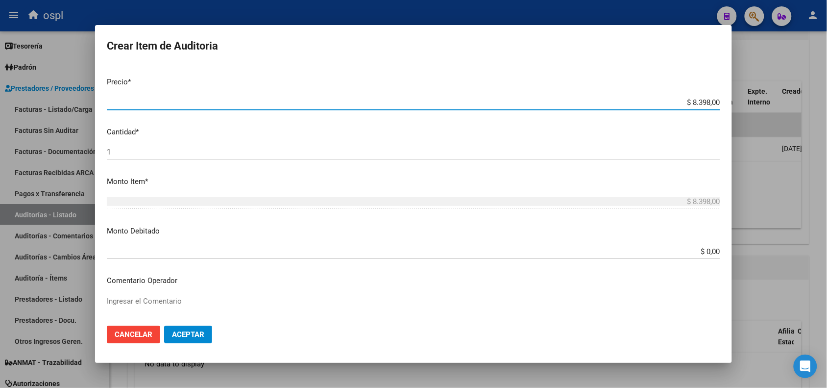
scroll to position [195, 0]
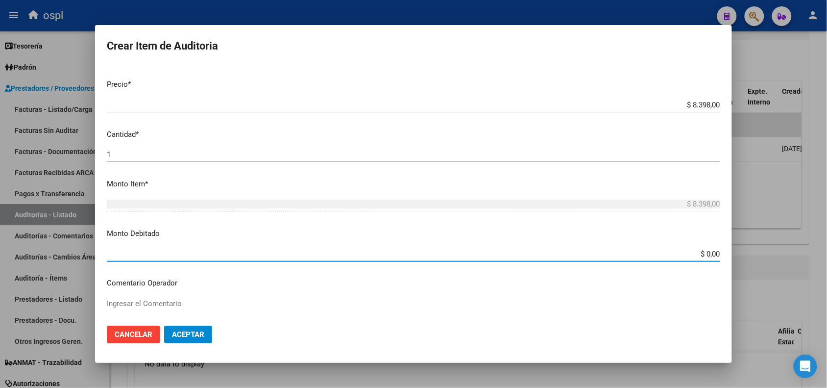
drag, startPoint x: 687, startPoint y: 255, endPoint x: 741, endPoint y: 238, distance: 56.3
click at [741, 249] on div "Crear Item de Auditoria Nro Documento CUIL VARIOS Nombre Completo Fec. Prestaci…" at bounding box center [413, 194] width 827 height 388
paste input "8.398"
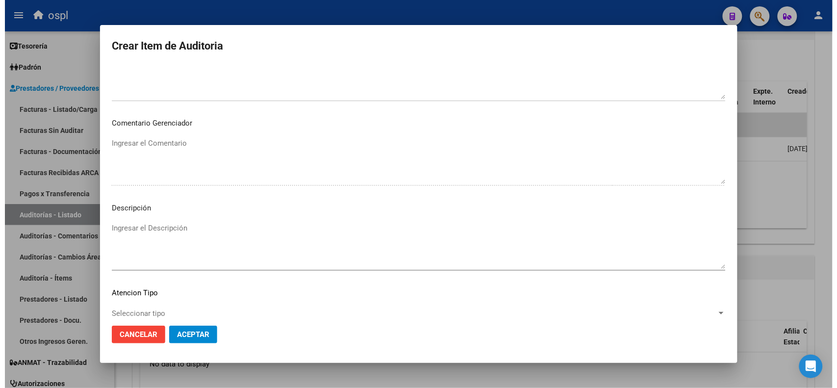
scroll to position [501, 0]
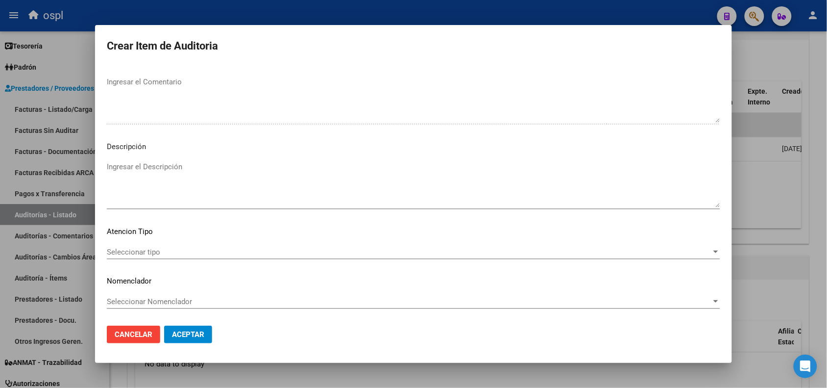
type input "$ 8.398,00"
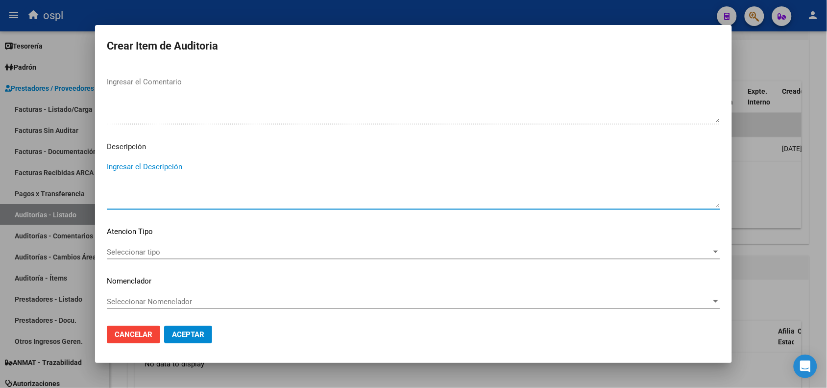
click at [167, 175] on textarea "Ingresar el Descripción" at bounding box center [414, 184] width 614 height 46
type textarea "FALTA DNI QUE ACREDITE ATENCIÓN"
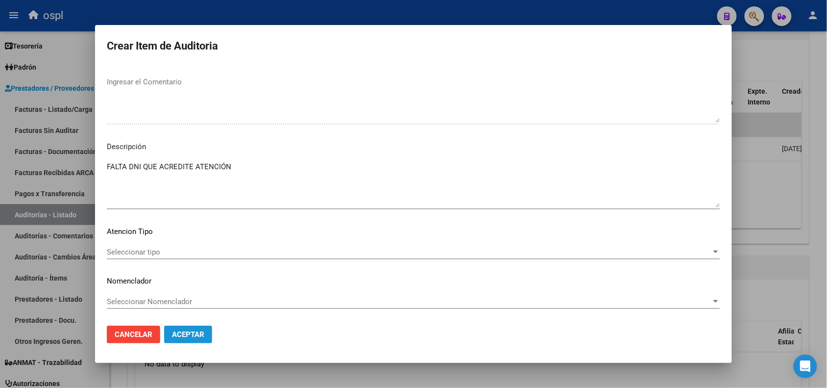
click at [199, 332] on span "Aceptar" at bounding box center [188, 334] width 32 height 9
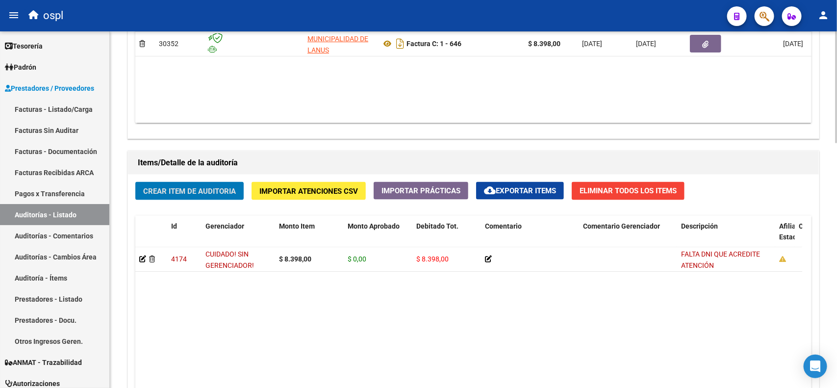
scroll to position [535, 0]
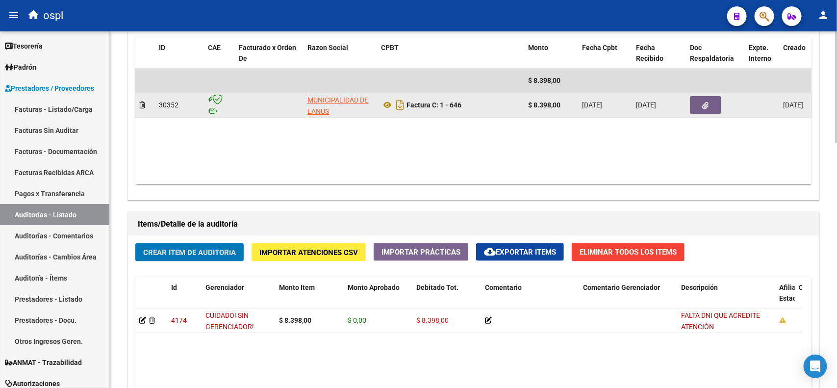
click at [707, 107] on icon "button" at bounding box center [705, 105] width 6 height 7
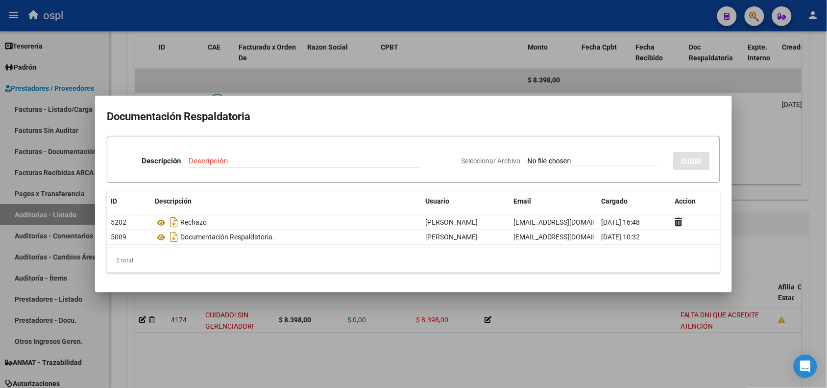
click at [503, 22] on div at bounding box center [413, 194] width 827 height 388
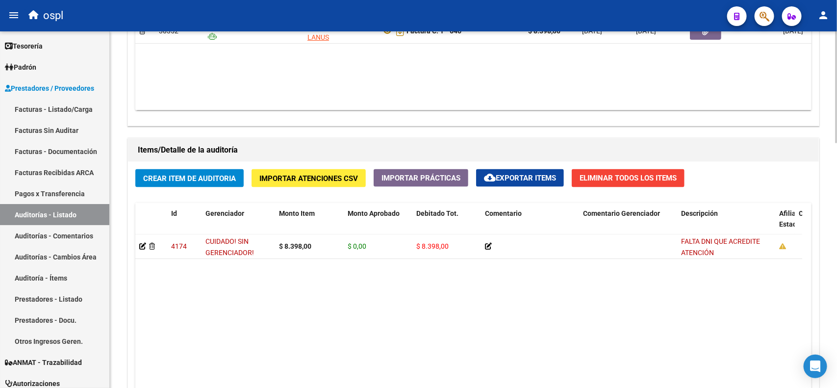
scroll to position [596, 0]
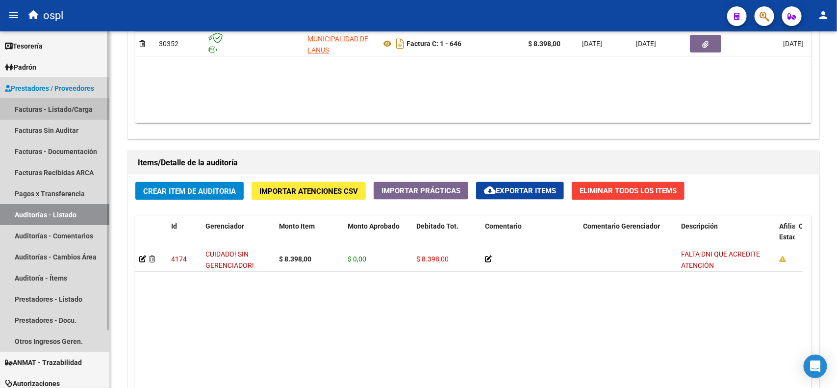
click at [59, 112] on link "Facturas - Listado/Carga" at bounding box center [54, 109] width 109 height 21
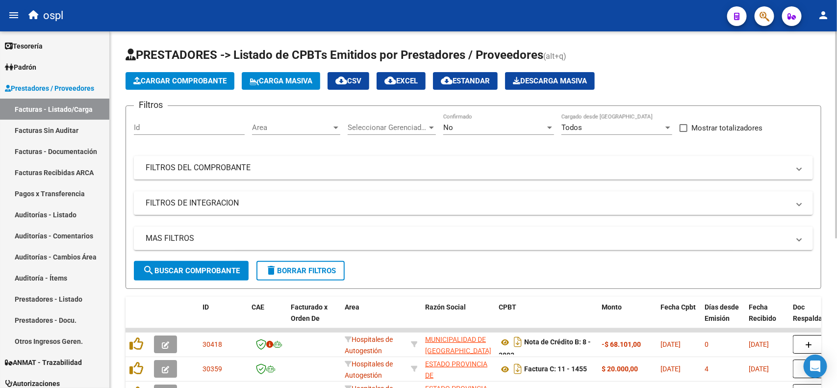
click at [494, 123] on div "No" at bounding box center [494, 127] width 102 height 9
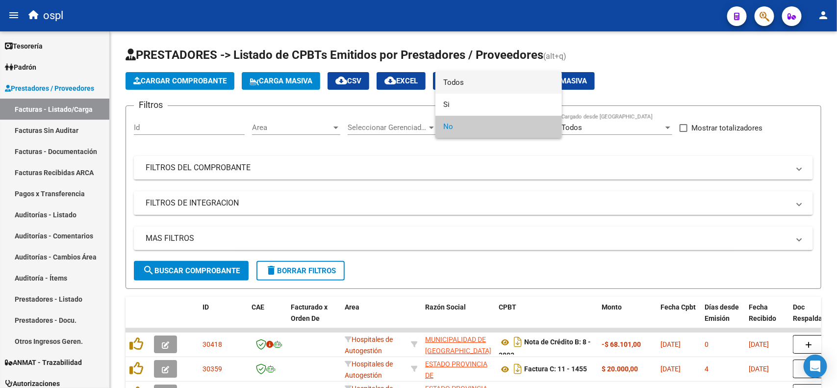
click at [486, 80] on span "Todos" at bounding box center [498, 83] width 111 height 22
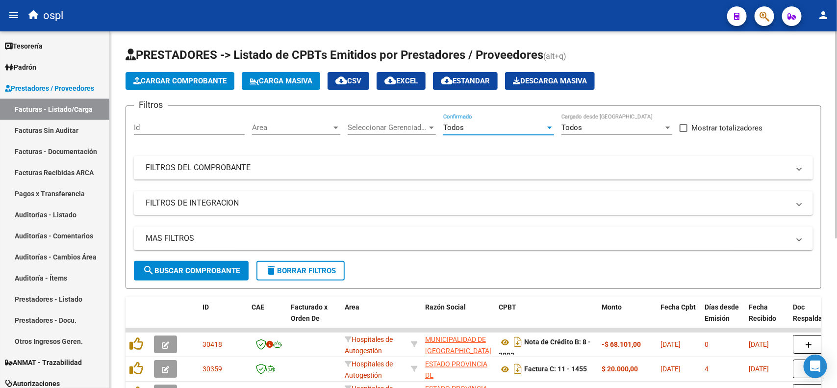
click at [255, 168] on mat-panel-title "FILTROS DEL COMPROBANTE" at bounding box center [468, 167] width 644 height 11
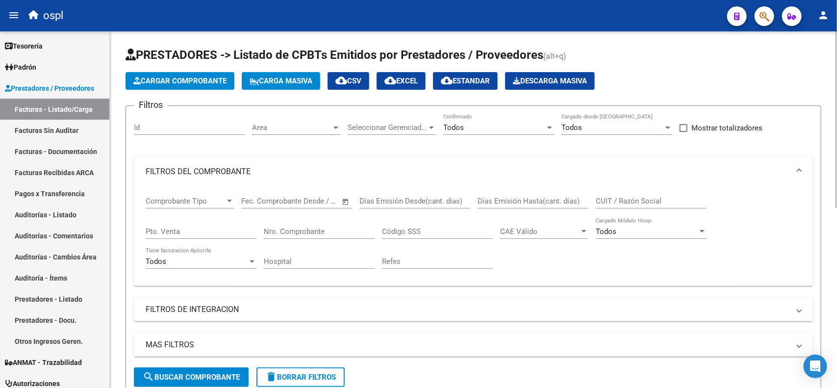
click at [307, 231] on input "Nro. Comprobante" at bounding box center [319, 231] width 111 height 9
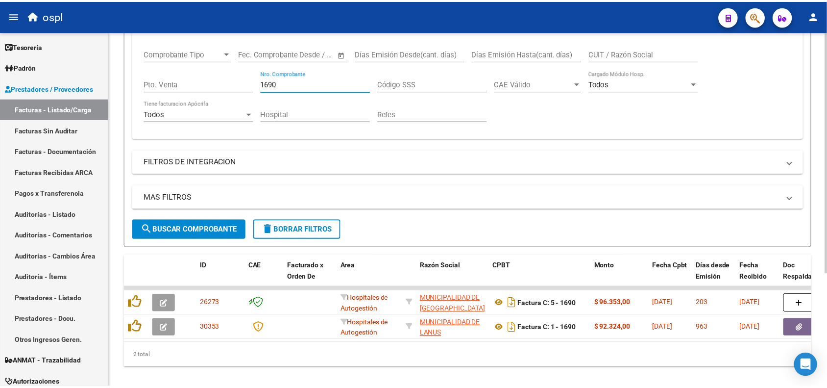
scroll to position [167, 0]
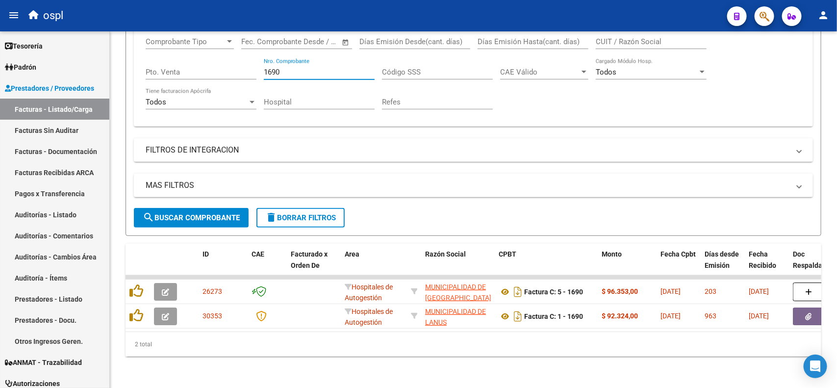
type input "1690"
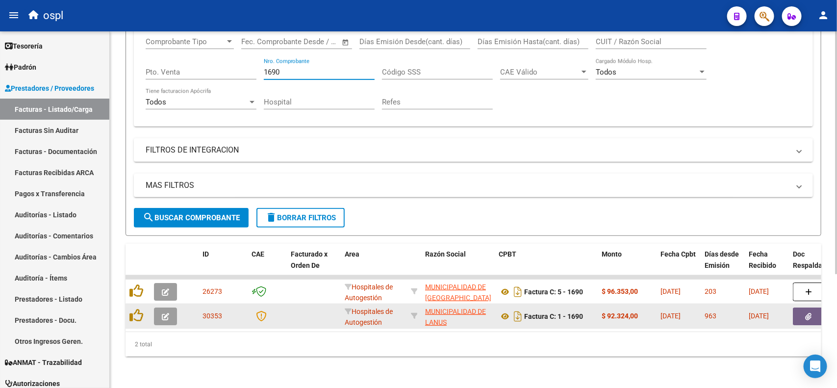
click at [814, 307] on button "button" at bounding box center [808, 316] width 31 height 18
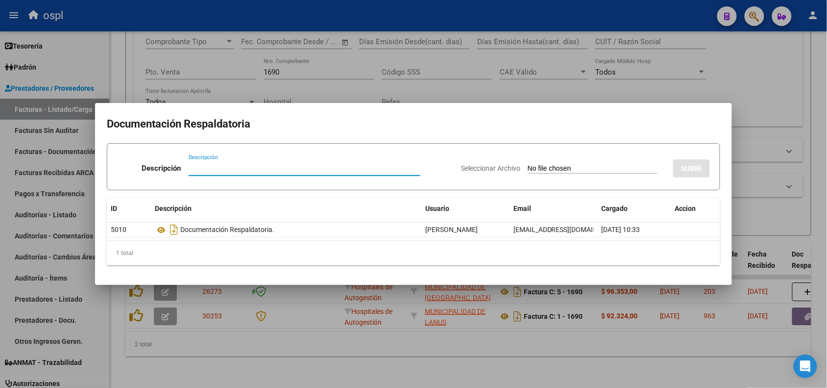
click at [529, 163] on div "Seleccionar Archivo SUBIR" at bounding box center [585, 166] width 249 height 30
click at [528, 169] on input "Seleccionar Archivo" at bounding box center [593, 168] width 130 height 9
type input "C:\fakepath\RECHAZO 1690-LANÚS.pdf"
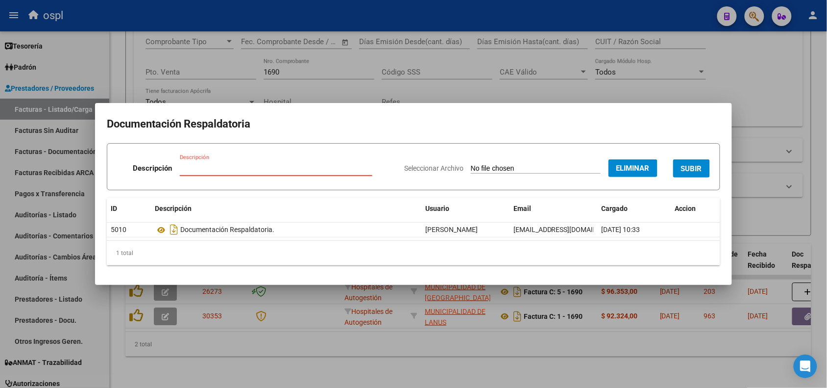
click at [320, 167] on input "Descripción" at bounding box center [276, 168] width 193 height 9
drag, startPoint x: 268, startPoint y: 175, endPoint x: 225, endPoint y: 145, distance: 52.9
click at [254, 169] on div "LANÚS Descripción" at bounding box center [276, 168] width 193 height 15
drag, startPoint x: 209, startPoint y: 166, endPoint x: 130, endPoint y: 163, distance: 79.5
click at [130, 163] on div "Descripción LANÚS Descripción" at bounding box center [256, 169] width 279 height 29
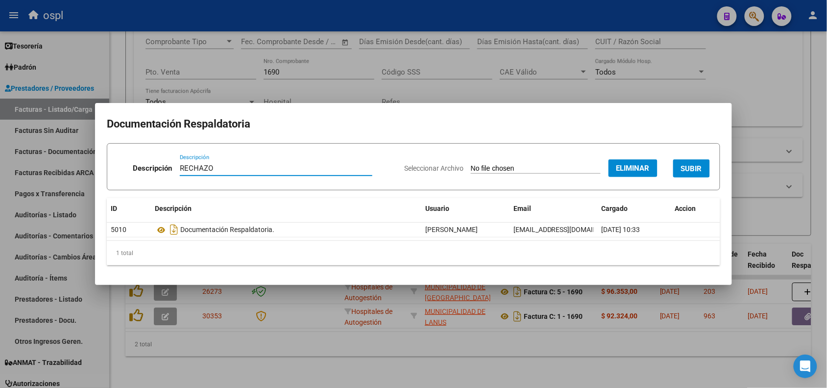
type input "RECHAZO"
click at [699, 168] on span "SUBIR" at bounding box center [691, 168] width 21 height 9
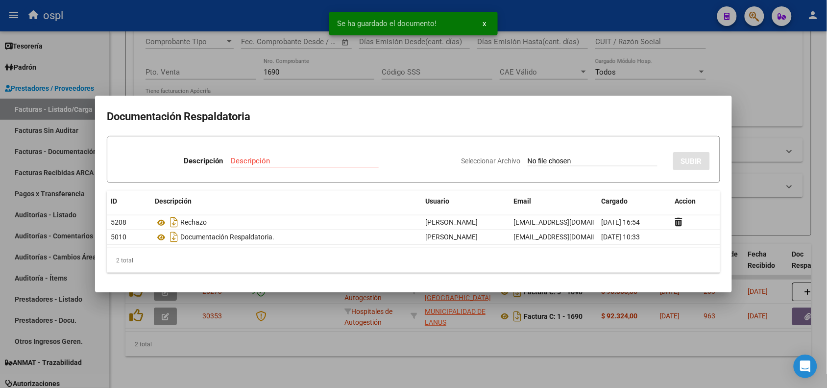
click at [194, 24] on div at bounding box center [413, 194] width 827 height 388
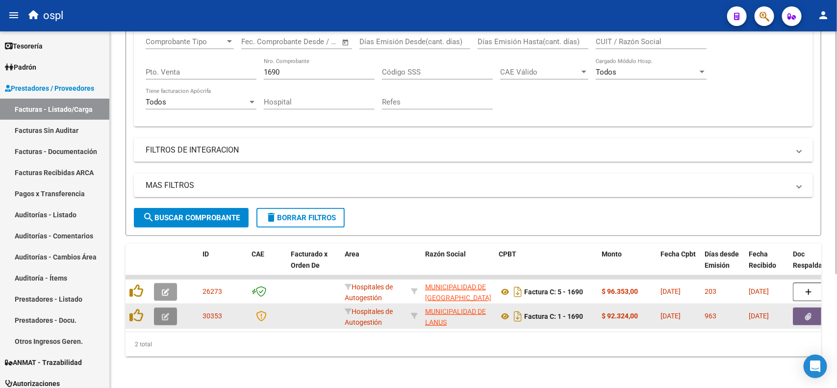
click at [160, 307] on button "button" at bounding box center [165, 316] width 23 height 18
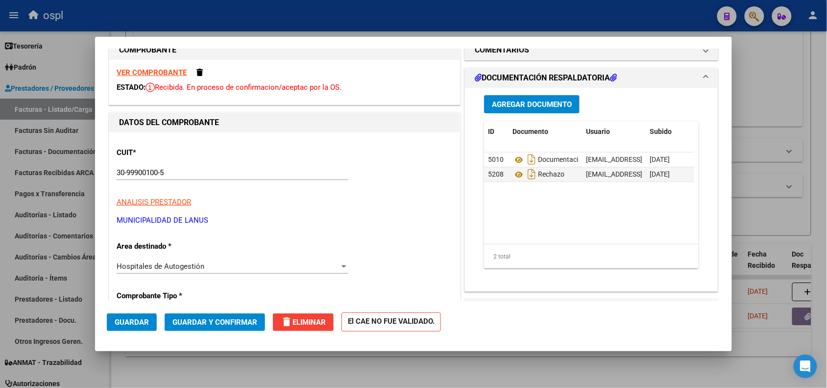
scroll to position [61, 0]
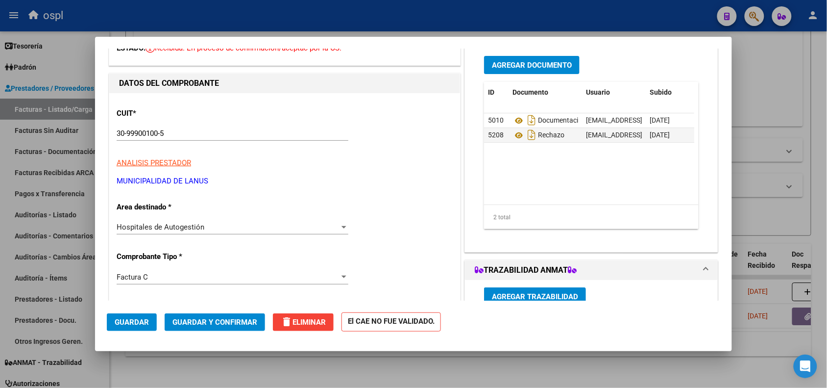
click at [194, 228] on span "Hospitales de Autogestión" at bounding box center [161, 227] width 88 height 9
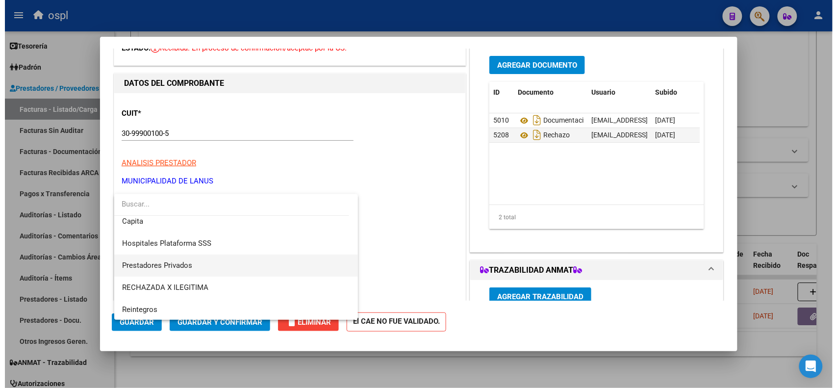
scroll to position [95, 0]
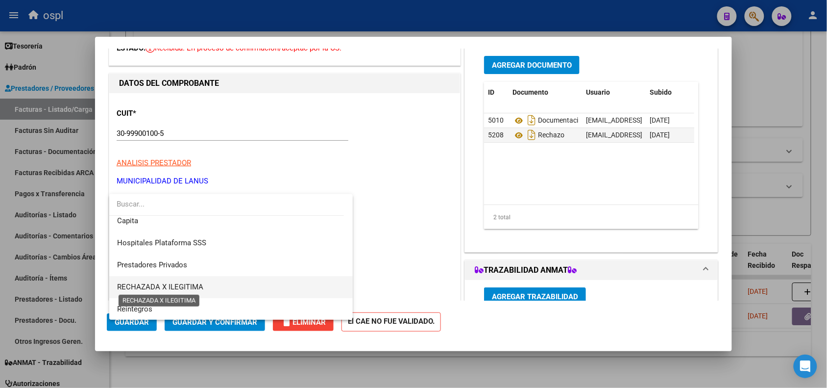
click at [201, 283] on span "RECHAZADA X ILEGITIMA" at bounding box center [160, 286] width 86 height 9
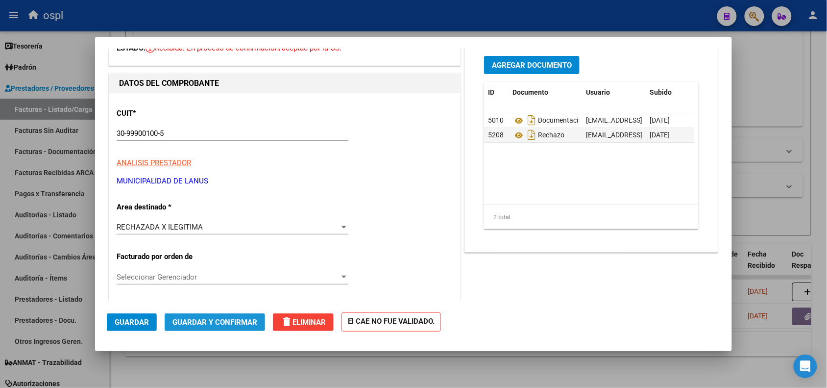
click at [219, 319] on span "Guardar y Confirmar" at bounding box center [215, 322] width 85 height 9
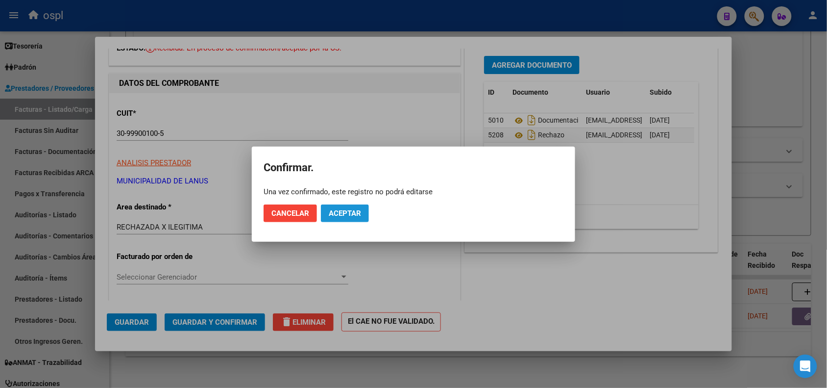
click at [334, 211] on span "Aceptar" at bounding box center [345, 213] width 32 height 9
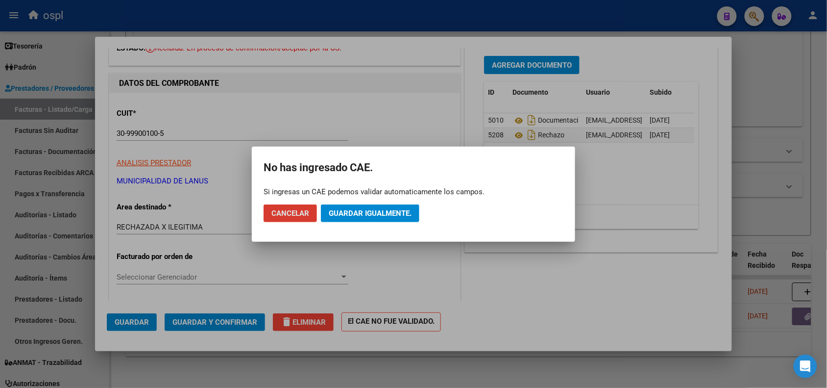
click at [353, 214] on span "Guardar igualmente." at bounding box center [370, 213] width 83 height 9
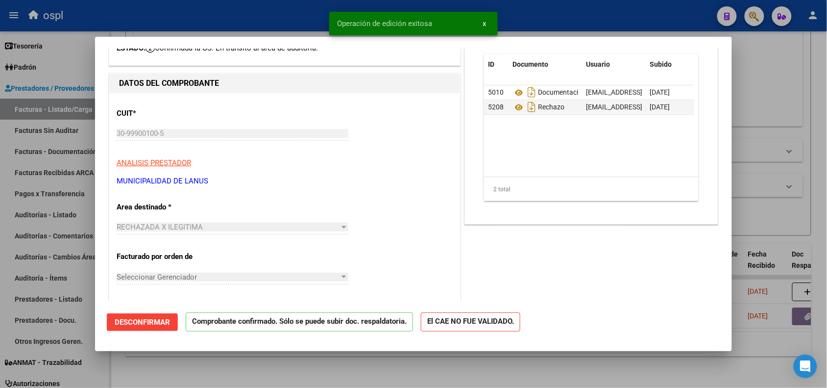
click at [185, 16] on div at bounding box center [413, 194] width 827 height 388
type input "$ 0,00"
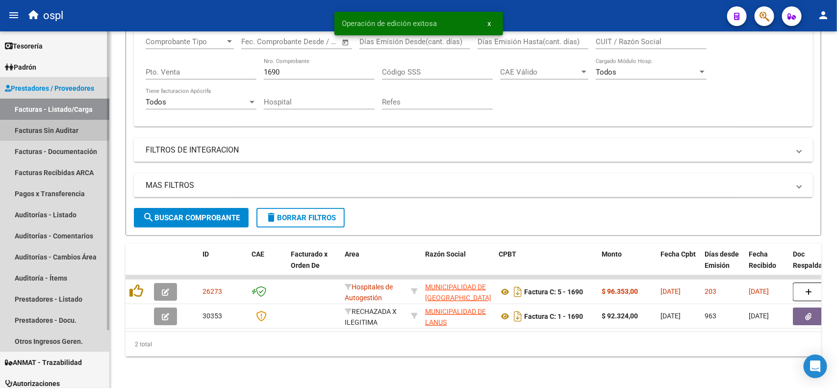
click at [71, 130] on link "Facturas Sin Auditar" at bounding box center [54, 130] width 109 height 21
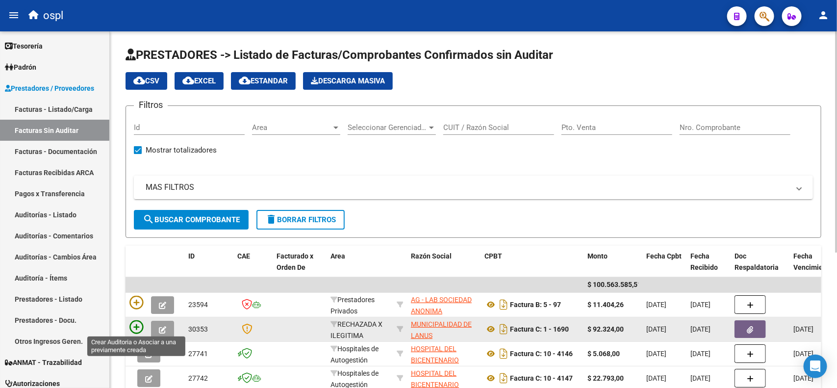
click at [135, 324] on icon at bounding box center [136, 327] width 14 height 14
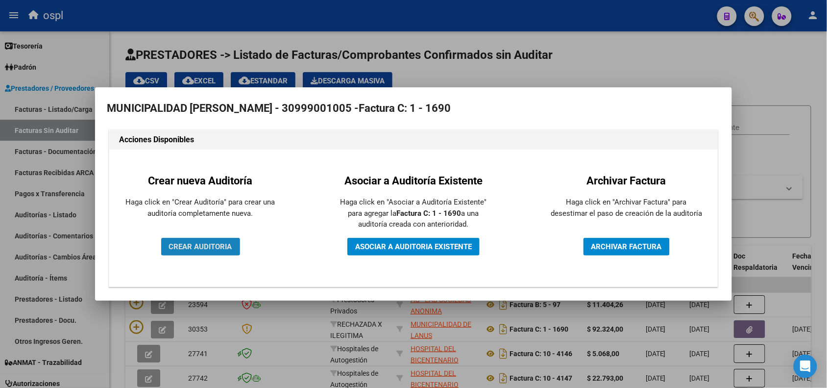
click at [168, 245] on button "CREAR AUDITORIA" at bounding box center [200, 247] width 79 height 18
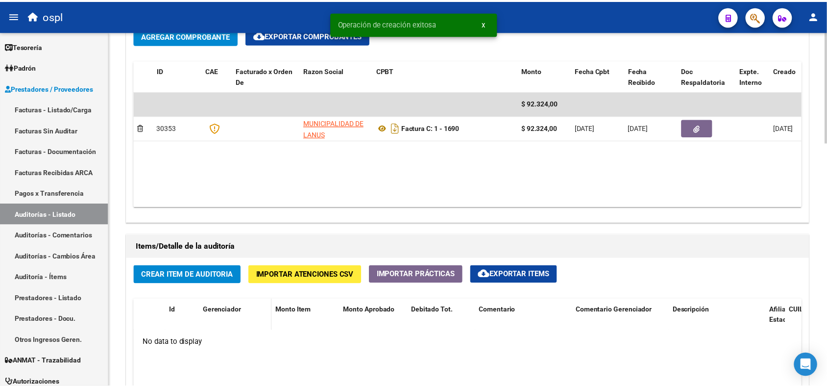
scroll to position [552, 0]
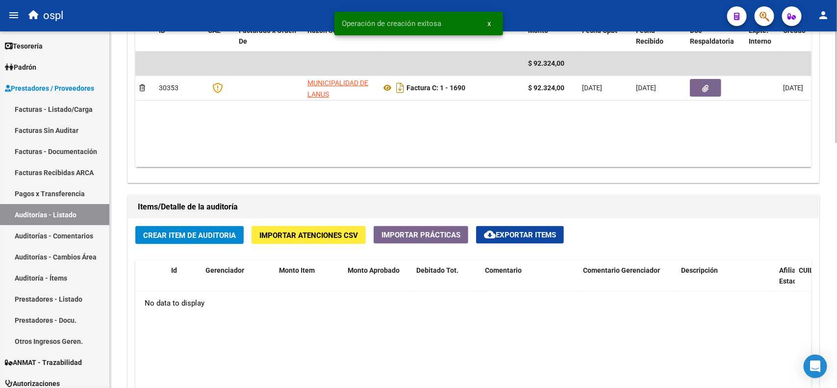
click at [202, 231] on span "Crear Item de Auditoria" at bounding box center [189, 235] width 93 height 9
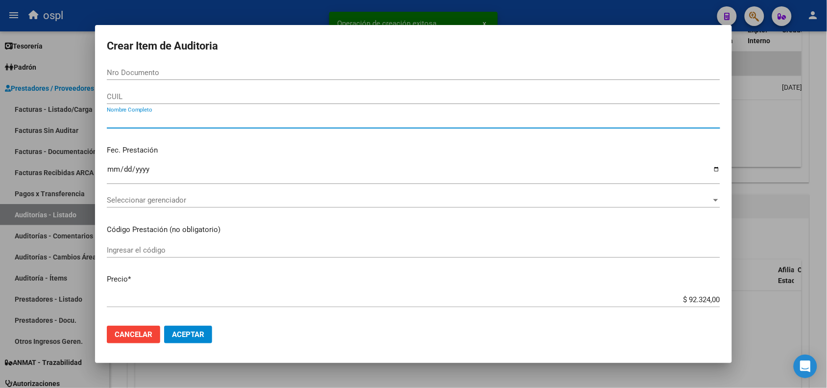
click at [209, 123] on input "Nombre Completo" at bounding box center [414, 120] width 614 height 9
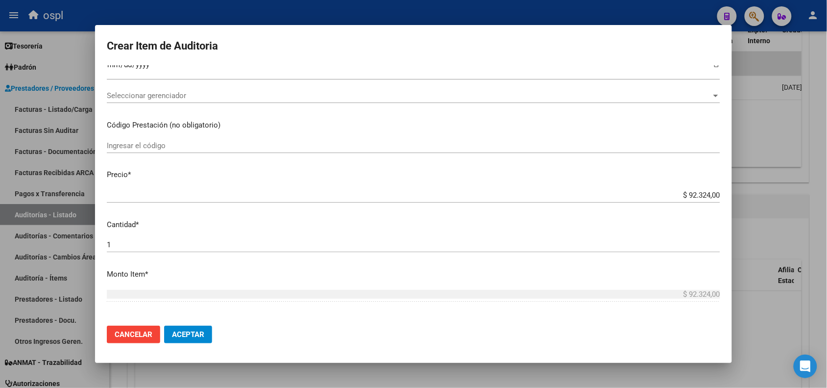
scroll to position [123, 0]
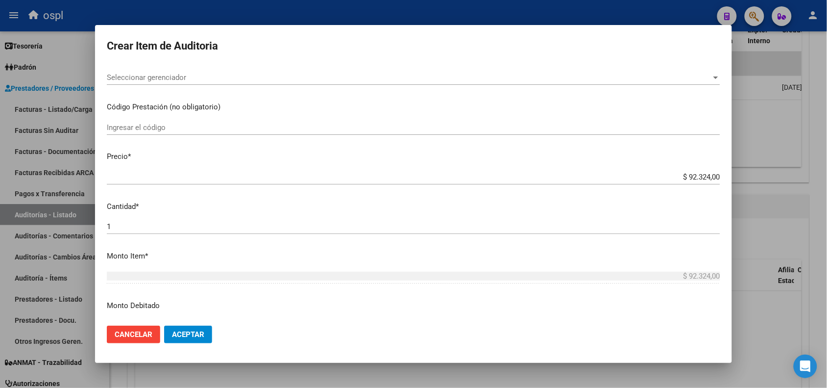
type input "VARIOS"
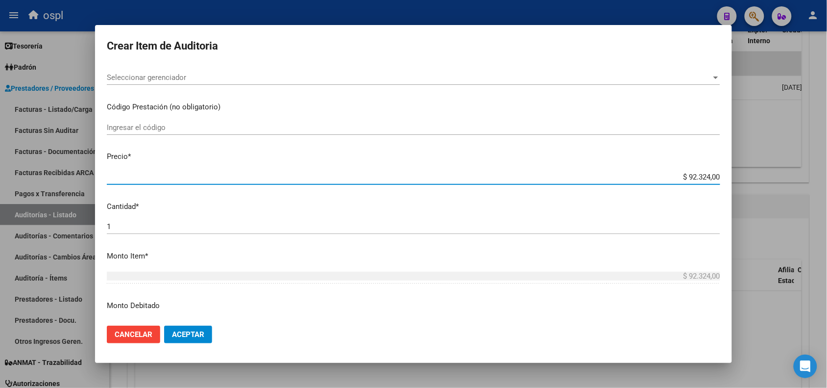
drag, startPoint x: 680, startPoint y: 175, endPoint x: 717, endPoint y: 172, distance: 36.9
click at [717, 172] on mat-dialog-content "Nro Documento CUIL VARIOS Nombre Completo Fec. Prestación Ingresar la fecha Sel…" at bounding box center [413, 191] width 637 height 252
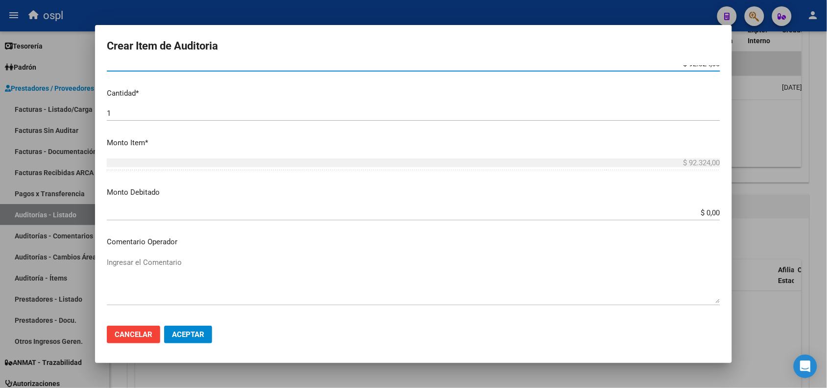
scroll to position [245, 0]
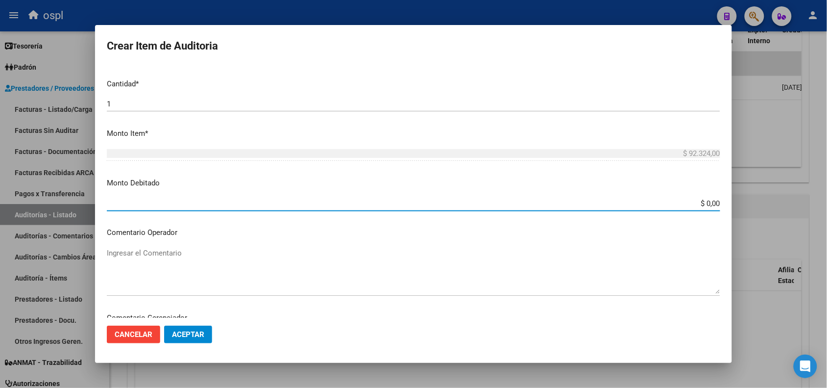
drag, startPoint x: 679, startPoint y: 202, endPoint x: 725, endPoint y: 201, distance: 45.1
click at [725, 201] on mat-dialog-content "Nro Documento CUIL VARIOS Nombre Completo Fec. Prestación Ingresar la fecha Sel…" at bounding box center [413, 191] width 637 height 252
paste input "92.324"
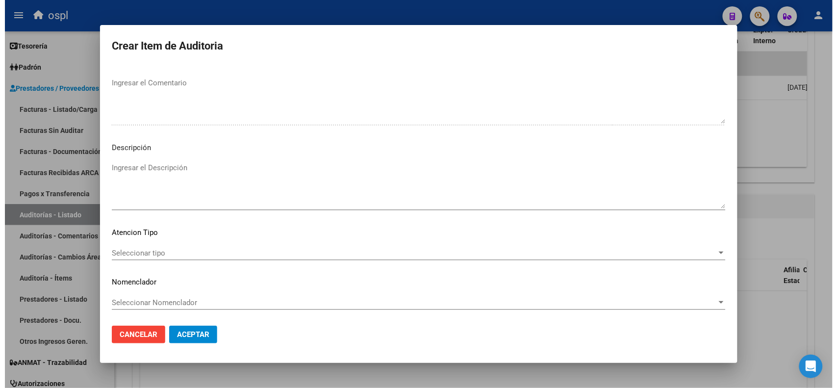
scroll to position [501, 0]
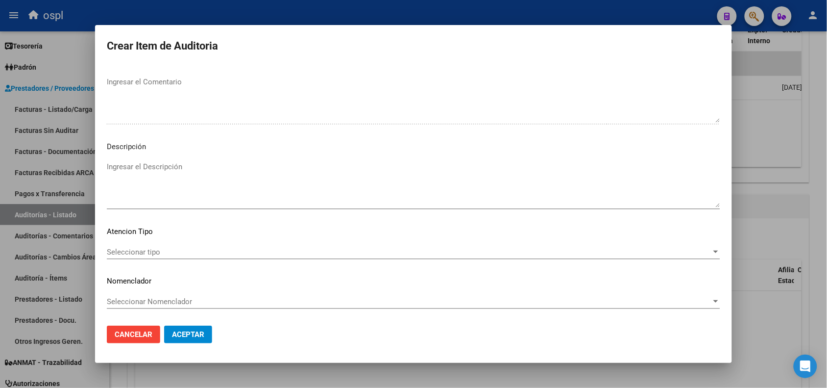
type input "$ 92.324,00"
click at [127, 177] on textarea "Ingresar el Descripción" at bounding box center [414, 184] width 614 height 46
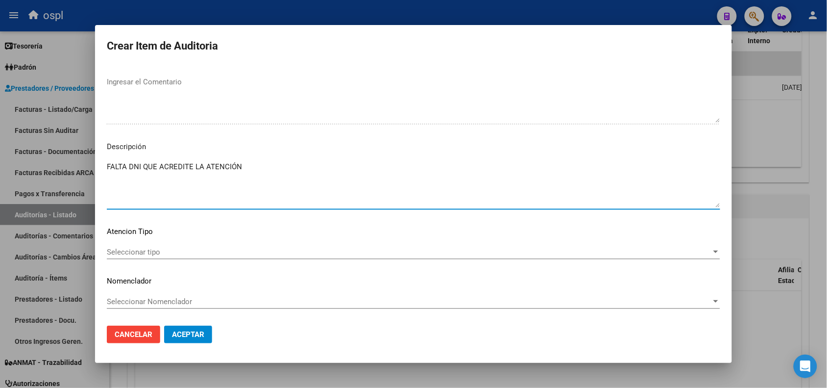
type textarea "FALTA DNI QUE ACREDITE LA ATENCIÓN"
click at [187, 336] on span "Aceptar" at bounding box center [188, 334] width 32 height 9
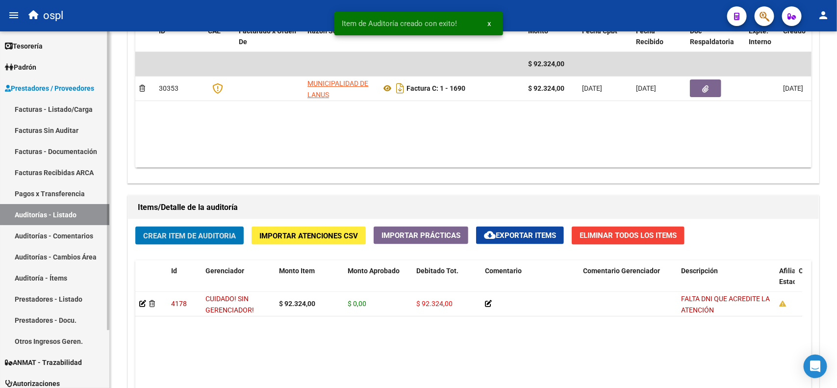
click at [49, 210] on link "Auditorías - Listado" at bounding box center [54, 214] width 109 height 21
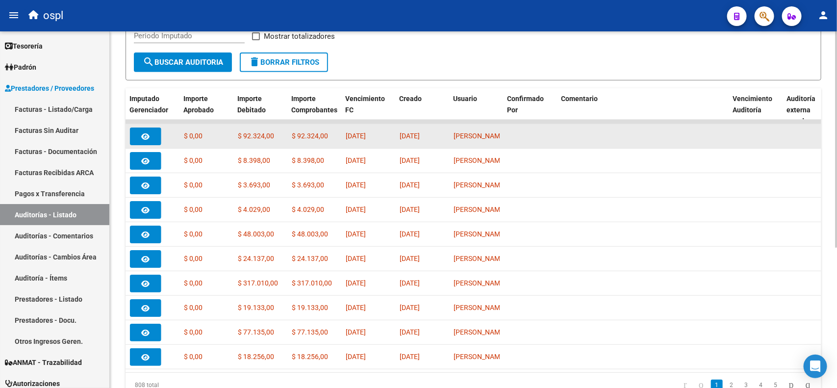
scroll to position [170, 0]
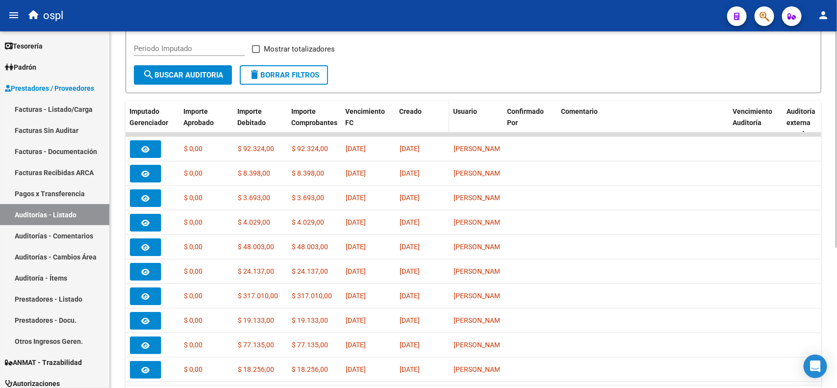
click at [407, 111] on span "Creado" at bounding box center [410, 111] width 23 height 8
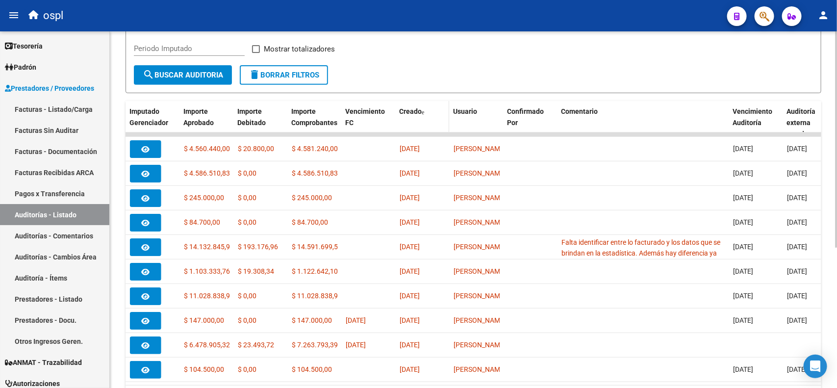
click at [407, 111] on span "Creado" at bounding box center [410, 111] width 23 height 8
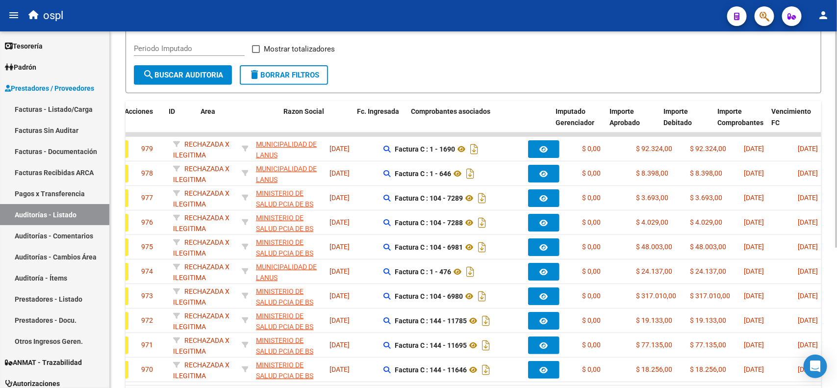
scroll to position [0, 0]
